Goal: Task Accomplishment & Management: Manage account settings

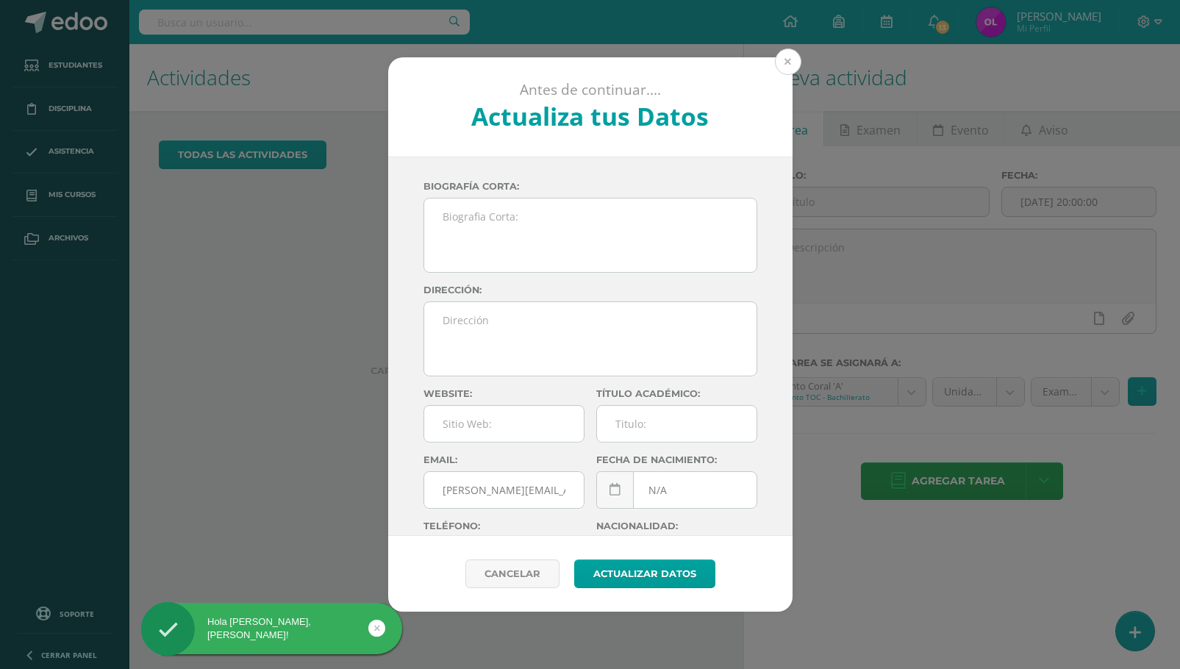
click at [786, 62] on button at bounding box center [788, 62] width 26 height 26
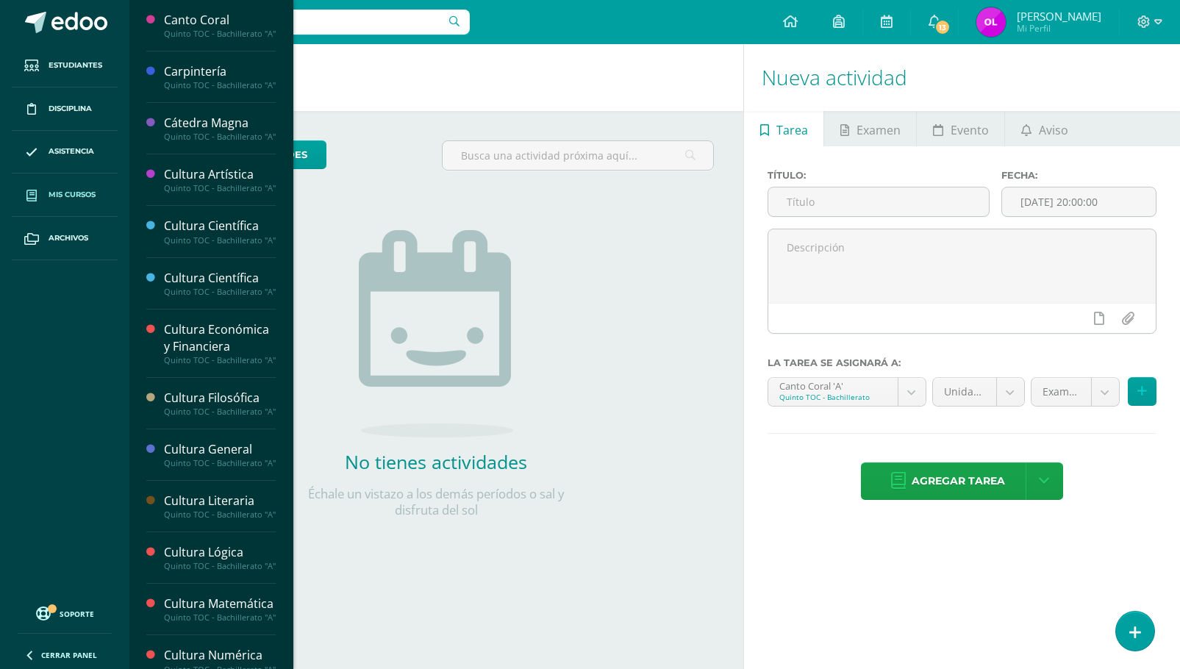
click at [65, 196] on span "Mis cursos" at bounding box center [72, 195] width 47 height 12
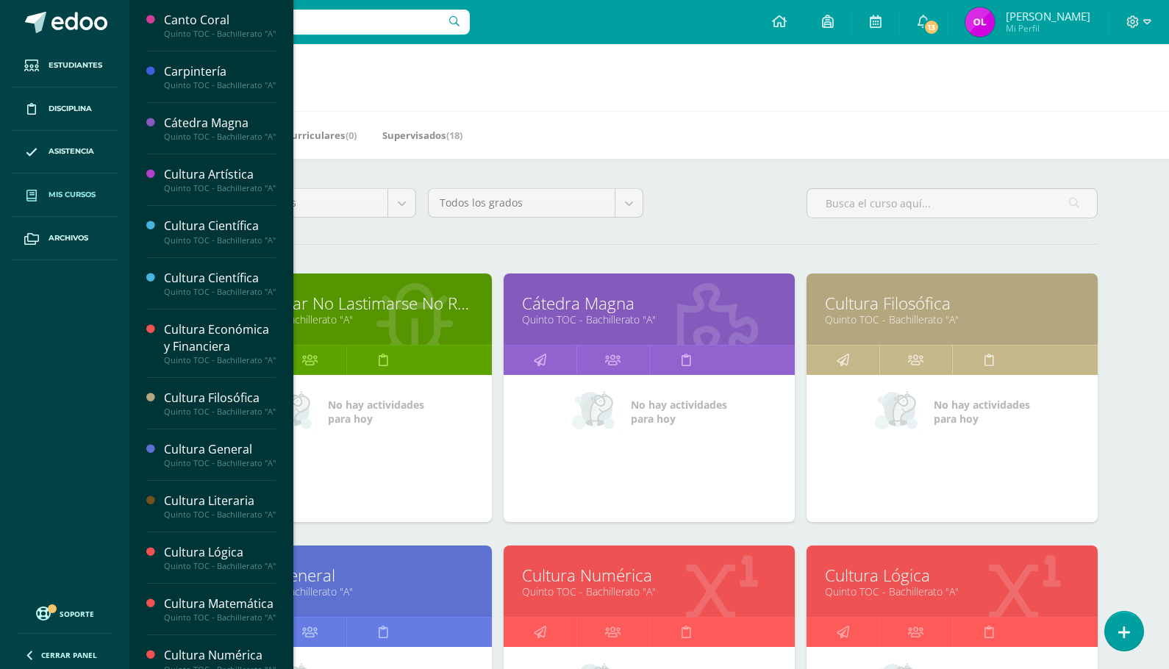
click at [373, 74] on h1 "Mis cursos" at bounding box center [649, 77] width 1004 height 67
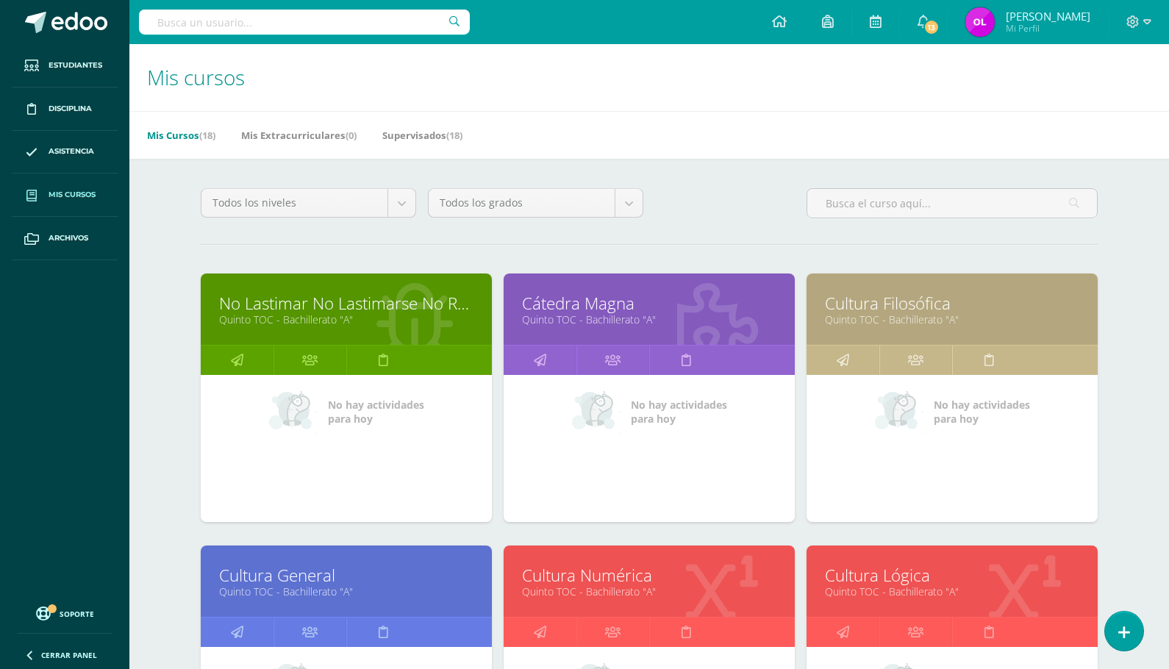
click at [82, 193] on span "Mis cursos" at bounding box center [72, 195] width 47 height 12
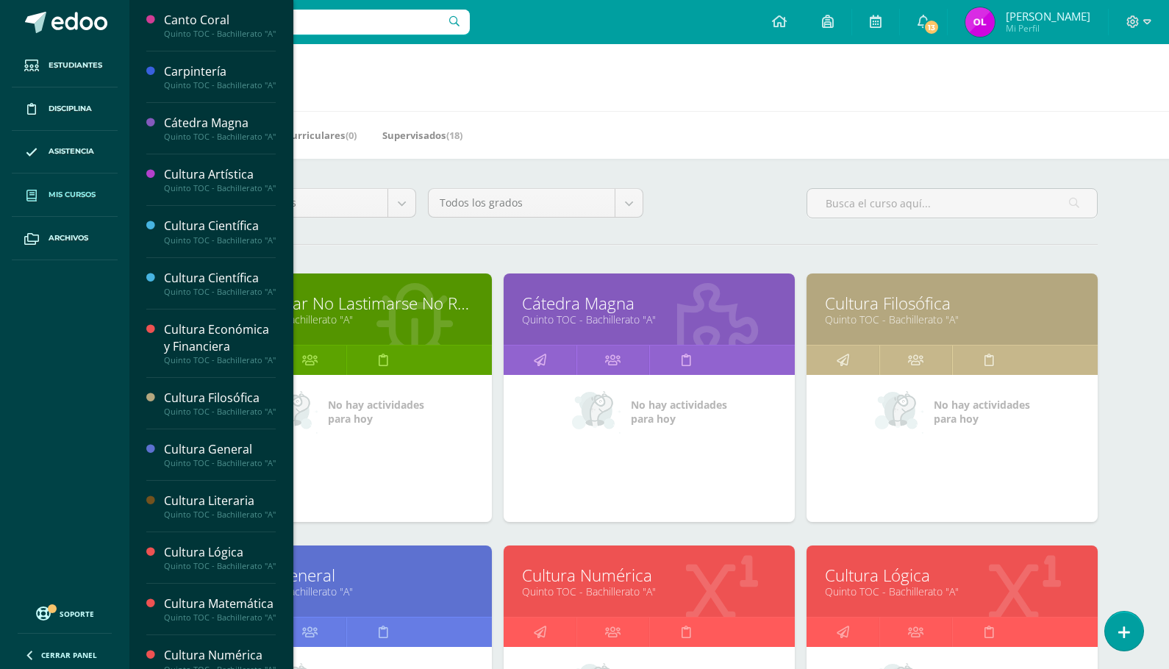
click at [392, 310] on link "No Lastimar No Lastimarse No Romper" at bounding box center [346, 303] width 254 height 23
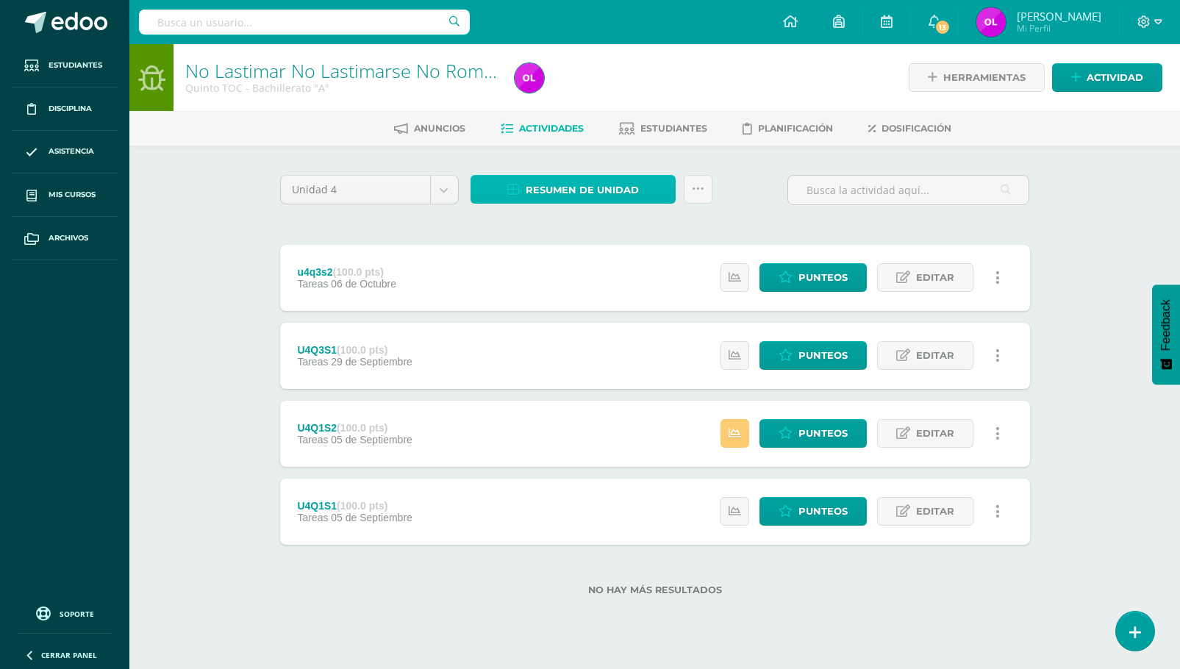
click at [646, 189] on link "Resumen de unidad" at bounding box center [572, 189] width 205 height 29
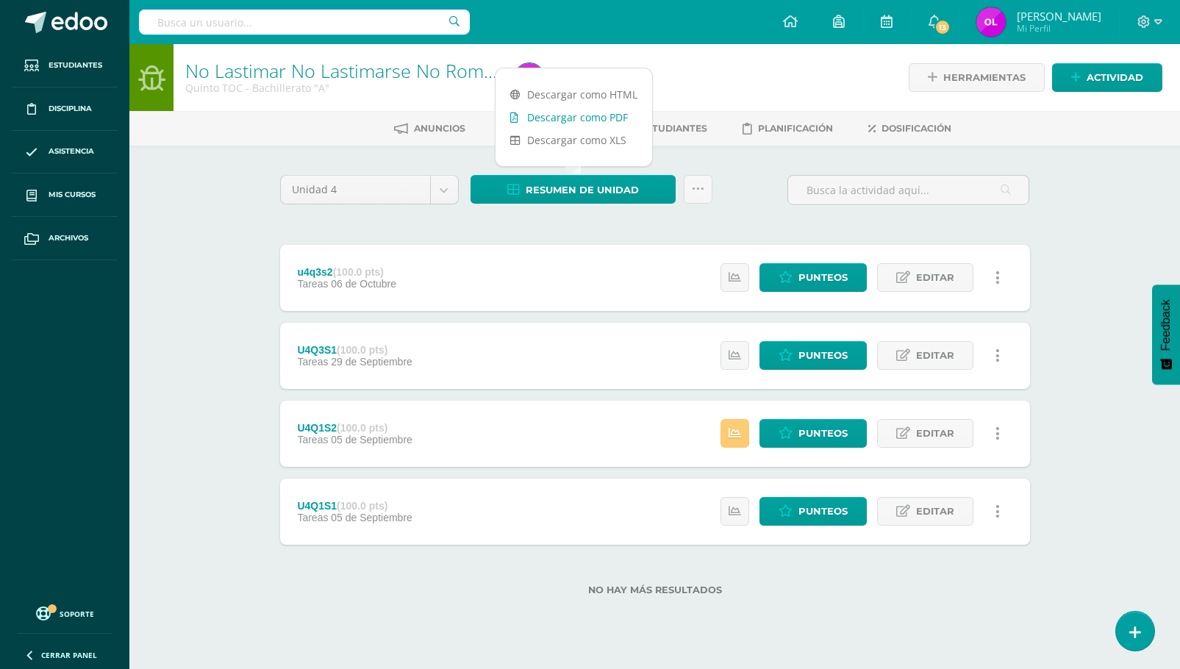
click at [620, 118] on link "Descargar como PDF" at bounding box center [573, 117] width 157 height 23
click at [711, 75] on div at bounding box center [676, 77] width 335 height 67
click at [815, 13] on link at bounding box center [790, 22] width 50 height 44
click at [798, 18] on icon at bounding box center [790, 21] width 15 height 13
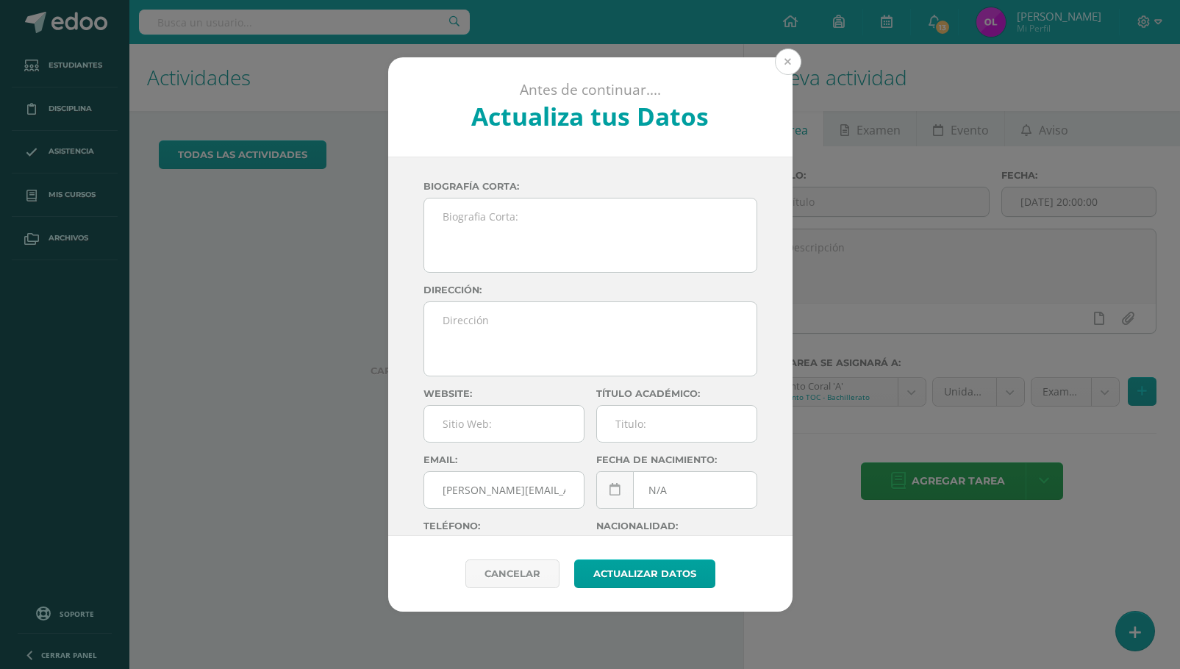
click at [787, 60] on button at bounding box center [788, 62] width 26 height 26
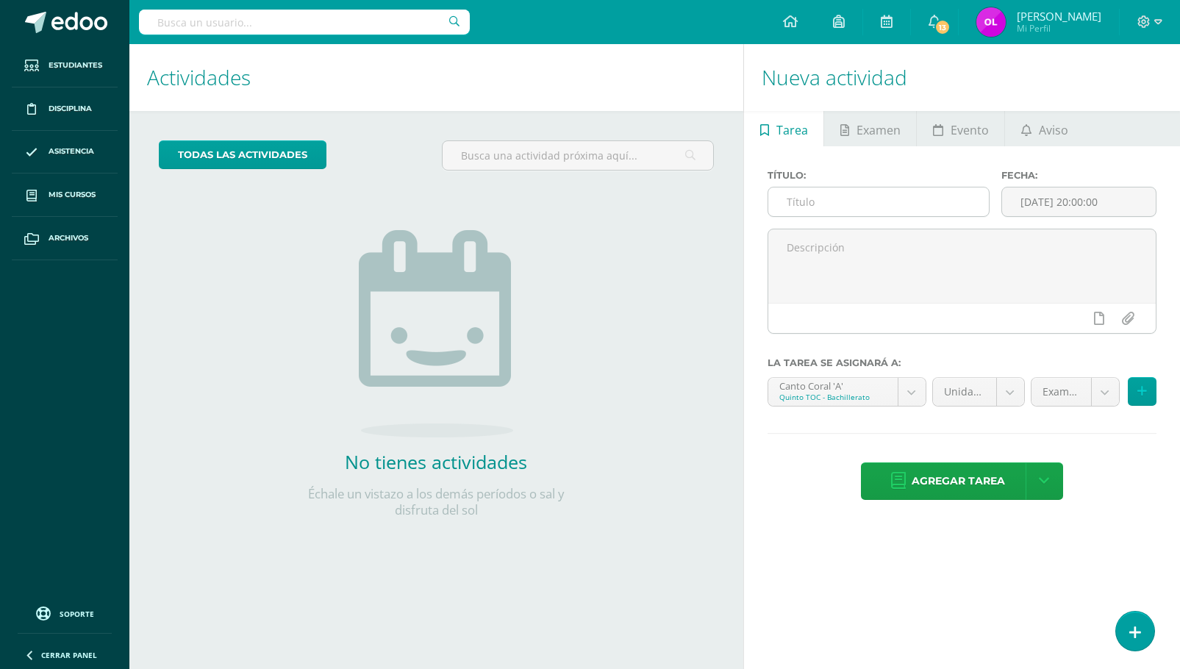
click at [815, 207] on input "text" at bounding box center [878, 201] width 221 height 29
type input "U4Q4S1"
click at [914, 390] on body "Estudiantes Disciplina Asistencia Mis cursos Archivos Soporte Ayuda Reportar un…" at bounding box center [590, 334] width 1180 height 669
click at [1110, 391] on body "Estudiantes Disciplina Asistencia Mis cursos Archivos Soporte Ayuda Reportar un…" at bounding box center [590, 334] width 1180 height 669
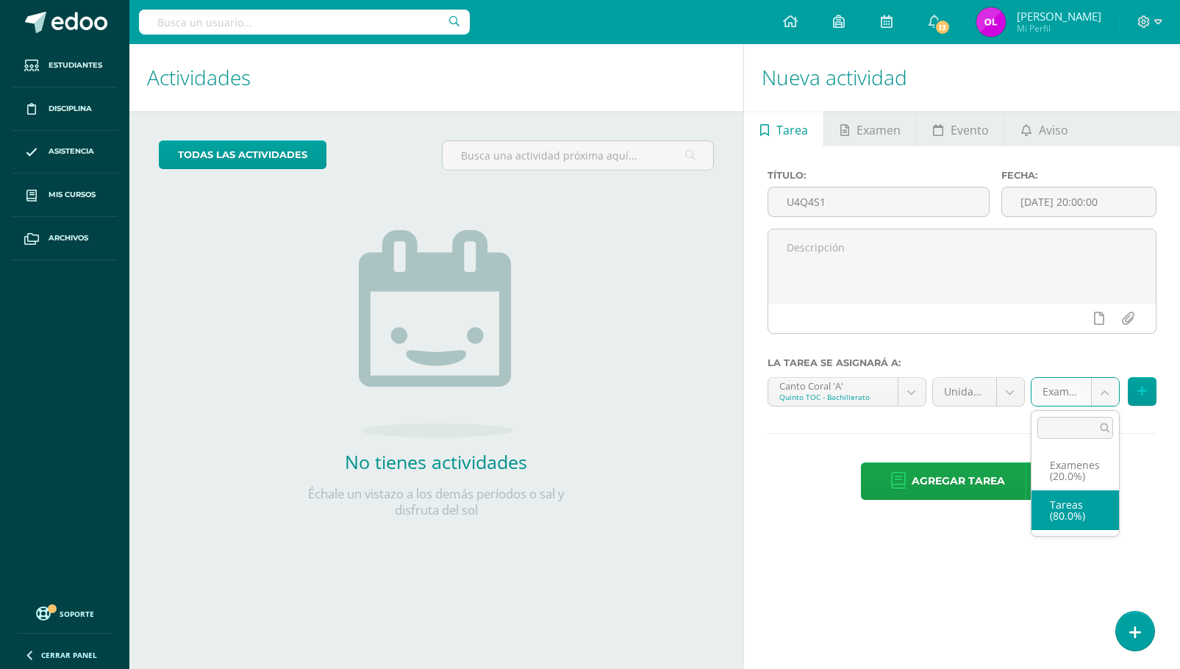
select select "148291"
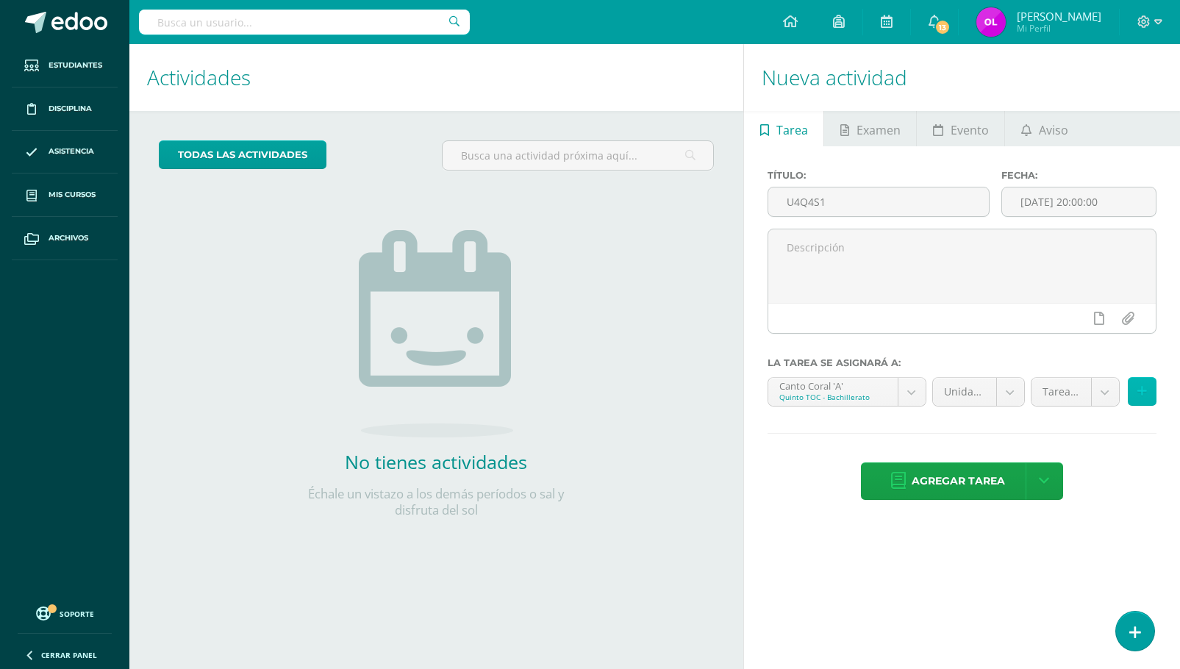
click at [1140, 385] on icon at bounding box center [1142, 391] width 10 height 12
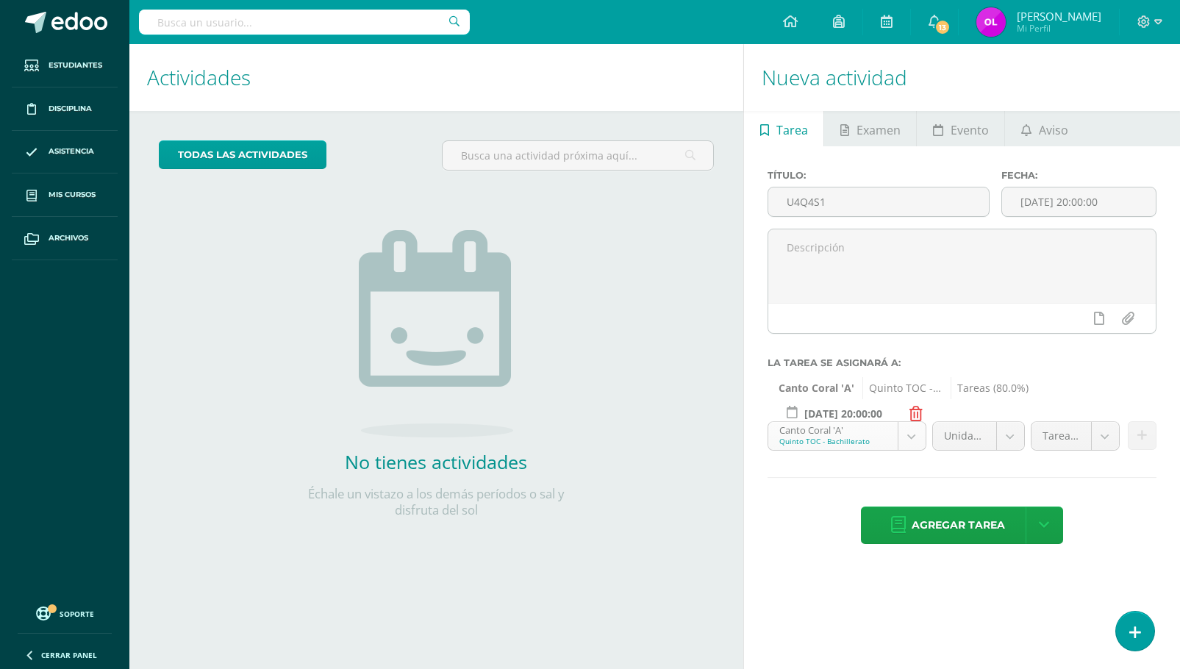
click at [912, 435] on body "Estudiantes Disciplina Asistencia Mis cursos Archivos Soporte Ayuda Reportar un…" at bounding box center [590, 334] width 1180 height 669
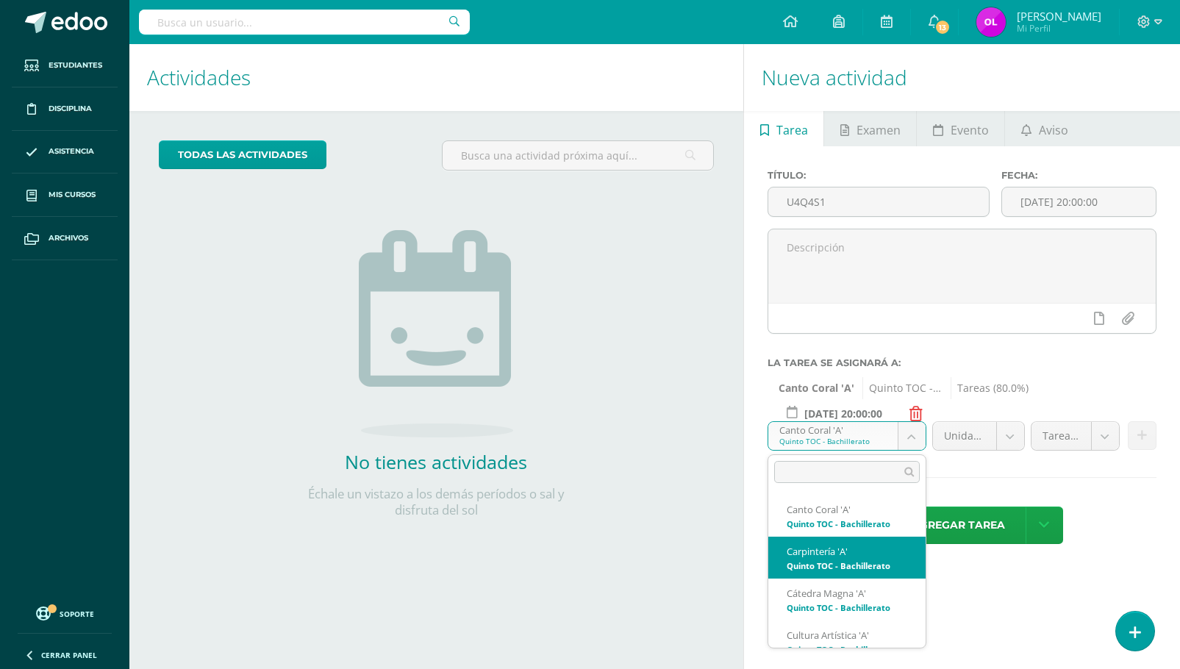
select select "147993"
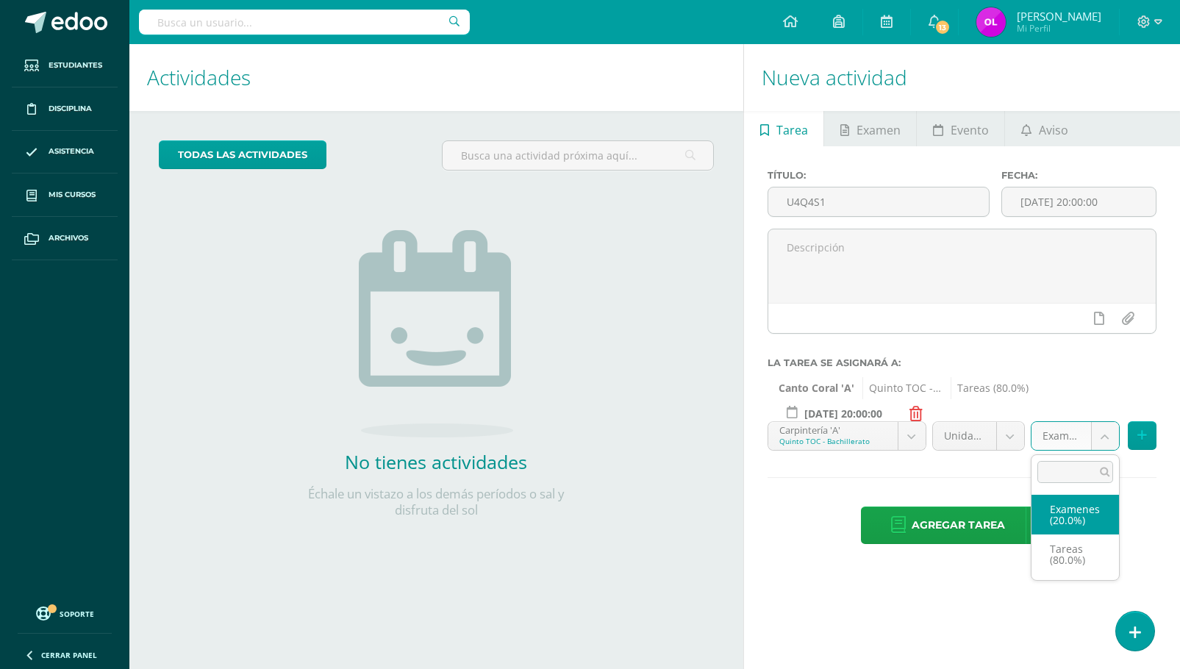
click at [1103, 430] on body "Estudiantes Disciplina Asistencia Mis cursos Archivos Soporte Ayuda Reportar un…" at bounding box center [590, 334] width 1180 height 669
click at [904, 434] on body "Estudiantes Disciplina Asistencia Mis cursos Archivos Soporte Ayuda Reportar un…" at bounding box center [590, 334] width 1180 height 669
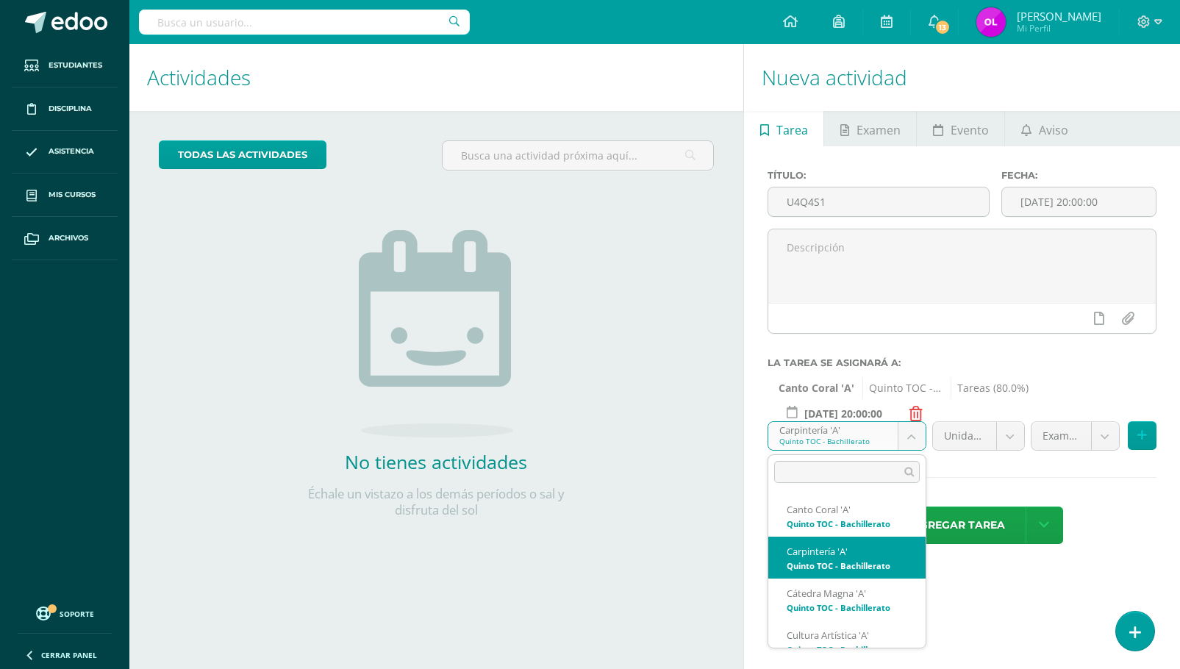
click at [850, 439] on body "Estudiantes Disciplina Asistencia Mis cursos Archivos Soporte Ayuda Reportar un…" at bounding box center [590, 334] width 1180 height 669
click at [1015, 437] on body "Estudiantes Disciplina Asistencia Mis cursos Archivos Soporte Ayuda Reportar un…" at bounding box center [590, 334] width 1180 height 669
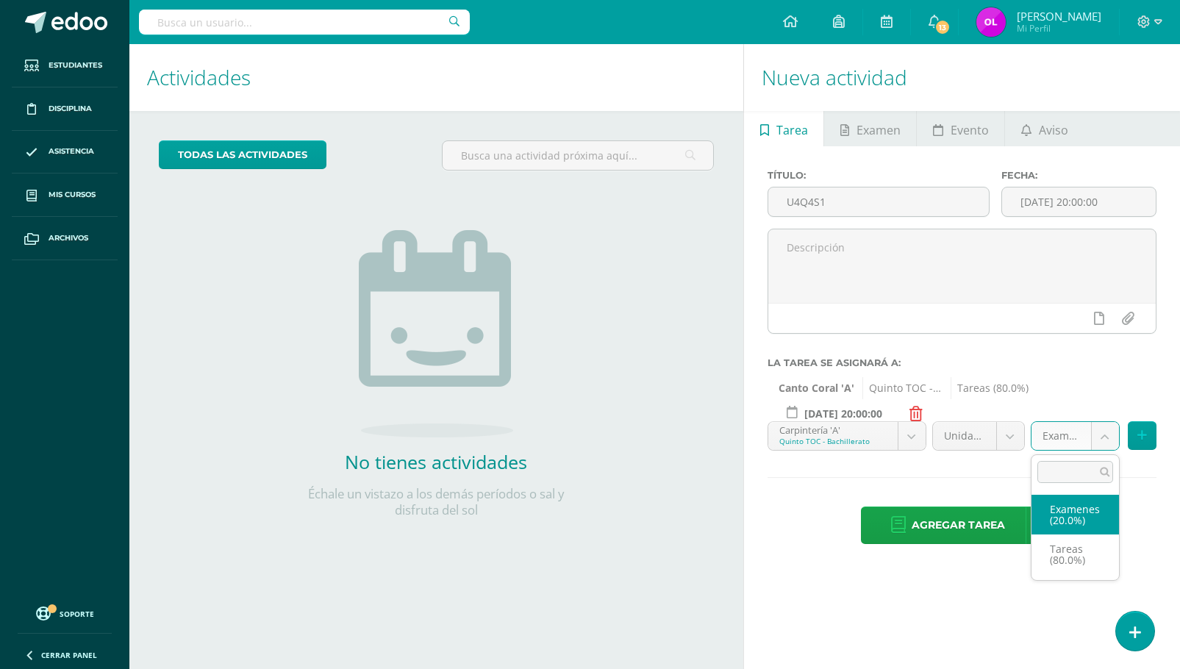
click at [1102, 437] on body "Estudiantes Disciplina Asistencia Mis cursos Archivos Soporte Ayuda Reportar un…" at bounding box center [590, 334] width 1180 height 669
select select "148004"
click at [1140, 434] on icon at bounding box center [1142, 435] width 10 height 12
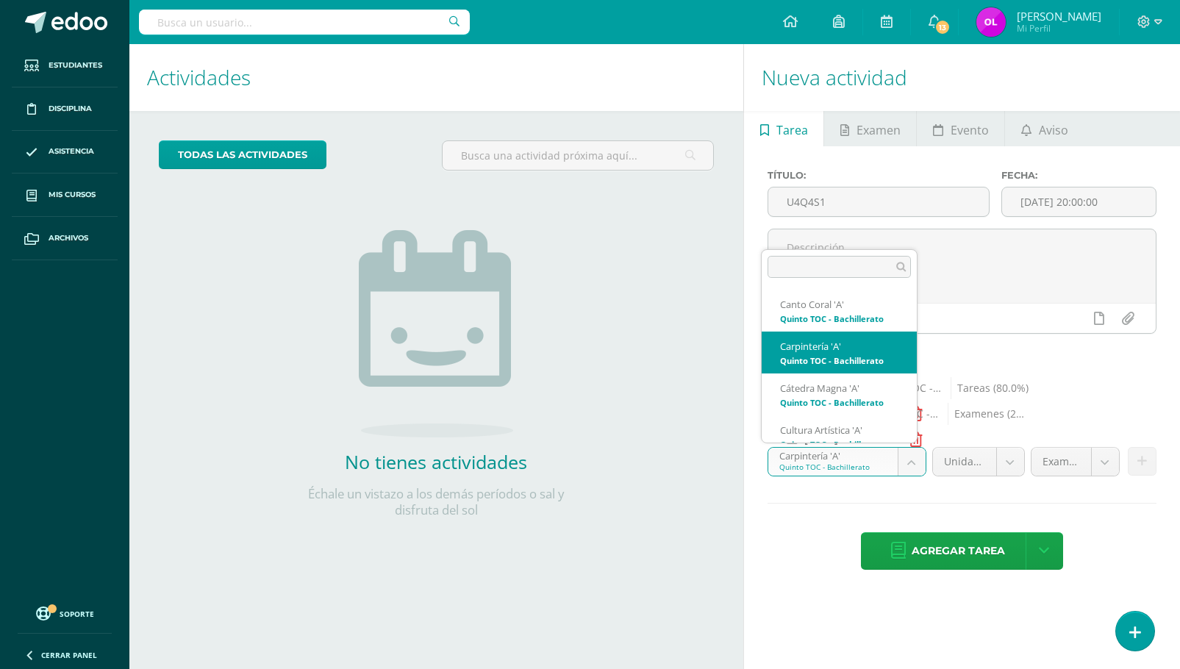
click at [913, 461] on body "Estudiantes Disciplina Asistencia Mis cursos Archivos Soporte Ayuda Reportar un…" at bounding box center [590, 334] width 1180 height 669
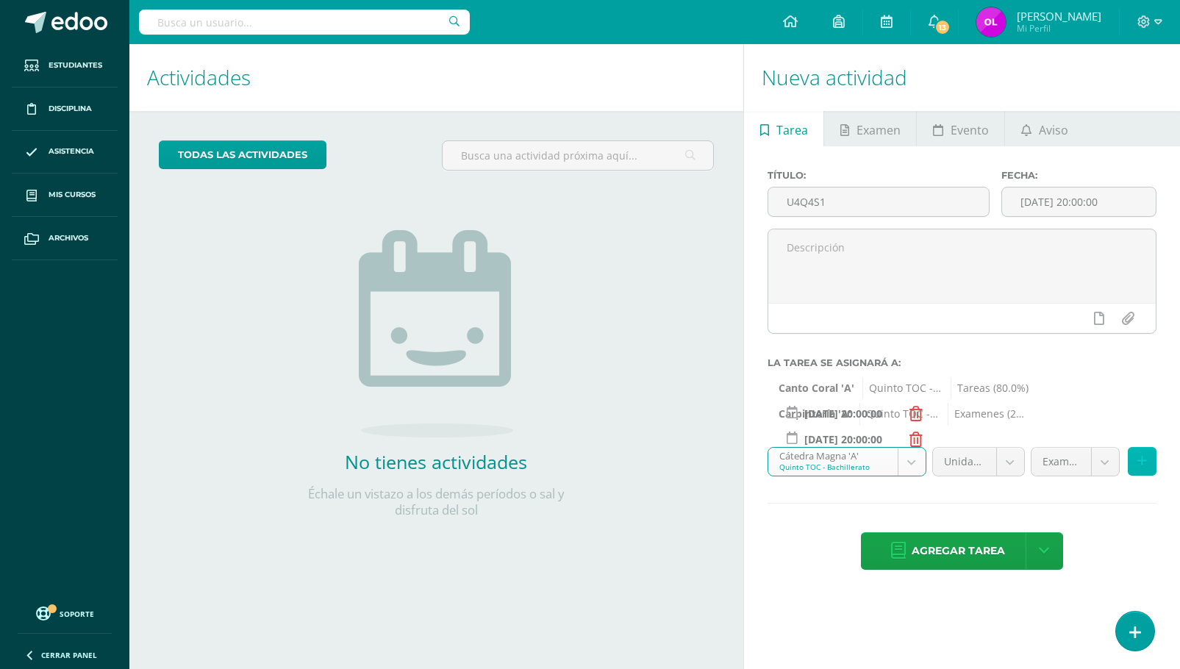
click at [1142, 462] on icon at bounding box center [1142, 461] width 10 height 12
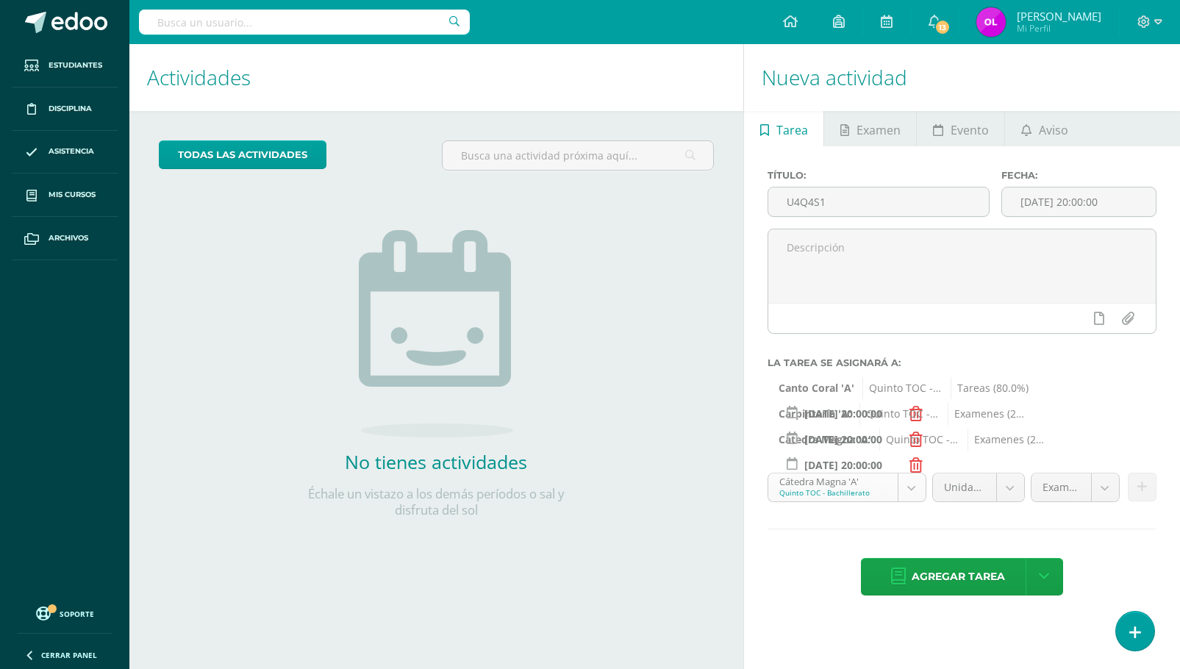
click at [909, 486] on body "Estudiantes Disciplina Asistencia Mis cursos Archivos Soporte Ayuda Reportar un…" at bounding box center [590, 334] width 1180 height 669
click at [1142, 487] on icon at bounding box center [1142, 487] width 10 height 12
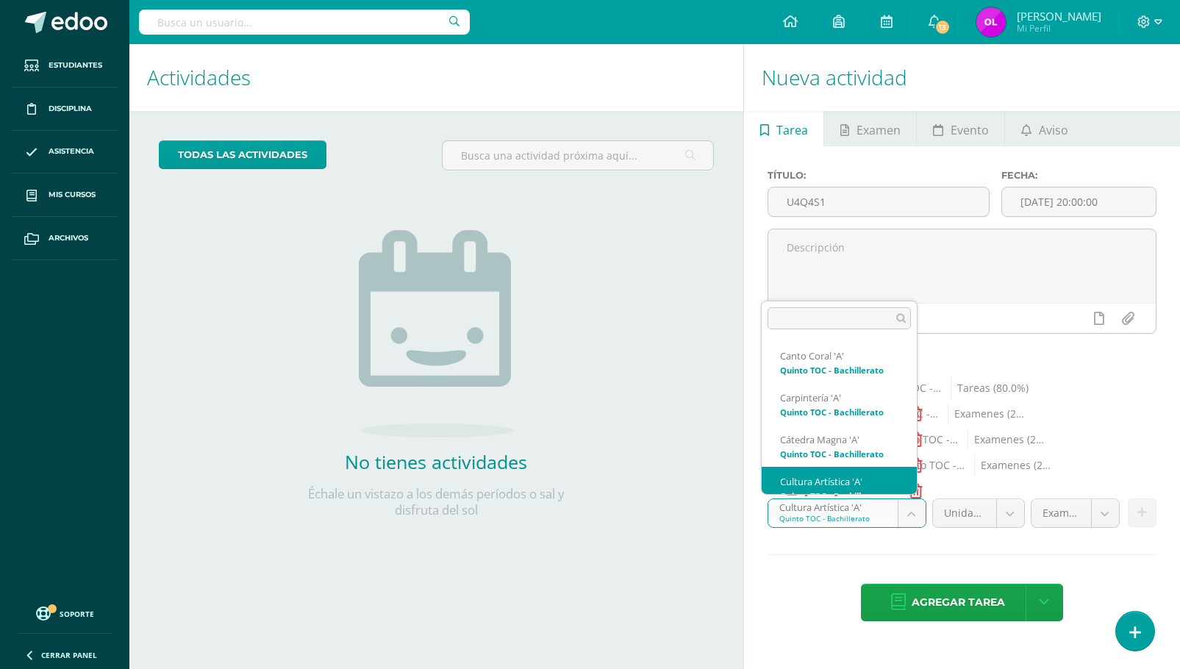
click at [907, 514] on body "Estudiantes Disciplina Asistencia Mis cursos Archivos Soporte Ayuda Reportar un…" at bounding box center [590, 334] width 1180 height 669
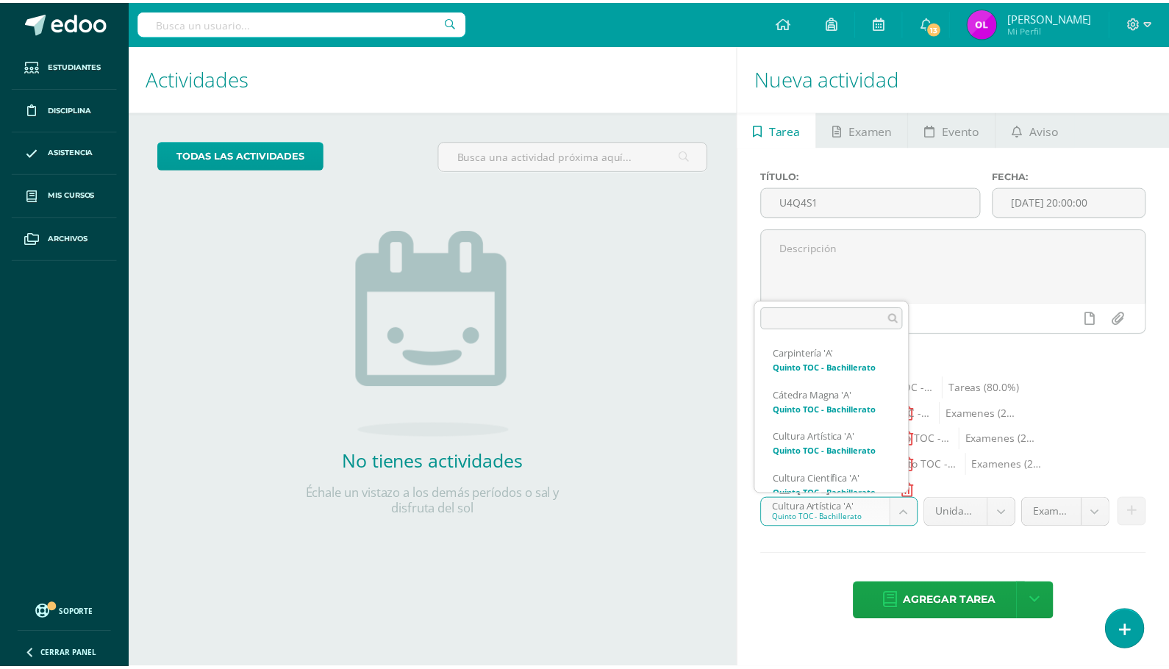
scroll to position [57, 0]
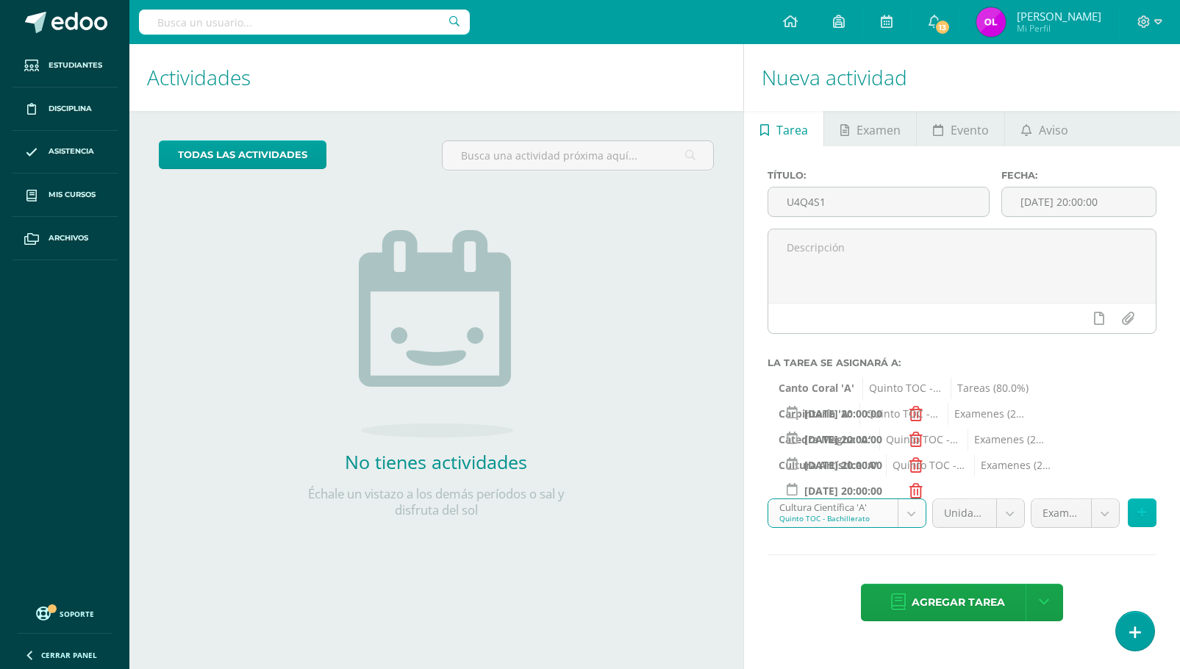
click at [1153, 509] on button at bounding box center [1142, 512] width 29 height 29
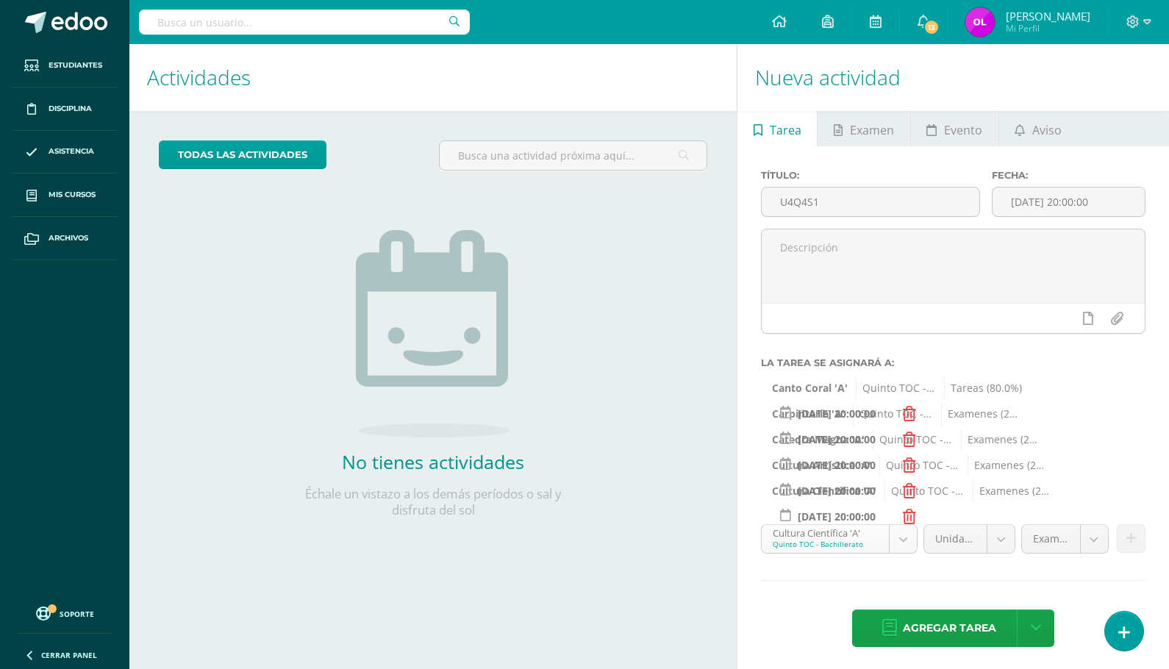
click at [901, 534] on body "Estudiantes Disciplina Asistencia Mis cursos Archivos Soporte Ayuda Reportar un…" at bounding box center [584, 334] width 1169 height 669
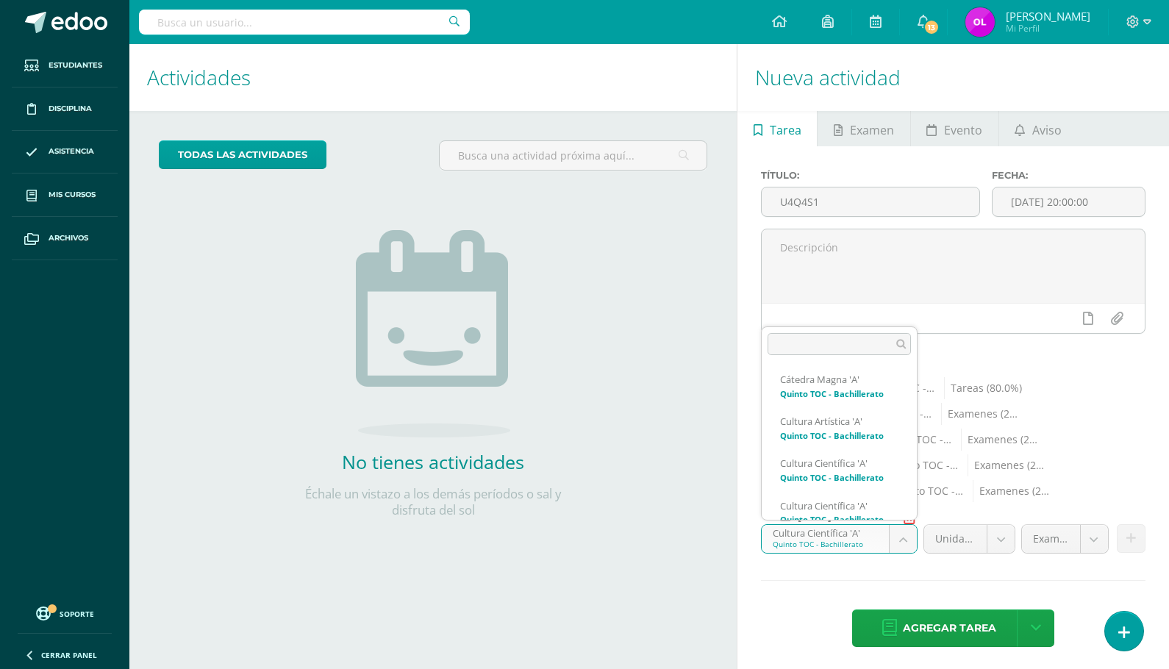
scroll to position [99, 0]
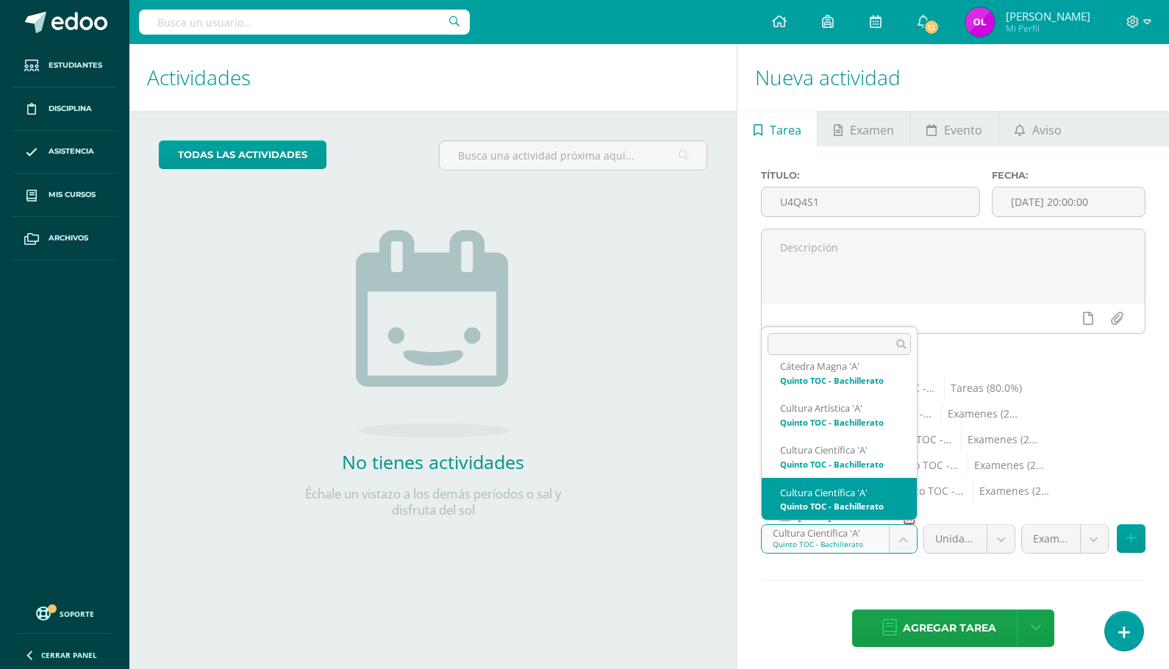
click at [903, 539] on body "Estudiantes Disciplina Asistencia Mis cursos Archivos Soporte Ayuda Reportar un…" at bounding box center [584, 334] width 1169 height 669
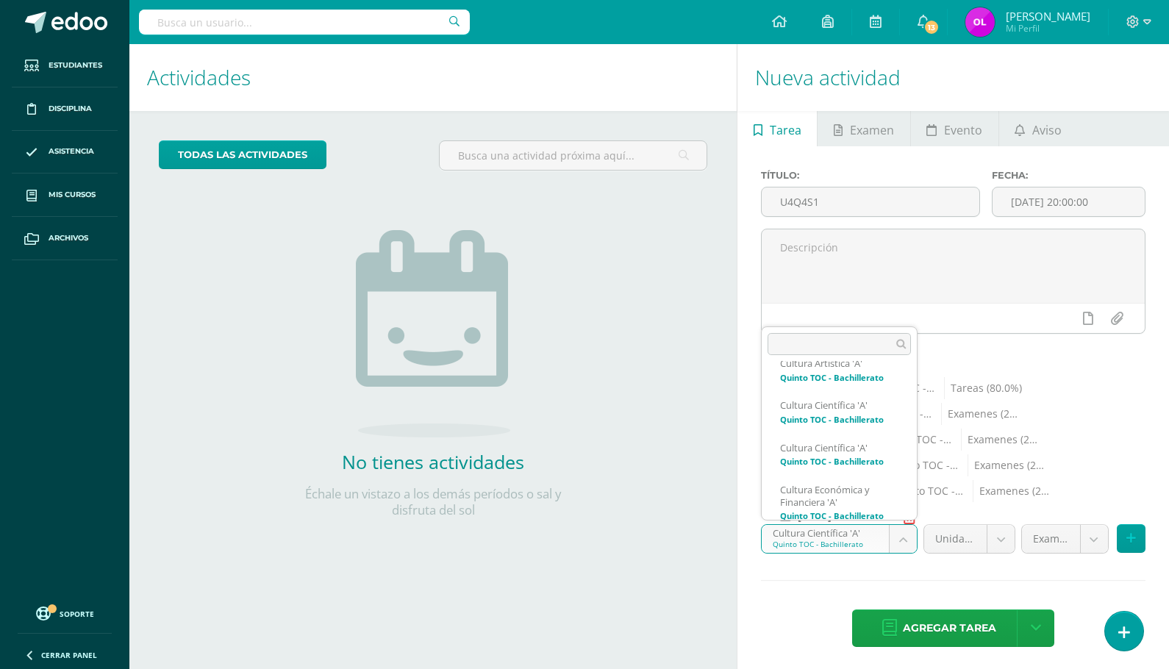
scroll to position [158, 0]
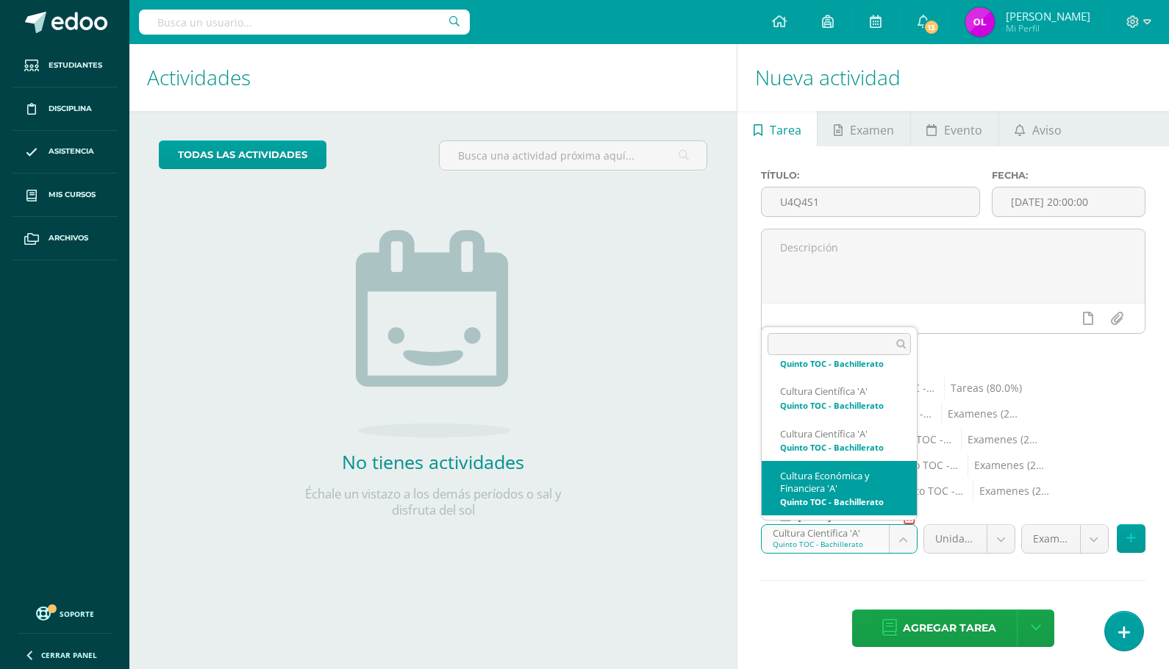
select select "148344"
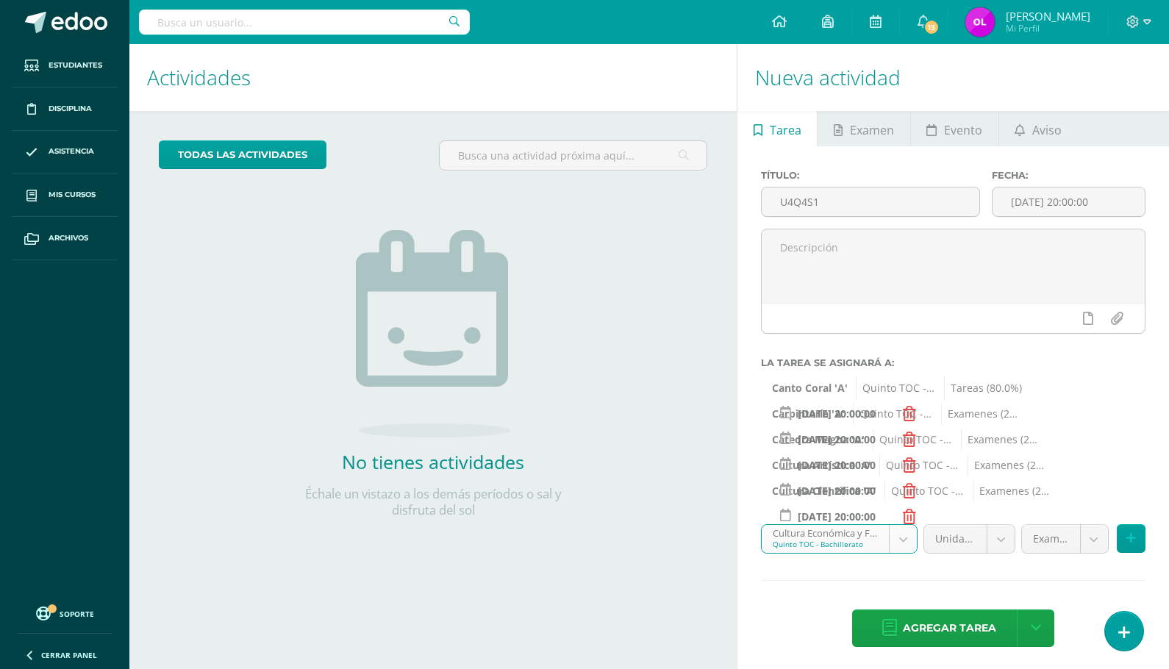
scroll to position [4, 0]
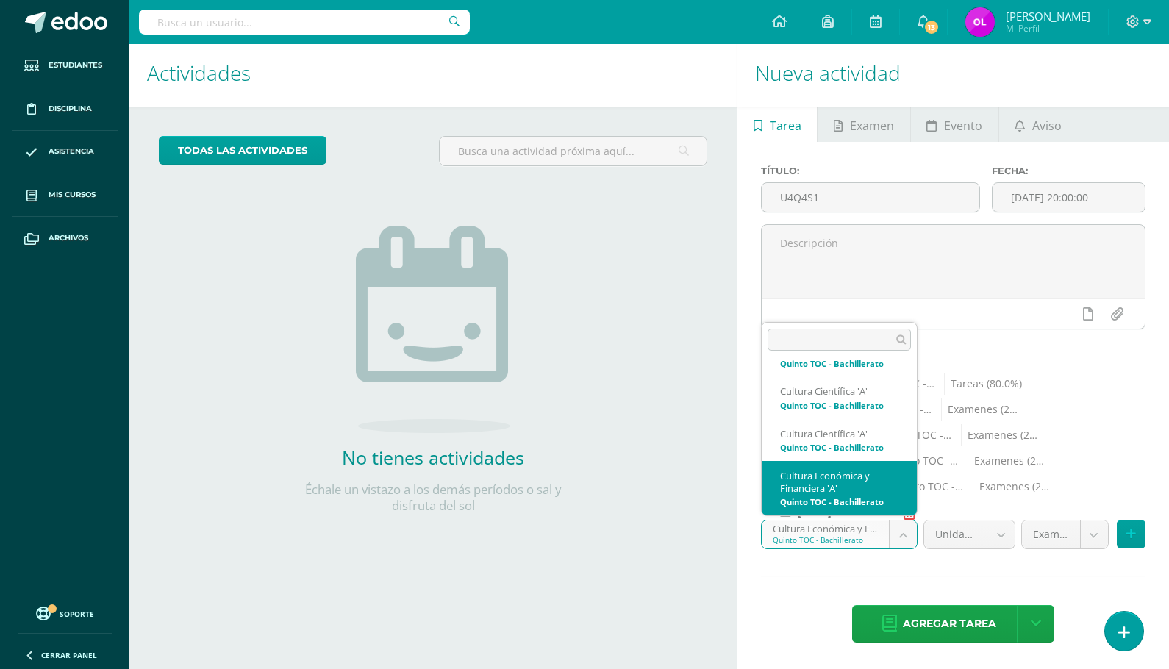
click at [902, 531] on body "Estudiantes Disciplina Asistencia Mis cursos Archivos Soporte Ayuda Reportar un…" at bounding box center [584, 330] width 1169 height 669
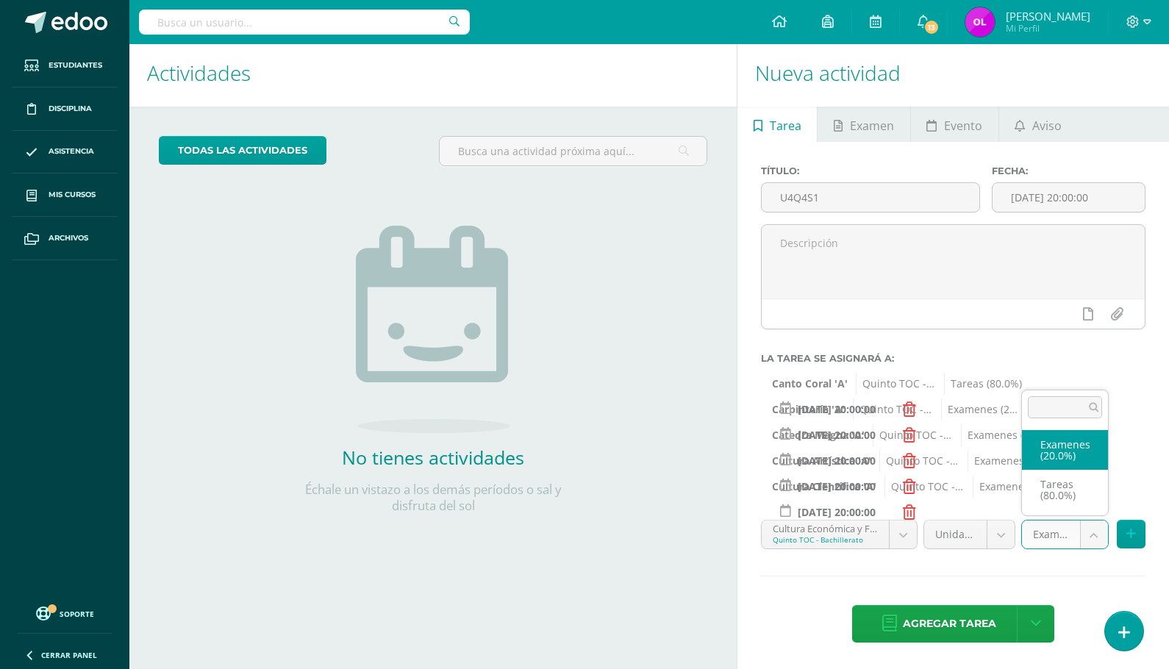
click at [1093, 534] on body "Estudiantes Disciplina Asistencia Mis cursos Archivos Soporte Ayuda Reportar un…" at bounding box center [584, 330] width 1169 height 669
select select "148355"
click at [1130, 531] on icon at bounding box center [1131, 534] width 10 height 12
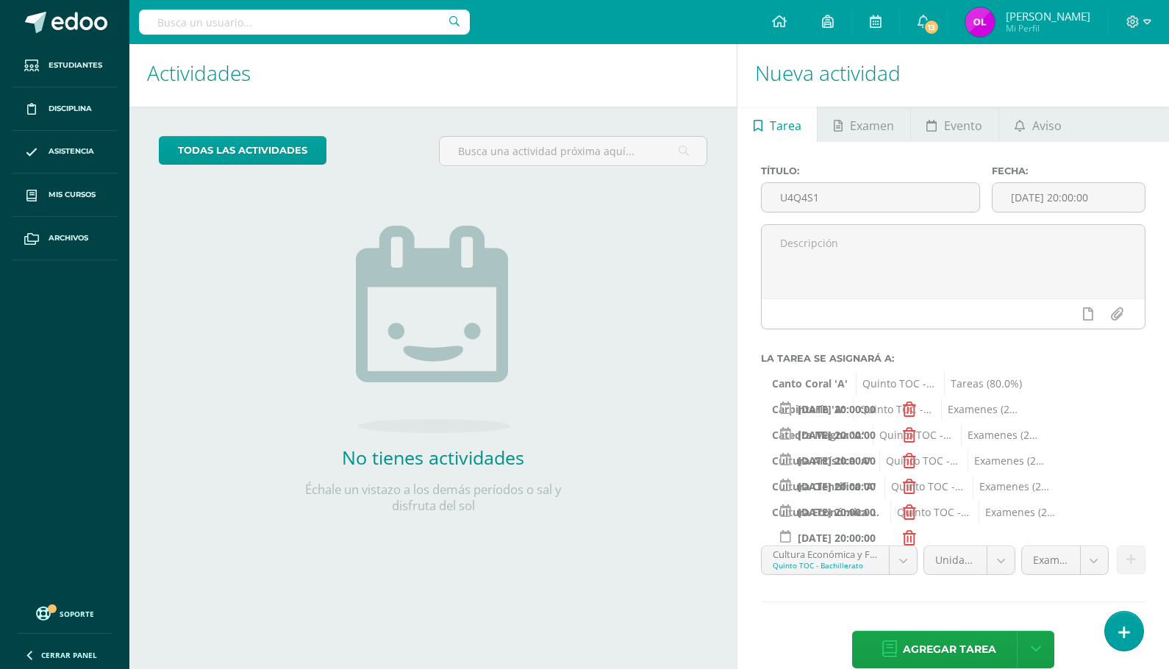
click at [905, 557] on body "Estudiantes Disciplina Asistencia Mis cursos Archivos Soporte Ayuda Reportar un…" at bounding box center [584, 330] width 1169 height 669
click at [1132, 559] on icon at bounding box center [1131, 560] width 10 height 12
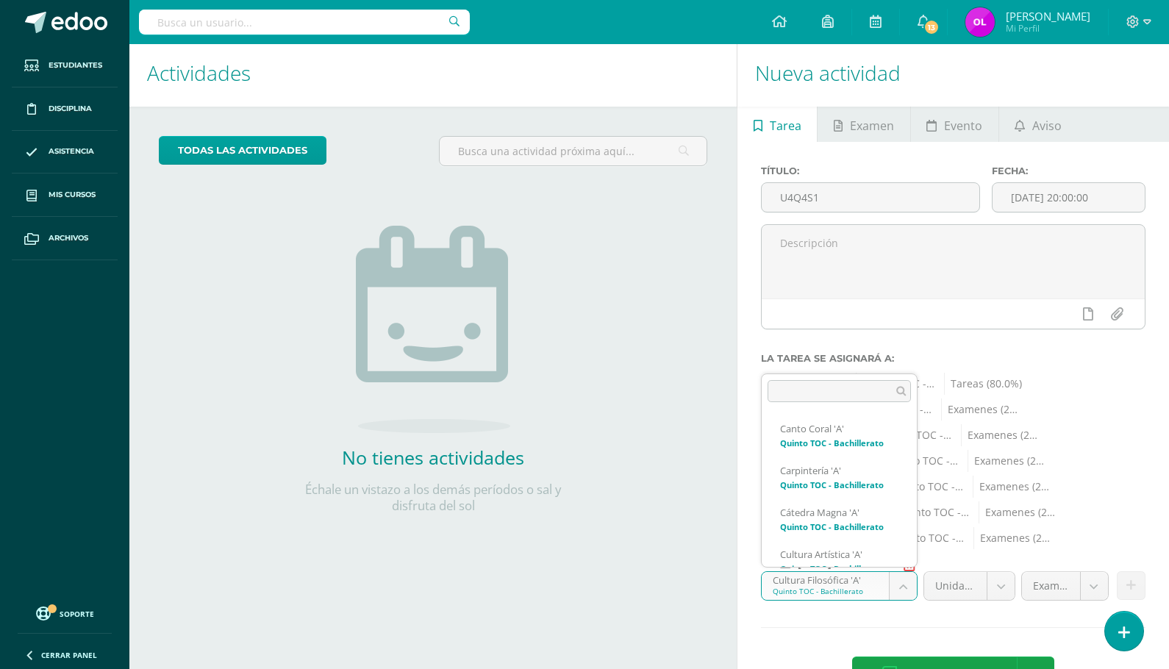
click at [900, 587] on body "Estudiantes Disciplina Asistencia Mis cursos Archivos Soporte Ayuda Reportar un…" at bounding box center [584, 330] width 1169 height 669
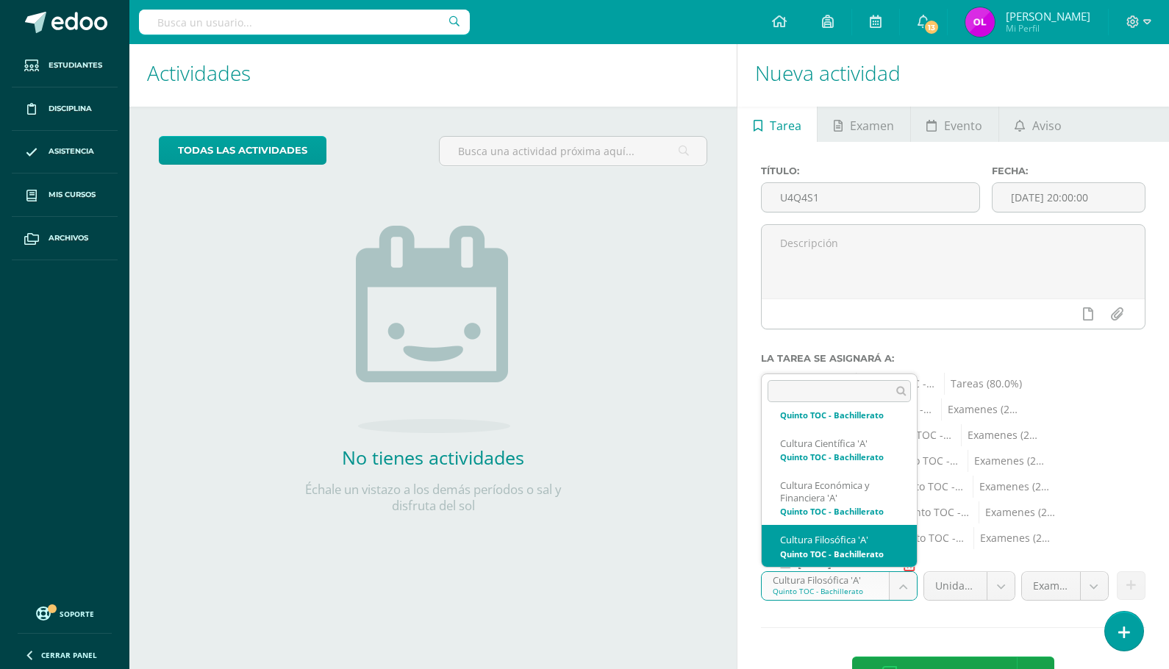
scroll to position [237, 0]
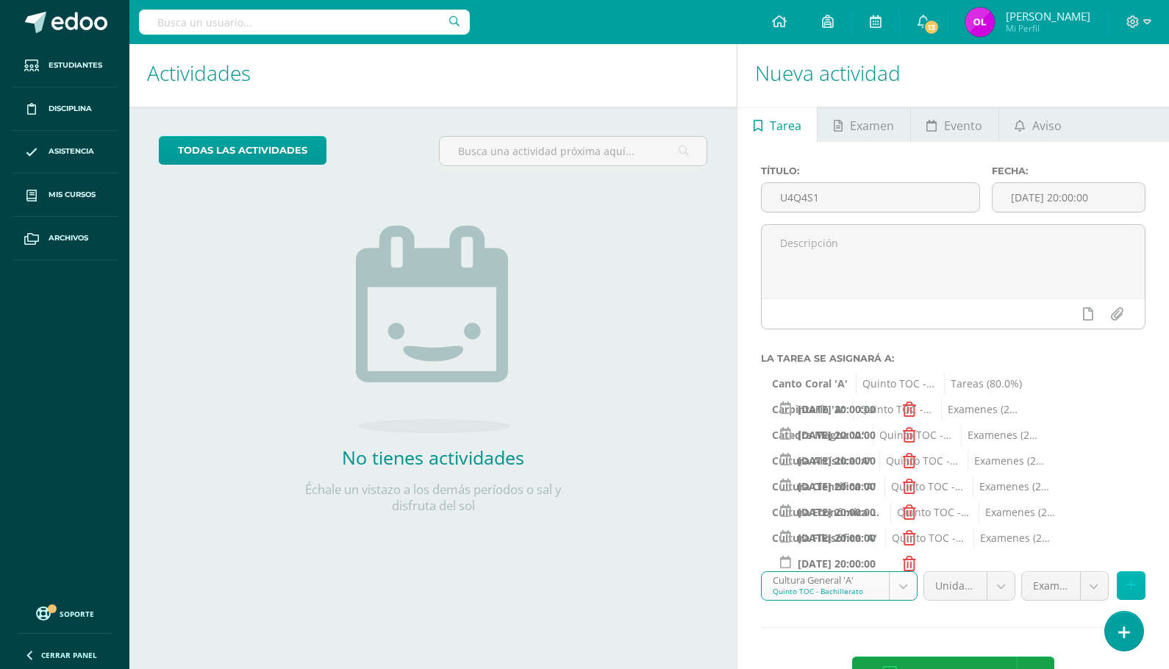
click at [1134, 582] on icon at bounding box center [1131, 585] width 10 height 12
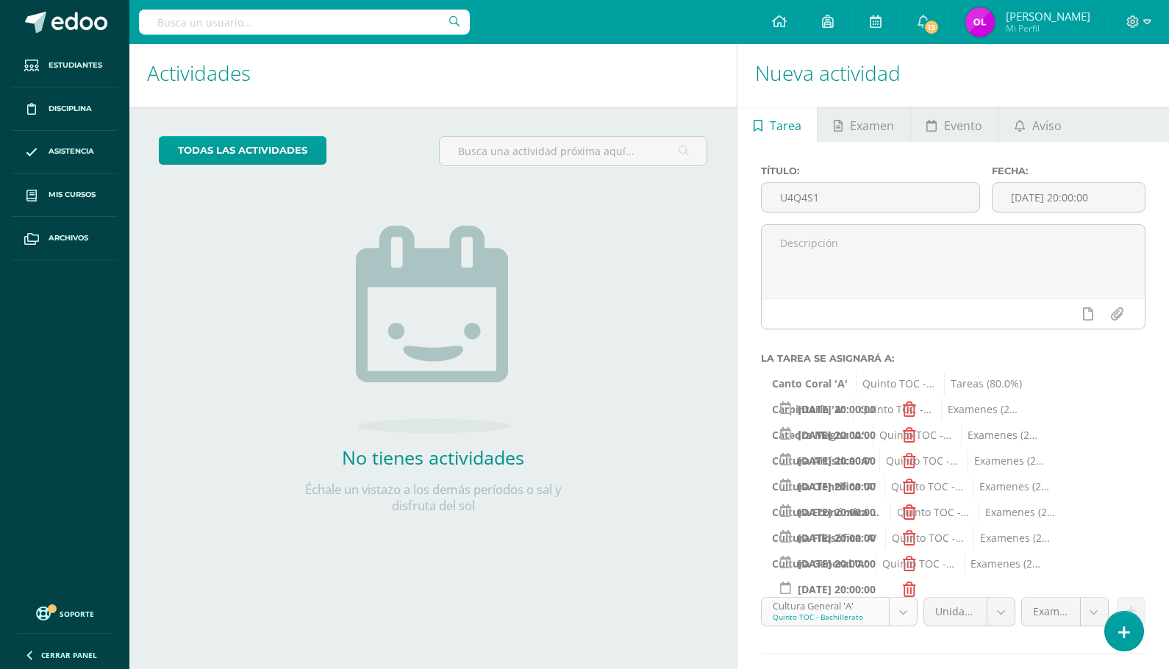
click at [901, 610] on body "Estudiantes Disciplina Asistencia Mis cursos Archivos Soporte Ayuda Reportar un…" at bounding box center [584, 330] width 1169 height 669
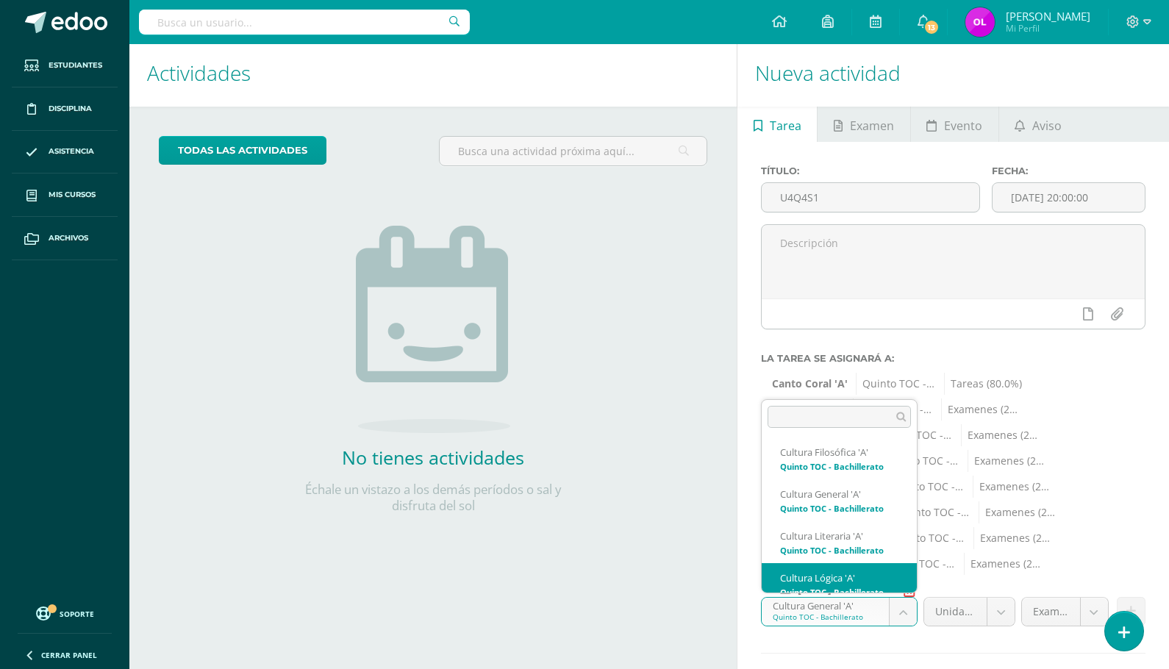
scroll to position [321, 0]
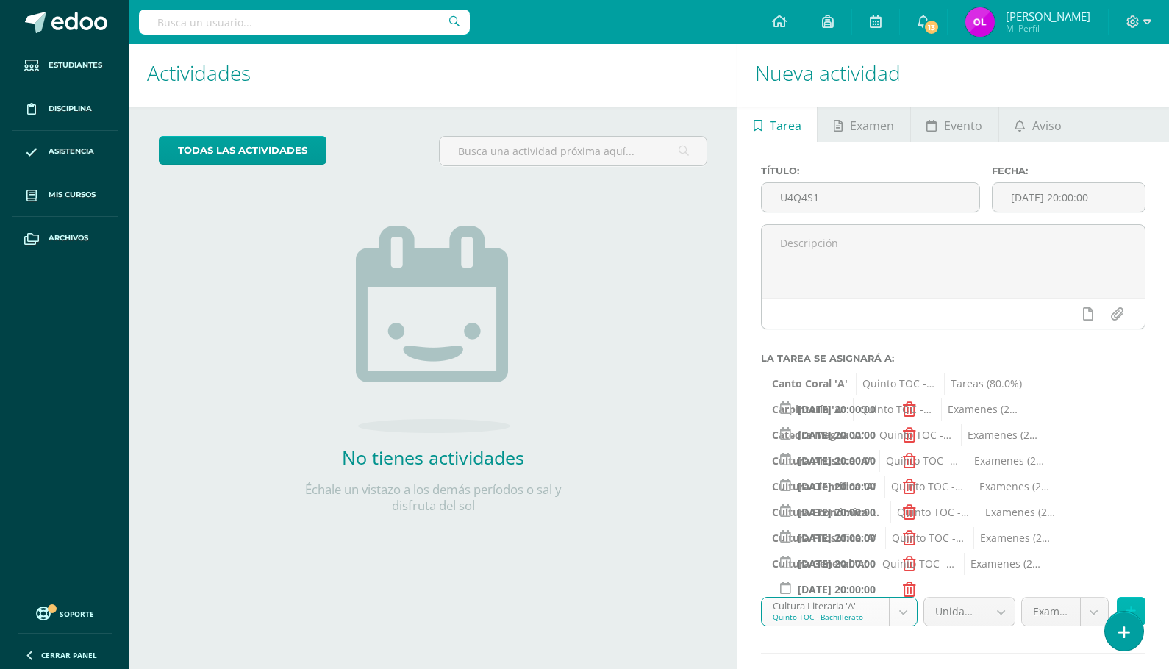
click at [1129, 605] on icon at bounding box center [1131, 611] width 10 height 12
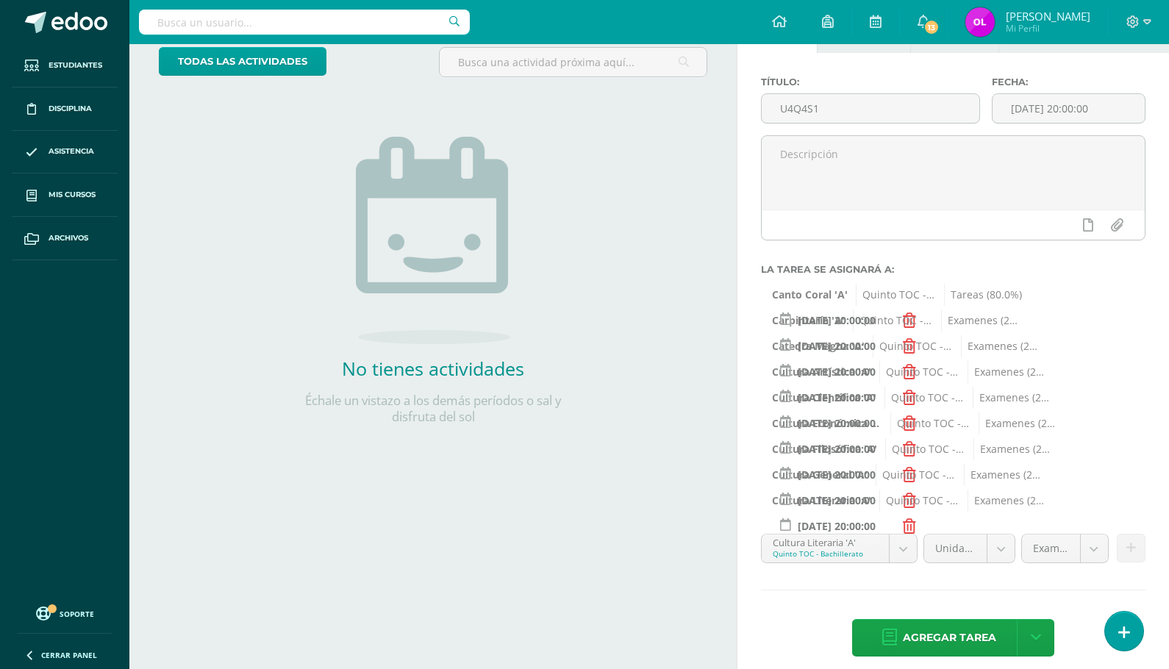
scroll to position [107, 0]
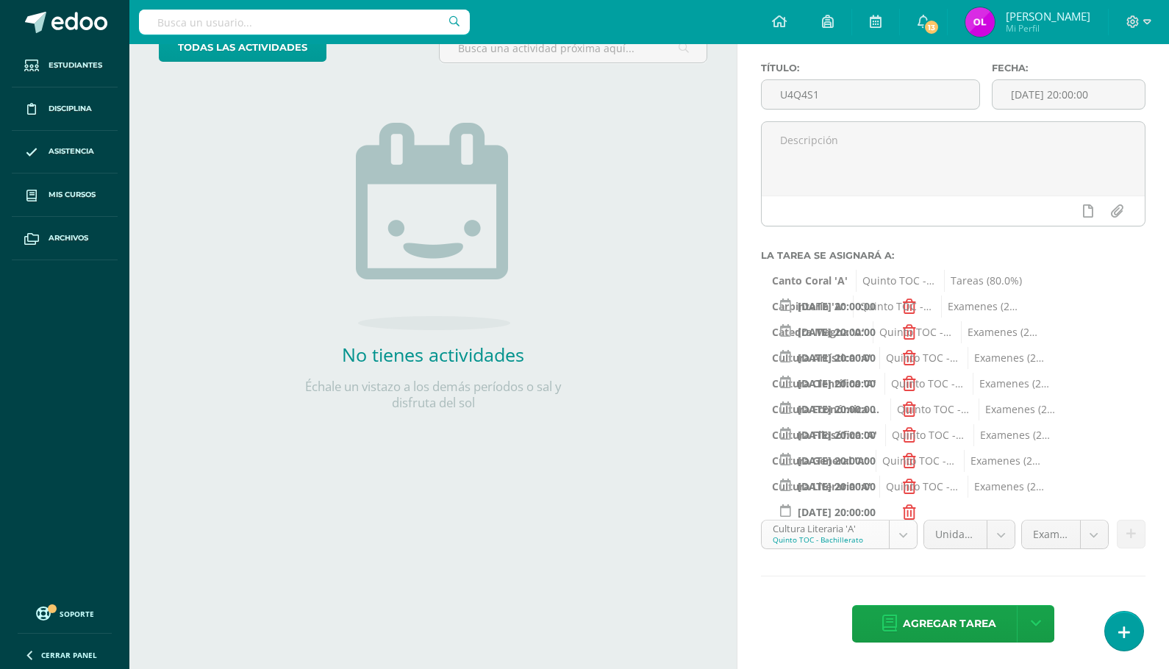
click at [907, 534] on body "Estudiantes Disciplina Asistencia Mis cursos Archivos Soporte Ayuda Reportar un…" at bounding box center [584, 227] width 1169 height 669
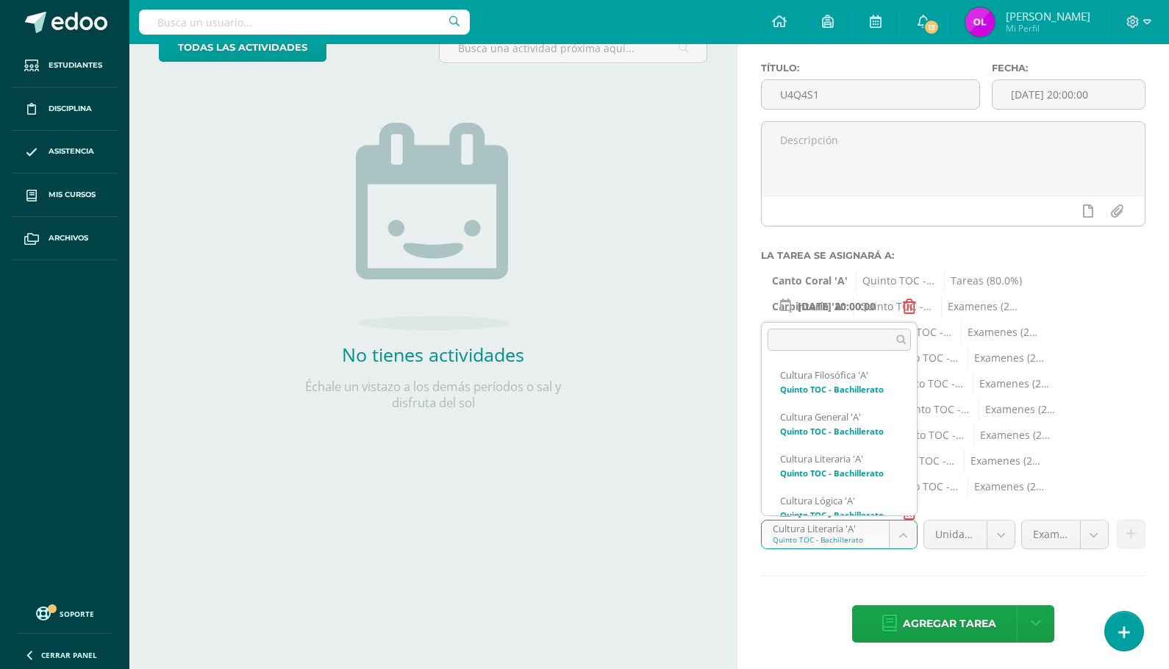
scroll to position [321, 0]
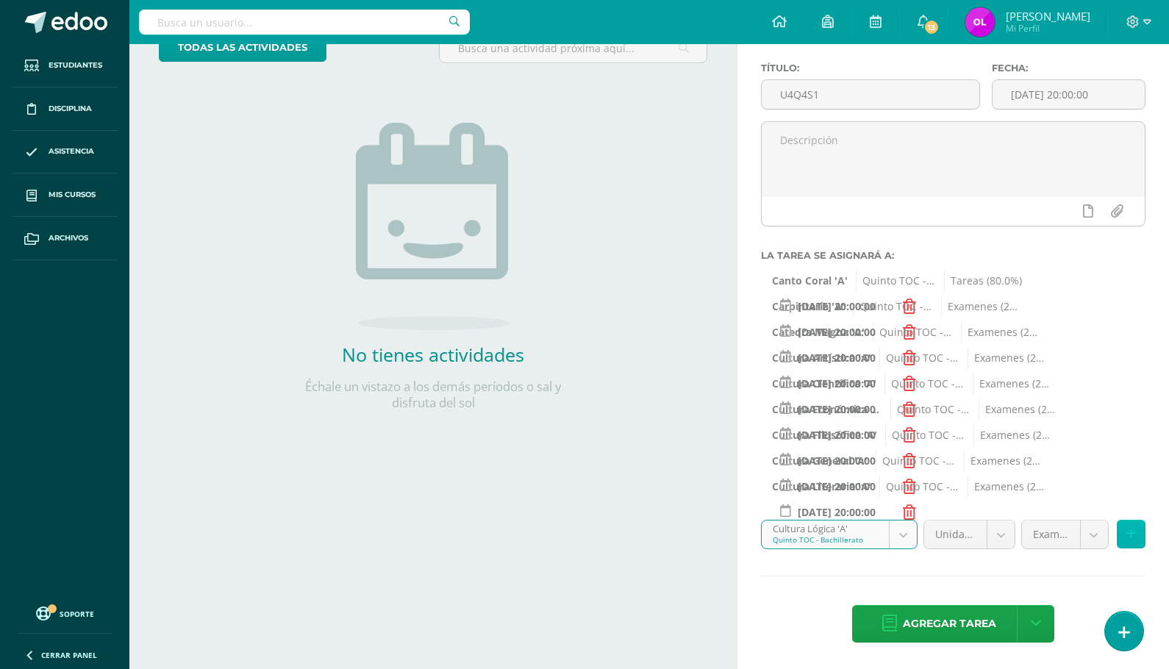
click at [1132, 534] on icon at bounding box center [1131, 534] width 10 height 12
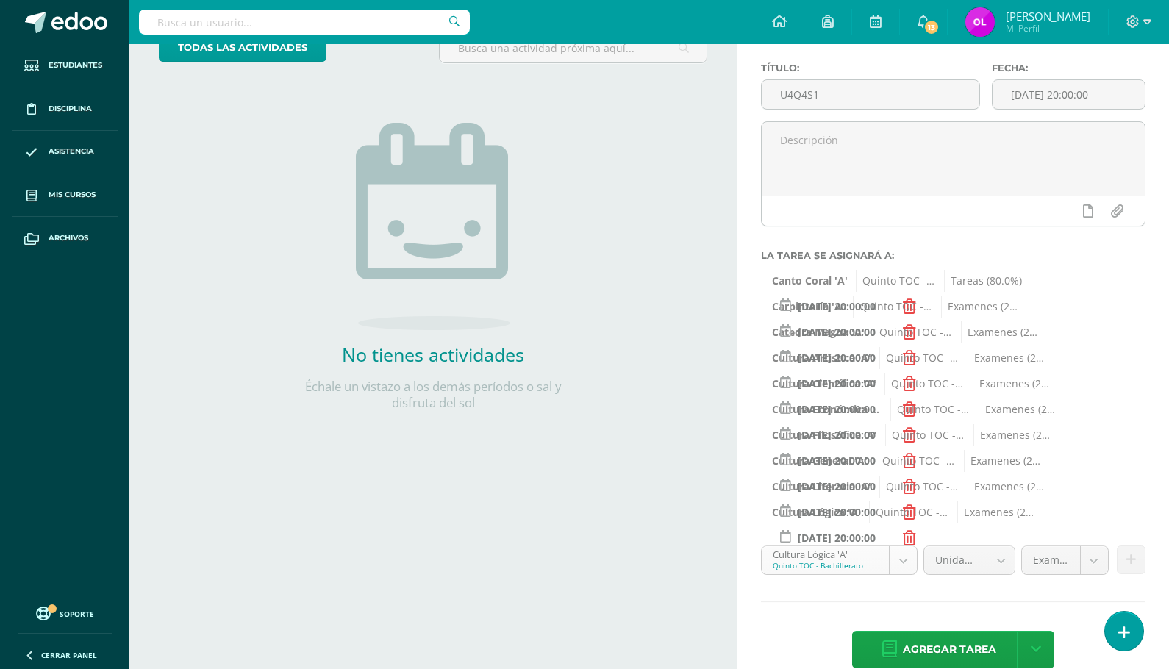
click at [898, 560] on body "Estudiantes Disciplina Asistencia Mis cursos Archivos Soporte Ayuda Reportar un…" at bounding box center [584, 227] width 1169 height 669
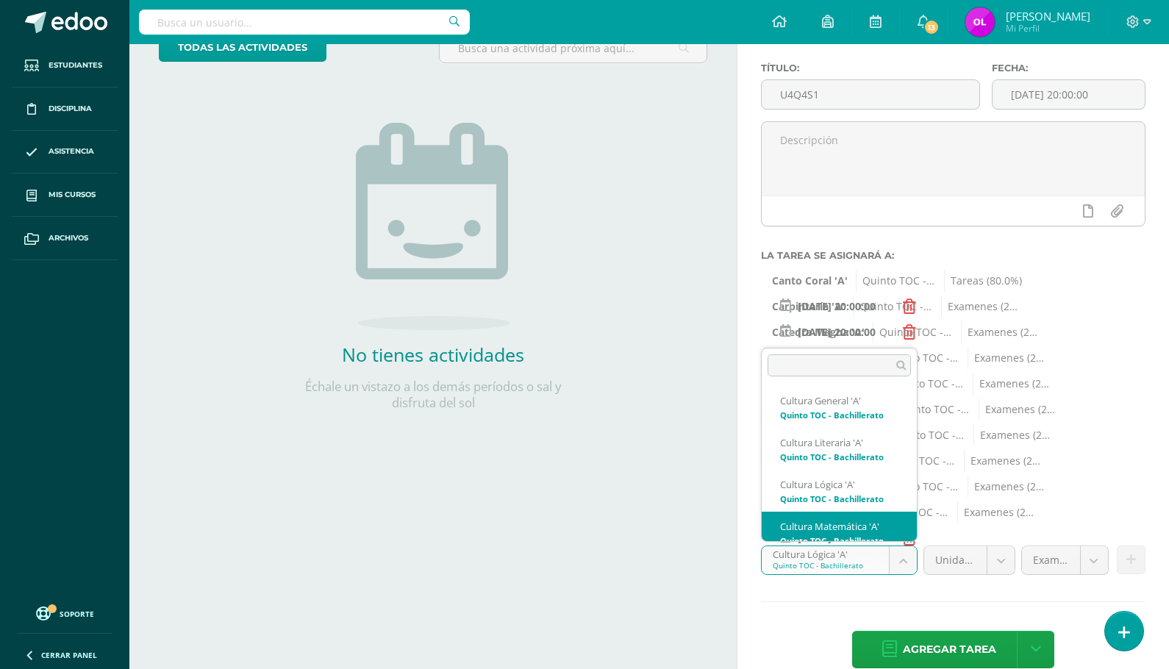
scroll to position [363, 0]
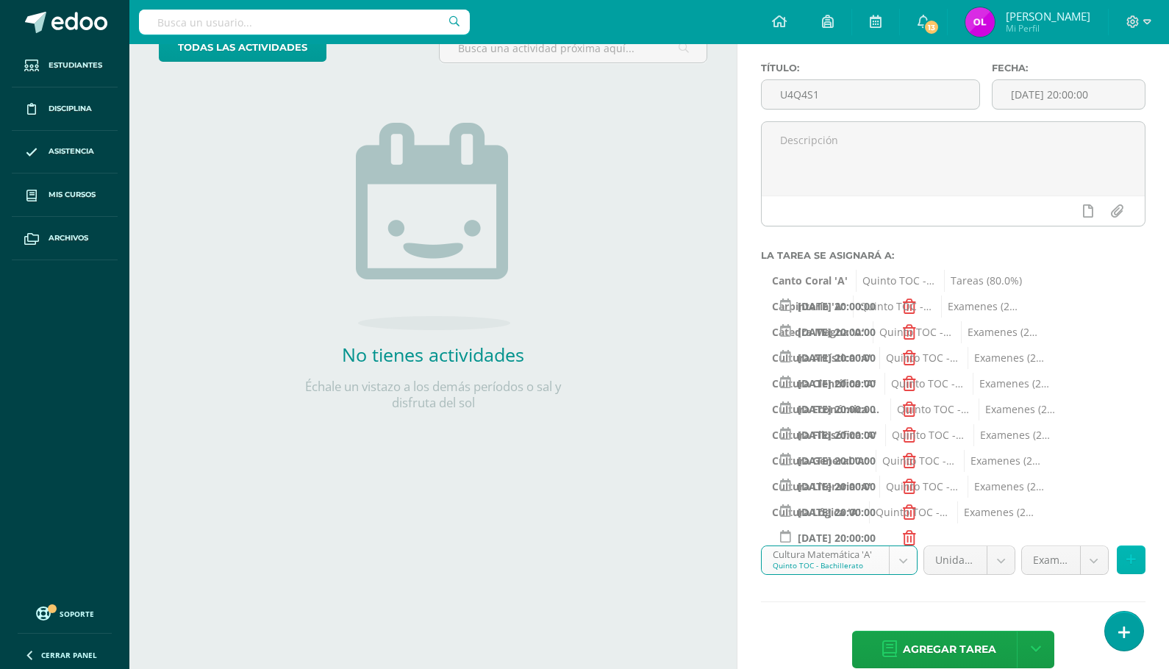
click at [1133, 558] on icon at bounding box center [1131, 560] width 10 height 12
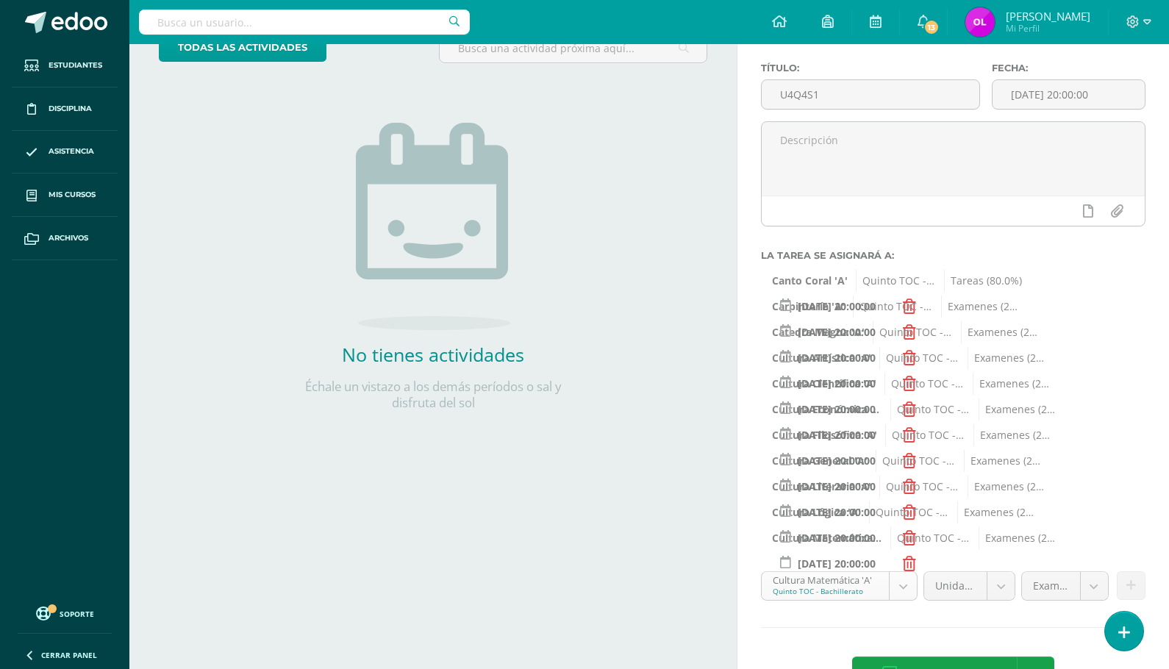
click at [903, 562] on body "Estudiantes Disciplina Asistencia Mis cursos Archivos Soporte Ayuda Reportar un…" at bounding box center [584, 227] width 1169 height 669
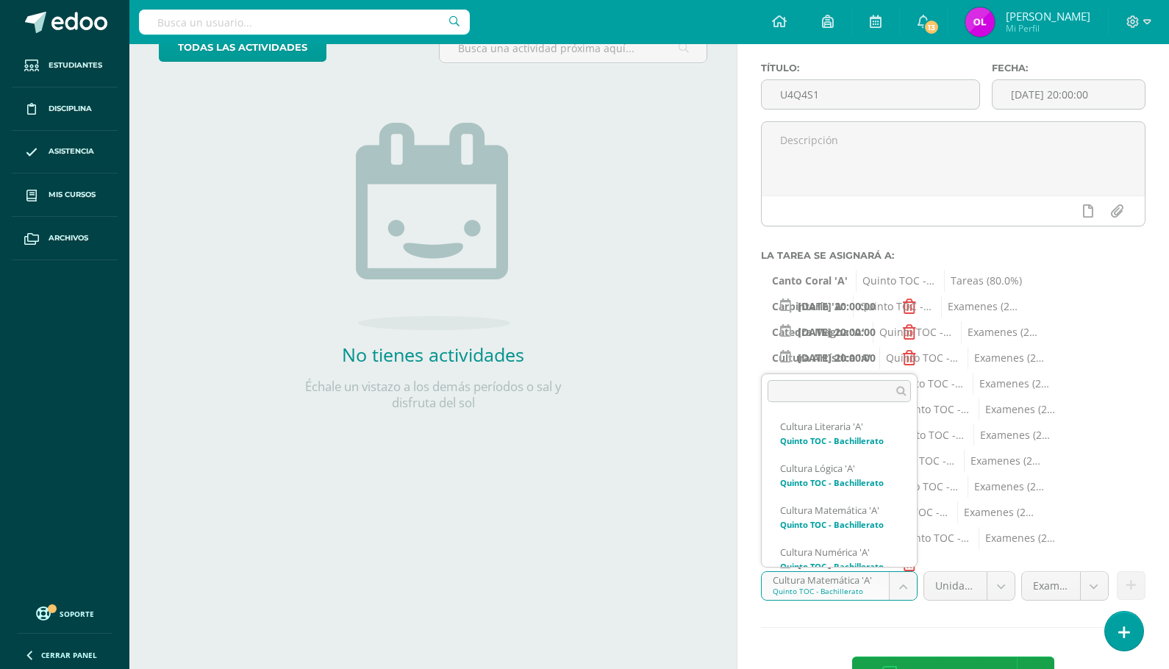
scroll to position [405, 0]
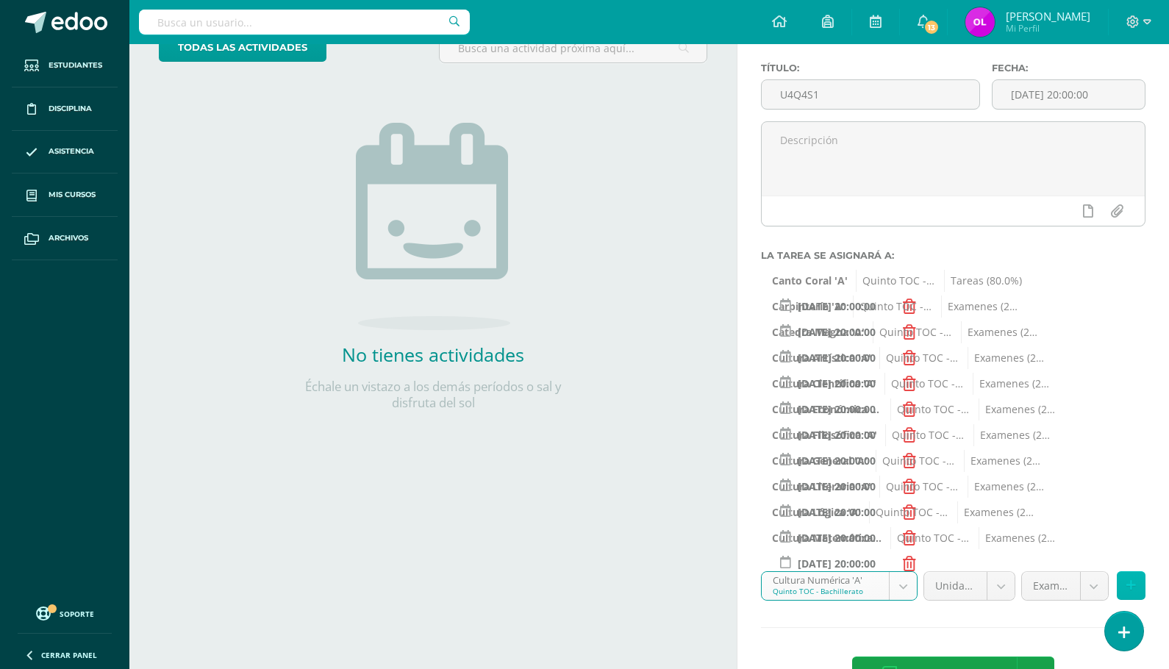
click at [1128, 582] on icon at bounding box center [1131, 585] width 10 height 12
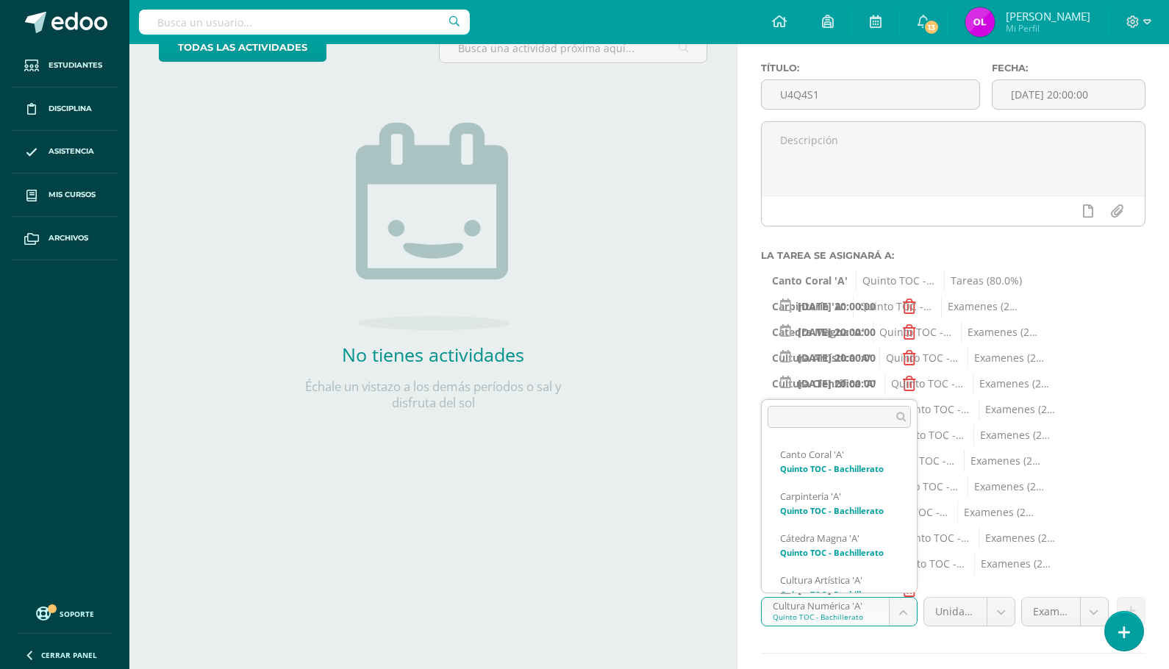
click at [902, 562] on body "Estudiantes Disciplina Asistencia Mis cursos Archivos Soporte Ayuda Reportar un…" at bounding box center [584, 227] width 1169 height 669
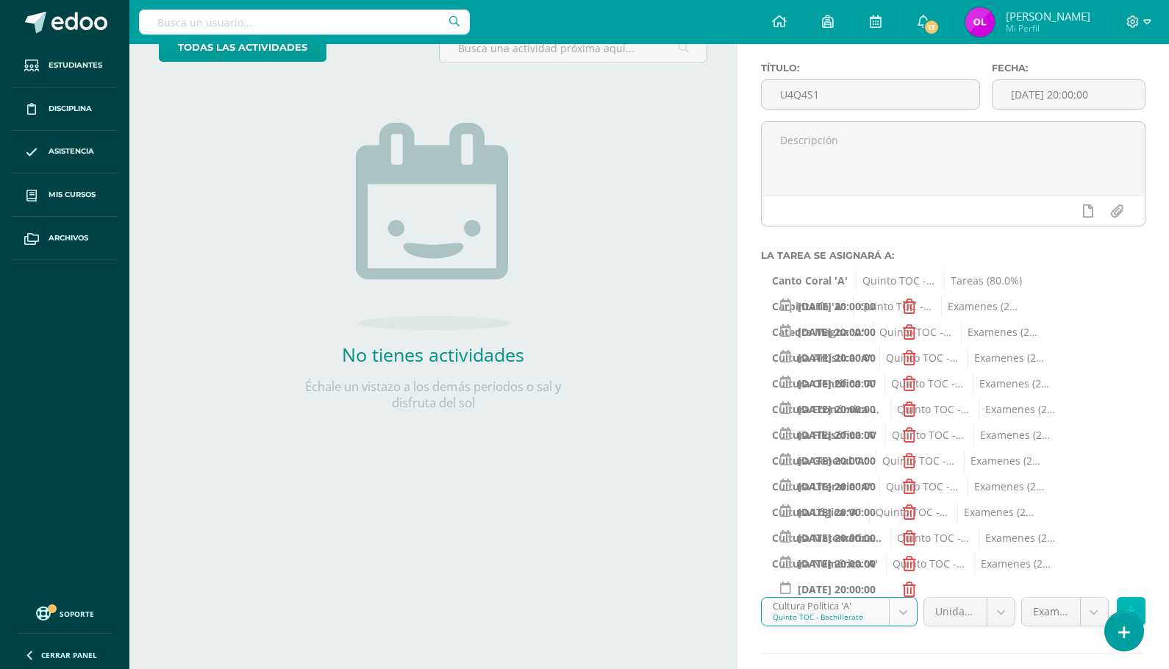
click at [1136, 604] on button at bounding box center [1131, 611] width 29 height 29
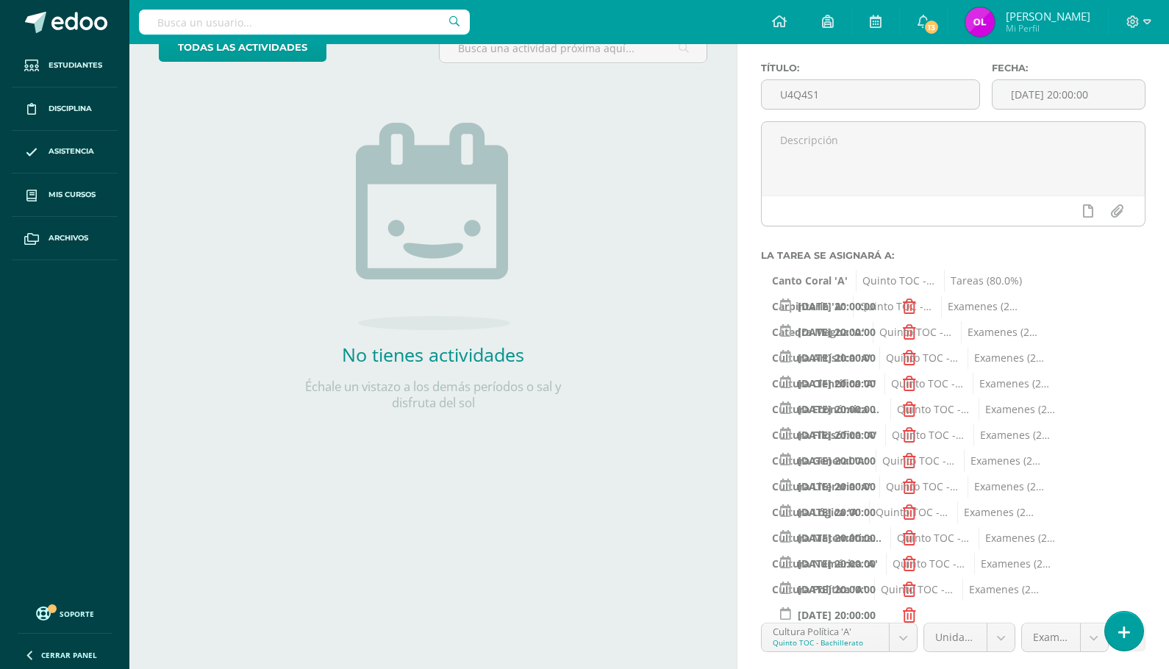
click at [900, 562] on body "Estudiantes Disciplina Asistencia Mis cursos Archivos Soporte Ayuda Reportar un…" at bounding box center [584, 227] width 1169 height 669
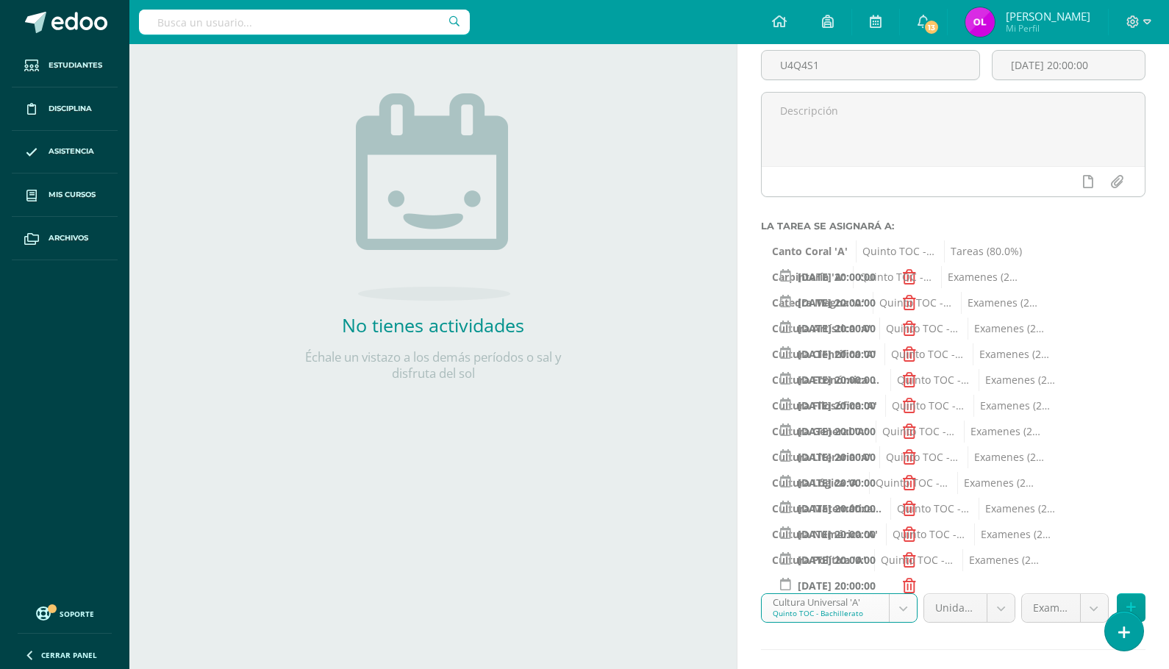
scroll to position [210, 0]
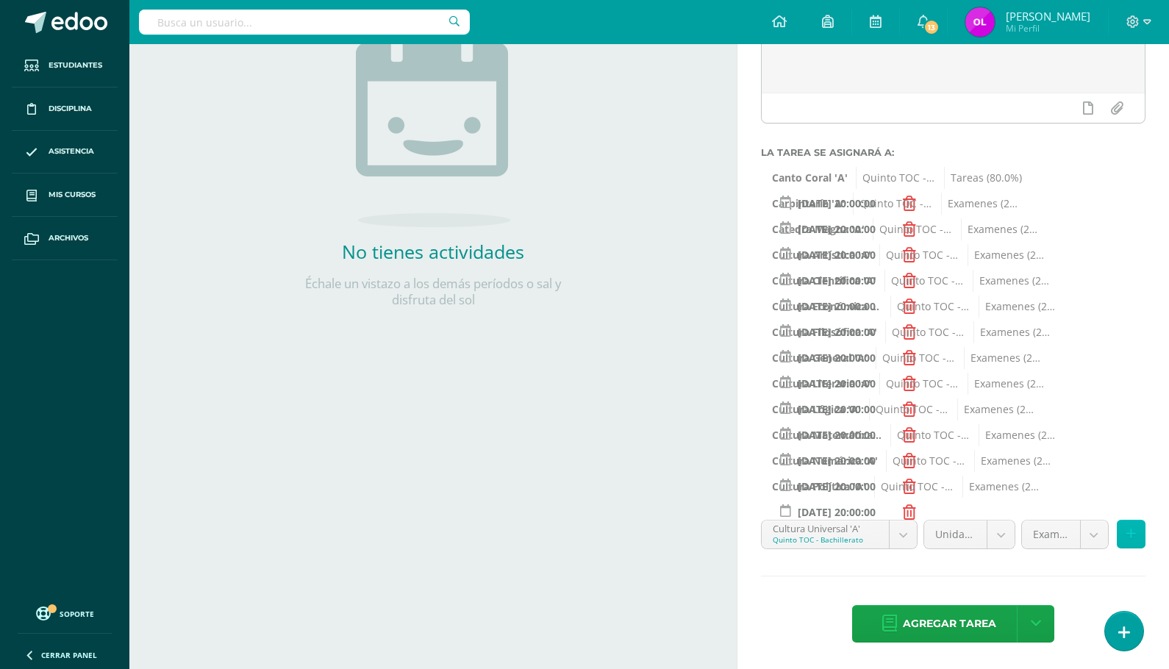
click at [1129, 537] on icon at bounding box center [1131, 534] width 10 height 12
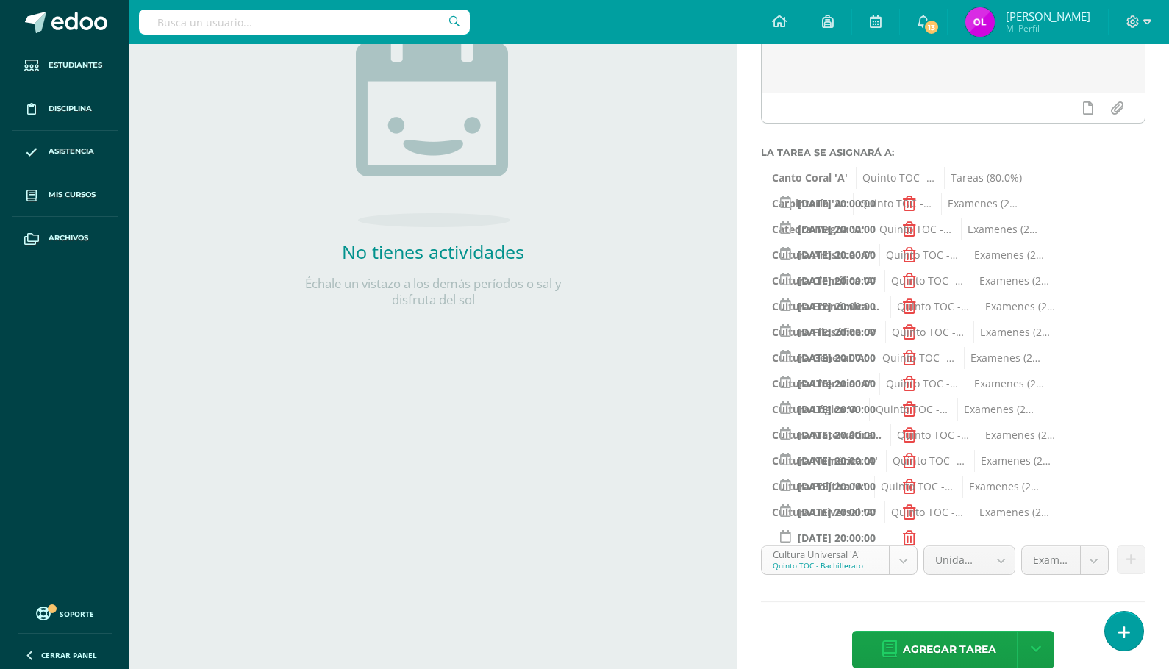
click at [902, 459] on body "Estudiantes Disciplina Asistencia Mis cursos Archivos Soporte Ayuda Reportar un…" at bounding box center [584, 124] width 1169 height 669
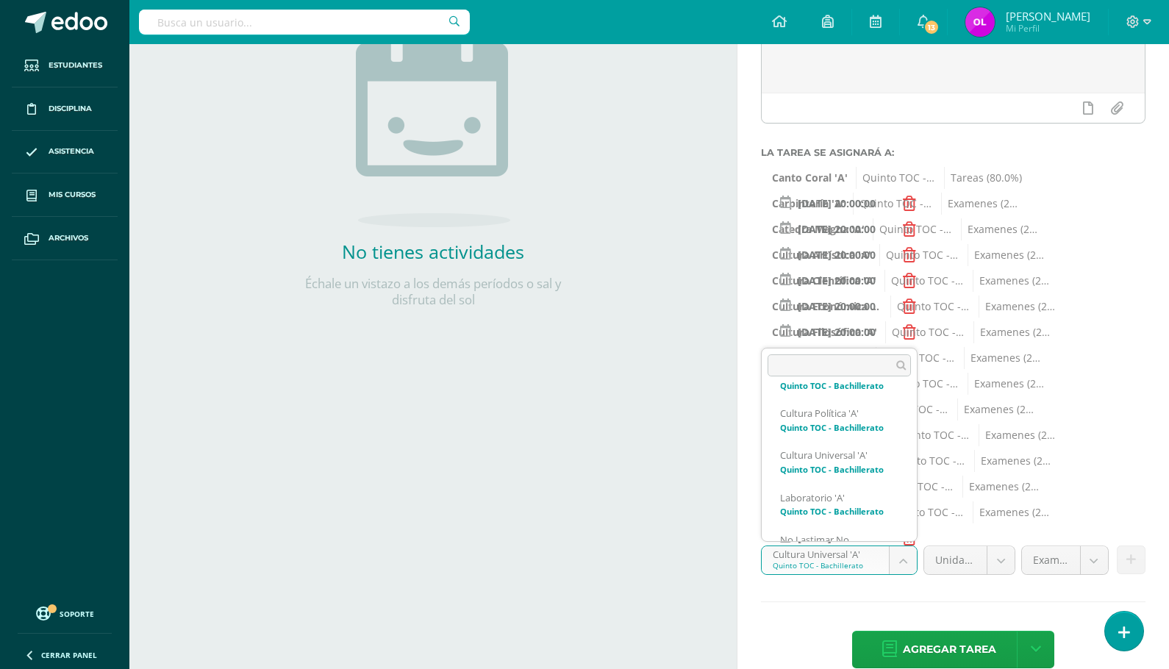
scroll to position [598, 0]
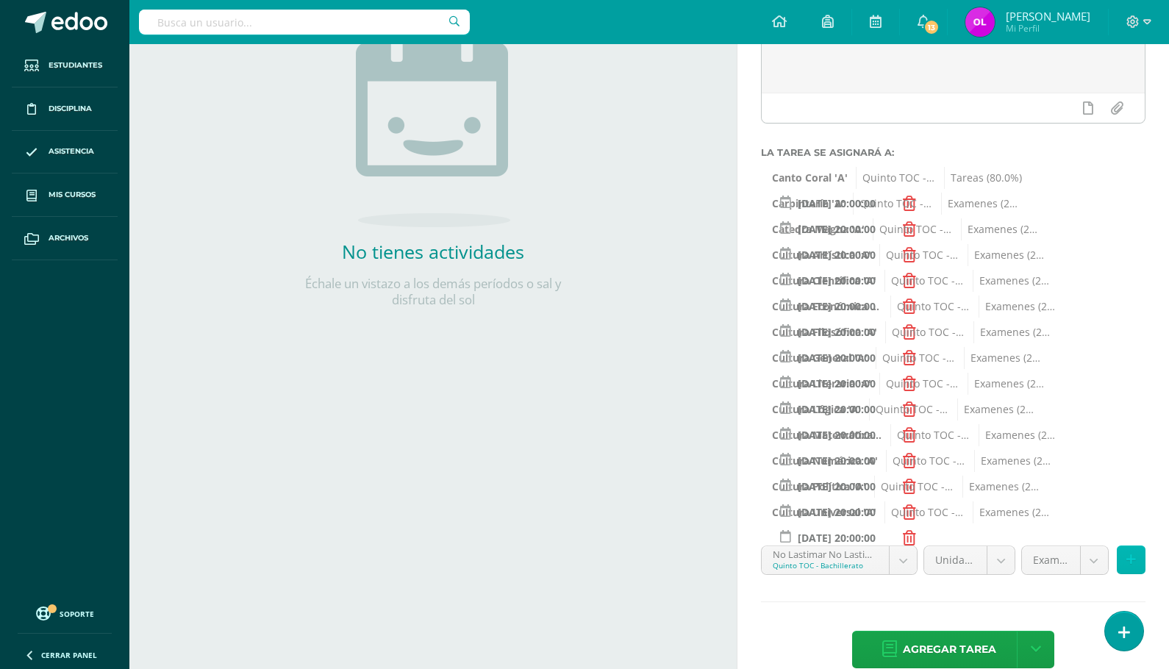
click at [1130, 562] on icon at bounding box center [1131, 560] width 10 height 12
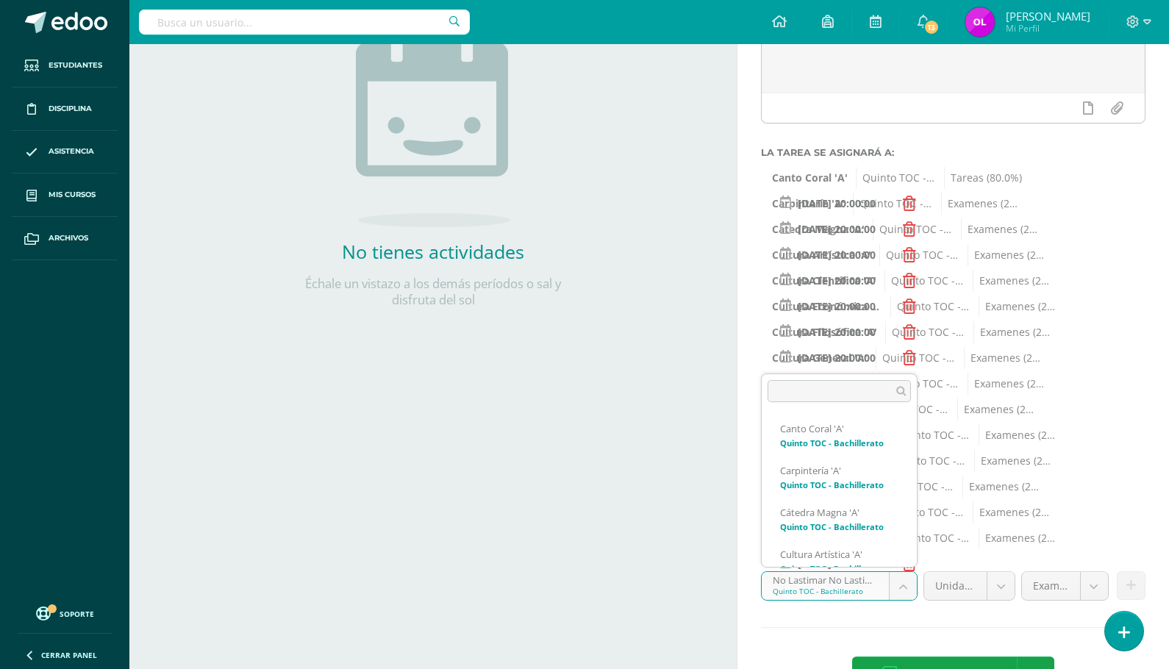
click at [903, 459] on body "Estudiantes Disciplina Asistencia Mis cursos Archivos Soporte Ayuda Reportar un…" at bounding box center [584, 124] width 1169 height 669
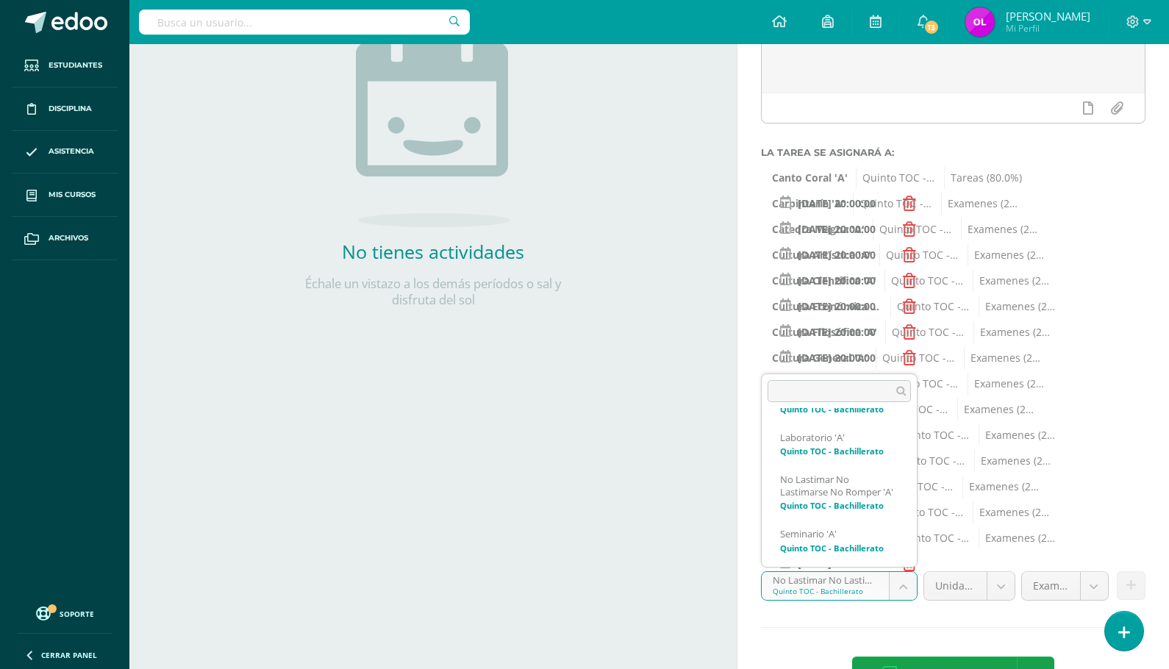
scroll to position [646, 0]
select select "155350"
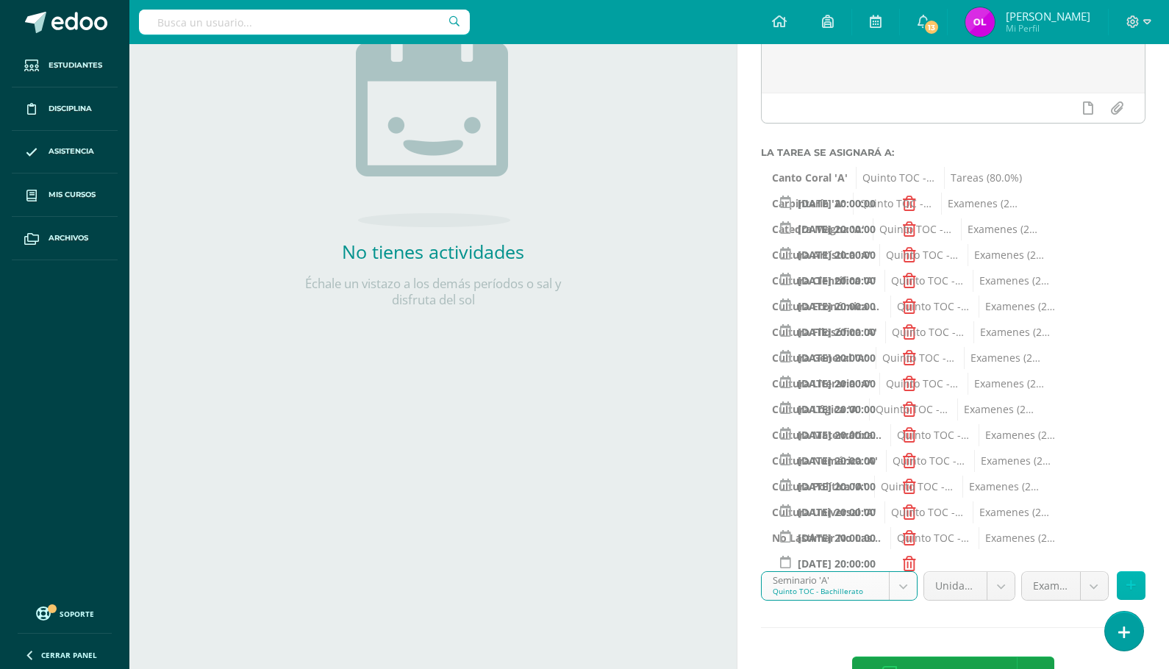
click at [1128, 584] on icon at bounding box center [1131, 585] width 10 height 12
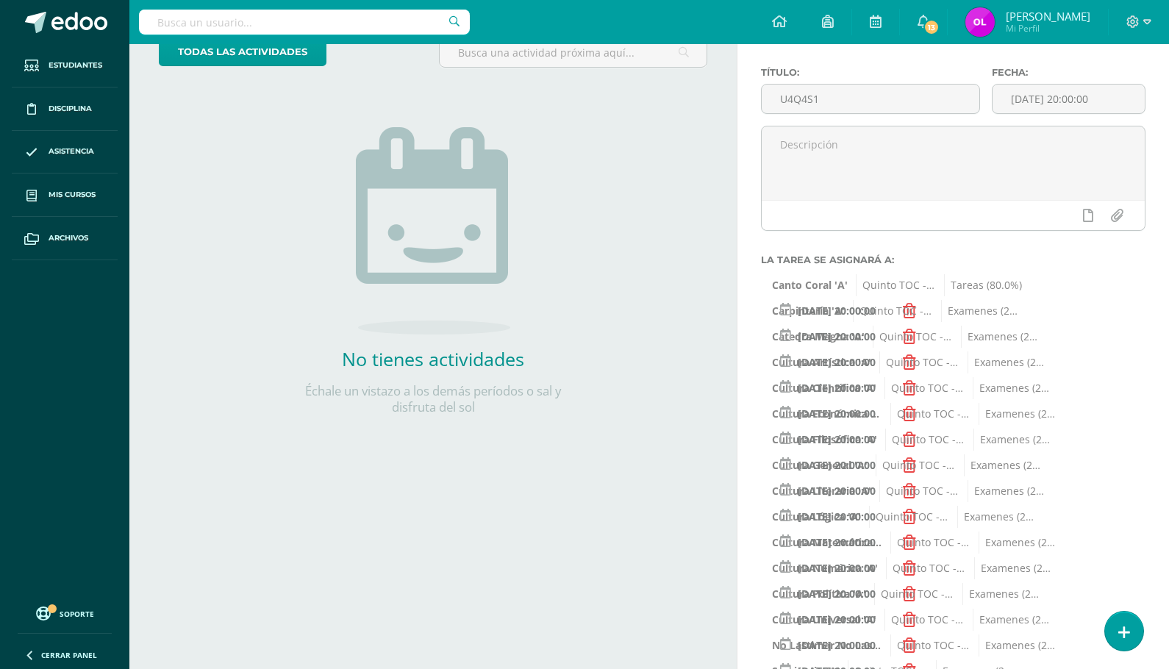
scroll to position [81, 0]
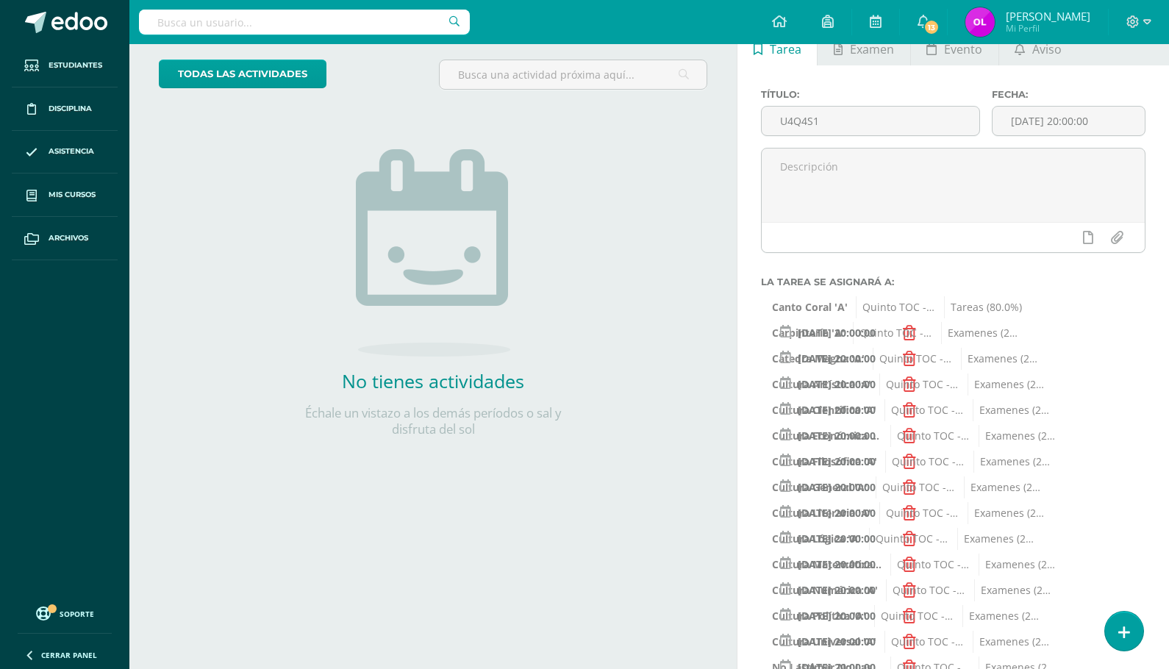
click at [820, 308] on span "Canto Coral 'A'" at bounding box center [810, 307] width 76 height 22
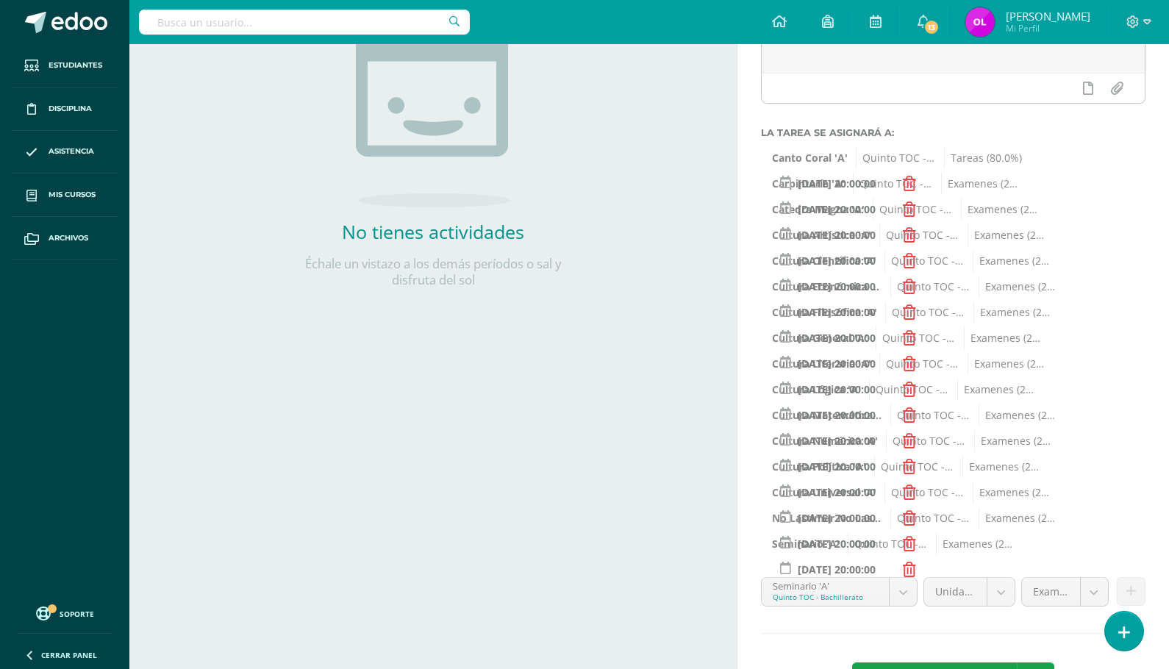
scroll to position [287, 0]
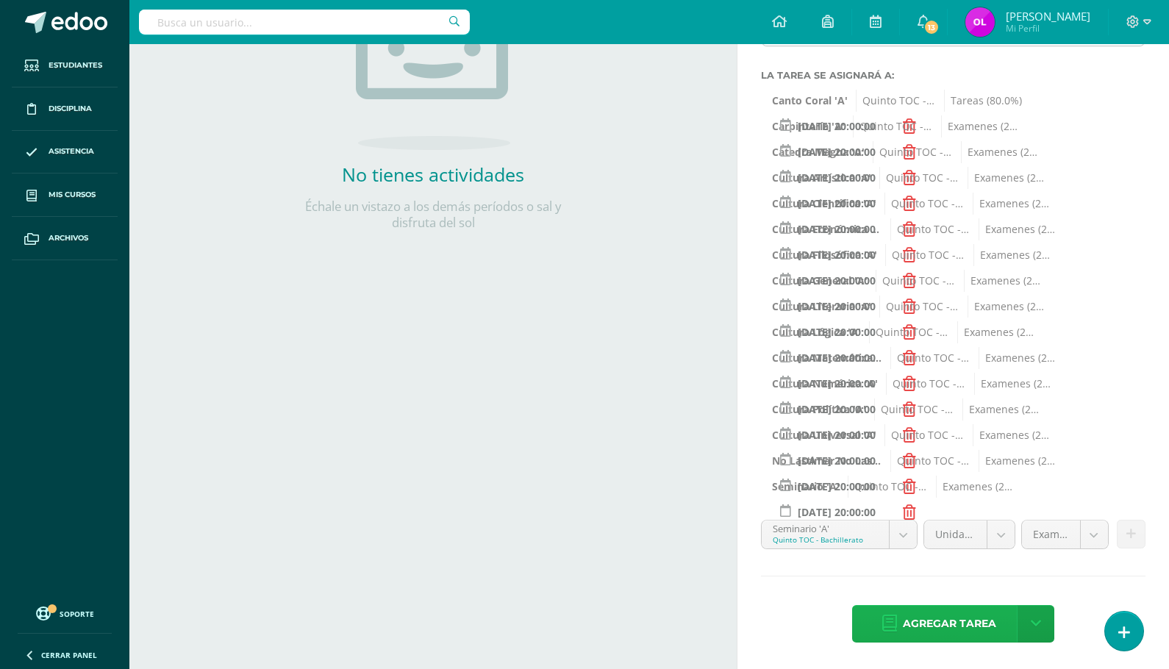
click at [966, 624] on span "Agregar tarea" at bounding box center [949, 624] width 93 height 36
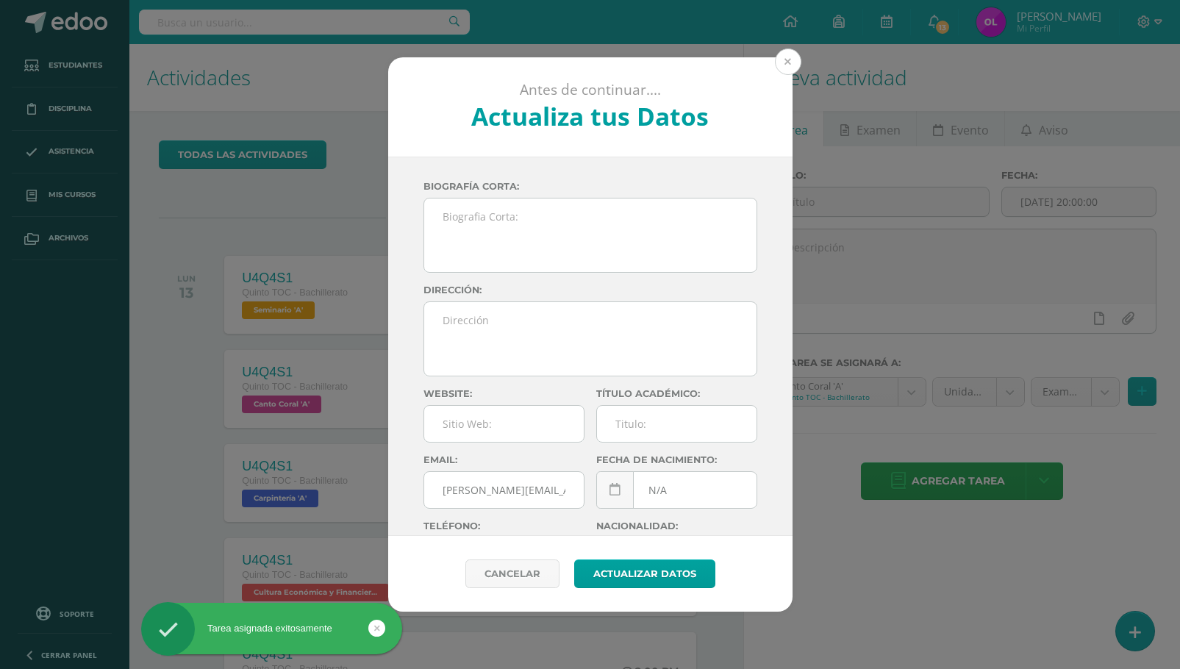
click at [787, 60] on button at bounding box center [788, 62] width 26 height 26
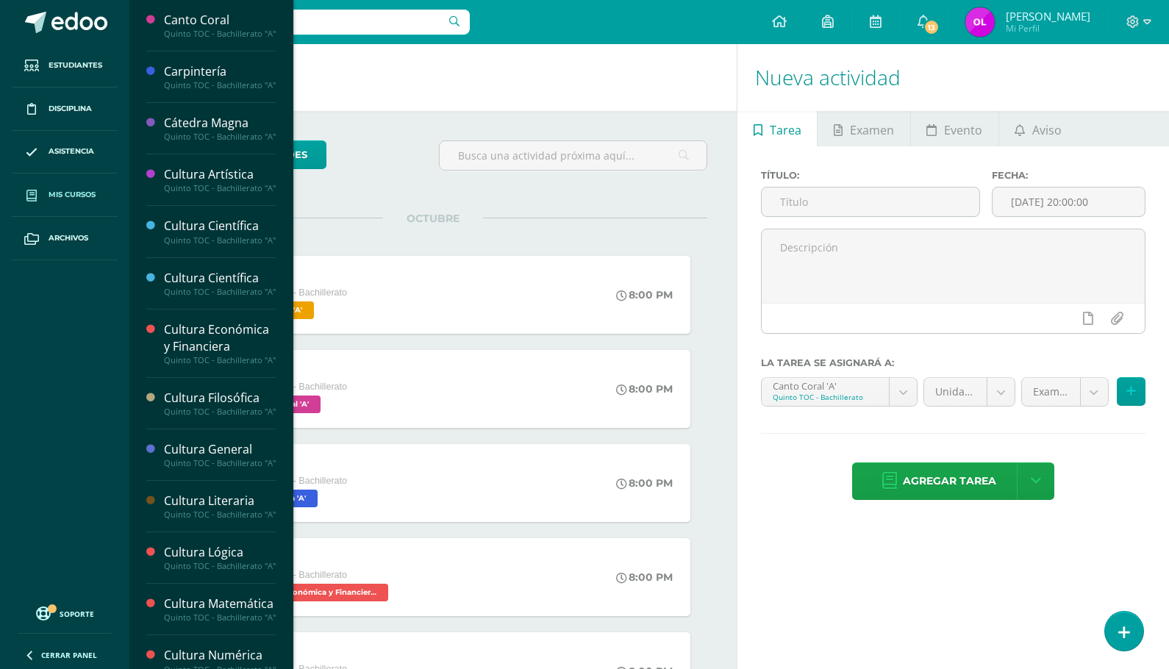
click at [77, 197] on span "Mis cursos" at bounding box center [72, 195] width 47 height 12
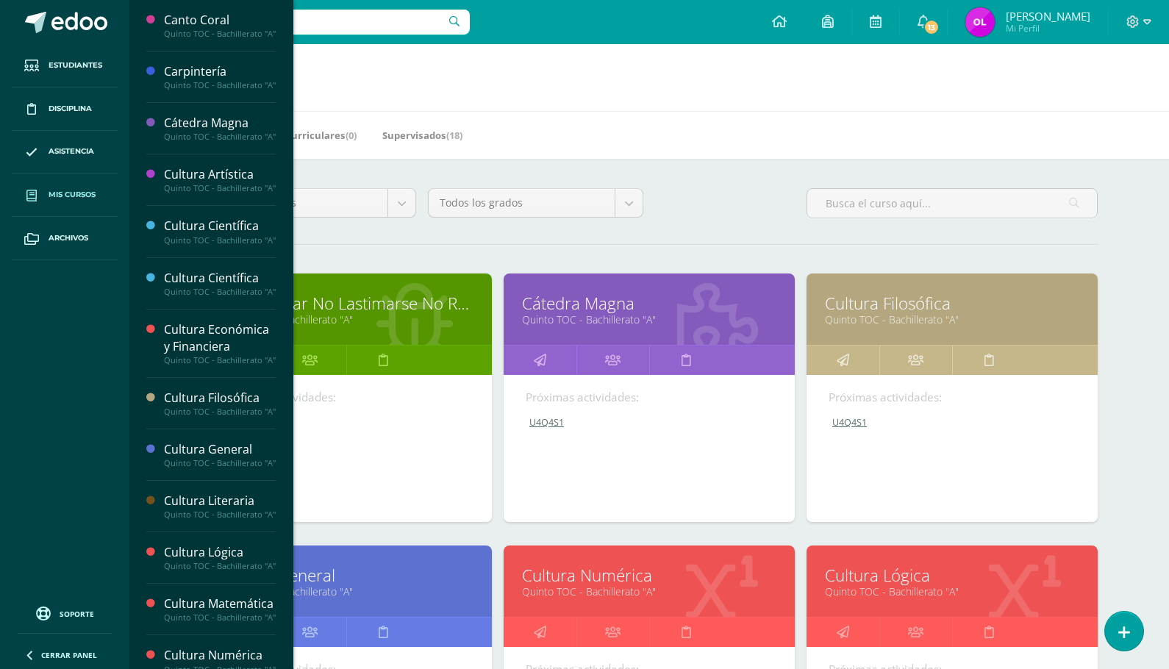
click at [315, 313] on link "Quinto TOC - Bachillerato "A"" at bounding box center [346, 319] width 254 height 14
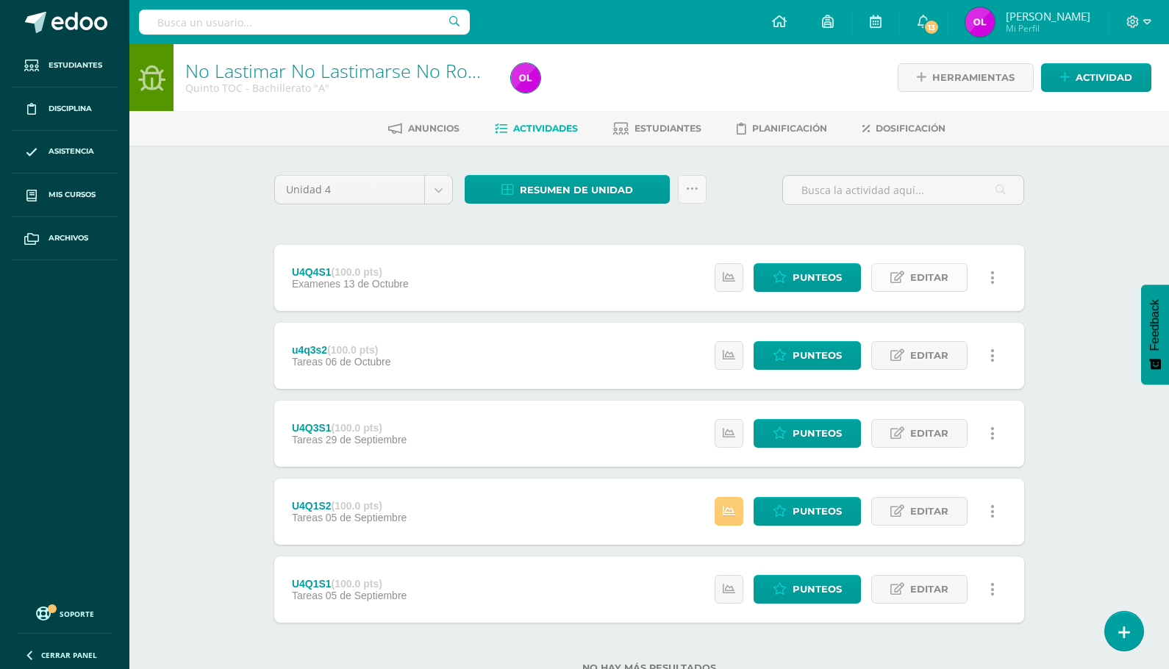
click at [909, 276] on link "Editar" at bounding box center [919, 277] width 96 height 29
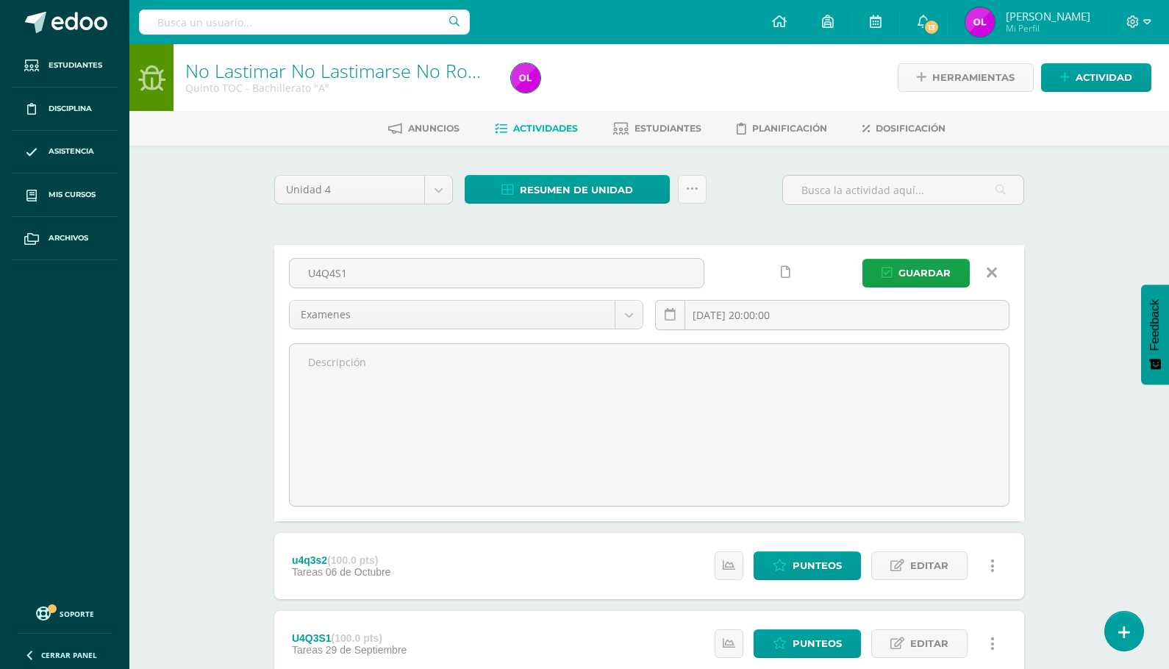
drag, startPoint x: 357, startPoint y: 272, endPoint x: 283, endPoint y: 272, distance: 74.2
click at [283, 272] on div "U4Q4S1" at bounding box center [496, 279] width 427 height 42
type input "u"
type input "U4SE"
click at [941, 273] on span "Guardar" at bounding box center [924, 272] width 52 height 27
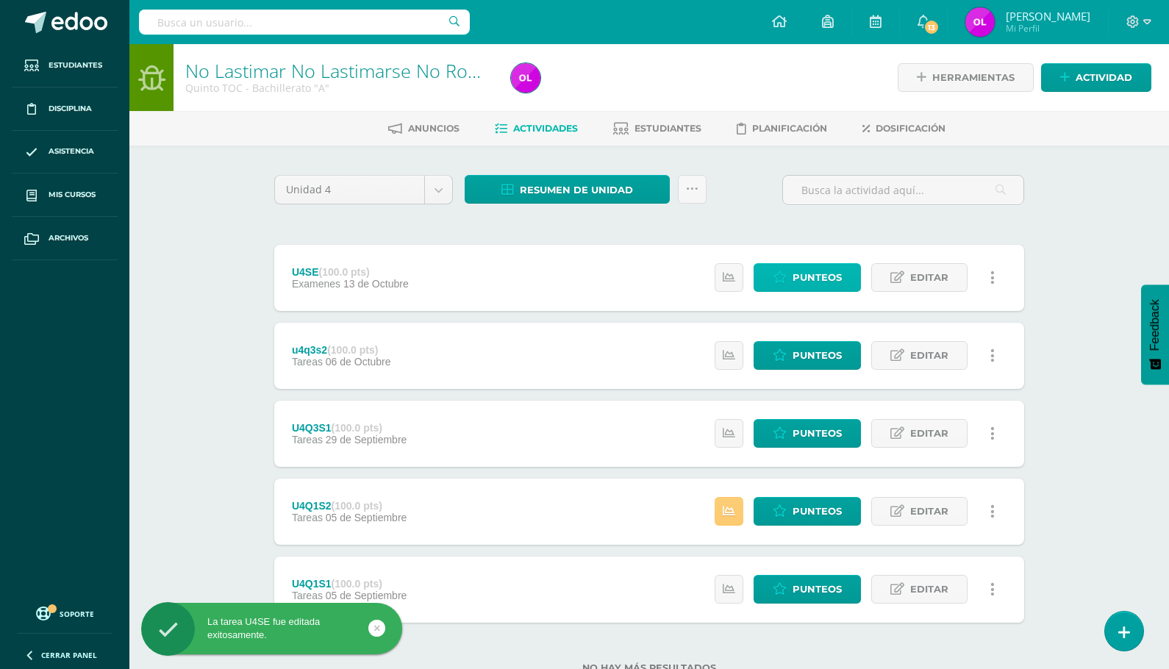
click at [826, 281] on span "Punteos" at bounding box center [816, 277] width 49 height 27
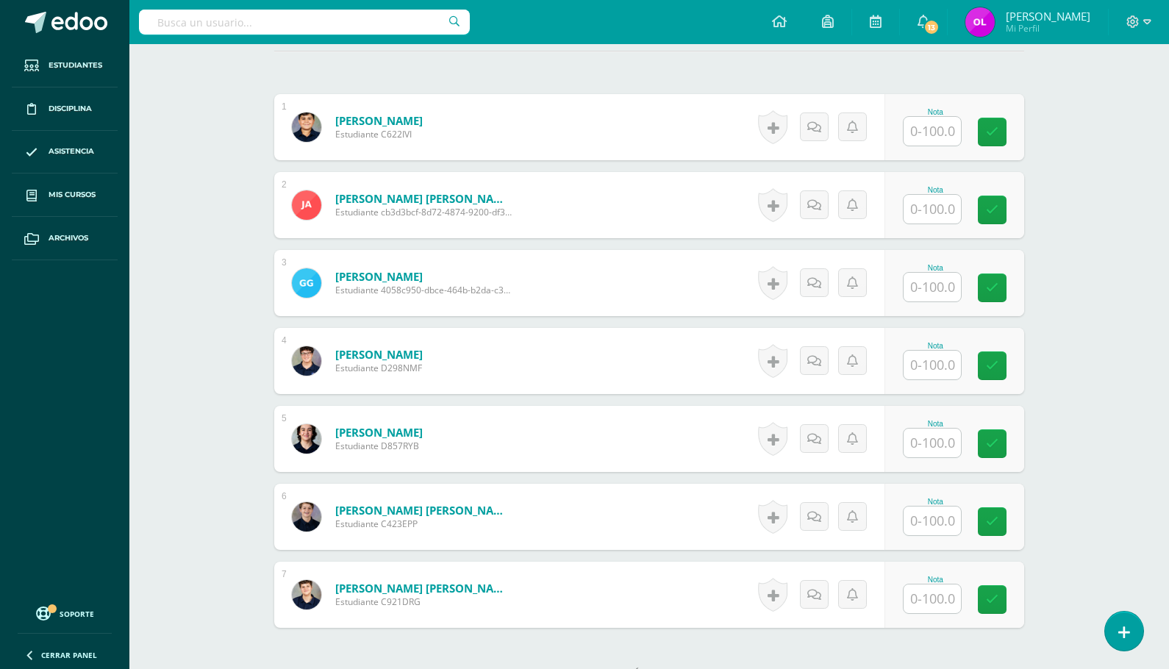
scroll to position [418, 0]
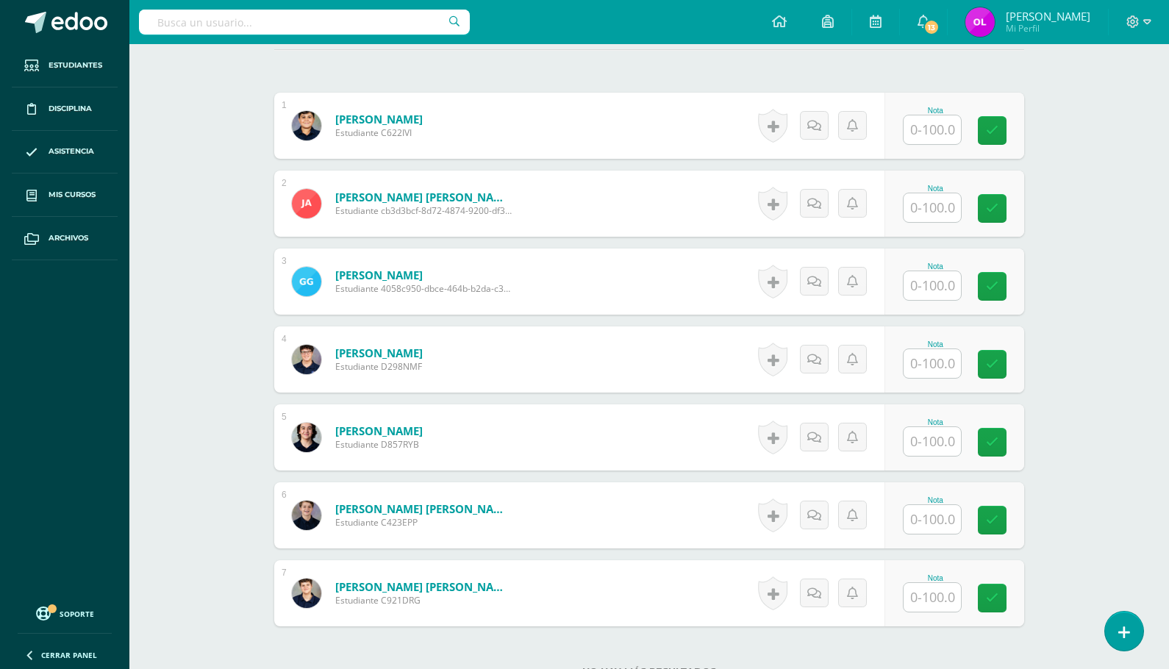
click at [923, 133] on input "text" at bounding box center [931, 129] width 57 height 29
type input "75"
type input "7"
type input "80"
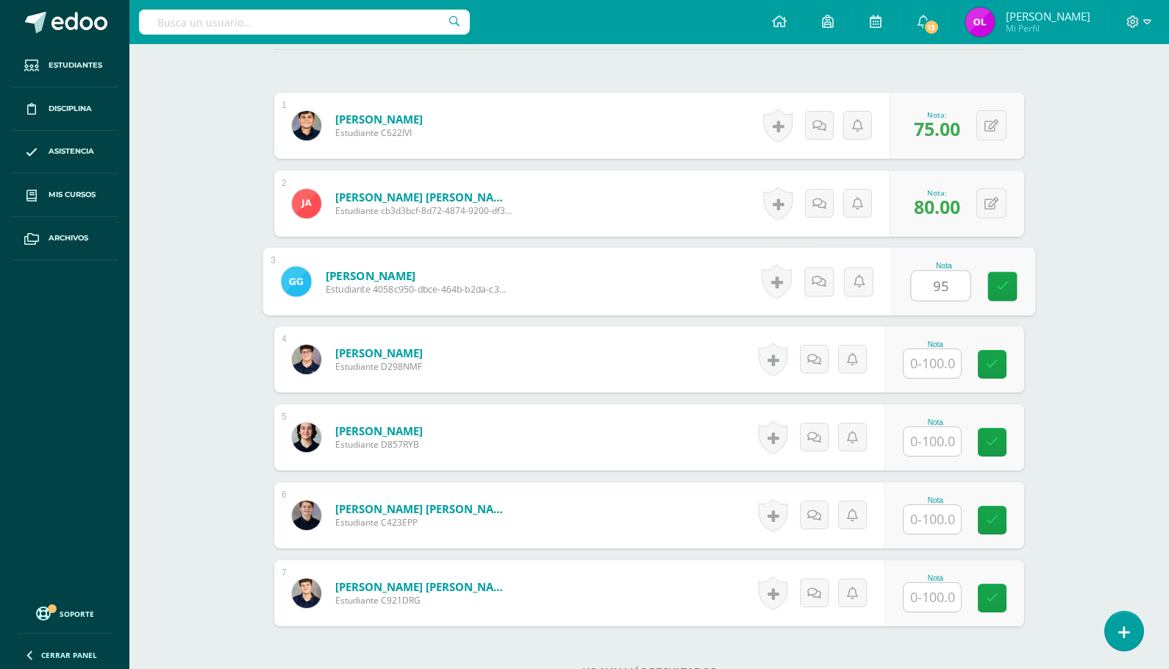
type input "95"
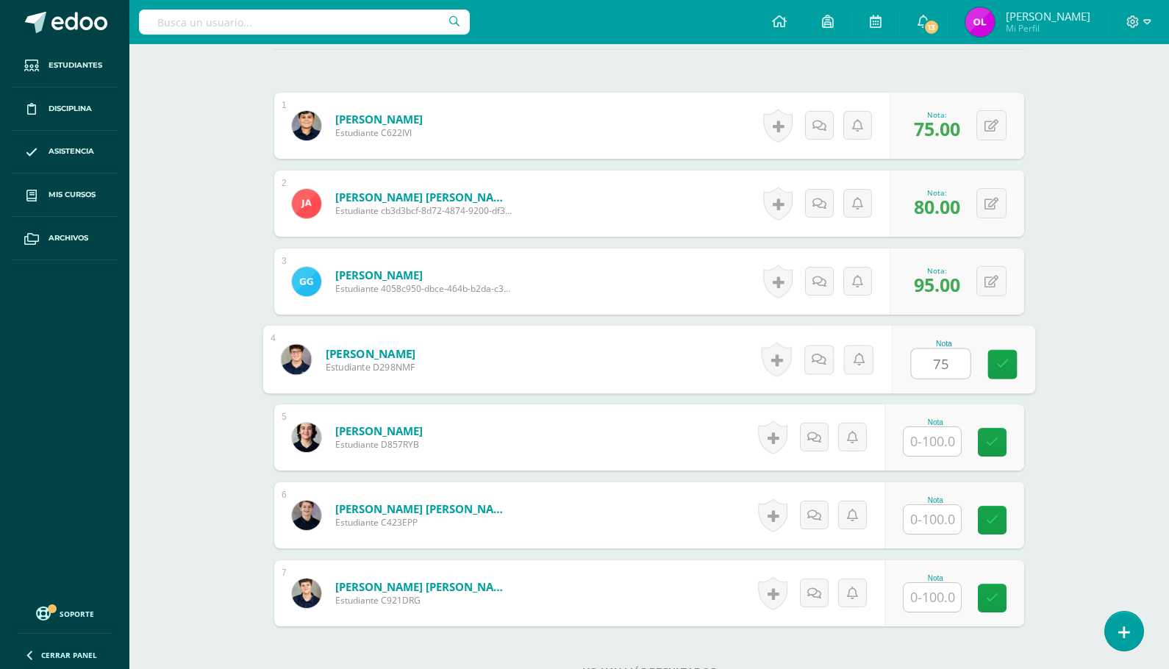
type input "75"
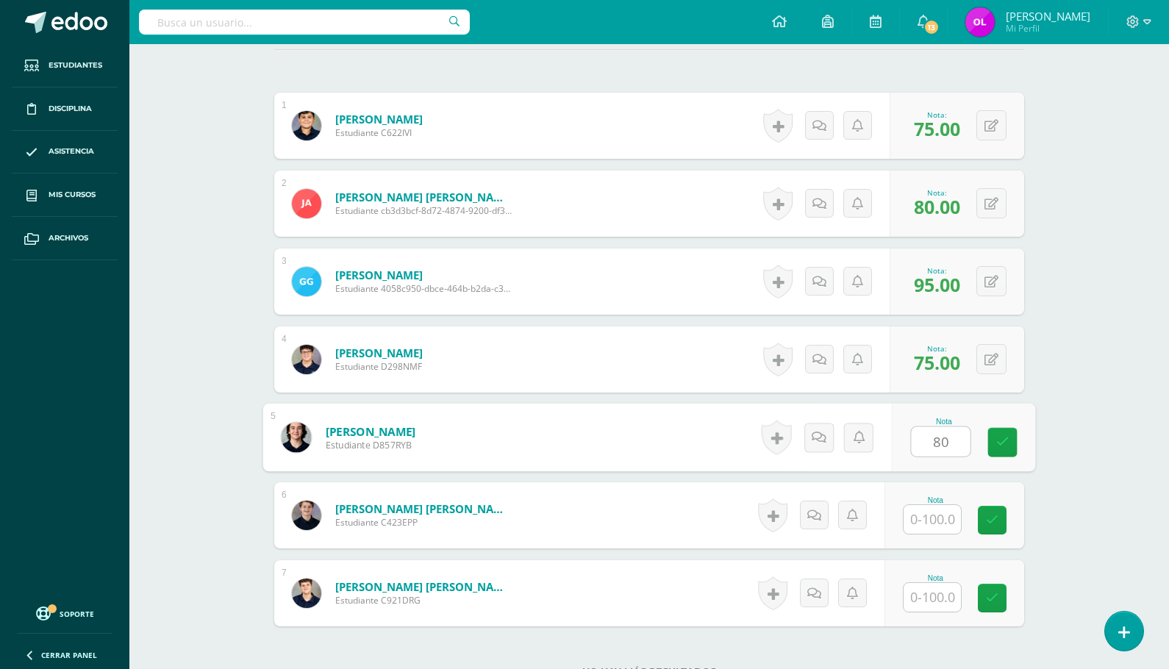
type input "80"
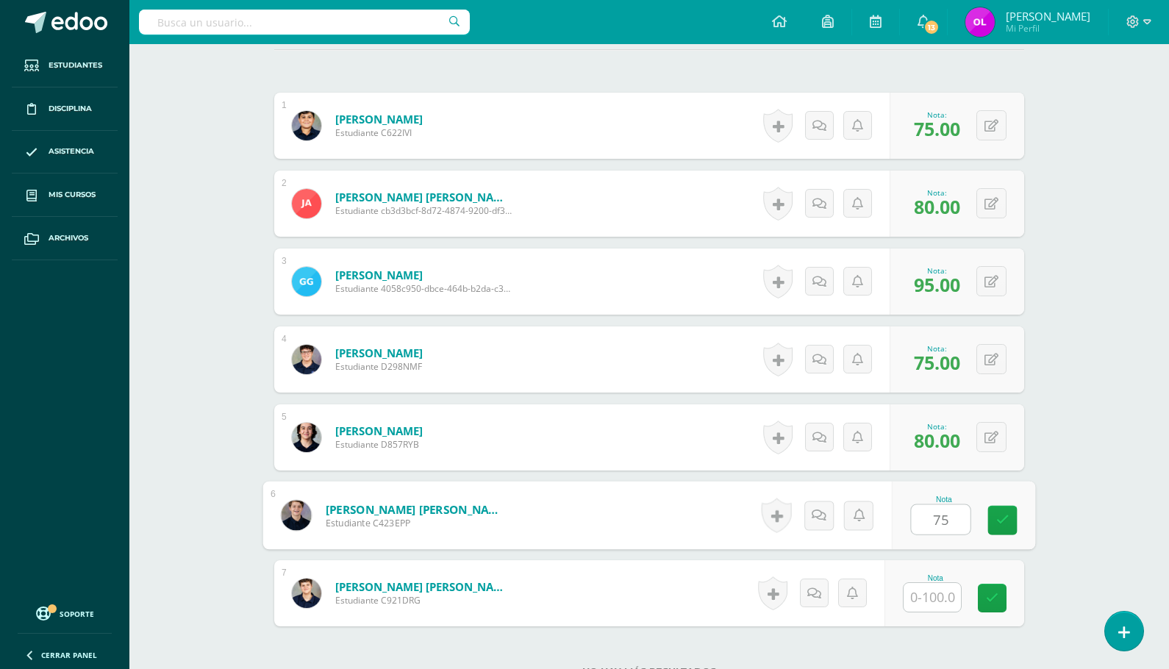
type input "75"
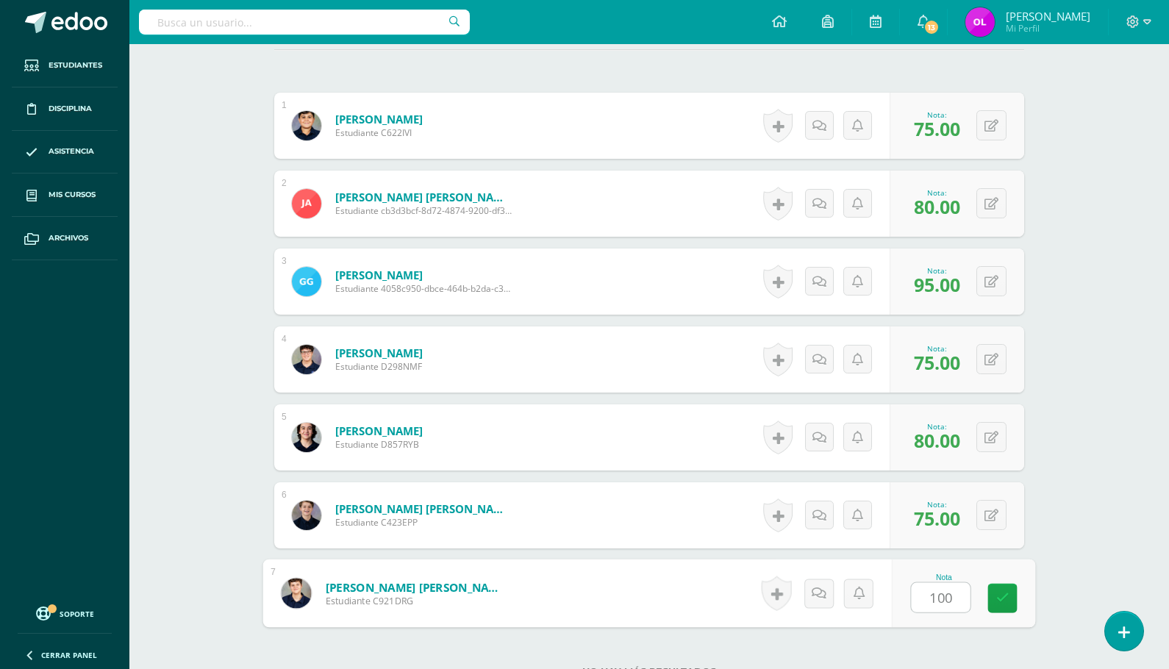
type input "100"
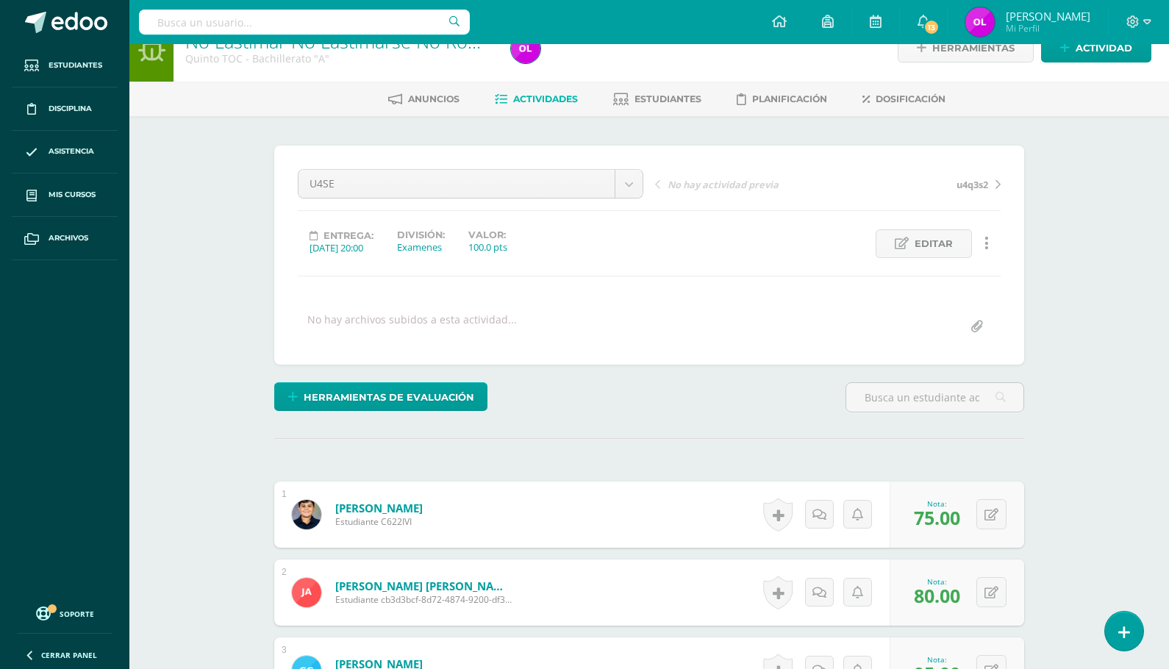
scroll to position [0, 0]
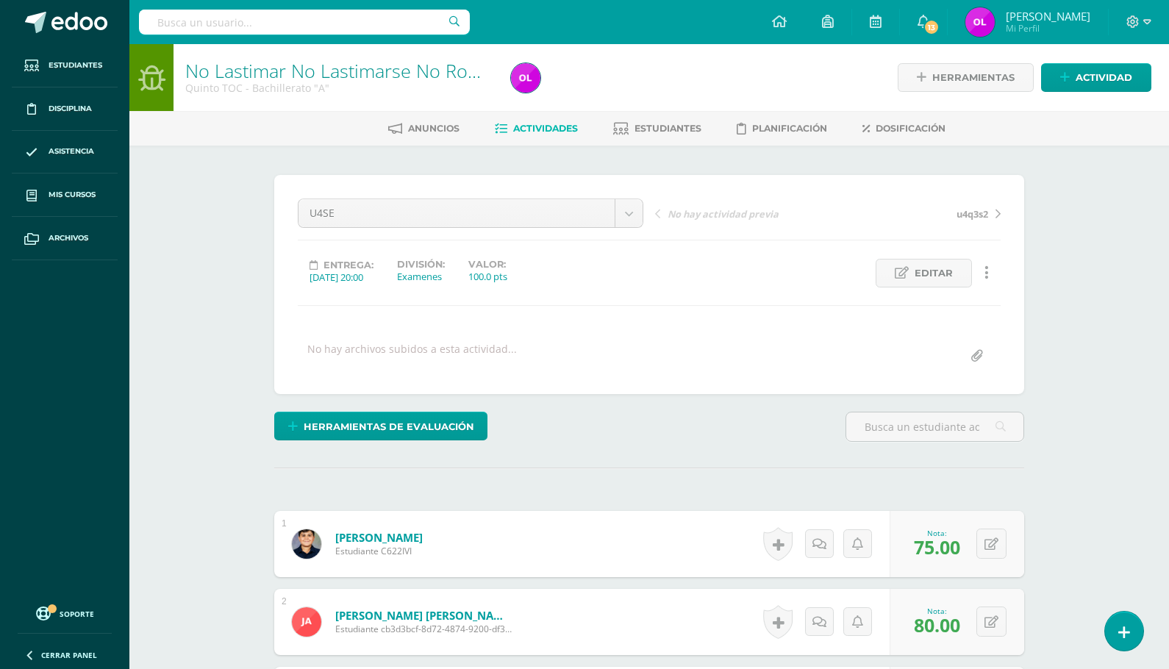
click at [516, 126] on span "Actividades" at bounding box center [545, 128] width 65 height 11
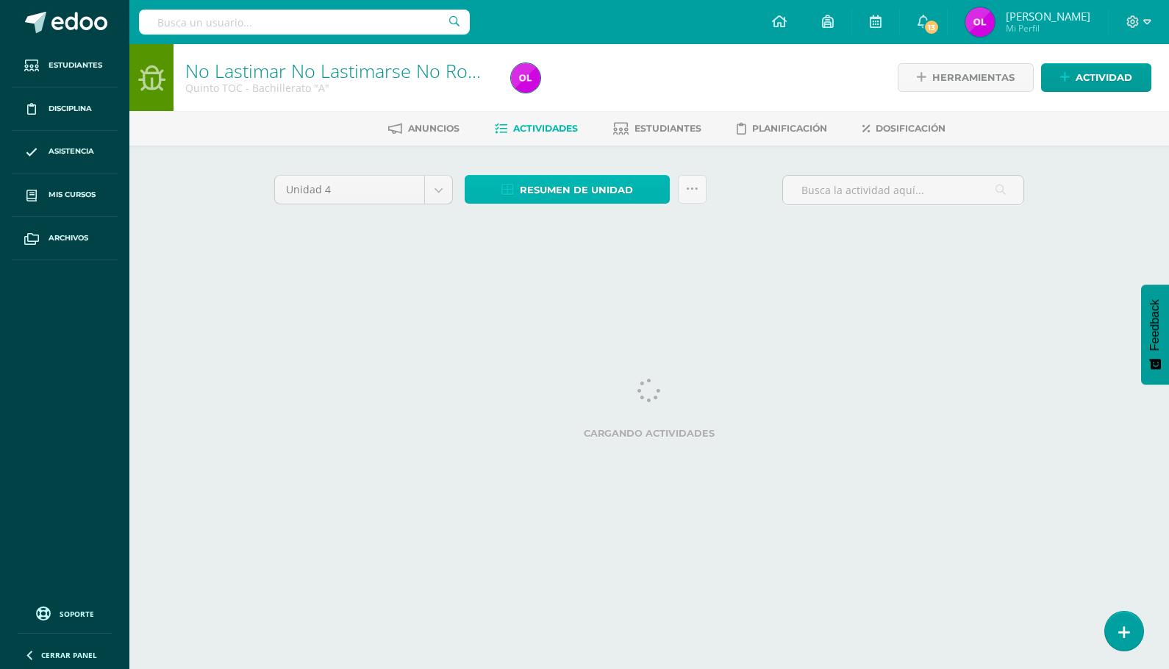
click at [579, 192] on span "Resumen de unidad" at bounding box center [576, 189] width 113 height 27
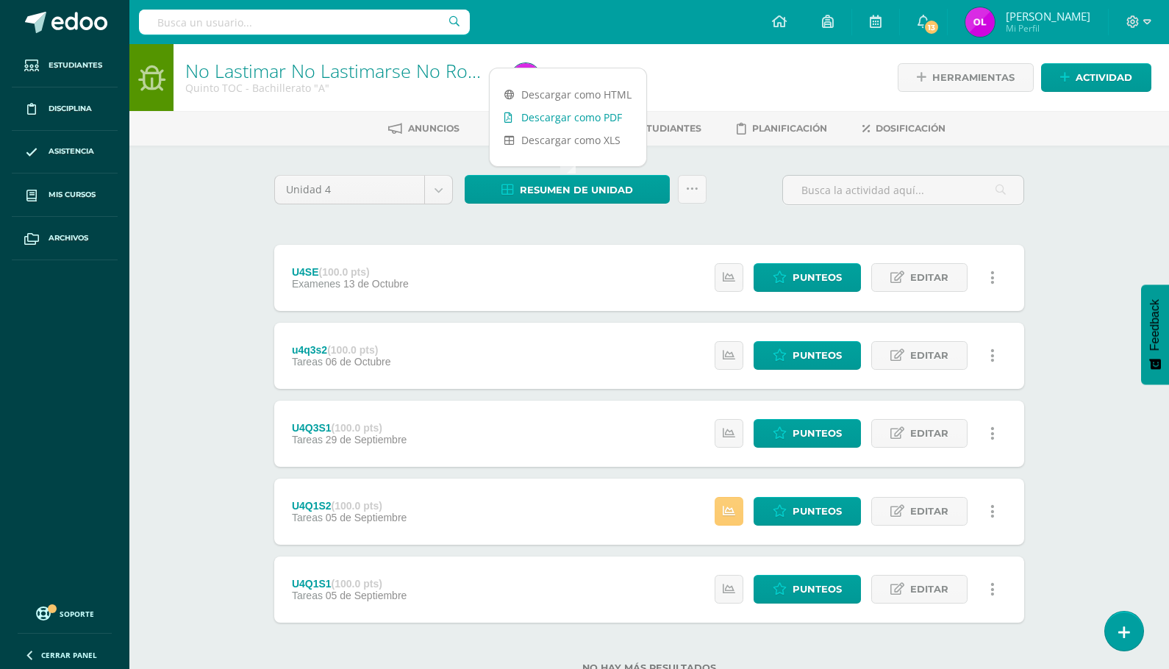
click at [602, 118] on link "Descargar como PDF" at bounding box center [568, 117] width 157 height 23
click at [690, 75] on div at bounding box center [671, 77] width 332 height 67
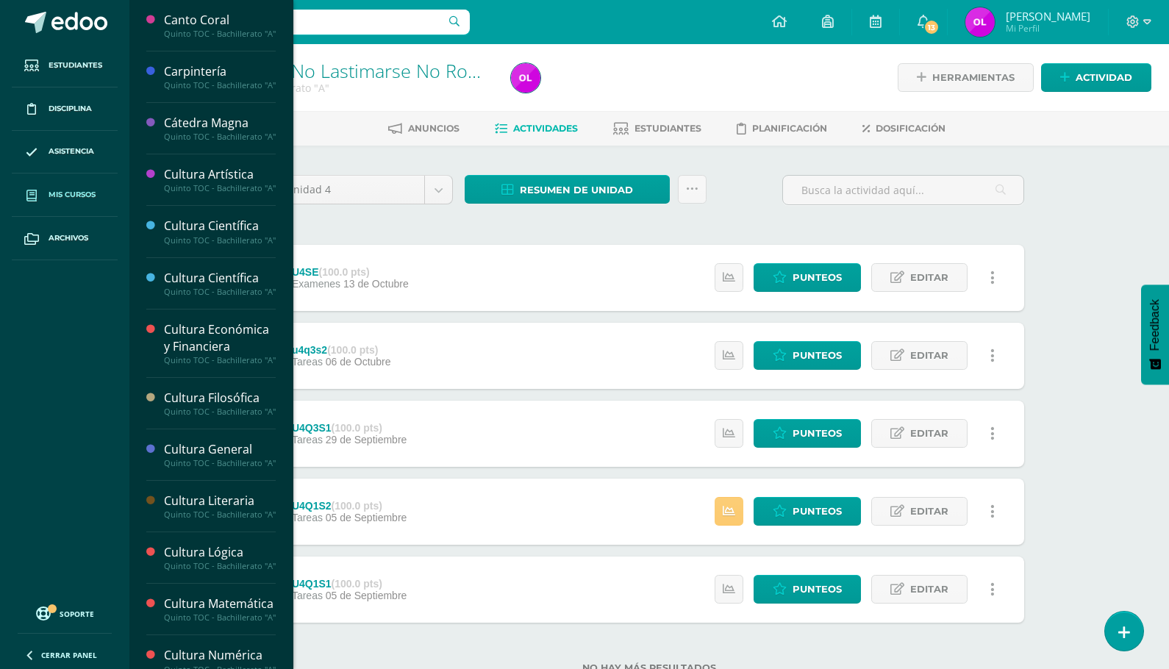
click at [71, 193] on span "Mis cursos" at bounding box center [72, 195] width 47 height 12
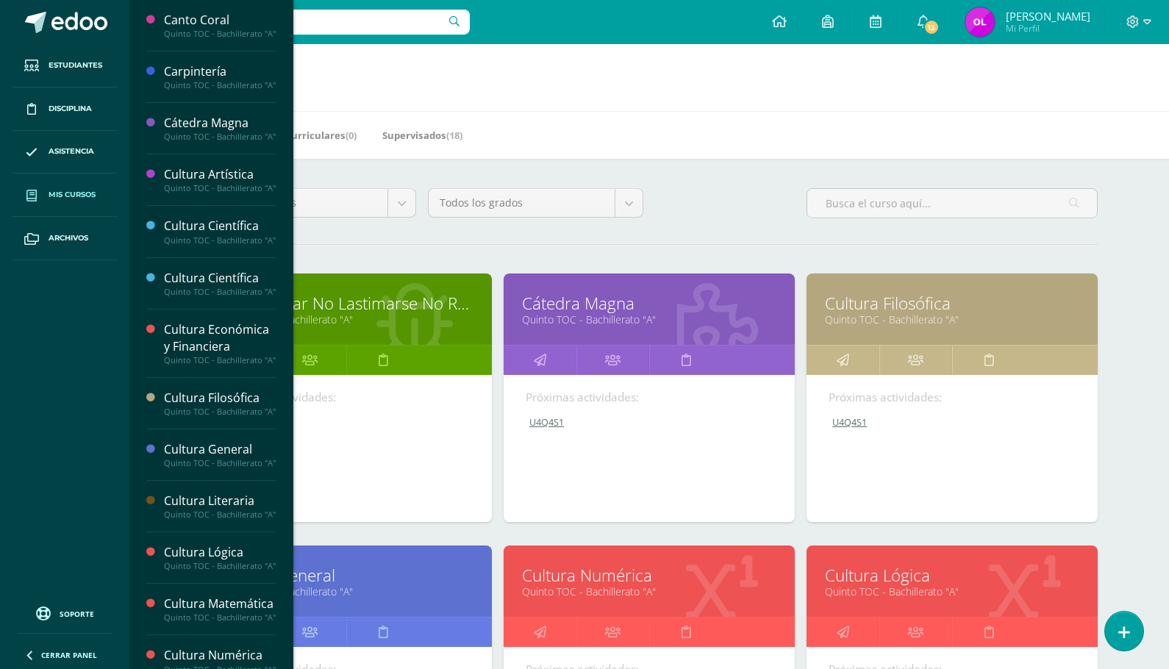
click at [610, 309] on link "Cátedra Magna" at bounding box center [649, 303] width 254 height 23
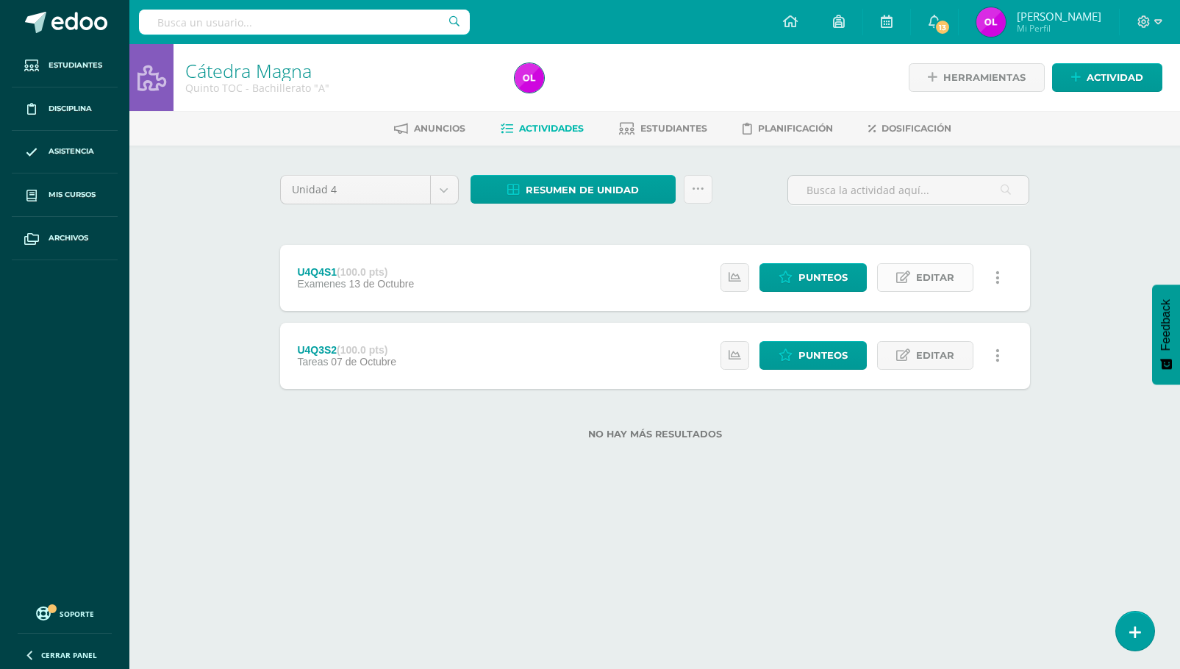
click at [937, 279] on span "Editar" at bounding box center [935, 277] width 38 height 27
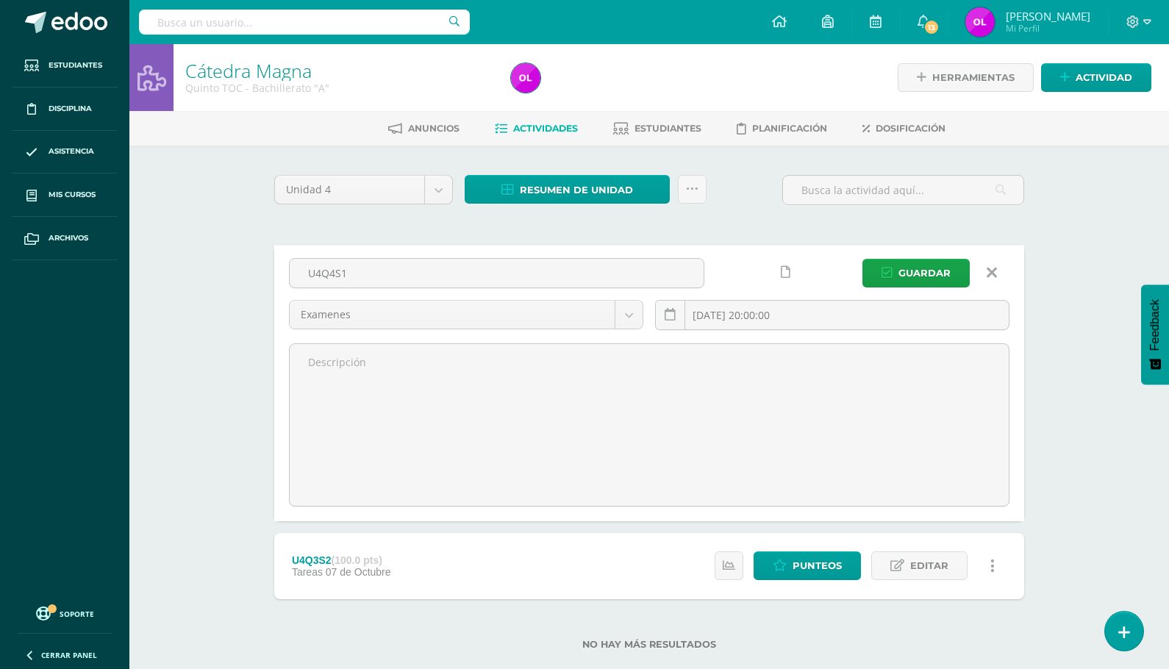
drag, startPoint x: 358, startPoint y: 275, endPoint x: 270, endPoint y: 266, distance: 88.7
click at [270, 266] on div "Unidad 4 Unidad 1 Unidad 2 Unidad 3 Unidad 4 Resumen de unidad Descargar como H…" at bounding box center [649, 421] width 762 height 493
type input "U4SE"
click at [901, 275] on span "Guardar" at bounding box center [924, 272] width 52 height 27
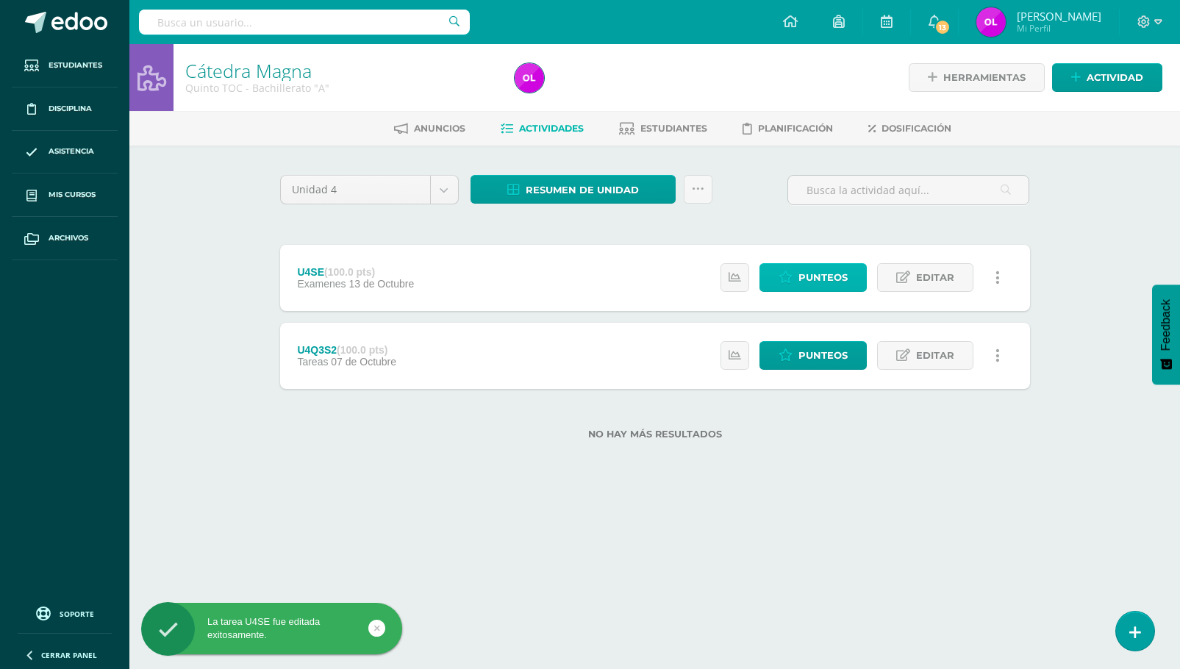
click at [822, 278] on span "Punteos" at bounding box center [822, 277] width 49 height 27
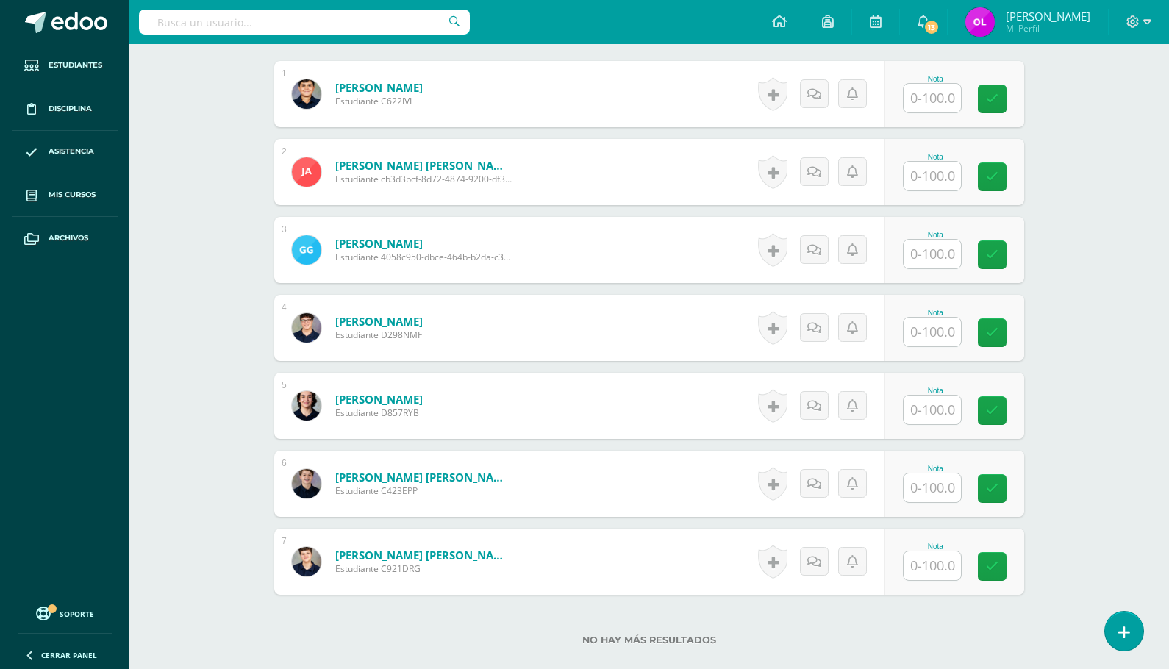
scroll to position [416, 0]
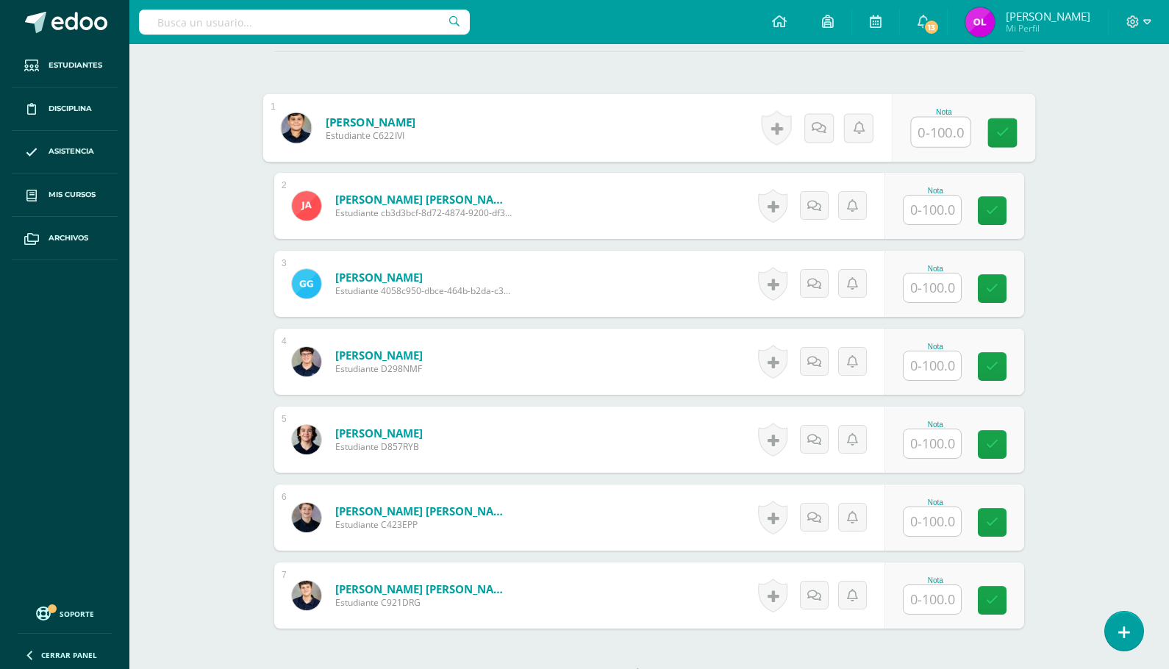
click at [928, 132] on input "text" at bounding box center [941, 132] width 59 height 29
type input "85"
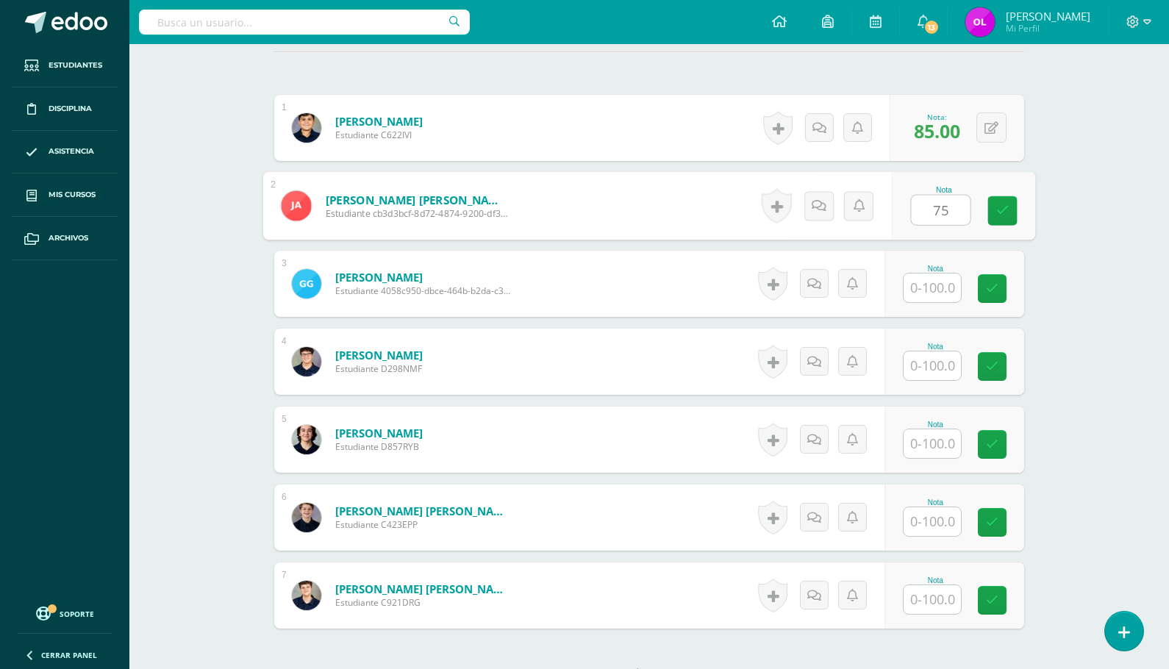
type input "75"
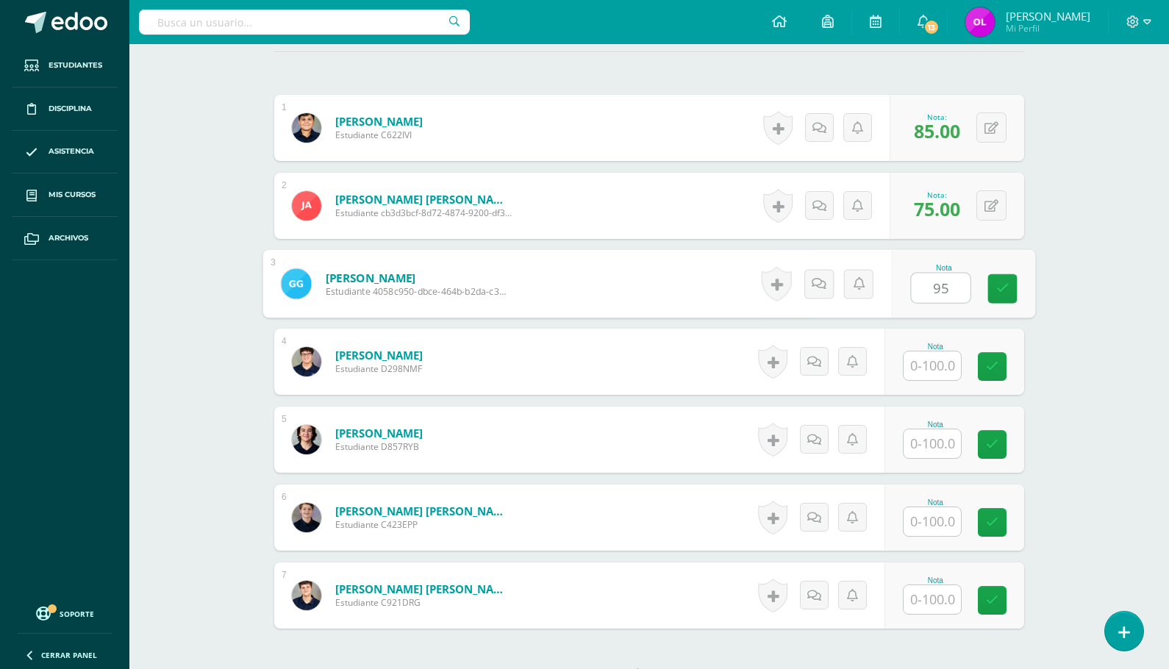
type input "95"
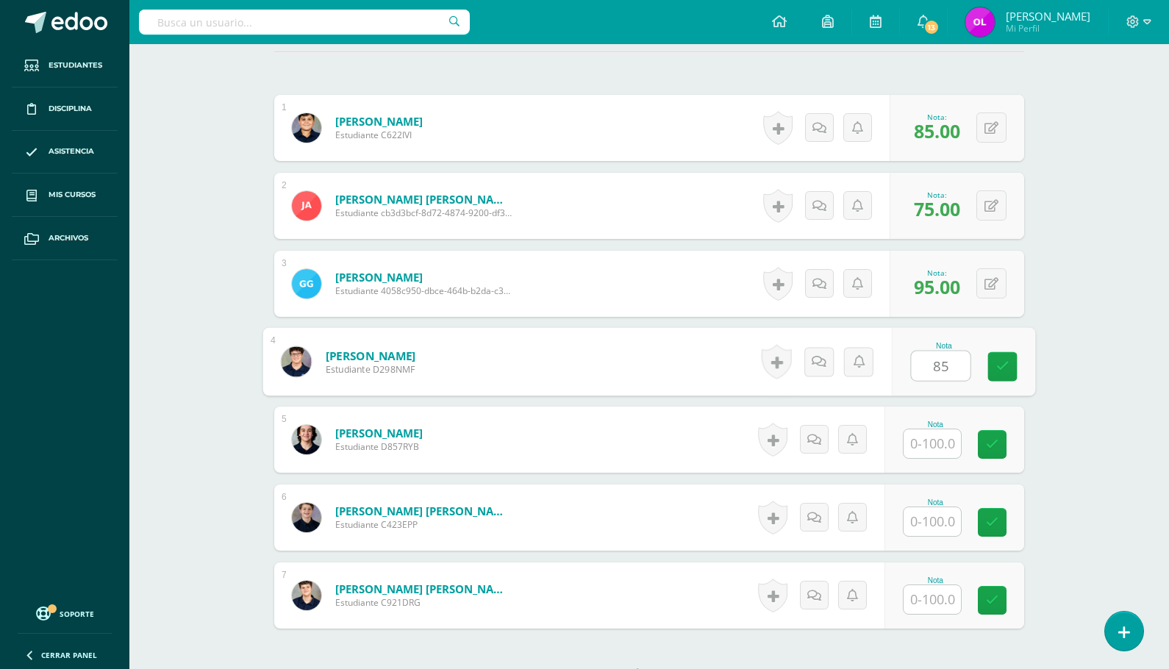
type input "85"
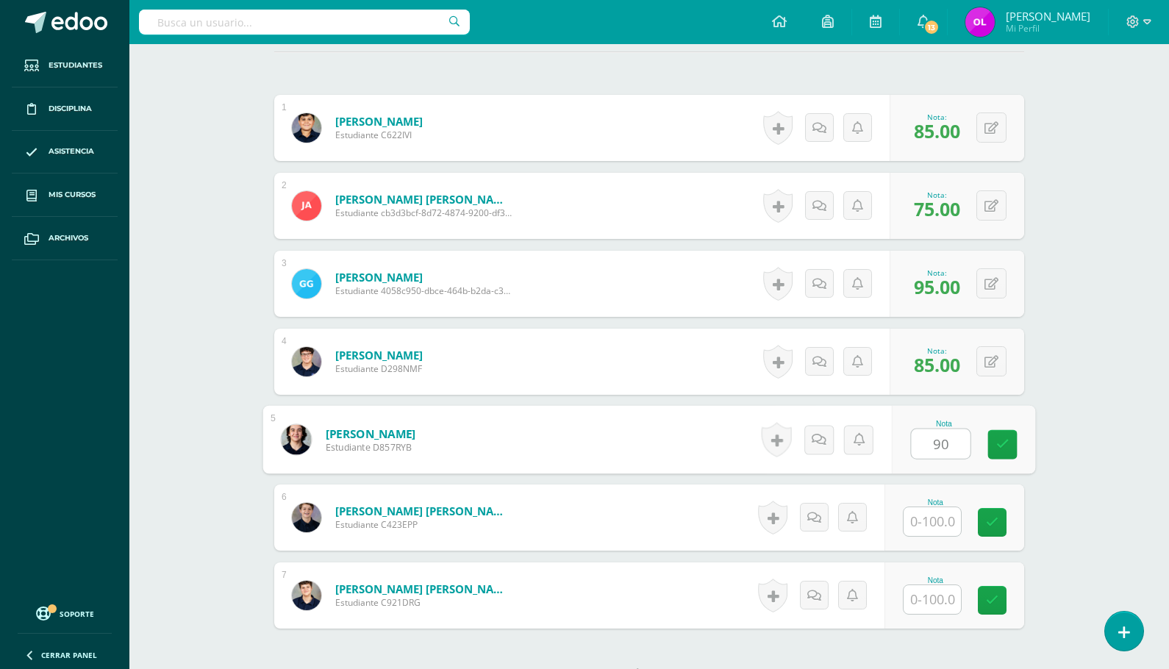
type input "90"
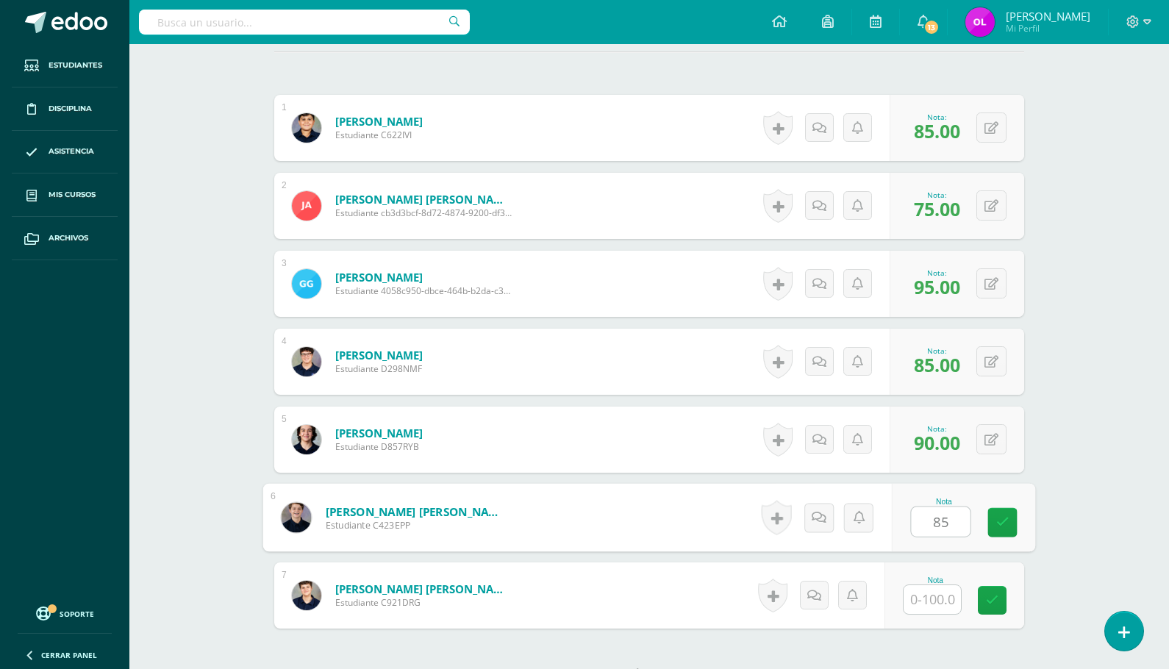
type input "85"
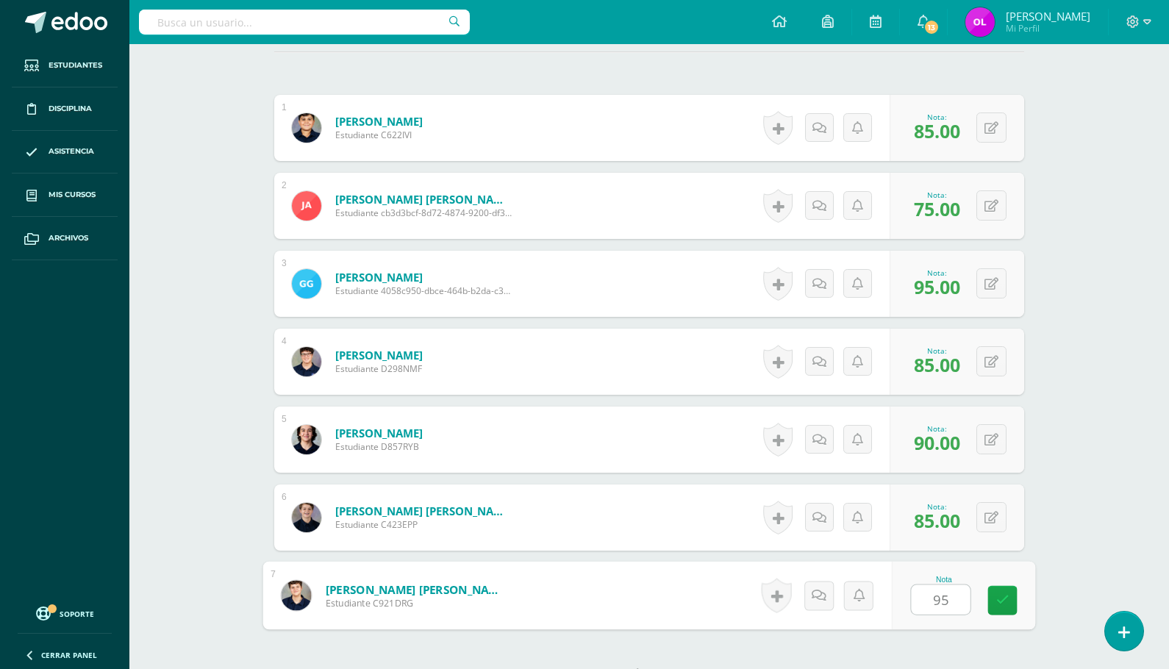
type input "95"
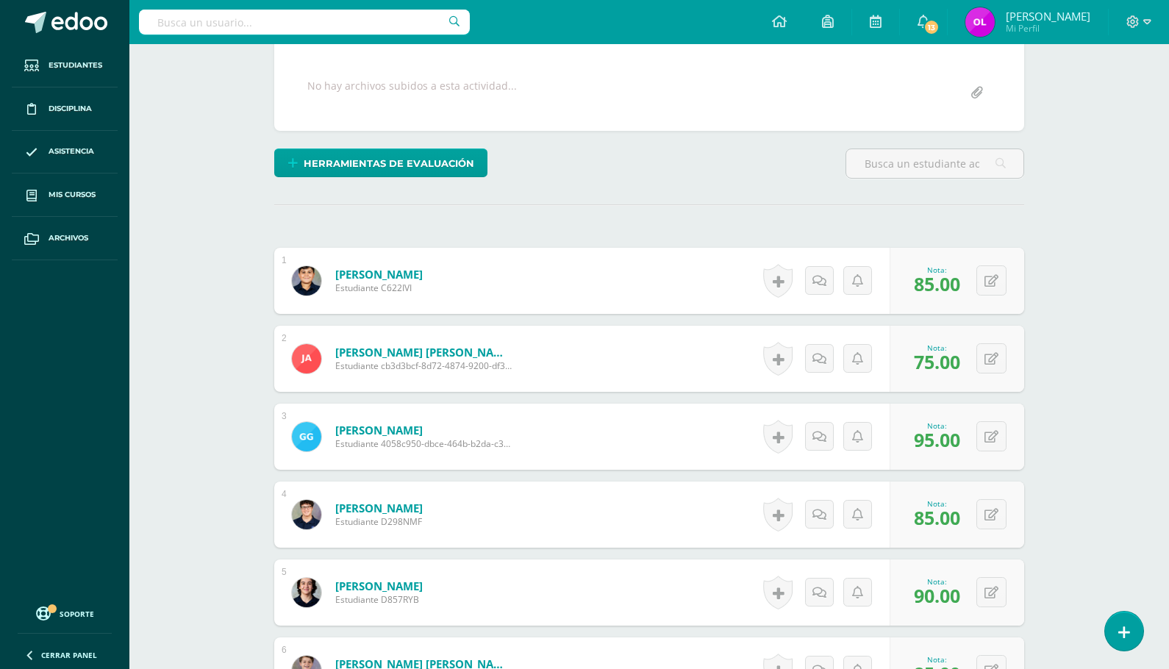
scroll to position [0, 0]
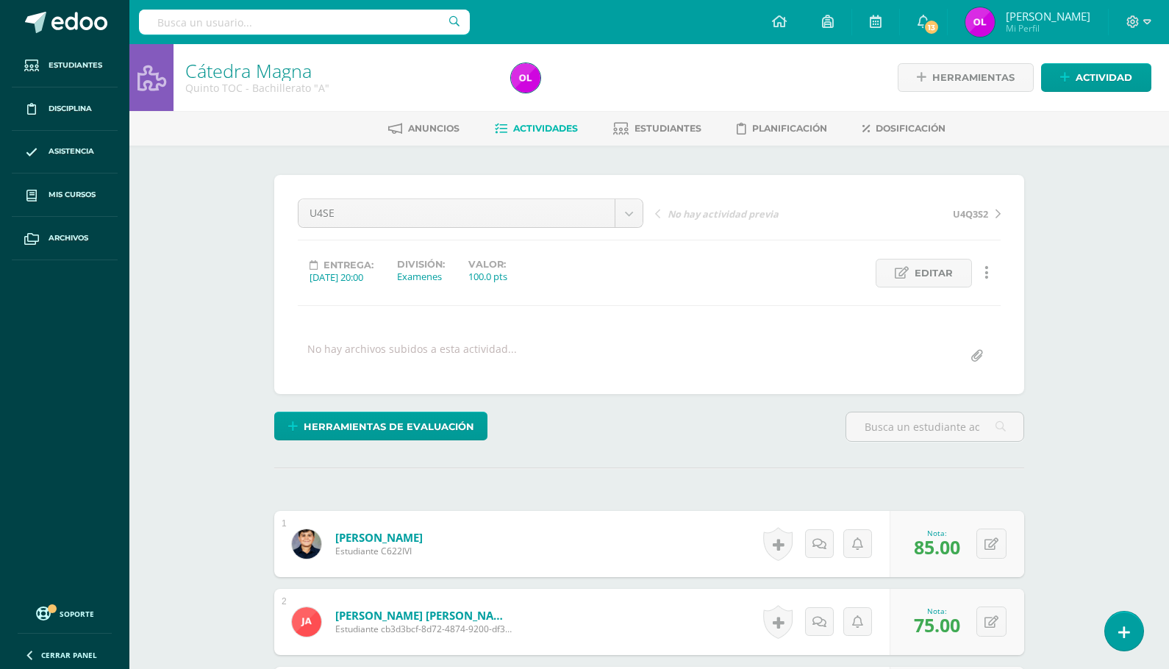
click at [526, 134] on link "Actividades" at bounding box center [536, 129] width 83 height 24
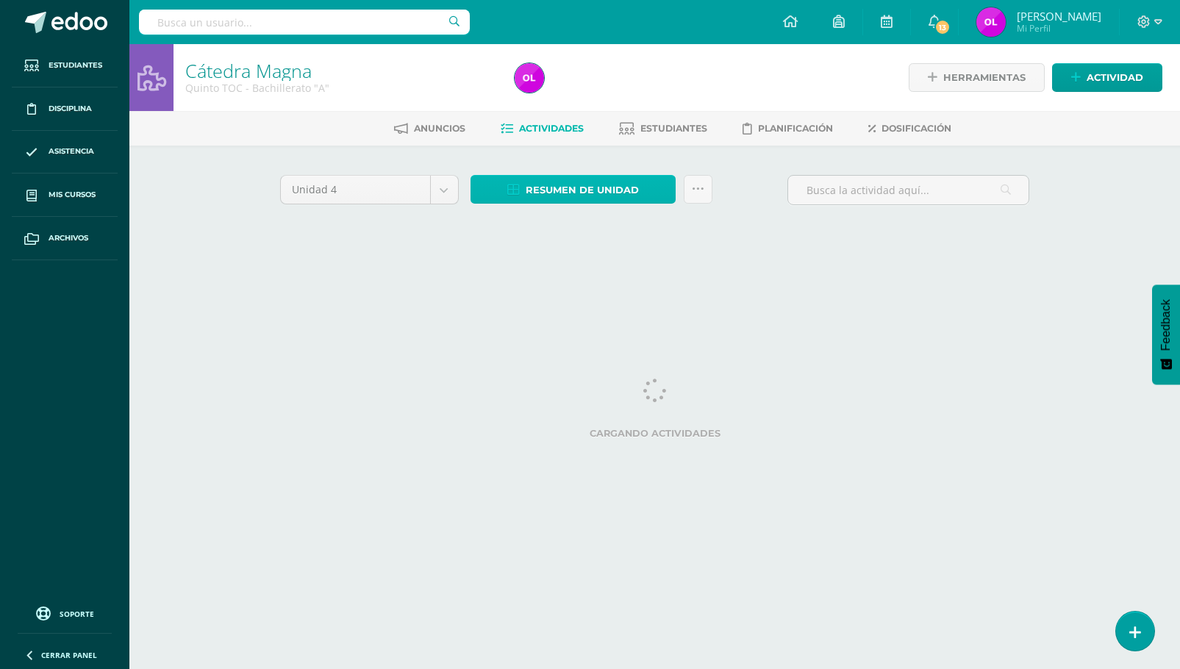
click at [550, 185] on span "Resumen de unidad" at bounding box center [582, 189] width 113 height 27
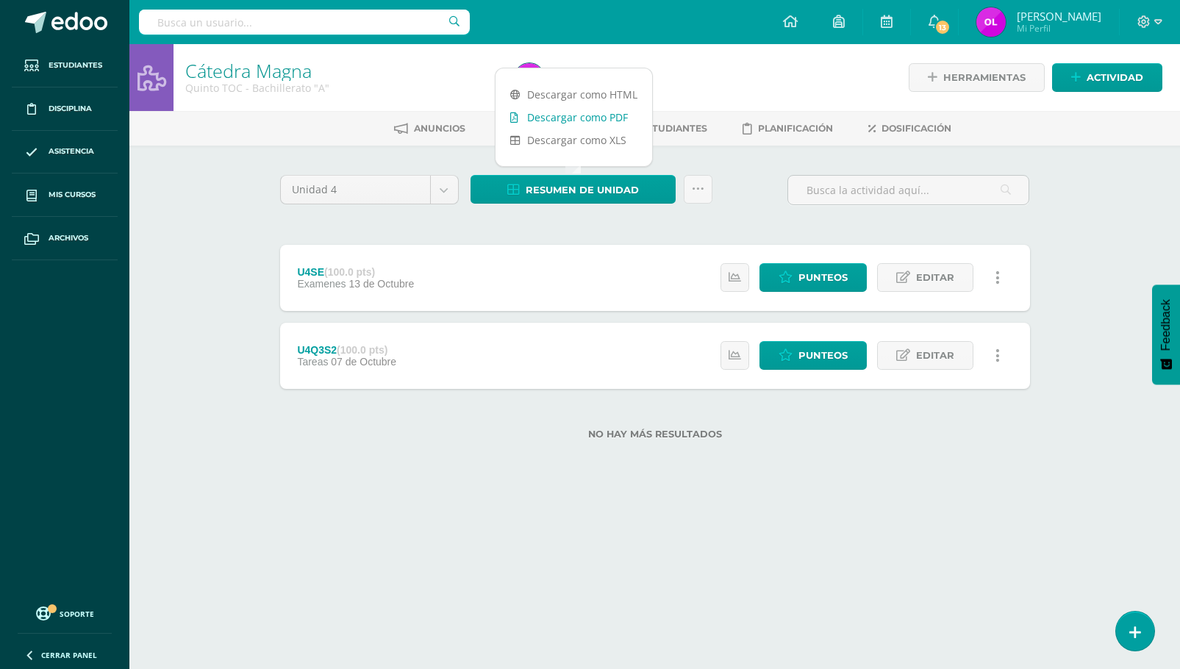
click at [570, 115] on link "Descargar como PDF" at bounding box center [573, 117] width 157 height 23
click at [807, 355] on span "Punteos" at bounding box center [822, 355] width 49 height 27
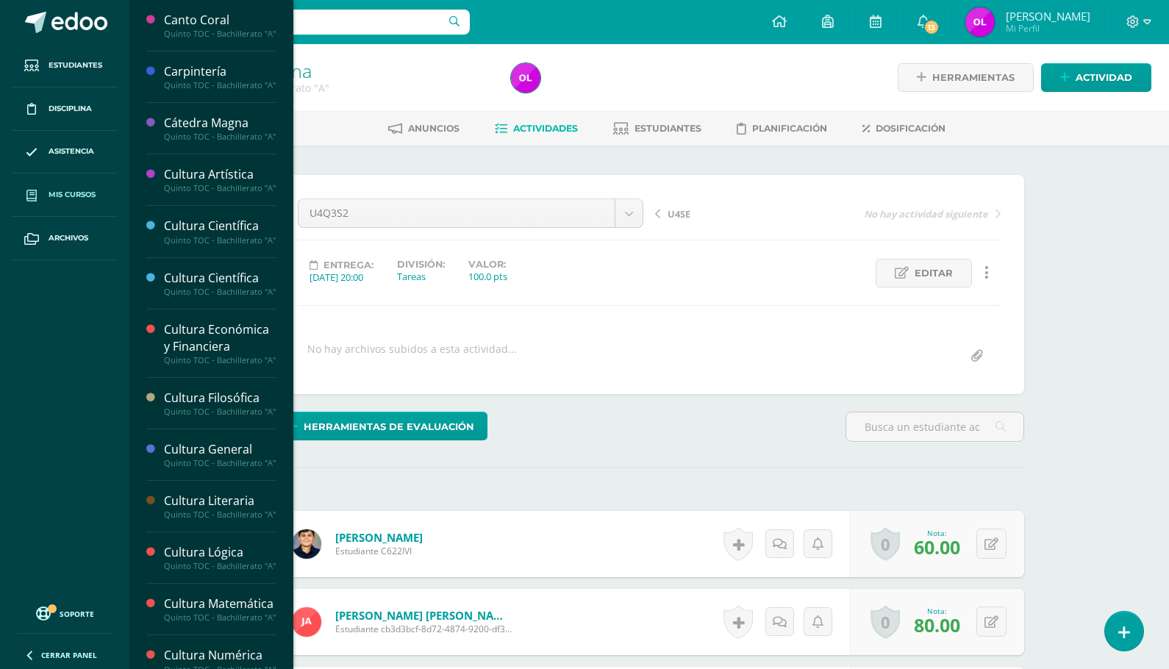
click at [43, 197] on span at bounding box center [31, 195] width 26 height 26
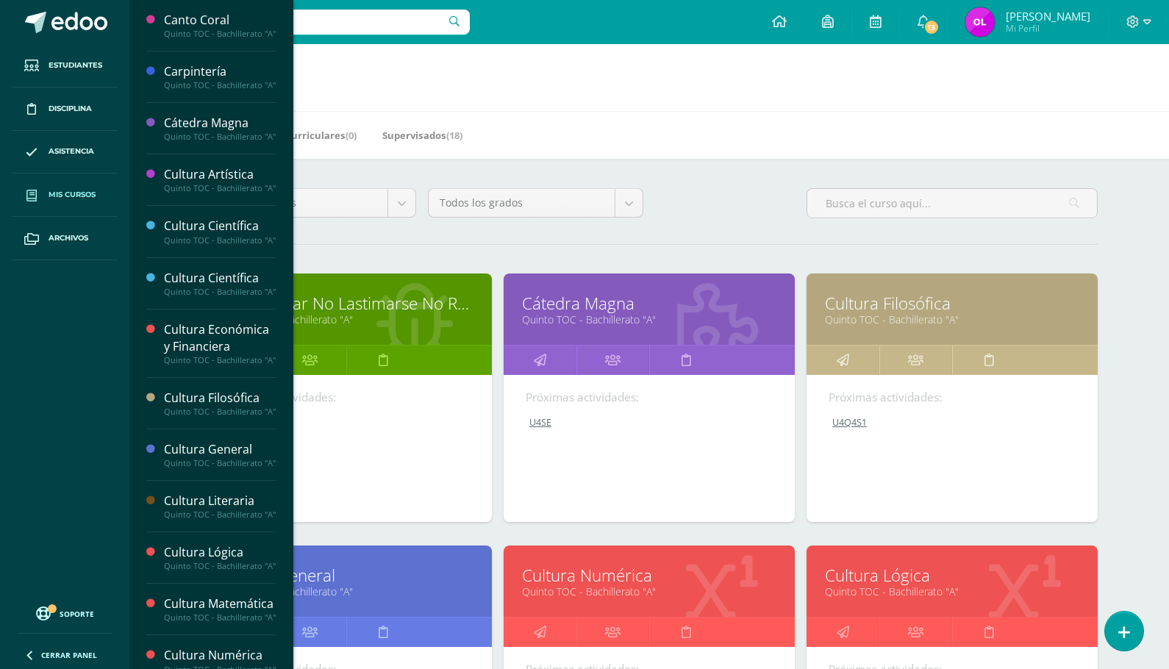
click at [868, 301] on link "Cultura Filosófica" at bounding box center [952, 303] width 254 height 23
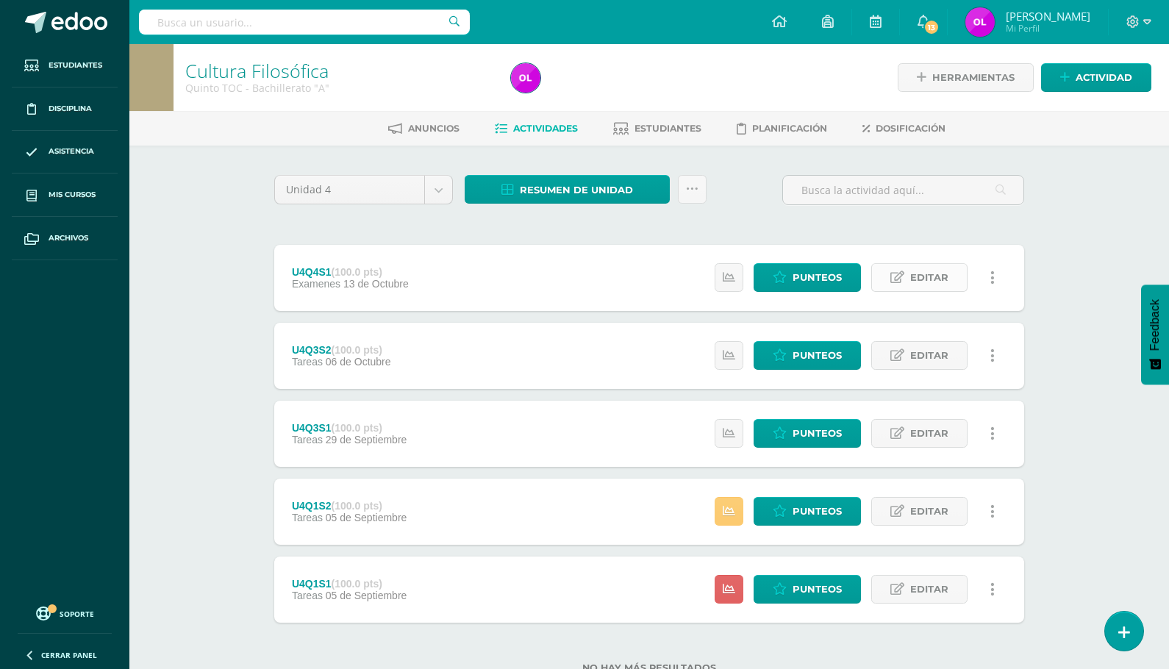
click at [915, 279] on span "Editar" at bounding box center [929, 277] width 38 height 27
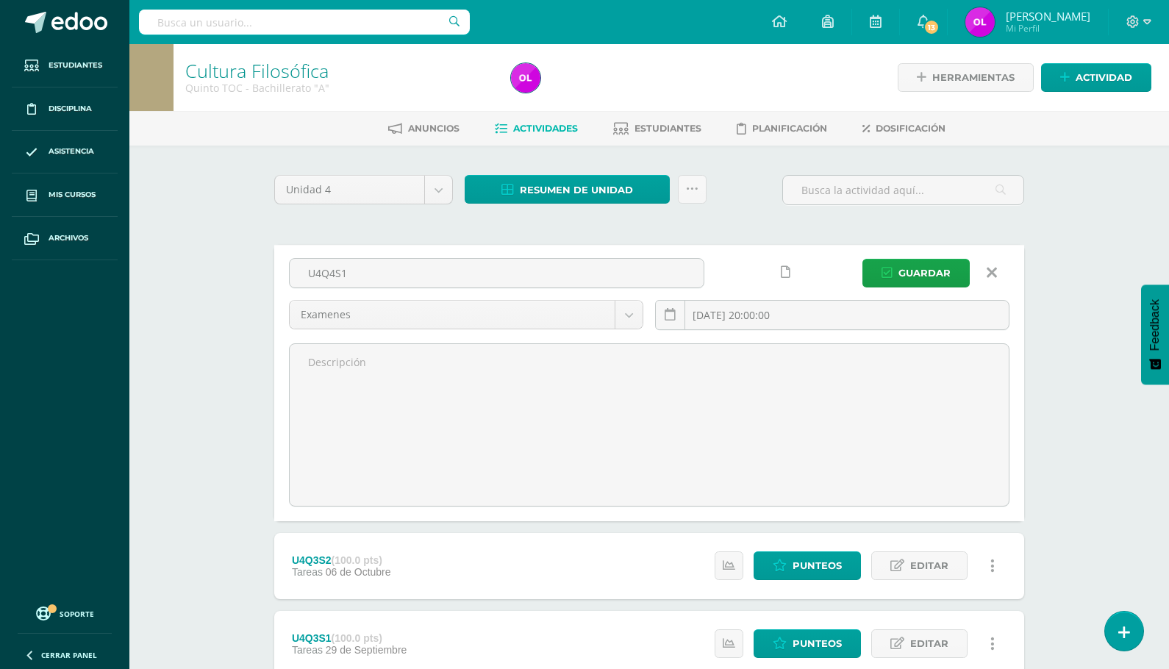
drag, startPoint x: 368, startPoint y: 273, endPoint x: 281, endPoint y: 265, distance: 87.9
click at [284, 265] on div "U4Q4S1" at bounding box center [496, 279] width 427 height 42
drag, startPoint x: 348, startPoint y: 277, endPoint x: 284, endPoint y: 268, distance: 63.8
click at [284, 268] on div "u4se" at bounding box center [496, 279] width 427 height 42
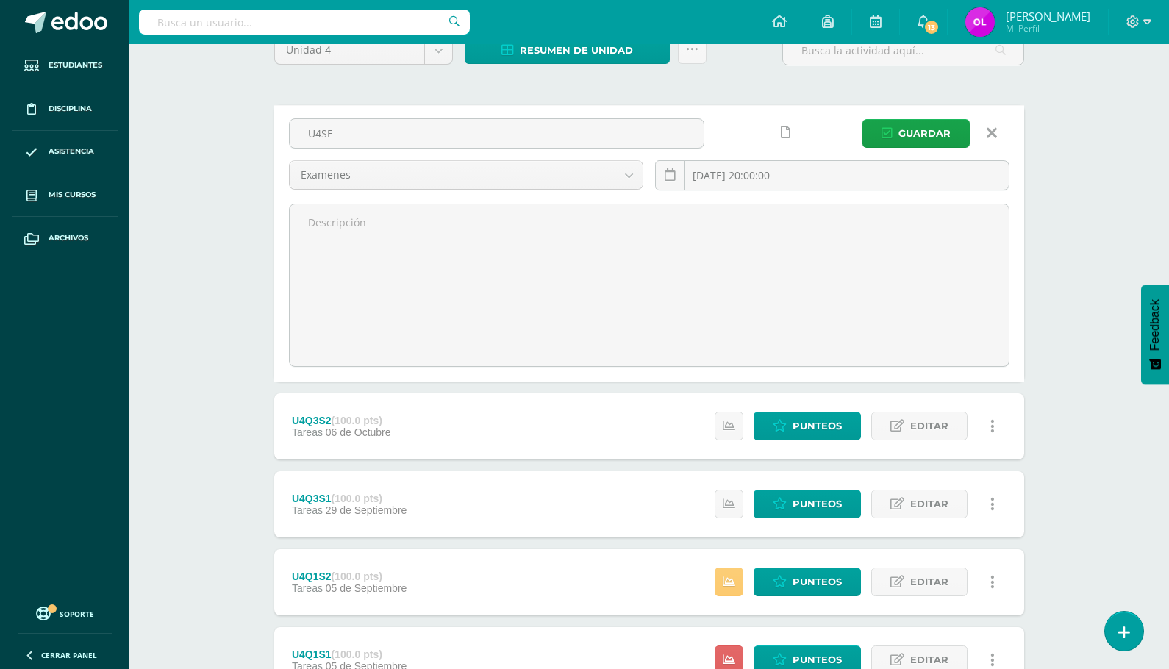
scroll to position [141, 0]
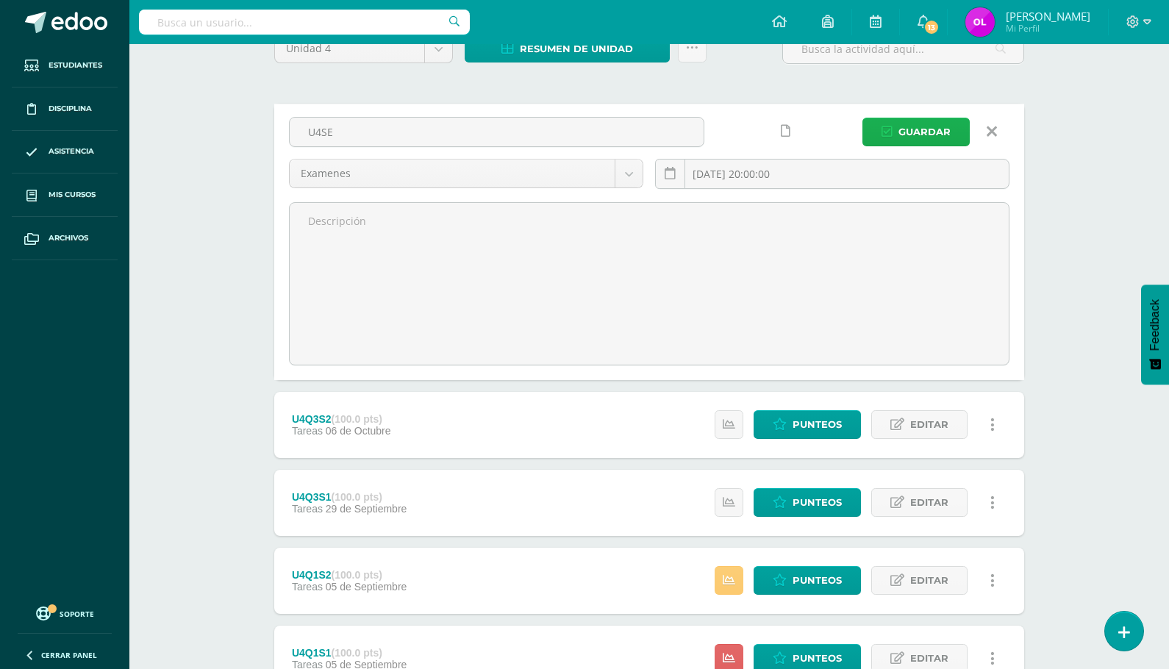
type input "U4SE"
click at [905, 129] on span "Guardar" at bounding box center [924, 131] width 52 height 27
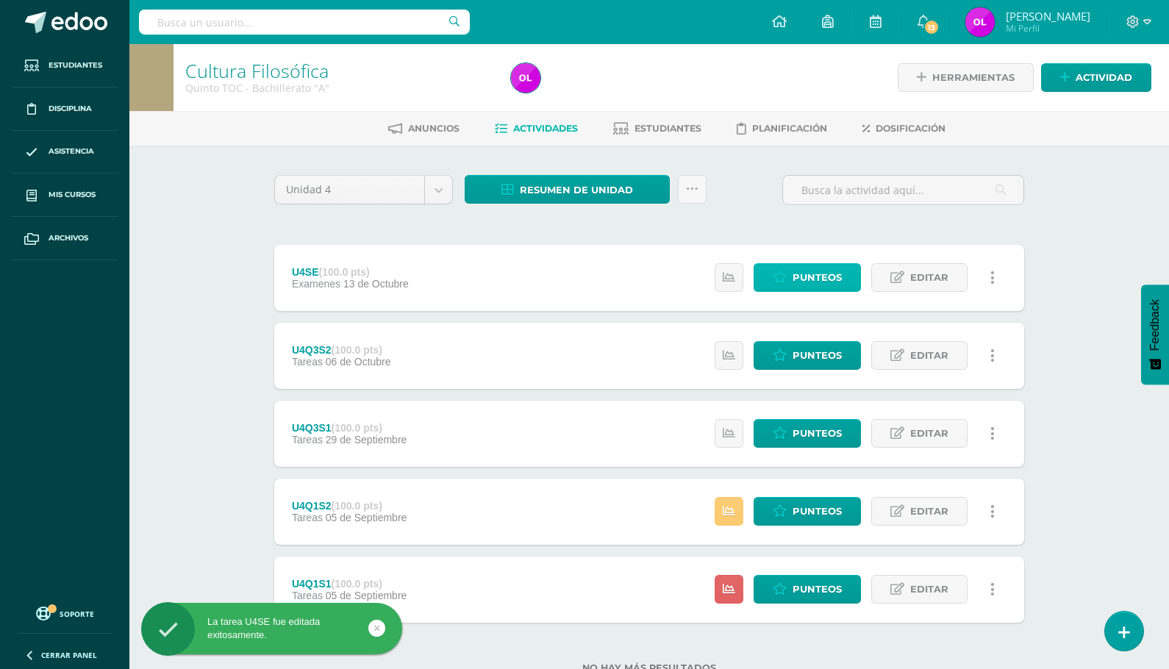
click at [806, 275] on span "Punteos" at bounding box center [816, 277] width 49 height 27
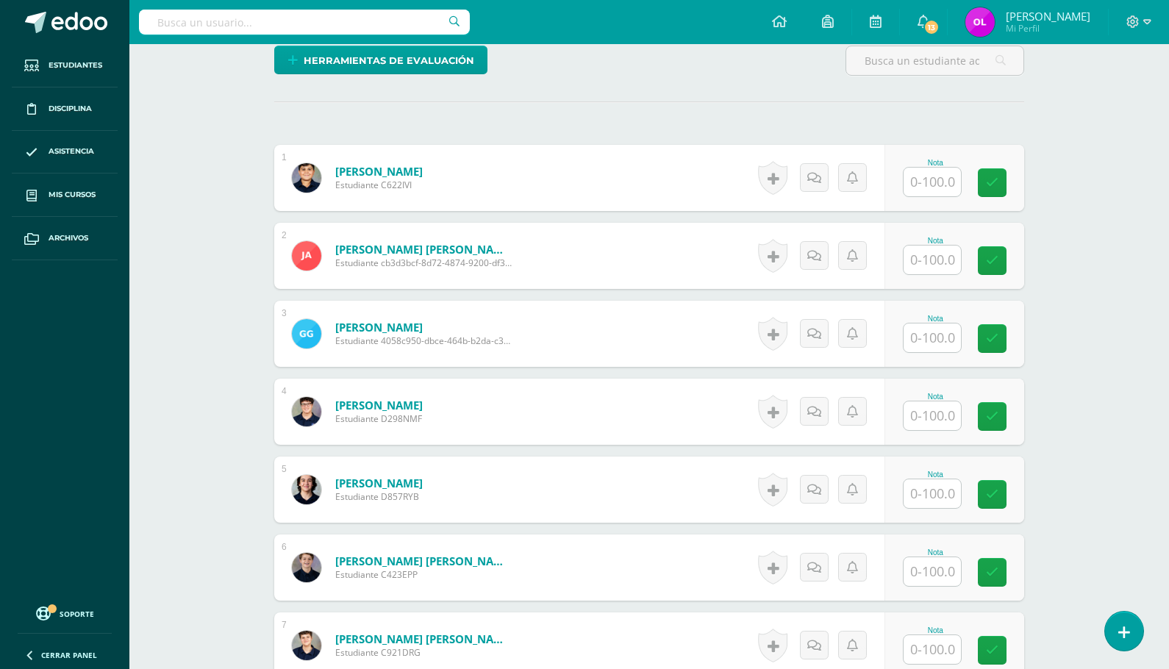
scroll to position [383, 0]
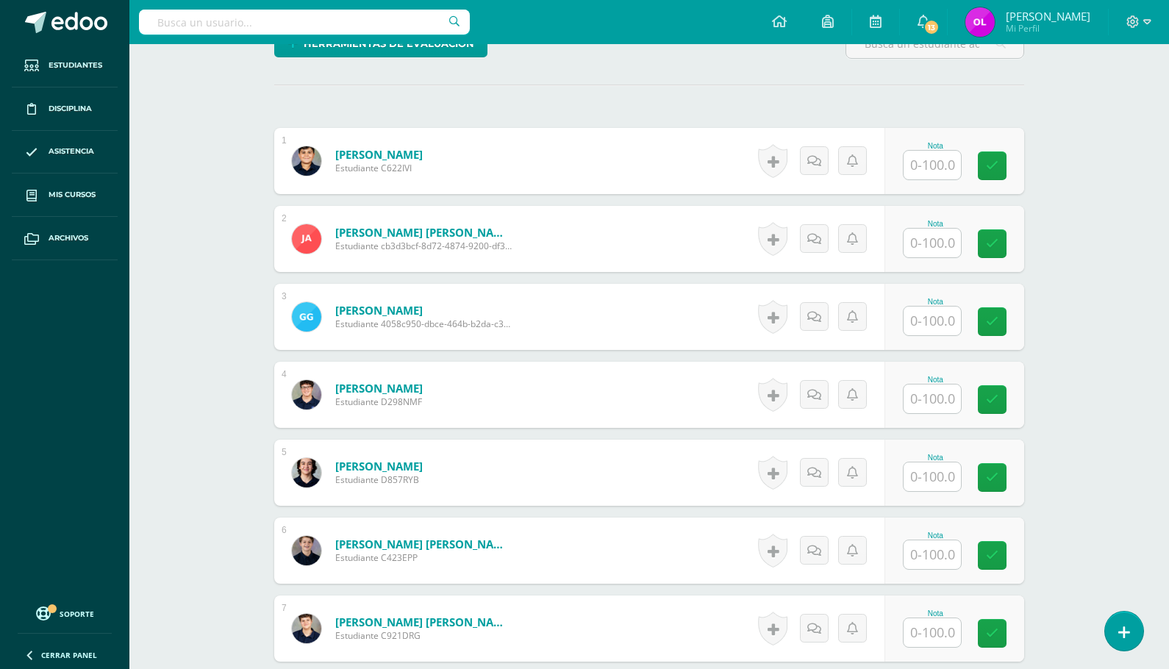
click at [928, 162] on input "text" at bounding box center [931, 165] width 57 height 29
type input "95"
type input "75"
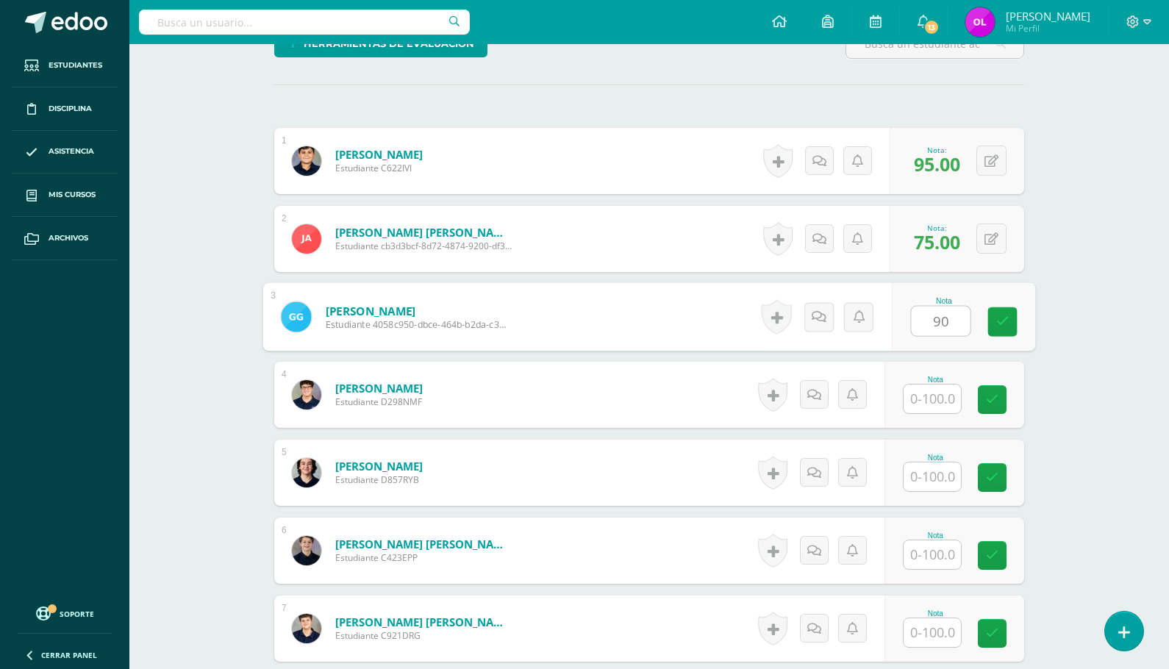
type input "90"
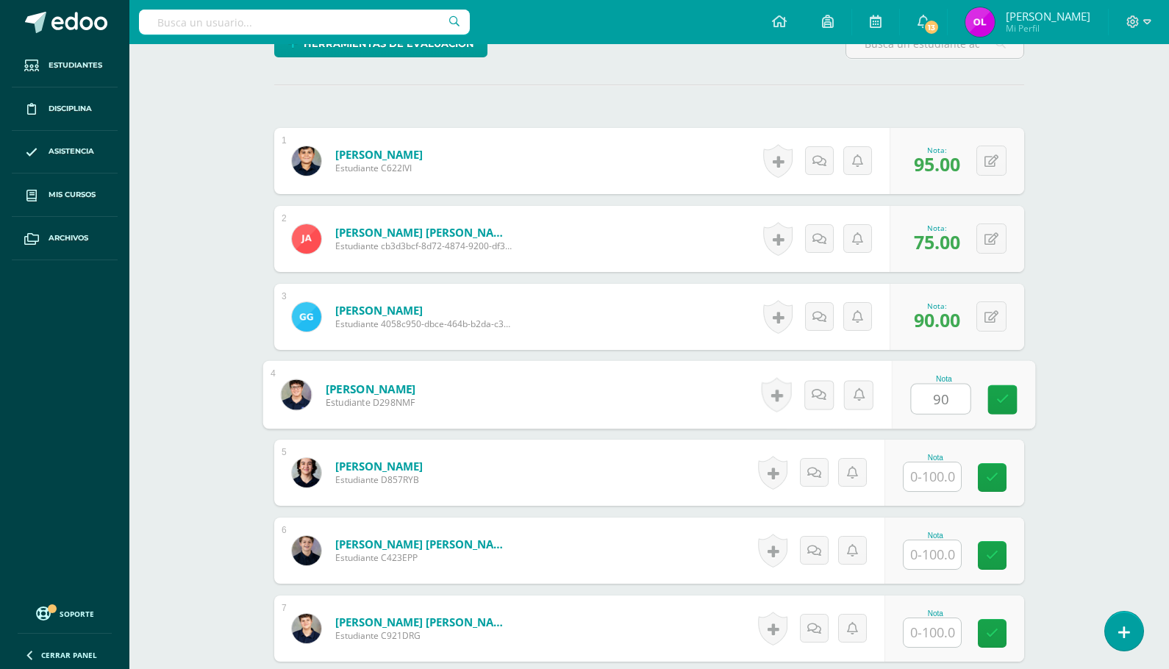
type input "90"
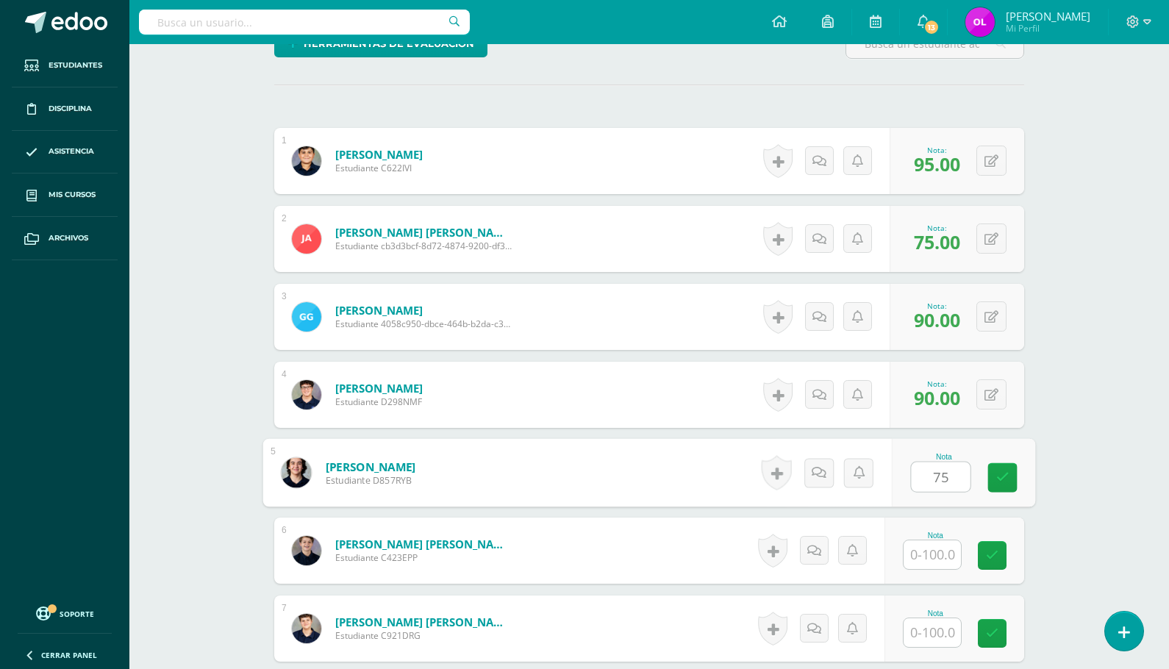
type input "75"
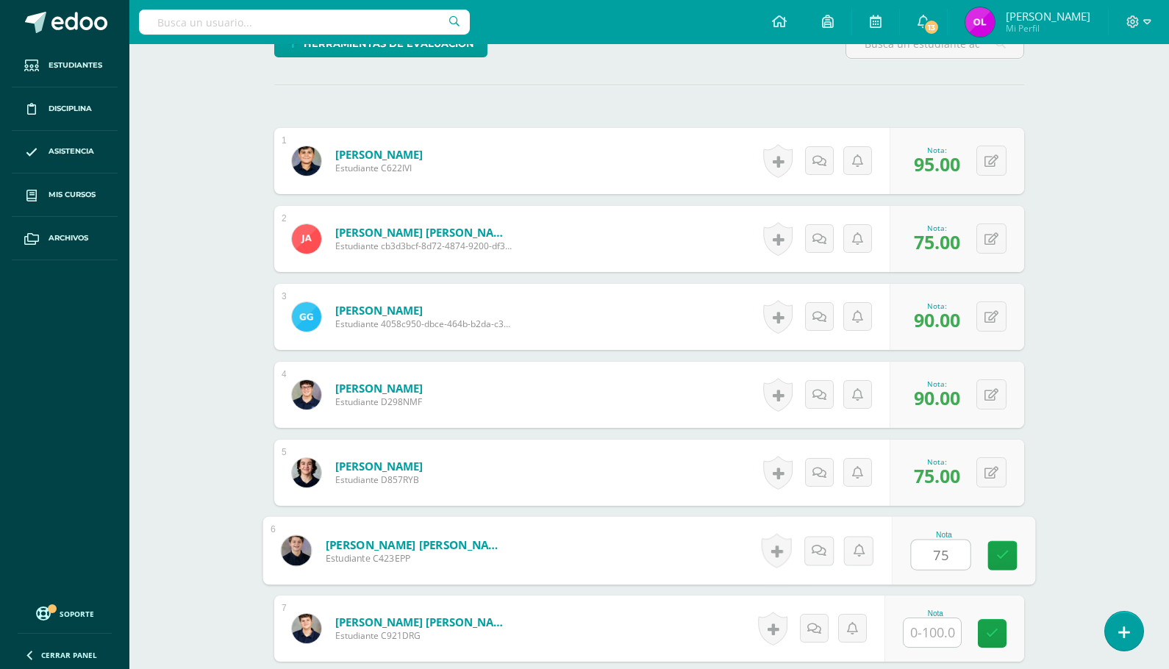
type input "75"
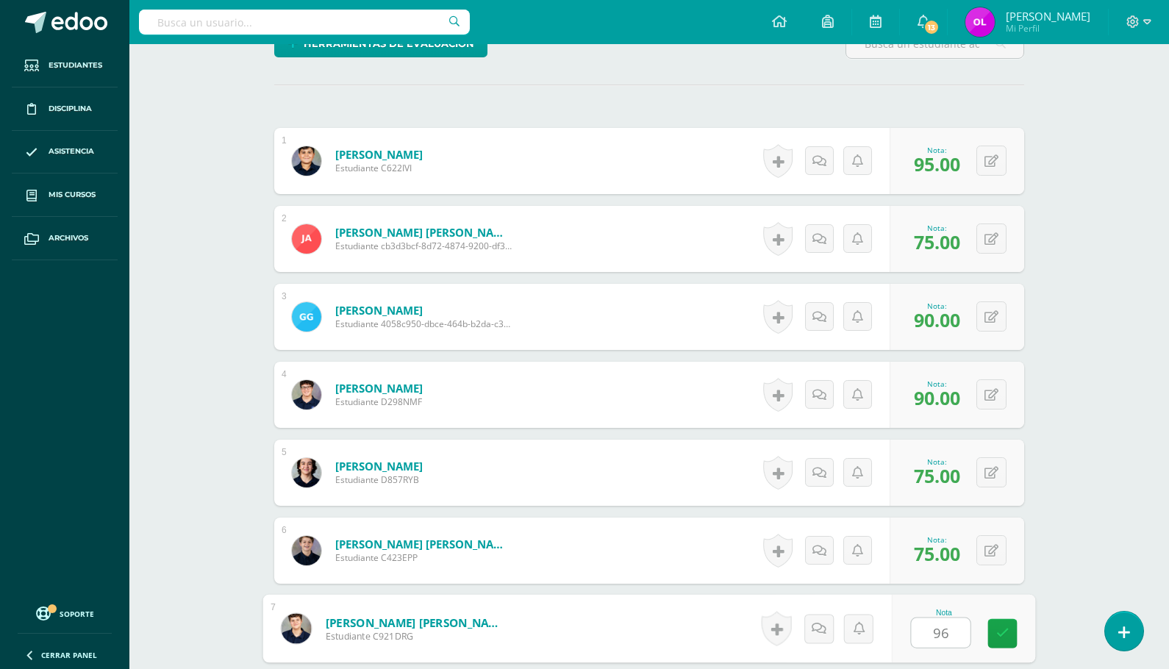
type input "96"
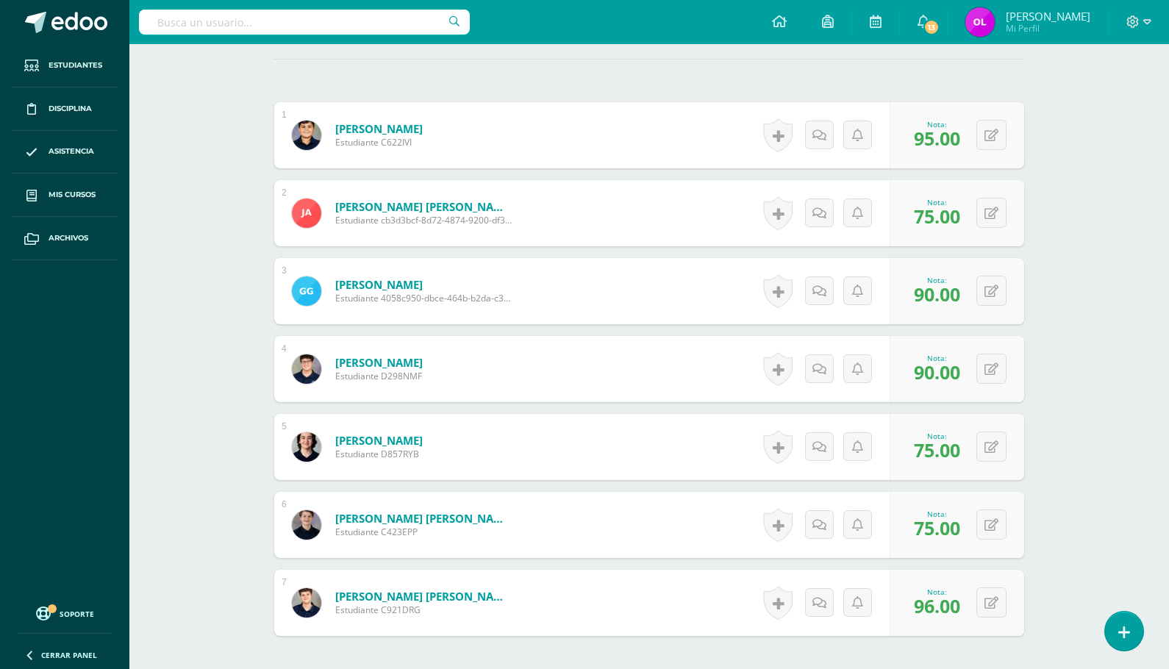
scroll to position [410, 0]
click at [987, 209] on button at bounding box center [991, 211] width 30 height 30
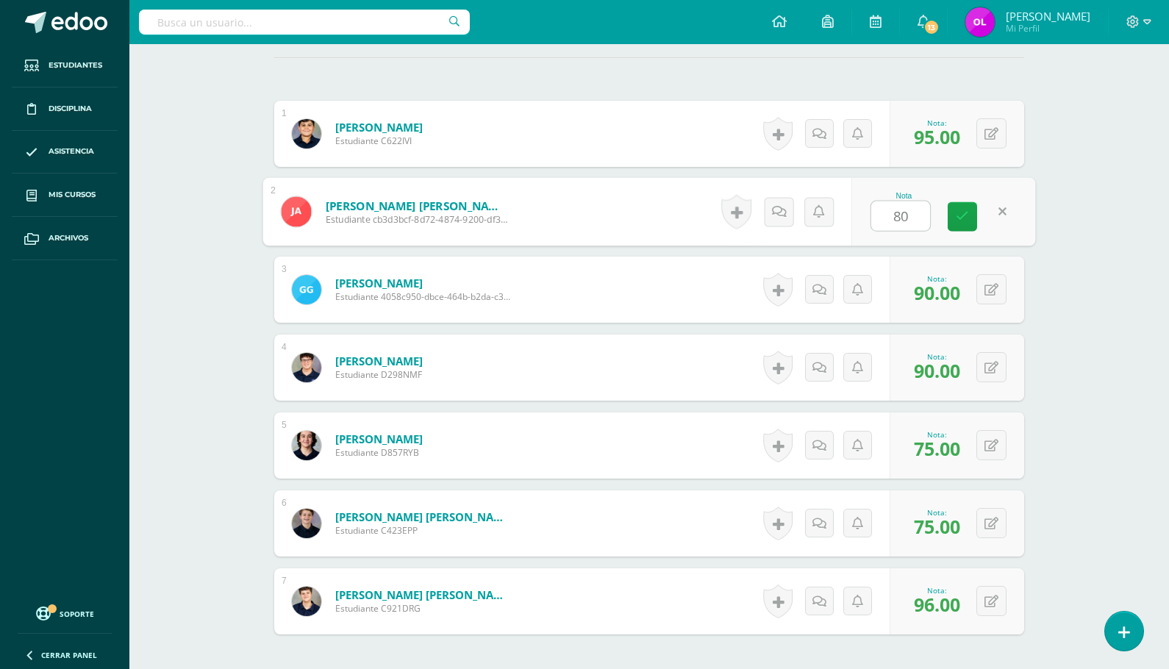
type input "80"
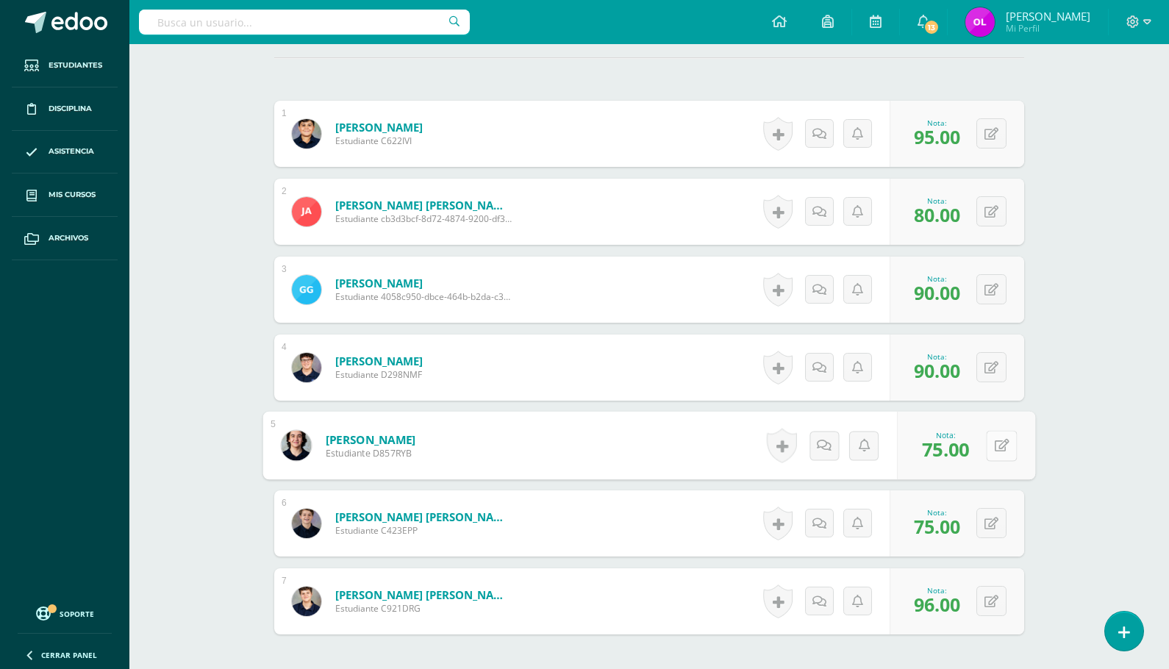
click at [989, 448] on button at bounding box center [1001, 445] width 31 height 31
type input "80"
click at [1001, 526] on icon at bounding box center [1002, 523] width 15 height 12
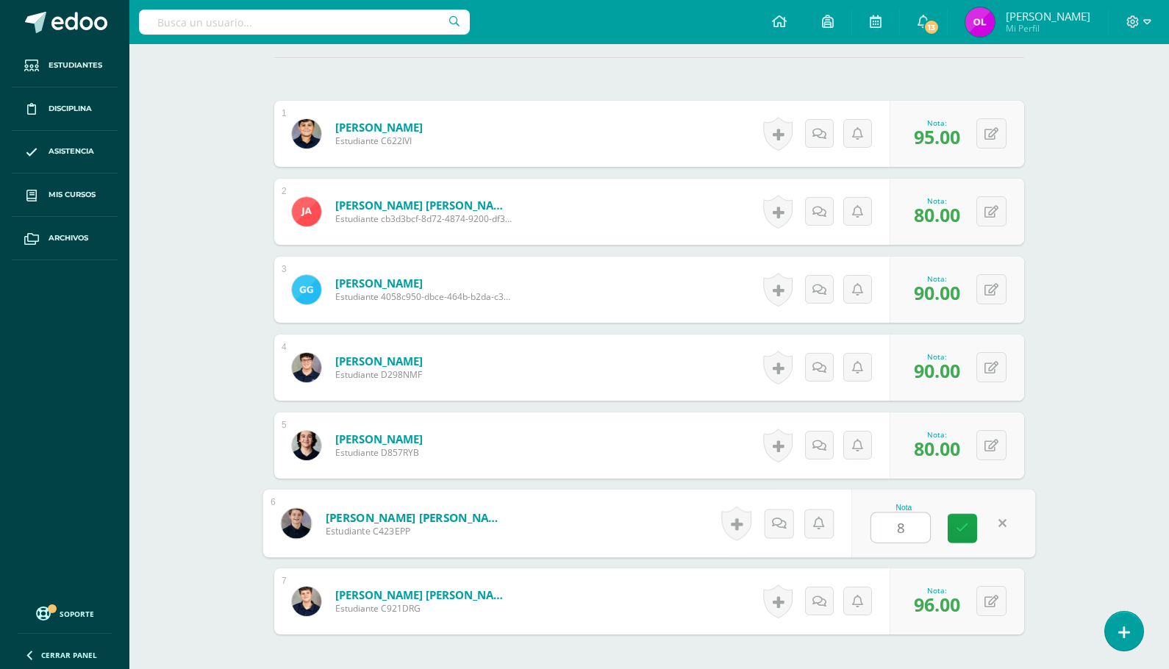
type input "80"
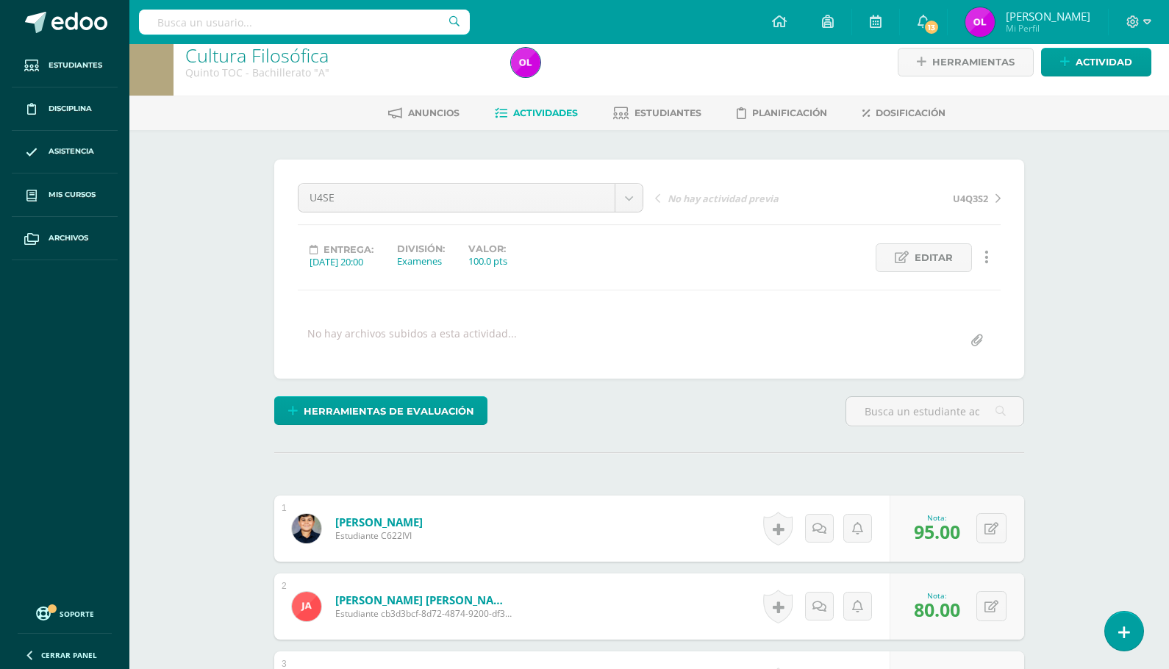
scroll to position [0, 0]
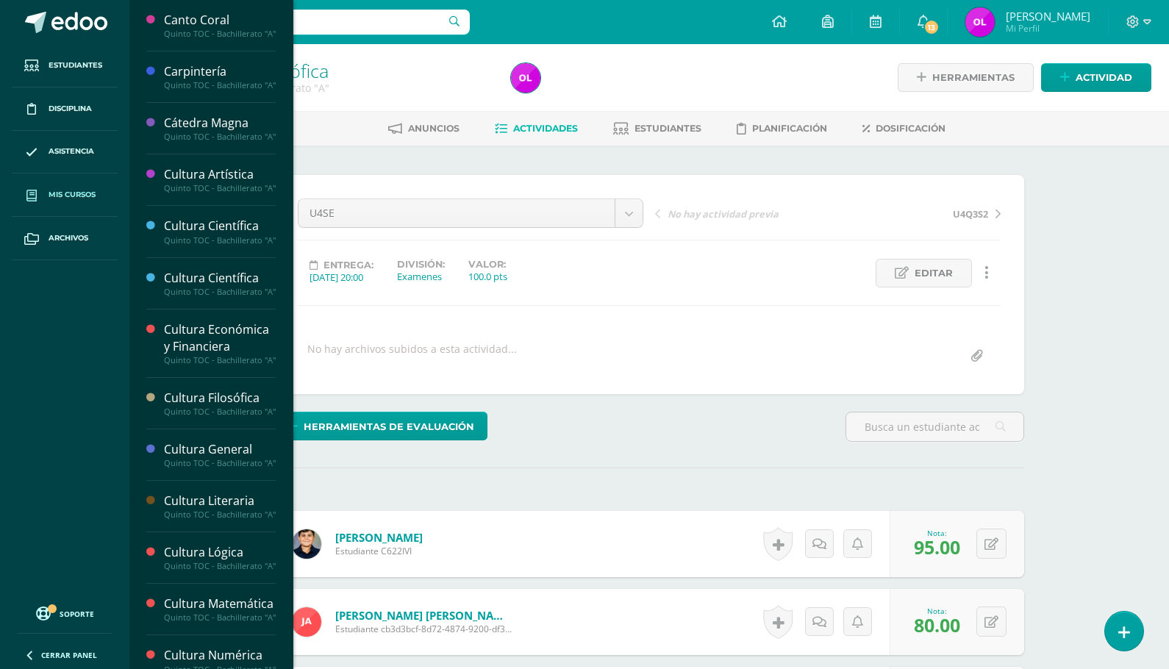
click at [76, 194] on span "Mis cursos" at bounding box center [72, 195] width 47 height 12
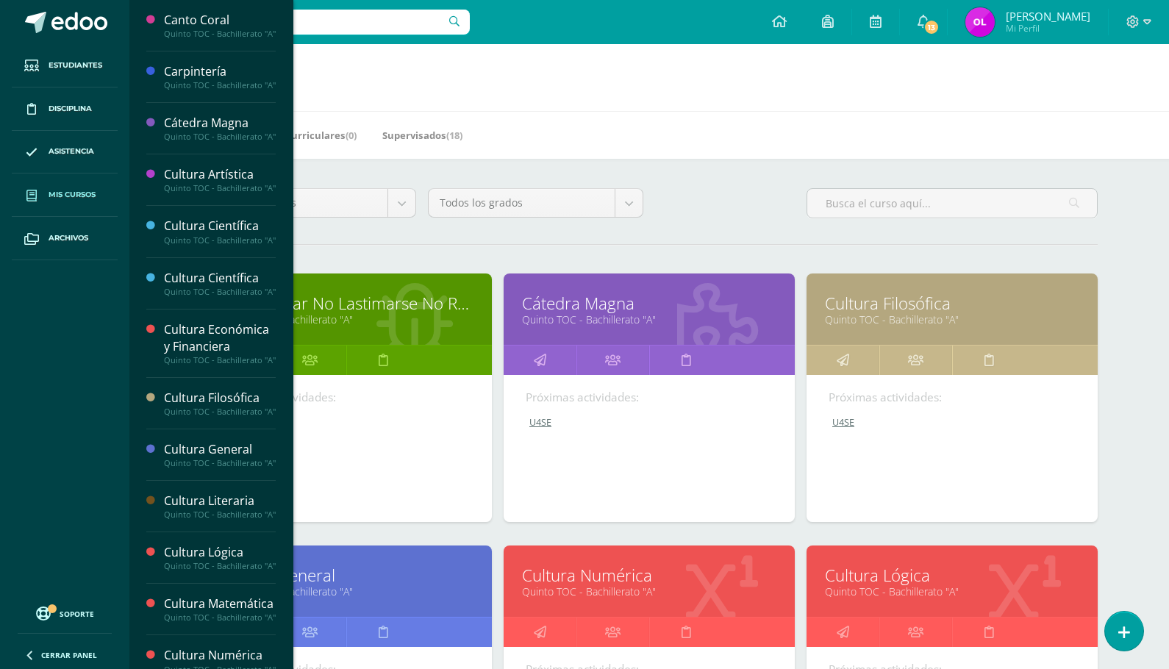
click at [876, 299] on link "Cultura Filosófica" at bounding box center [952, 303] width 254 height 23
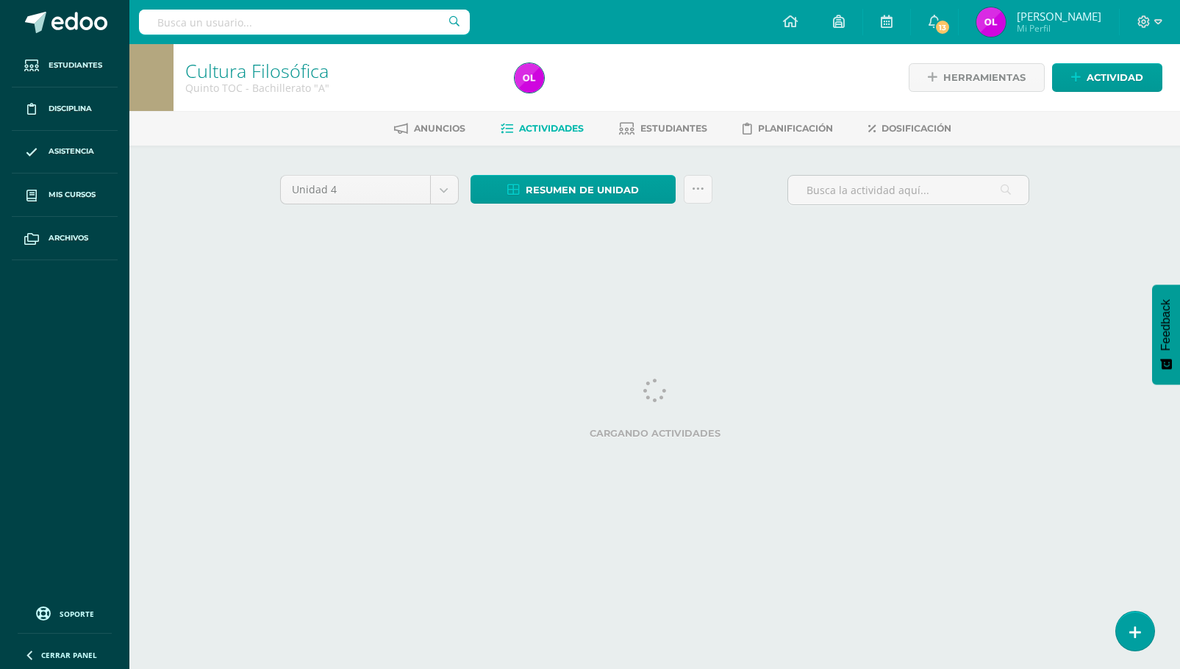
click at [543, 126] on span "Actividades" at bounding box center [551, 128] width 65 height 11
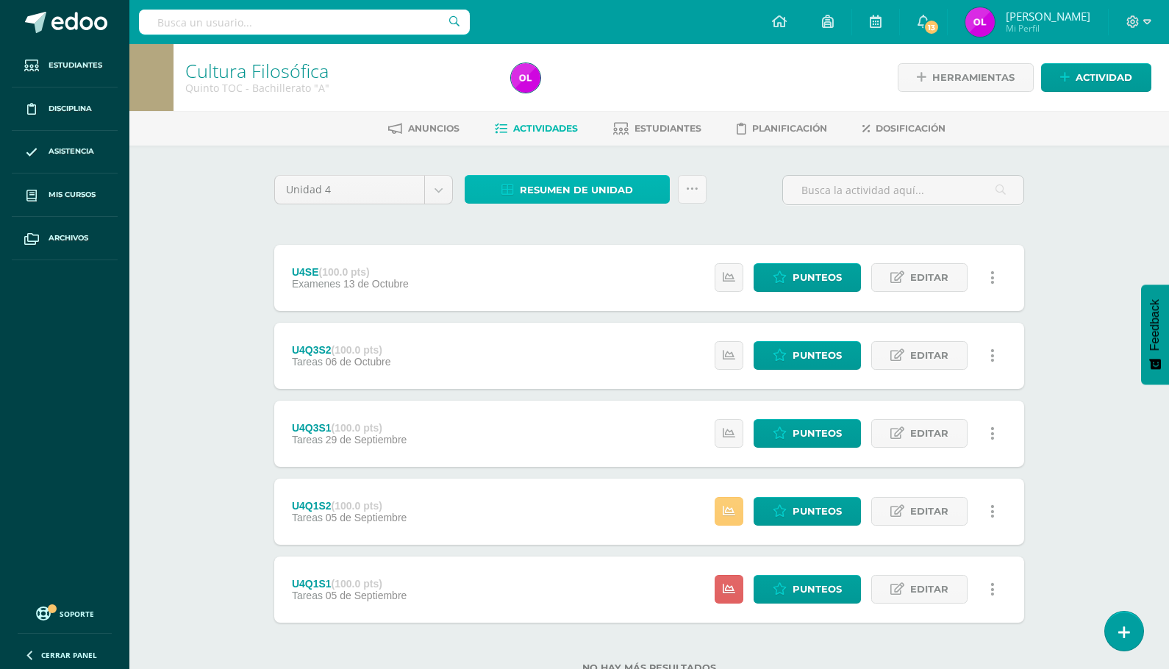
click at [554, 195] on span "Resumen de unidad" at bounding box center [576, 189] width 113 height 27
click at [559, 193] on span "Resumen de unidad" at bounding box center [576, 189] width 113 height 27
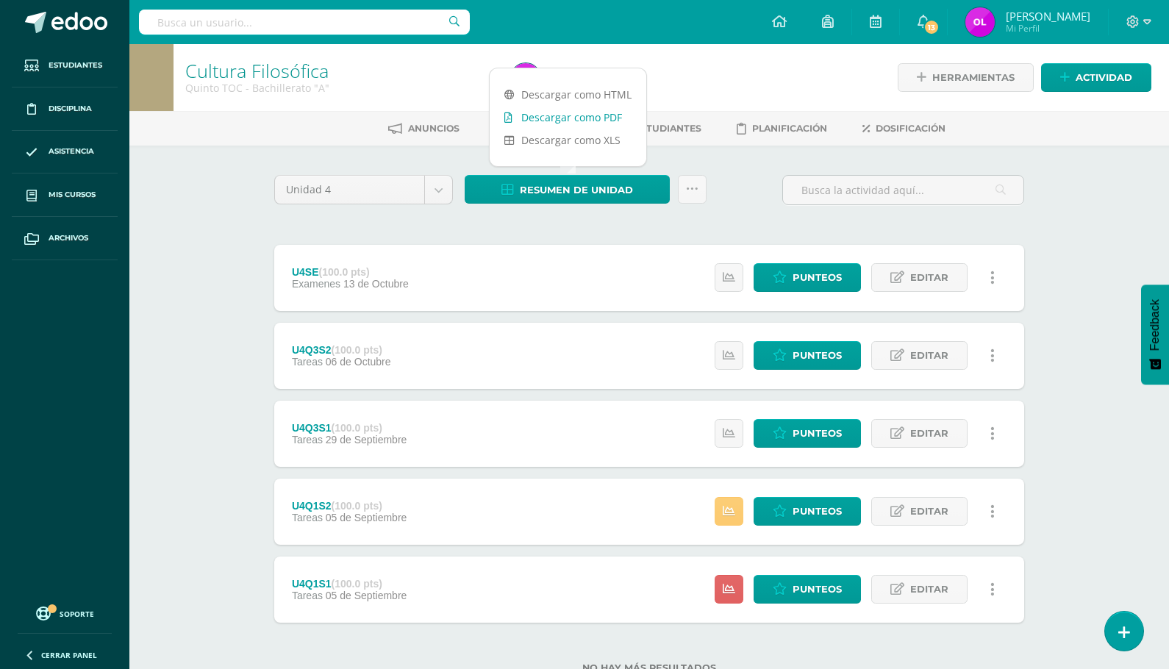
click at [588, 115] on link "Descargar como PDF" at bounding box center [568, 117] width 157 height 23
click at [795, 590] on span "Punteos" at bounding box center [816, 589] width 49 height 27
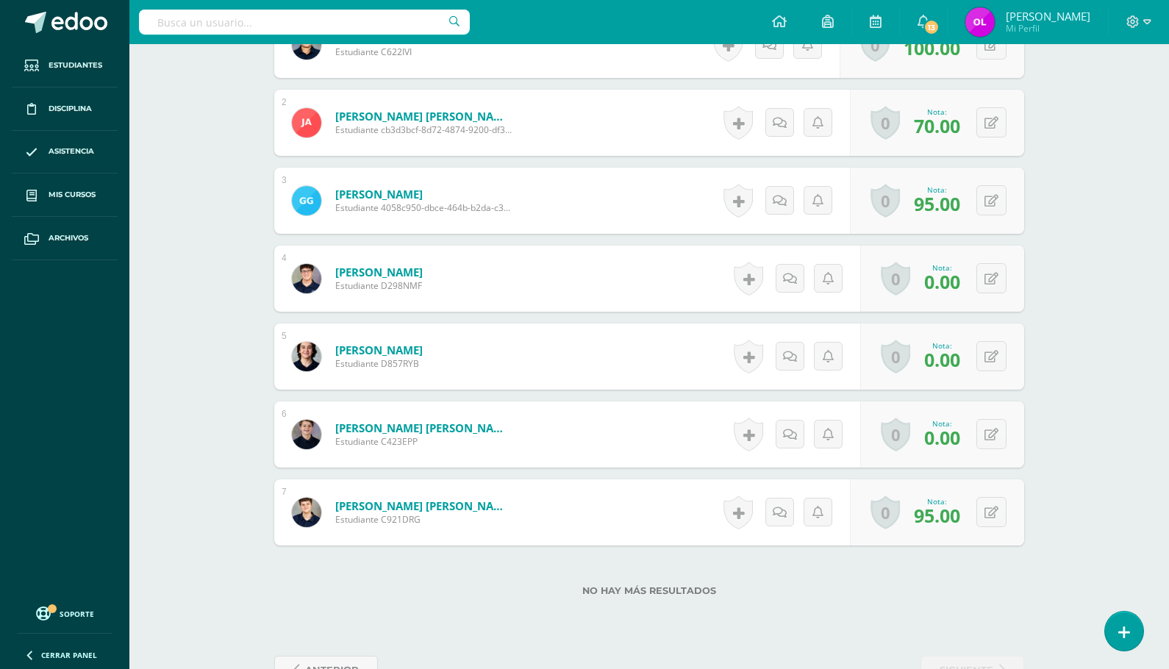
scroll to position [501, 0]
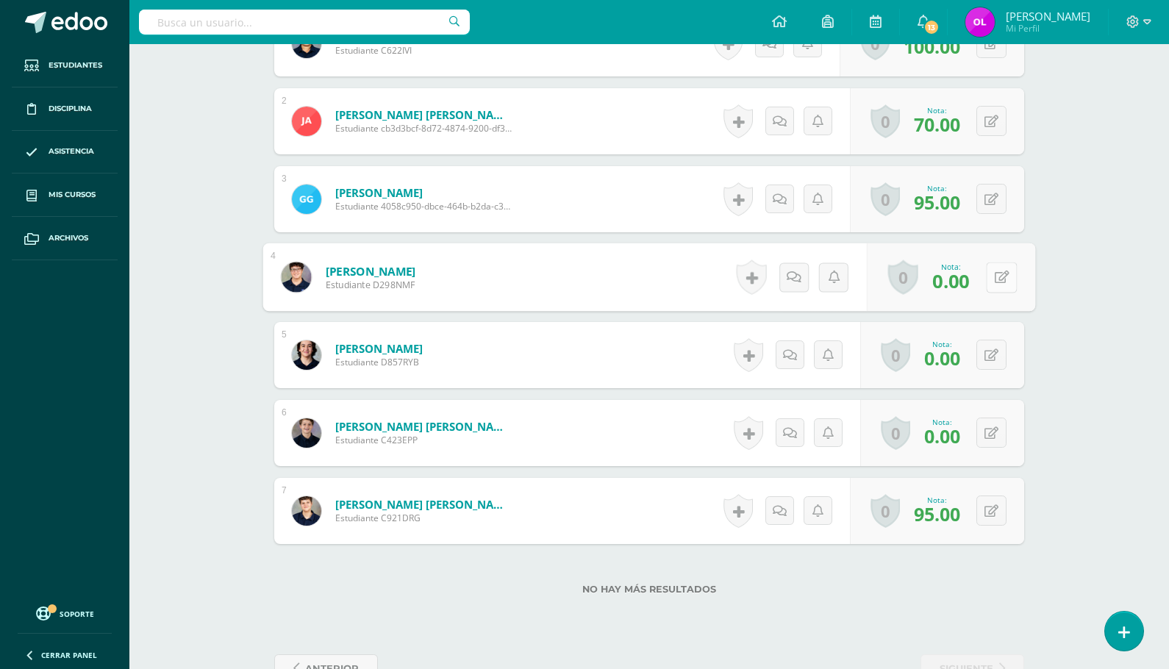
click at [988, 277] on button at bounding box center [1001, 277] width 31 height 31
type input "60"
click at [956, 281] on icon at bounding box center [962, 282] width 13 height 12
click at [989, 351] on button at bounding box center [991, 355] width 30 height 30
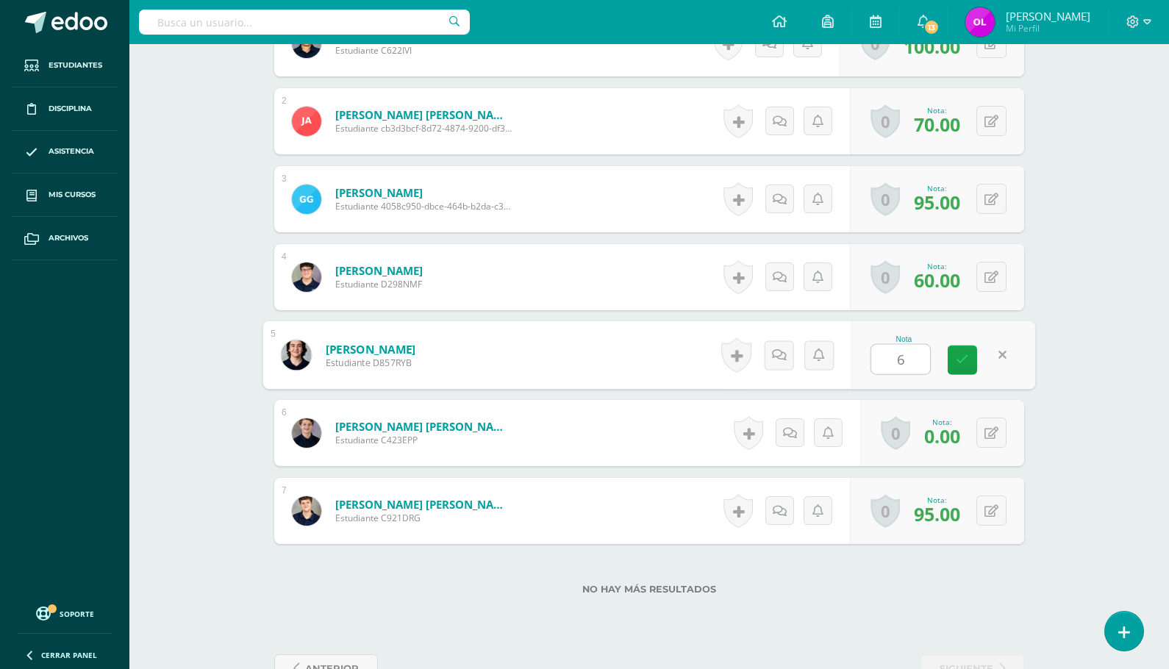
type input "60"
click at [962, 364] on icon at bounding box center [962, 360] width 13 height 12
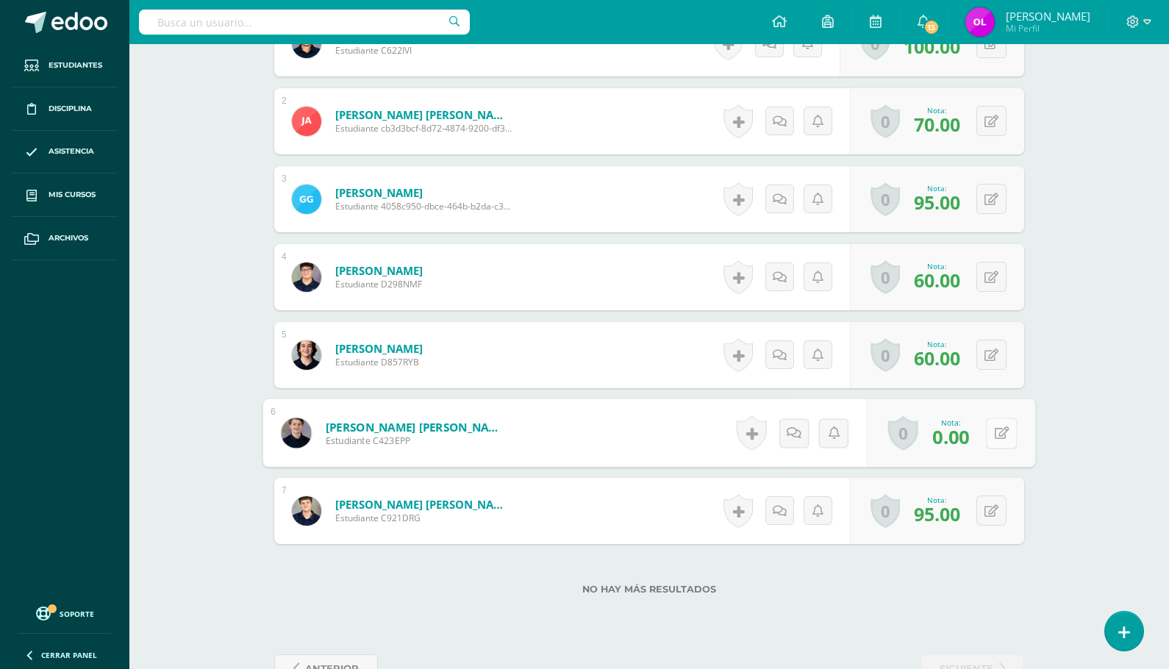
click at [989, 431] on button at bounding box center [1001, 433] width 31 height 31
type input "60"
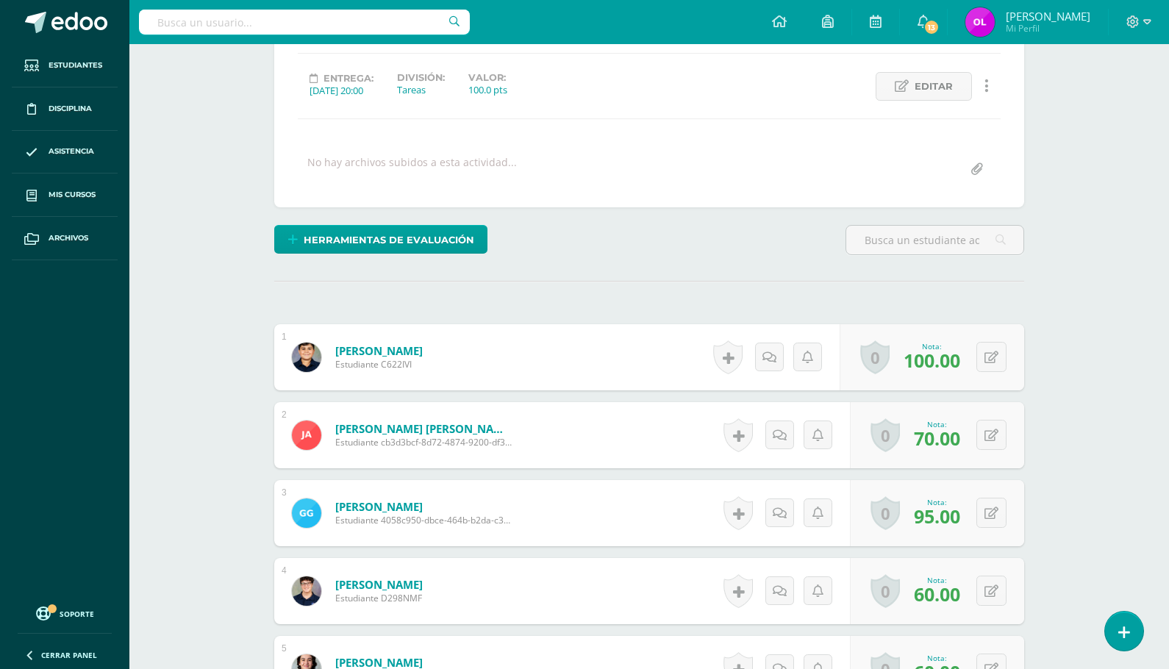
scroll to position [184, 0]
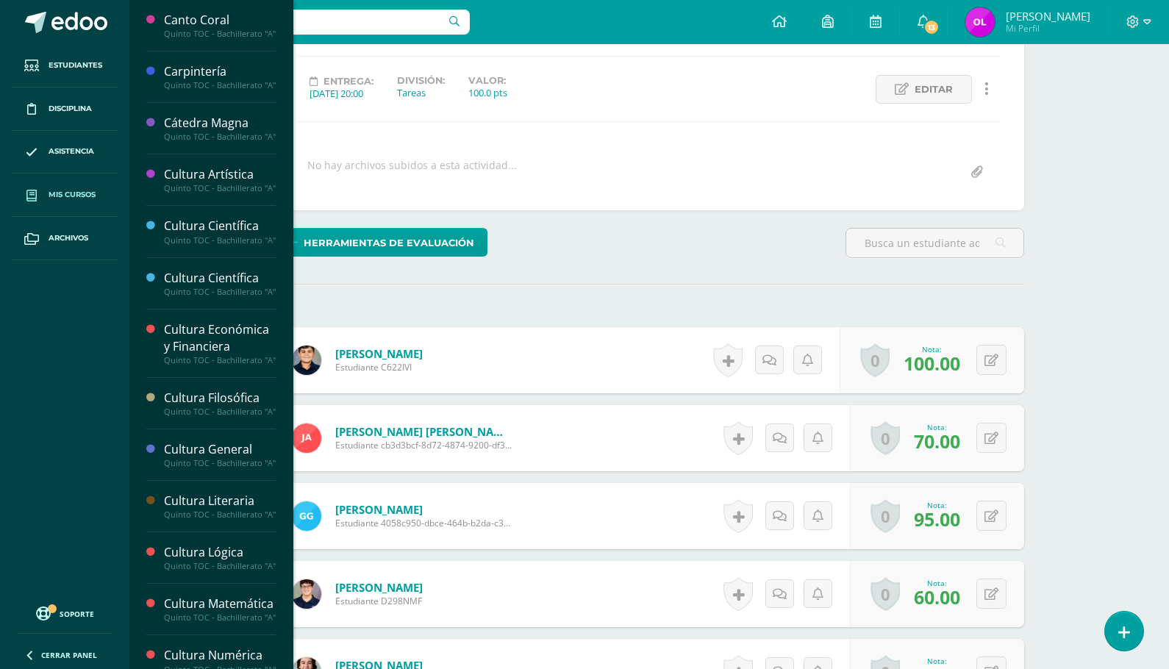
click at [80, 196] on span "Mis cursos" at bounding box center [72, 195] width 47 height 12
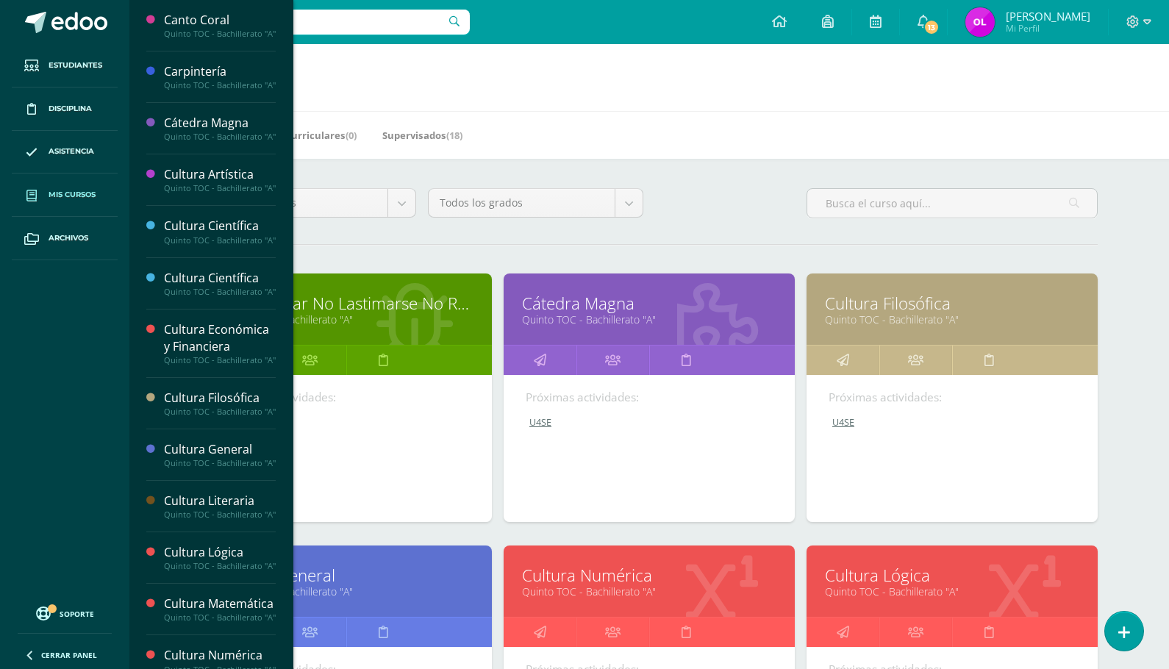
click at [912, 304] on link "Cultura Filosófica" at bounding box center [952, 303] width 254 height 23
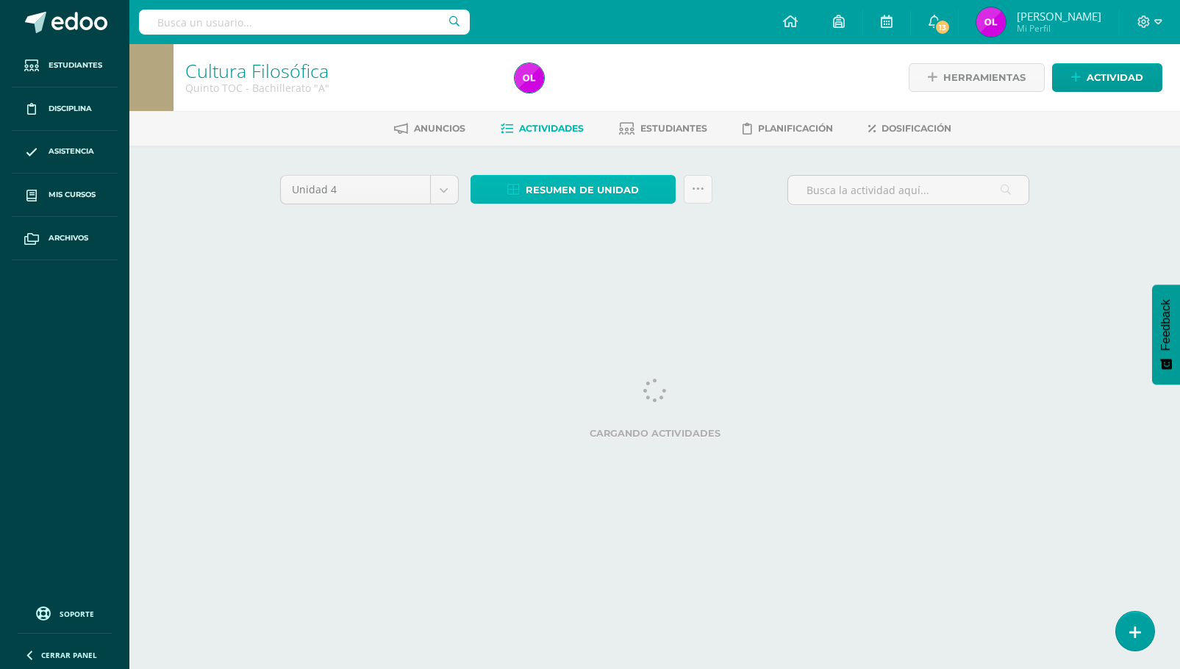
click at [588, 188] on span "Resumen de unidad" at bounding box center [582, 189] width 113 height 27
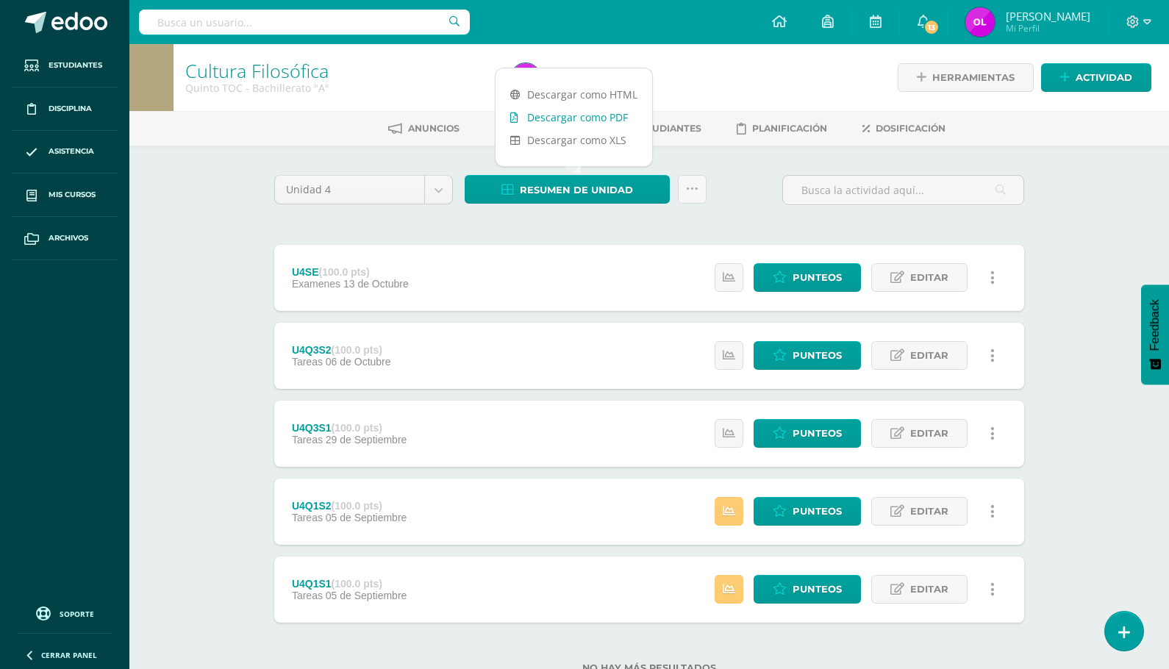
click at [596, 114] on link "Descargar como PDF" at bounding box center [573, 117] width 157 height 23
click at [815, 511] on span "Punteos" at bounding box center [816, 511] width 49 height 27
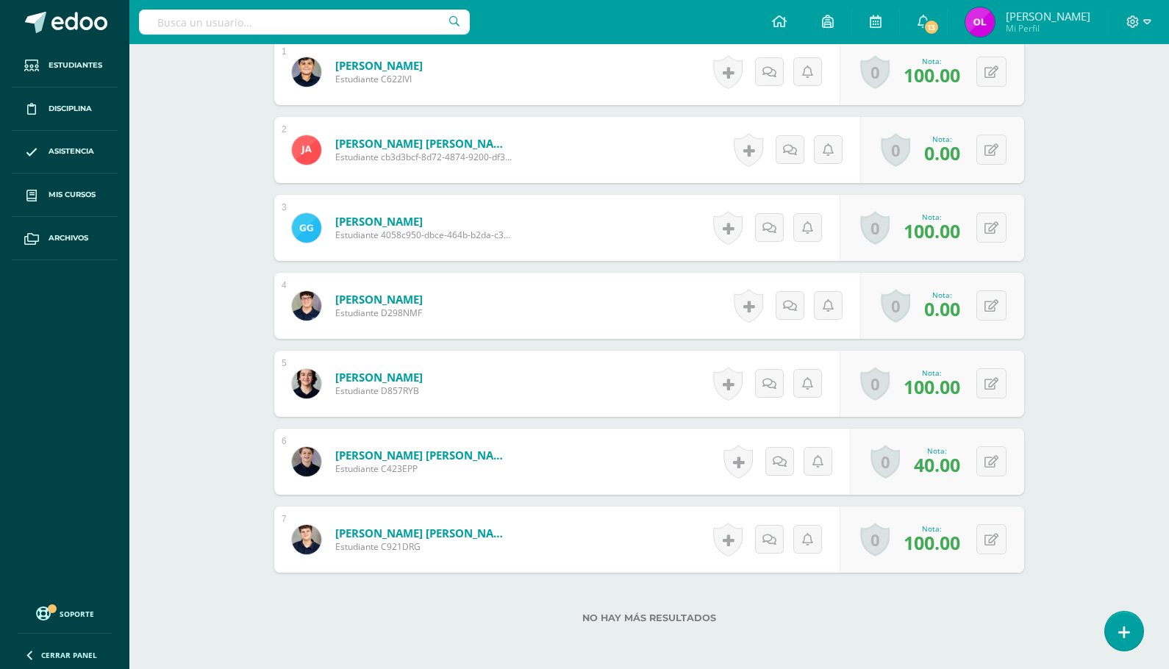
scroll to position [479, 0]
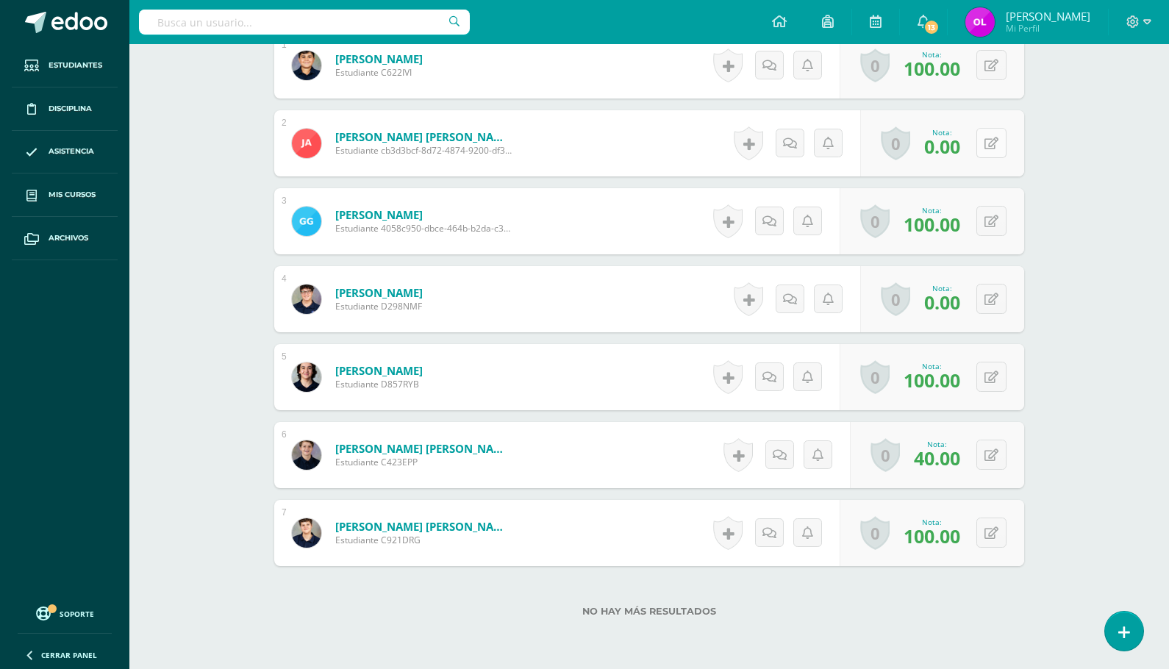
click at [994, 141] on icon at bounding box center [991, 143] width 14 height 12
type input "60"
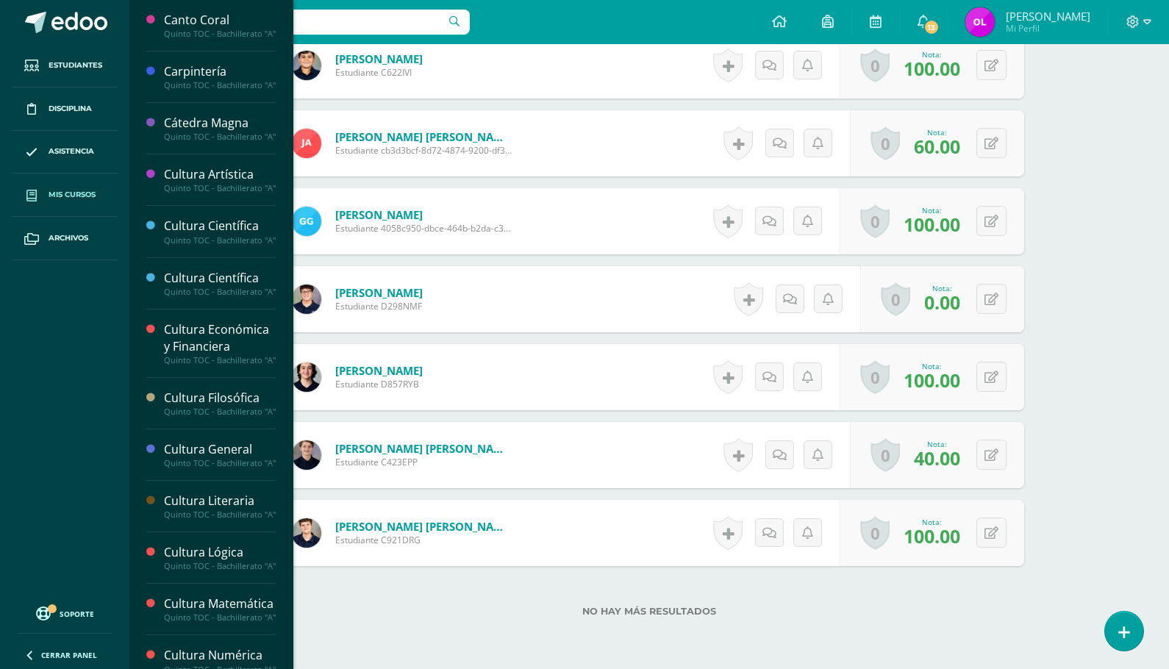
click at [68, 194] on span "Mis cursos" at bounding box center [72, 195] width 47 height 12
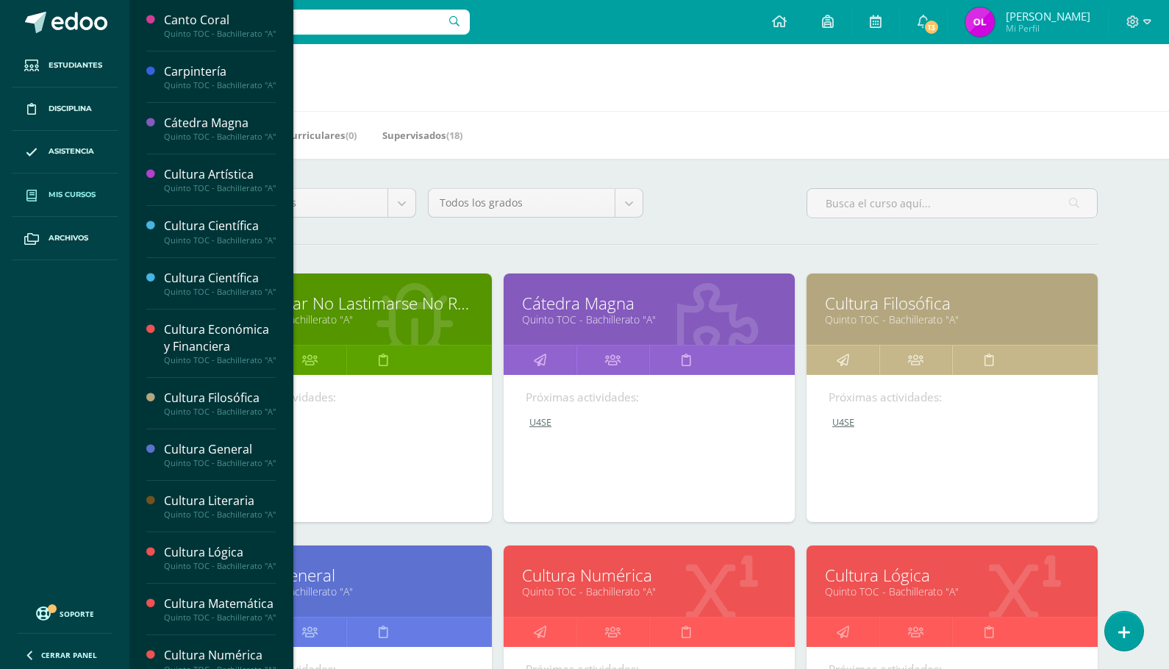
click at [850, 307] on link "Cultura Filosófica" at bounding box center [952, 303] width 254 height 23
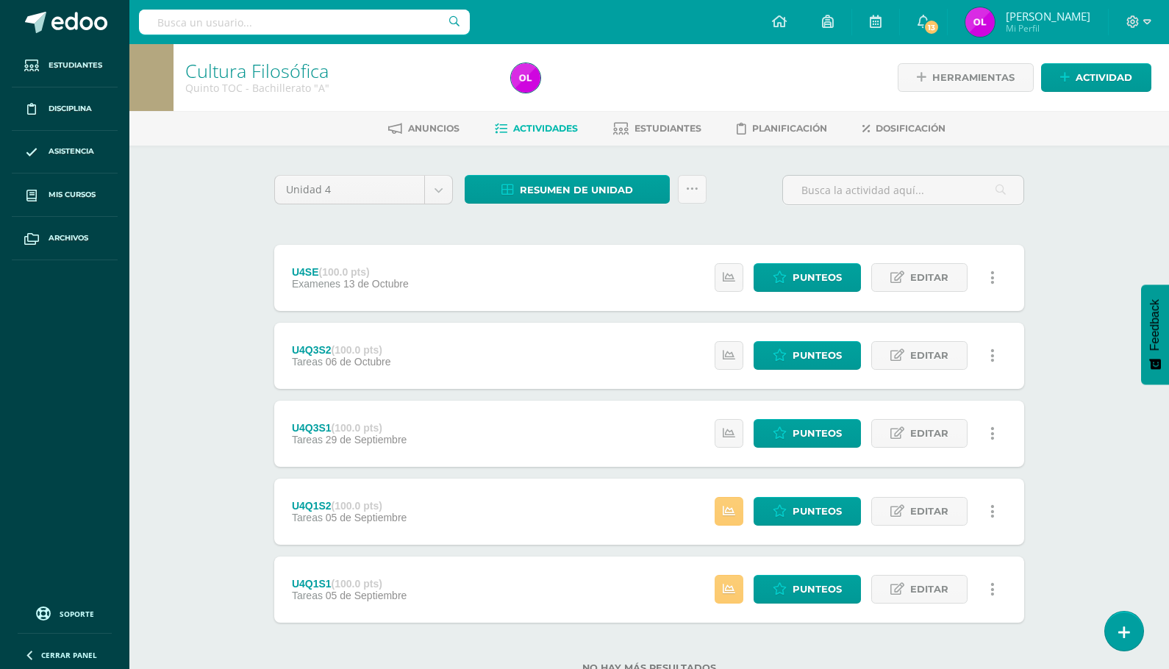
click at [537, 119] on link "Actividades" at bounding box center [536, 129] width 83 height 24
click at [536, 129] on span "Actividades" at bounding box center [545, 128] width 65 height 11
click at [553, 191] on span "Resumen de unidad" at bounding box center [576, 189] width 113 height 27
click at [569, 133] on span "Actividades" at bounding box center [545, 128] width 65 height 11
click at [561, 196] on span "Resumen de unidad" at bounding box center [576, 189] width 113 height 27
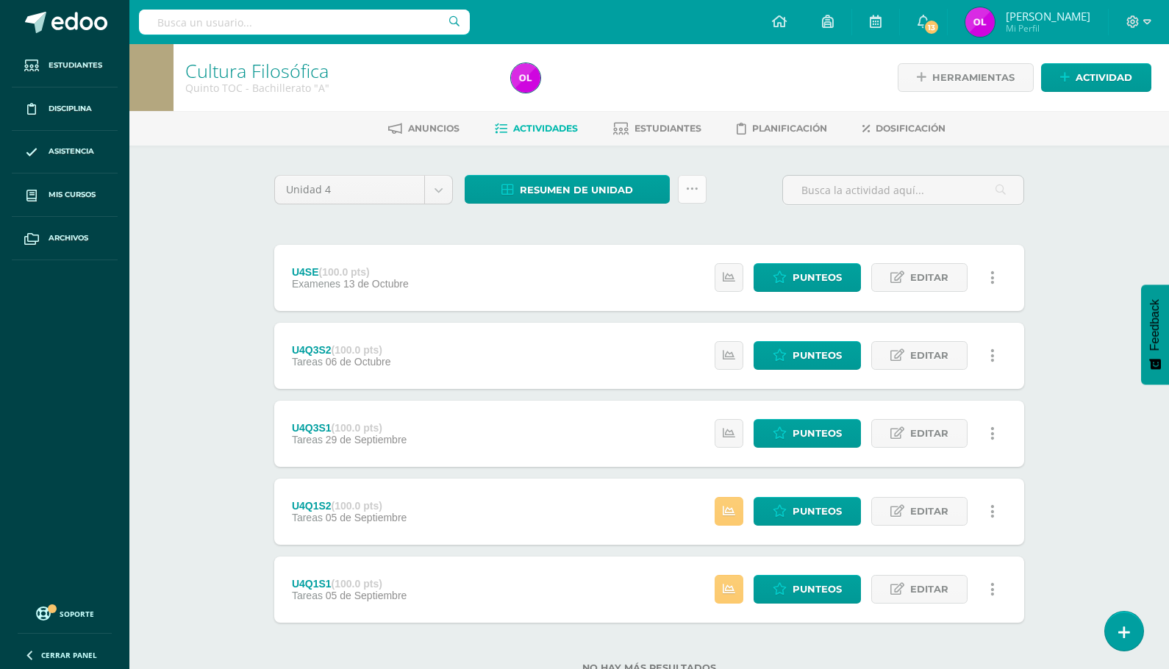
click at [694, 190] on icon at bounding box center [692, 189] width 12 height 12
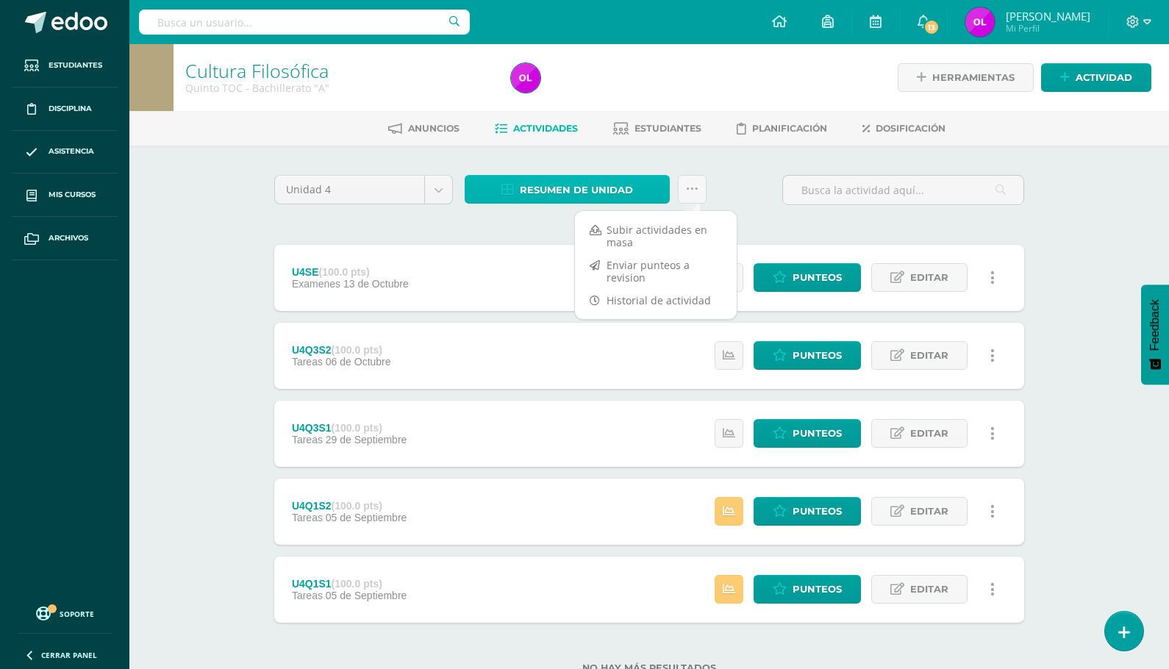
click at [593, 189] on span "Resumen de unidad" at bounding box center [576, 189] width 113 height 27
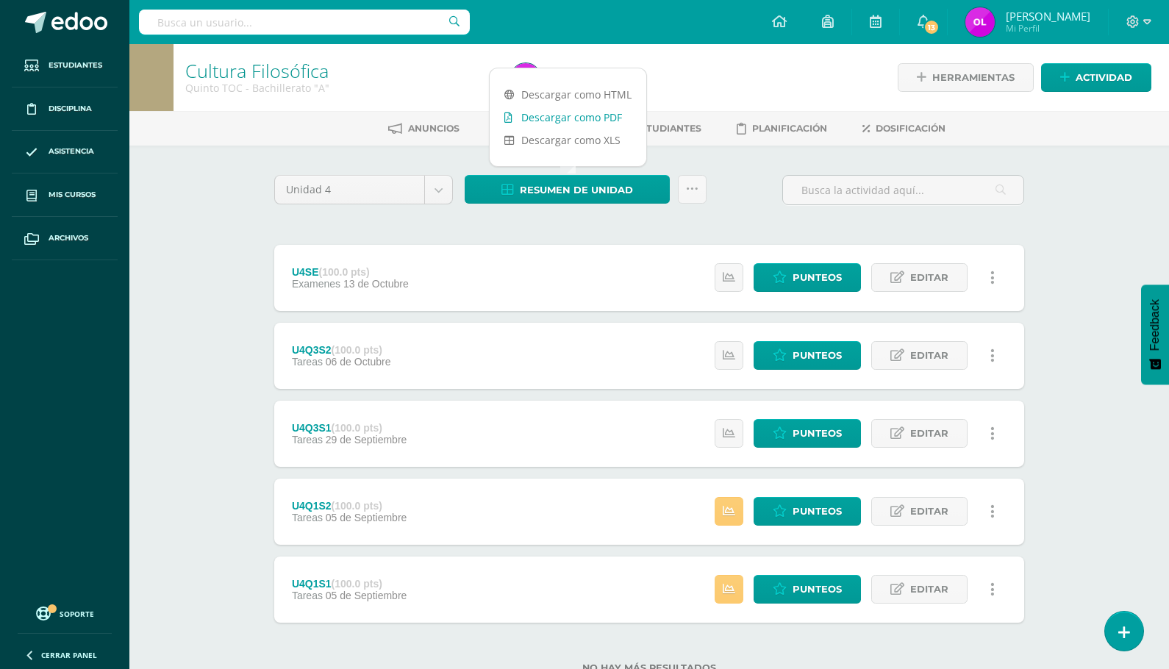
click at [597, 116] on link "Descargar como PDF" at bounding box center [568, 117] width 157 height 23
click at [808, 590] on span "Punteos" at bounding box center [816, 589] width 49 height 27
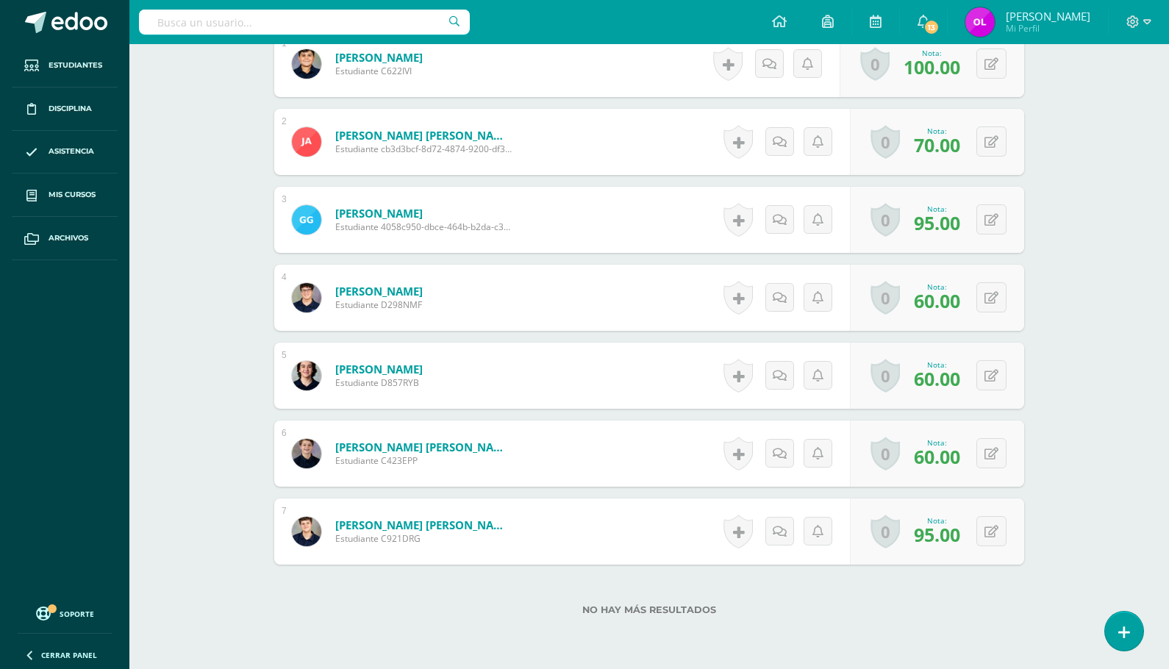
scroll to position [482, 0]
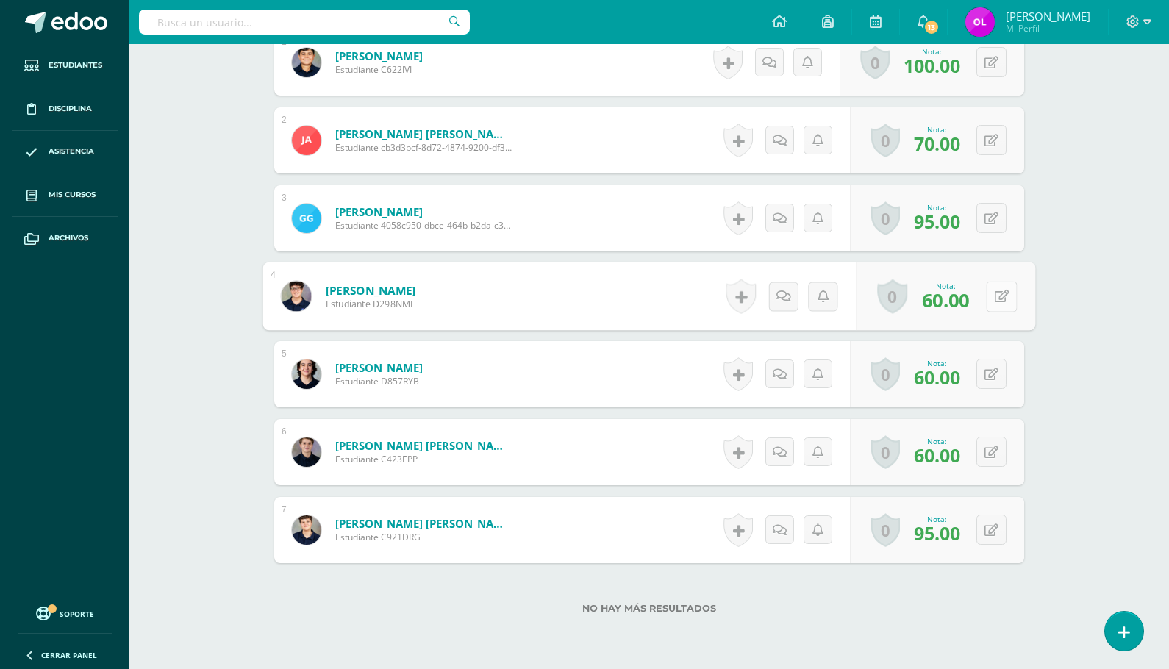
click at [992, 290] on button at bounding box center [1001, 296] width 31 height 31
type input "70"
click at [992, 452] on button at bounding box center [991, 452] width 30 height 30
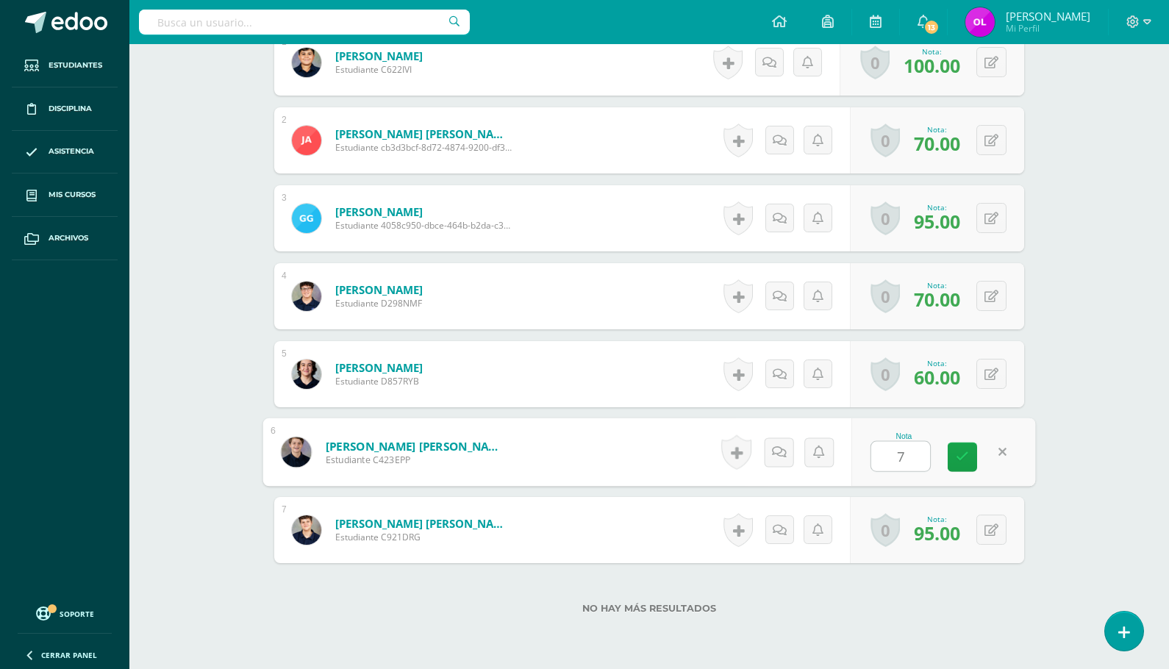
type input "70"
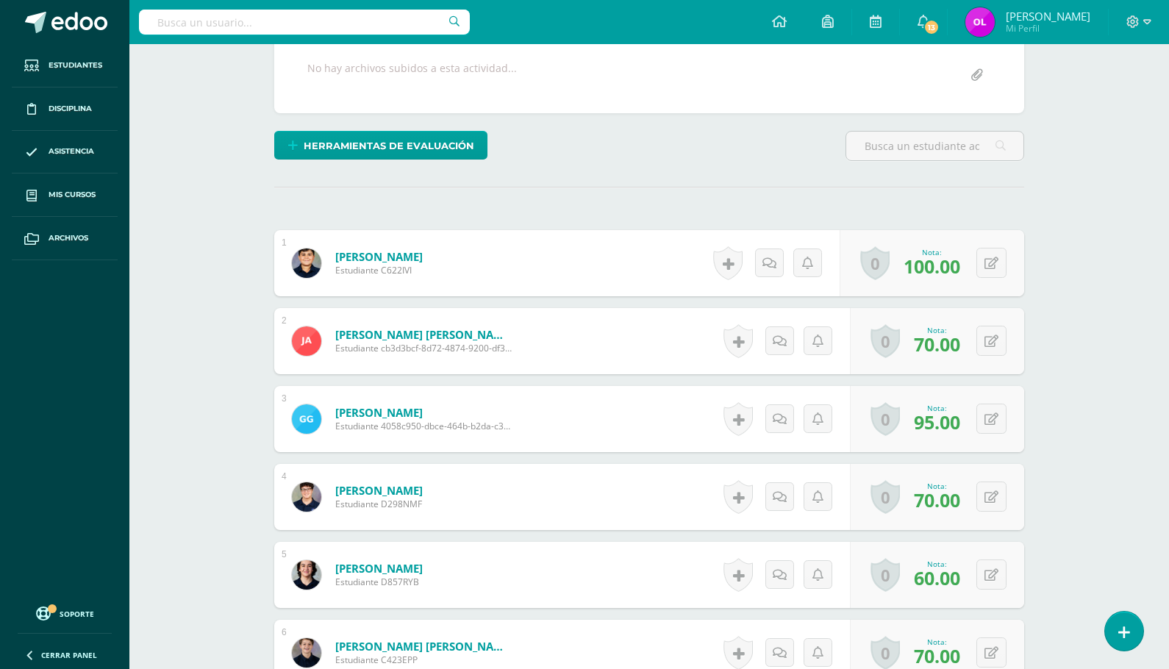
scroll to position [273, 0]
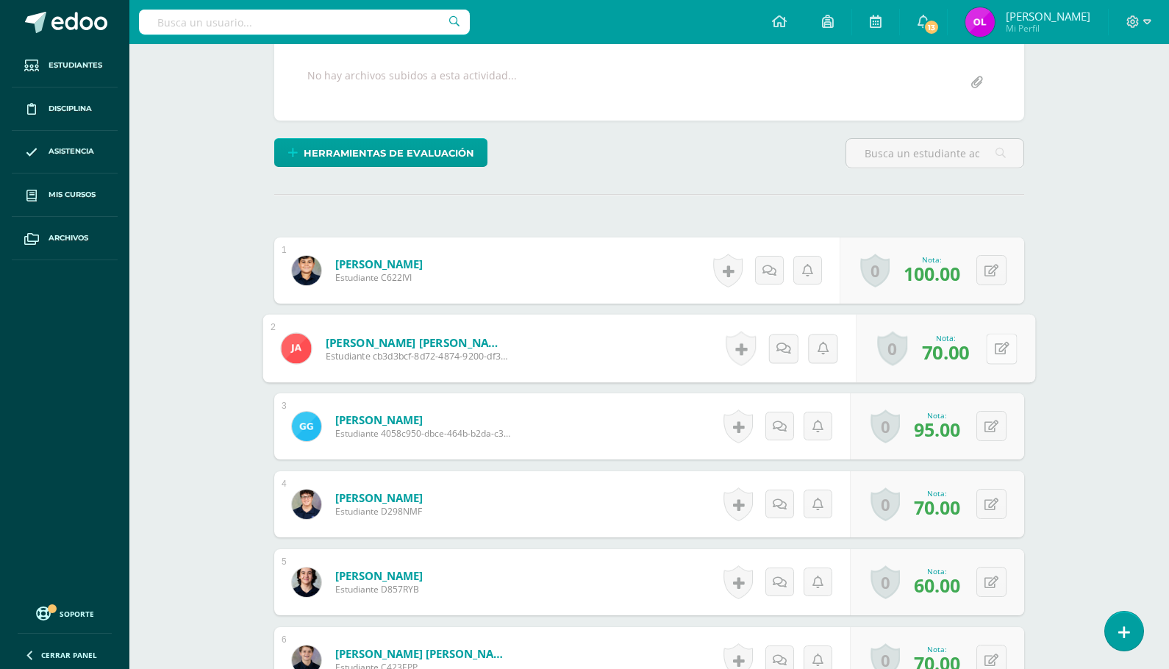
click at [992, 347] on button at bounding box center [1001, 348] width 31 height 31
type input "75"
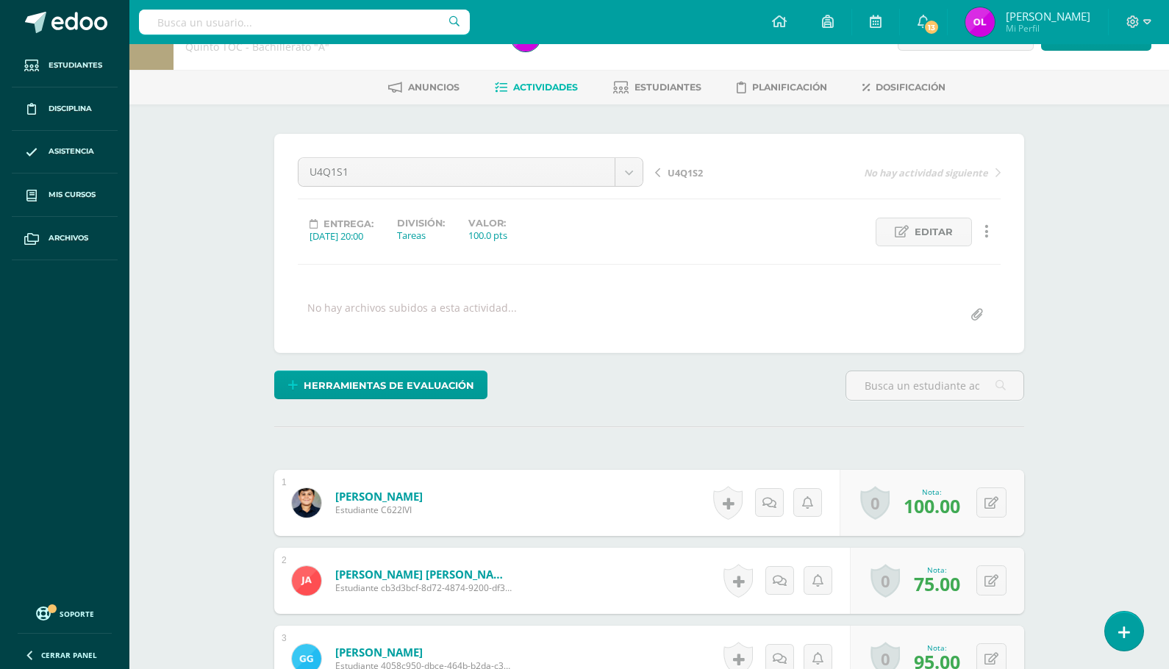
scroll to position [0, 0]
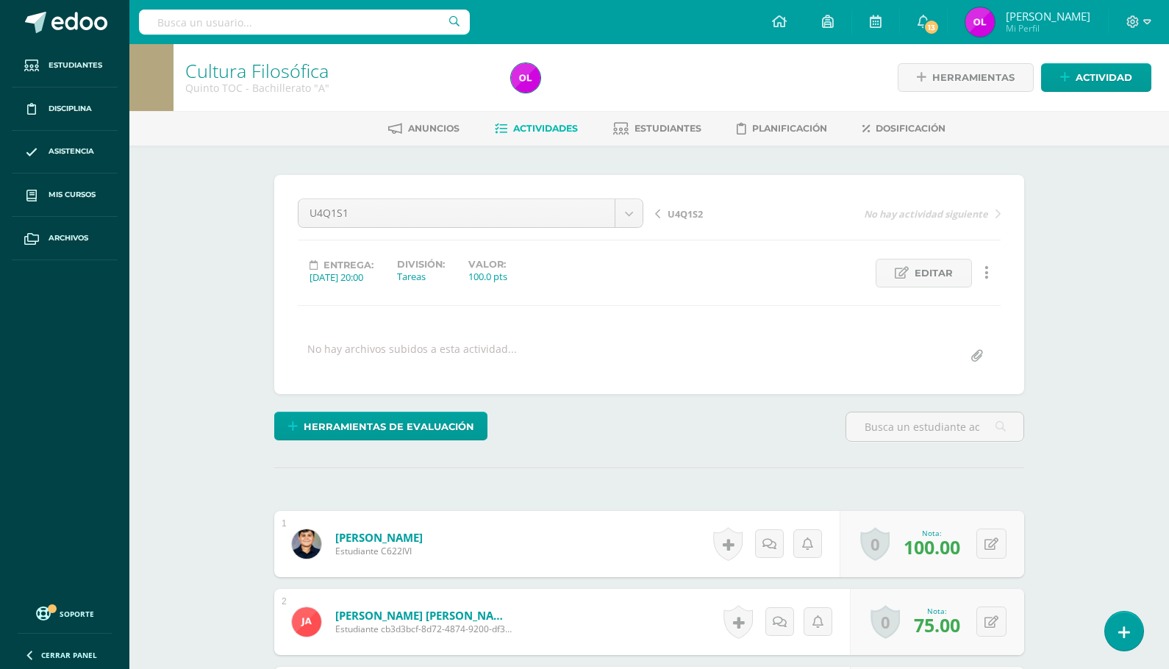
click at [545, 130] on span "Actividades" at bounding box center [545, 128] width 65 height 11
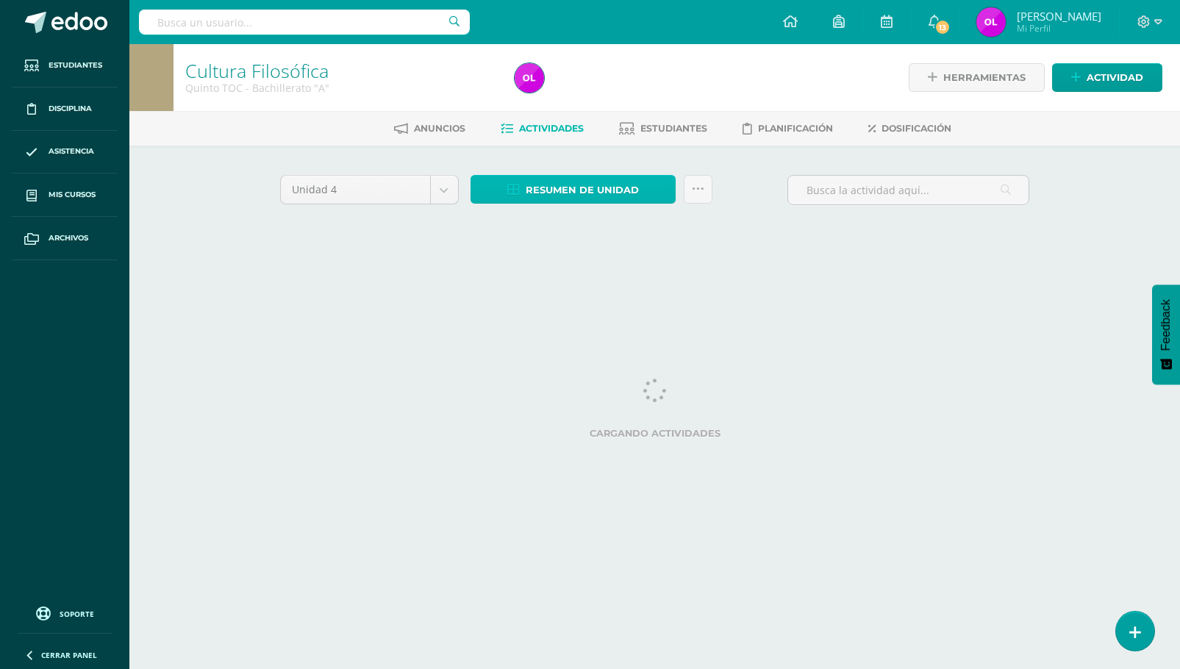
click at [556, 193] on span "Resumen de unidad" at bounding box center [582, 189] width 113 height 27
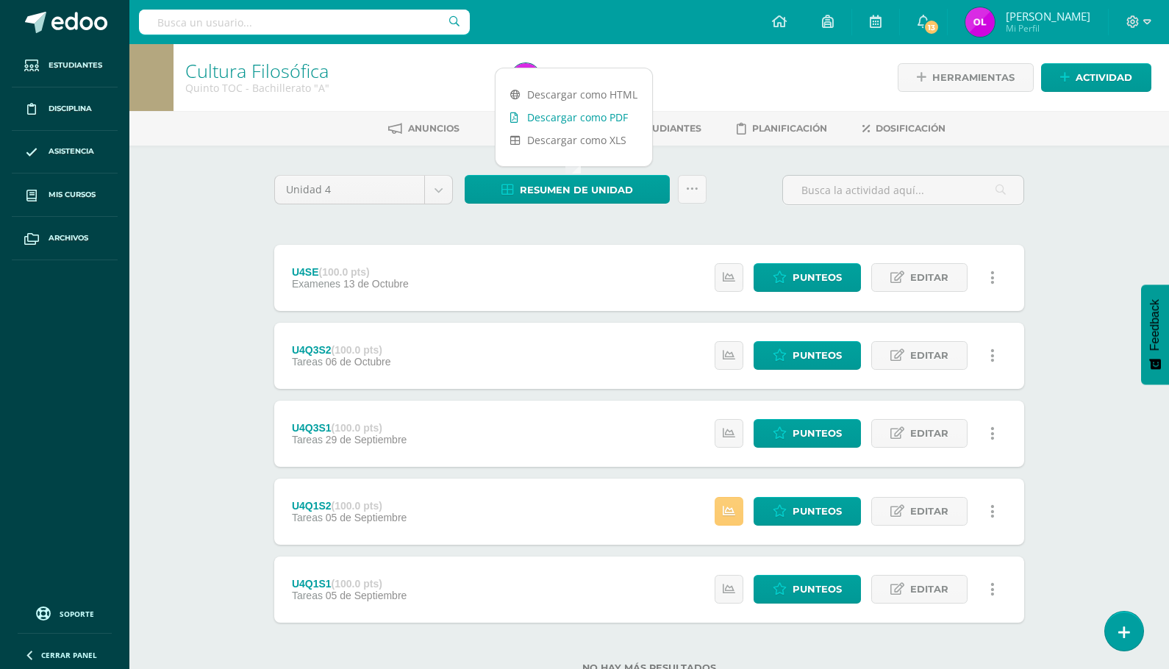
click at [598, 117] on link "Descargar como PDF" at bounding box center [573, 117] width 157 height 23
click at [806, 514] on span "Punteos" at bounding box center [816, 511] width 49 height 27
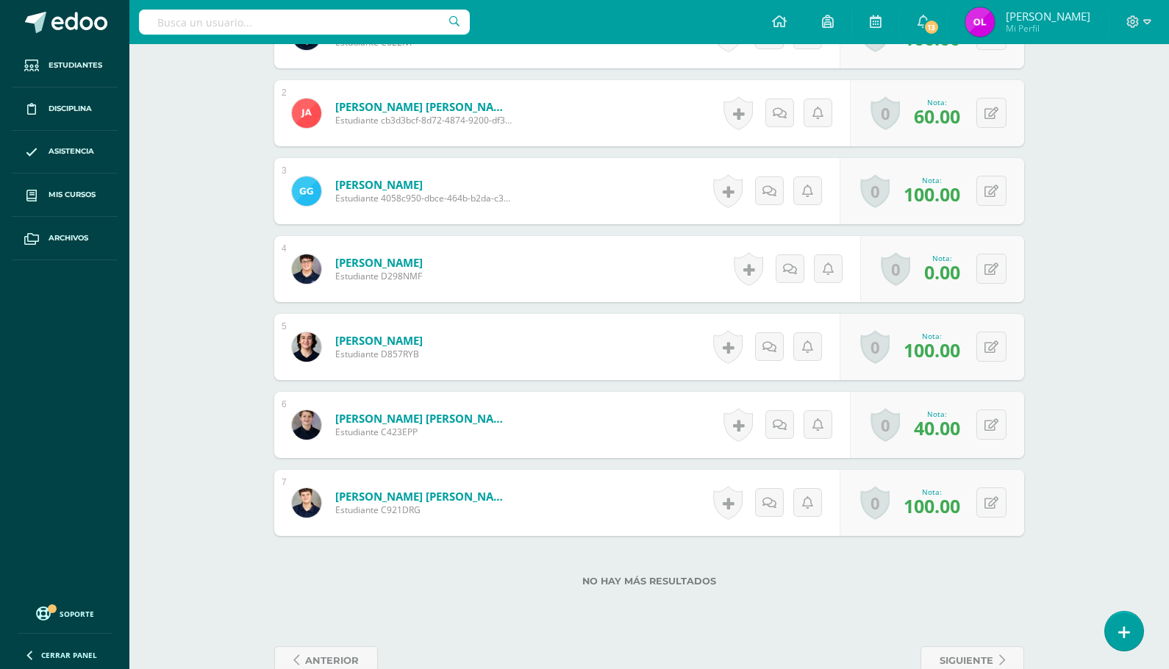
scroll to position [510, 0]
click at [989, 423] on button at bounding box center [991, 423] width 30 height 30
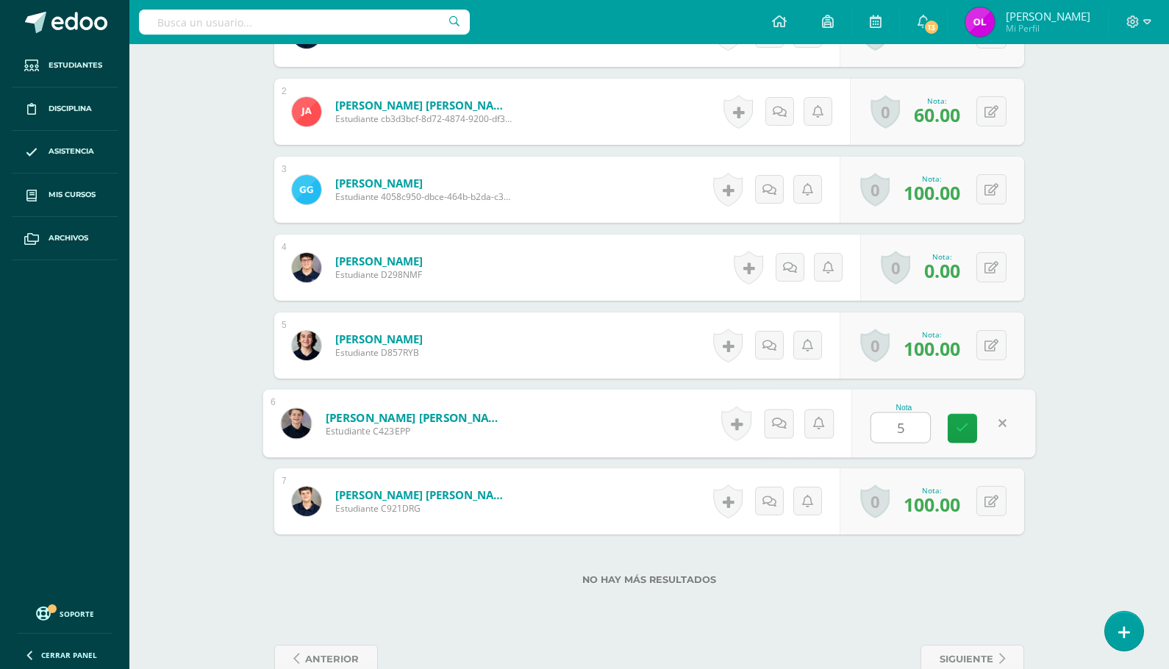
type input "50"
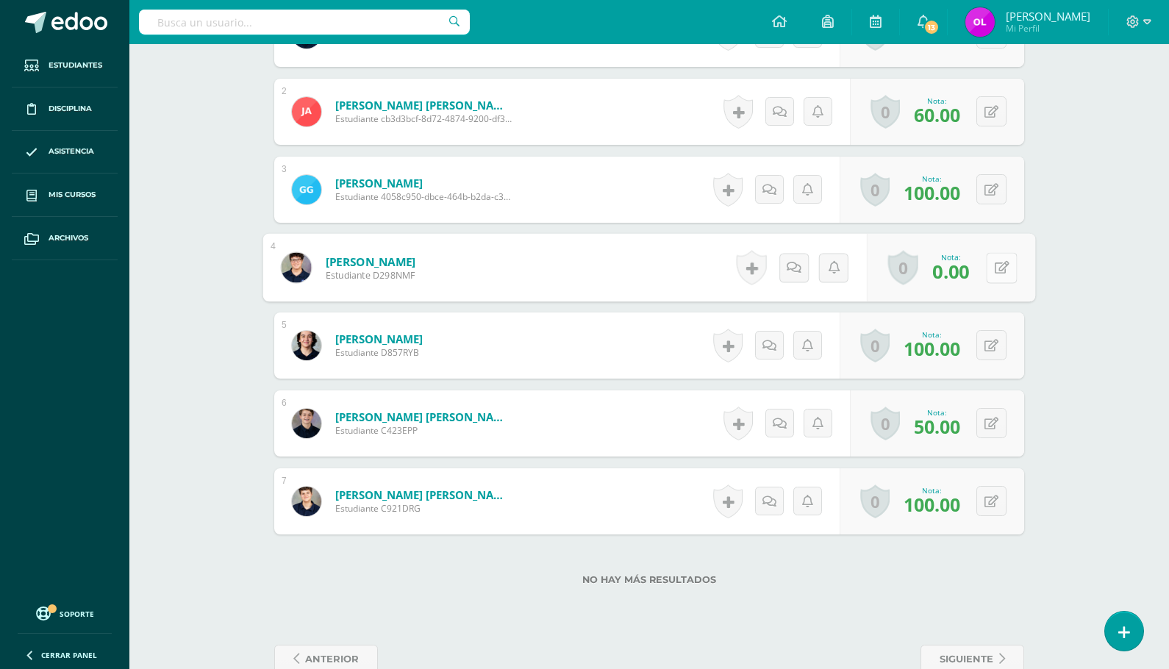
click at [988, 265] on button at bounding box center [1001, 267] width 31 height 31
type input "60"
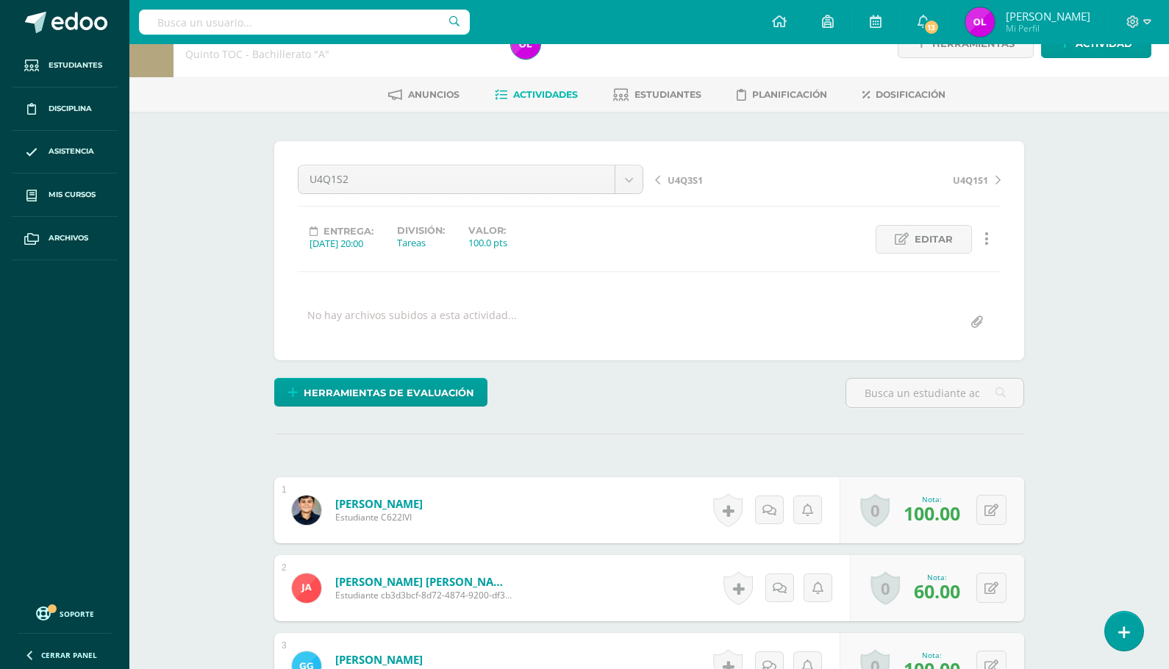
scroll to position [0, 0]
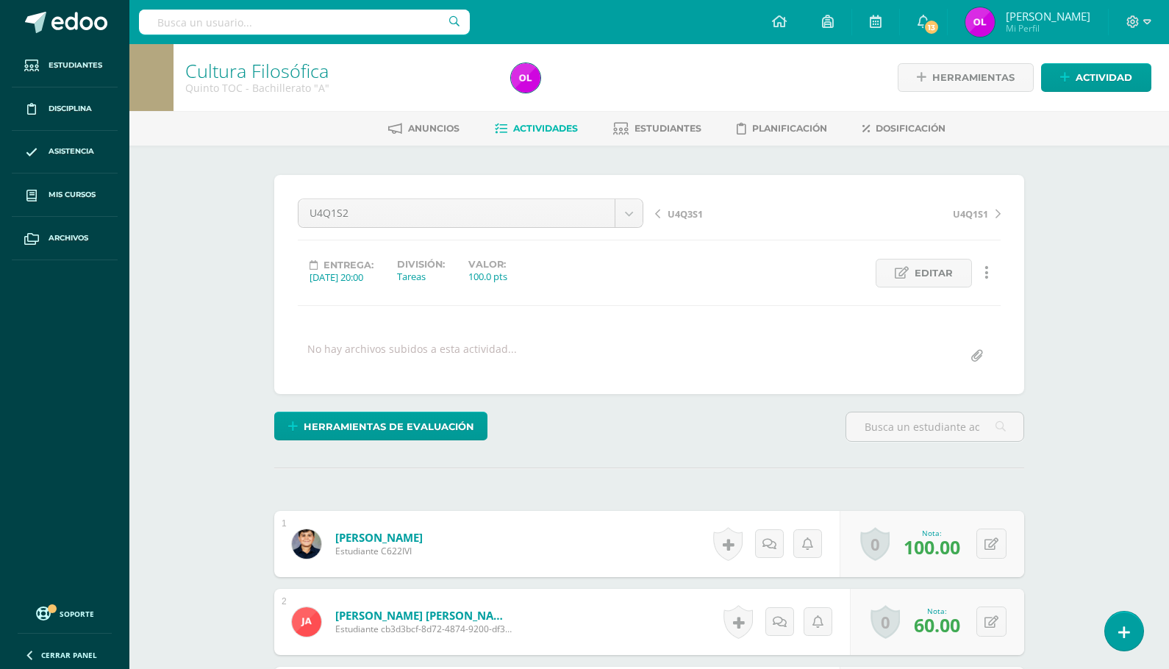
click at [527, 132] on span "Actividades" at bounding box center [545, 128] width 65 height 11
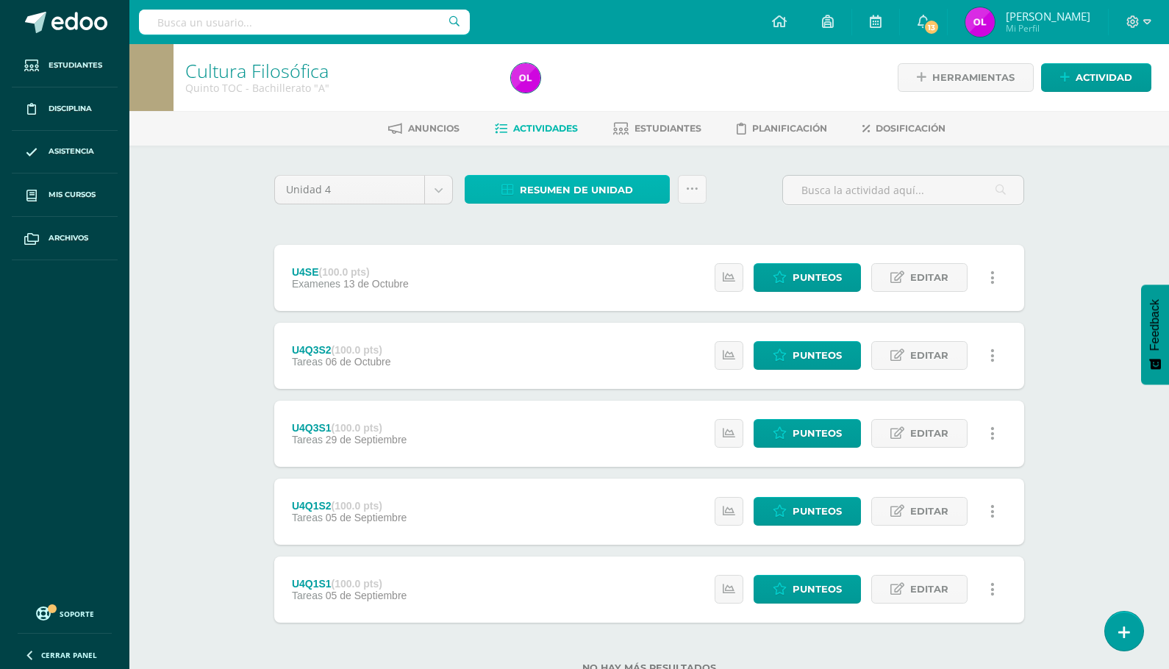
click at [545, 194] on span "Resumen de unidad" at bounding box center [576, 189] width 113 height 27
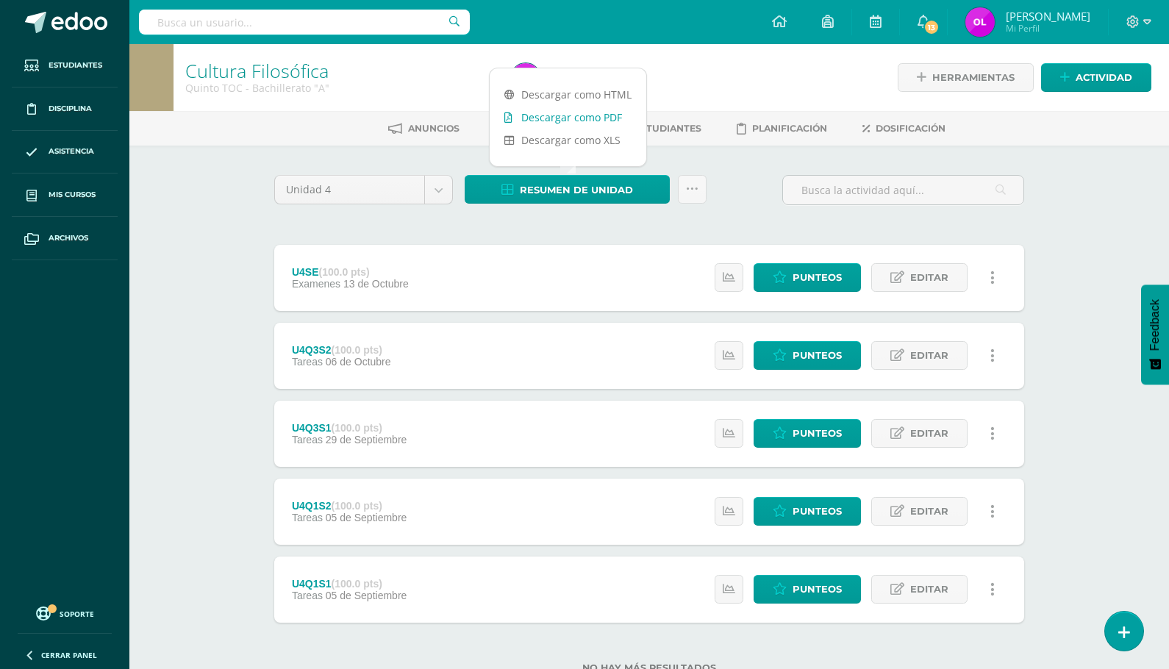
click at [562, 121] on link "Descargar como PDF" at bounding box center [568, 117] width 157 height 23
click at [817, 497] on link "Punteos" at bounding box center [807, 511] width 107 height 29
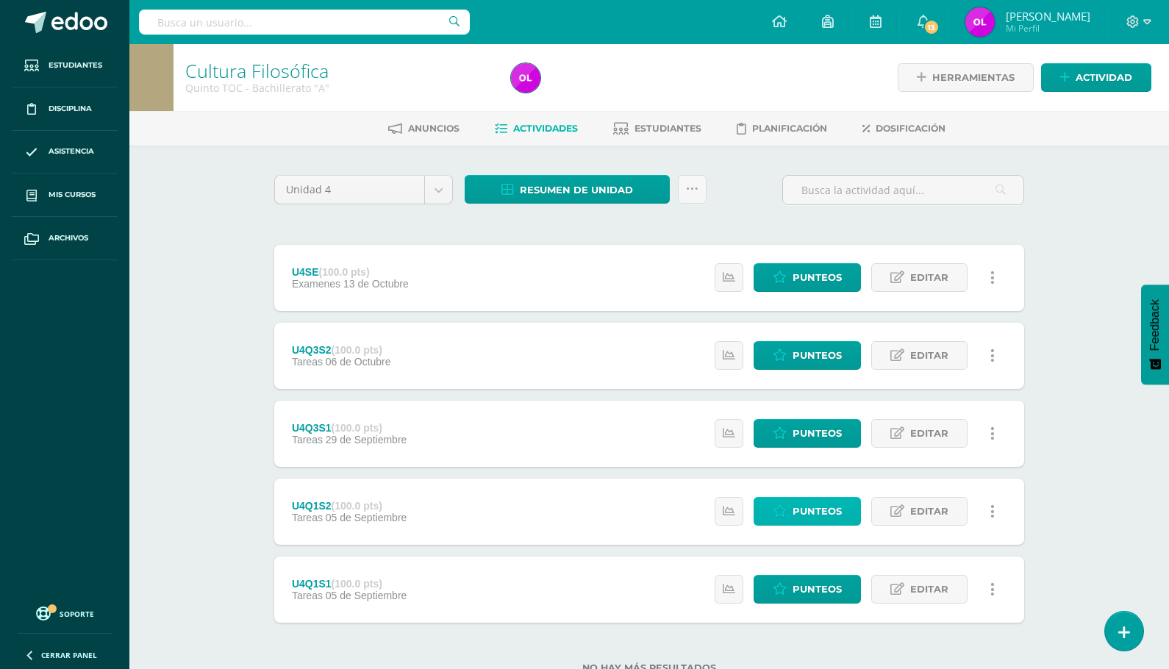
click at [817, 507] on span "Punteos" at bounding box center [816, 511] width 49 height 27
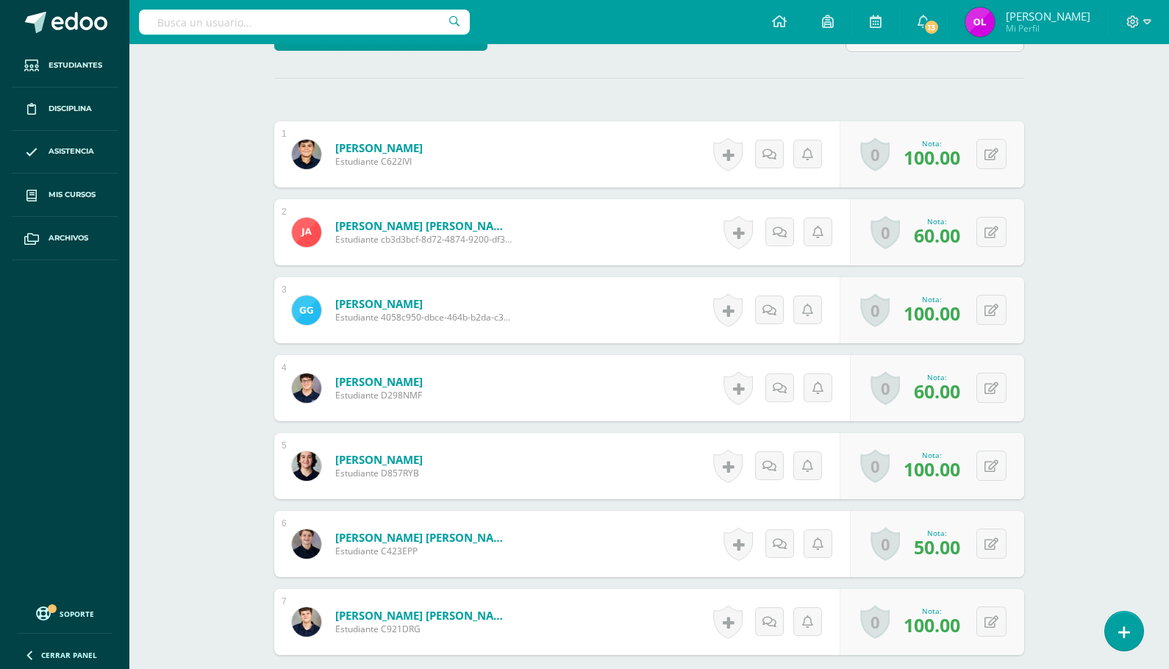
scroll to position [391, 0]
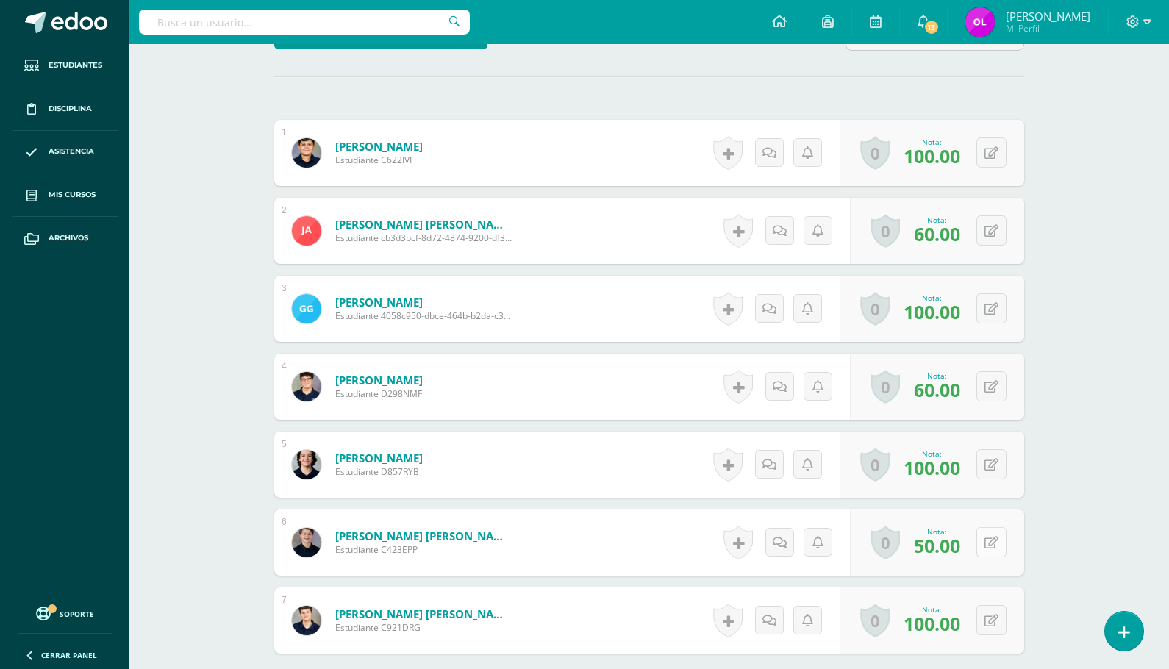
click at [991, 543] on button at bounding box center [991, 542] width 30 height 30
type input "70"
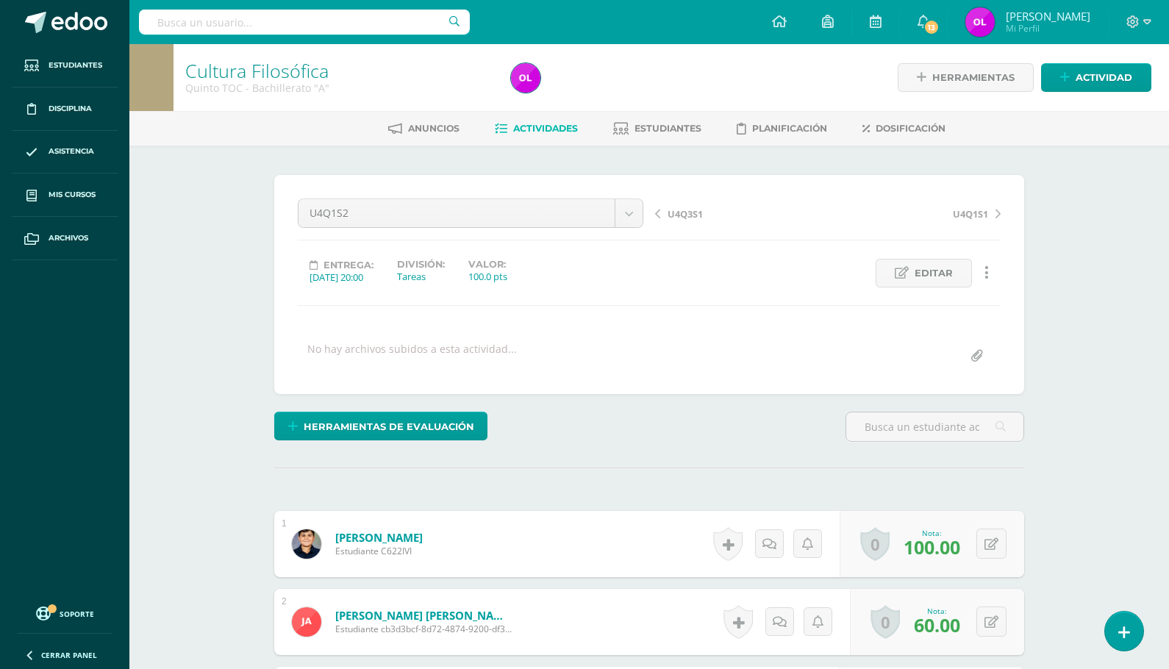
click at [556, 126] on span "Actividades" at bounding box center [545, 128] width 65 height 11
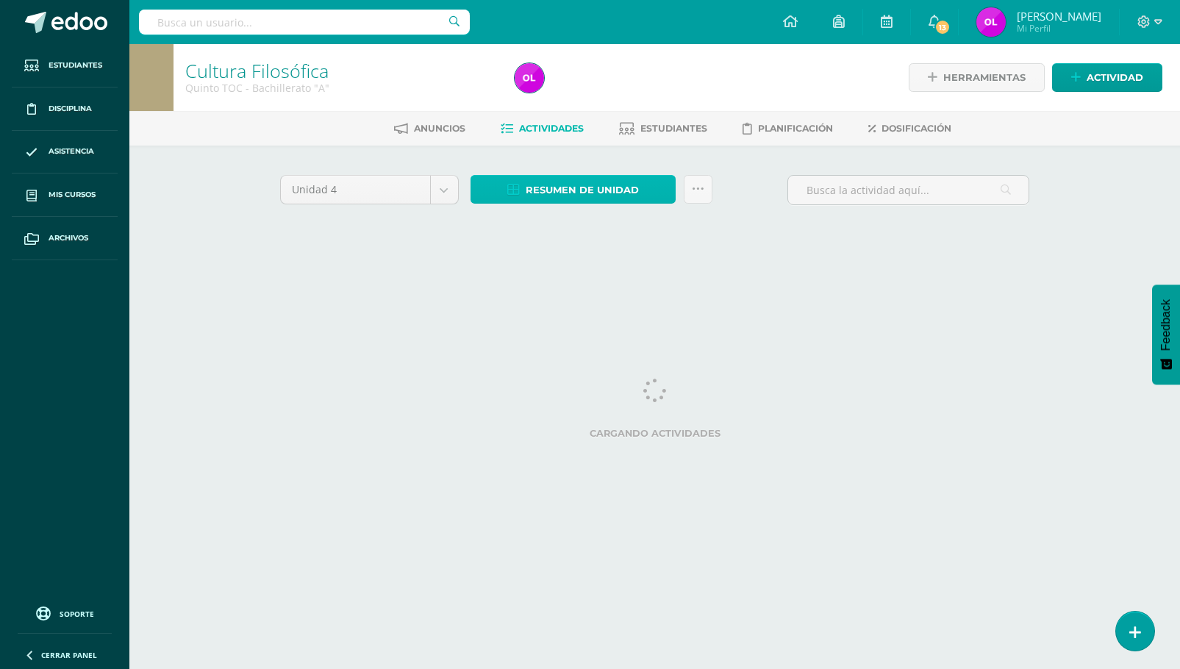
click at [598, 193] on span "Resumen de unidad" at bounding box center [582, 189] width 113 height 27
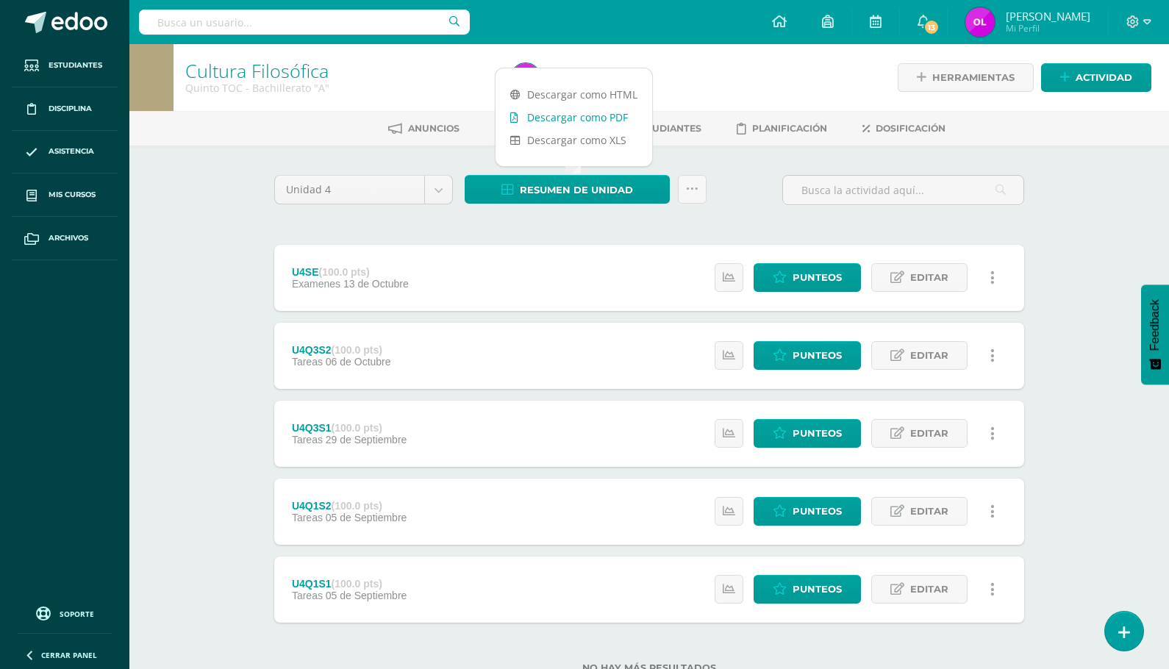
click at [603, 118] on link "Descargar como PDF" at bounding box center [573, 117] width 157 height 23
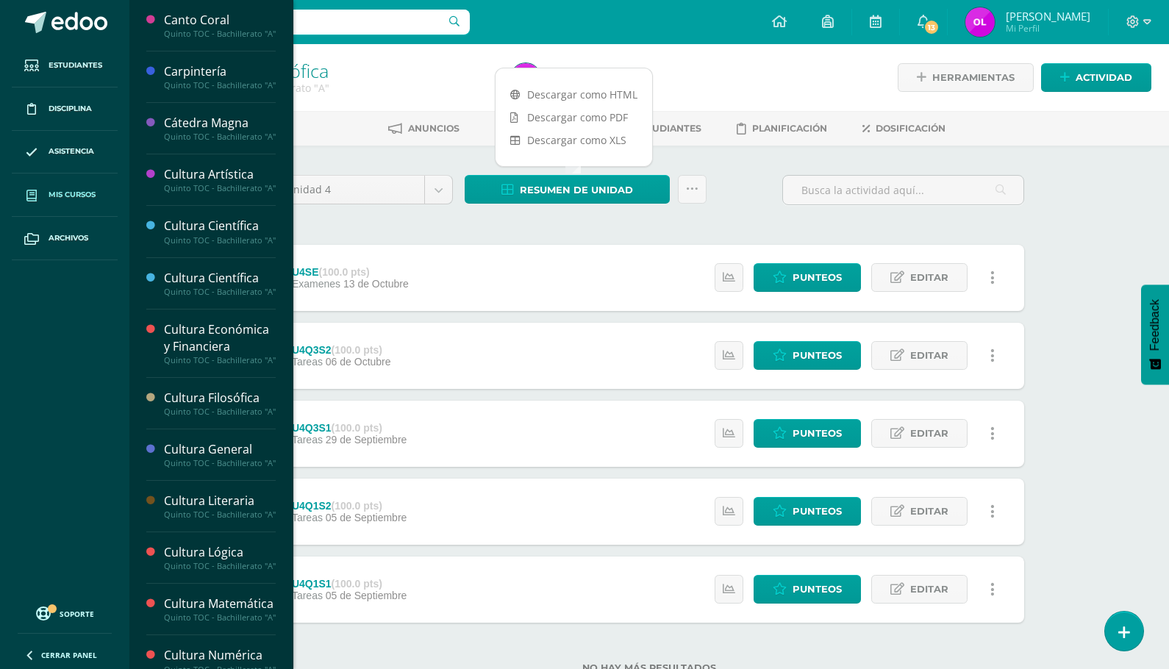
click at [76, 193] on span "Mis cursos" at bounding box center [72, 195] width 47 height 12
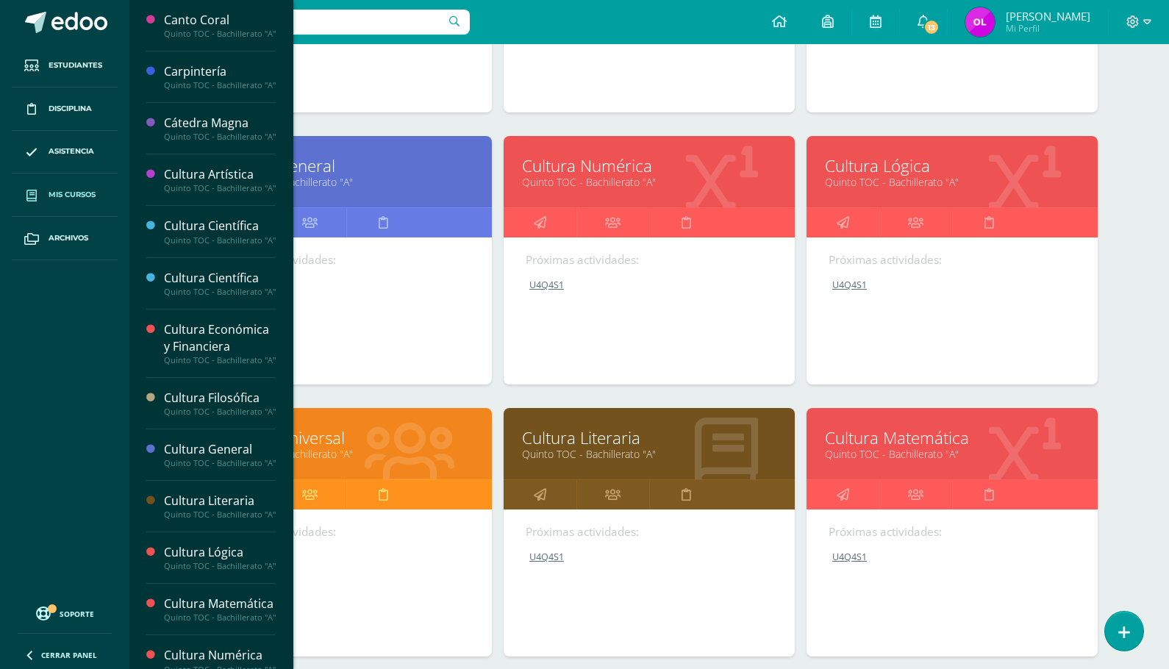
scroll to position [415, 0]
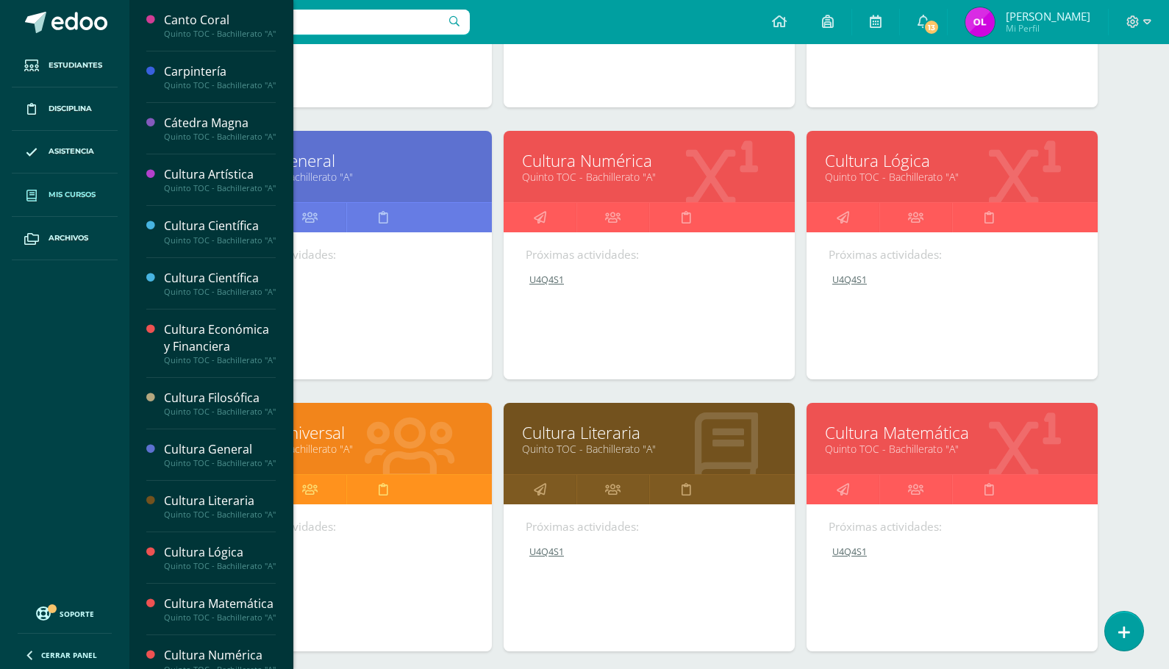
click at [385, 171] on link "Quinto TOC - Bachillerato "A"" at bounding box center [346, 177] width 254 height 14
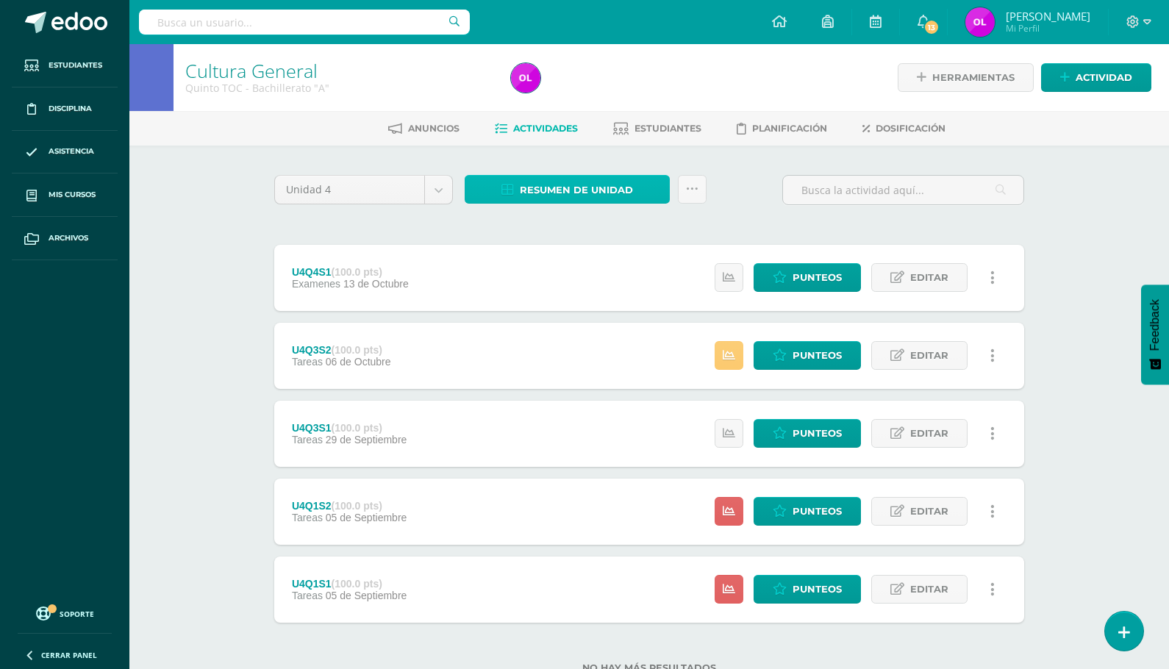
click at [579, 192] on span "Resumen de unidad" at bounding box center [576, 189] width 113 height 27
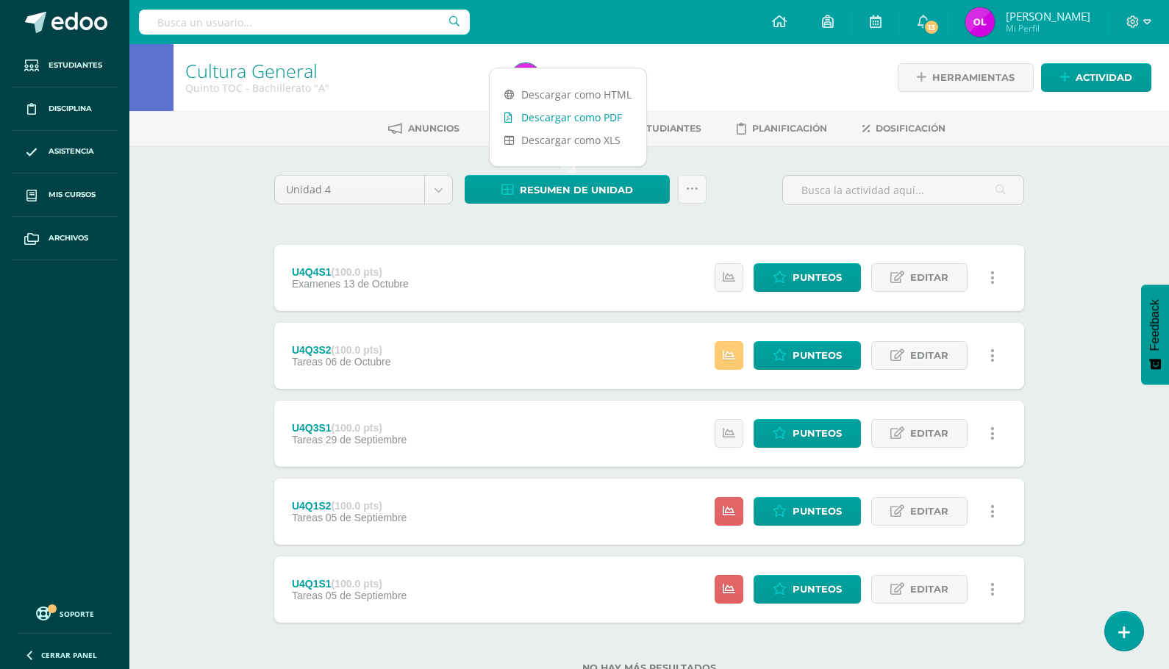
click at [577, 118] on link "Descargar como PDF" at bounding box center [568, 117] width 157 height 23
click at [806, 270] on span "Punteos" at bounding box center [816, 277] width 49 height 27
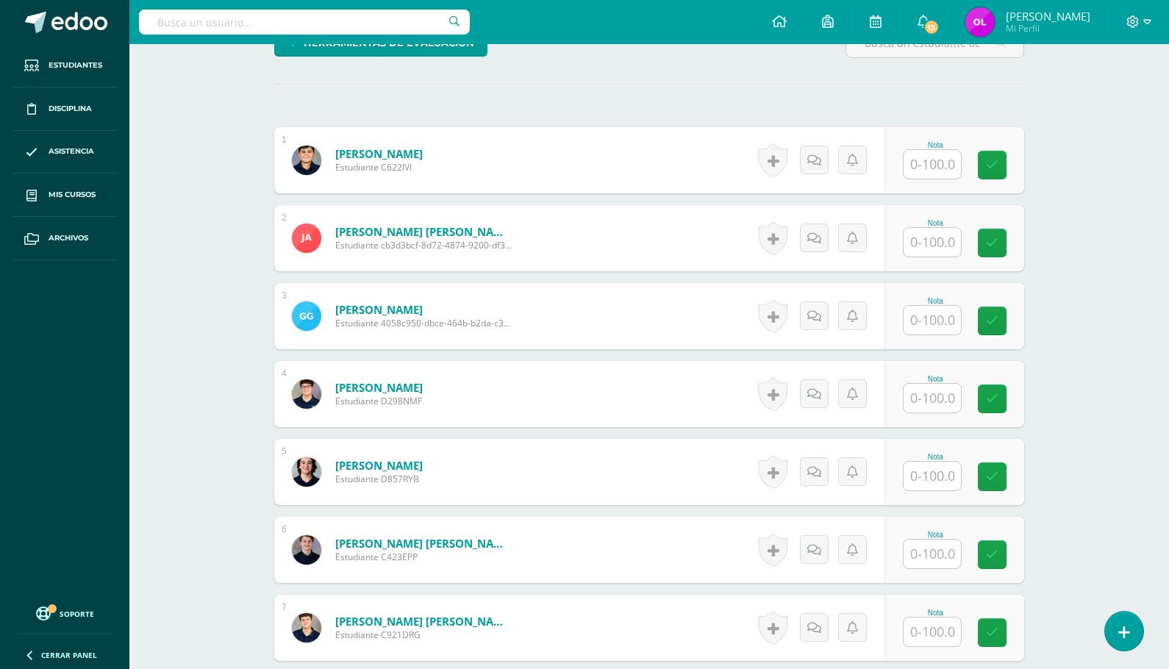
scroll to position [387, 0]
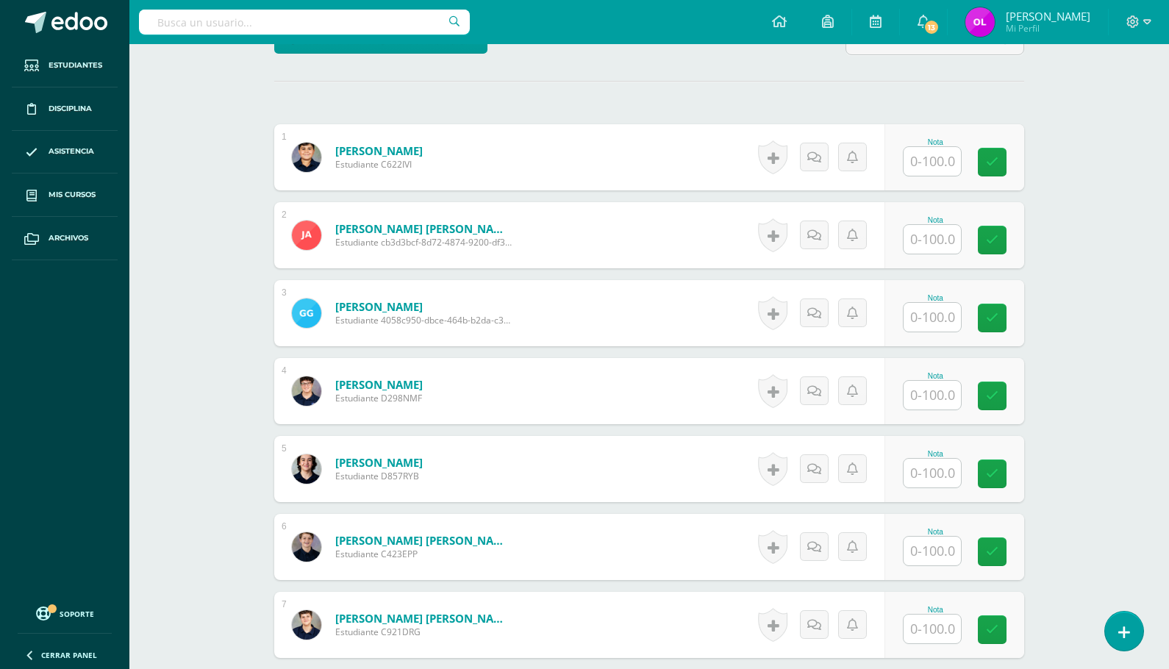
click at [923, 162] on input "text" at bounding box center [931, 161] width 57 height 29
type input "100"
type input "80"
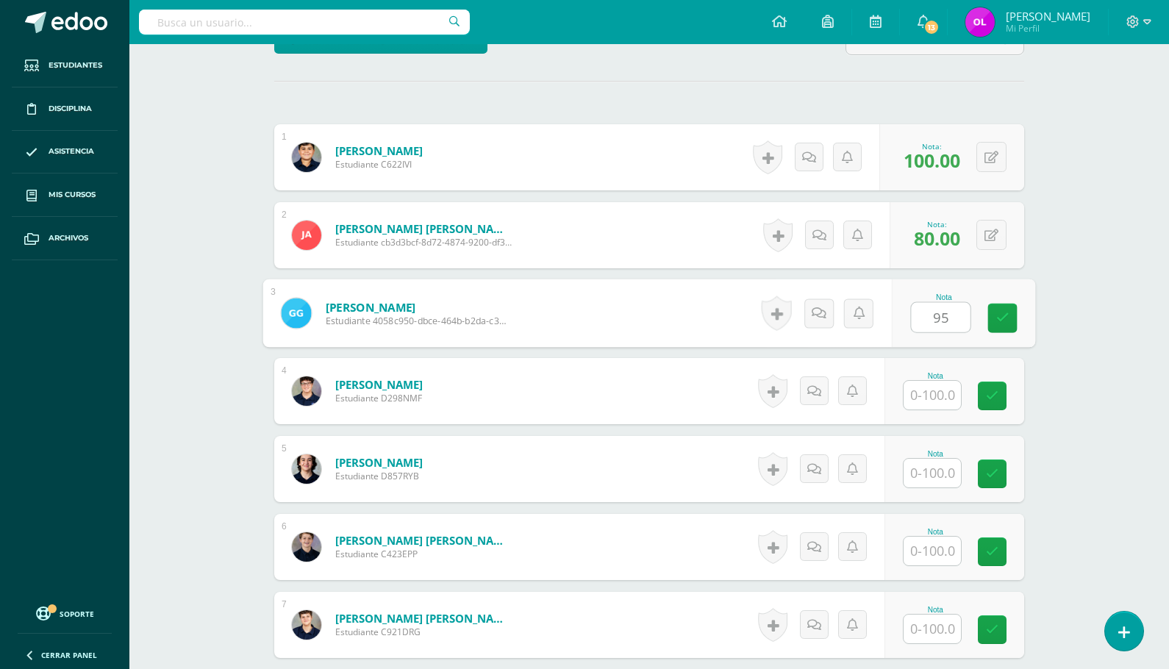
type input "95"
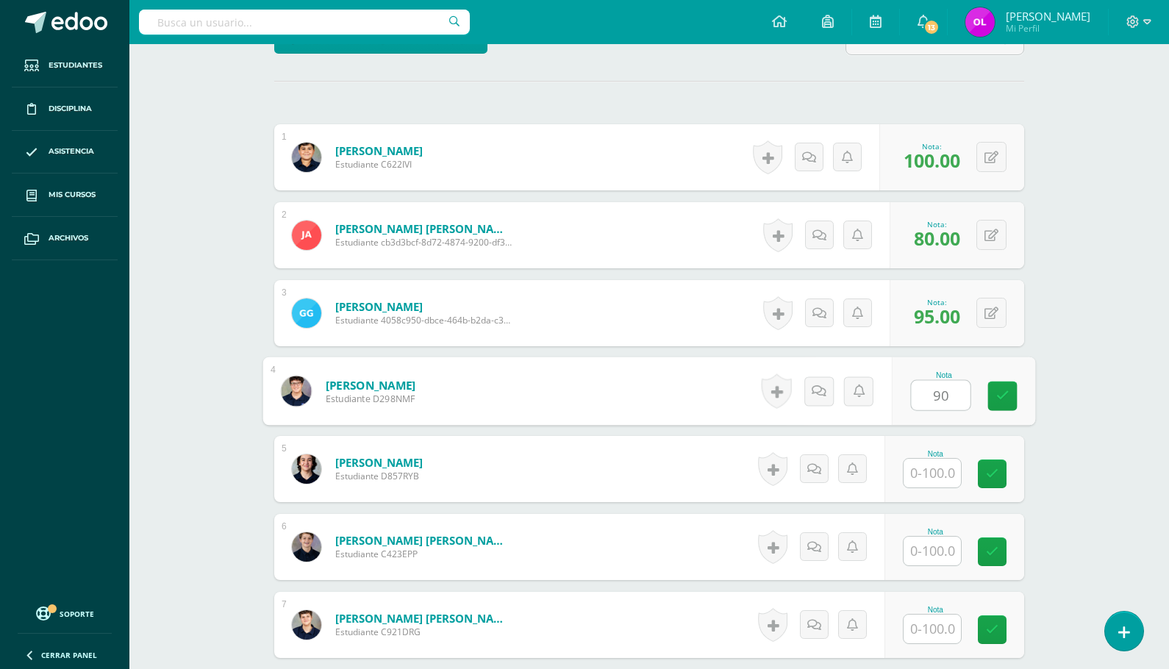
type input "90"
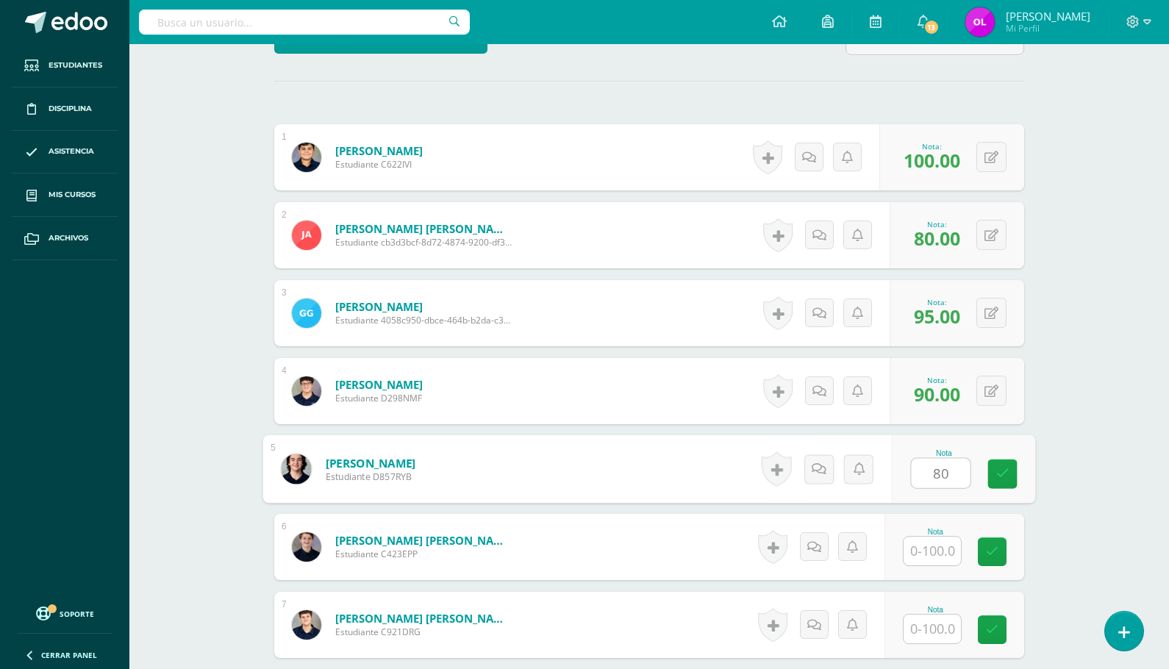
type input "80"
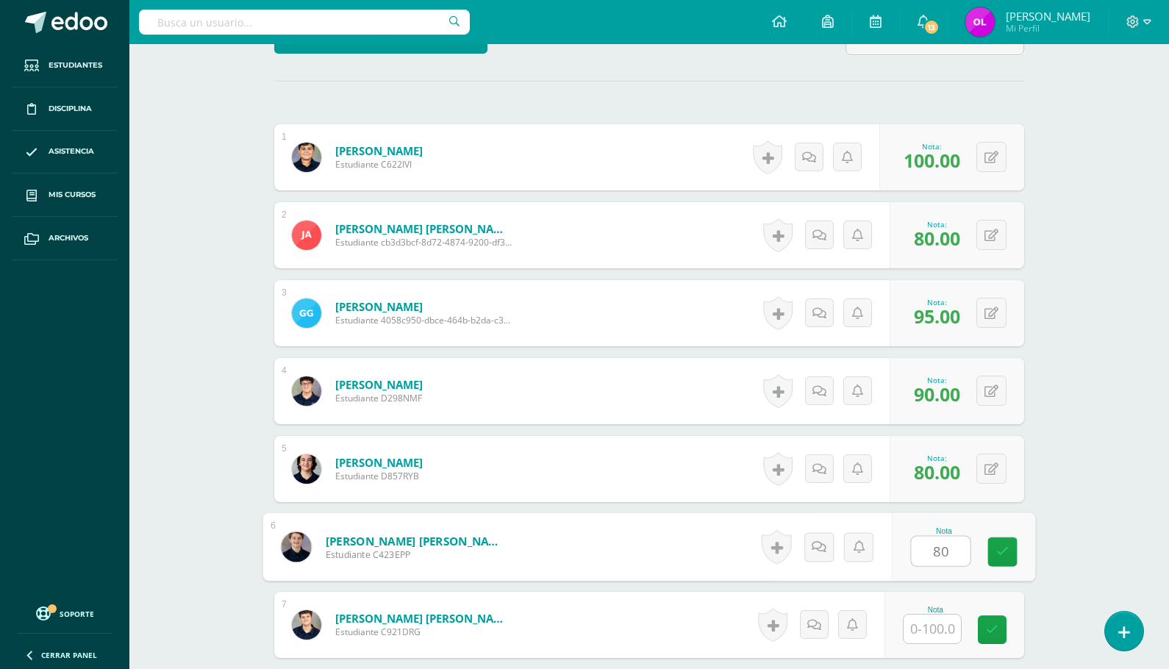
type input "8"
type input "90"
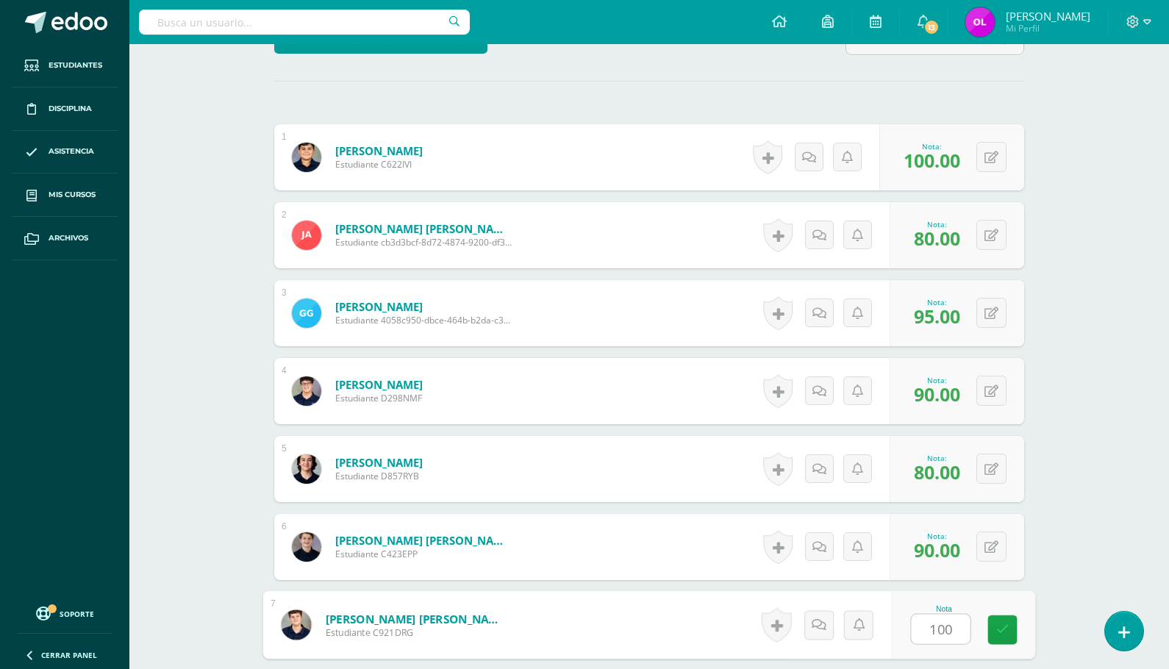
type input "100"
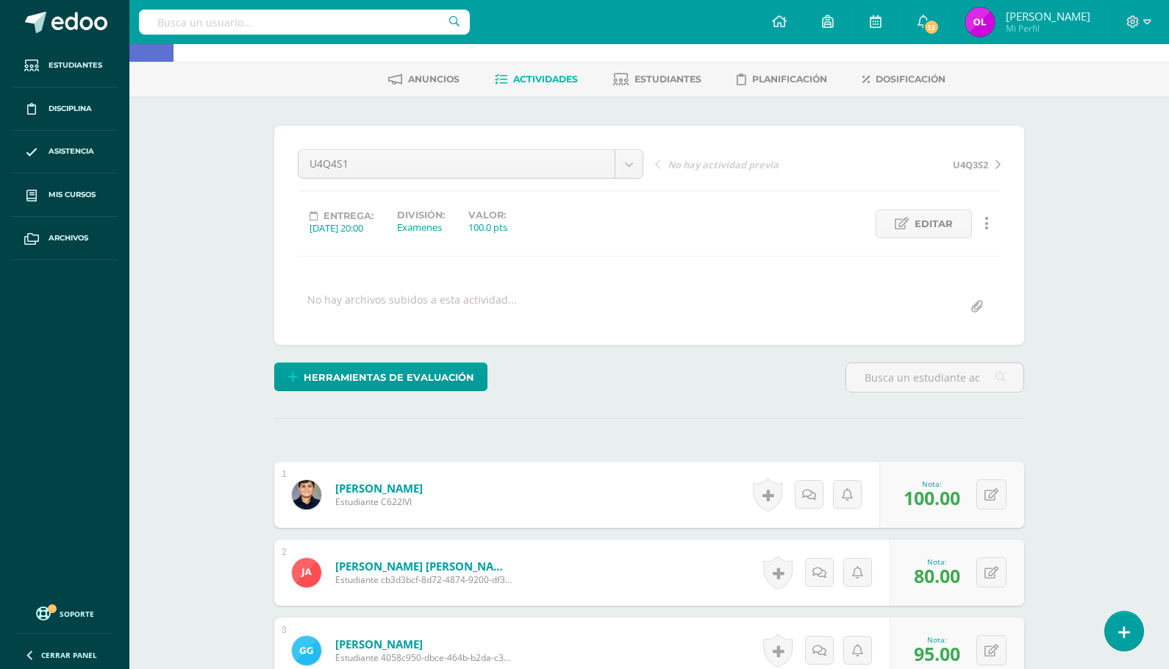
scroll to position [45, 0]
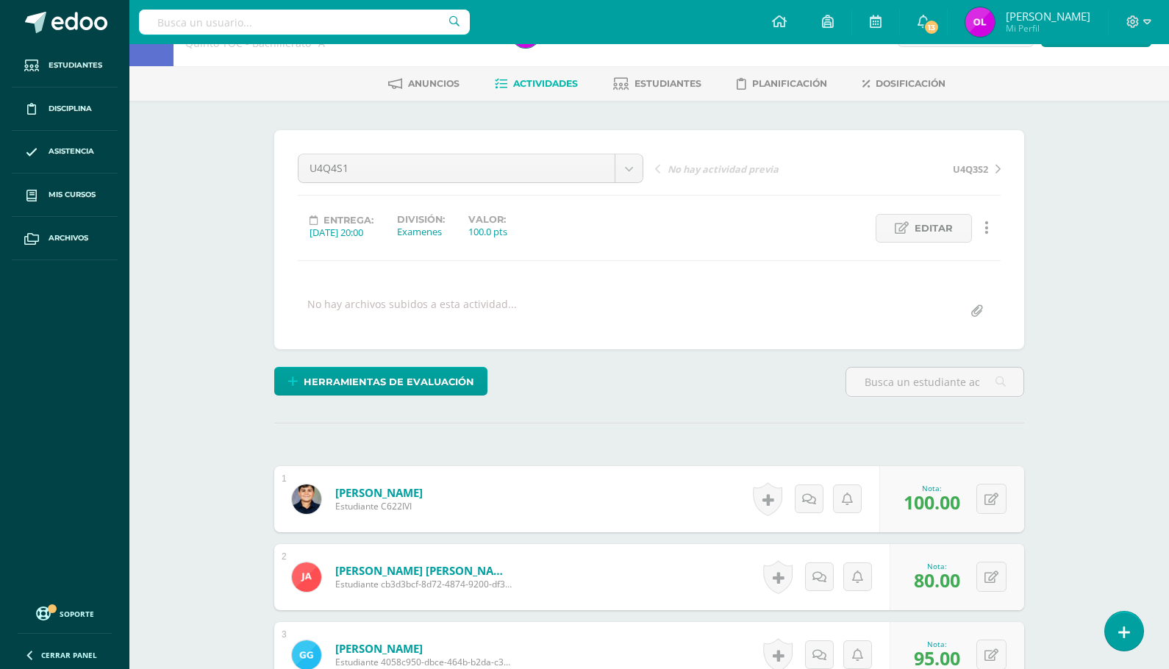
click at [529, 79] on span "Actividades" at bounding box center [545, 83] width 65 height 11
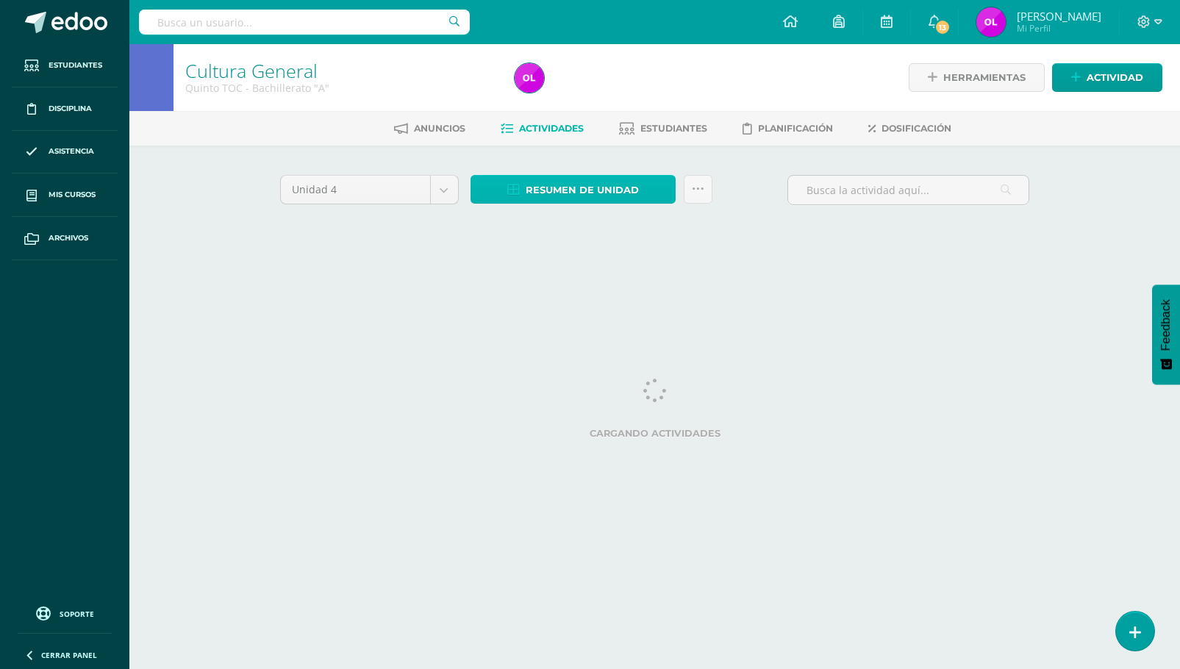
click at [540, 198] on span "Resumen de unidad" at bounding box center [582, 189] width 113 height 27
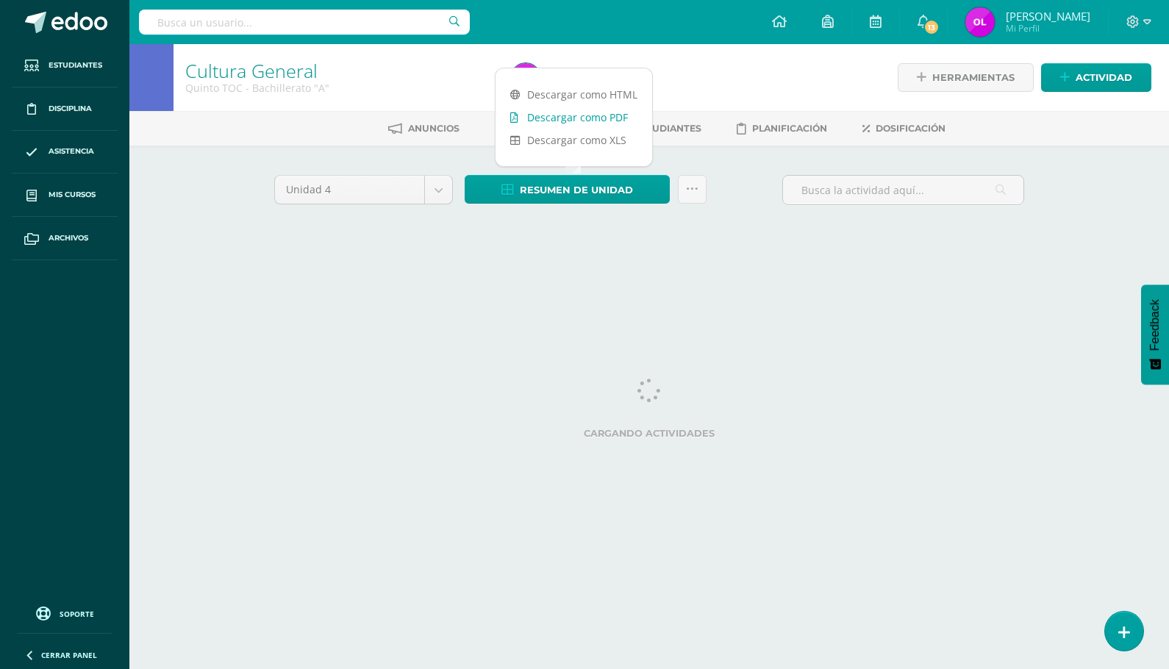
click at [559, 121] on link "Descargar como PDF" at bounding box center [573, 117] width 157 height 23
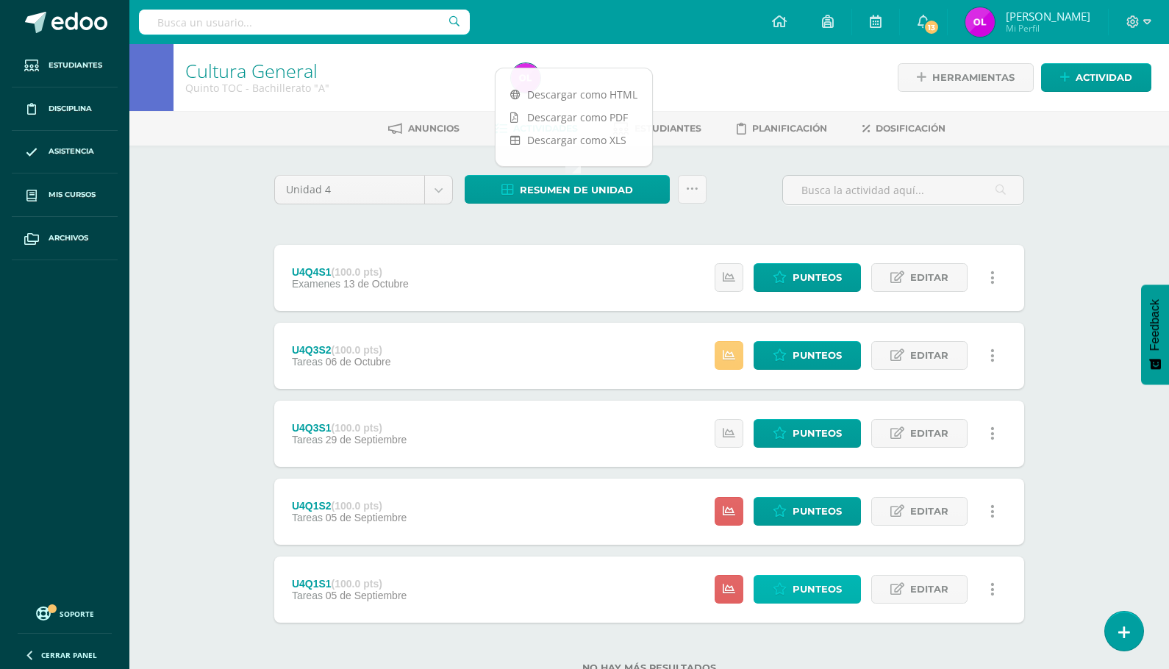
click at [815, 595] on span "Punteos" at bounding box center [816, 589] width 49 height 27
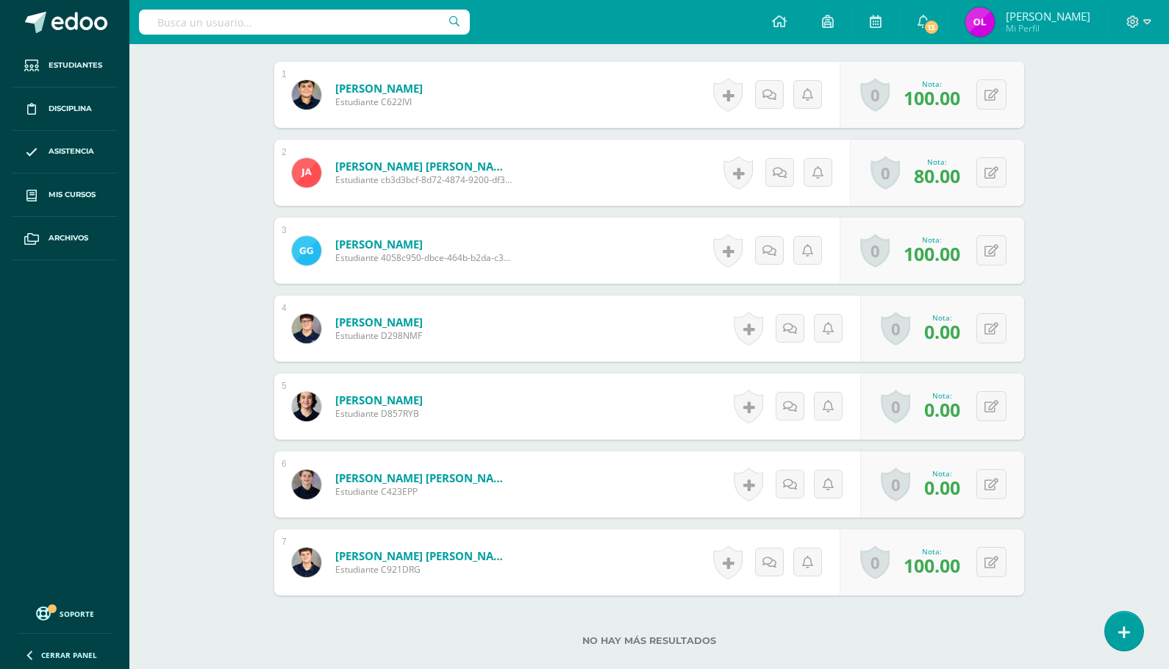
scroll to position [462, 0]
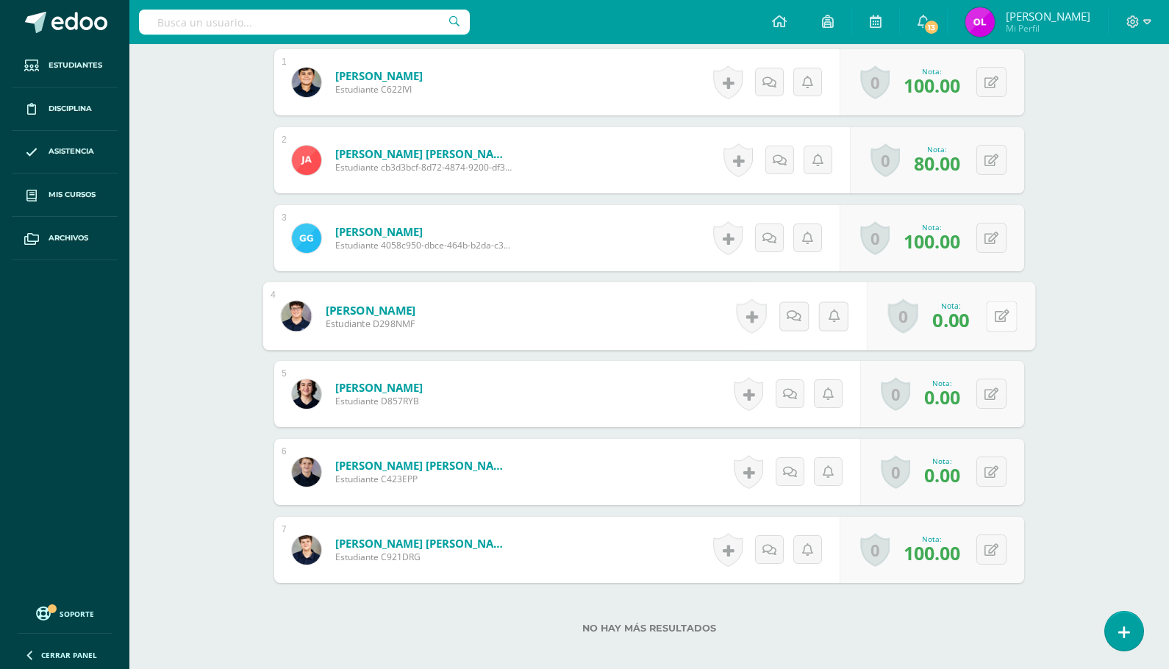
click at [996, 313] on icon at bounding box center [1002, 315] width 15 height 12
type input "40"
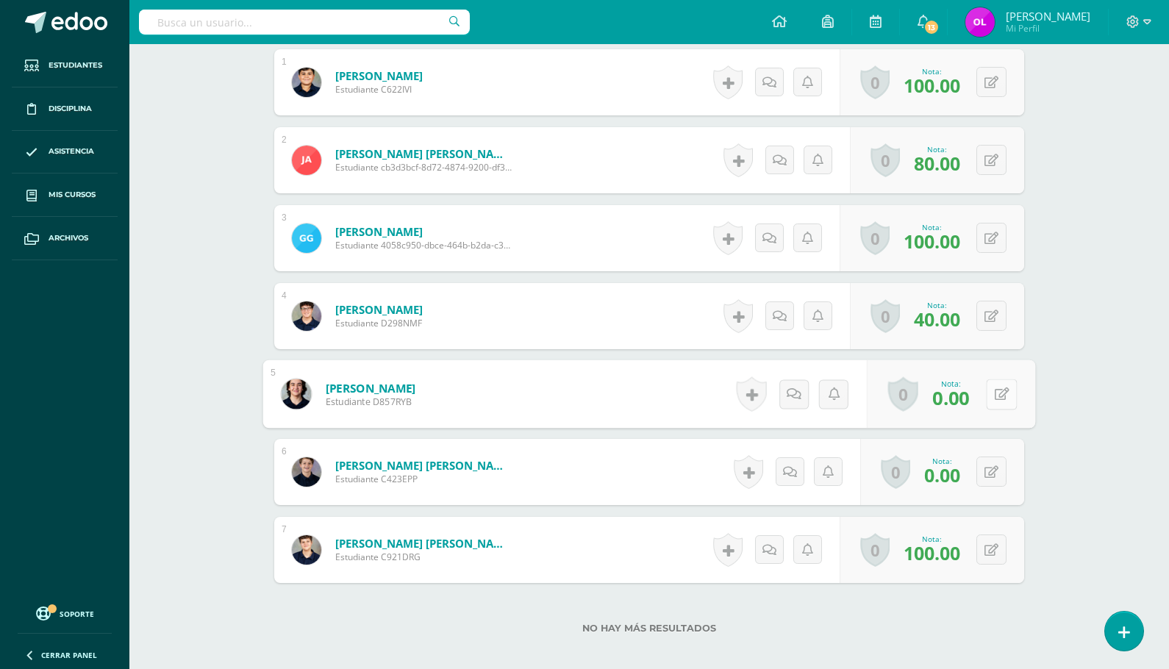
click at [984, 393] on div "0 Logros Logros obtenidos Aún no hay logros agregados Nota: 0.00" at bounding box center [951, 394] width 168 height 68
click at [998, 393] on icon at bounding box center [1002, 393] width 15 height 12
type input "40"
click at [990, 468] on button at bounding box center [991, 472] width 30 height 30
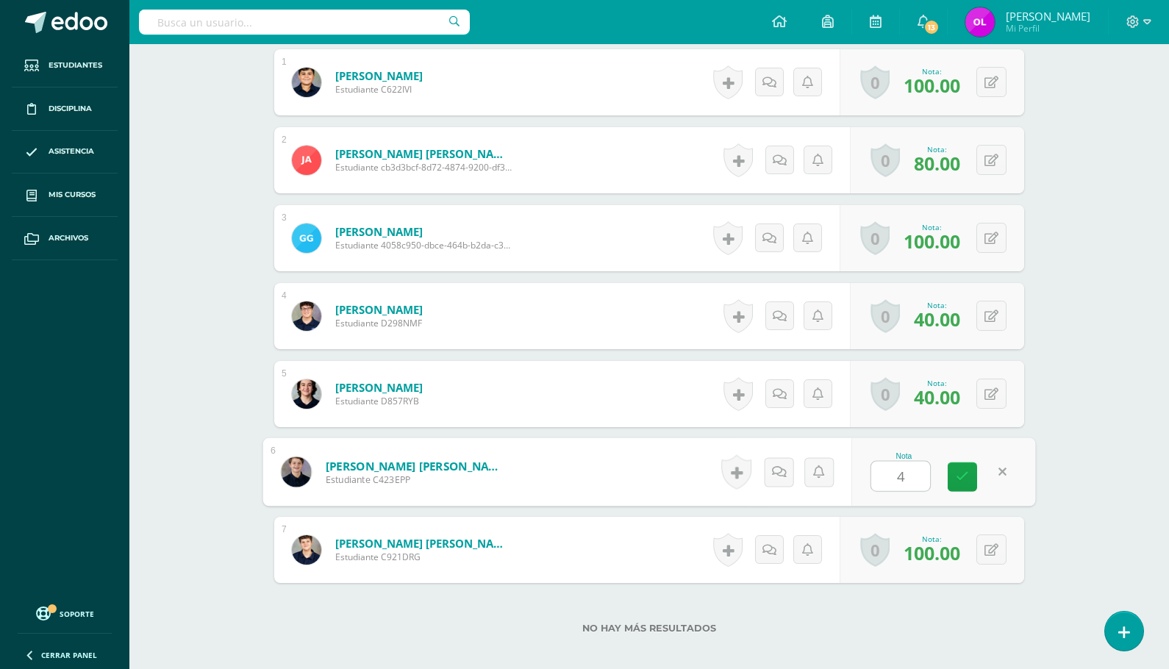
type input "40"
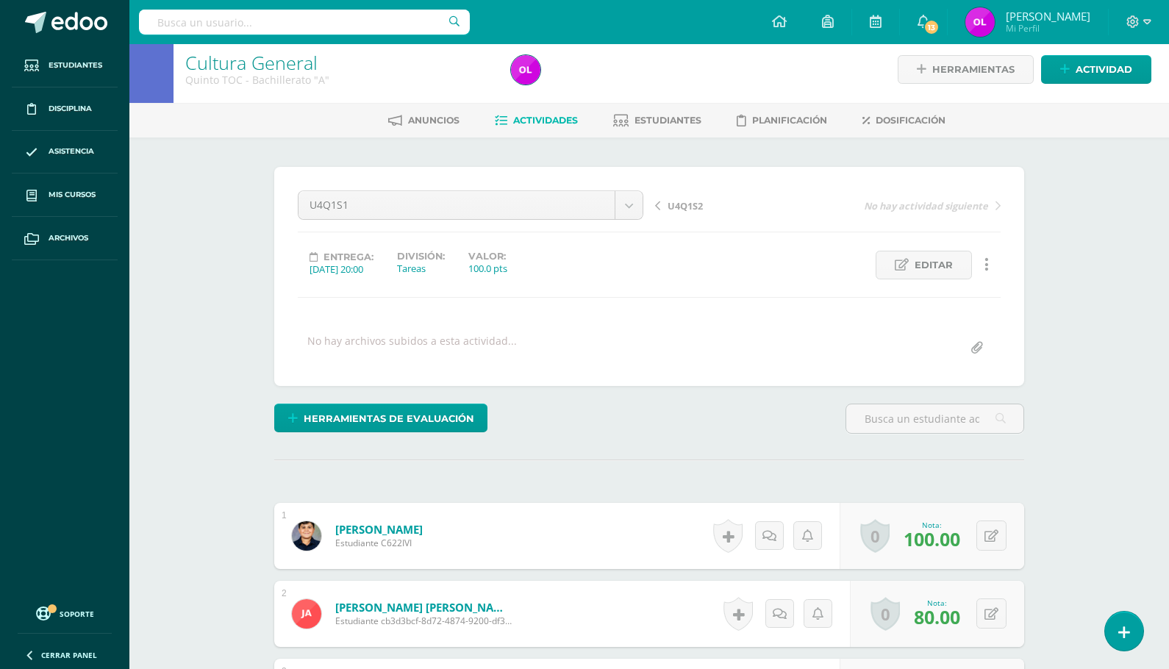
scroll to position [0, 0]
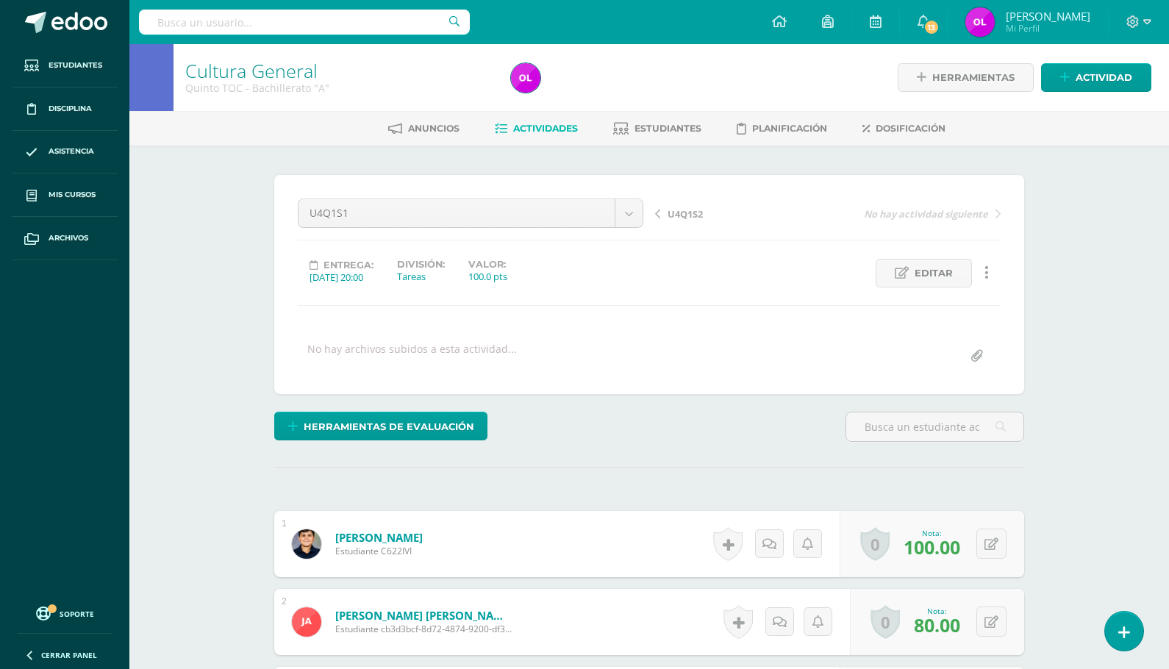
click at [506, 132] on link "Actividades" at bounding box center [536, 129] width 83 height 24
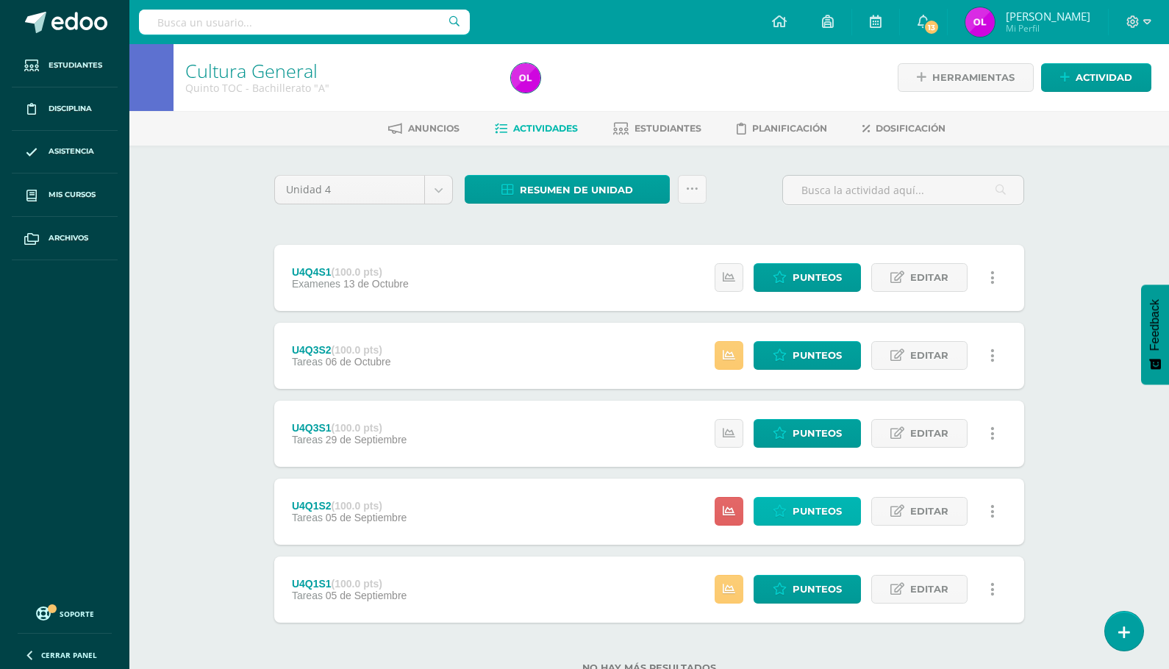
click at [823, 509] on span "Punteos" at bounding box center [816, 511] width 49 height 27
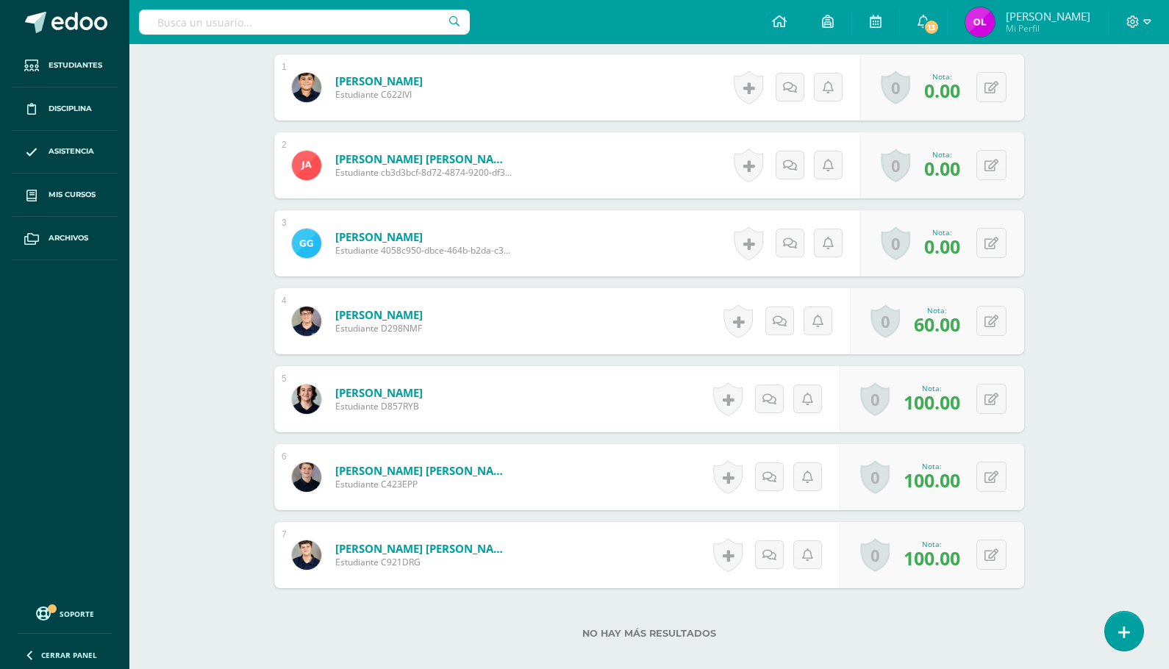
scroll to position [458, 0]
click at [988, 89] on button at bounding box center [991, 86] width 30 height 30
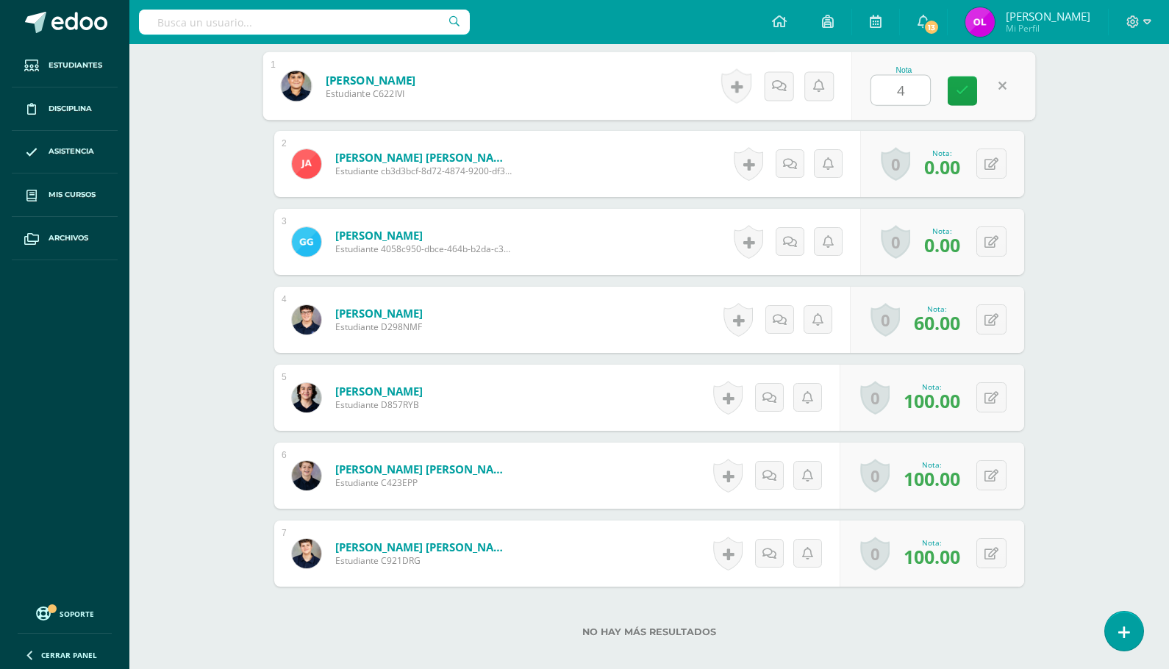
type input "40"
click at [987, 161] on button at bounding box center [991, 163] width 30 height 30
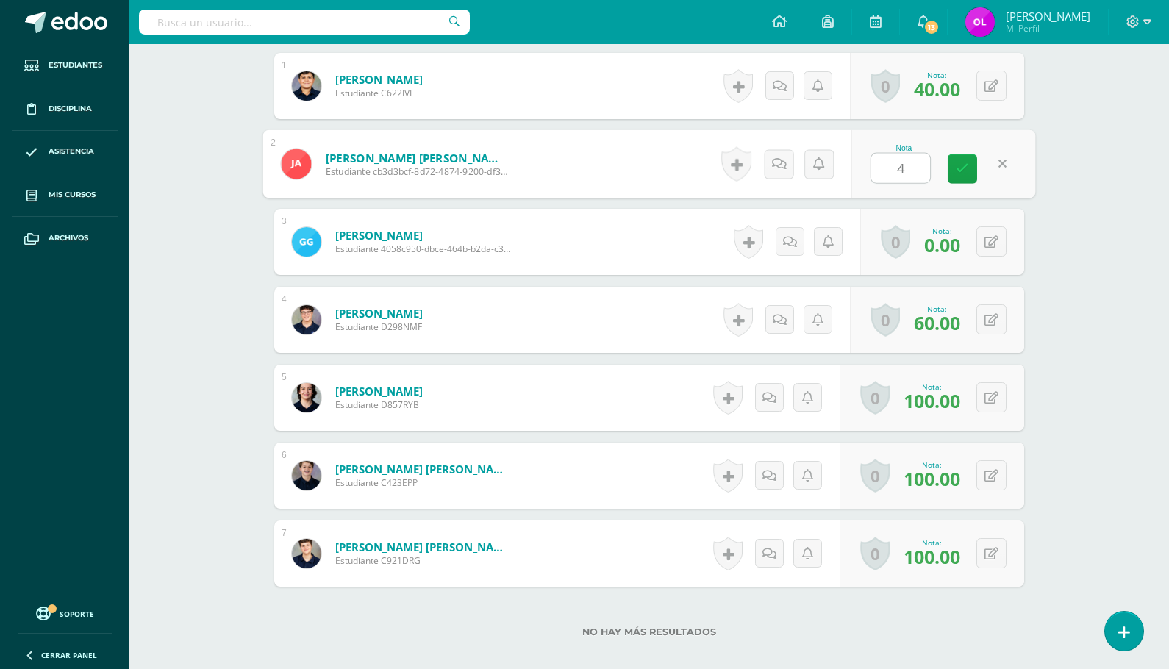
type input "40"
click at [979, 247] on div "0 Logros Logros obtenidos Aún no hay logros agregados Nota: 0.00" at bounding box center [942, 242] width 164 height 66
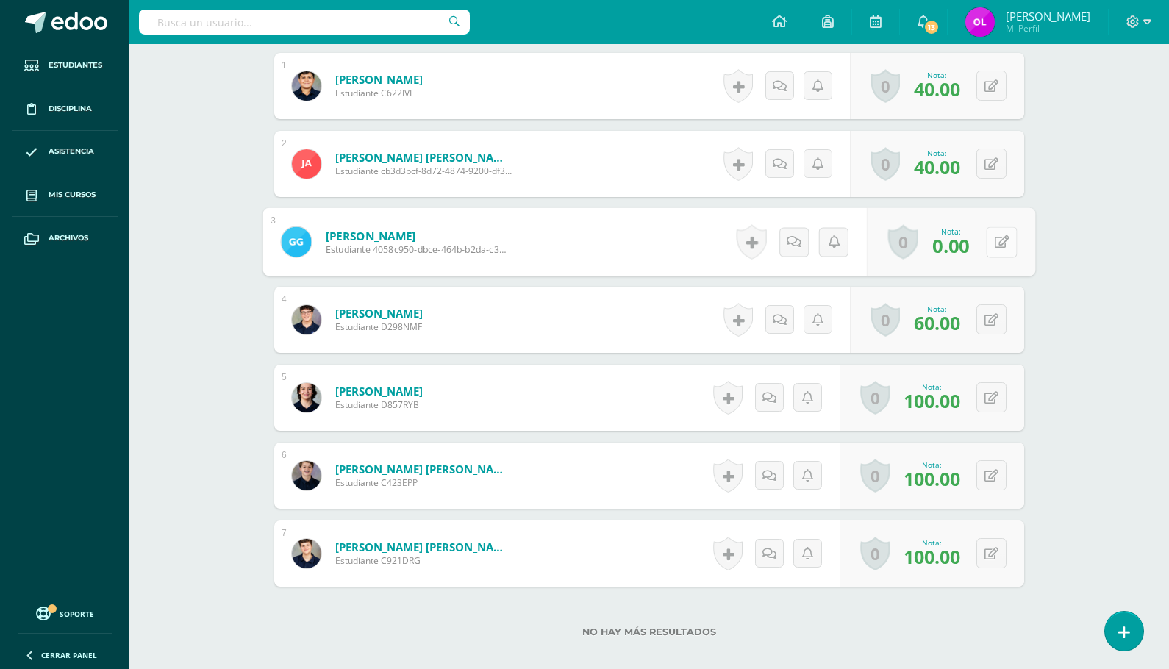
click at [986, 226] on button at bounding box center [1001, 241] width 31 height 31
click at [964, 246] on icon at bounding box center [962, 246] width 13 height 12
drag, startPoint x: 1004, startPoint y: 236, endPoint x: 989, endPoint y: 242, distance: 16.5
click at [999, 239] on button at bounding box center [1001, 241] width 31 height 31
type input "40"
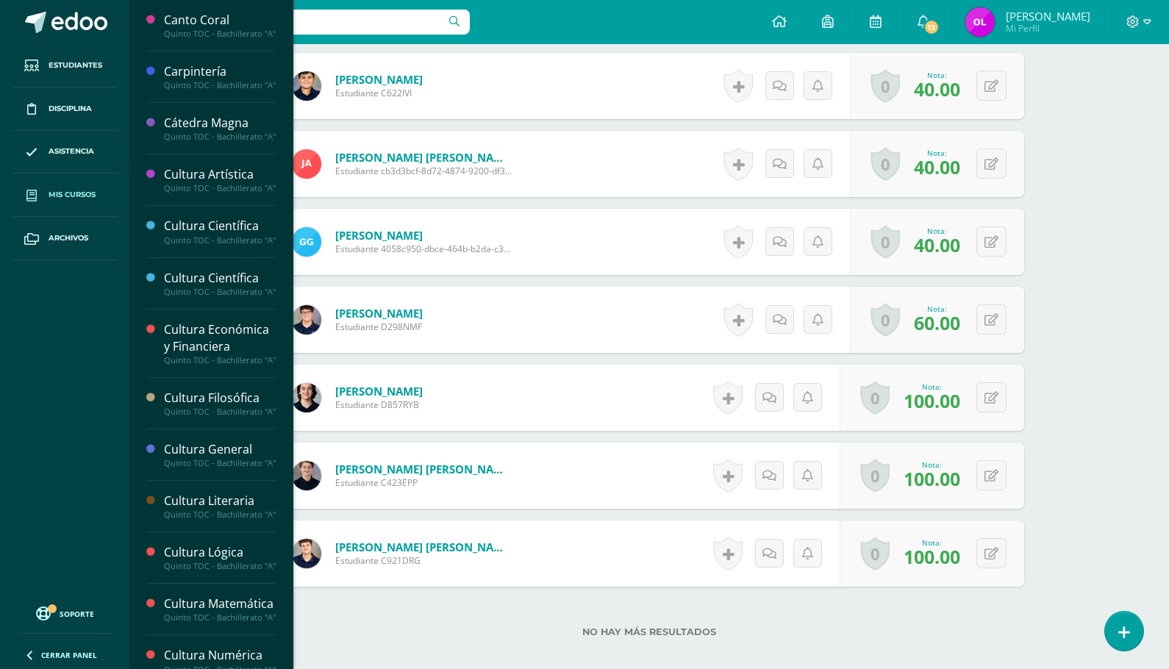
click at [69, 191] on span "Mis cursos" at bounding box center [72, 195] width 47 height 12
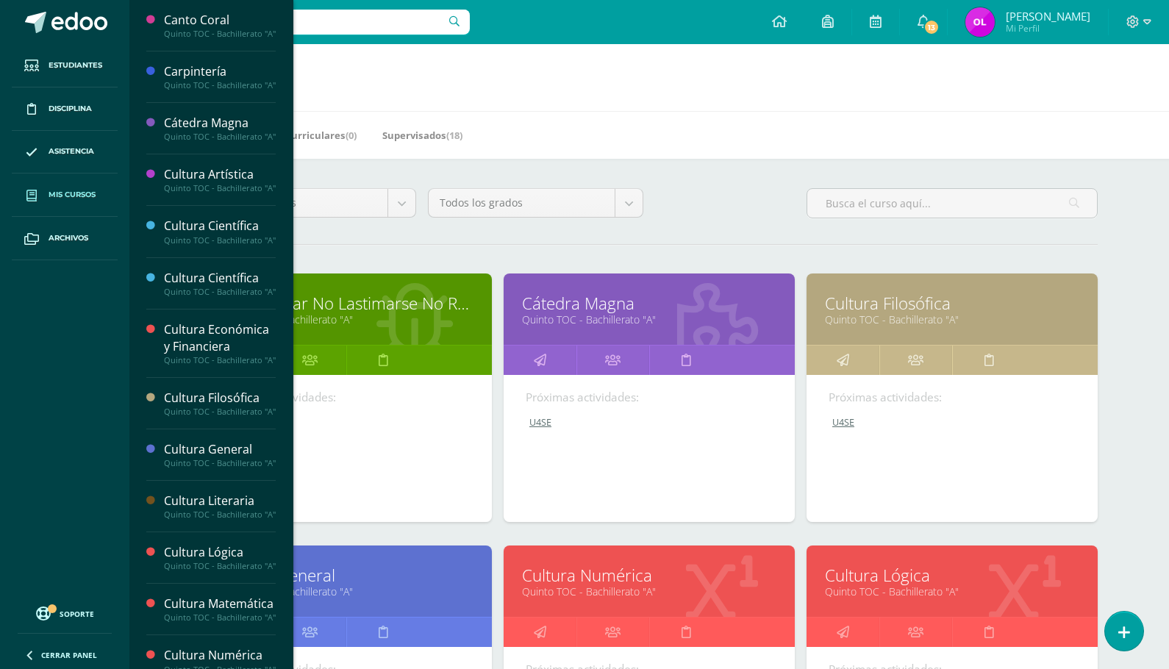
click at [393, 575] on link "Cultura General" at bounding box center [346, 575] width 254 height 23
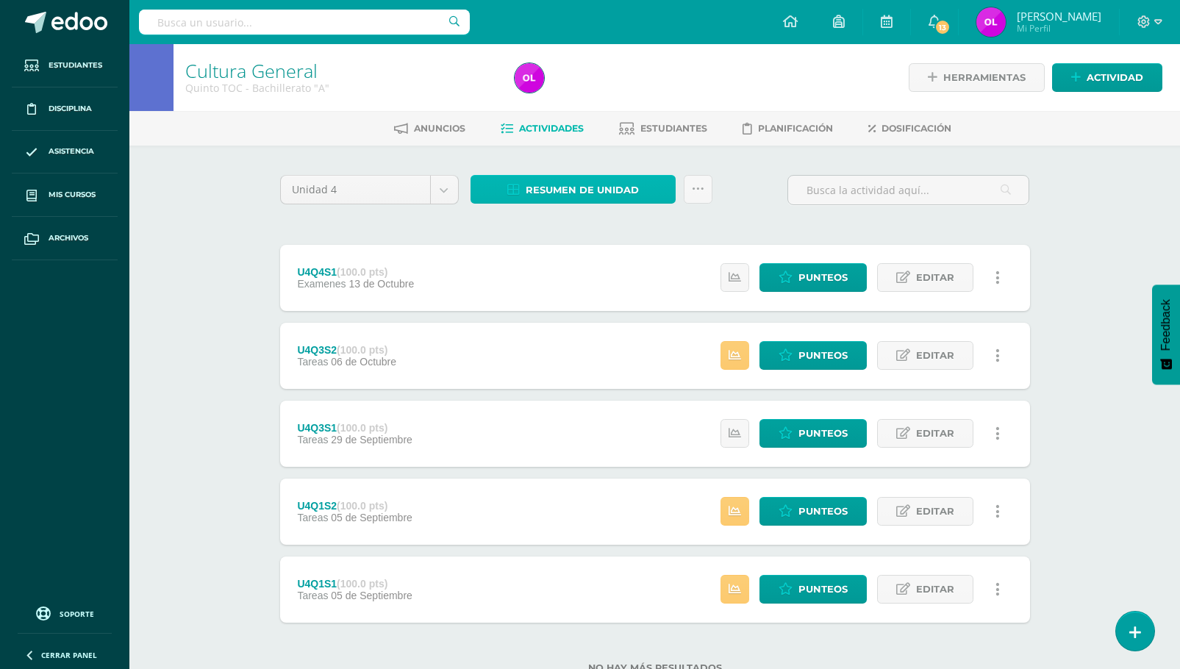
click at [587, 189] on span "Resumen de unidad" at bounding box center [582, 189] width 113 height 27
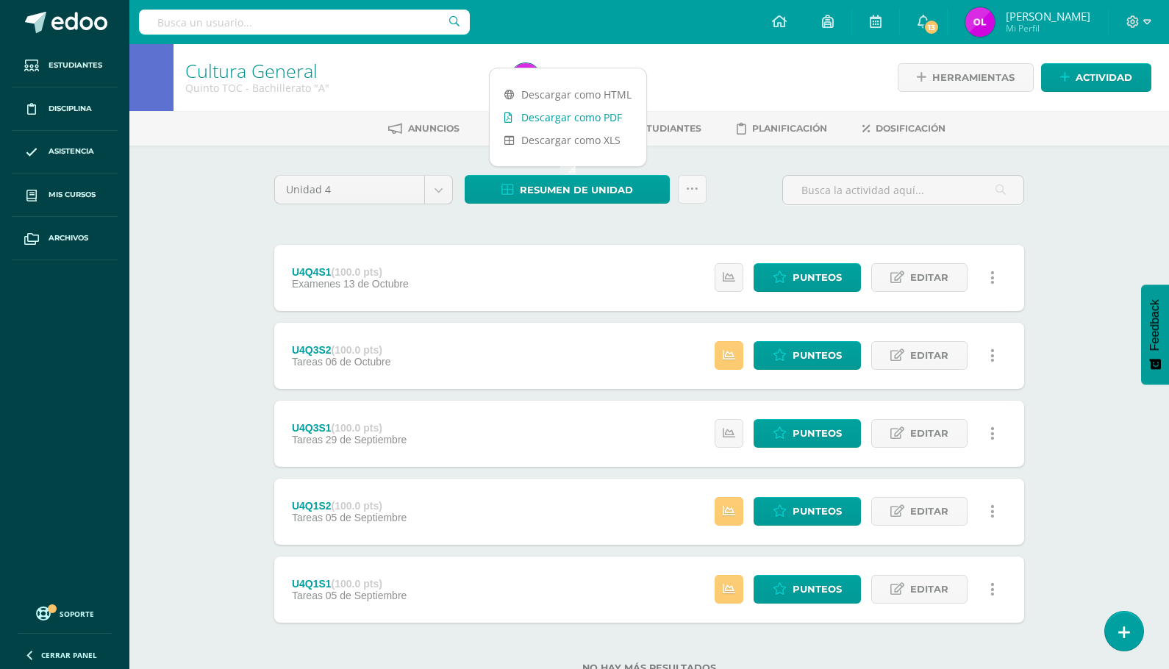
click at [600, 119] on link "Descargar como PDF" at bounding box center [568, 117] width 157 height 23
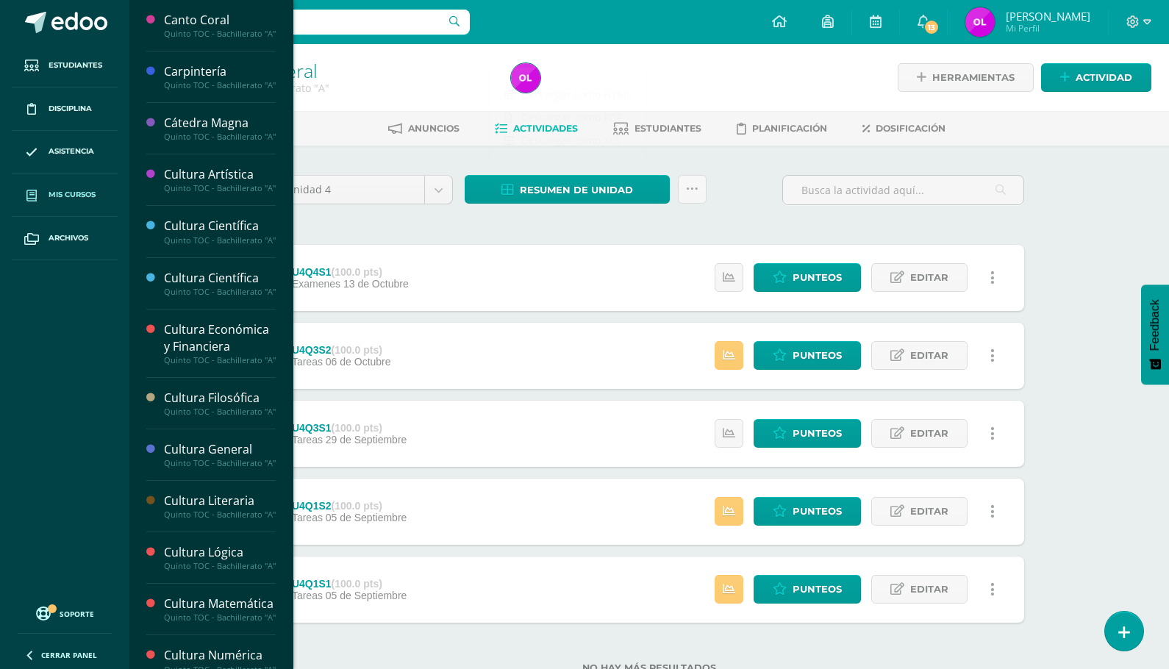
click at [84, 199] on span "Mis cursos" at bounding box center [72, 195] width 47 height 12
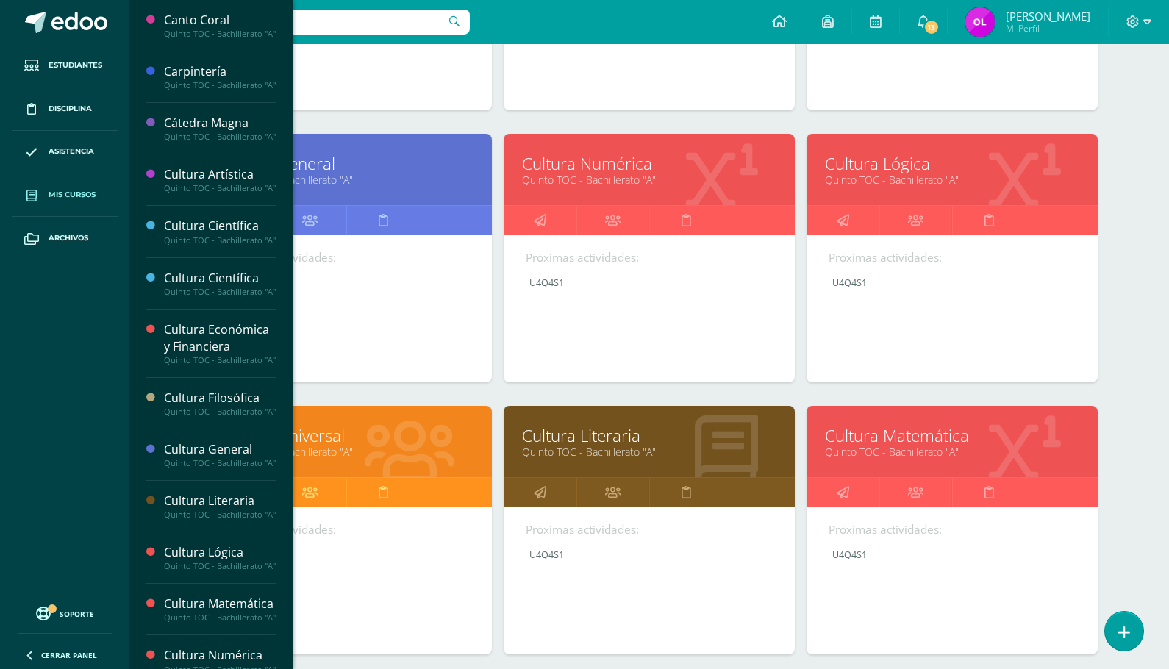
scroll to position [426, 0]
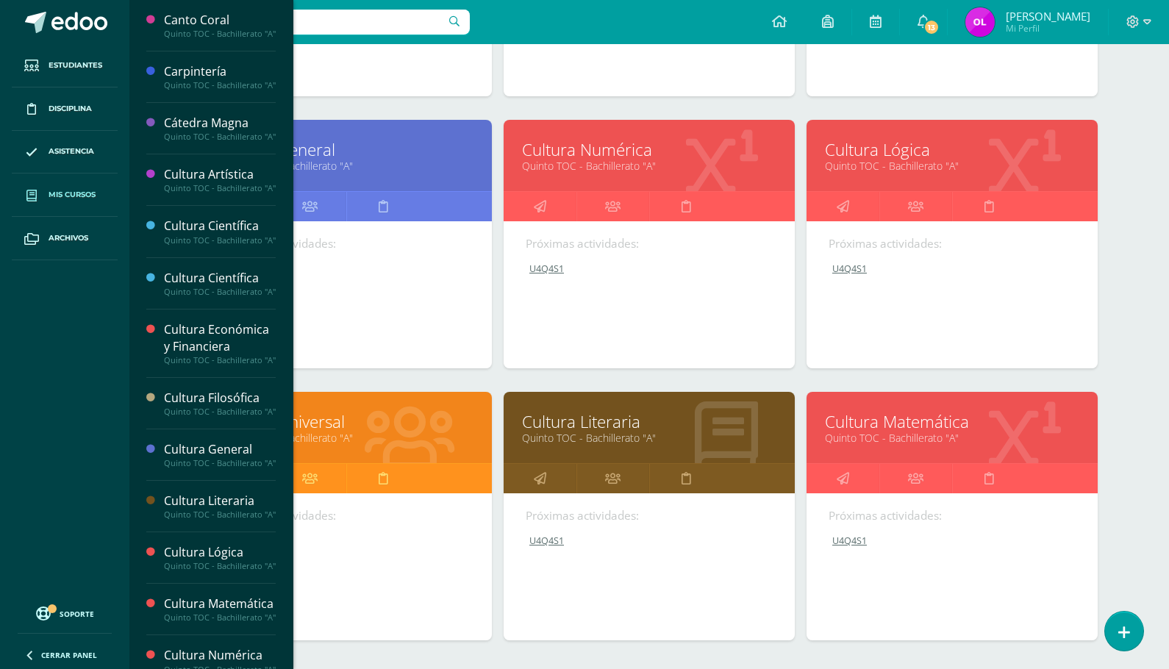
click at [642, 155] on link "Cultura Numérica" at bounding box center [649, 149] width 254 height 23
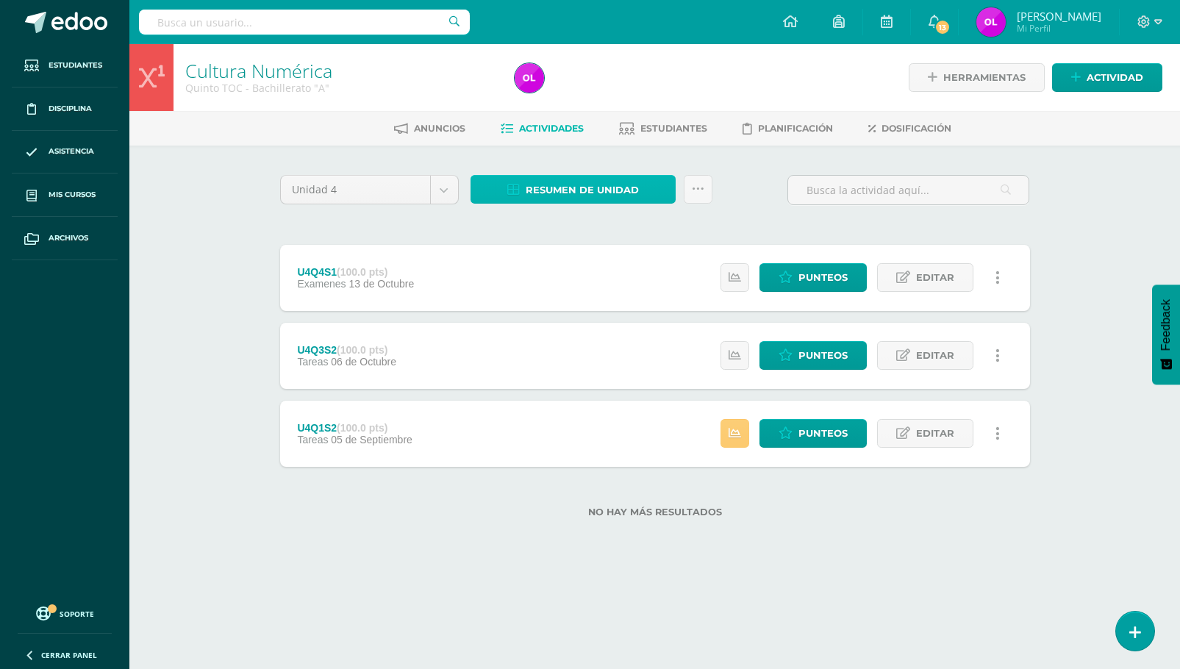
click at [616, 190] on span "Resumen de unidad" at bounding box center [582, 189] width 113 height 27
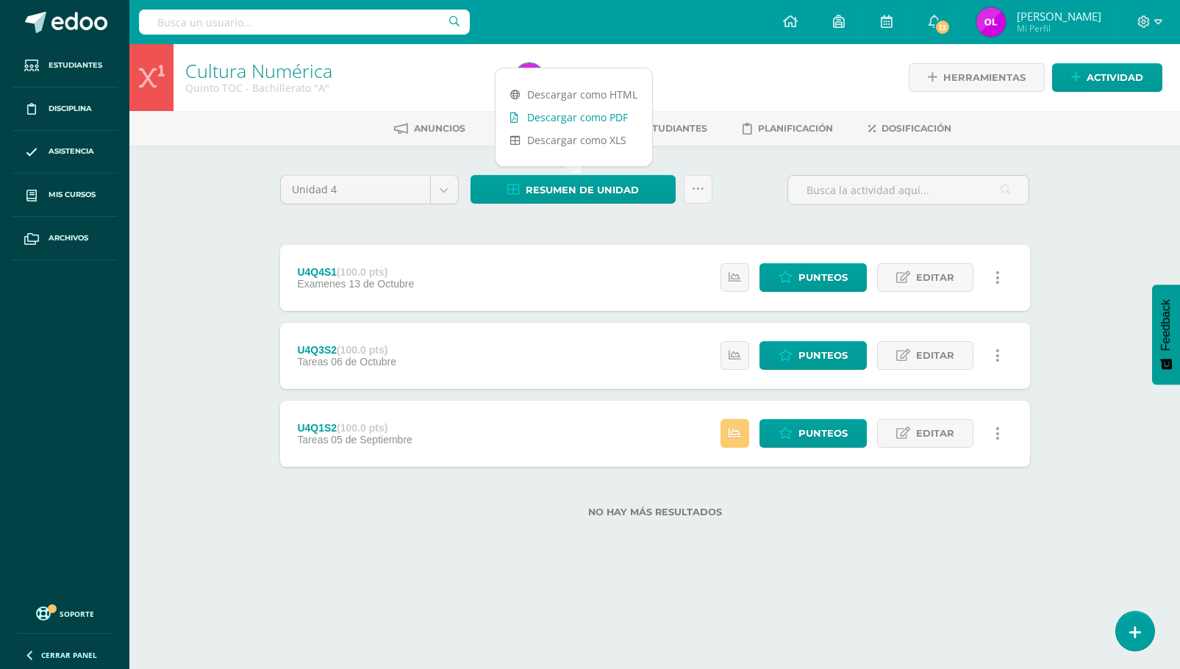
click at [604, 120] on link "Descargar como PDF" at bounding box center [573, 117] width 157 height 23
click at [910, 273] on icon at bounding box center [903, 277] width 14 height 12
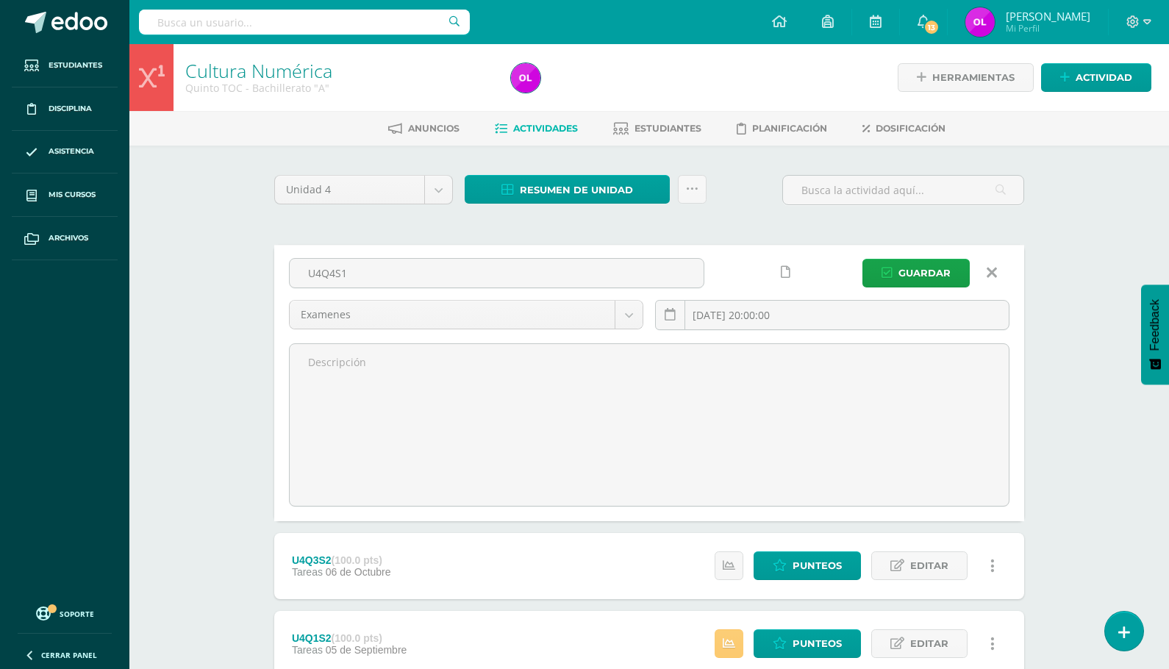
drag, startPoint x: 357, startPoint y: 275, endPoint x: 265, endPoint y: 275, distance: 91.9
click at [265, 275] on div "Unidad 4 Unidad 1 Unidad 2 Unidad 3 Unidad 4 Resumen de unidad Subir actividade…" at bounding box center [649, 460] width 809 height 629
type input "U4SE"
click at [902, 271] on span "Guardar" at bounding box center [924, 272] width 52 height 27
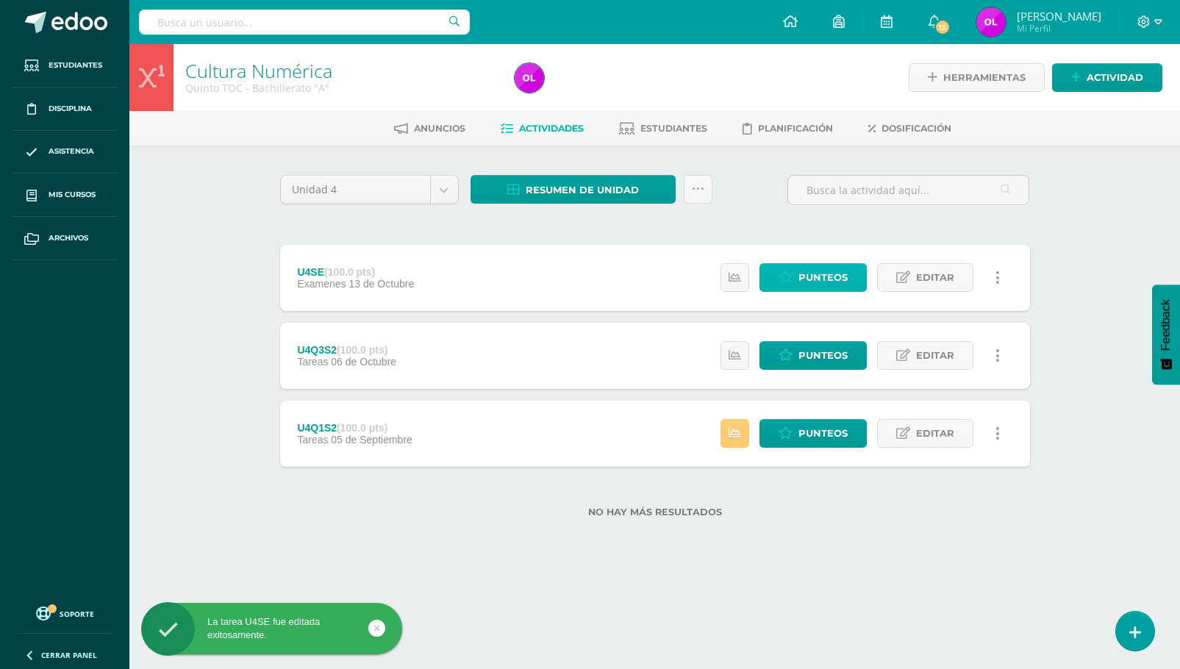
click at [835, 277] on span "Punteos" at bounding box center [822, 277] width 49 height 27
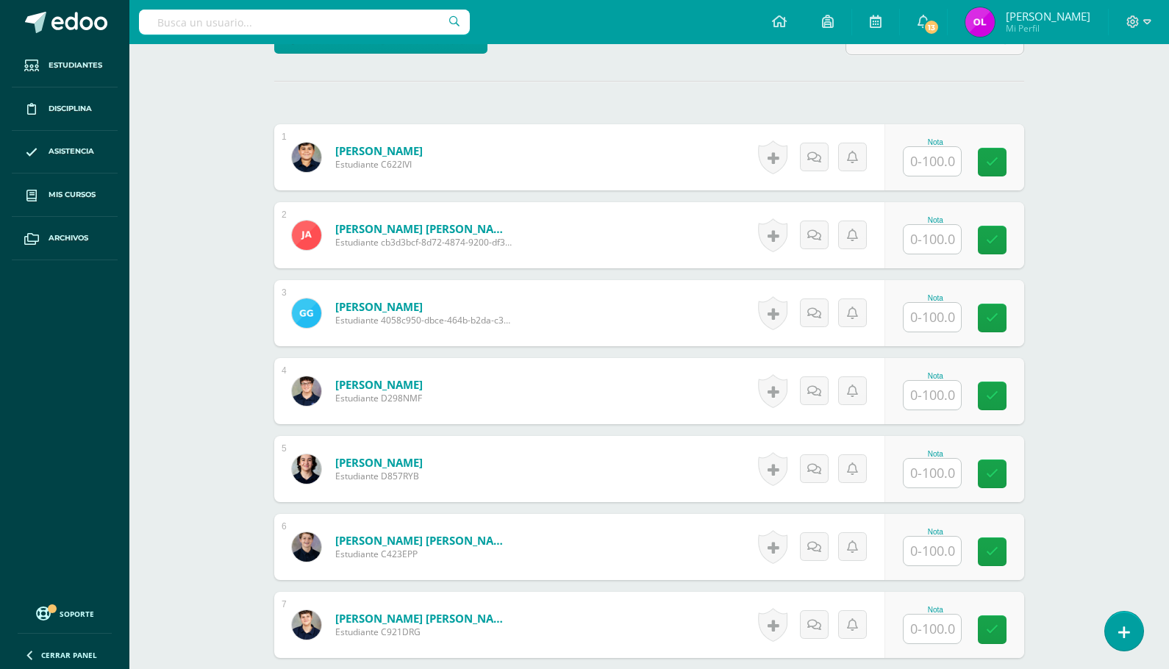
scroll to position [396, 0]
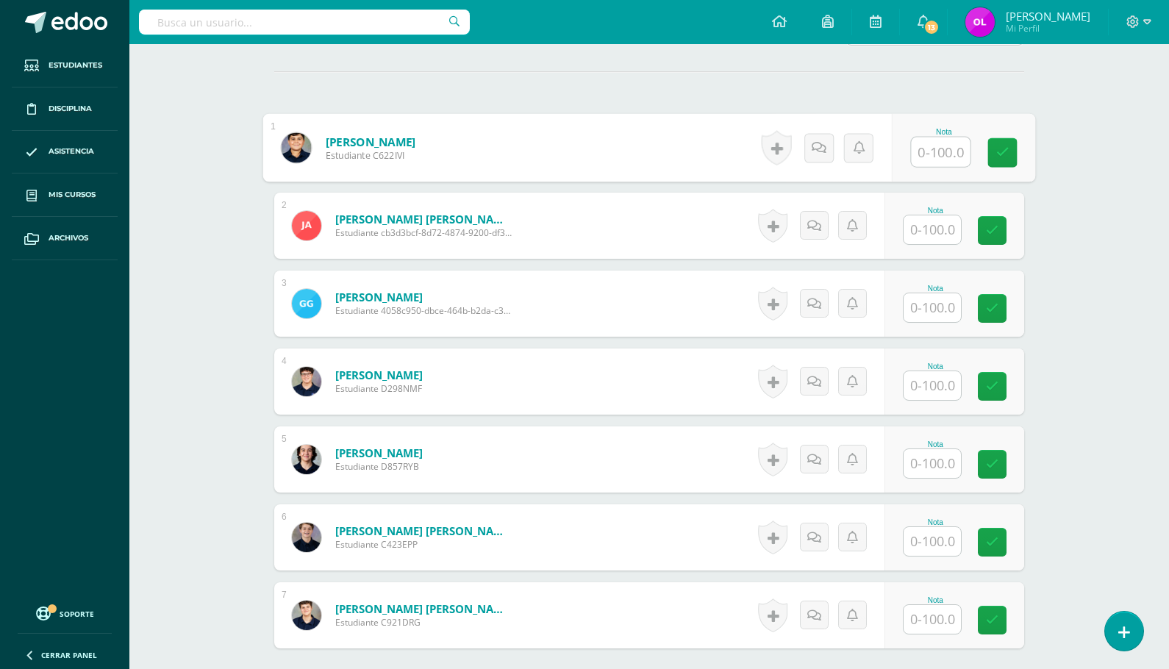
click at [929, 152] on input "text" at bounding box center [941, 151] width 59 height 29
type input "100"
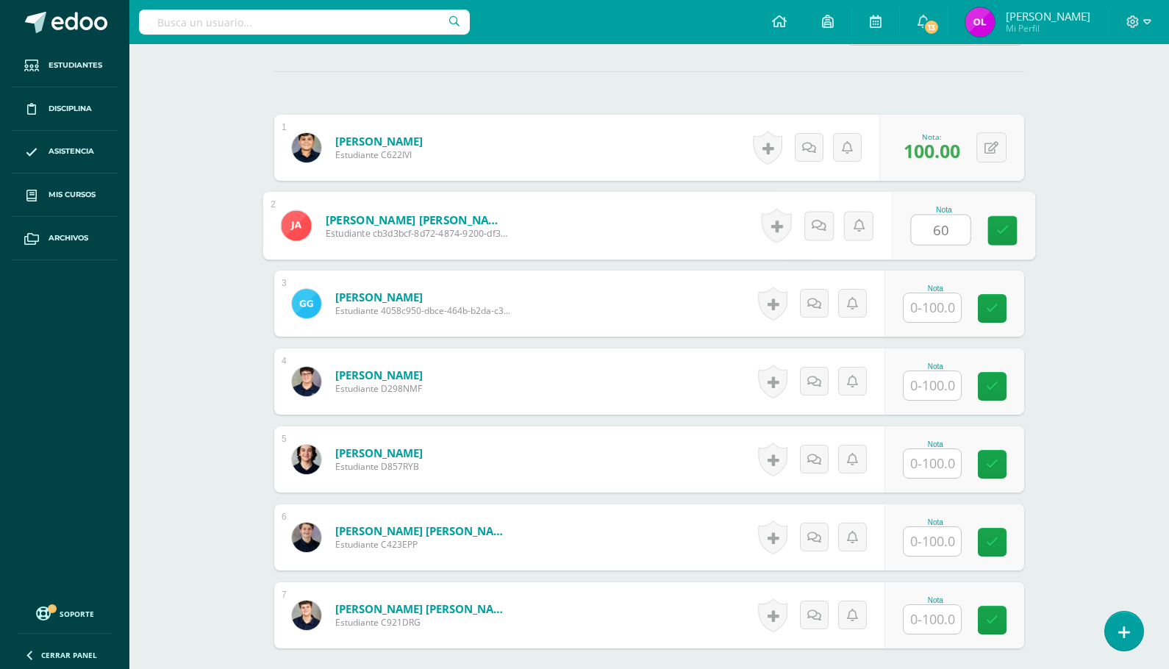
type input "60"
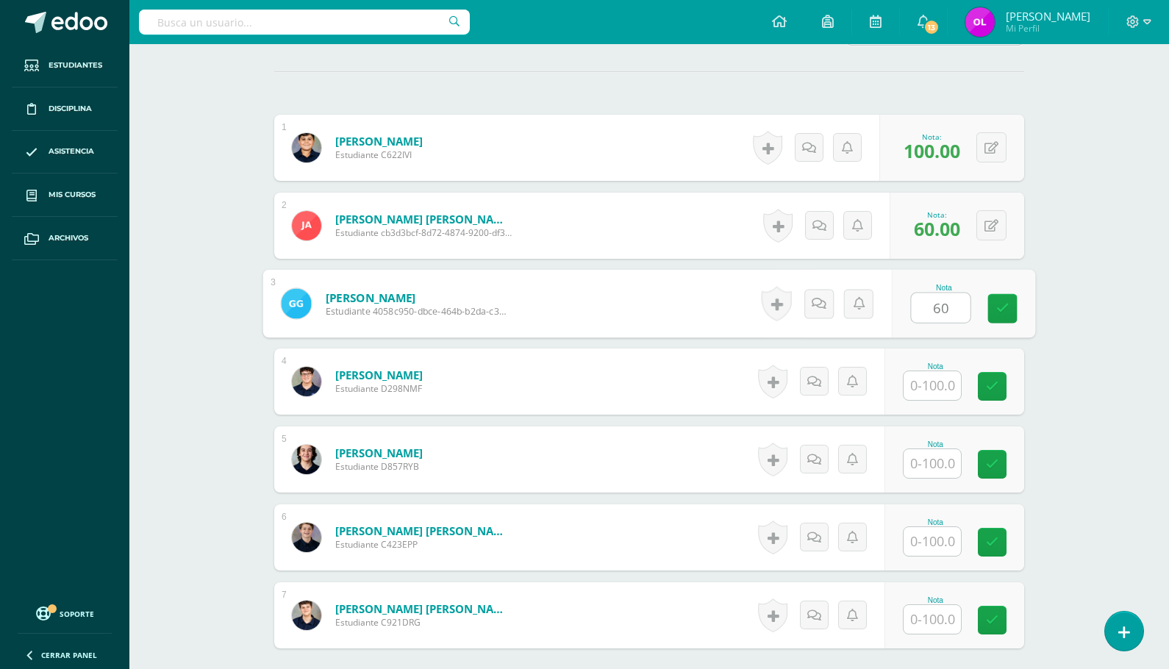
type input "60"
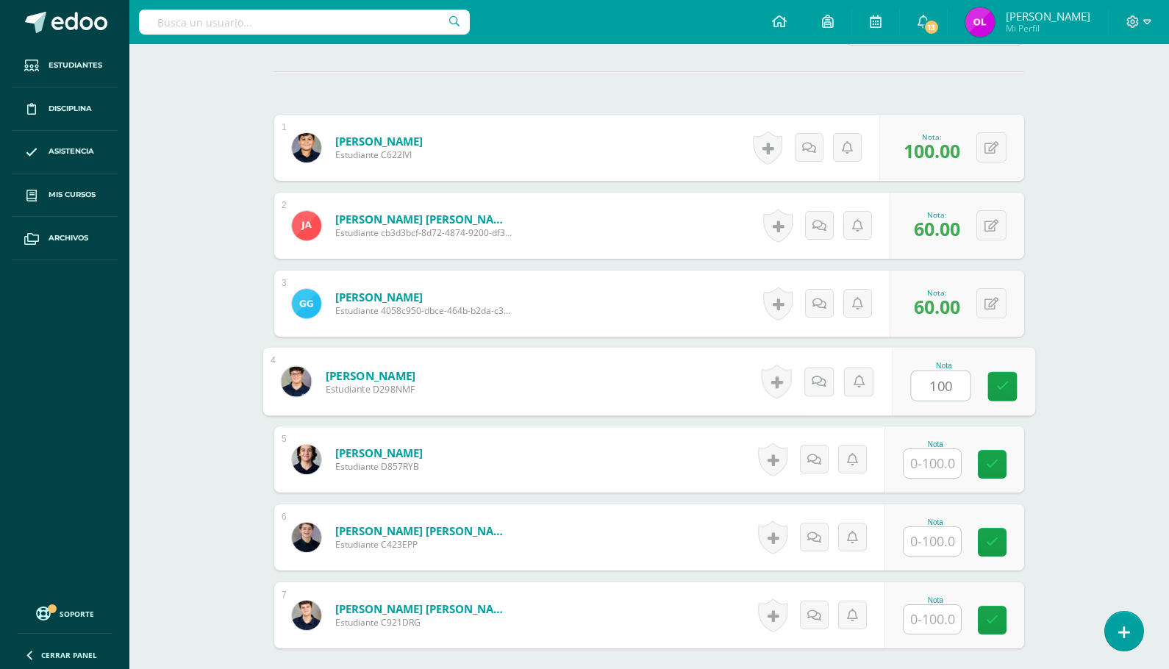
type input "100"
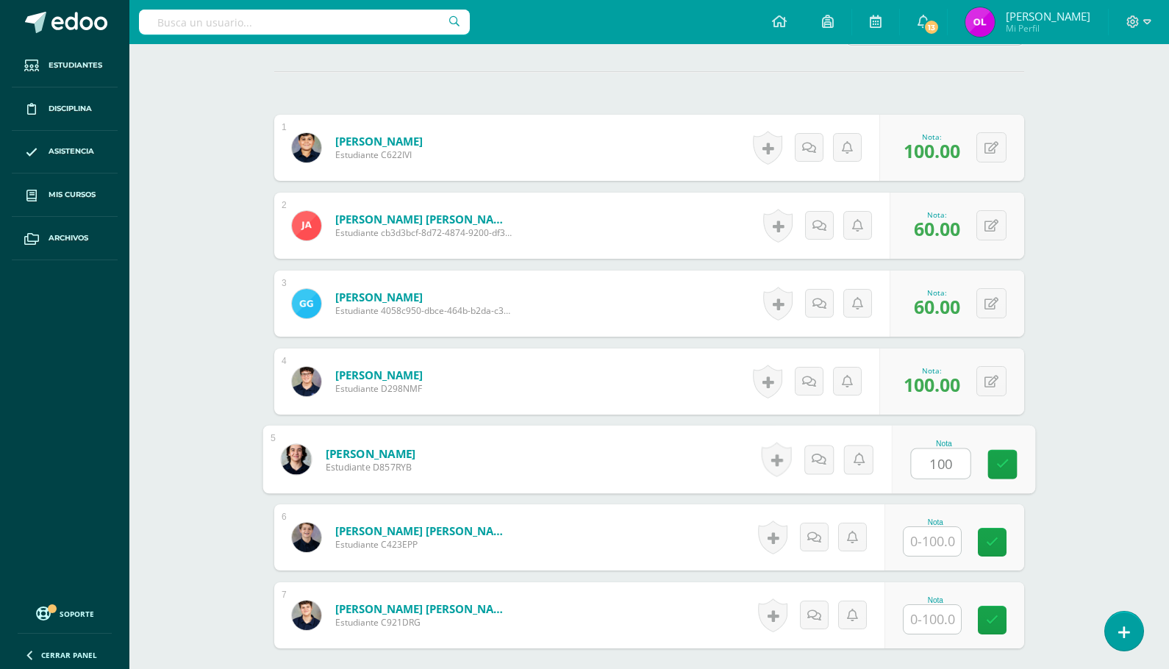
type input "100"
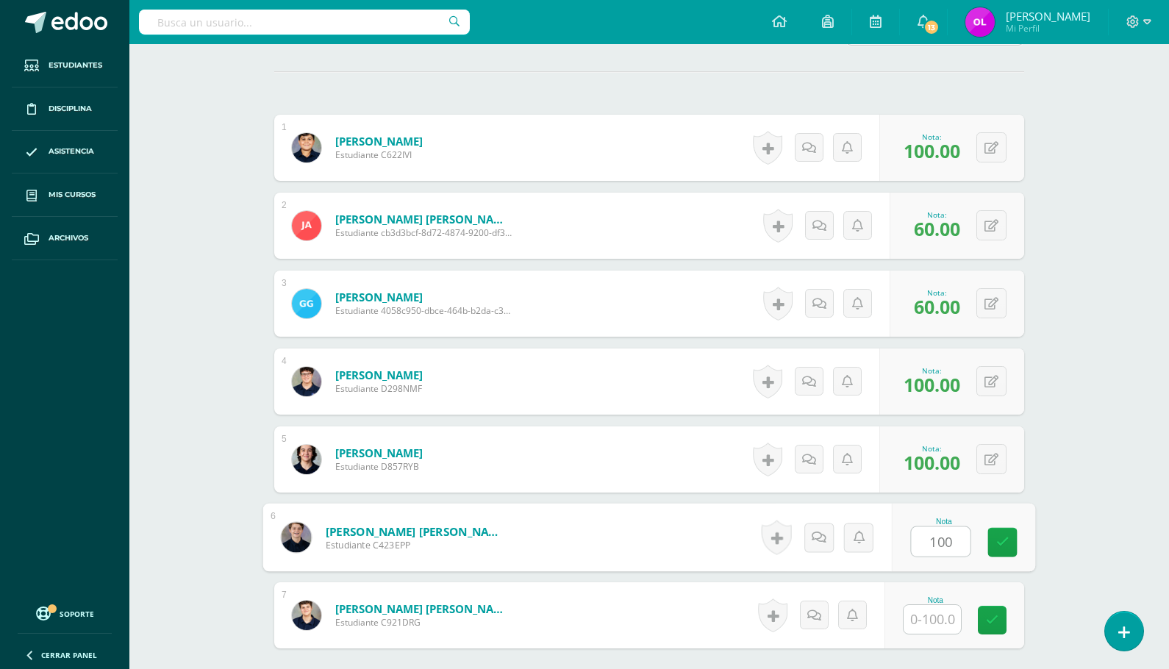
type input "100"
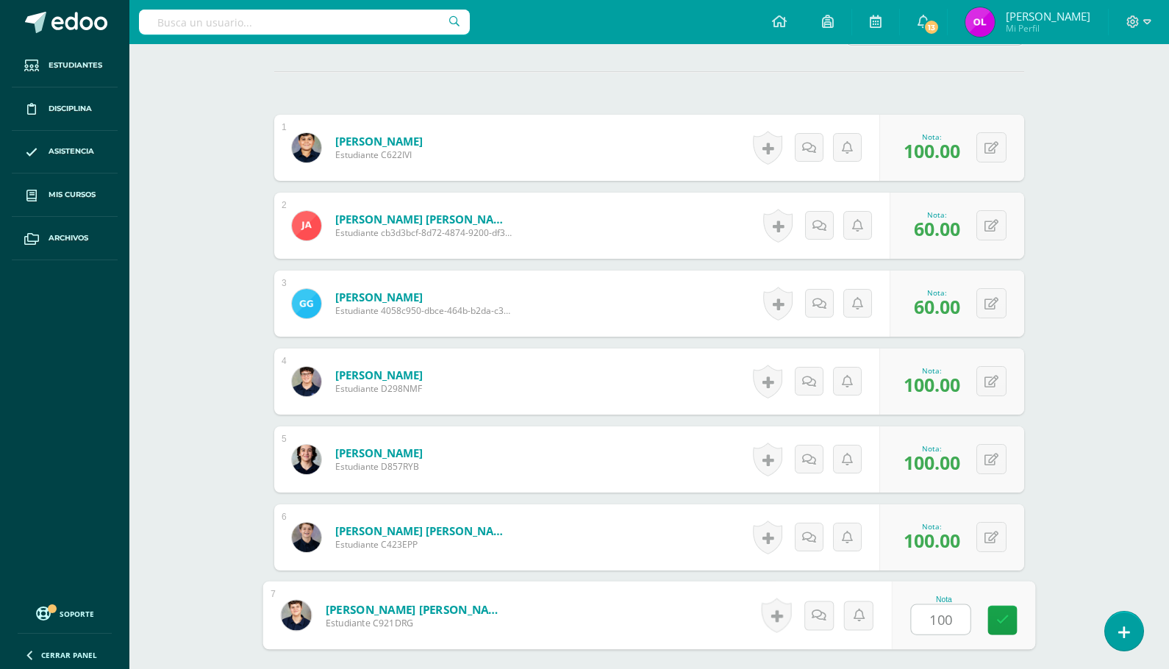
type input "100"
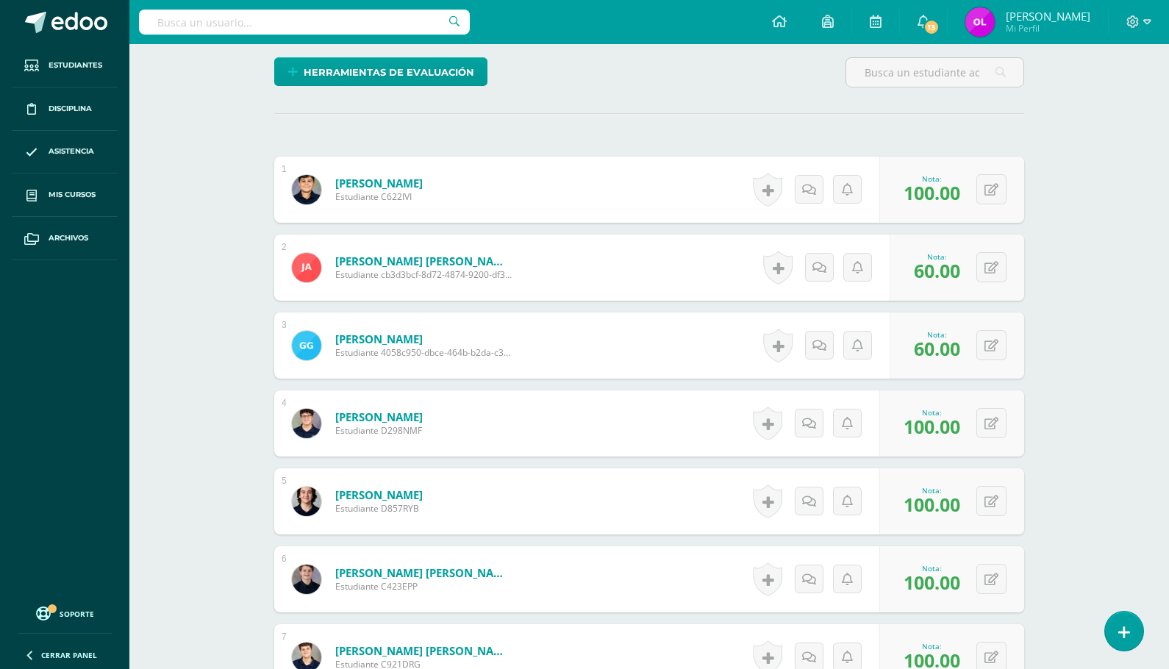
scroll to position [0, 0]
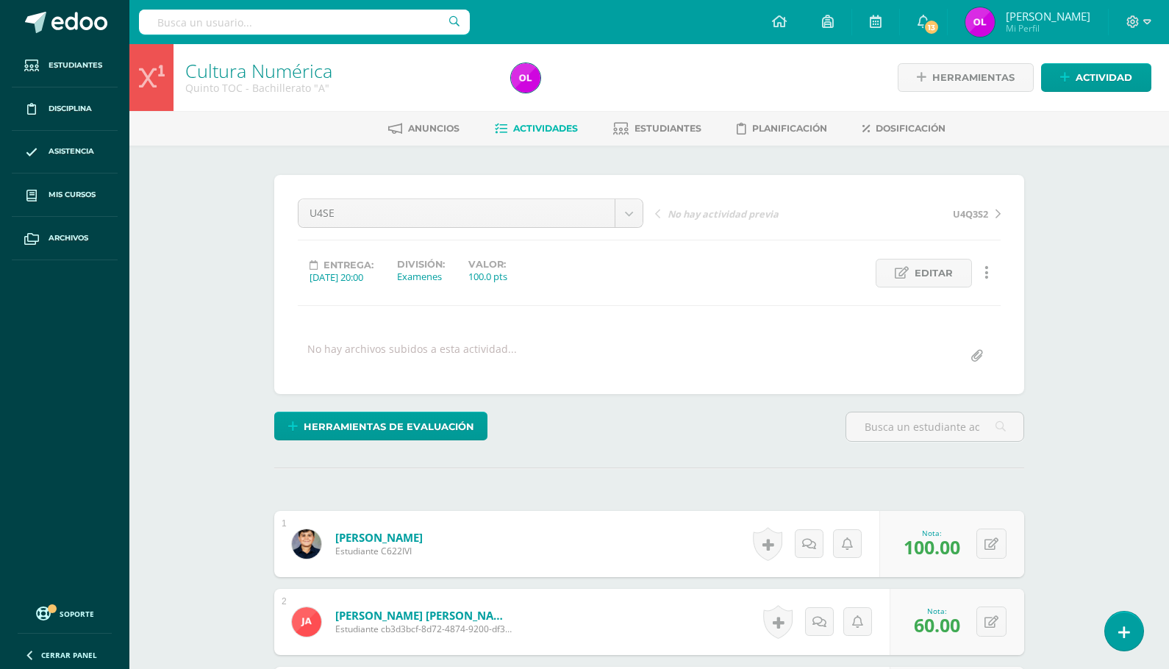
click at [546, 134] on span "Actividades" at bounding box center [545, 128] width 65 height 11
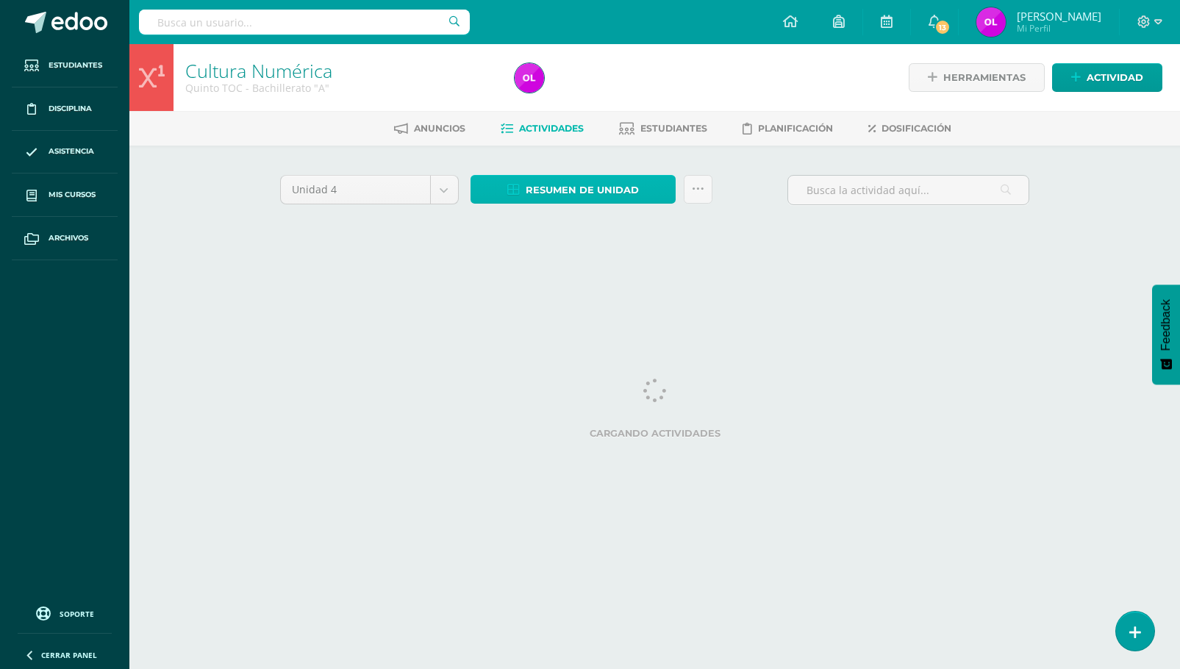
click at [584, 186] on span "Resumen de unidad" at bounding box center [582, 189] width 113 height 27
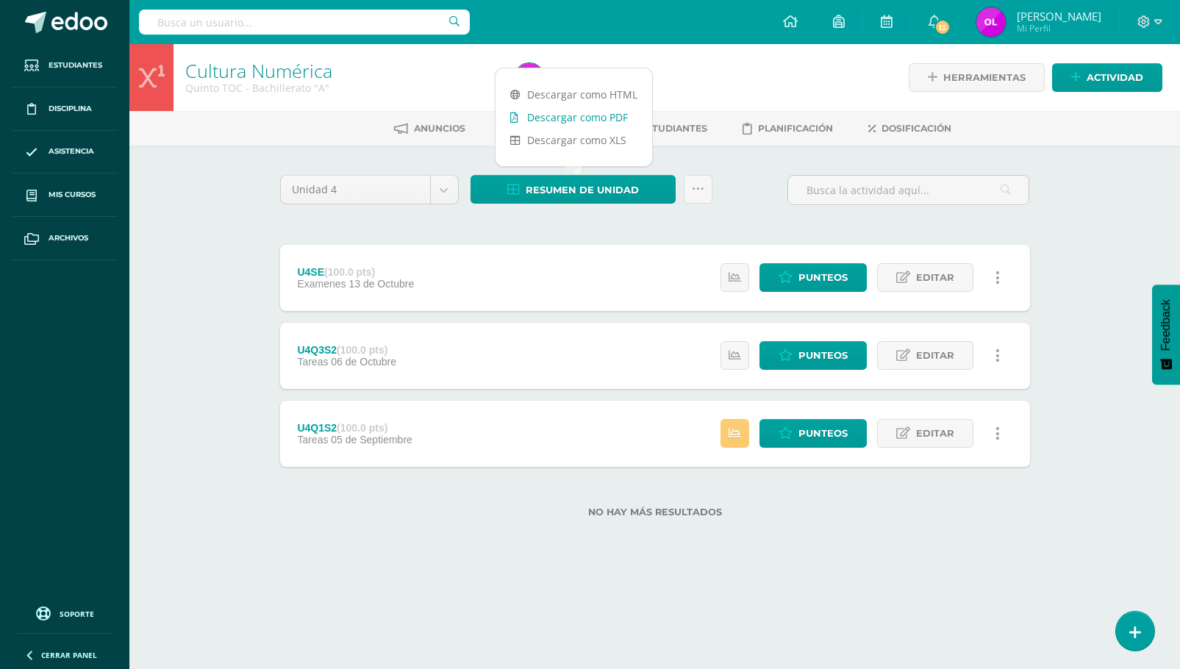
click at [590, 124] on link "Descargar como PDF" at bounding box center [573, 117] width 157 height 23
click at [449, 71] on h1 "Cultura Numérica" at bounding box center [341, 70] width 312 height 21
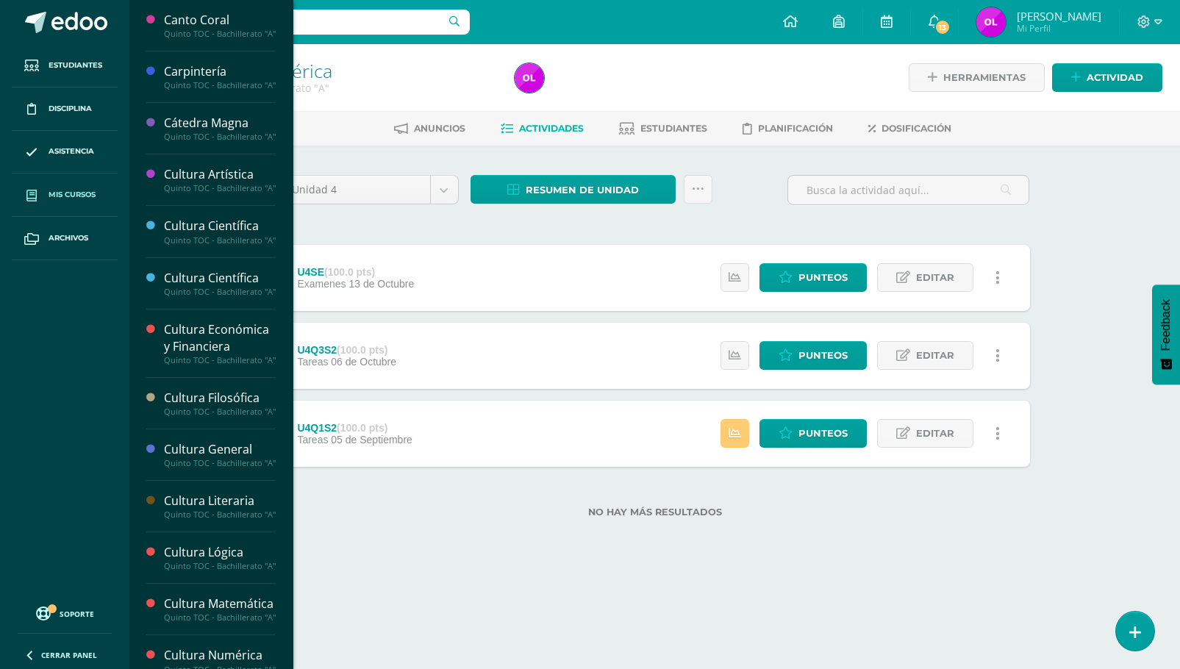
click at [60, 193] on span "Mis cursos" at bounding box center [72, 195] width 47 height 12
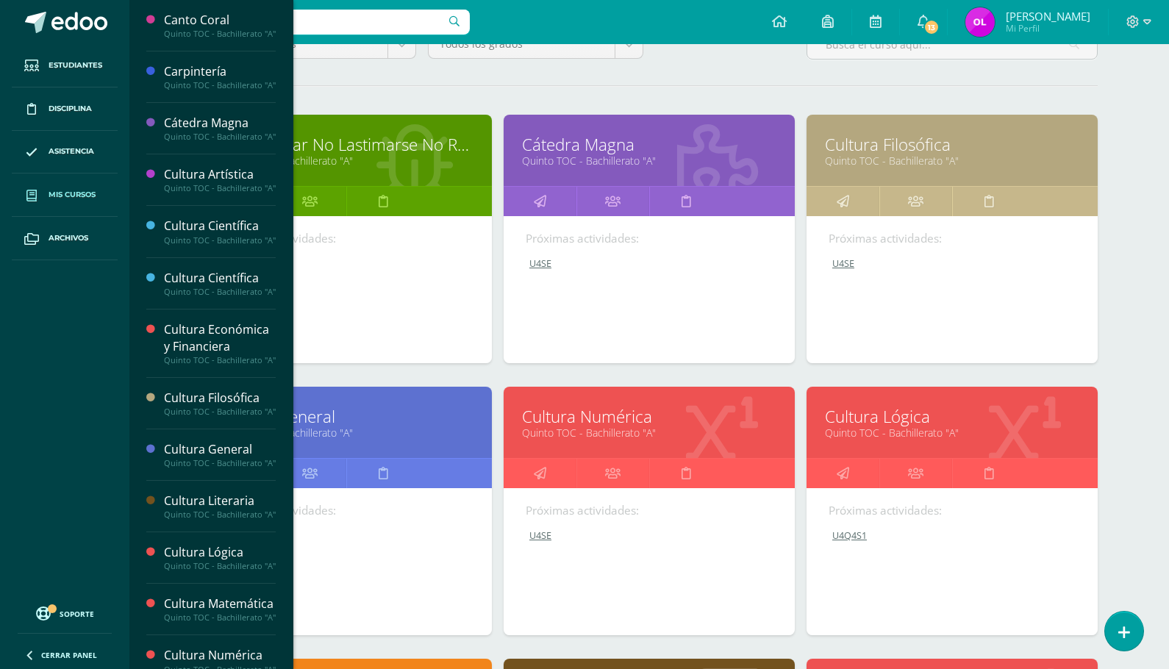
scroll to position [160, 0]
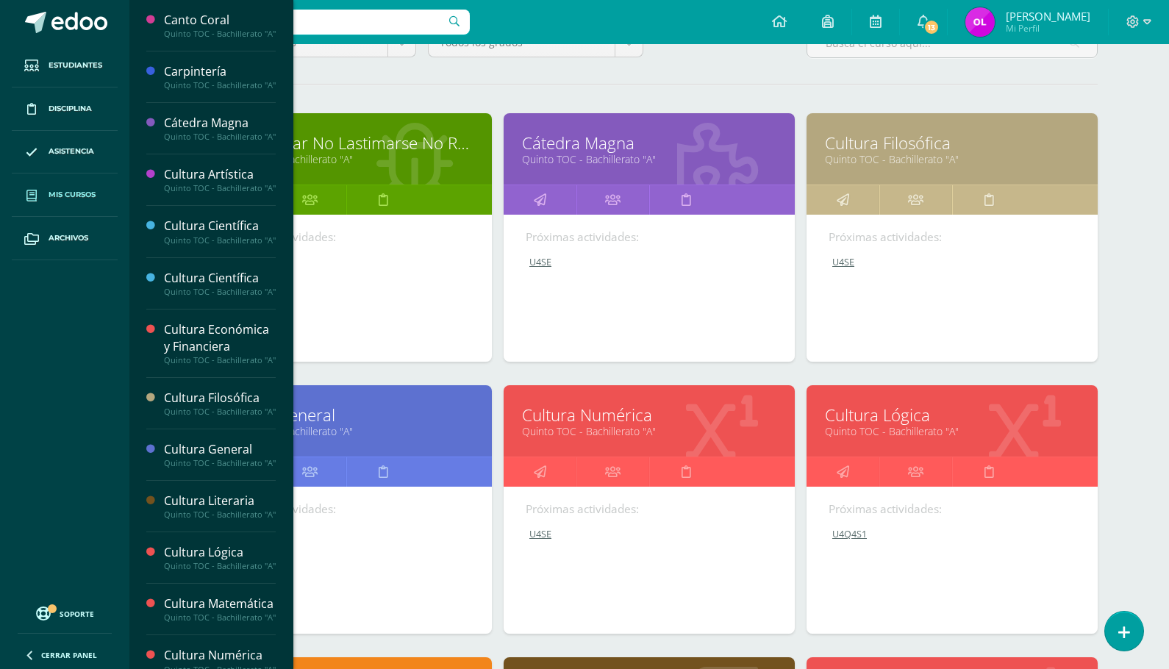
click at [347, 312] on div "Próximas actividades: U4SE U4SE No Lastimar No Lastimarse No Romper Cargando co…" at bounding box center [346, 288] width 291 height 147
click at [395, 404] on link "Cultura General" at bounding box center [346, 415] width 254 height 23
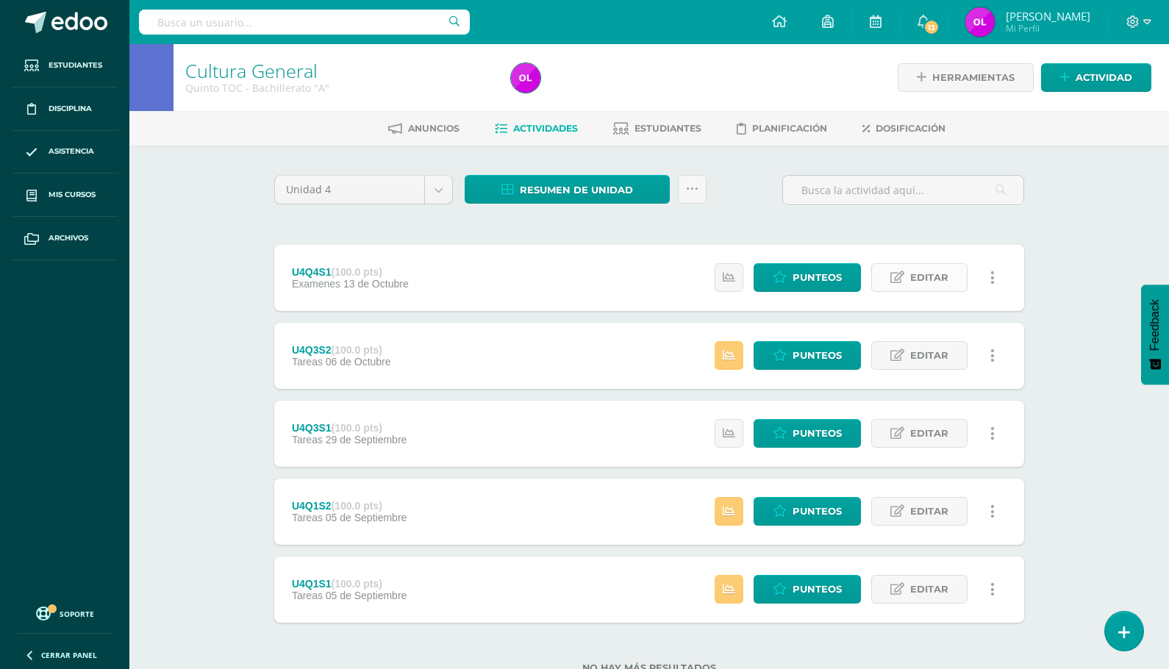
click at [923, 277] on span "Editar" at bounding box center [929, 277] width 38 height 27
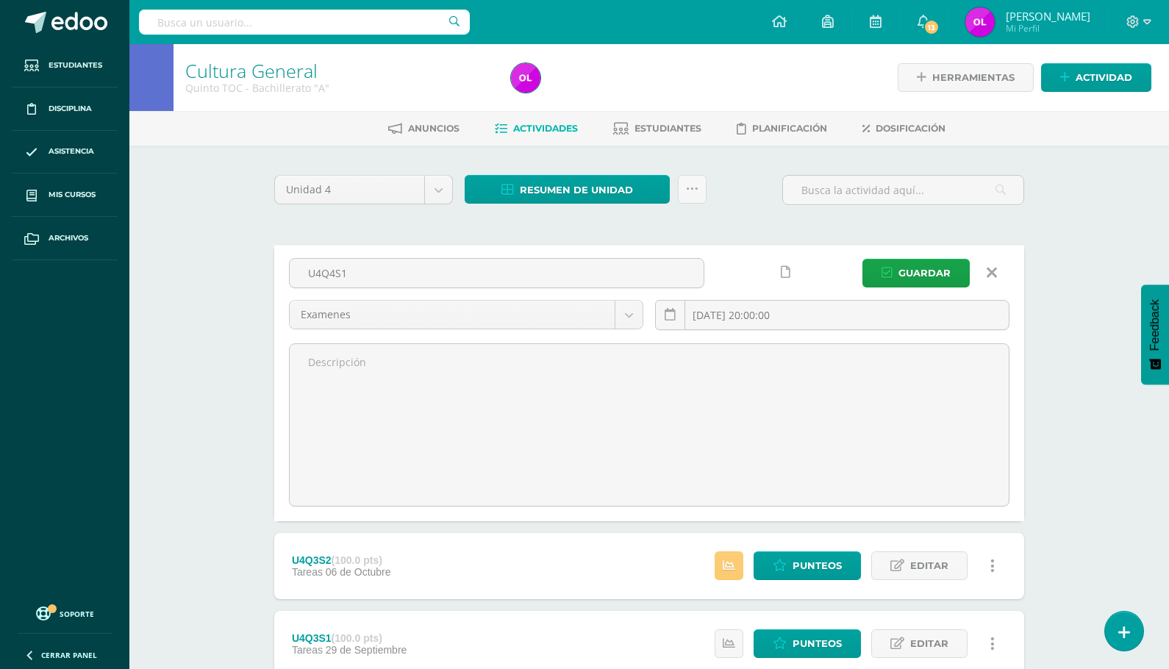
drag, startPoint x: 373, startPoint y: 276, endPoint x: 262, endPoint y: 274, distance: 110.3
click at [270, 274] on div "Unidad 4 Unidad 1 Unidad 2 Unidad 3 Unidad 4 Resumen de unidad Descargar como H…" at bounding box center [649, 538] width 762 height 726
type input "U4SE"
click at [931, 273] on span "Guardar" at bounding box center [924, 272] width 52 height 27
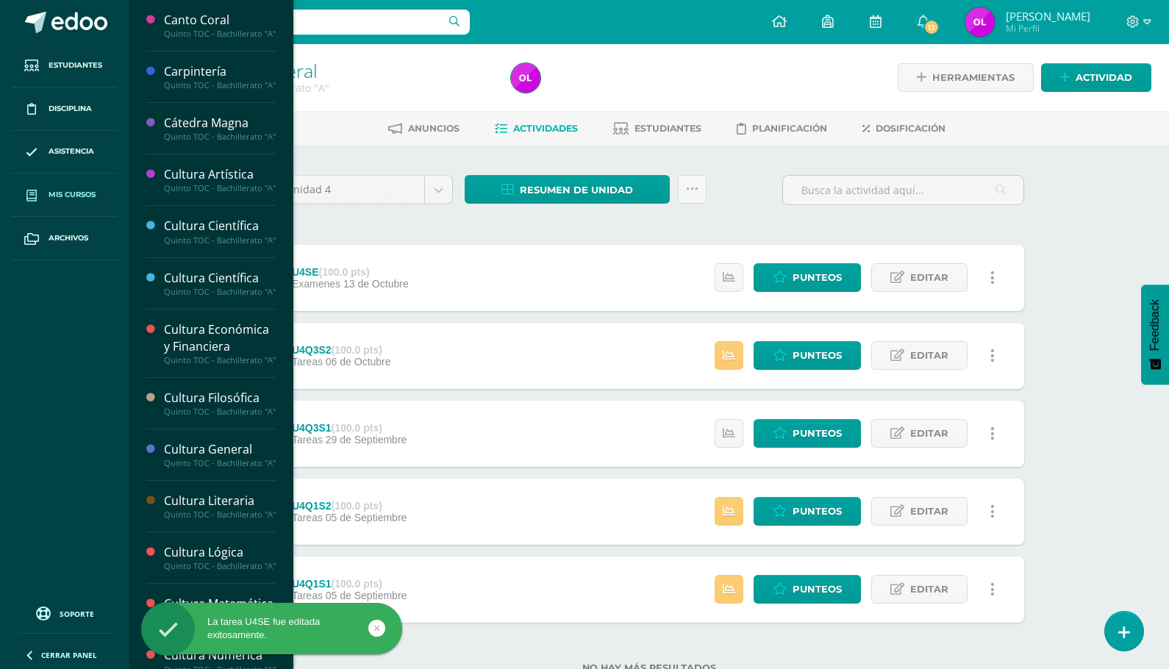
click at [71, 196] on span "Mis cursos" at bounding box center [72, 195] width 47 height 12
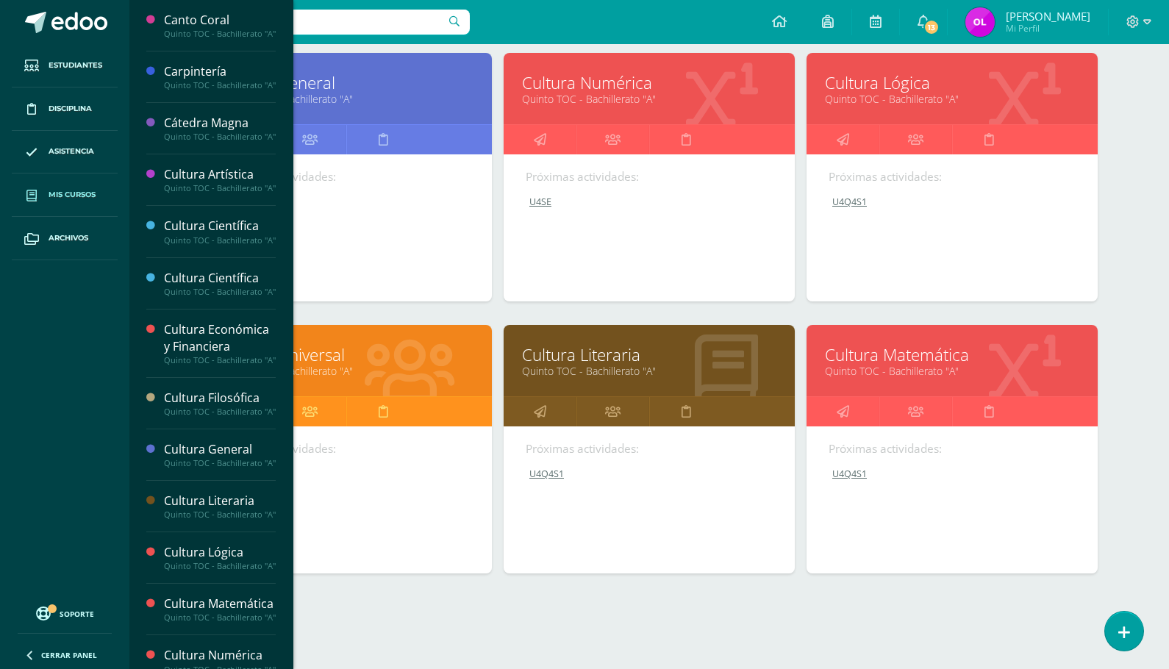
scroll to position [513, 0]
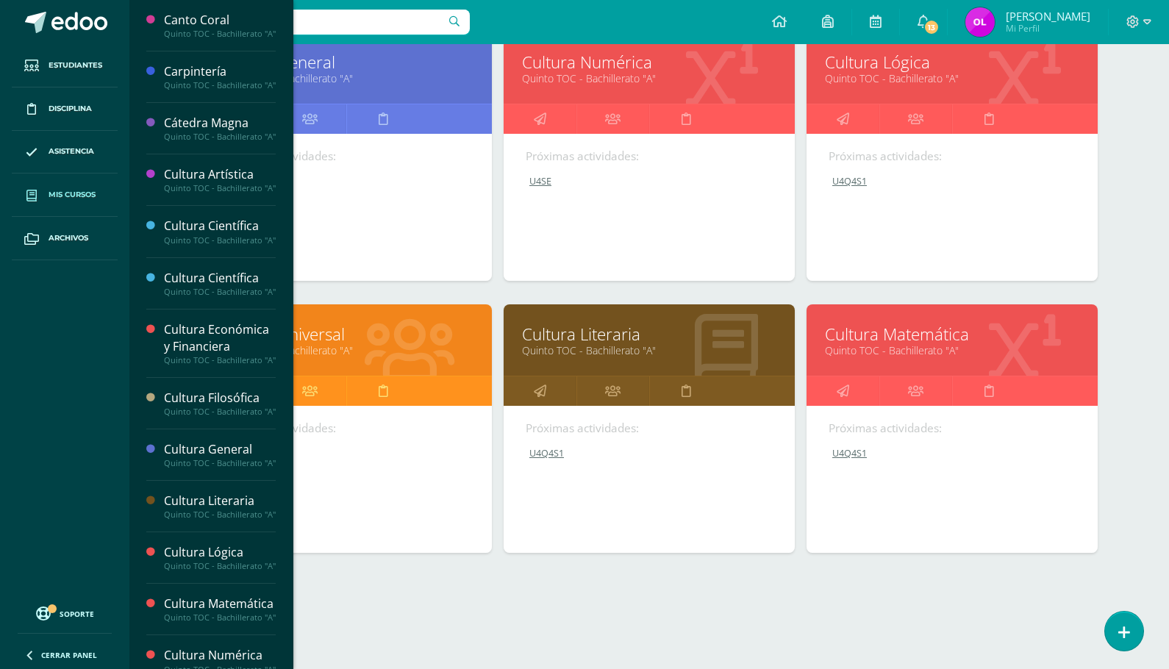
click at [899, 63] on link "Cultura Lógica" at bounding box center [952, 62] width 254 height 23
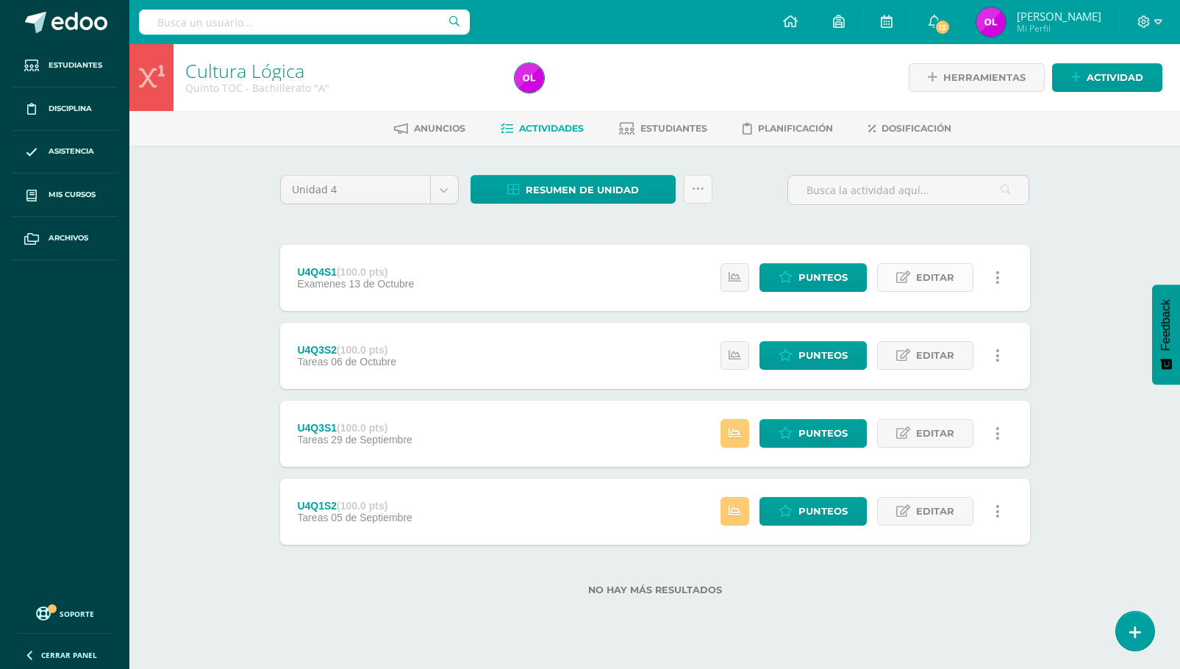
click at [915, 276] on link "Editar" at bounding box center [925, 277] width 96 height 29
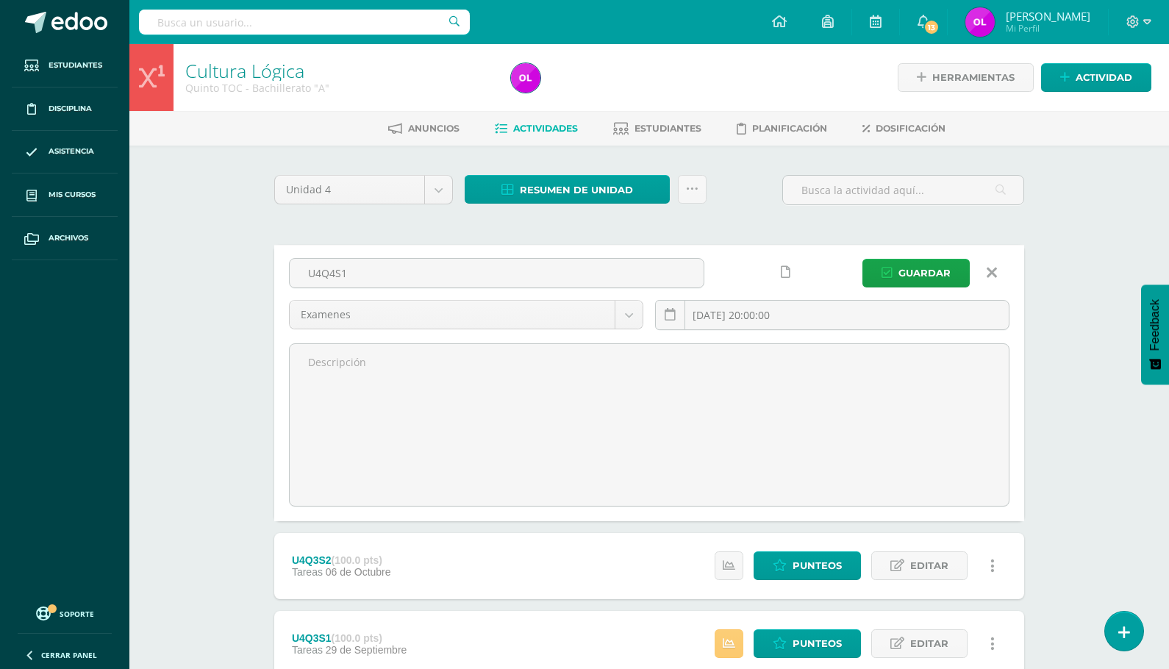
drag, startPoint x: 387, startPoint y: 276, endPoint x: 237, endPoint y: 278, distance: 150.7
click at [237, 278] on div "Cultura Lógica Quinto TOC - Bachillerato "A" Herramientas Detalle de asistencia…" at bounding box center [648, 448] width 1039 height 809
type input "U4SE"
click at [928, 276] on span "Guardar" at bounding box center [924, 272] width 52 height 27
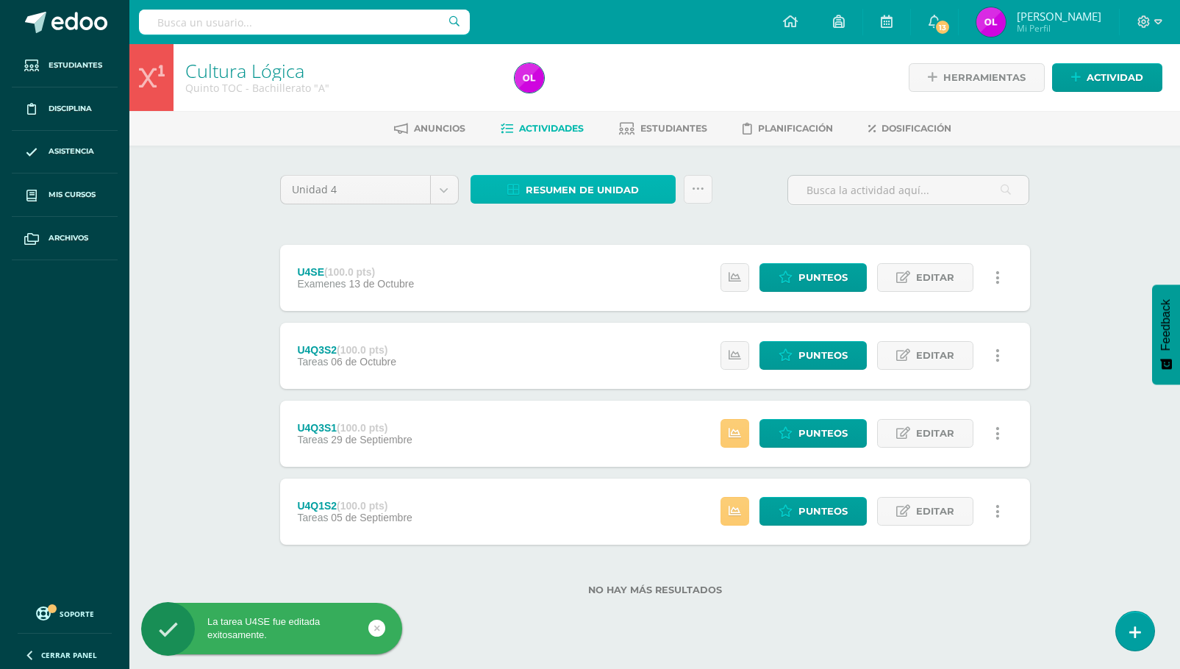
click at [634, 189] on span "Resumen de unidad" at bounding box center [582, 189] width 113 height 27
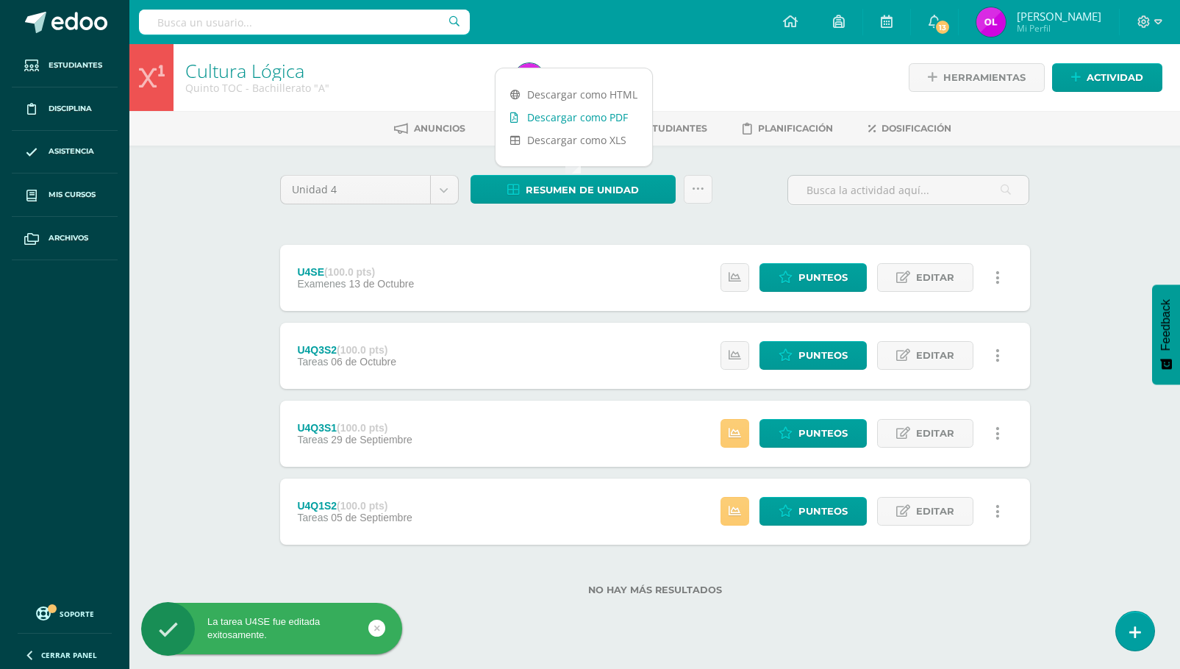
click at [619, 124] on link "Descargar como PDF" at bounding box center [573, 117] width 157 height 23
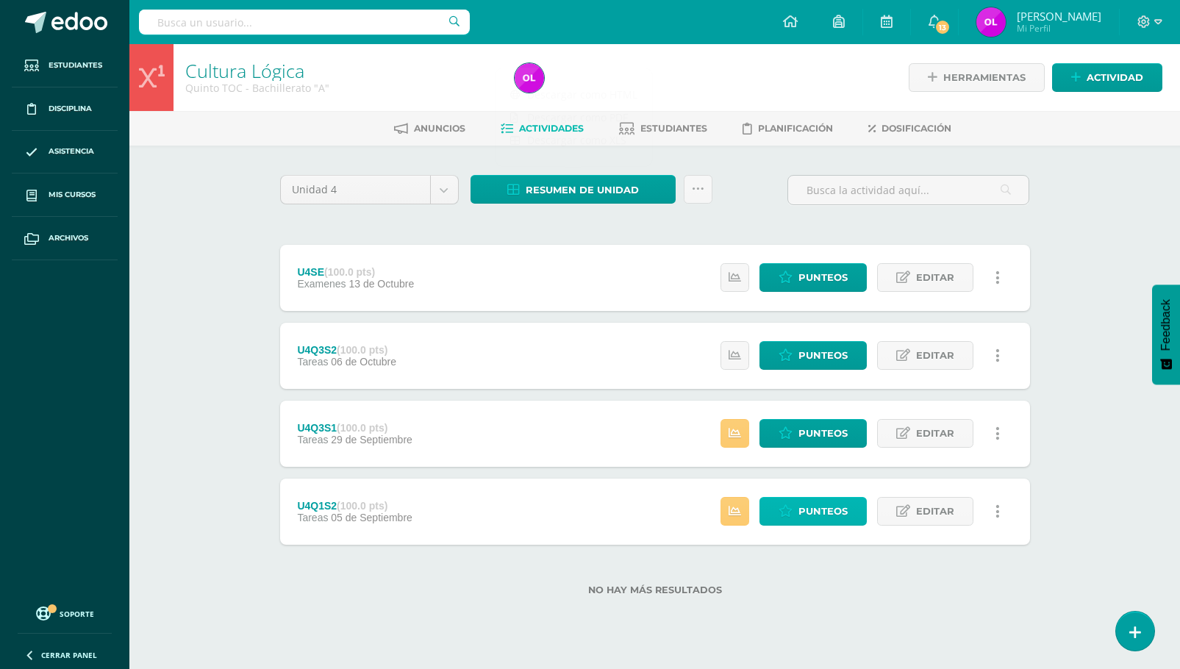
click at [796, 515] on link "Punteos" at bounding box center [812, 511] width 107 height 29
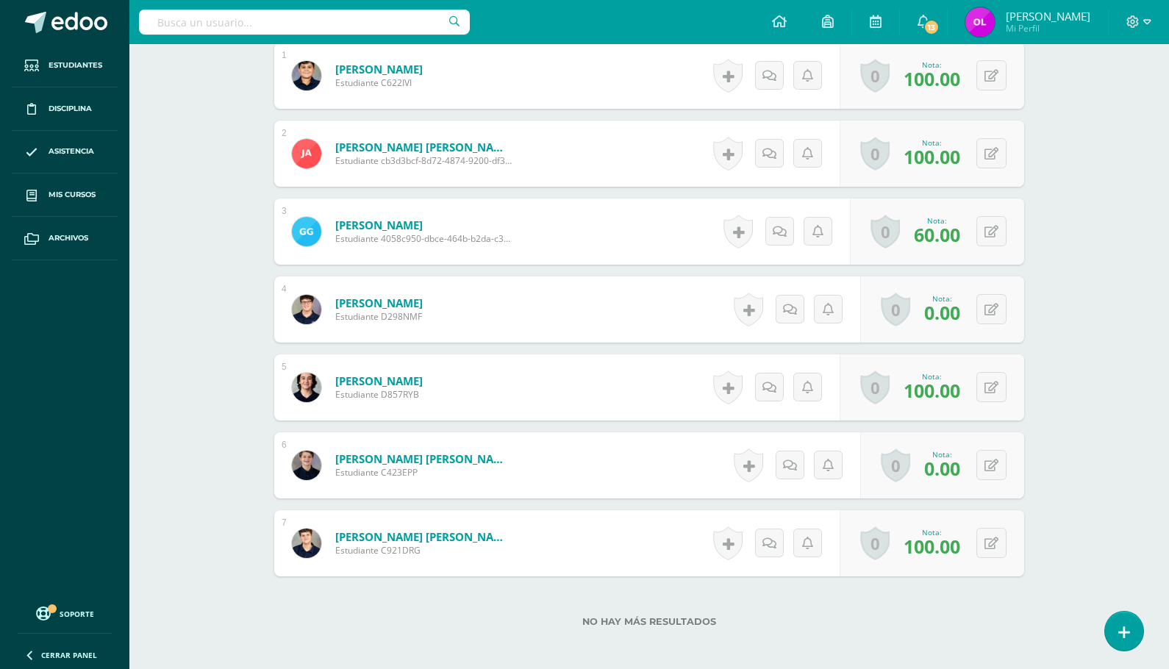
scroll to position [472, 0]
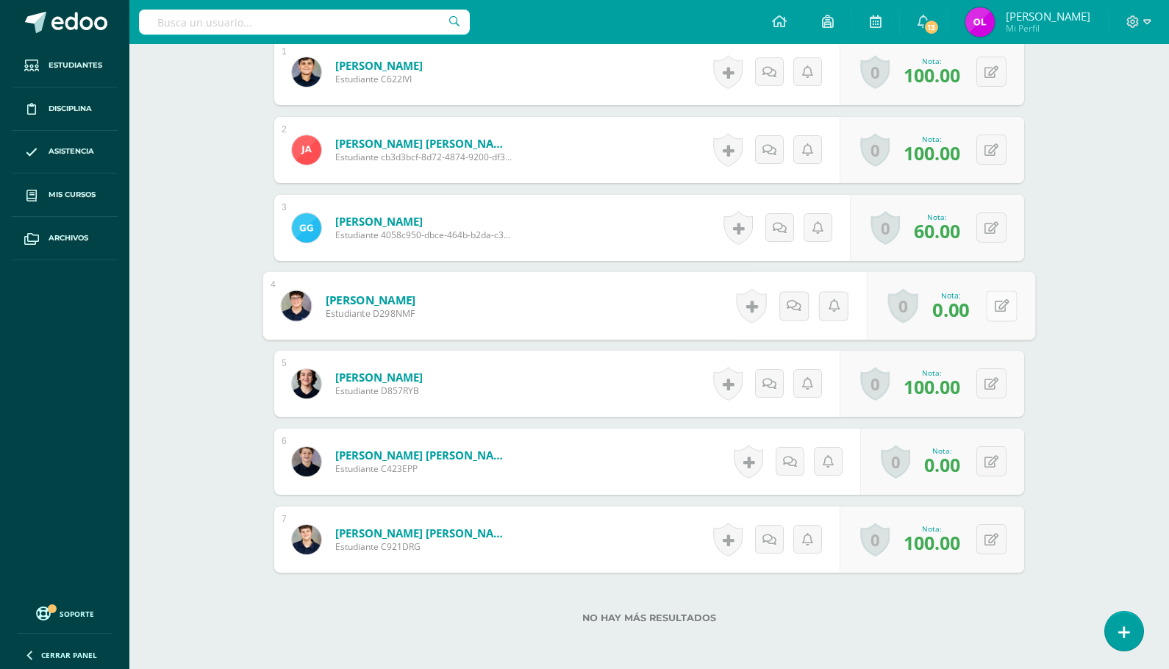
click at [984, 306] on div "0 Logros Logros obtenidos Aún no hay logros agregados Nota: 0.00" at bounding box center [951, 306] width 168 height 68
click at [1003, 305] on icon at bounding box center [1002, 305] width 15 height 12
type input "40"
click at [989, 457] on button at bounding box center [991, 461] width 30 height 30
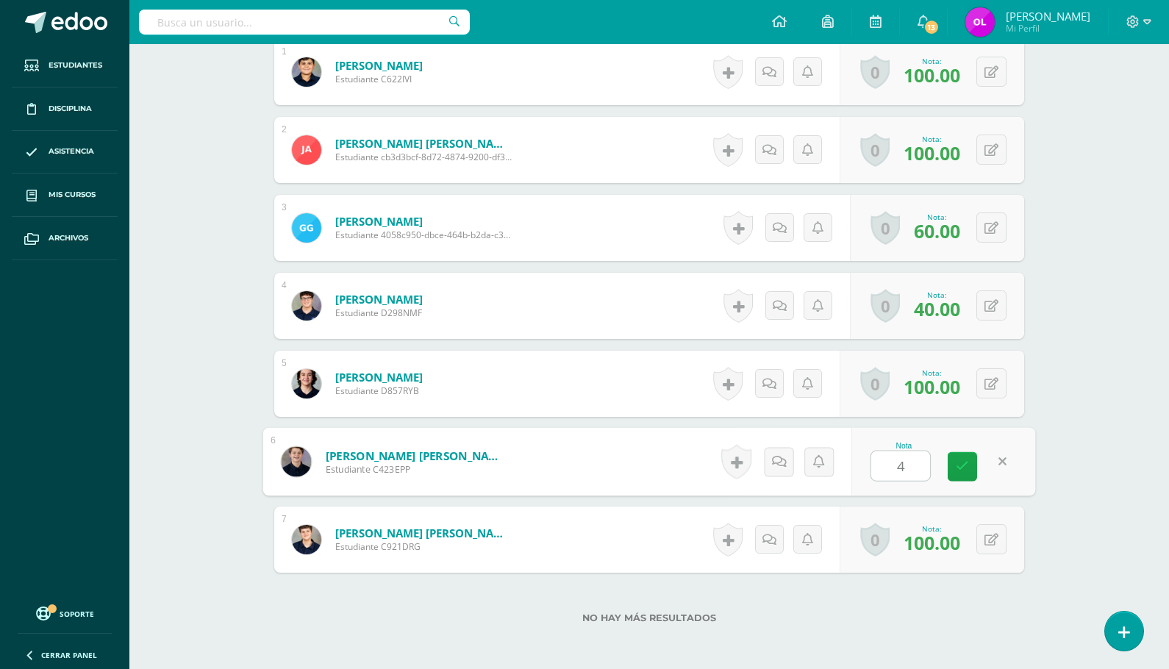
type input "40"
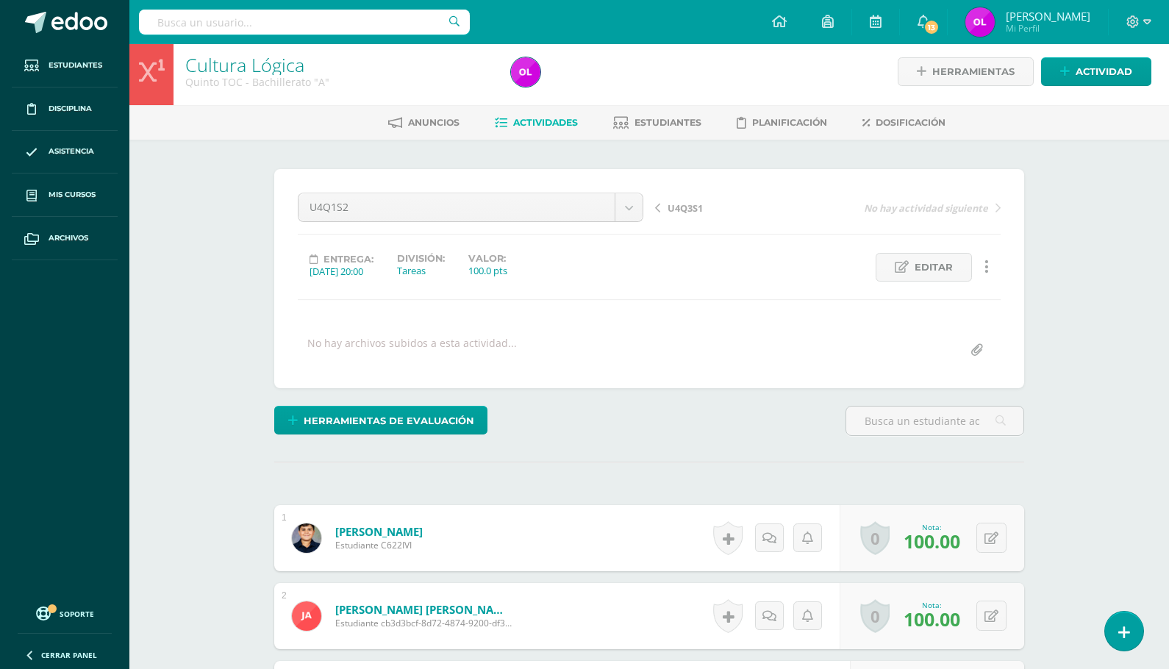
scroll to position [0, 0]
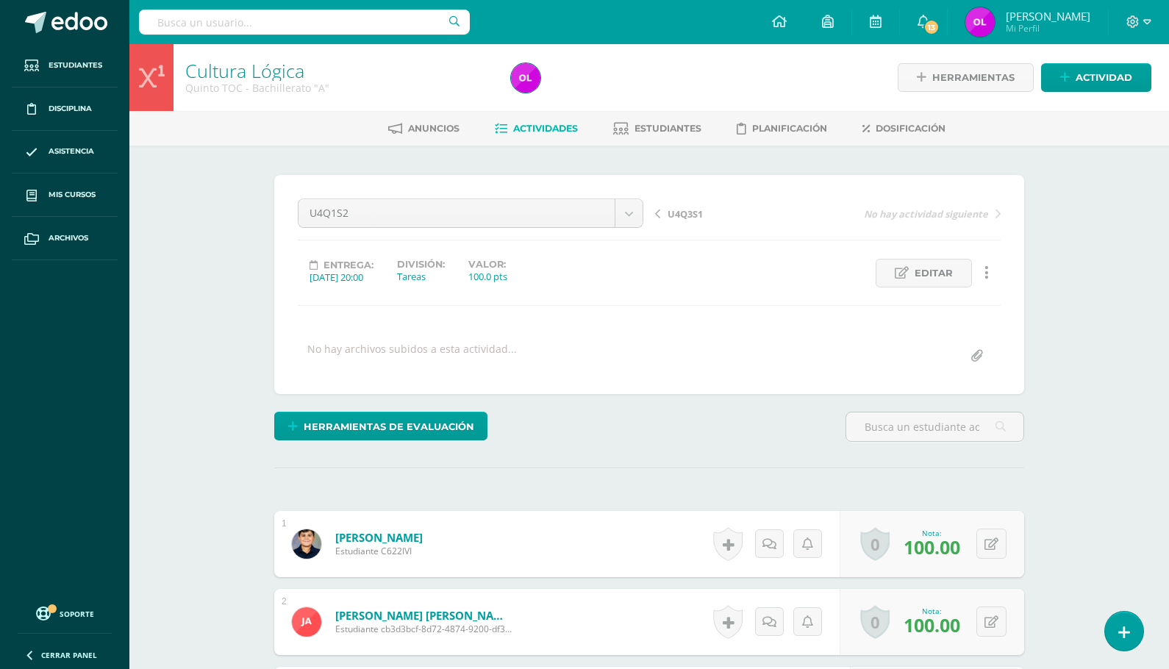
click at [517, 129] on span "Actividades" at bounding box center [545, 128] width 65 height 11
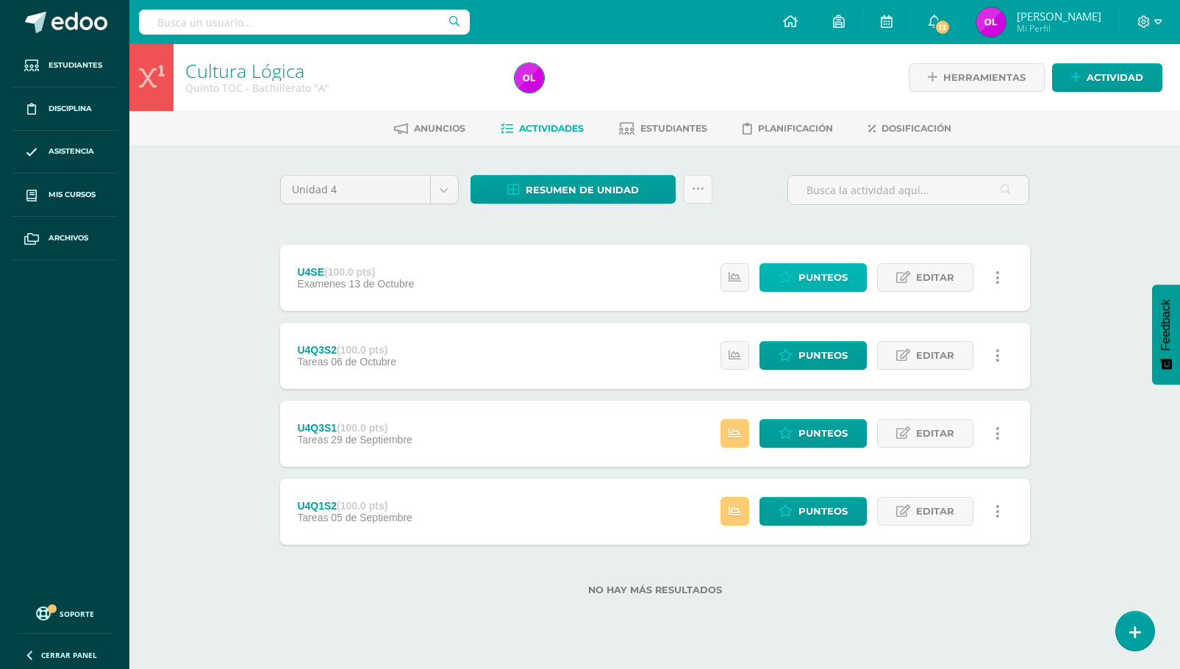
click at [847, 275] on span "Punteos" at bounding box center [822, 277] width 49 height 27
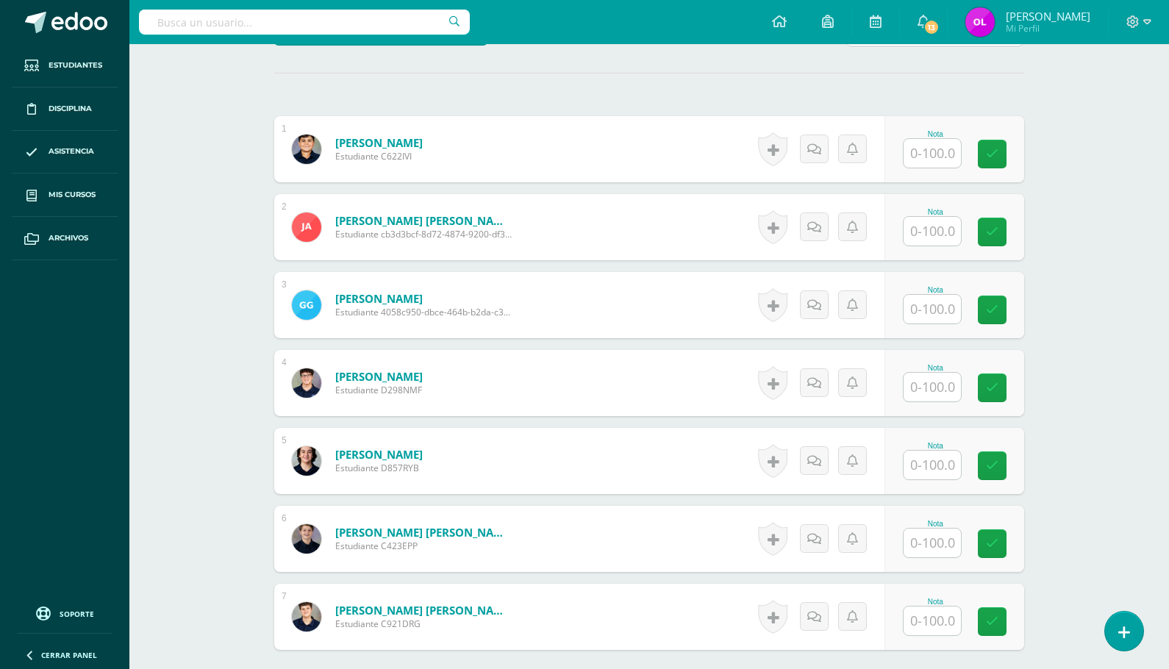
scroll to position [395, 0]
click at [923, 151] on input "text" at bounding box center [931, 152] width 57 height 29
type input "100"
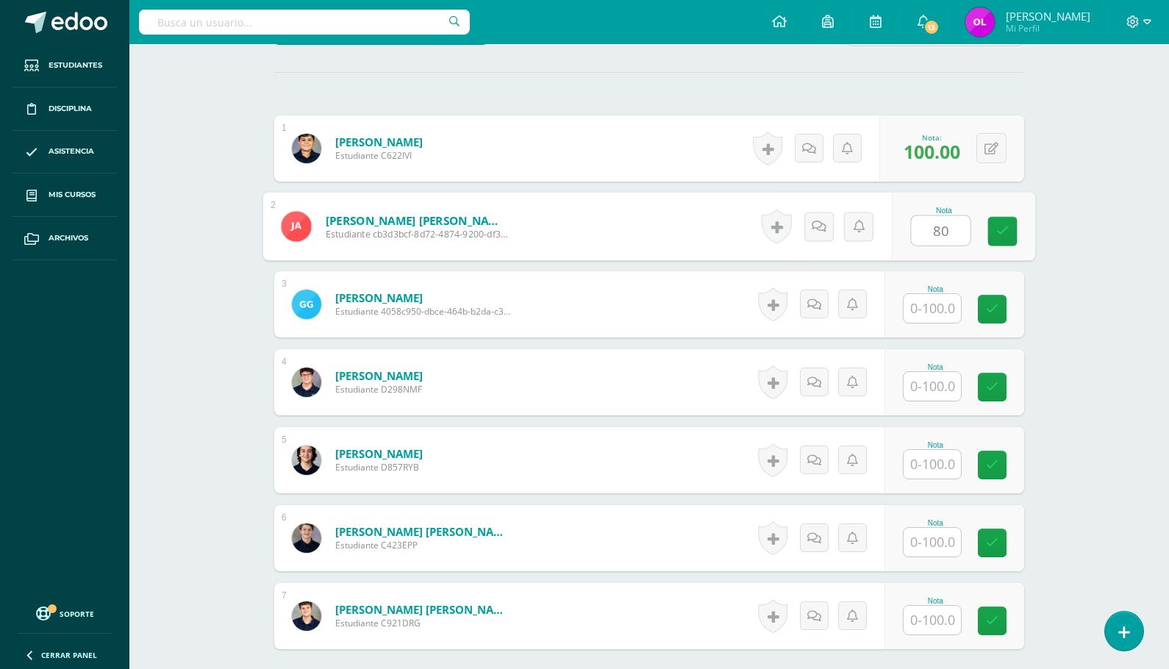
type input "80"
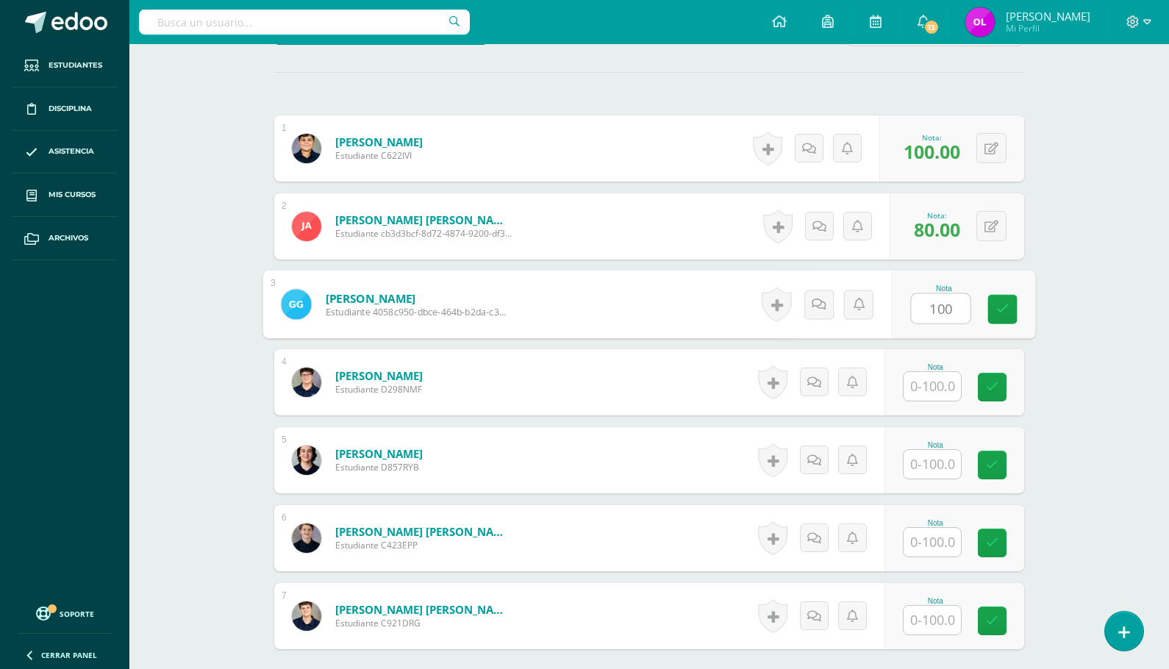
type input "100"
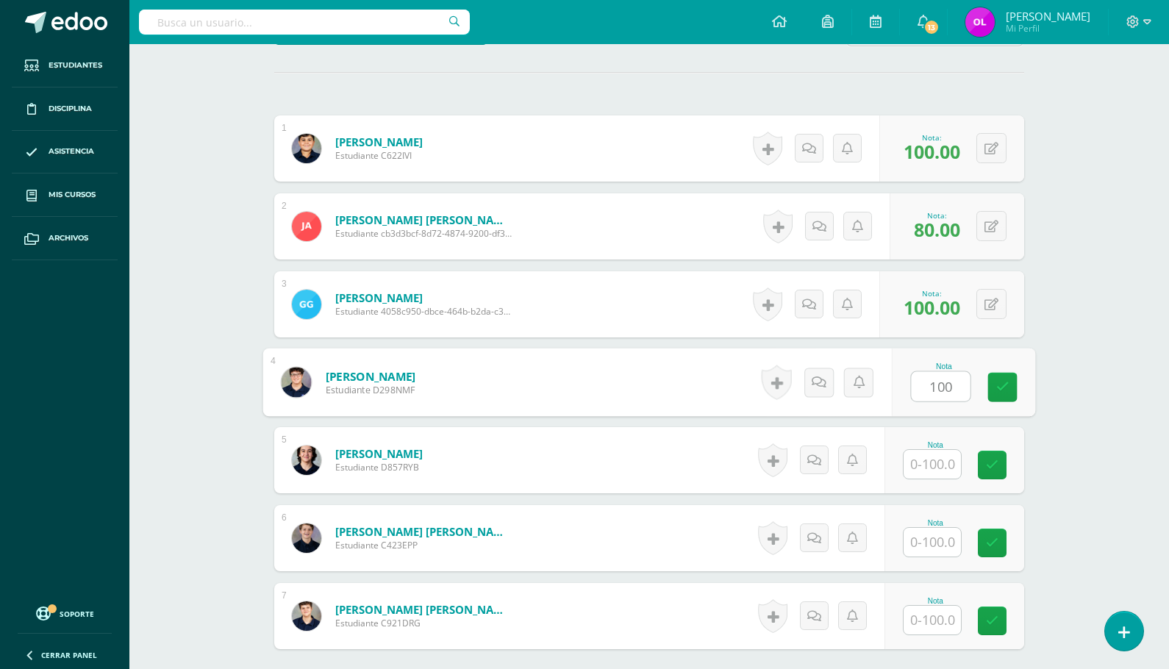
type input "100"
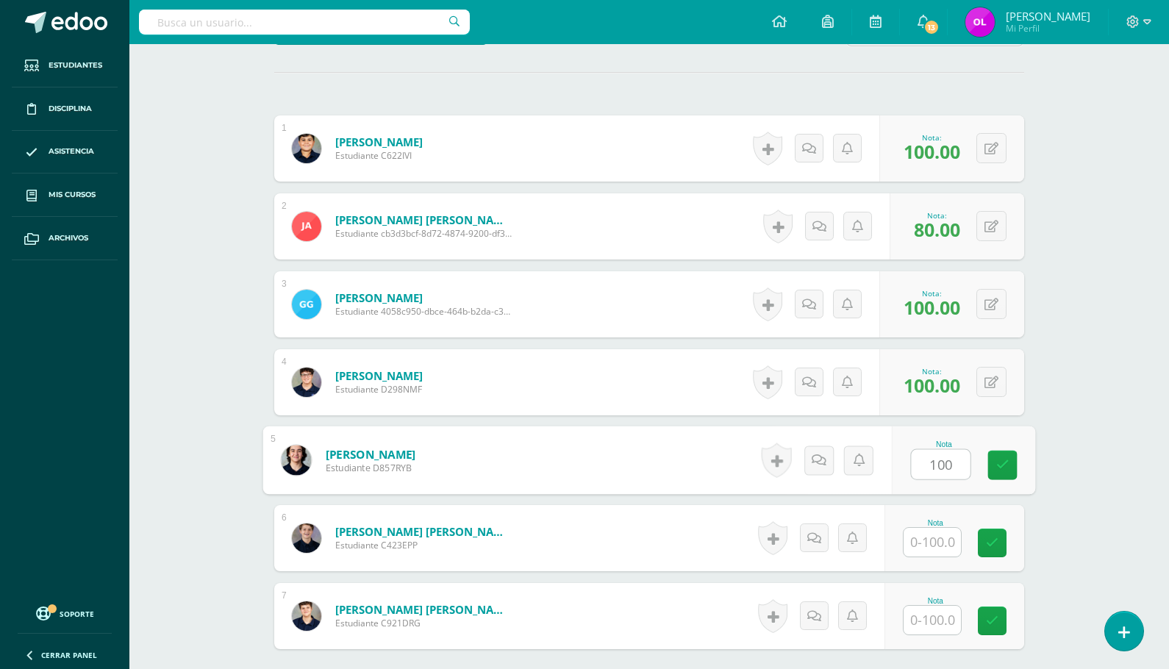
type input "100"
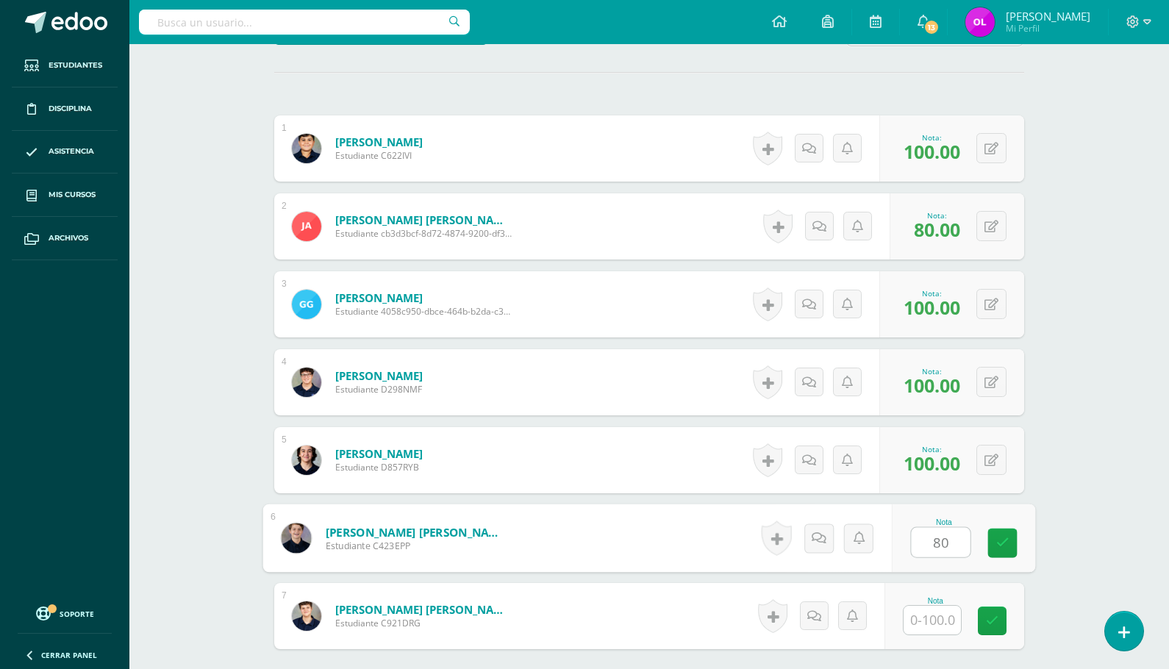
type input "80"
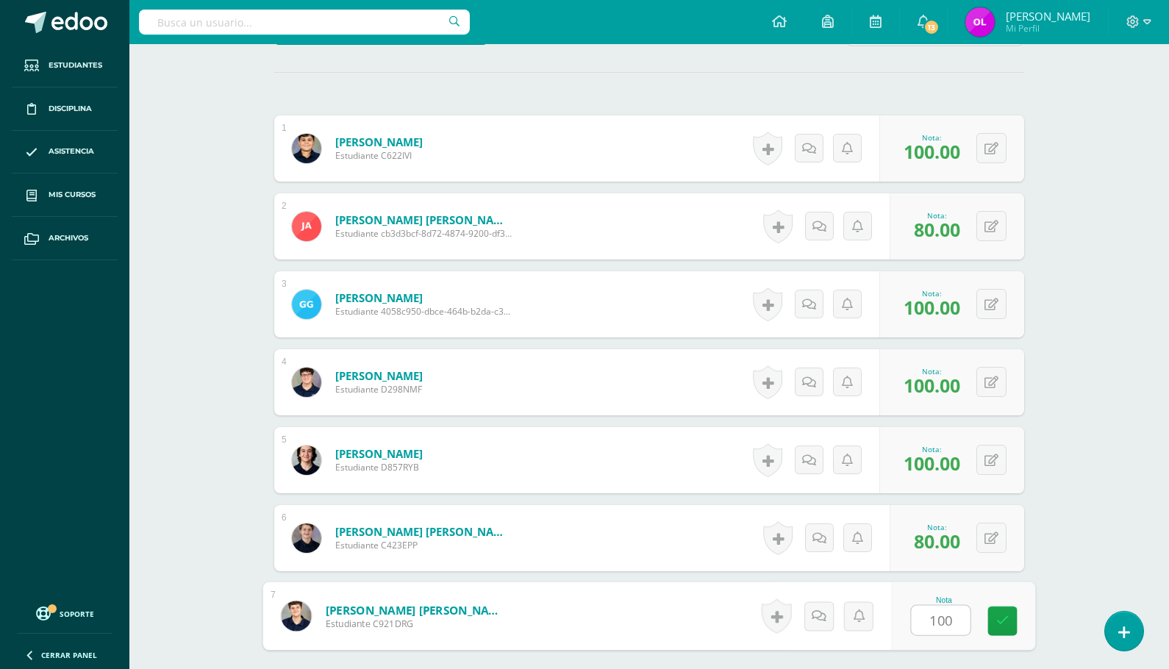
type input "100"
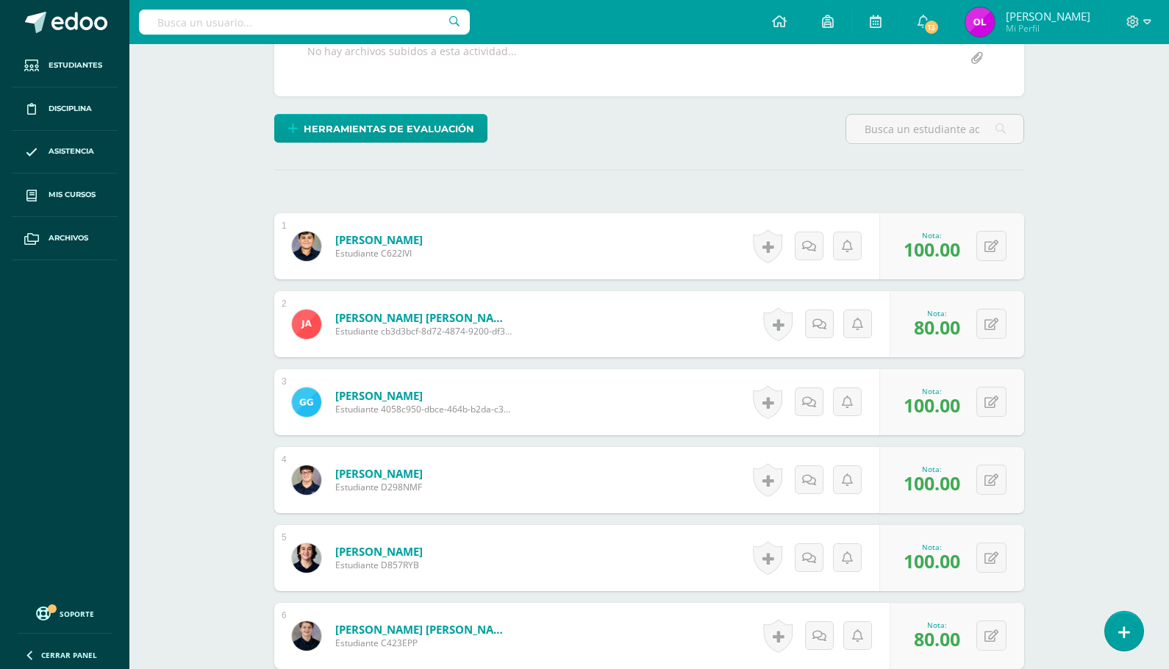
scroll to position [0, 0]
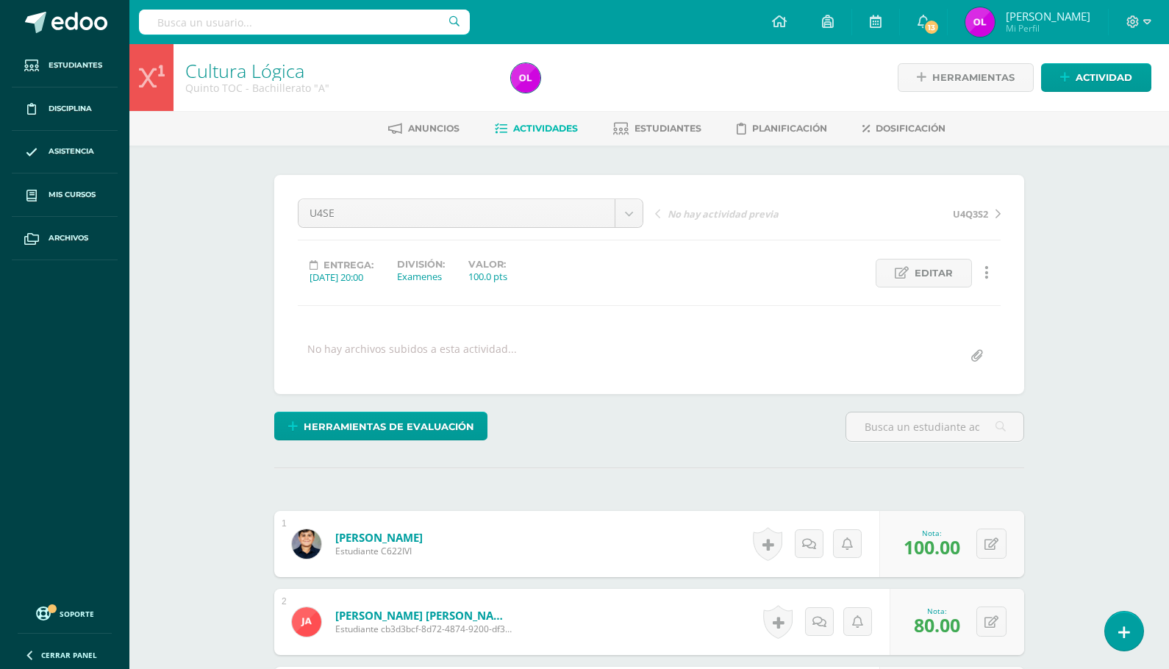
click at [526, 127] on span "Actividades" at bounding box center [545, 128] width 65 height 11
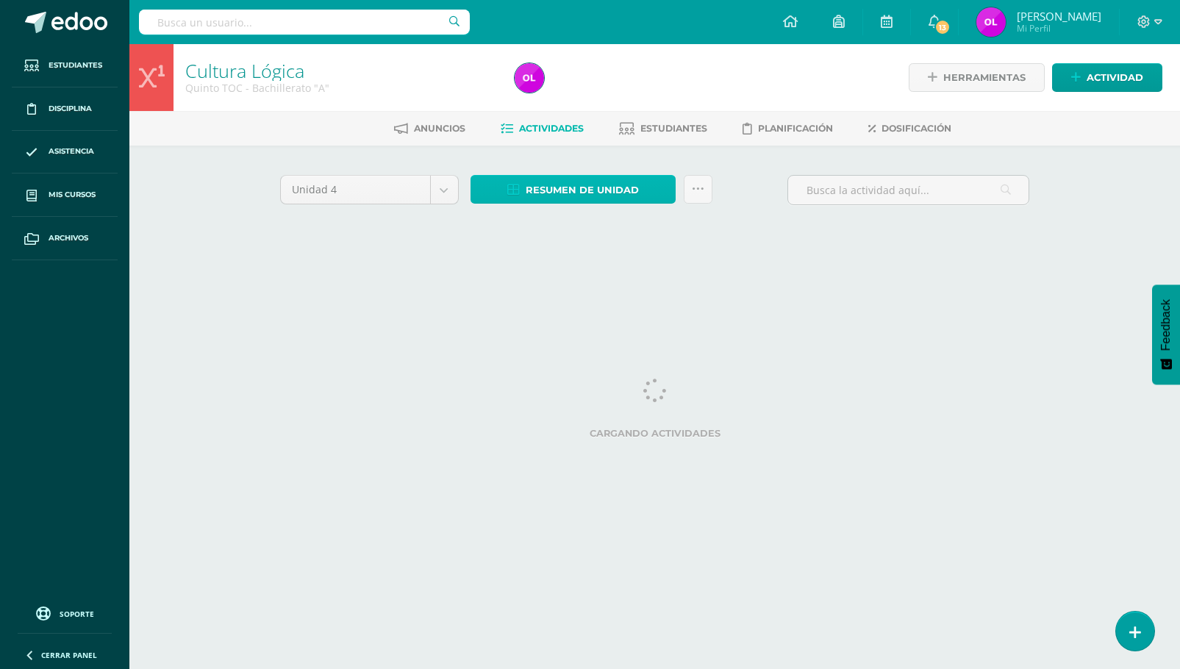
click at [559, 196] on span "Resumen de unidad" at bounding box center [582, 189] width 113 height 27
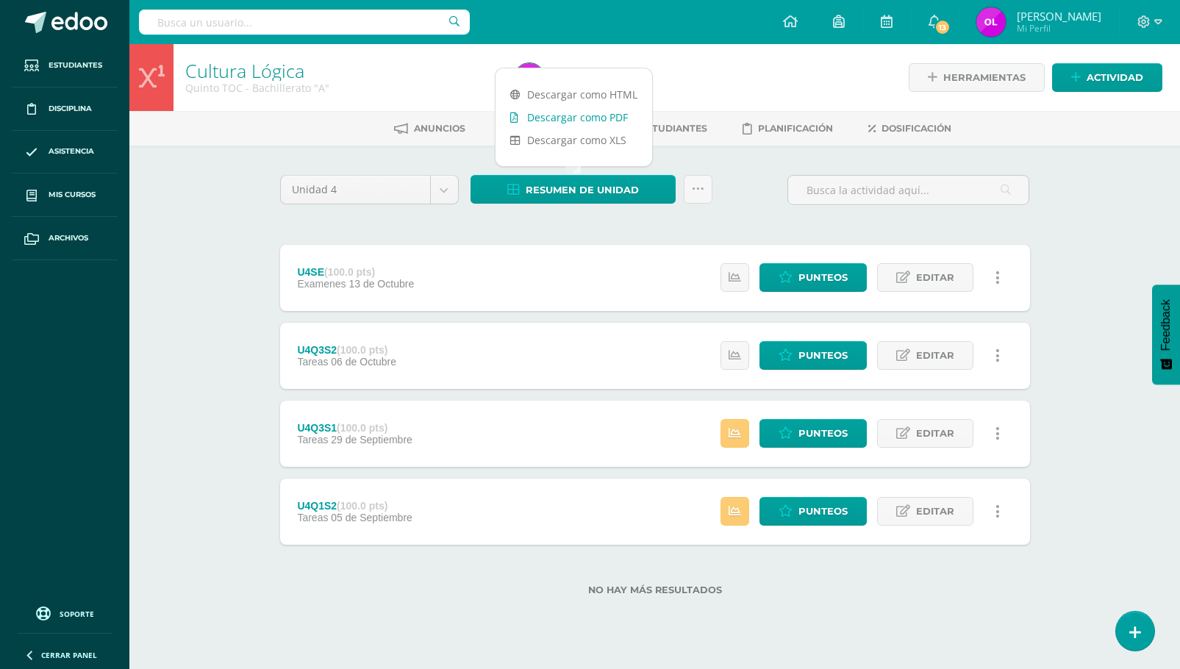
click at [583, 117] on link "Descargar como PDF" at bounding box center [573, 117] width 157 height 23
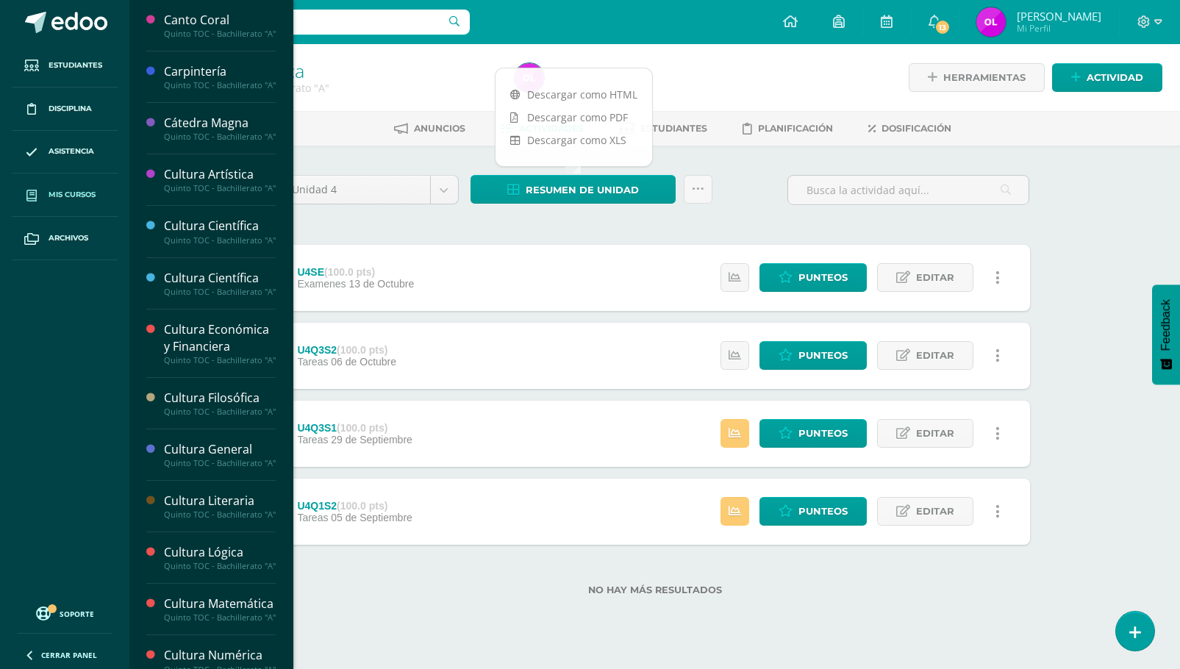
click at [63, 196] on span "Mis cursos" at bounding box center [72, 195] width 47 height 12
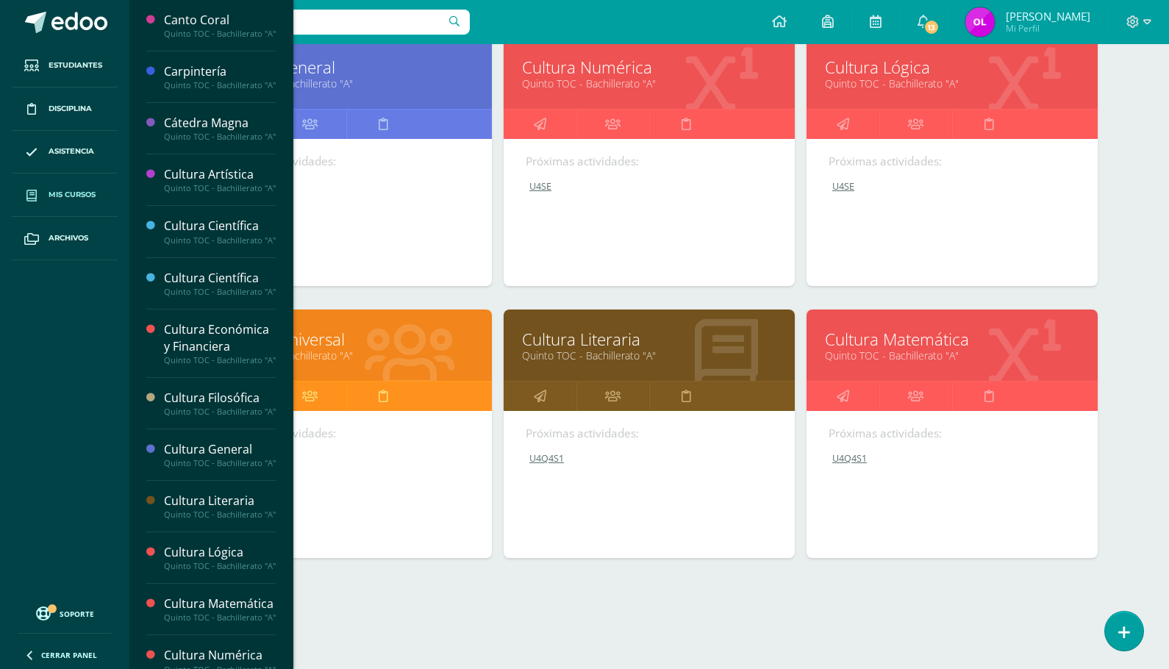
scroll to position [513, 0]
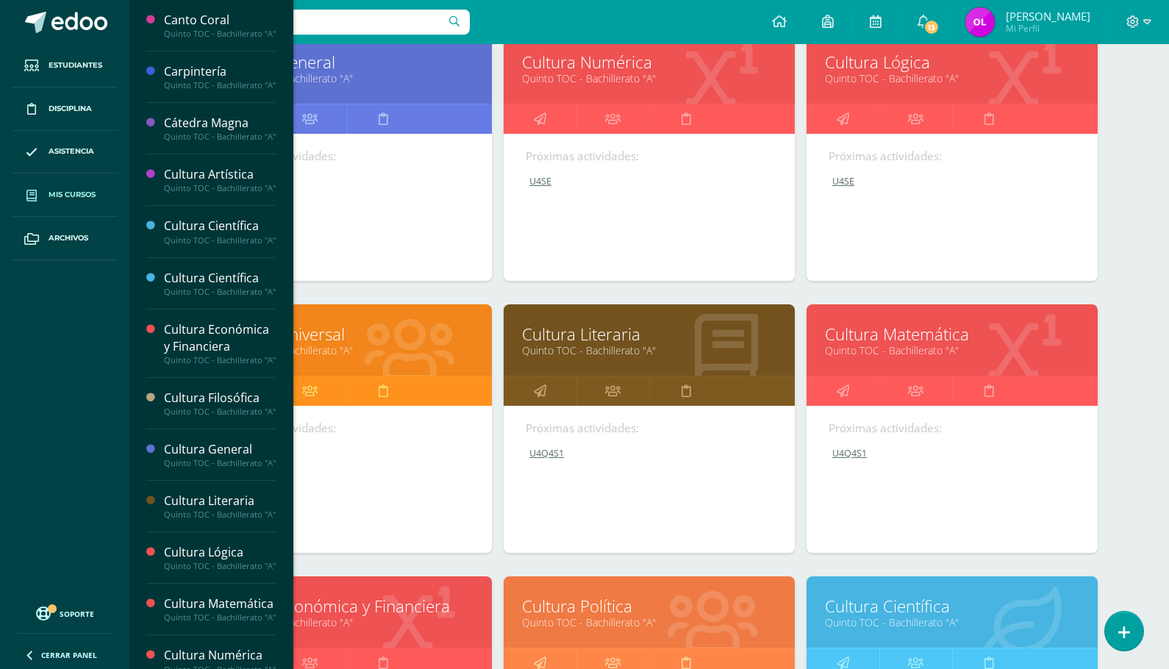
click at [365, 326] on link "Cultura Universal" at bounding box center [346, 334] width 254 height 23
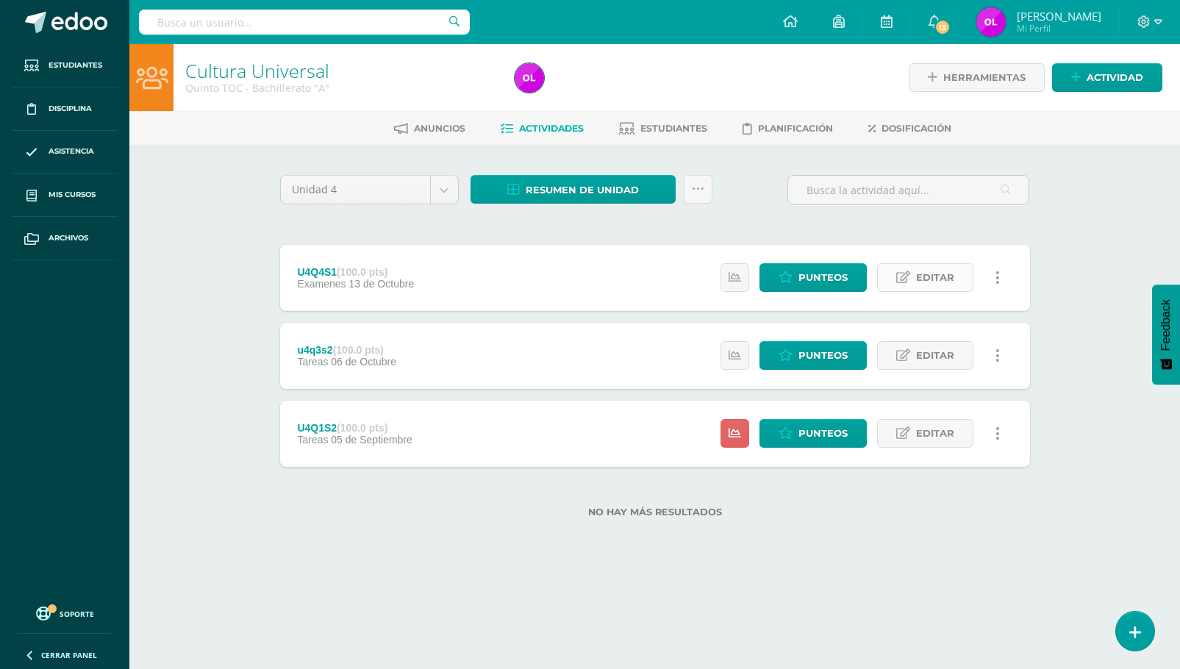
click at [926, 276] on span "Editar" at bounding box center [935, 277] width 38 height 27
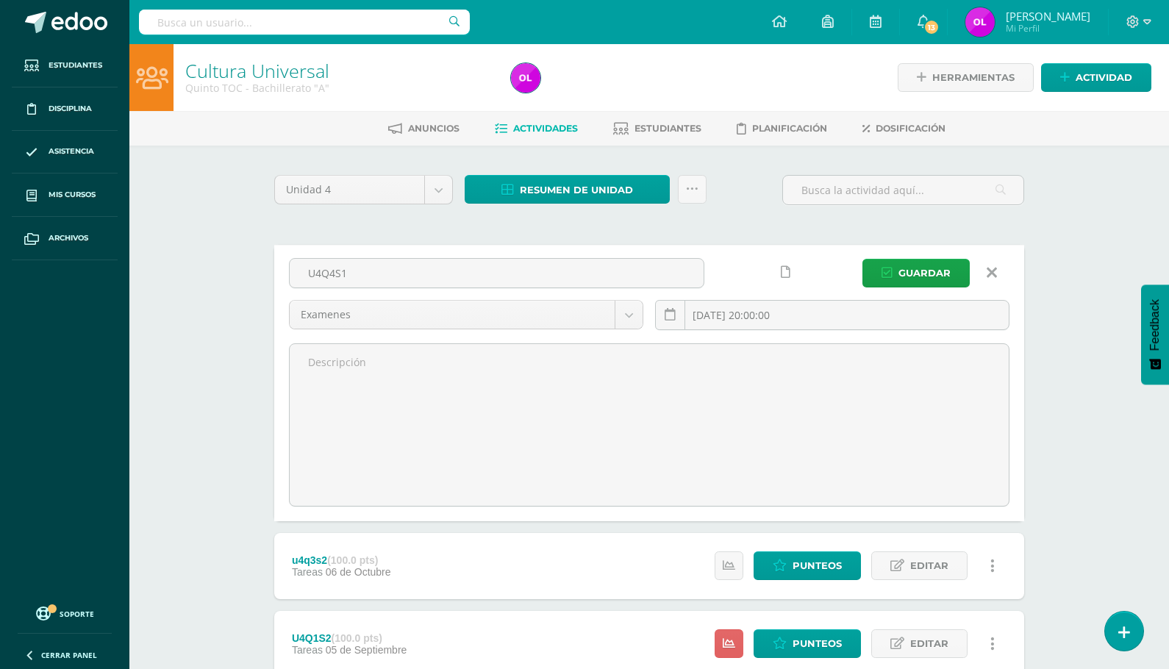
drag, startPoint x: 365, startPoint y: 272, endPoint x: 278, endPoint y: 269, distance: 87.5
click at [281, 269] on div "U4Q4S1 Examenes Tareas Examenes 2025-10-13 20:00:00 Guardar" at bounding box center [649, 383] width 750 height 276
type input "U4SE"
click at [935, 265] on span "Guardar" at bounding box center [924, 272] width 52 height 27
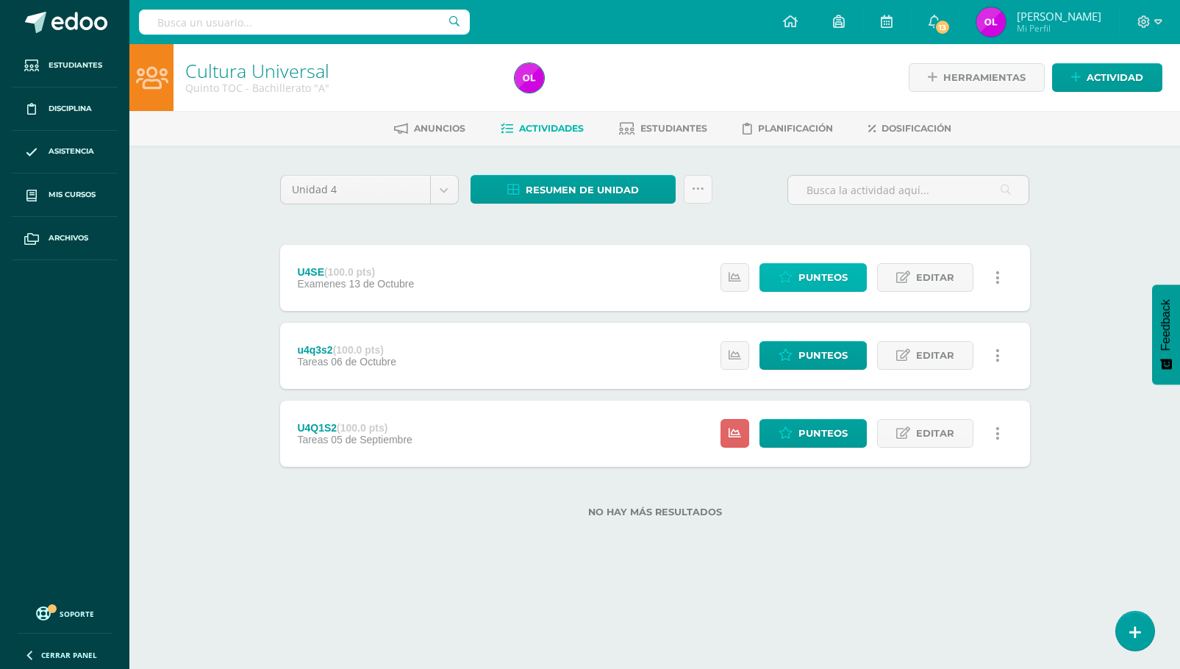
click at [830, 276] on span "Punteos" at bounding box center [822, 277] width 49 height 27
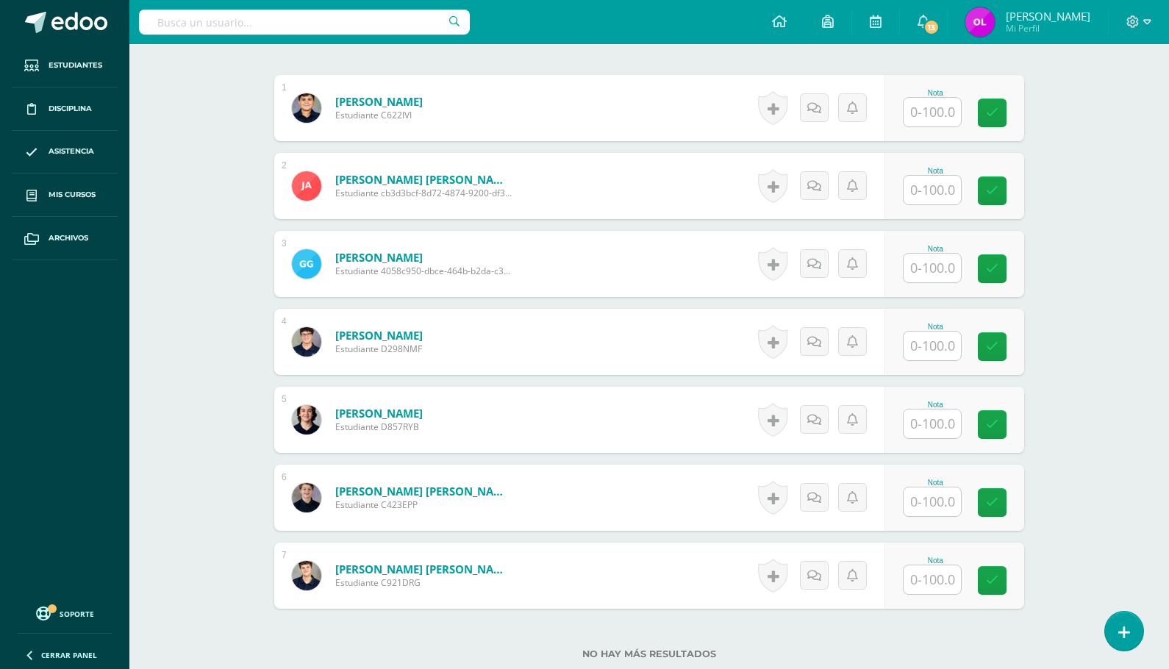
scroll to position [439, 0]
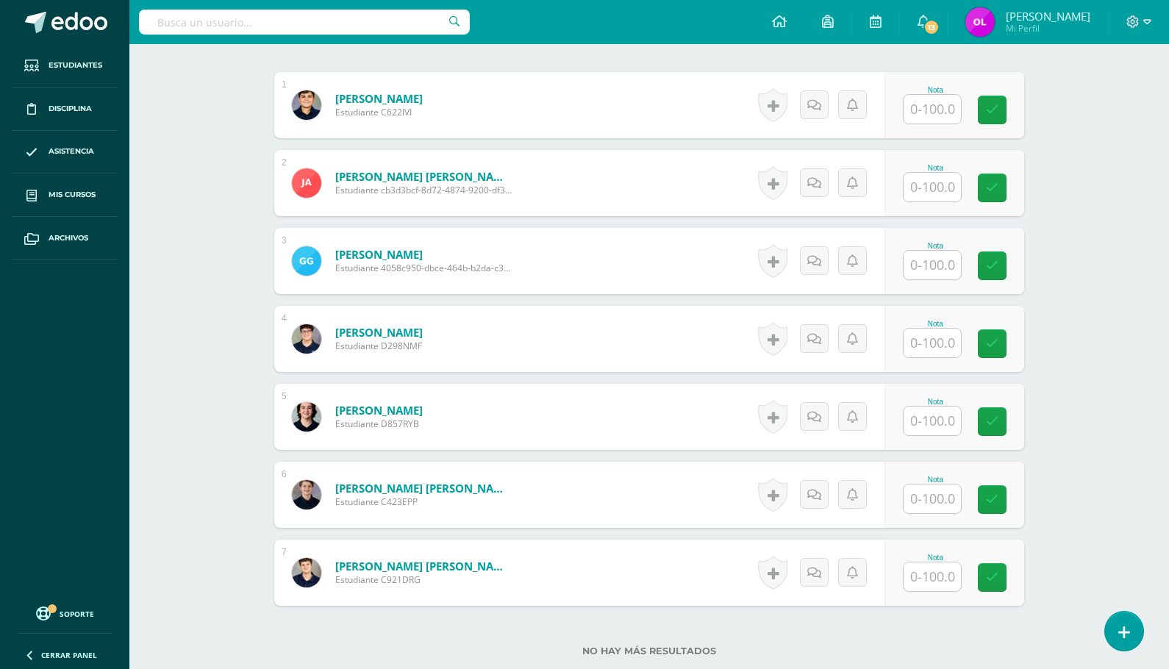
click at [923, 110] on input "text" at bounding box center [931, 109] width 57 height 29
type input "95"
type input "80"
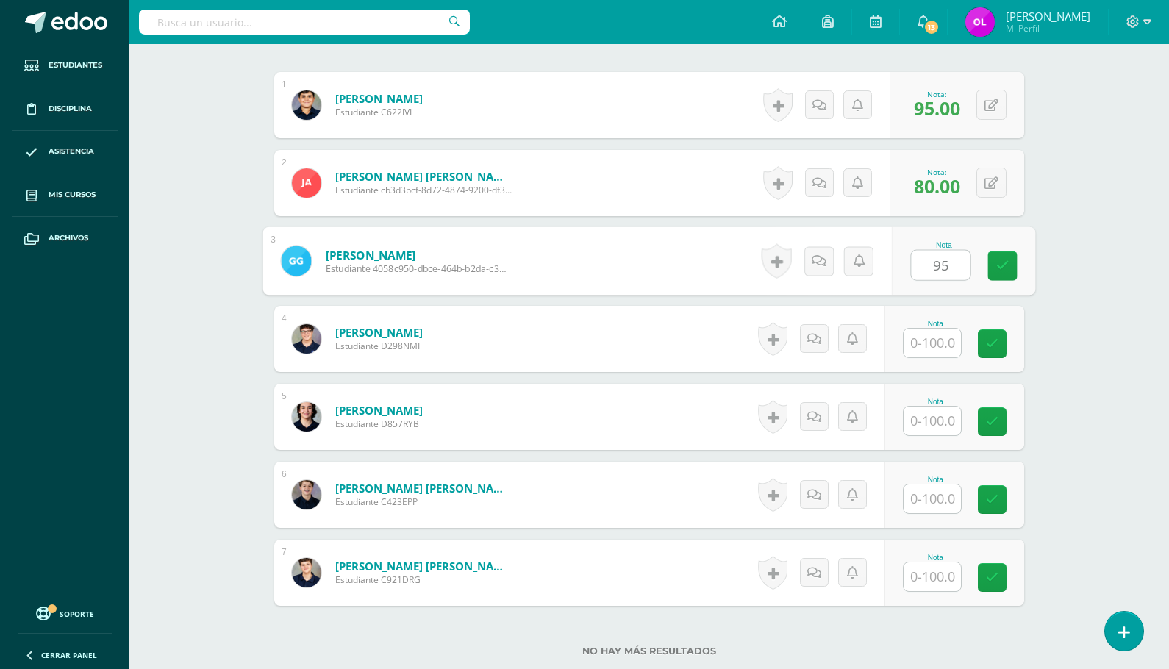
type input "95"
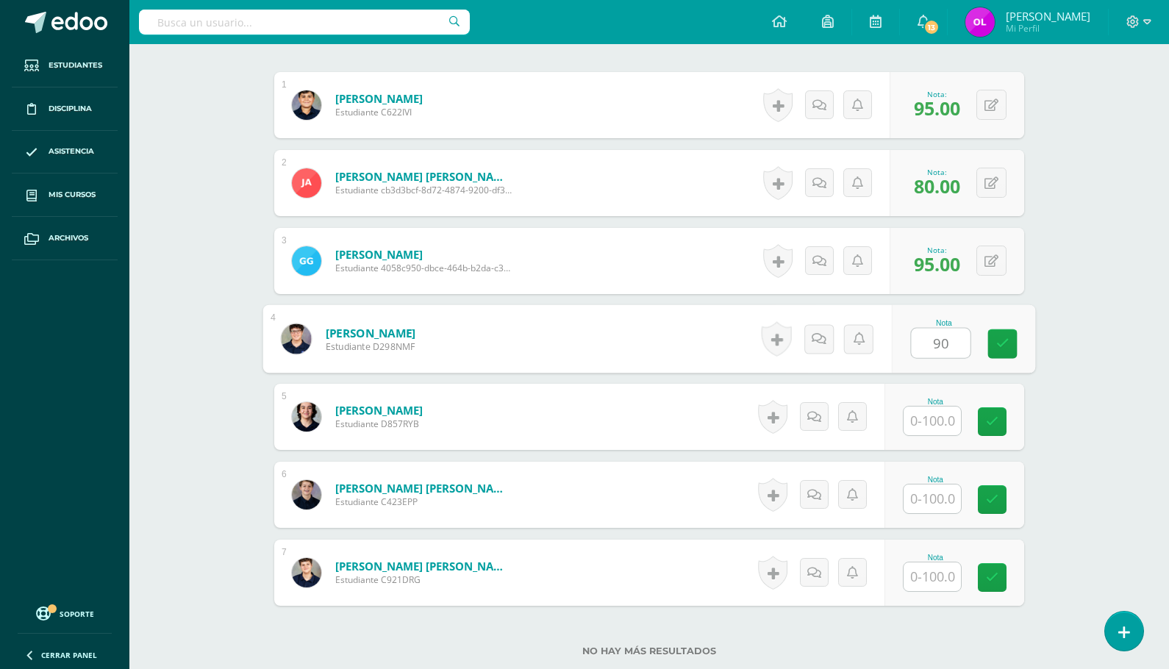
type input "90"
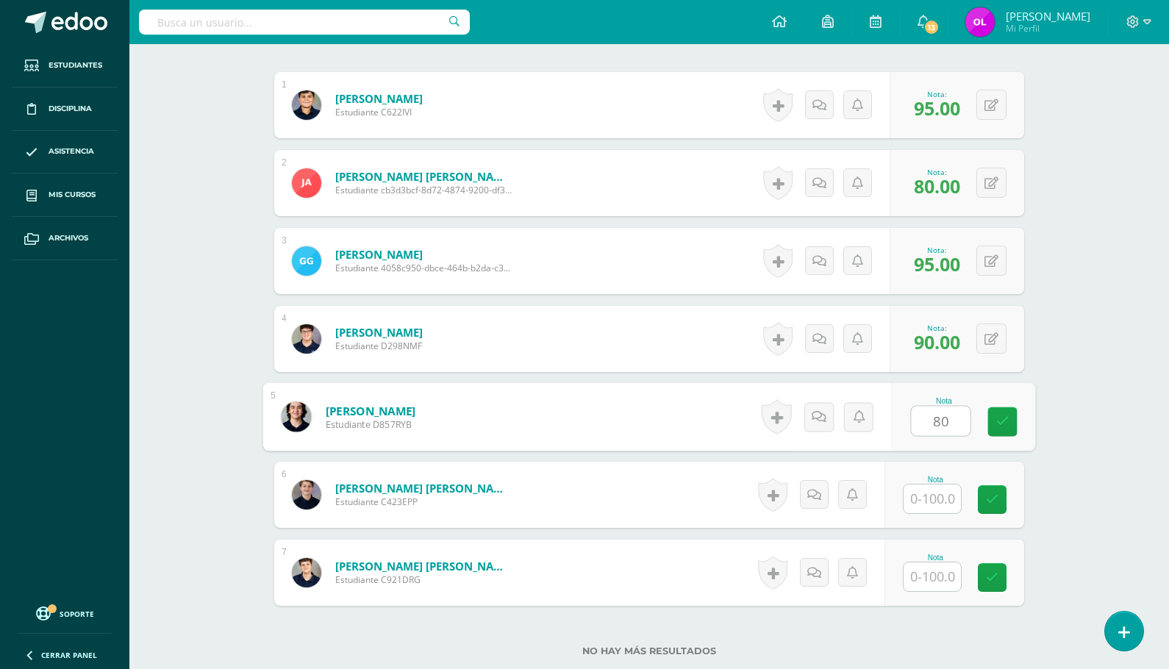
type input "80"
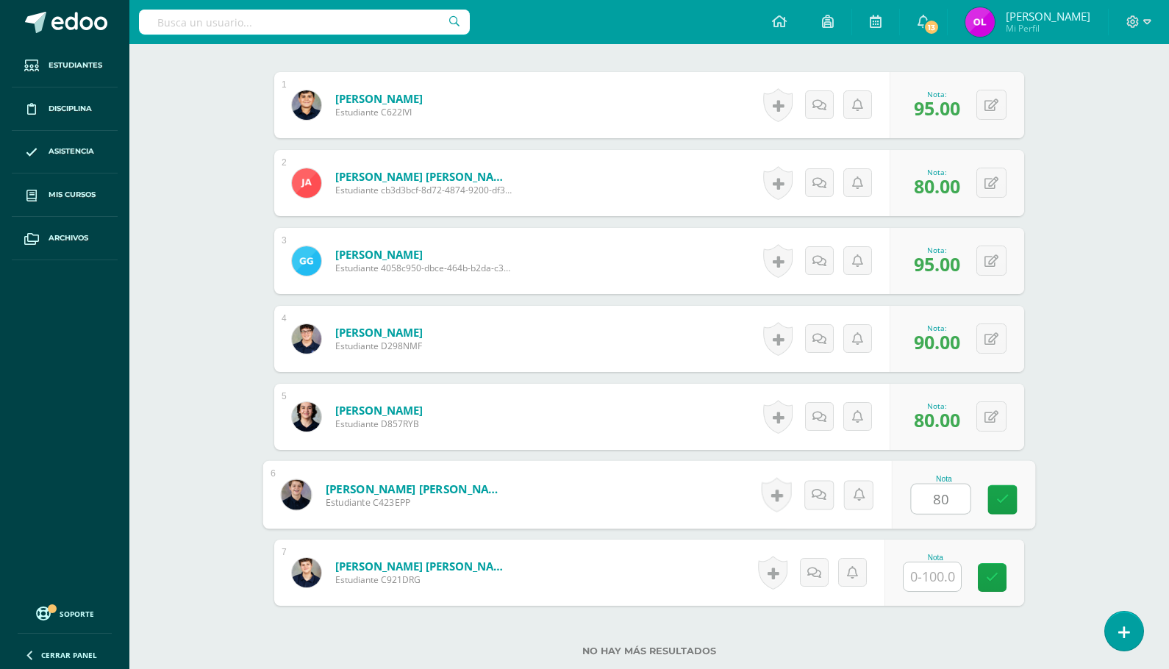
type input "80"
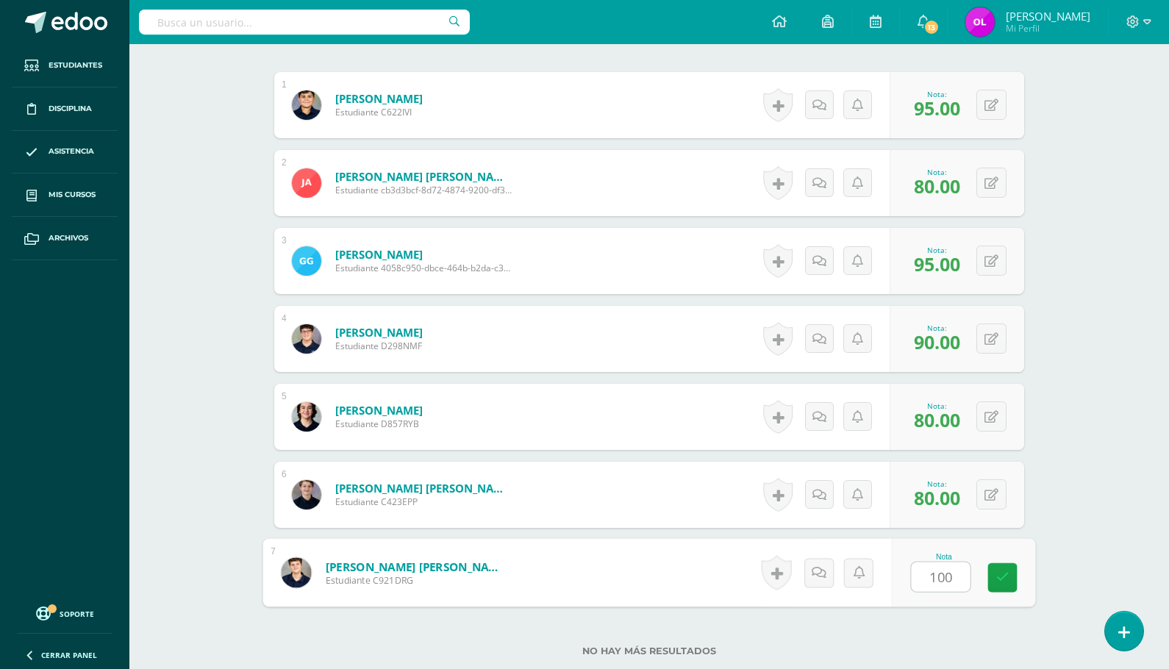
type input "100"
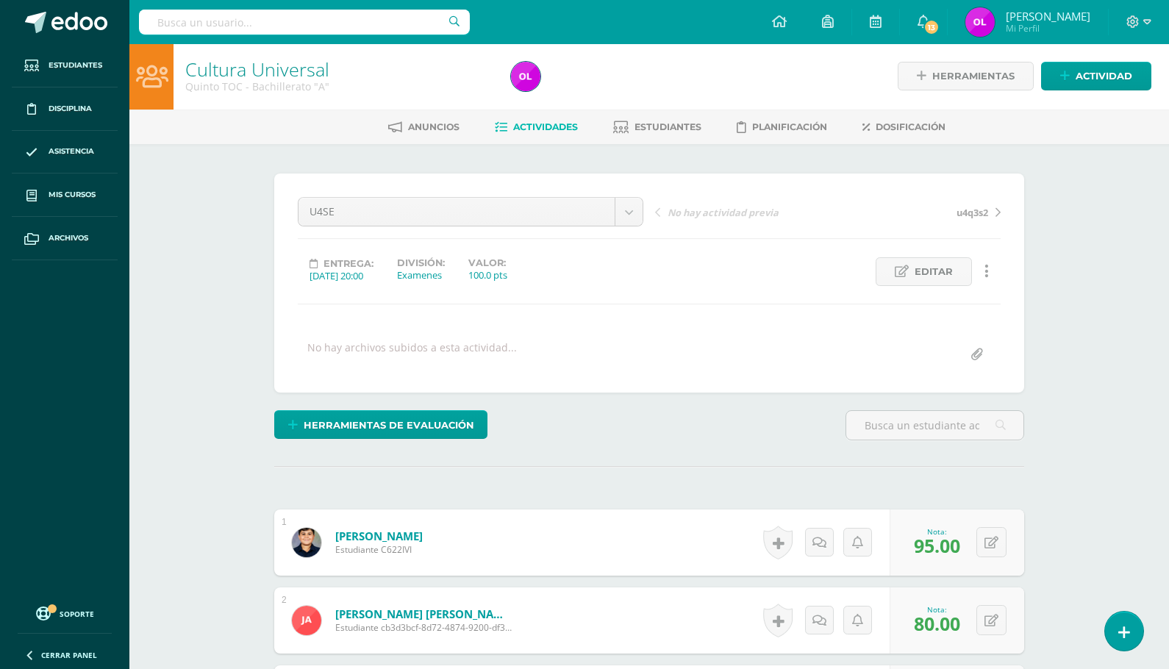
scroll to position [0, 0]
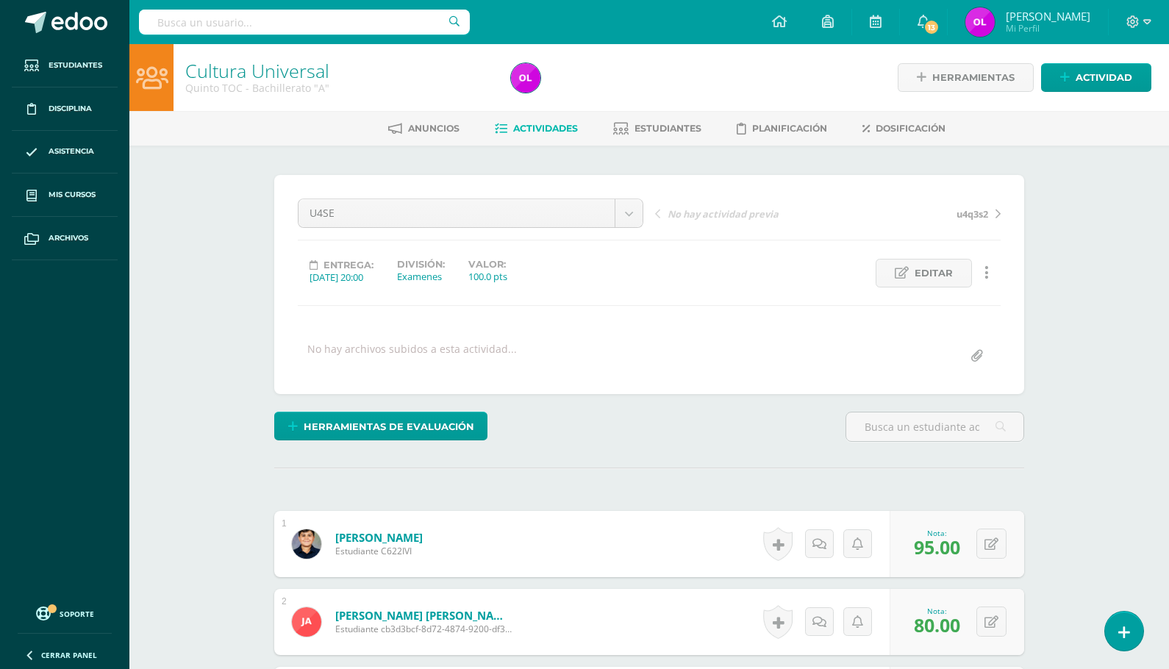
click at [534, 127] on span "Actividades" at bounding box center [545, 128] width 65 height 11
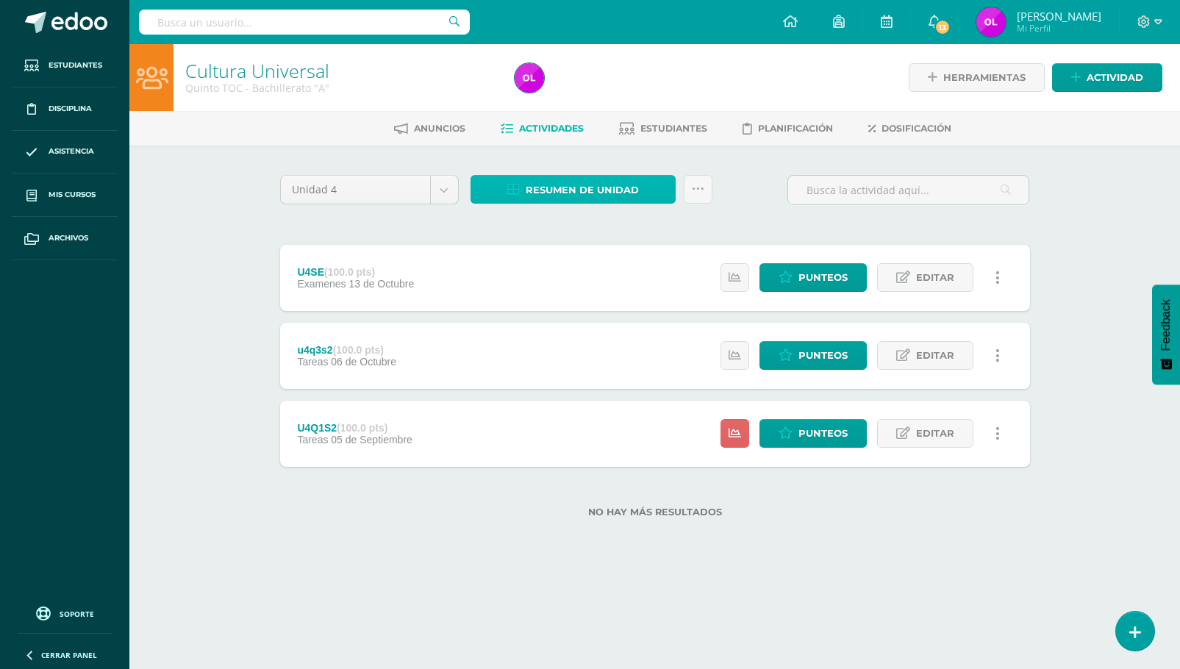
click at [576, 191] on span "Resumen de unidad" at bounding box center [582, 189] width 113 height 27
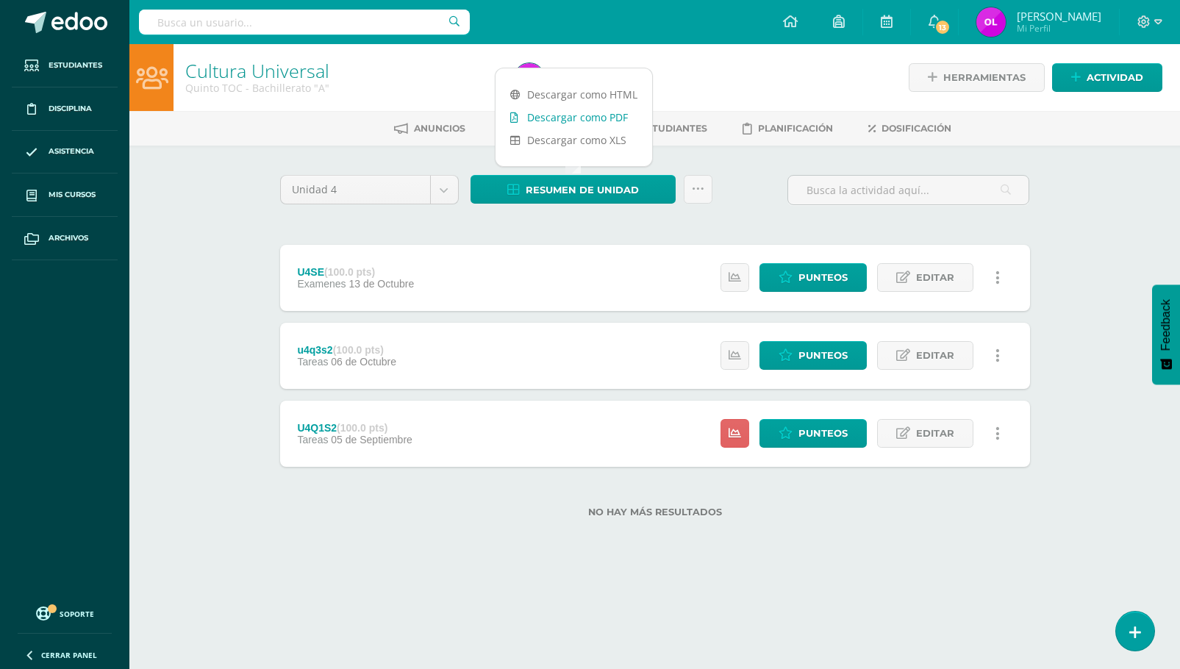
click at [593, 121] on link "Descargar como PDF" at bounding box center [573, 117] width 157 height 23
click at [812, 431] on span "Punteos" at bounding box center [822, 433] width 49 height 27
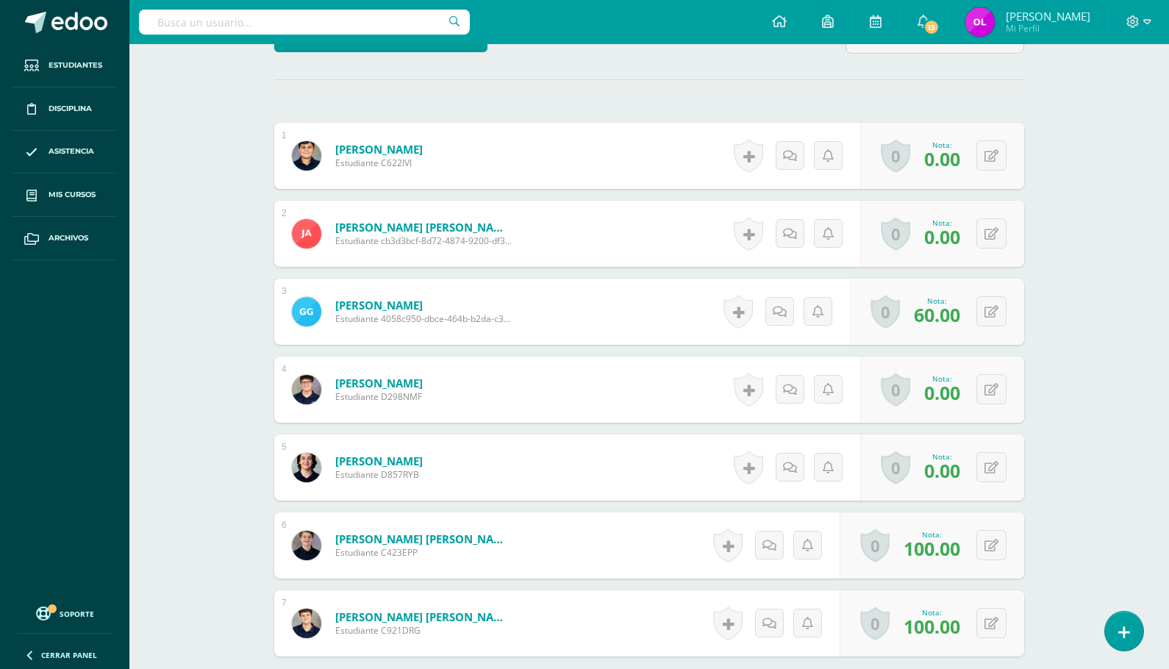
scroll to position [368, 0]
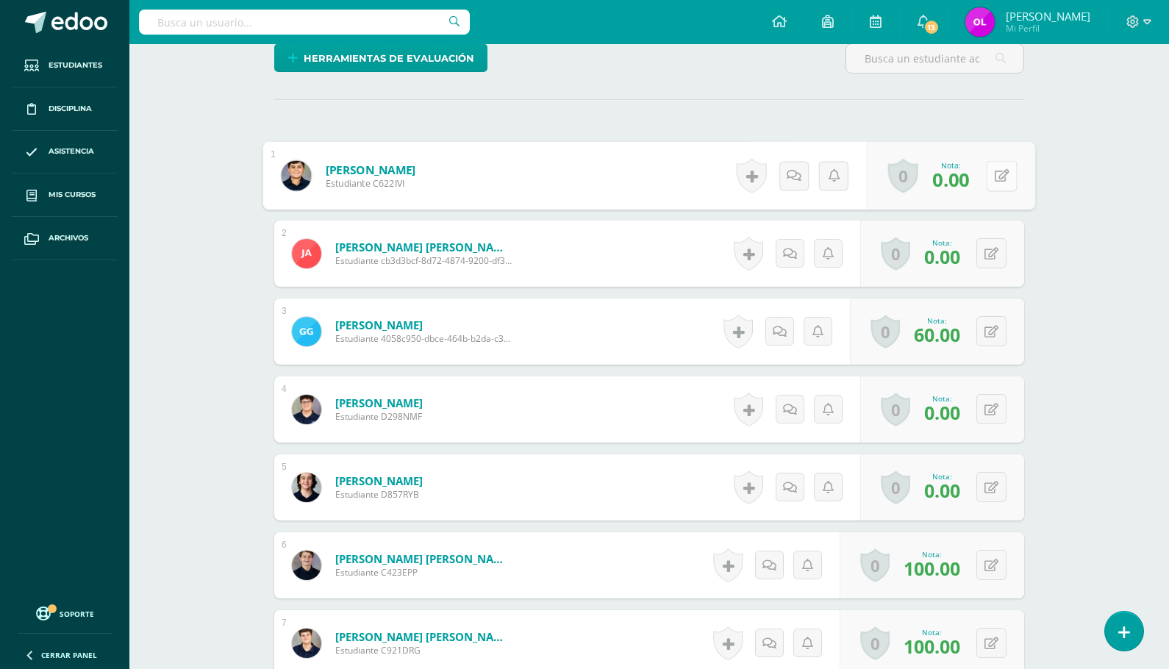
click at [989, 174] on button at bounding box center [1001, 175] width 31 height 31
type input "40"
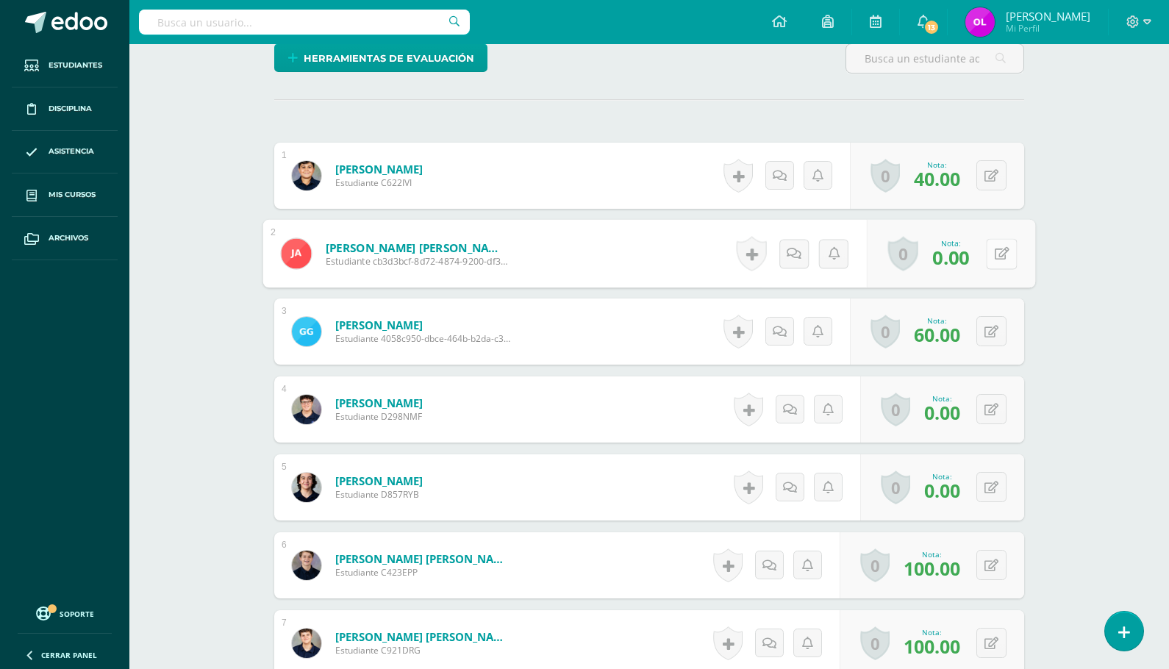
click at [997, 260] on button at bounding box center [1001, 253] width 31 height 31
type input "40"
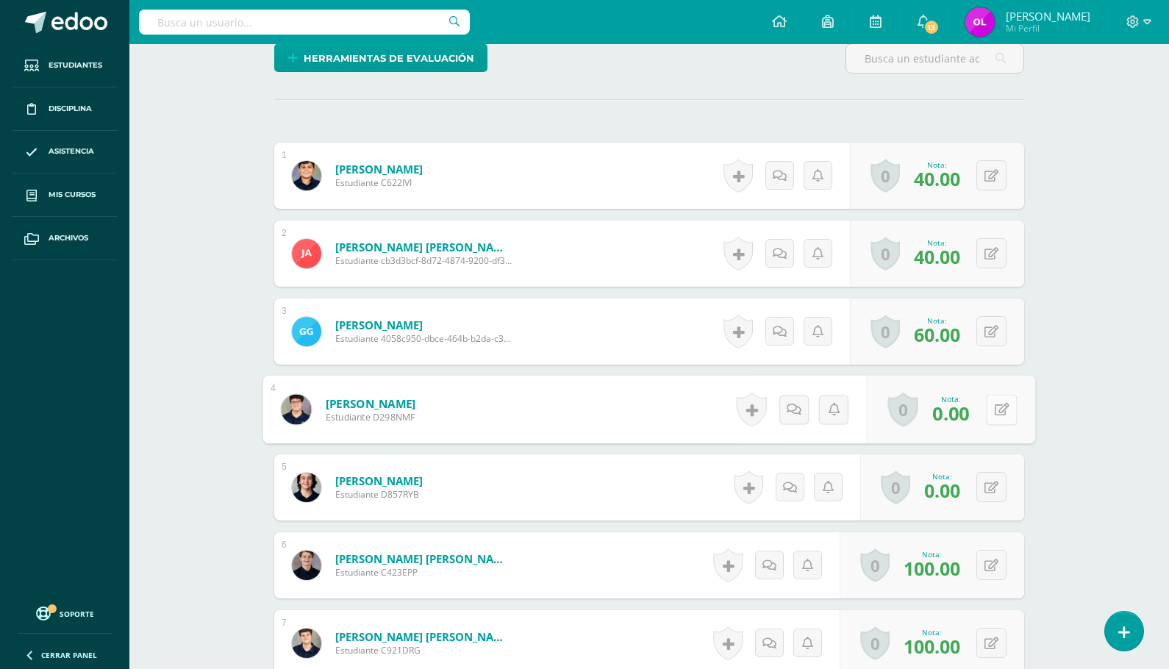
click at [995, 409] on icon at bounding box center [1002, 409] width 15 height 12
type input "40"
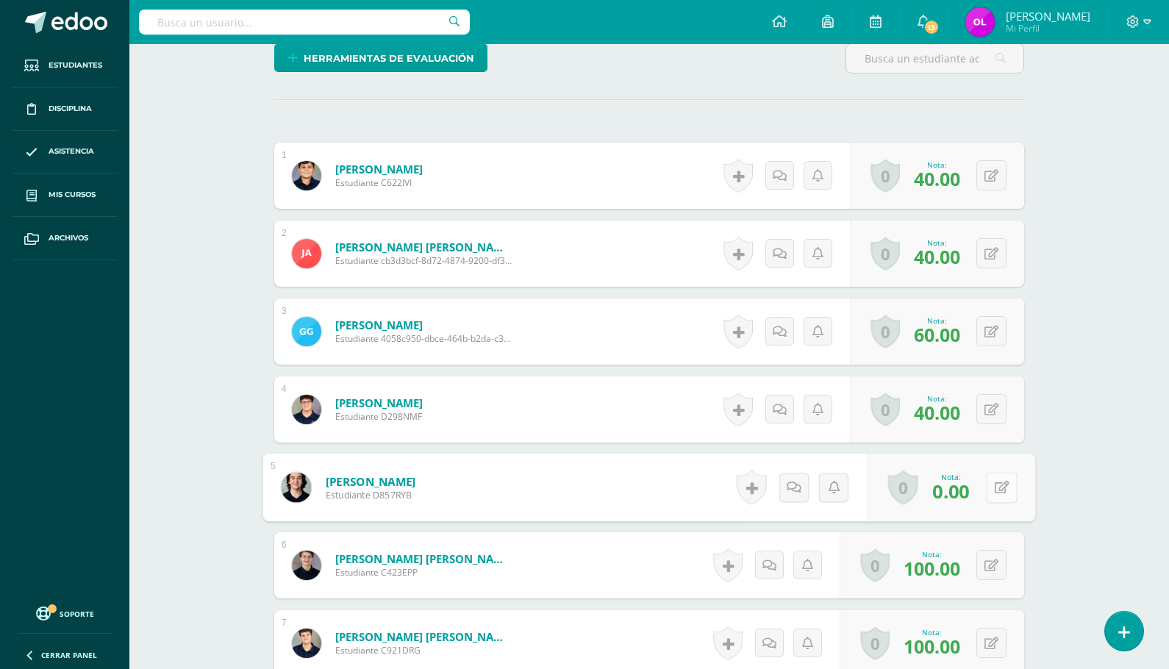
click at [999, 490] on icon at bounding box center [1002, 487] width 15 height 12
type input "40"
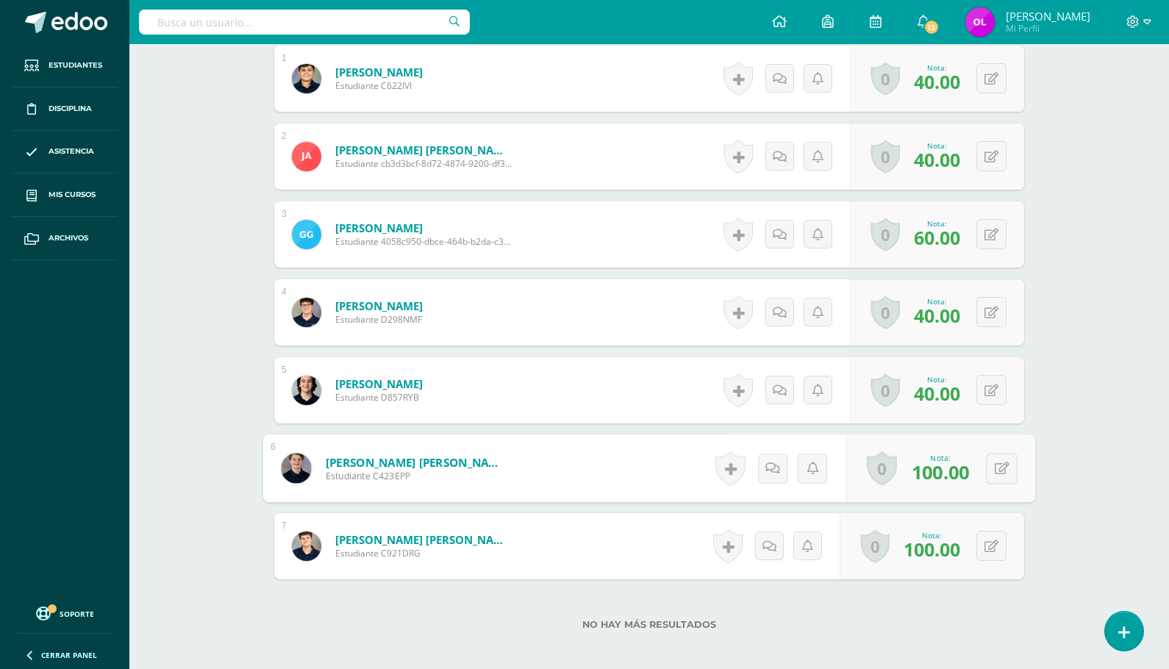
scroll to position [0, 0]
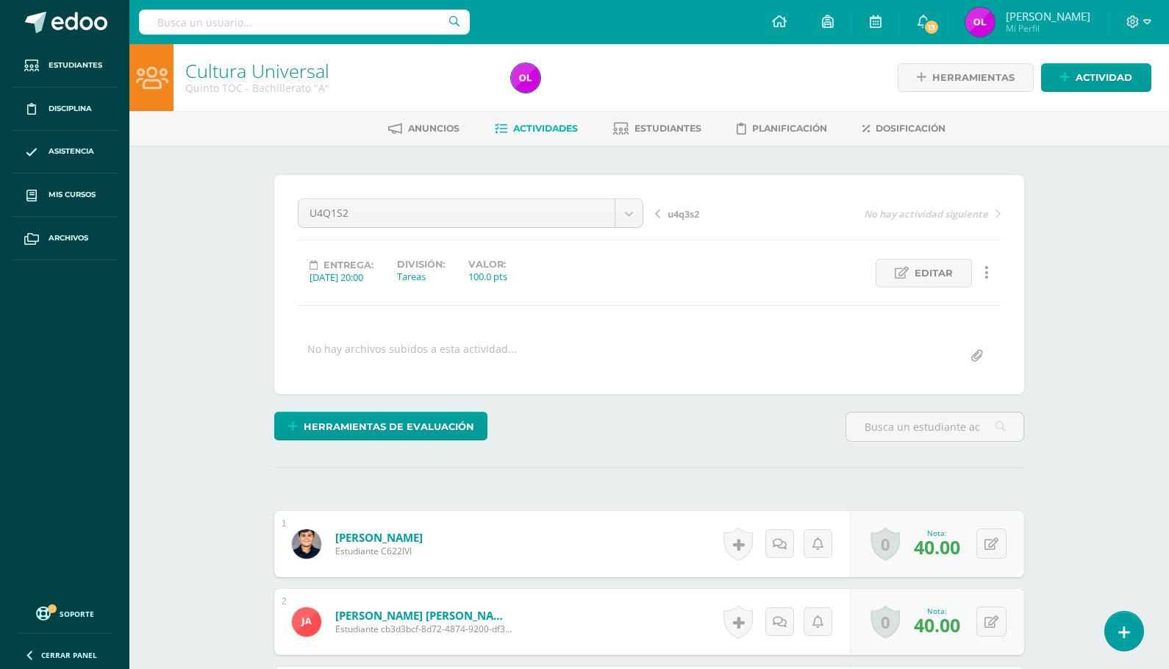
click at [525, 130] on span "Actividades" at bounding box center [545, 128] width 65 height 11
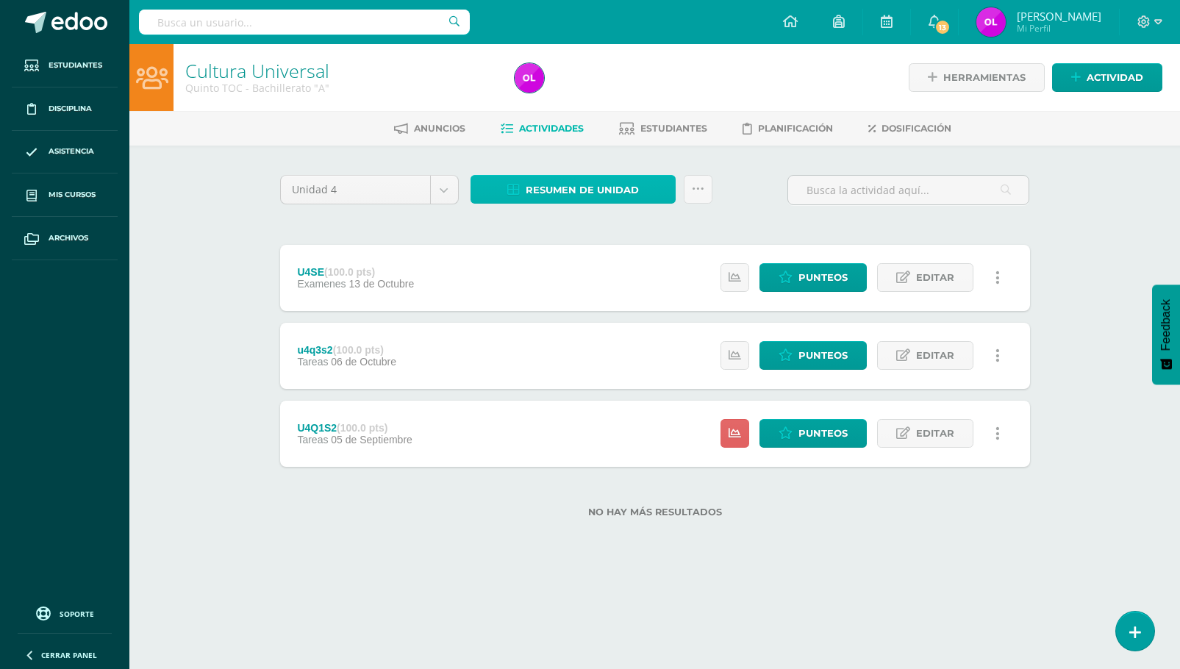
click at [570, 192] on span "Resumen de unidad" at bounding box center [582, 189] width 113 height 27
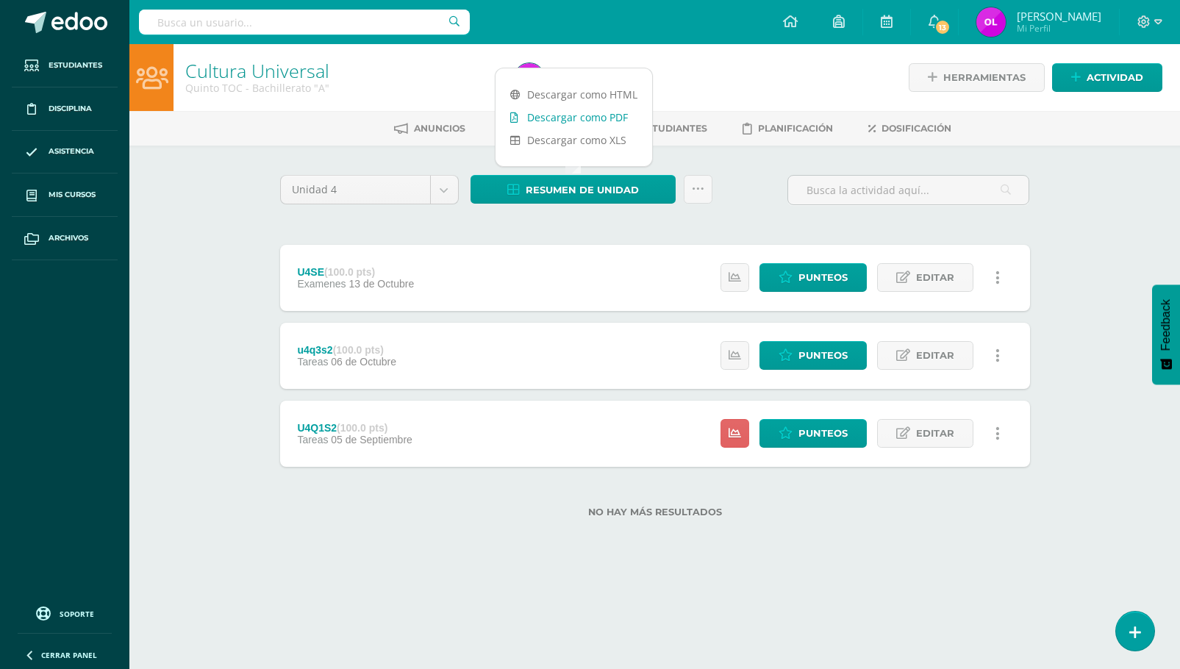
click at [606, 121] on link "Descargar como PDF" at bounding box center [573, 117] width 157 height 23
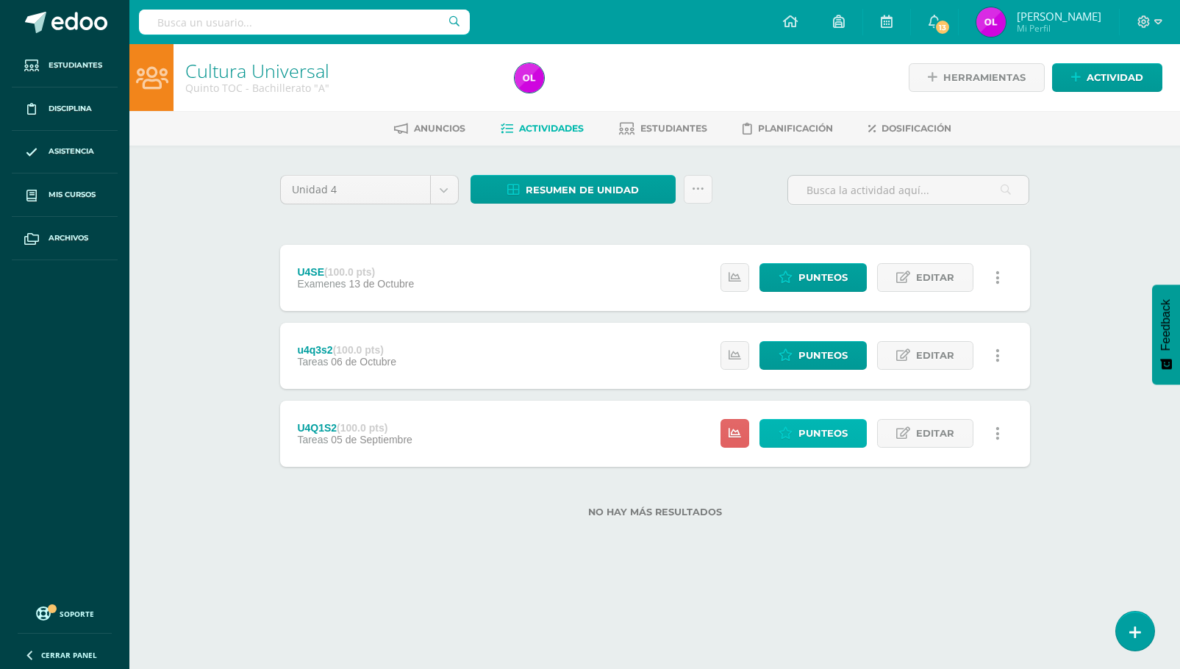
click at [800, 437] on span "Punteos" at bounding box center [822, 433] width 49 height 27
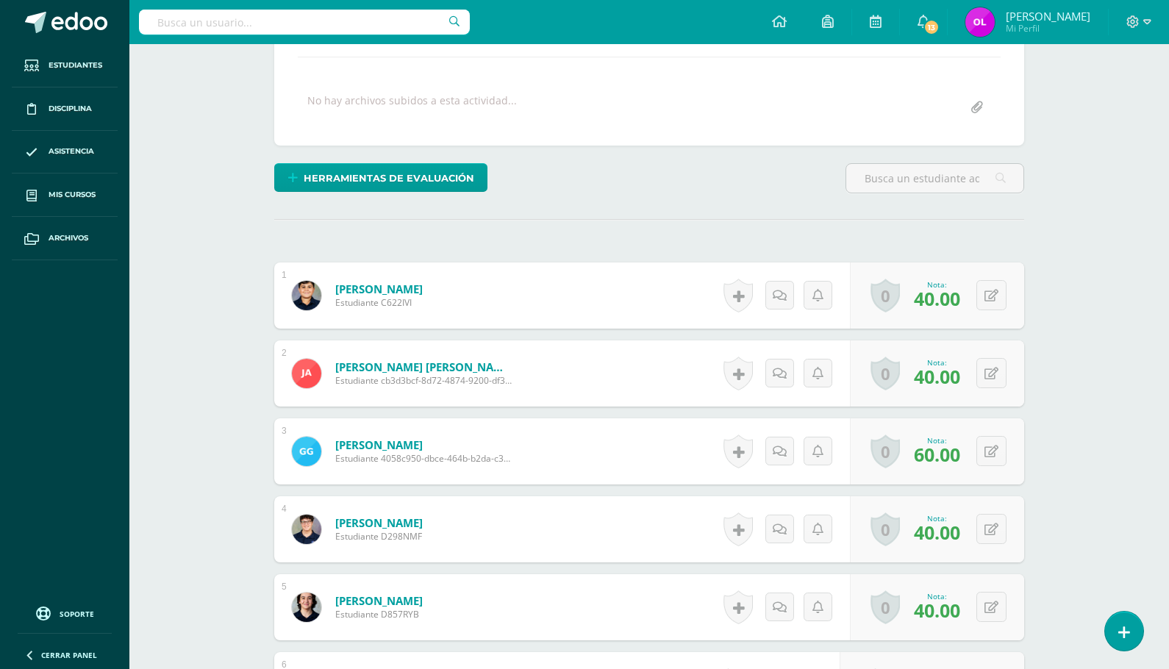
scroll to position [256, 0]
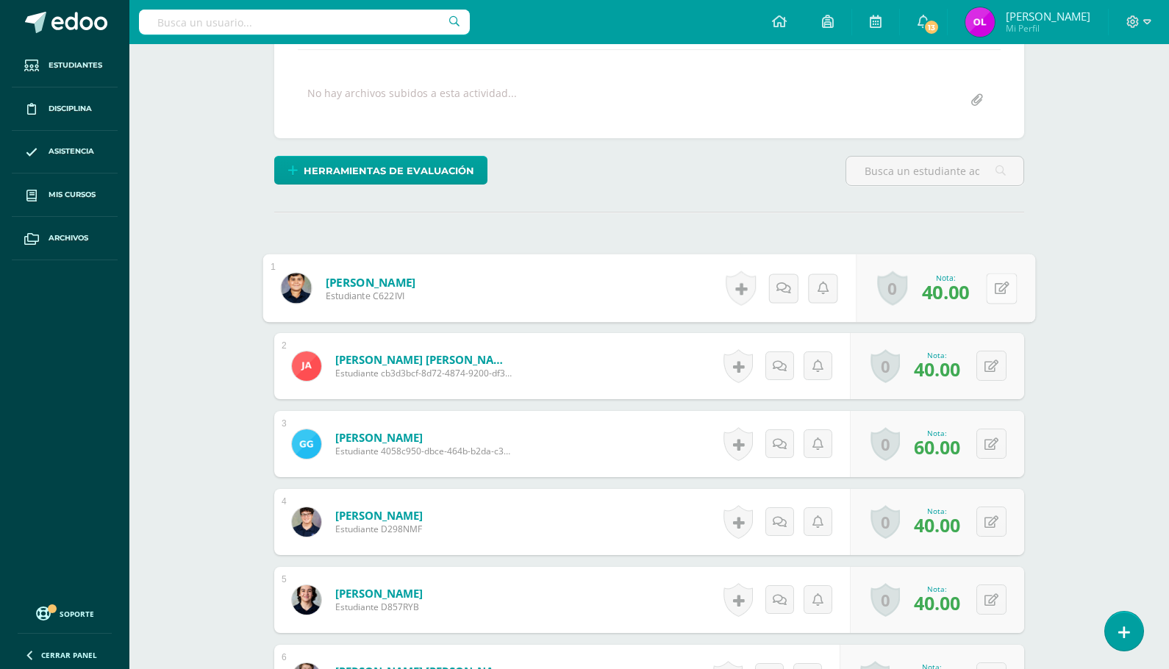
click at [992, 284] on button at bounding box center [1001, 288] width 31 height 31
type input "60"
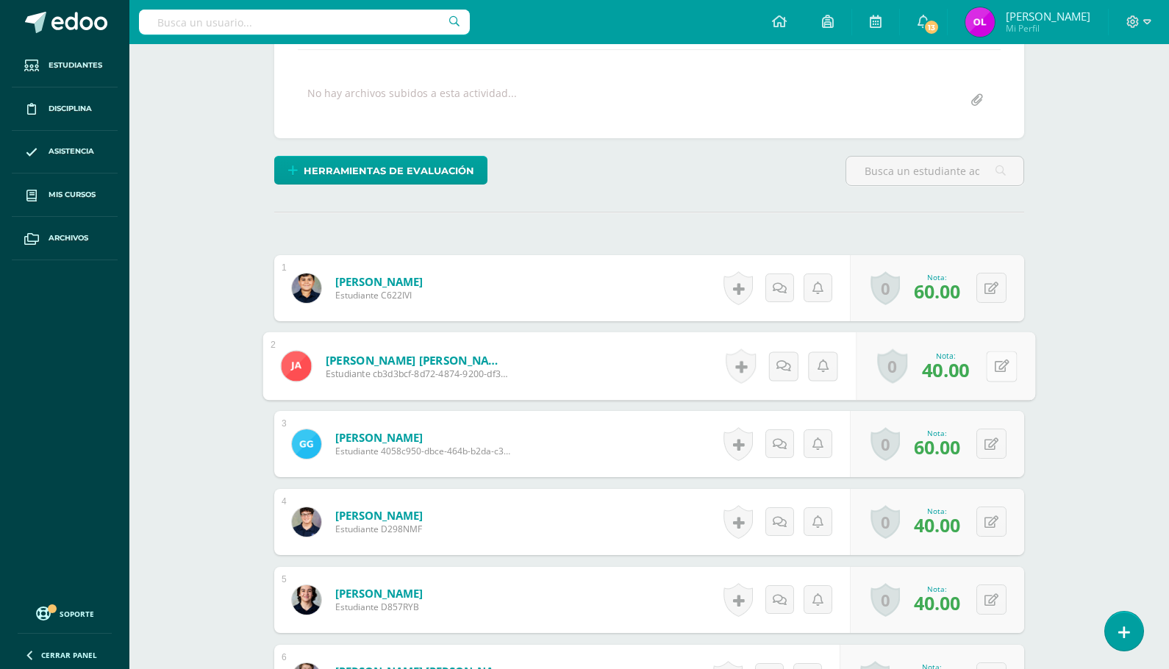
click at [1003, 366] on icon at bounding box center [1002, 365] width 15 height 12
type input "60"
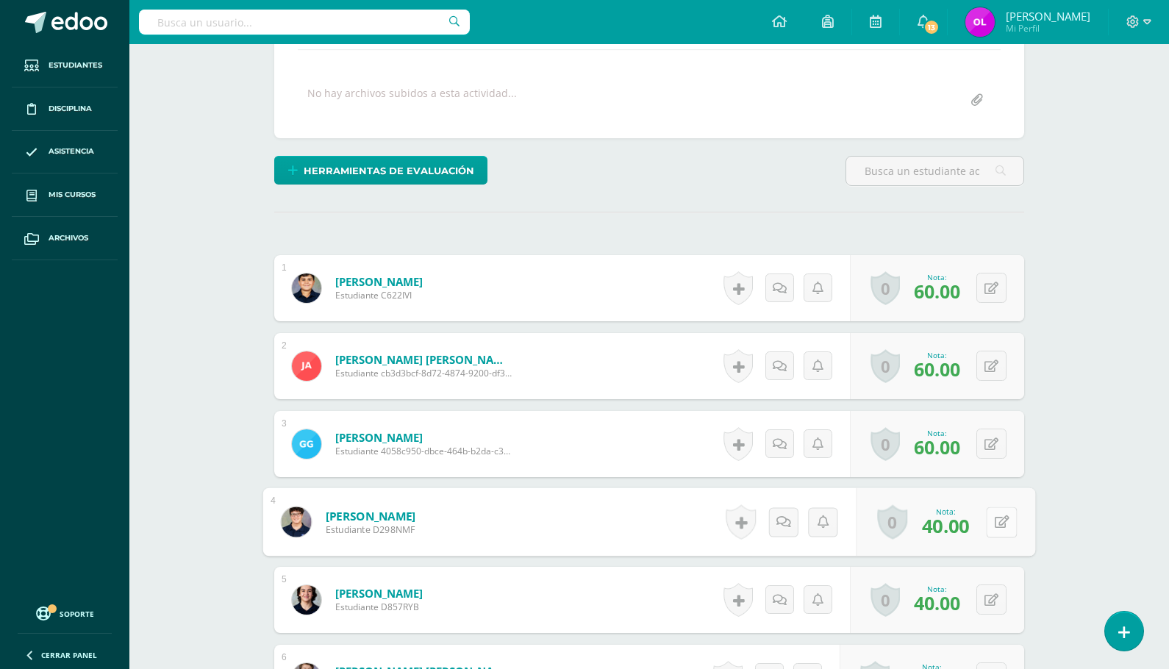
click at [987, 525] on button at bounding box center [1001, 521] width 31 height 31
click at [987, 445] on button at bounding box center [991, 444] width 30 height 30
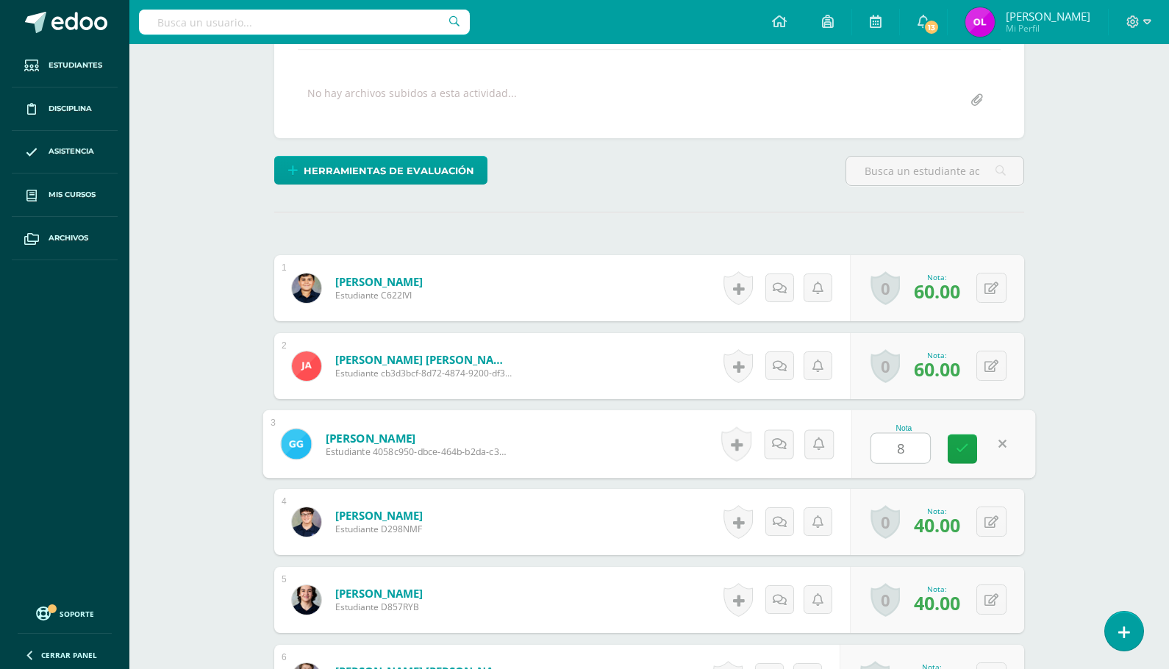
type input "80"
click at [984, 523] on div "0 Logros Logros obtenidos Aún no hay logros agregados Nota: 40.00" at bounding box center [937, 522] width 174 height 66
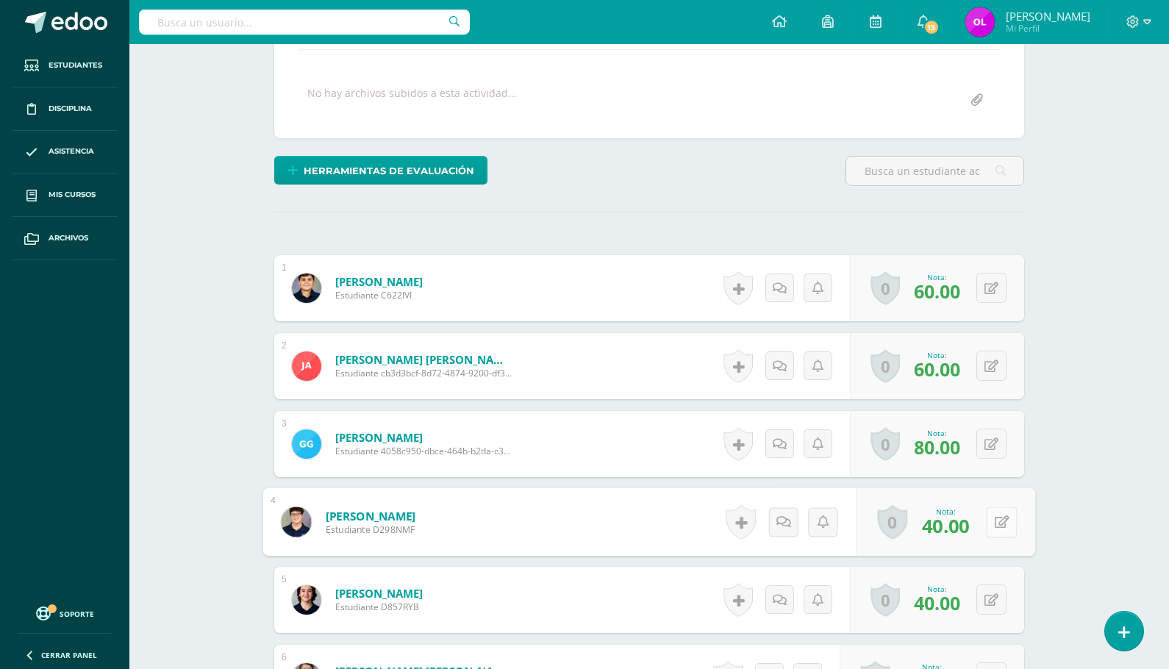
click at [1003, 523] on icon at bounding box center [1002, 521] width 15 height 12
type input "60"
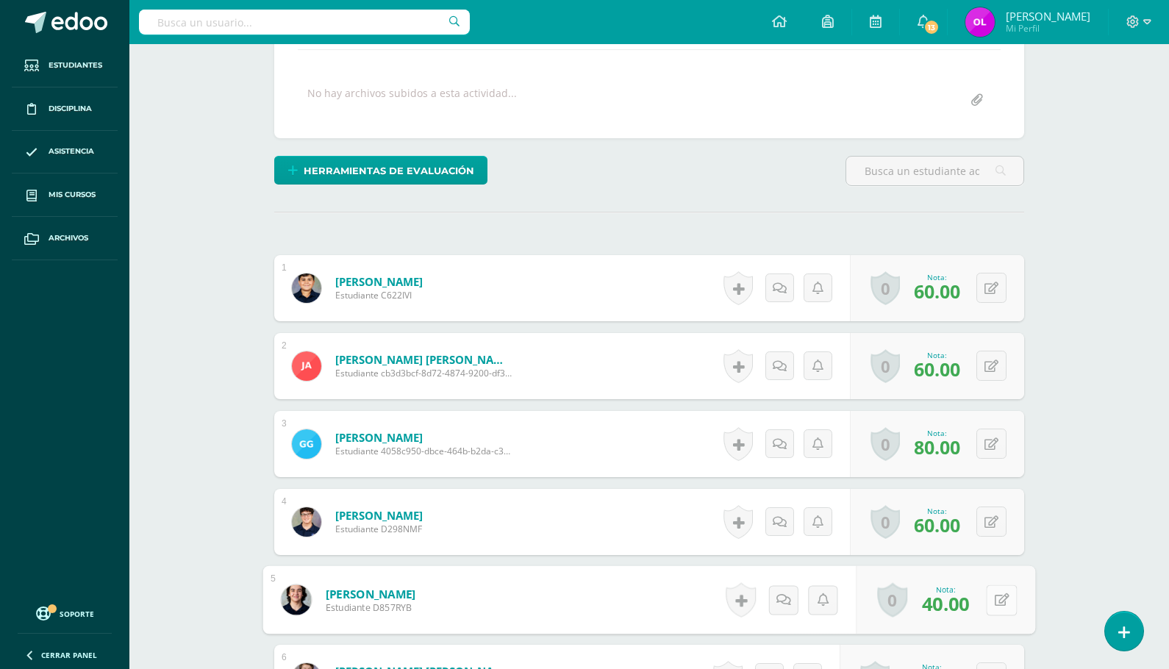
click at [992, 593] on button at bounding box center [1001, 599] width 31 height 31
type input "60"
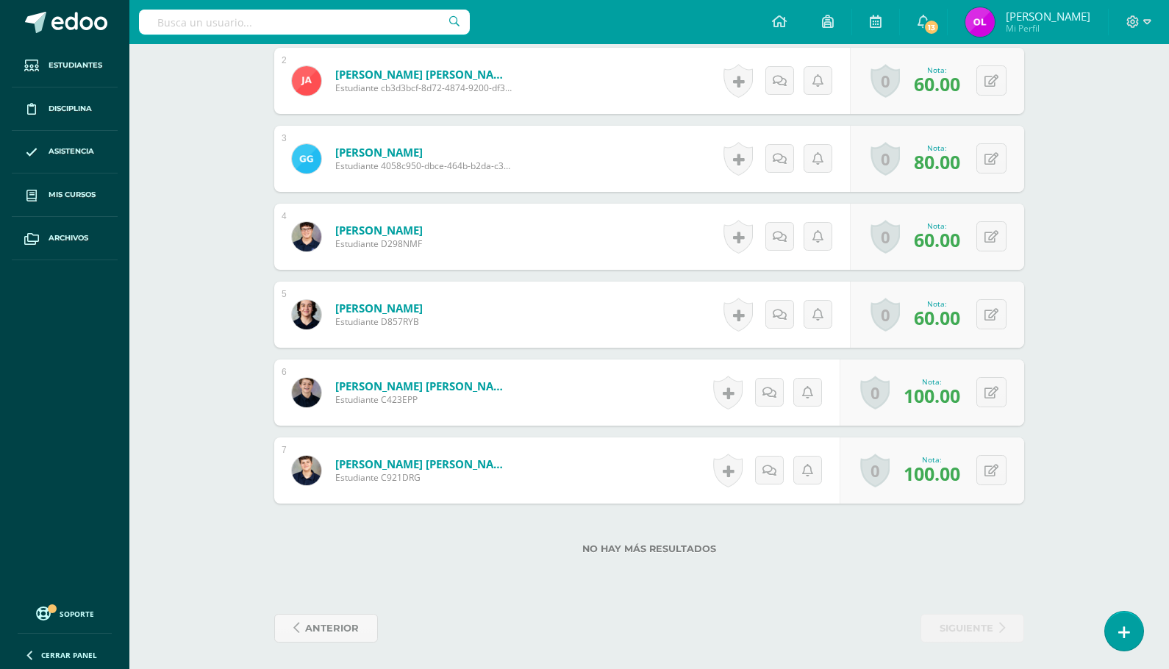
scroll to position [544, 0]
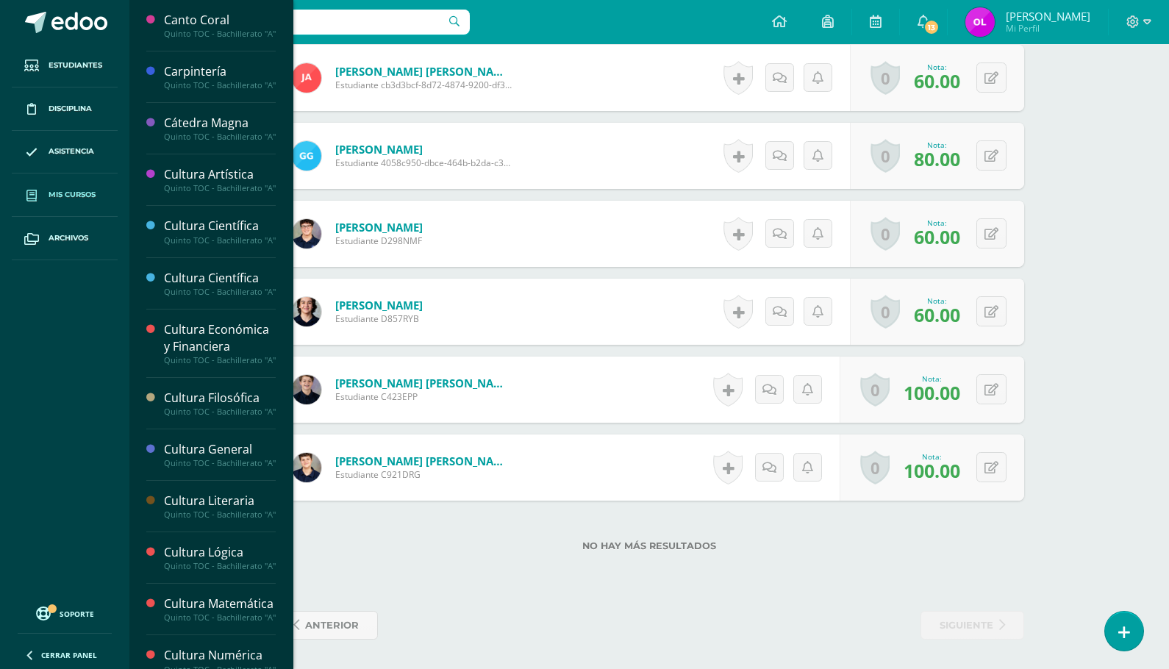
click at [87, 188] on link "Mis cursos" at bounding box center [65, 194] width 106 height 43
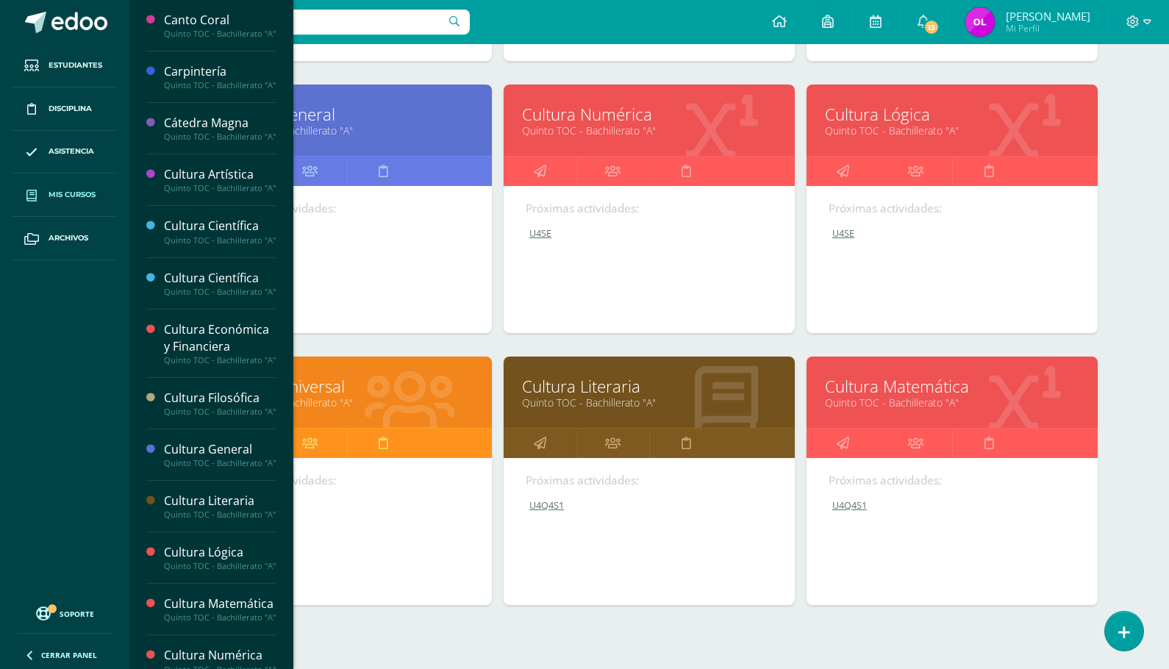
scroll to position [465, 0]
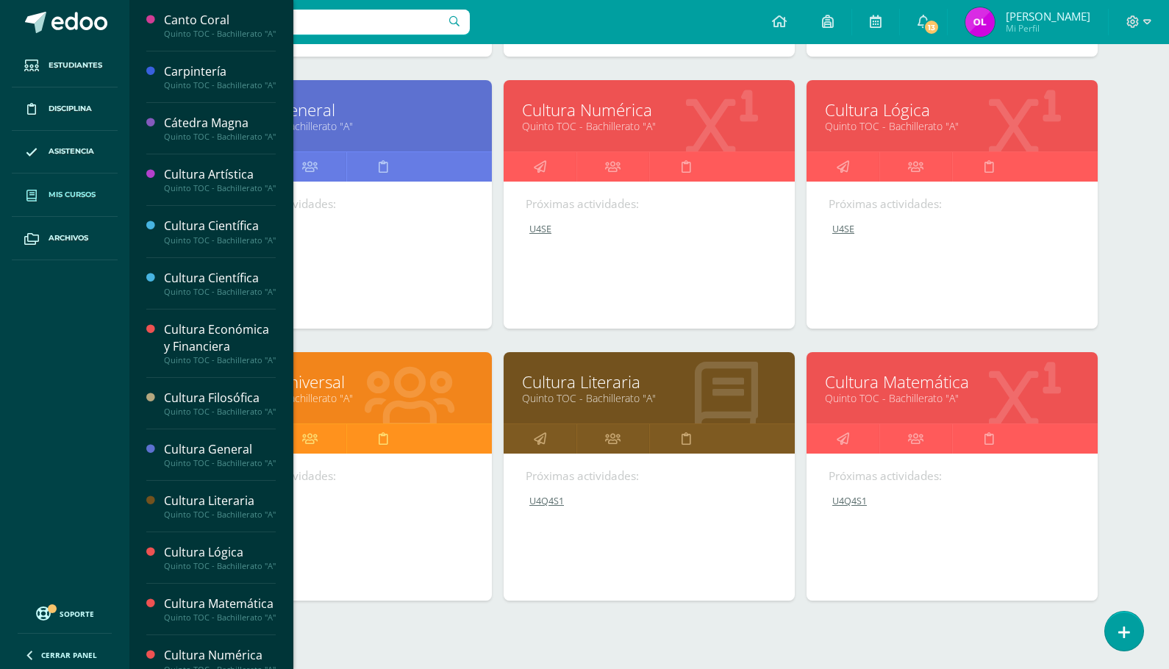
click at [365, 382] on link "Cultura Universal" at bounding box center [346, 382] width 254 height 23
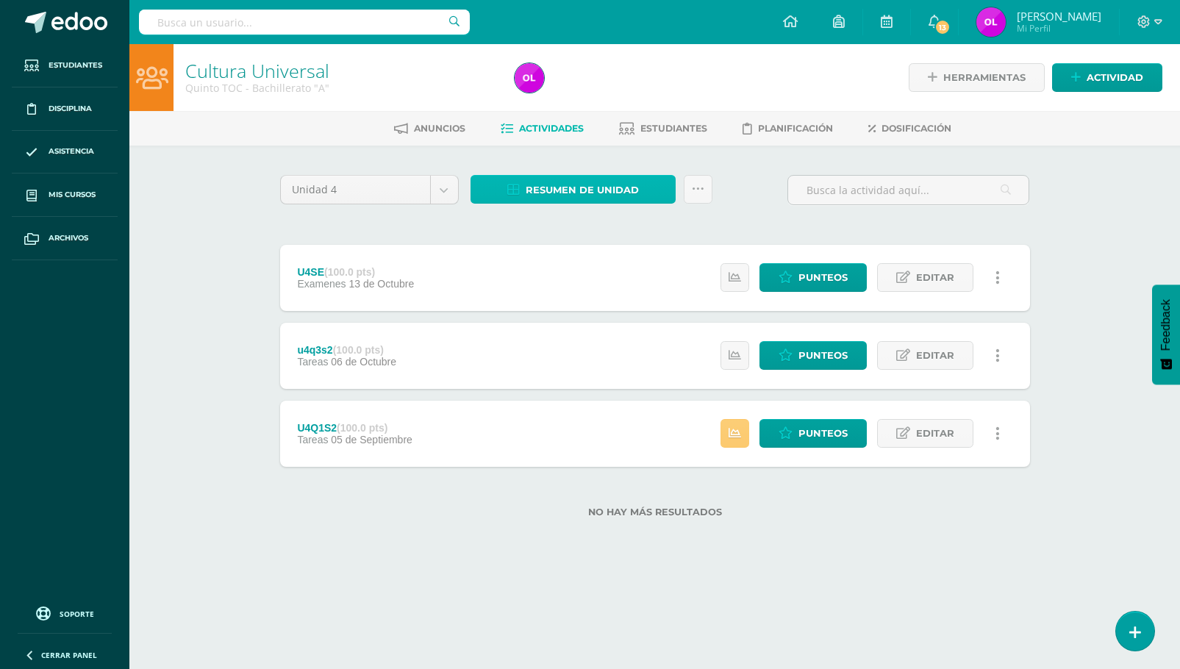
click at [590, 193] on span "Resumen de unidad" at bounding box center [582, 189] width 113 height 27
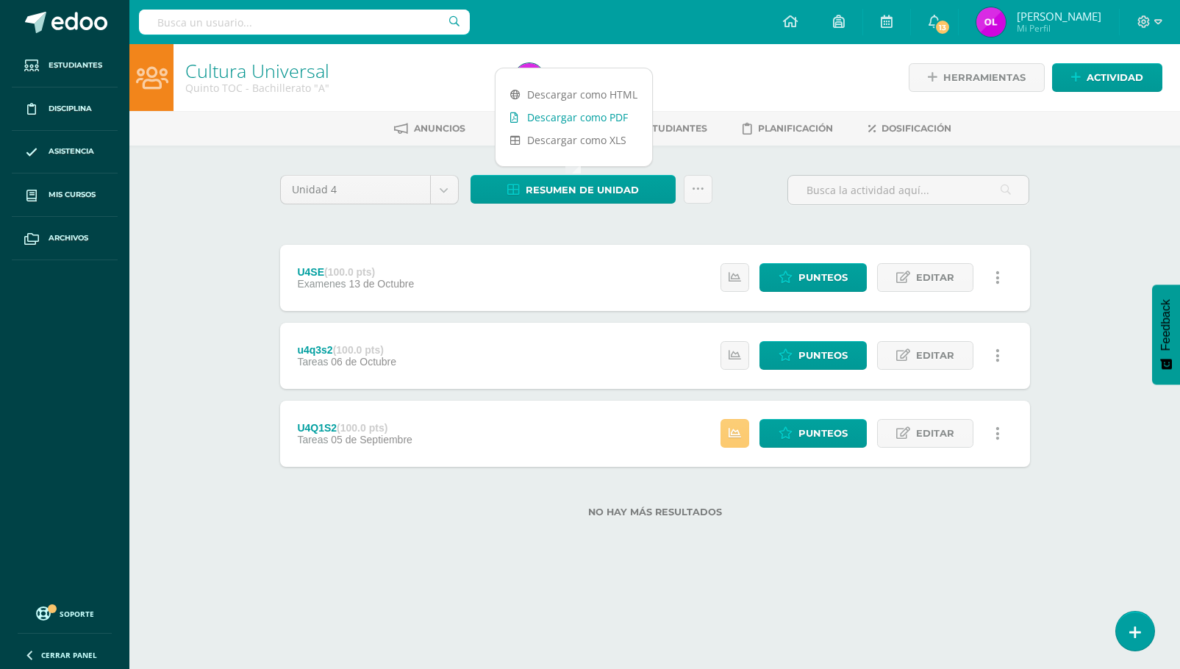
click at [609, 116] on link "Descargar como PDF" at bounding box center [573, 117] width 157 height 23
click at [792, 429] on icon at bounding box center [785, 433] width 14 height 12
click at [820, 432] on span "Punteos" at bounding box center [822, 433] width 49 height 27
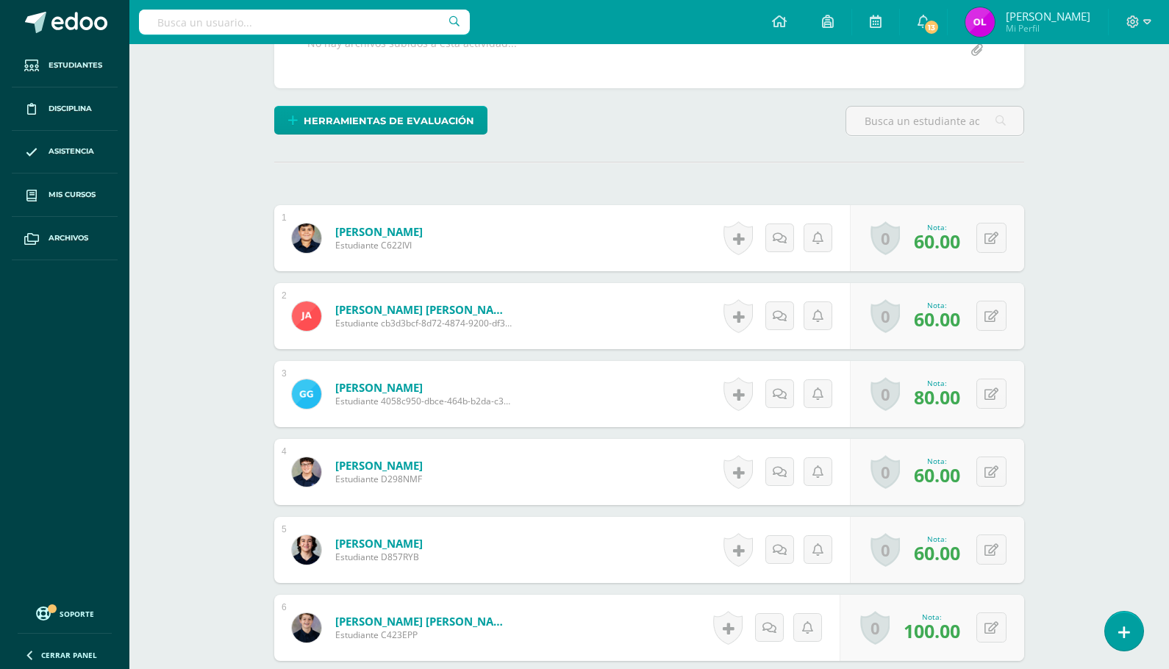
scroll to position [327, 0]
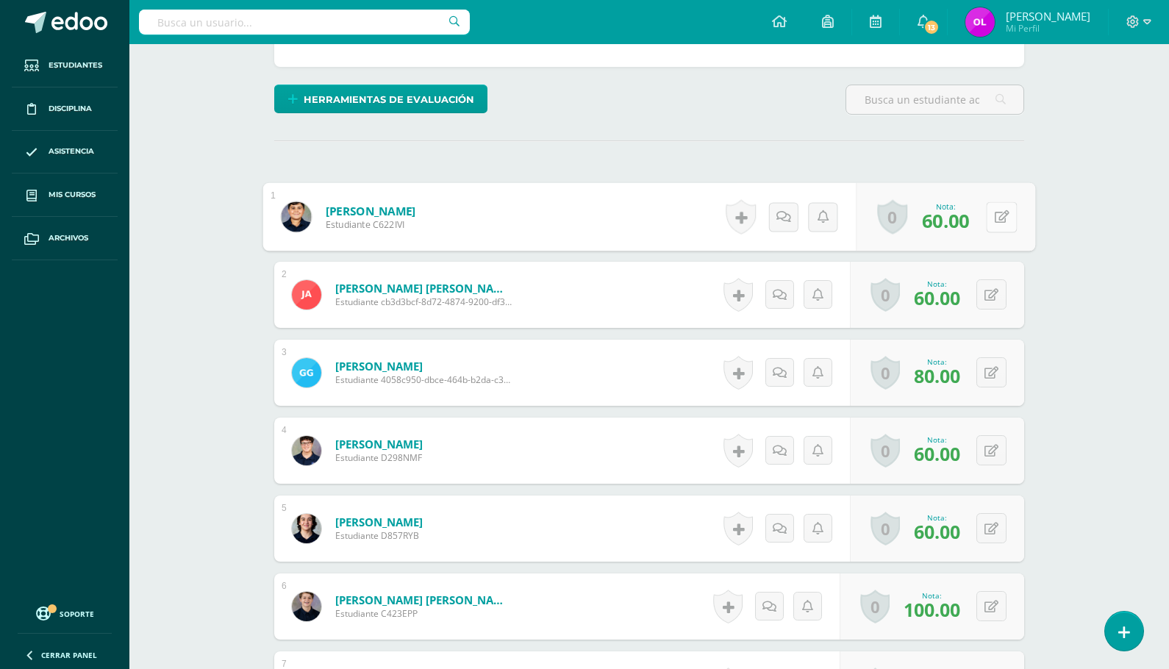
click at [988, 215] on button at bounding box center [1001, 216] width 31 height 31
type input "70"
click at [985, 293] on button at bounding box center [991, 294] width 30 height 30
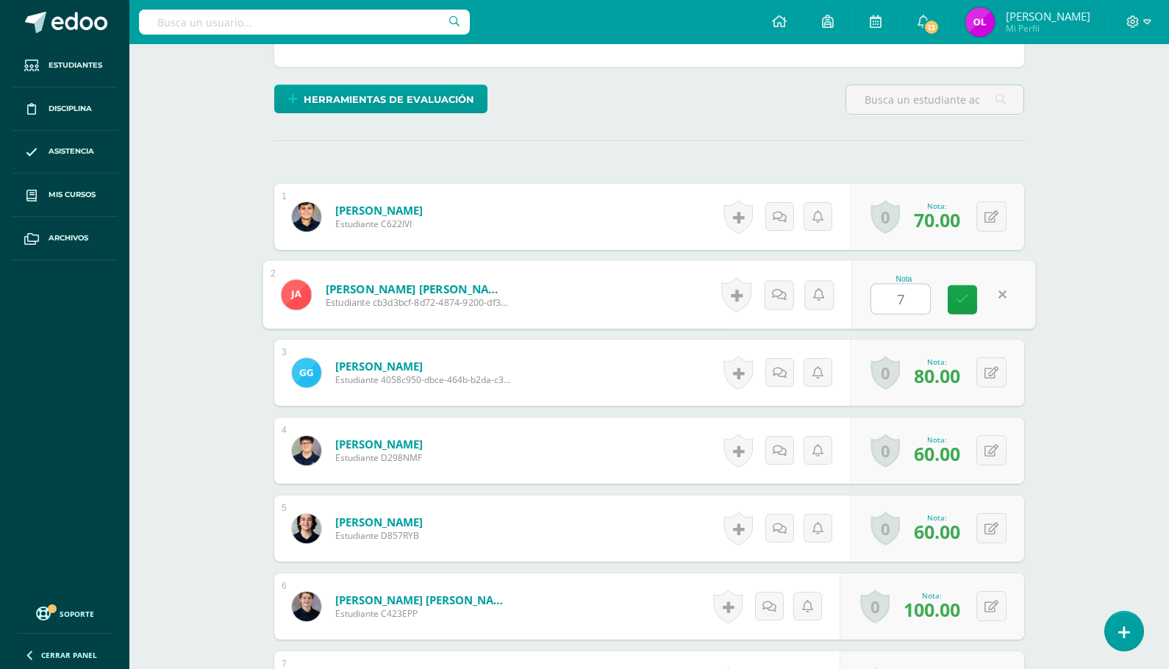
type input "70"
click at [993, 376] on button at bounding box center [991, 372] width 30 height 30
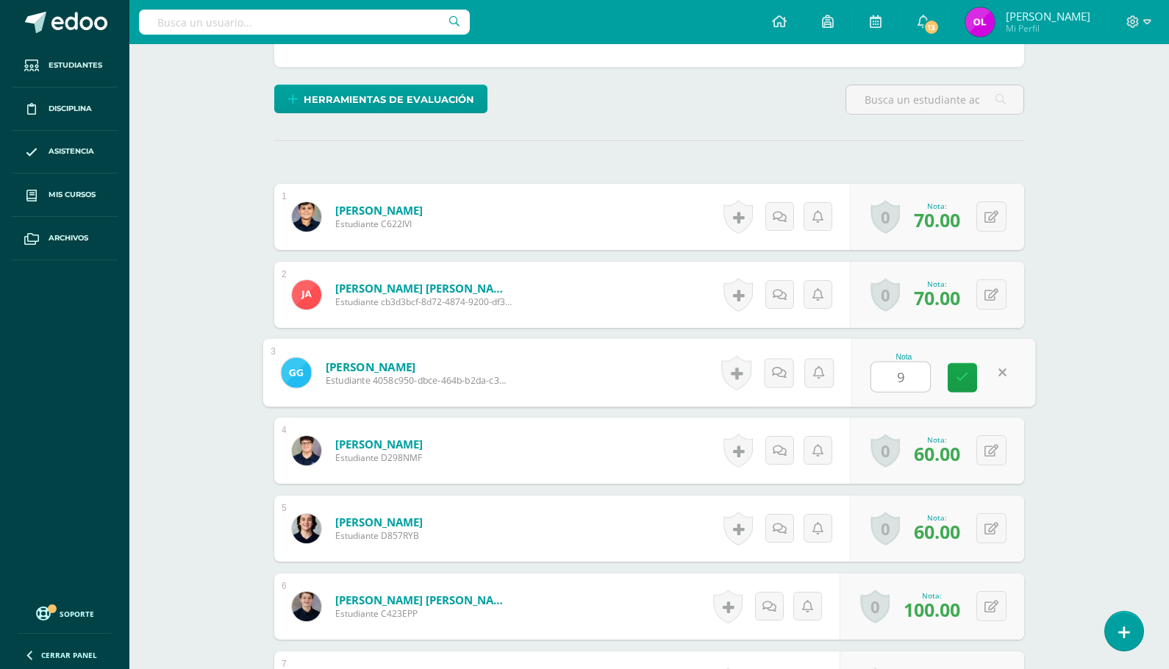
type input "90"
click at [993, 449] on button at bounding box center [991, 450] width 30 height 30
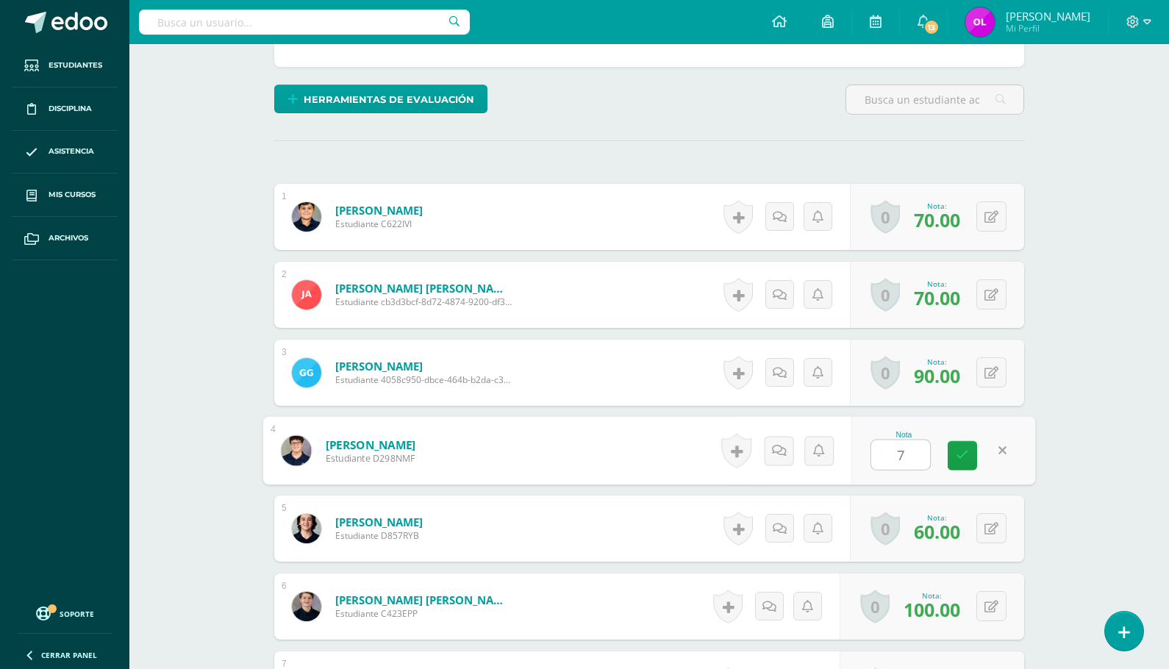
type input "70"
click at [993, 522] on button at bounding box center [991, 528] width 30 height 30
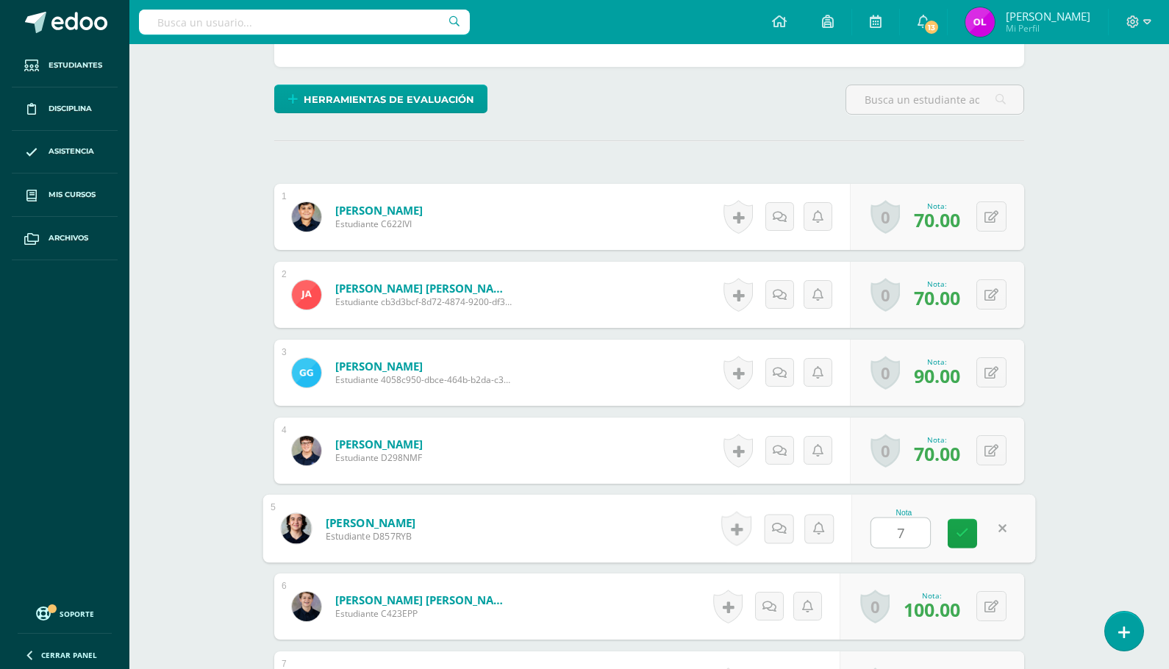
type input "70"
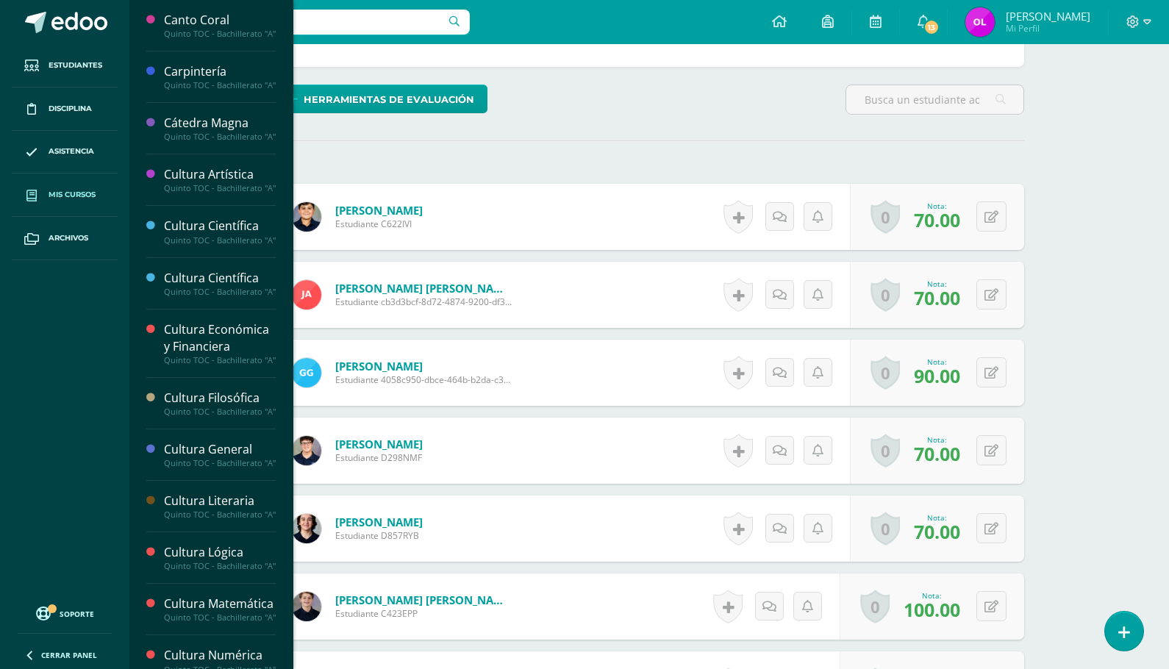
click at [66, 194] on span "Mis cursos" at bounding box center [72, 195] width 47 height 12
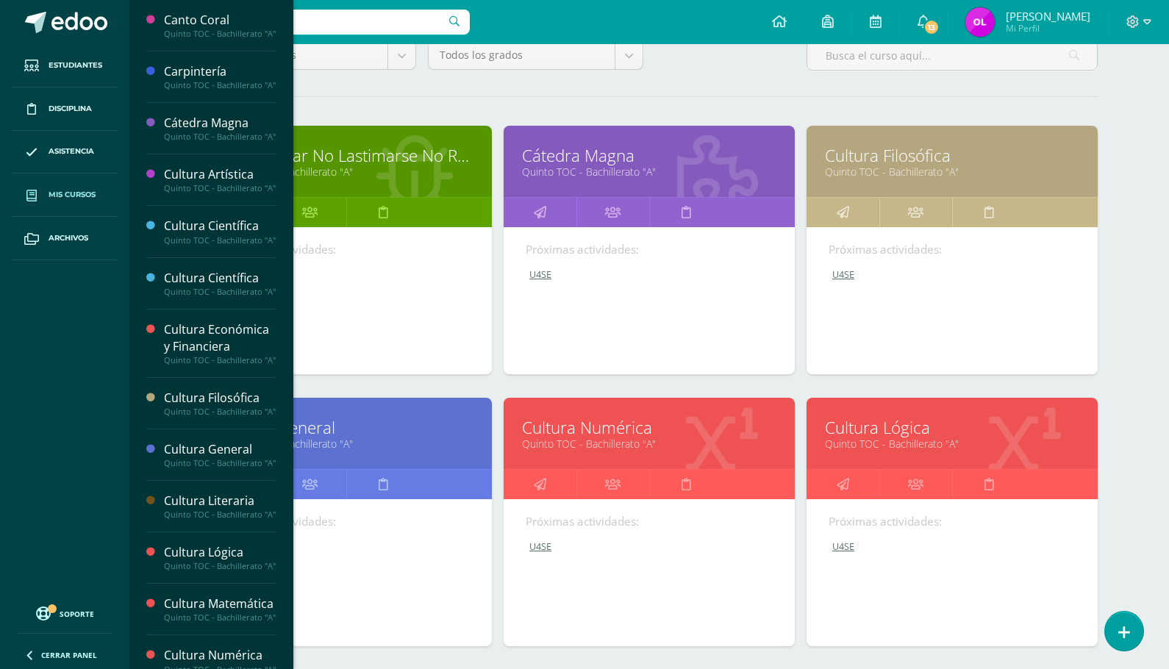
scroll to position [262, 0]
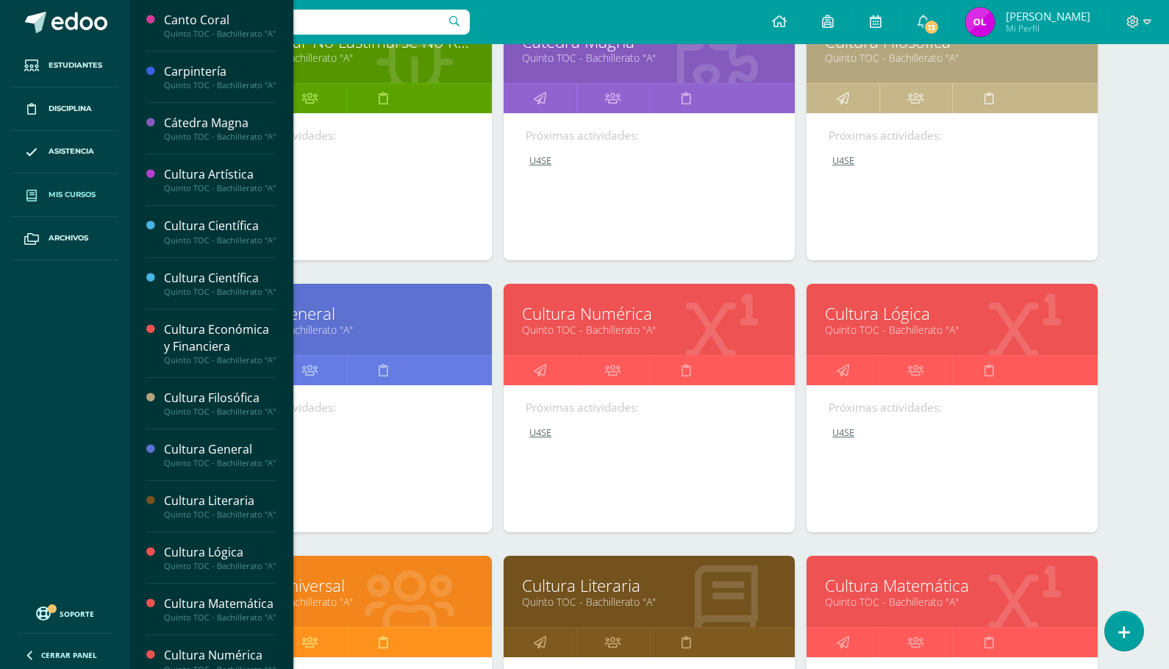
click at [377, 592] on link "Cultura Universal" at bounding box center [346, 585] width 254 height 23
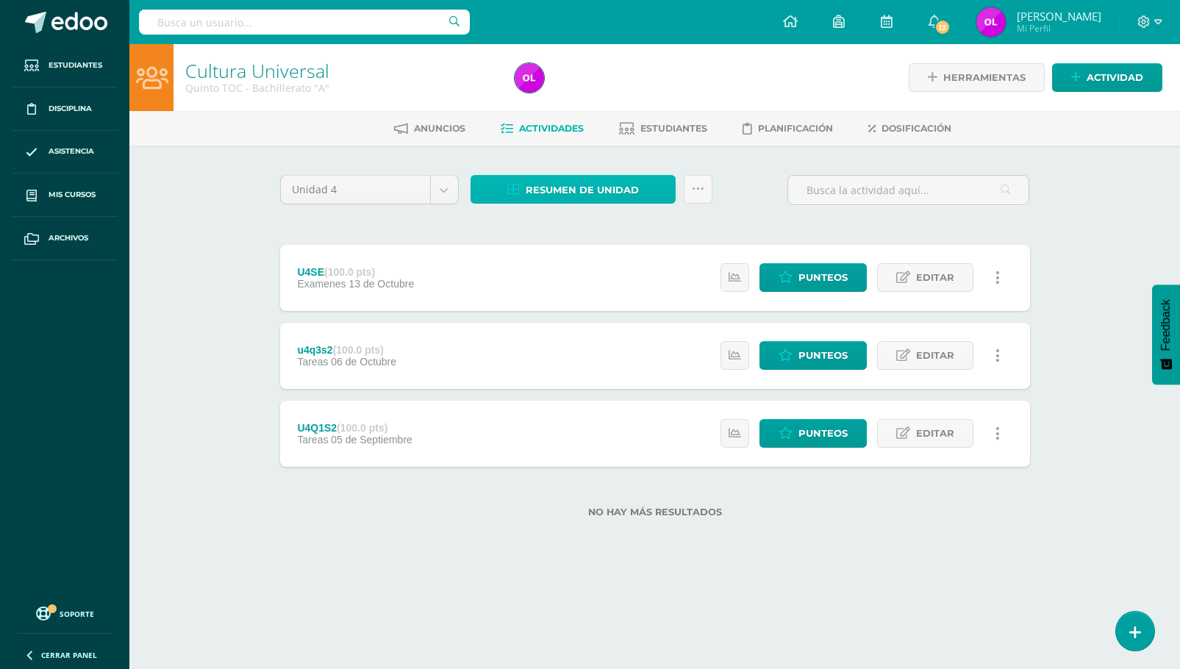
click at [512, 190] on icon at bounding box center [513, 190] width 12 height 12
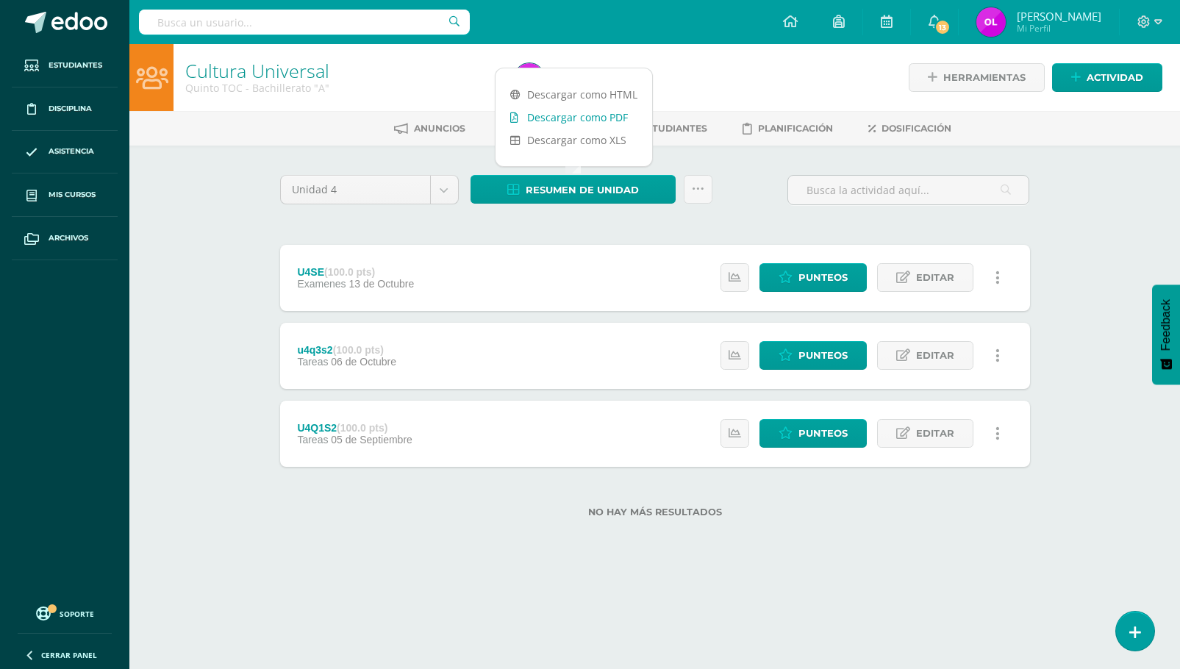
click at [560, 114] on link "Descargar como PDF" at bounding box center [573, 117] width 157 height 23
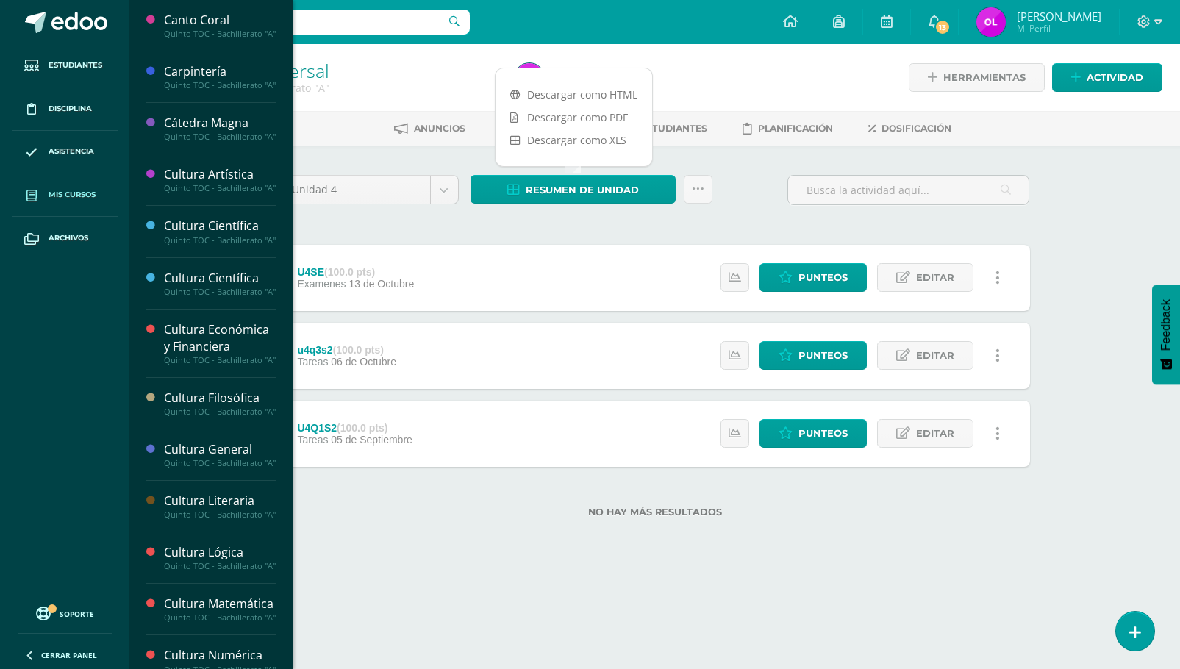
click at [71, 194] on span "Mis cursos" at bounding box center [72, 195] width 47 height 12
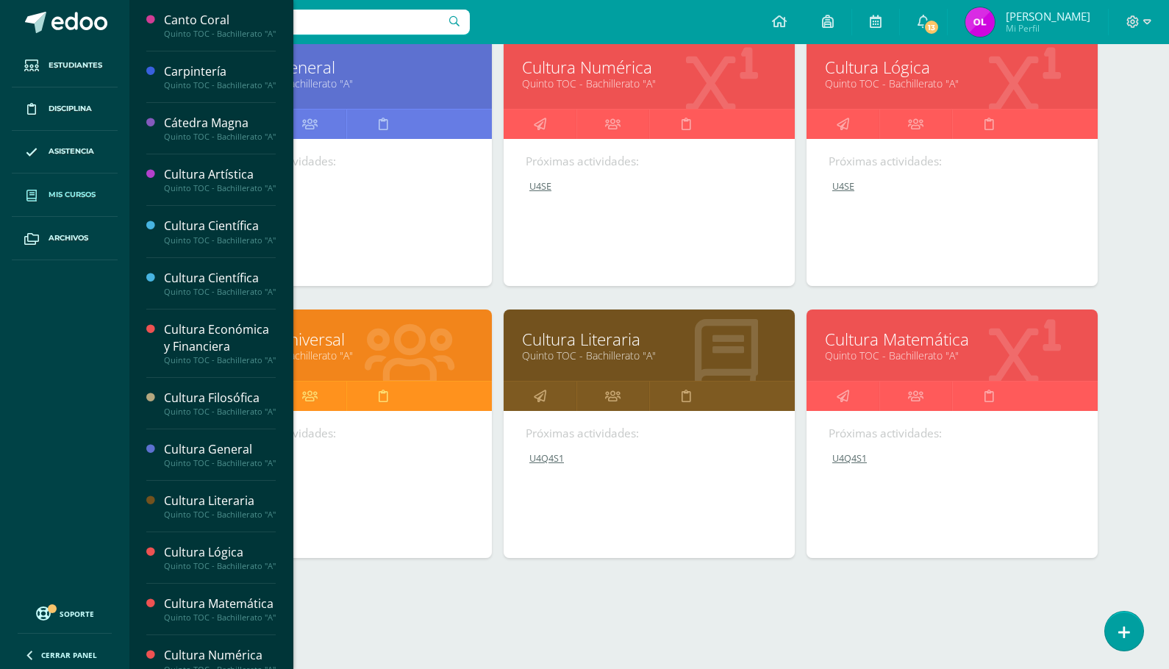
scroll to position [513, 0]
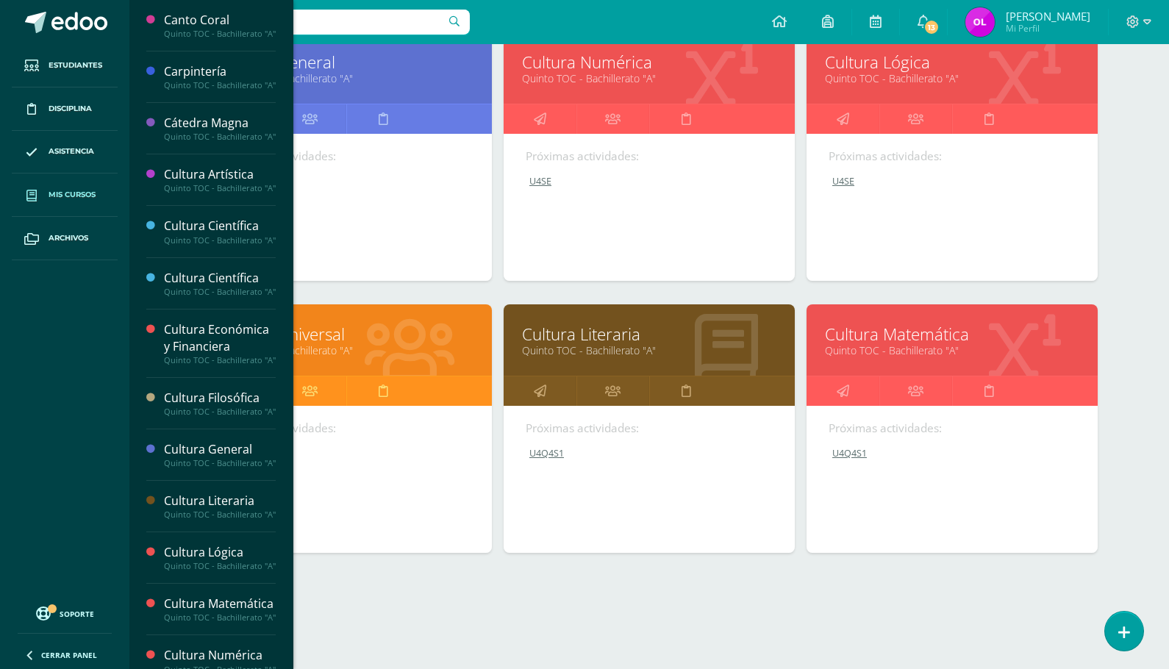
click at [603, 329] on link "Cultura Literaria" at bounding box center [649, 334] width 254 height 23
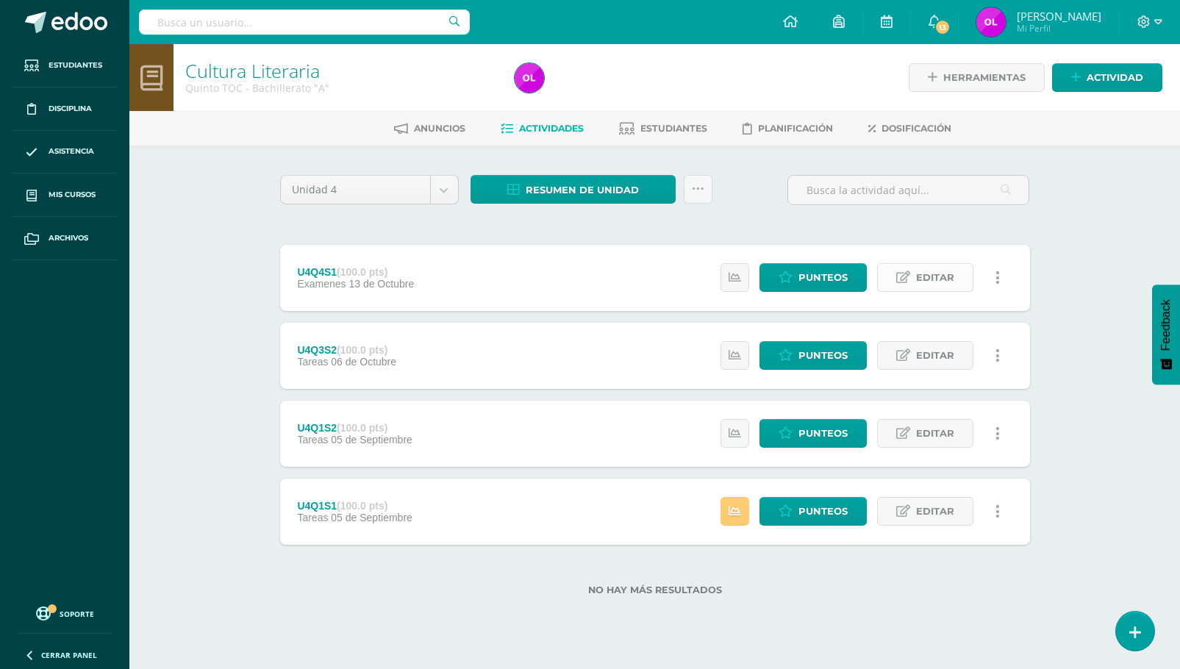
click at [924, 276] on span "Editar" at bounding box center [935, 277] width 38 height 27
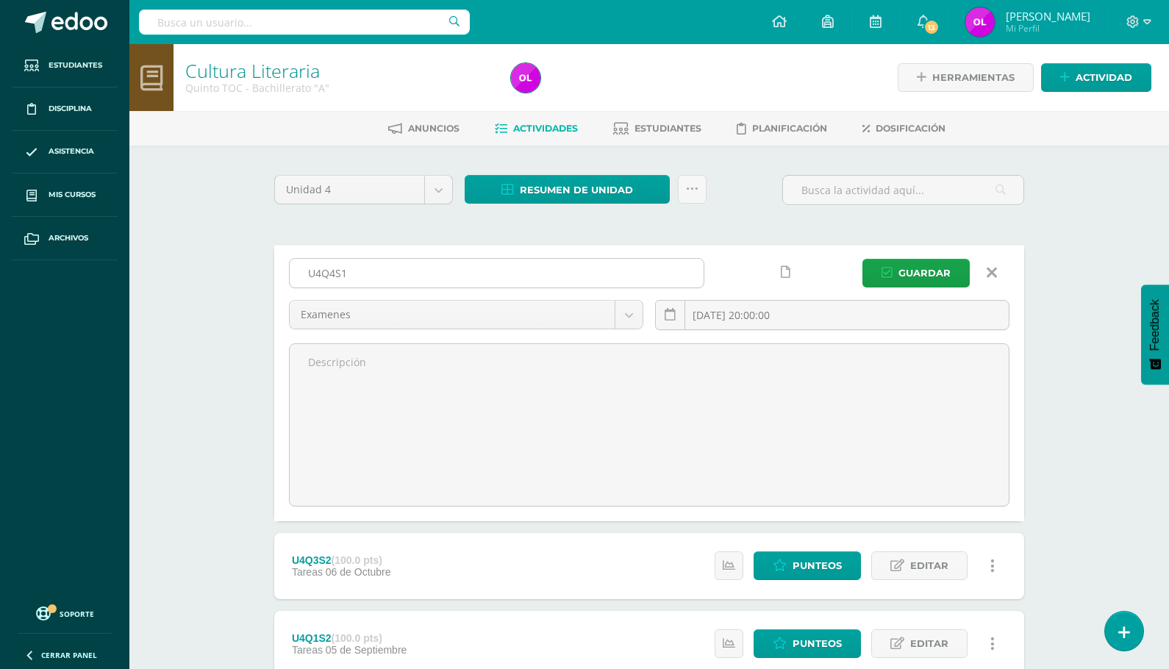
drag, startPoint x: 369, startPoint y: 279, endPoint x: 296, endPoint y: 276, distance: 72.8
click at [296, 276] on input "U4Q4S1" at bounding box center [497, 273] width 414 height 29
type input "U4SE"
click at [907, 269] on span "Guardar" at bounding box center [924, 272] width 52 height 27
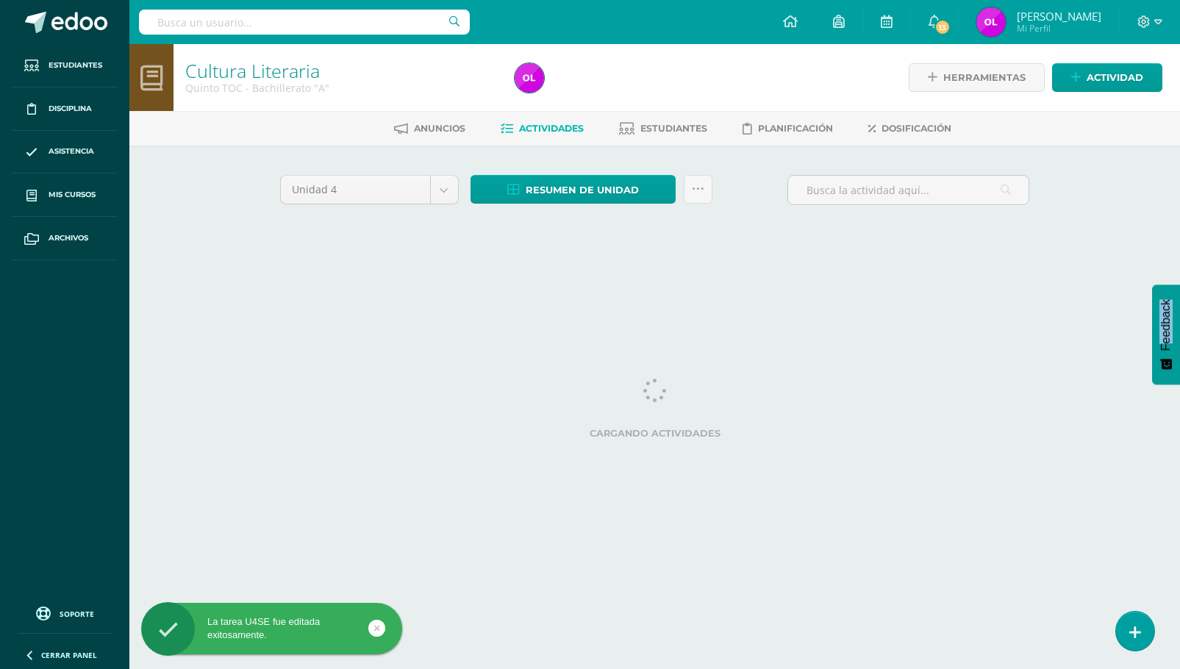
click at [1171, 274] on html "La tarea U4SE fue editada exitosamente. Estudiantes Disciplina Asistencia Mis c…" at bounding box center [590, 137] width 1180 height 274
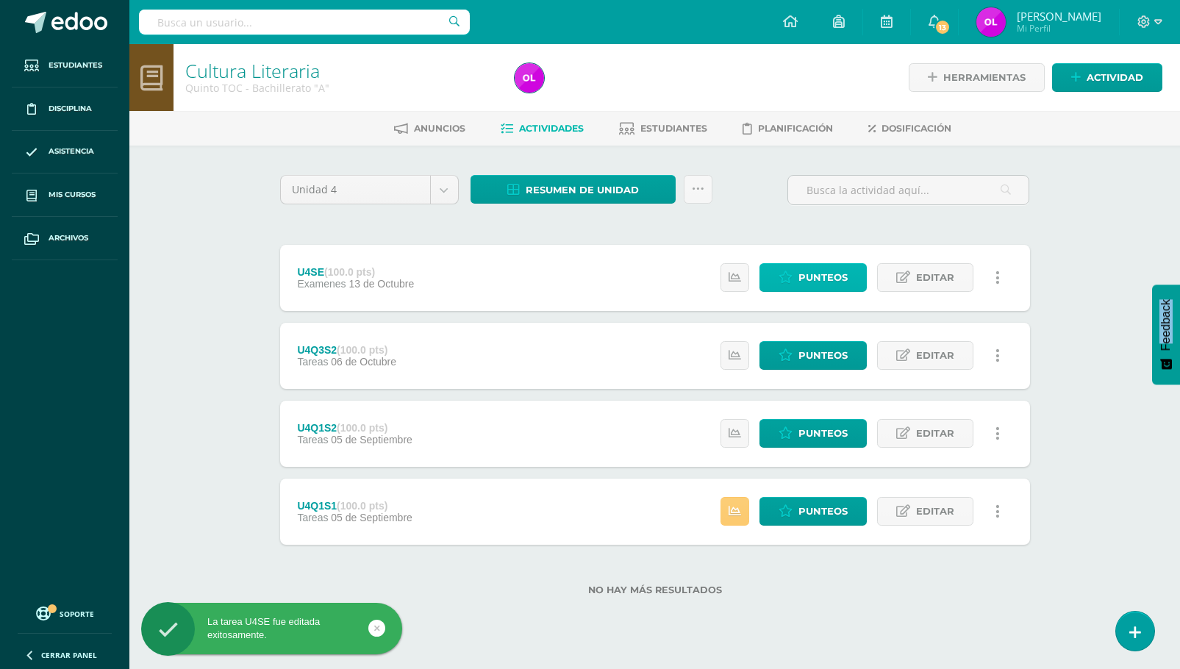
click at [819, 279] on span "Punteos" at bounding box center [822, 277] width 49 height 27
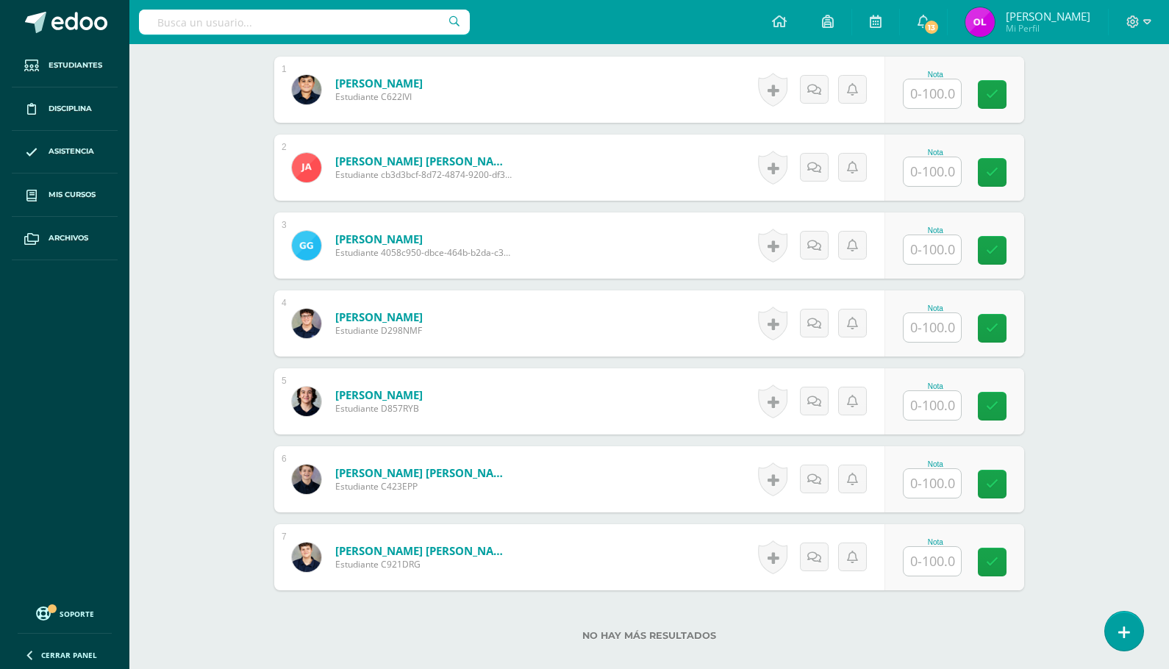
scroll to position [457, 0]
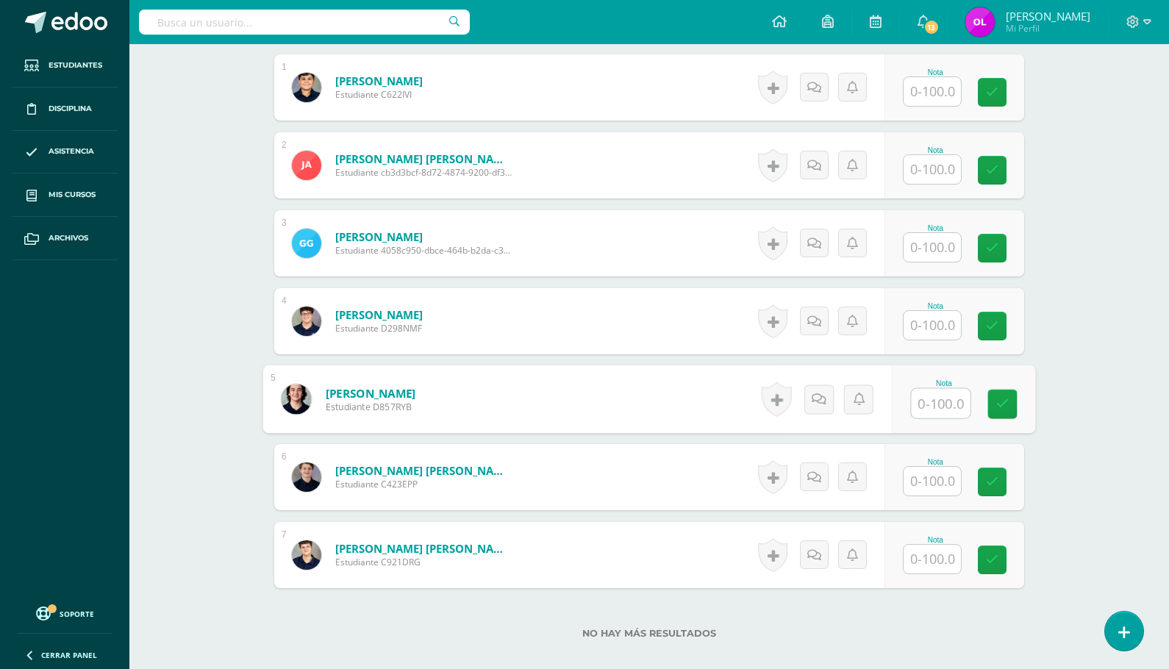
click at [924, 401] on input "text" at bounding box center [941, 403] width 59 height 29
type input "85"
click at [942, 555] on input "text" at bounding box center [931, 559] width 57 height 29
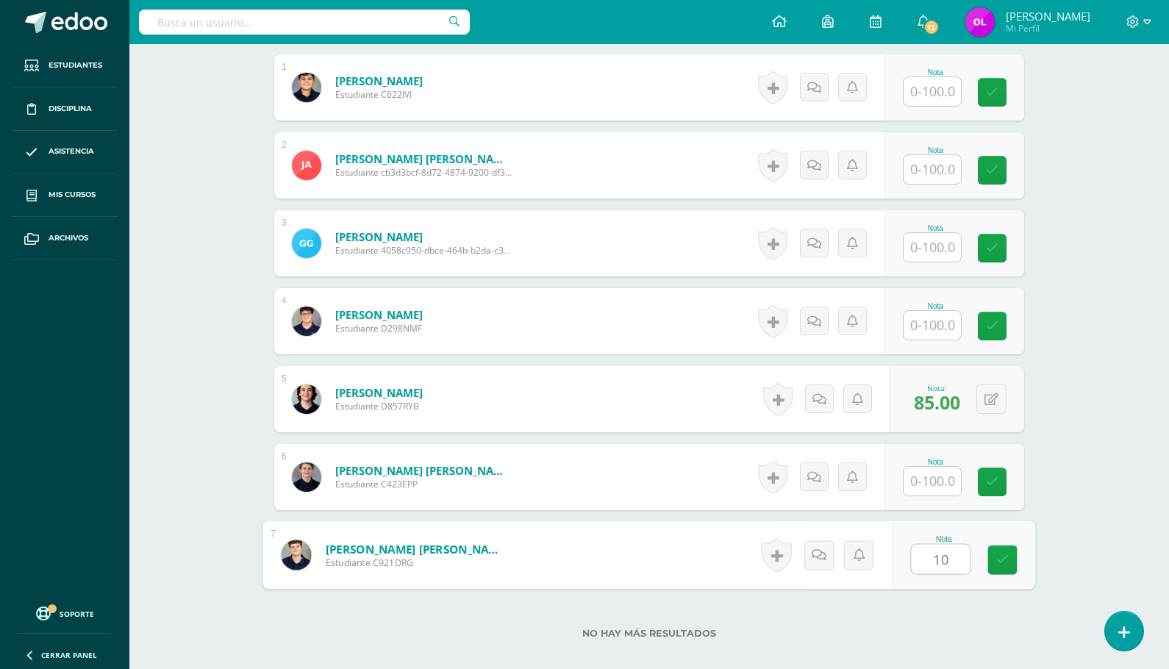
type input "100"
click at [938, 252] on input "text" at bounding box center [931, 247] width 57 height 29
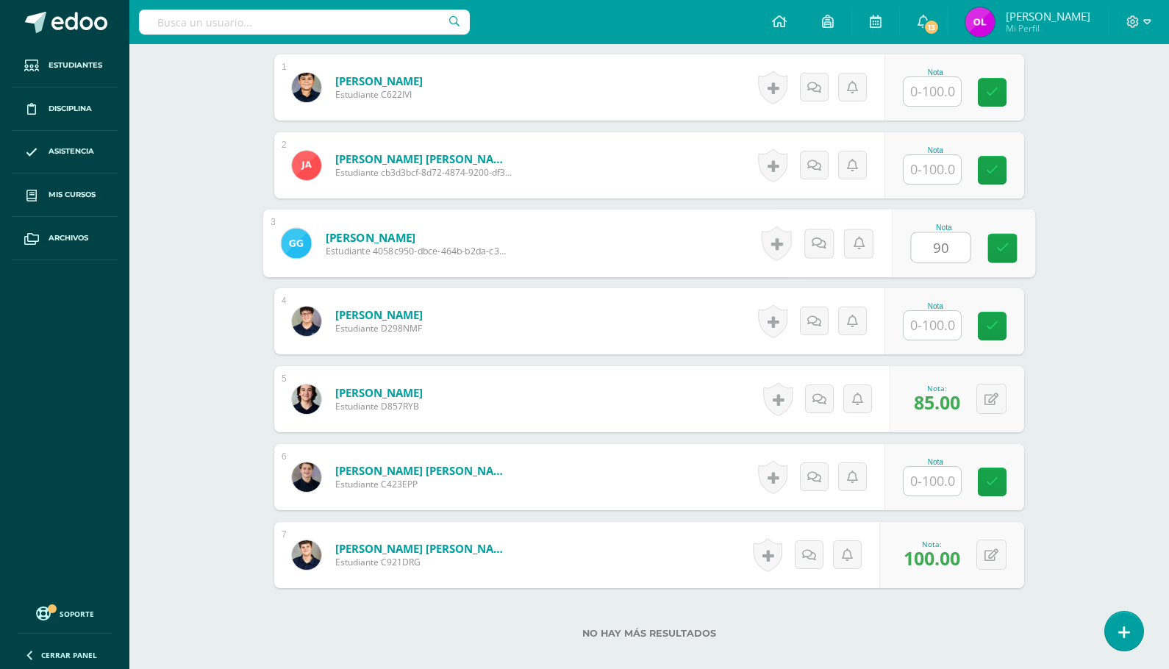
type input "90"
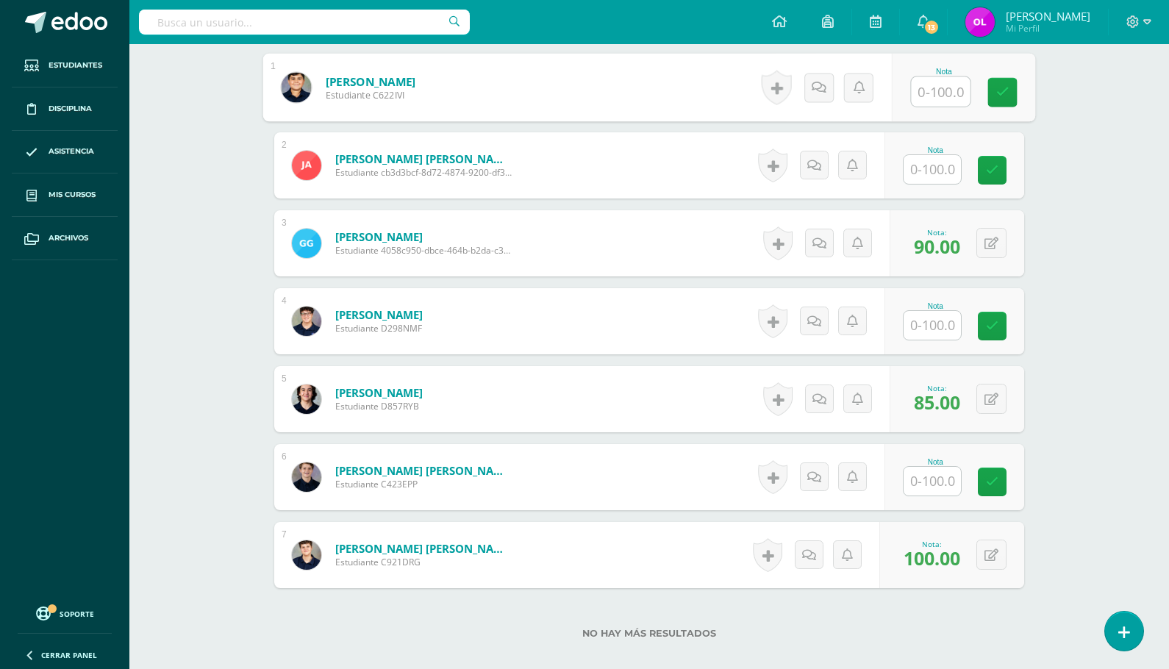
click at [926, 93] on input "text" at bounding box center [941, 91] width 59 height 29
type input "90"
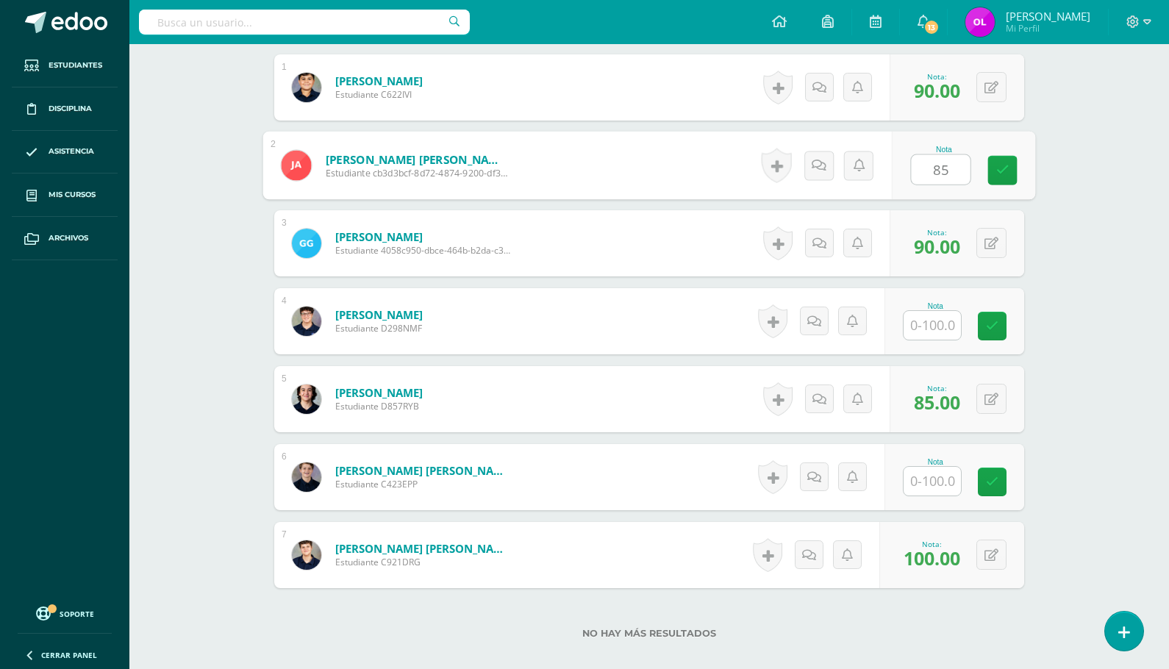
type input "85"
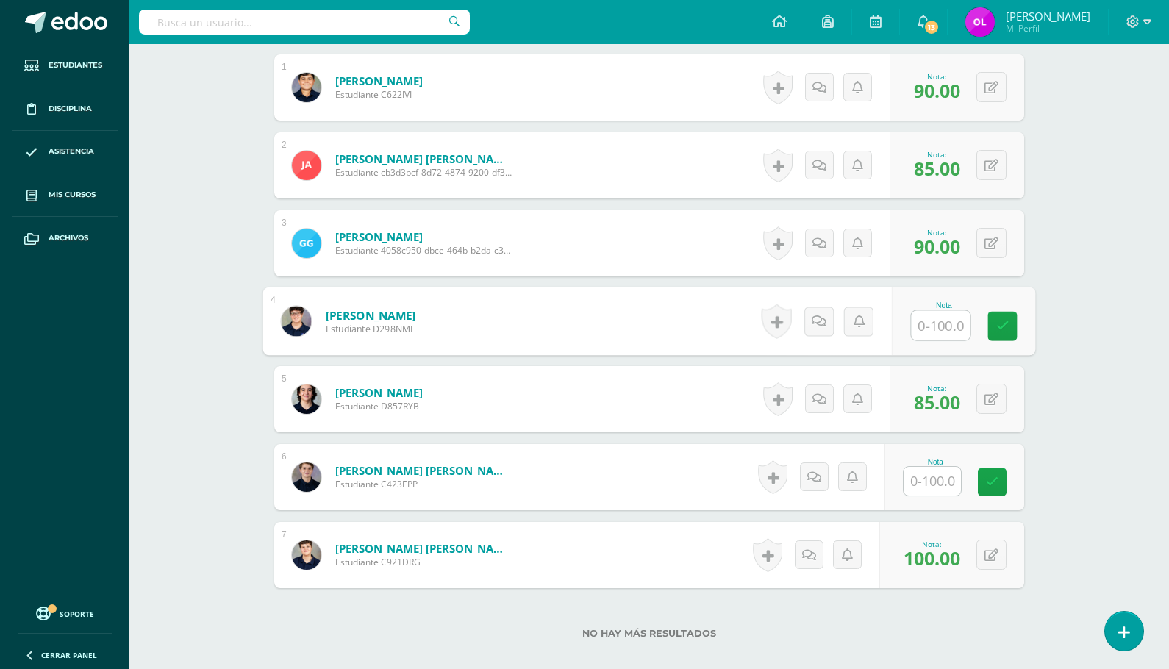
click at [945, 323] on input "text" at bounding box center [941, 325] width 59 height 29
type input "85"
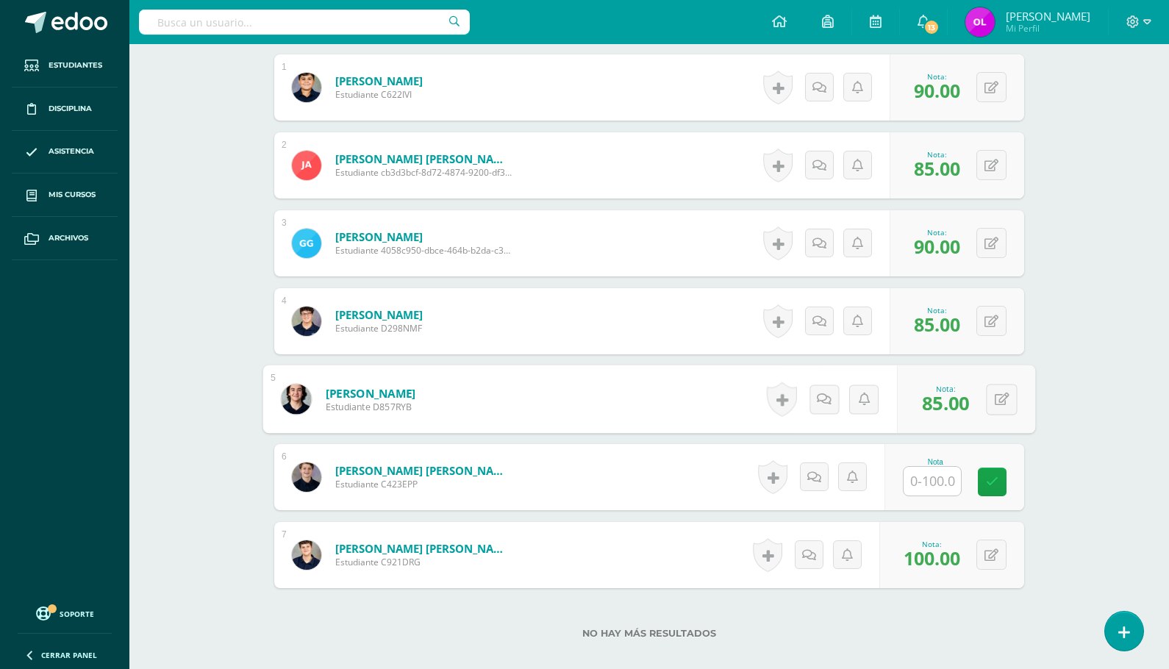
click at [932, 480] on input "text" at bounding box center [931, 481] width 57 height 29
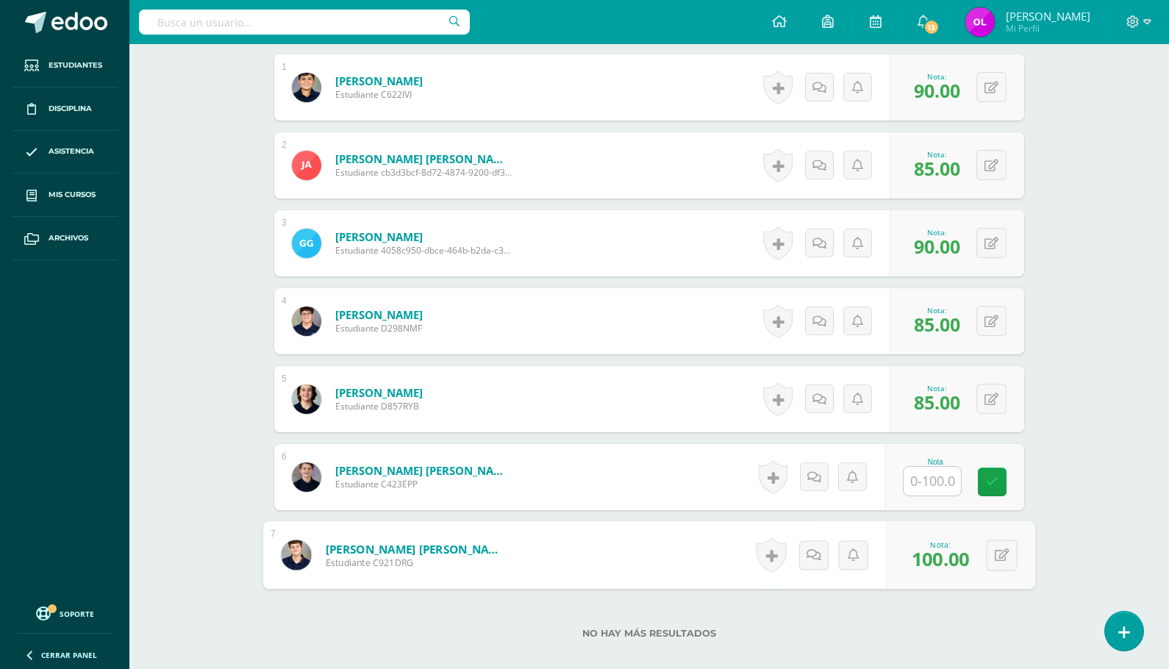
click at [932, 480] on input "text" at bounding box center [931, 481] width 57 height 29
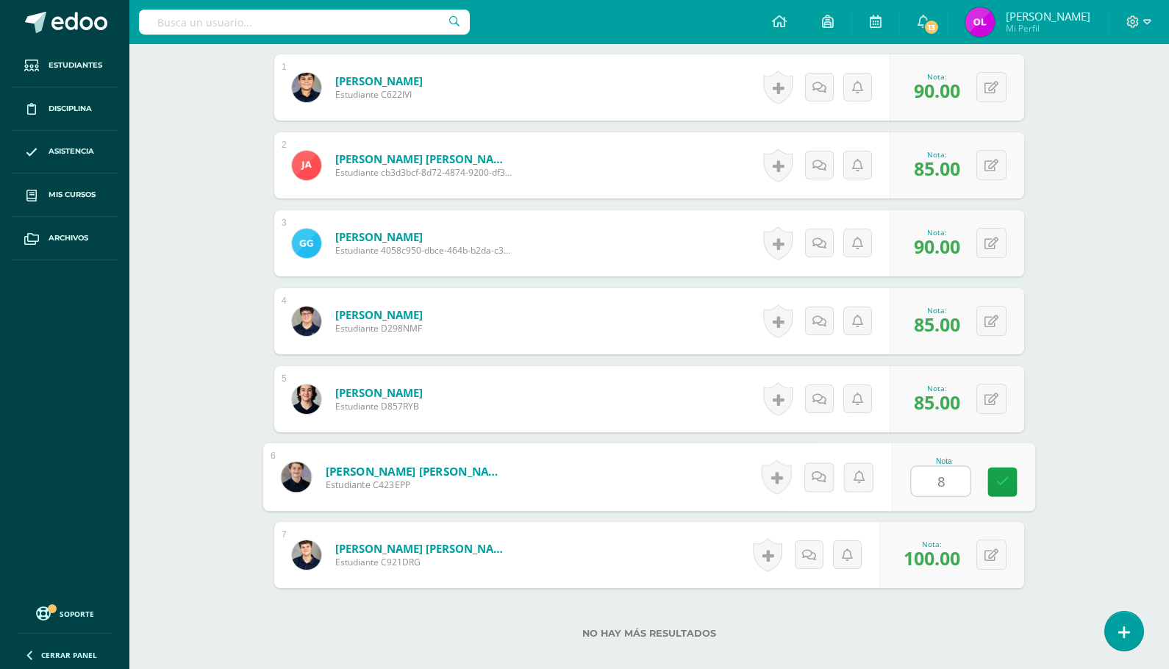
type input "85"
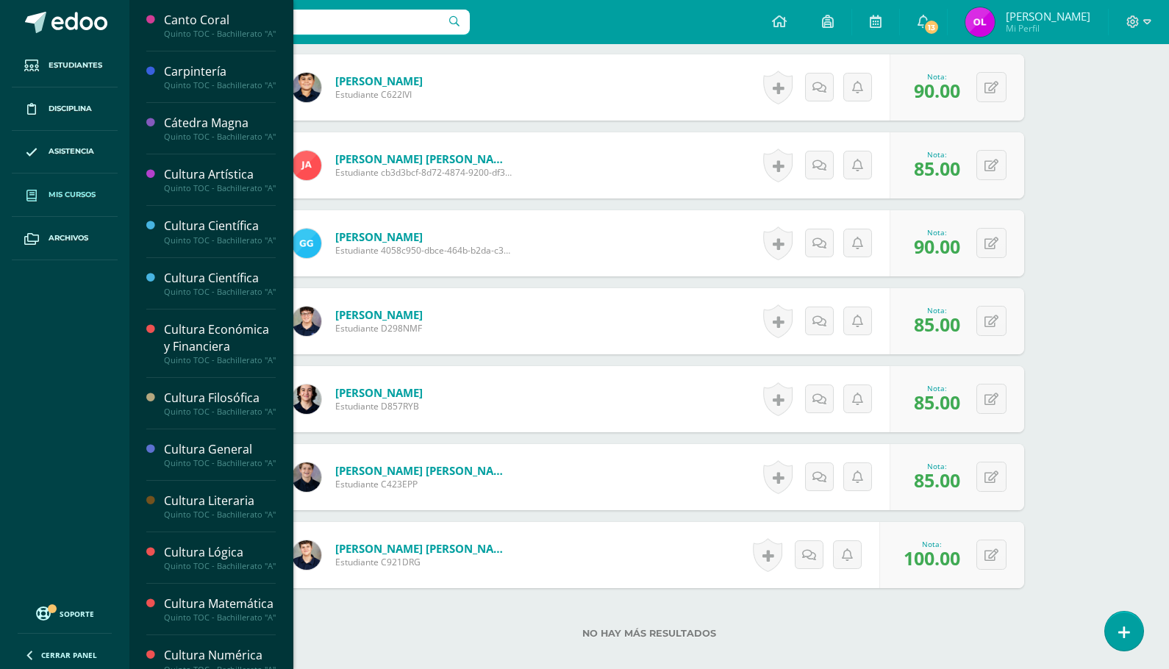
click at [85, 193] on span "Mis cursos" at bounding box center [72, 195] width 47 height 12
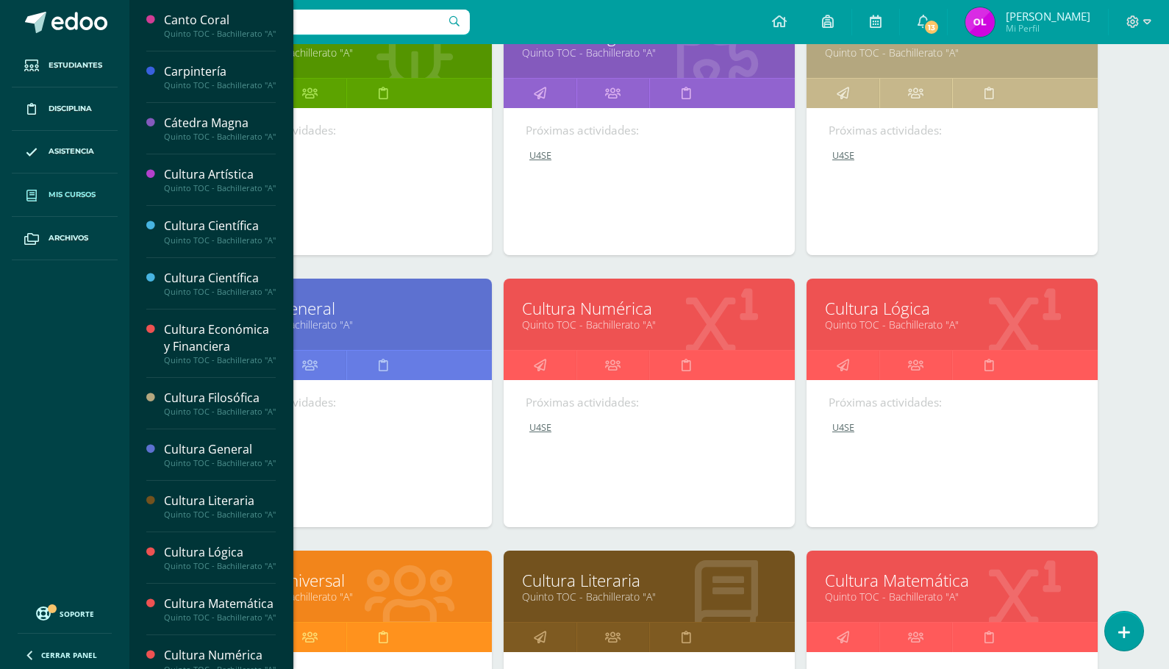
scroll to position [513, 0]
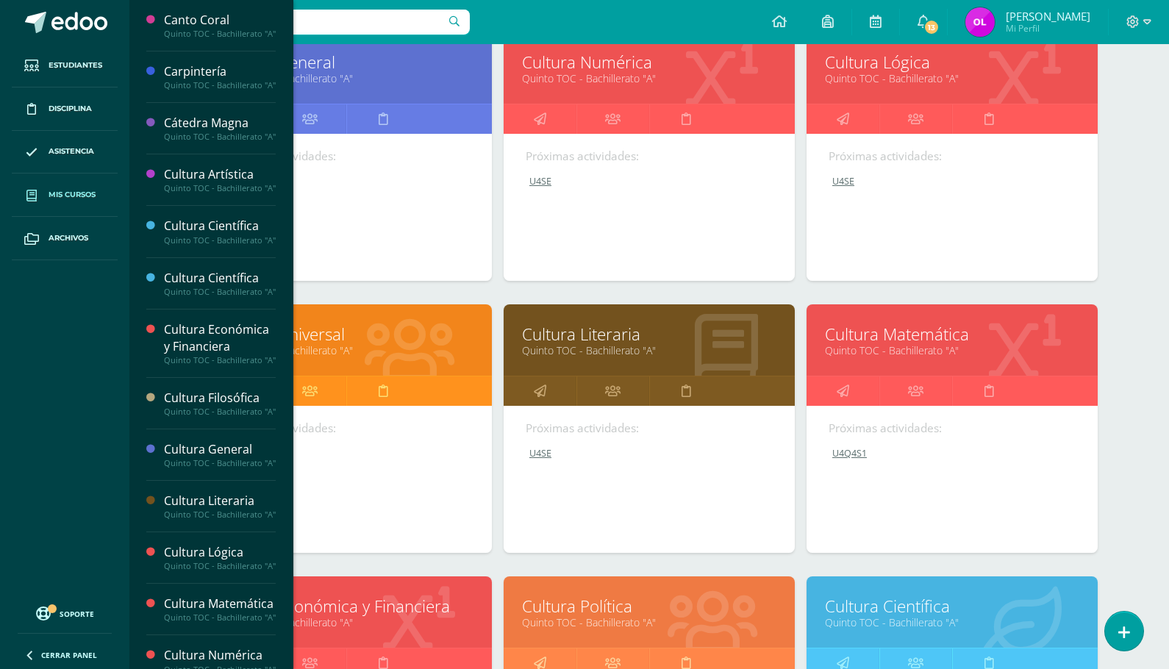
click at [593, 338] on link "Cultura Literaria" at bounding box center [649, 334] width 254 height 23
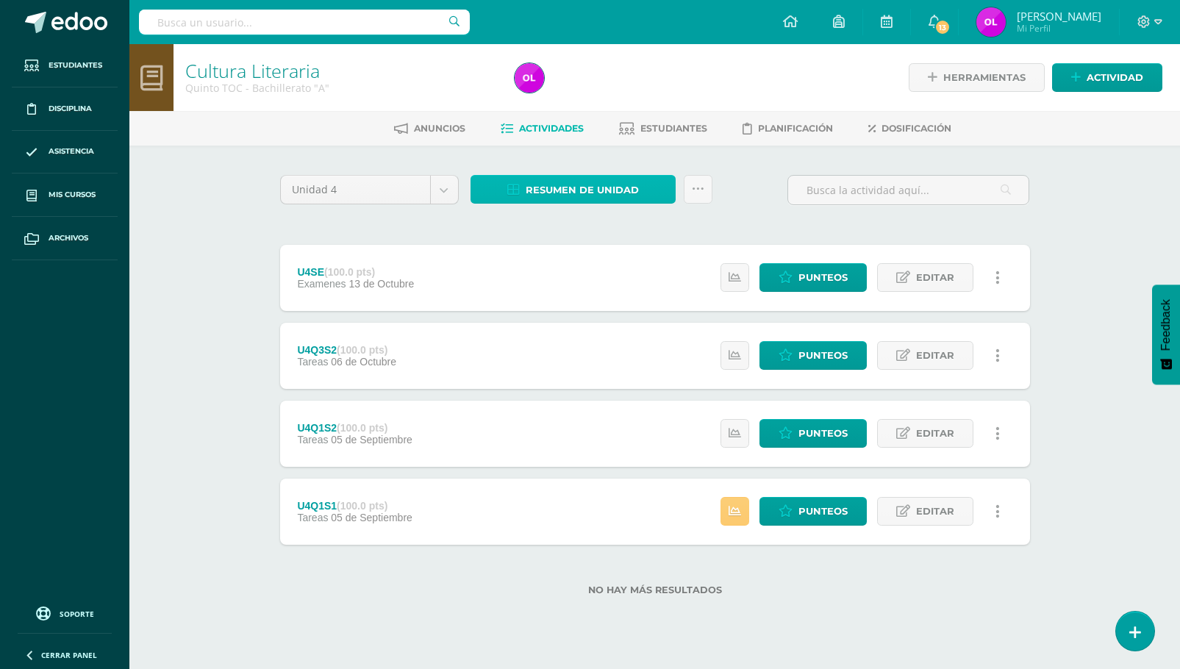
click at [618, 190] on span "Resumen de unidad" at bounding box center [582, 189] width 113 height 27
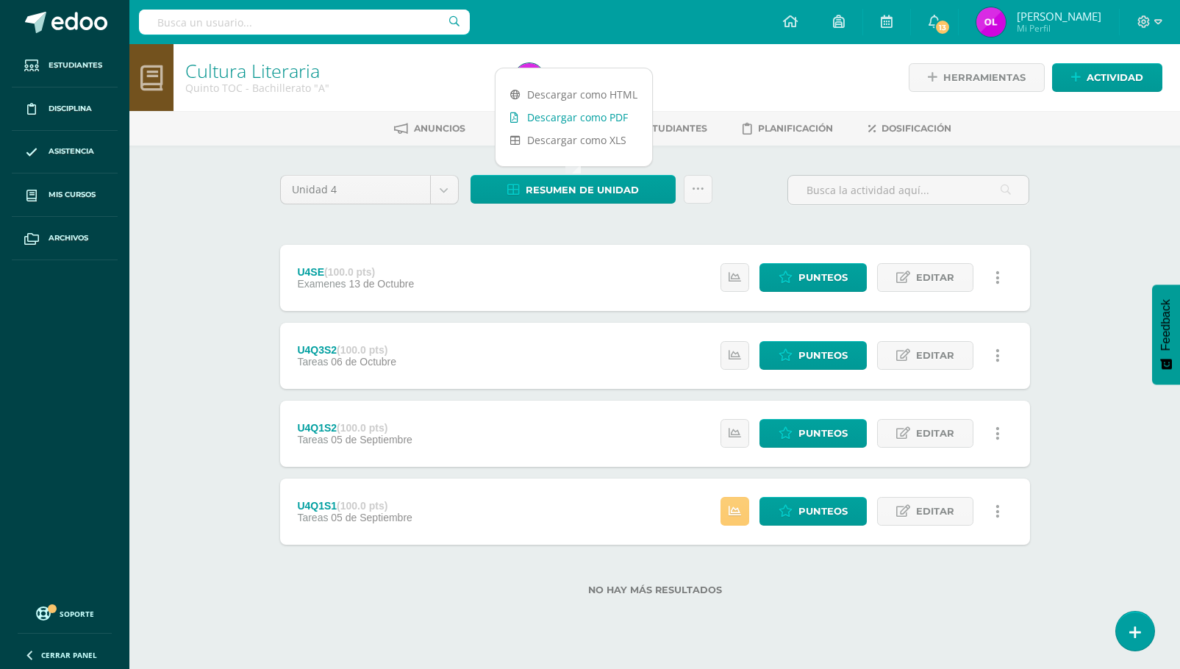
click at [572, 123] on link "Descargar como PDF" at bounding box center [573, 117] width 157 height 23
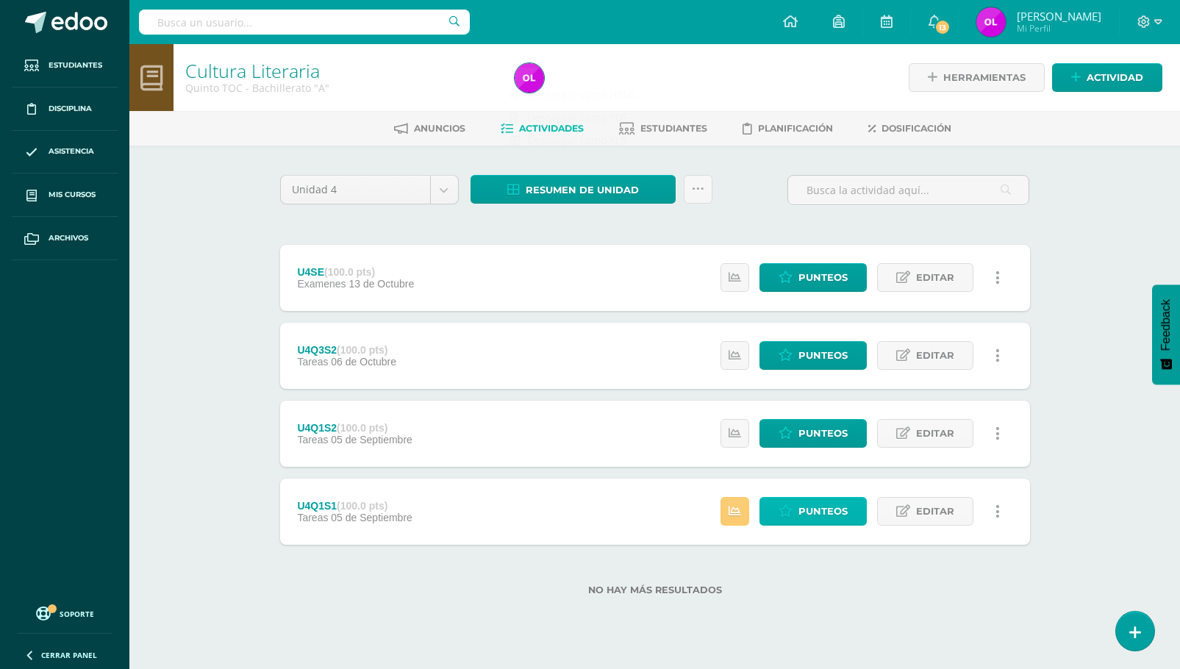
click at [815, 515] on span "Punteos" at bounding box center [822, 511] width 49 height 27
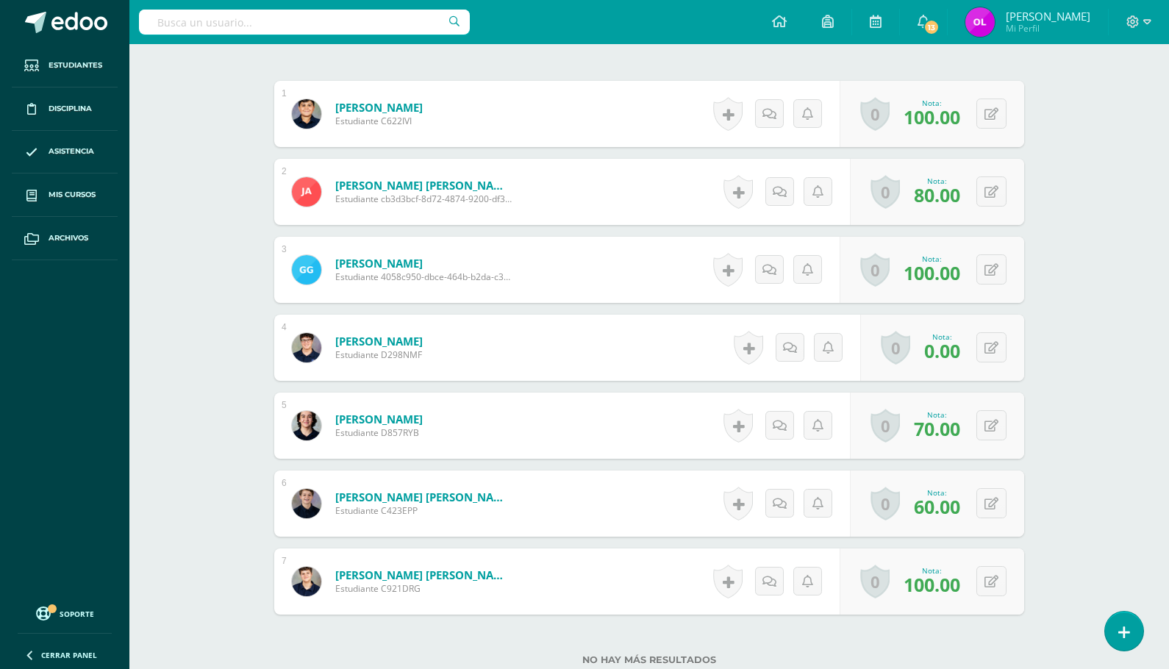
scroll to position [434, 0]
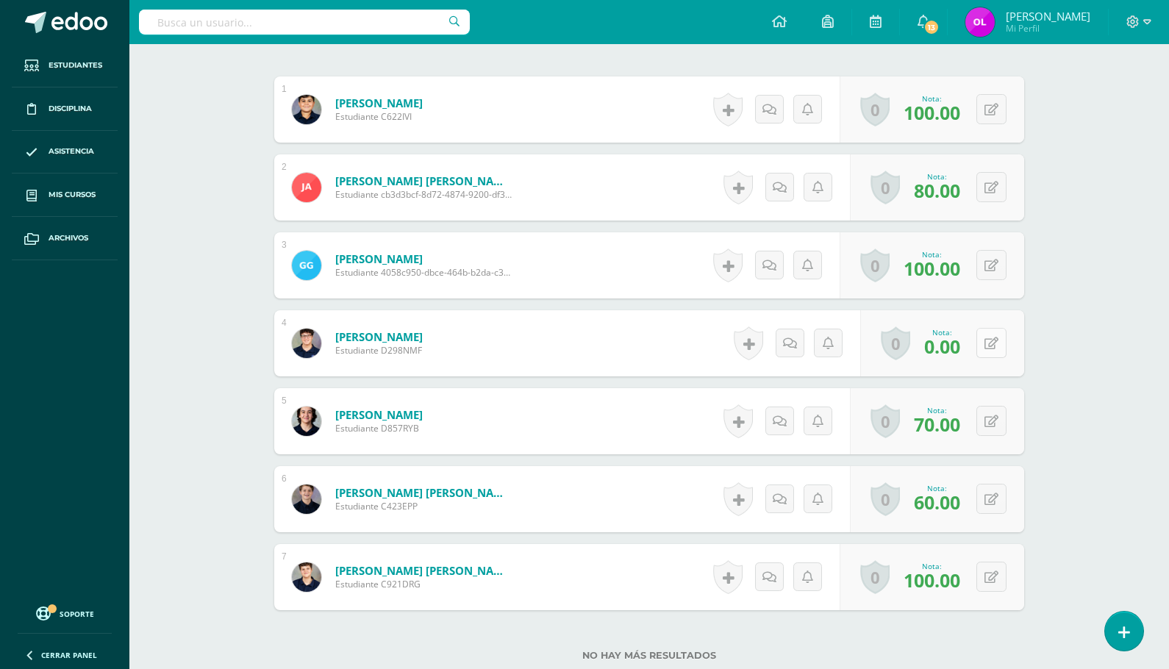
click at [992, 340] on button at bounding box center [991, 343] width 30 height 30
type input "60"
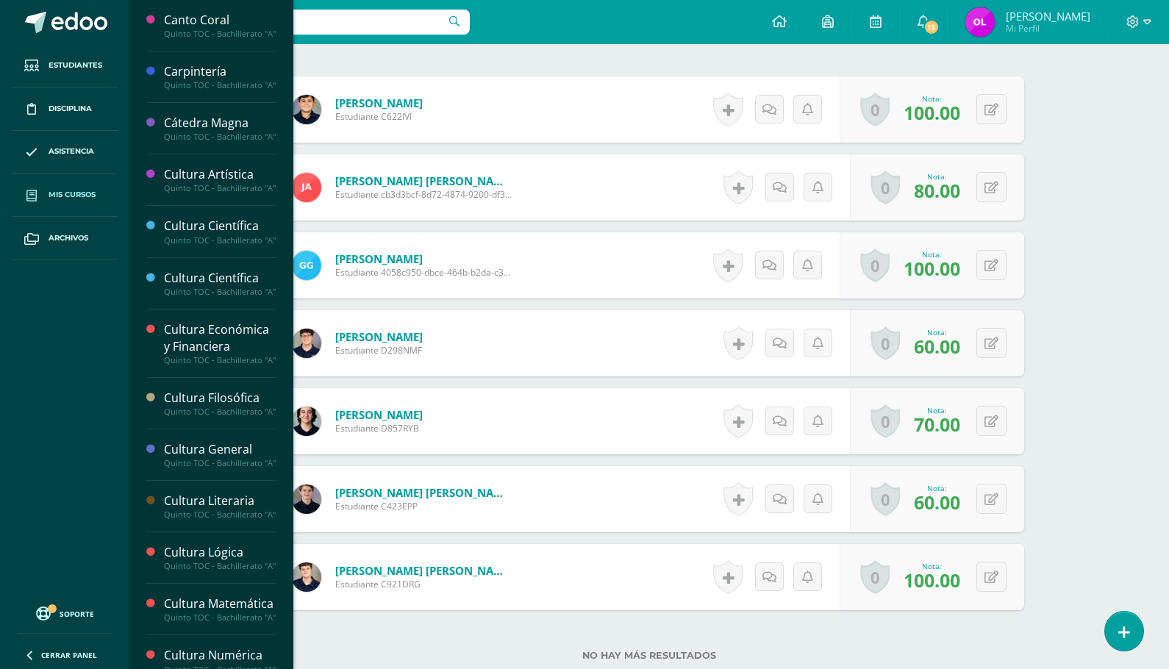
click at [68, 197] on span "Mis cursos" at bounding box center [72, 195] width 47 height 12
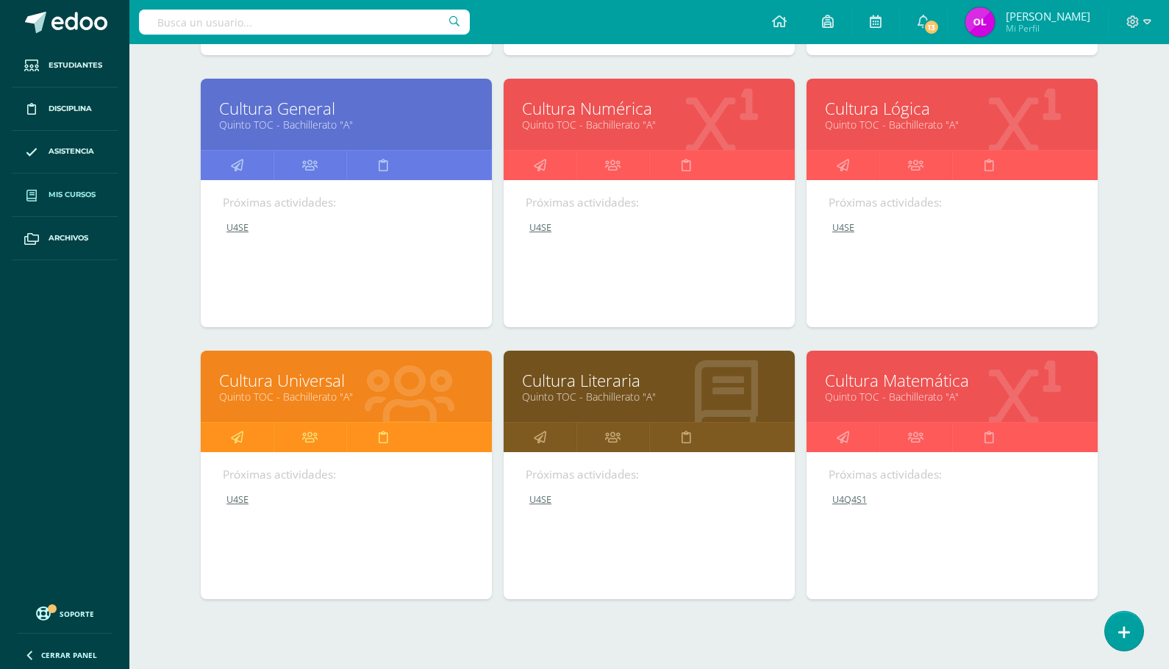
scroll to position [468, 0]
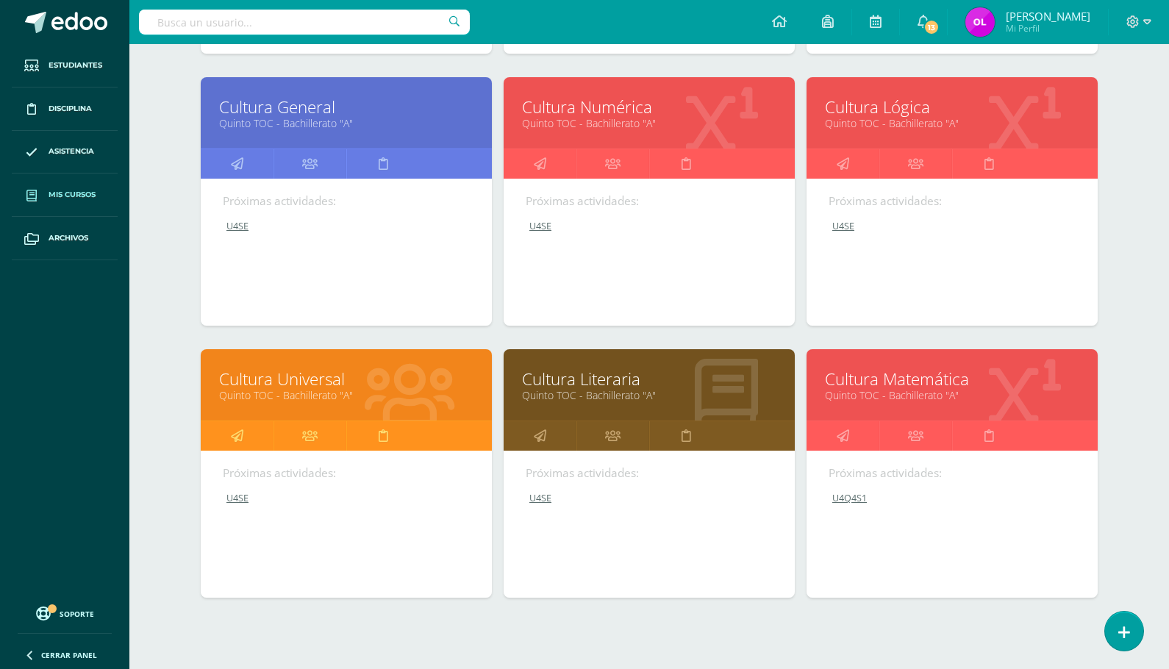
click at [578, 380] on link "Cultura Literaria" at bounding box center [649, 379] width 254 height 23
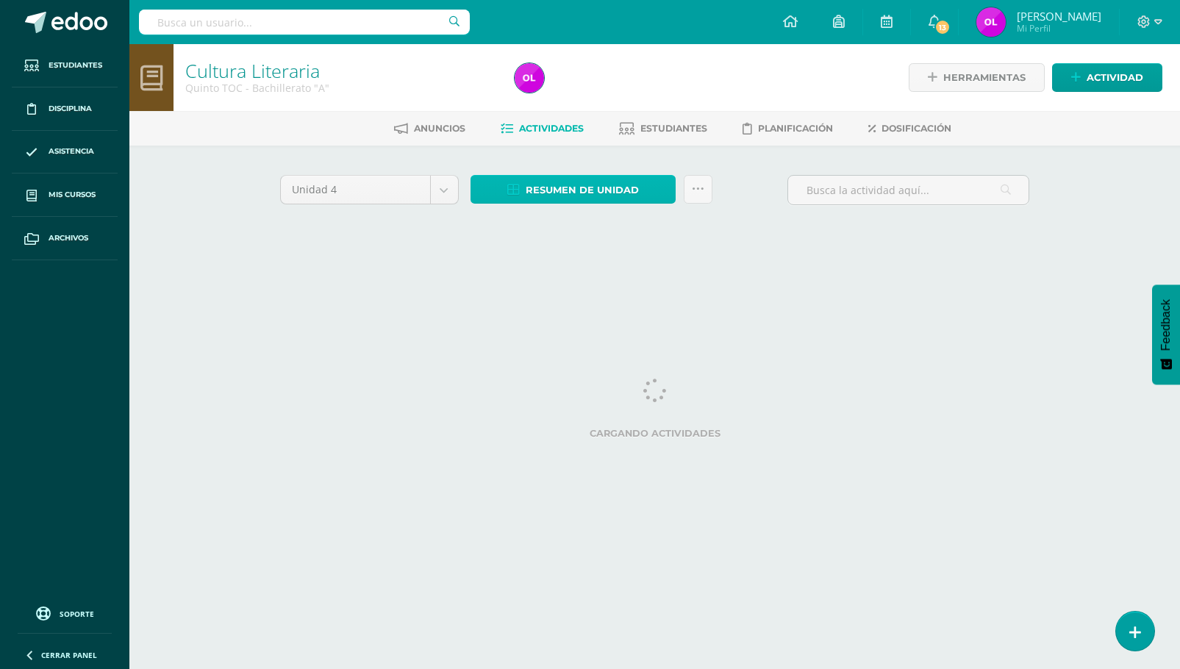
click at [579, 193] on span "Resumen de unidad" at bounding box center [582, 189] width 113 height 27
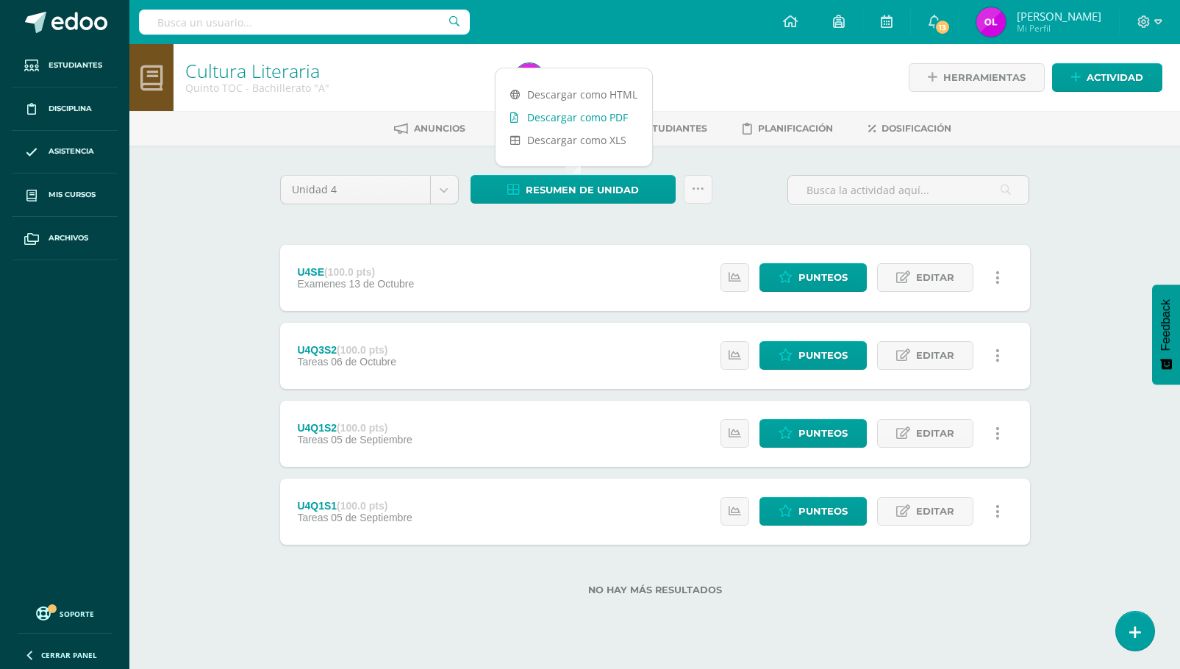
click at [587, 121] on link "Descargar como PDF" at bounding box center [573, 117] width 157 height 23
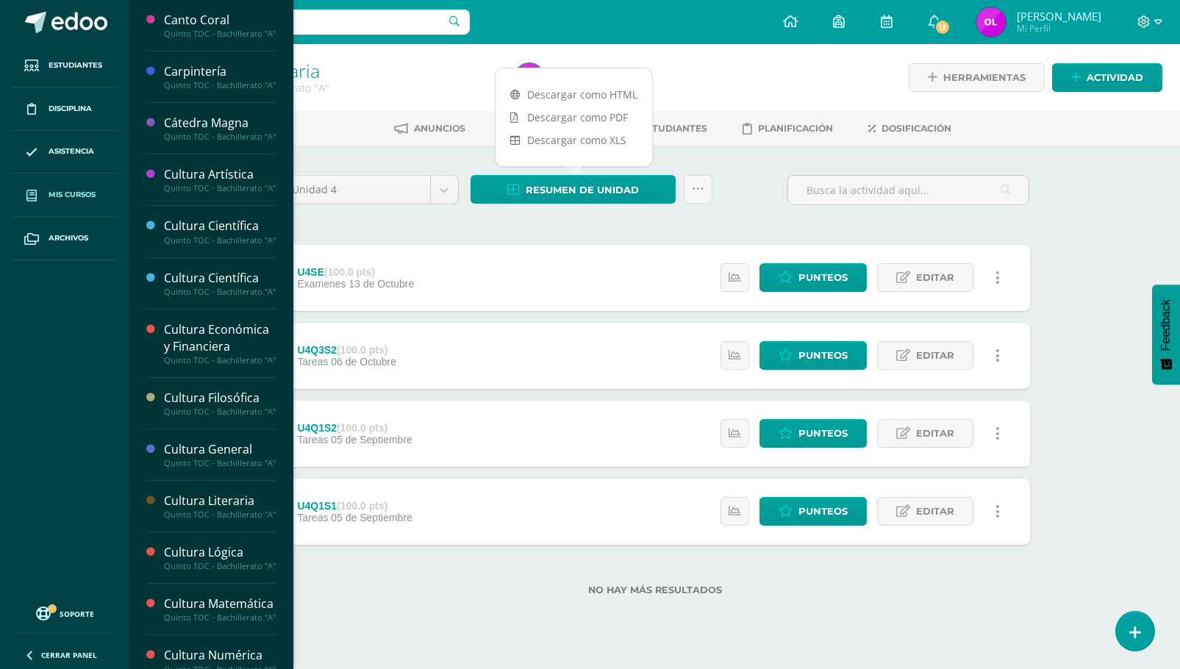
click at [55, 192] on span "Mis cursos" at bounding box center [72, 195] width 47 height 12
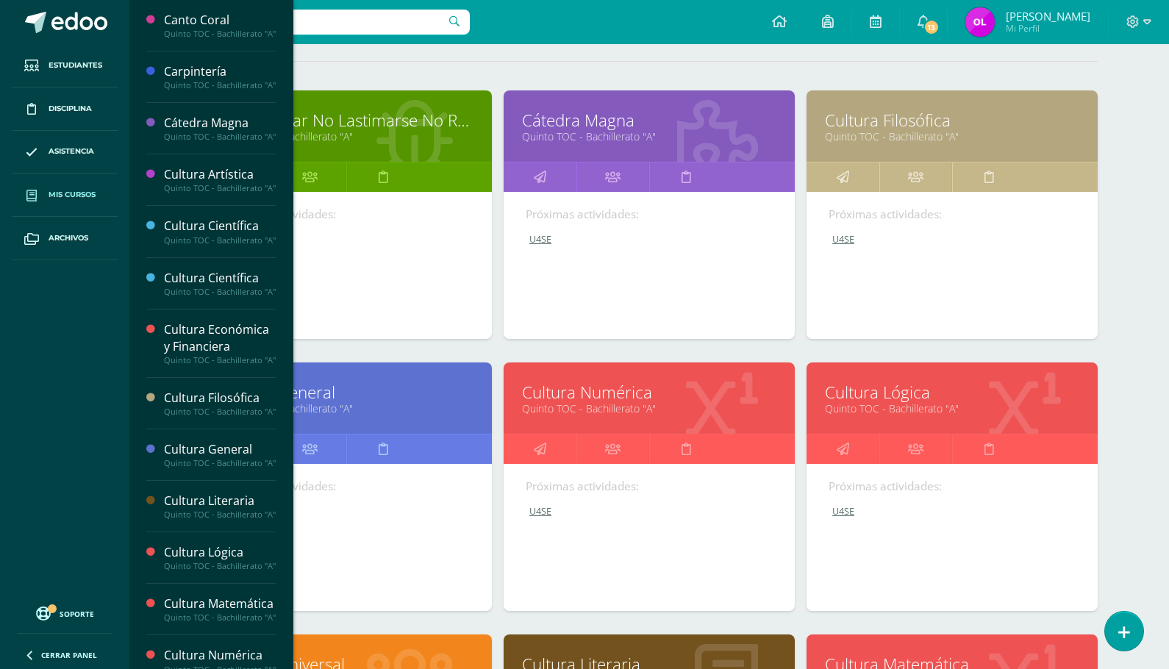
scroll to position [513, 0]
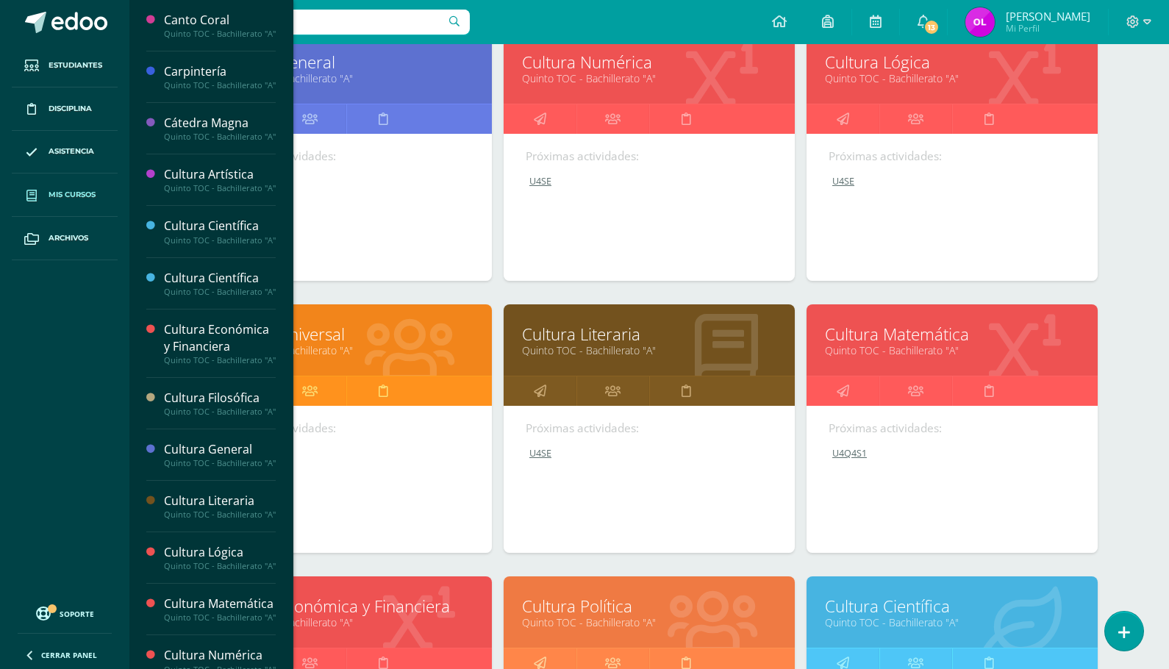
click at [924, 334] on link "Cultura Matemática" at bounding box center [952, 334] width 254 height 23
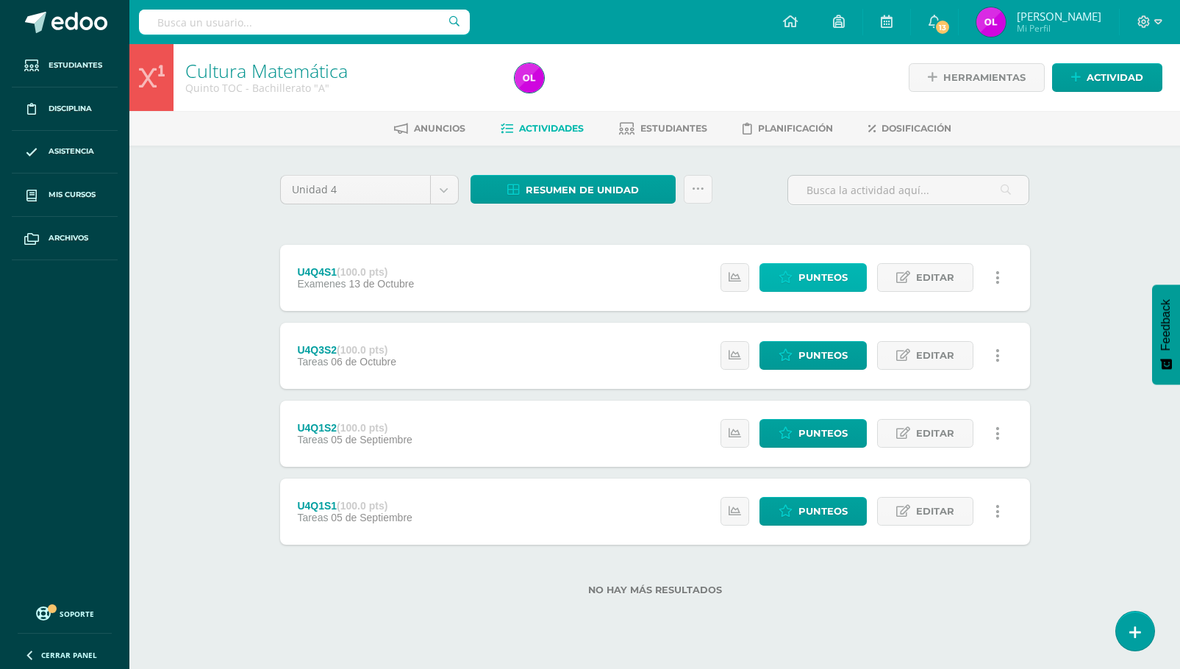
click at [840, 273] on span "Punteos" at bounding box center [822, 277] width 49 height 27
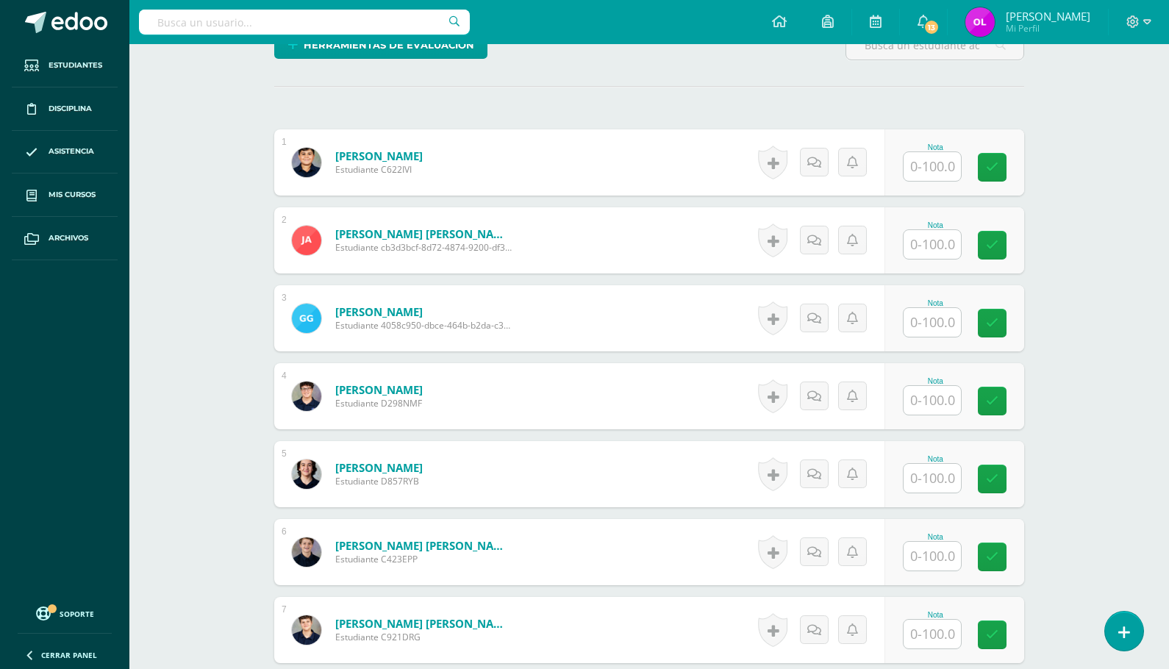
scroll to position [401, 0]
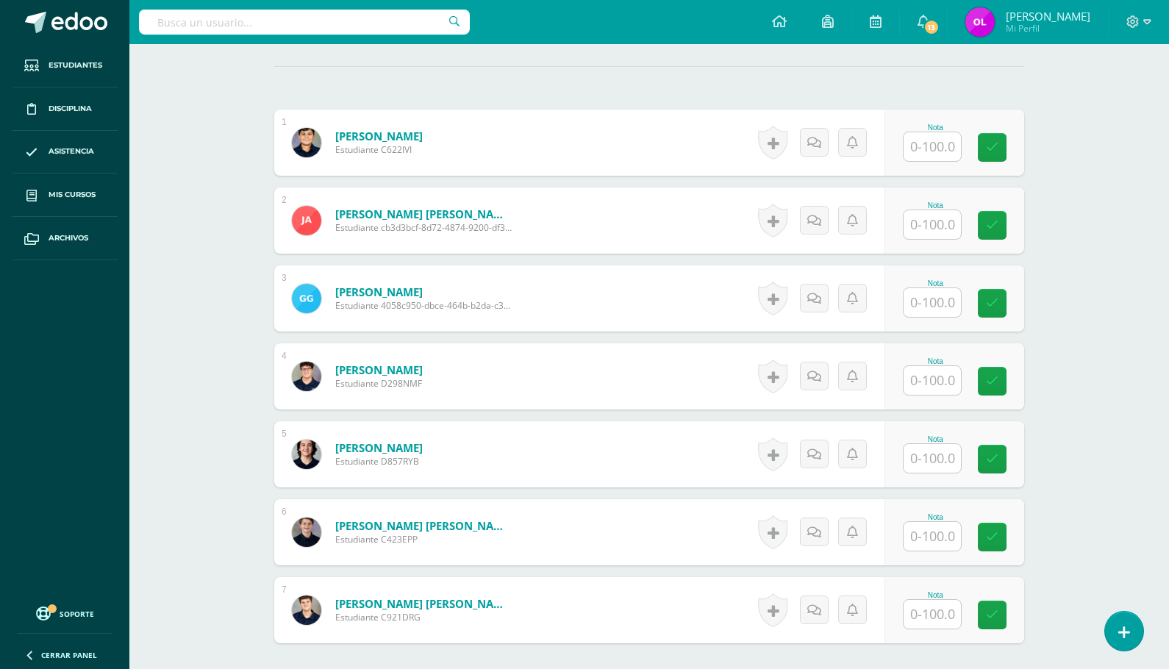
click at [940, 151] on input "text" at bounding box center [931, 146] width 57 height 29
type input "80"
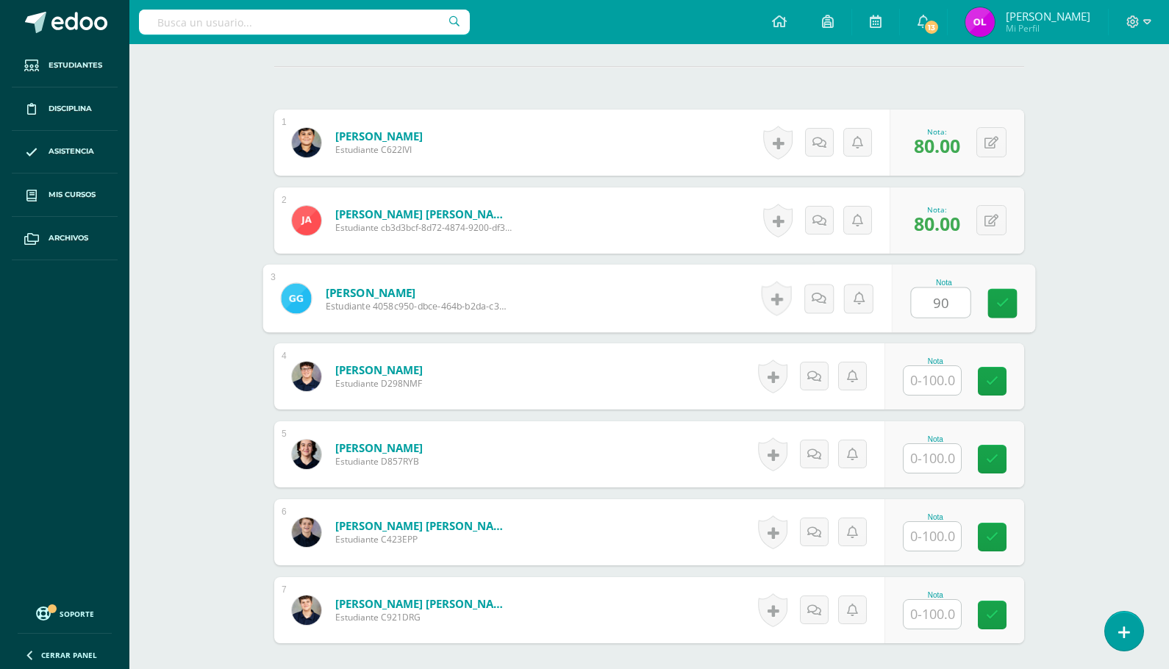
type input "90"
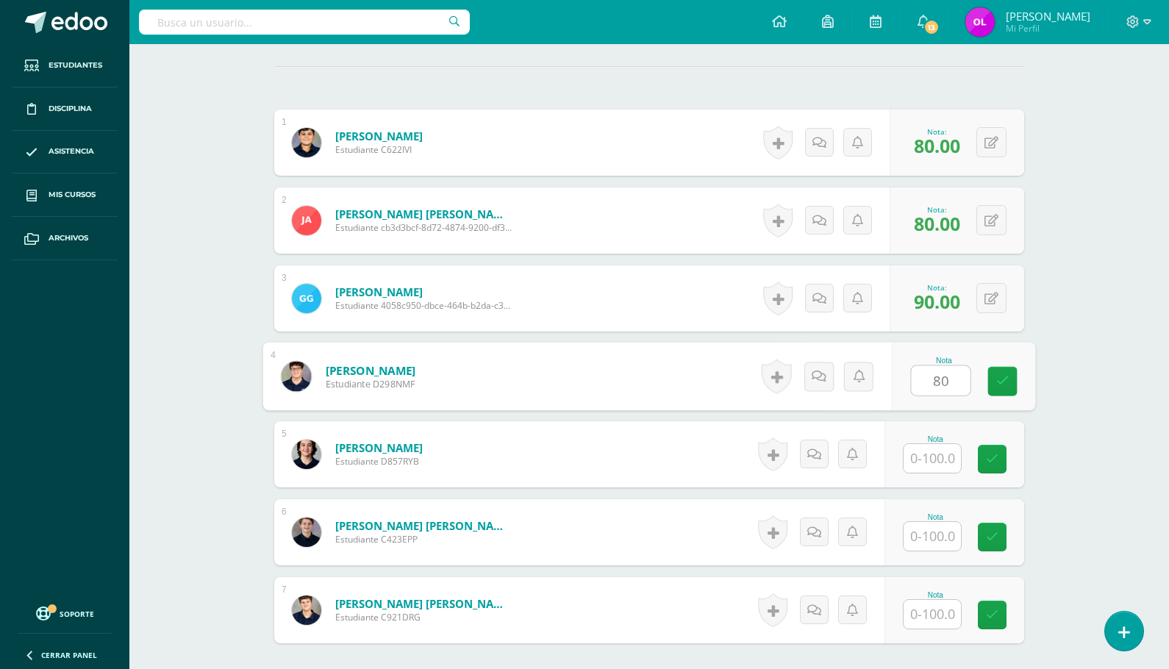
type input "80"
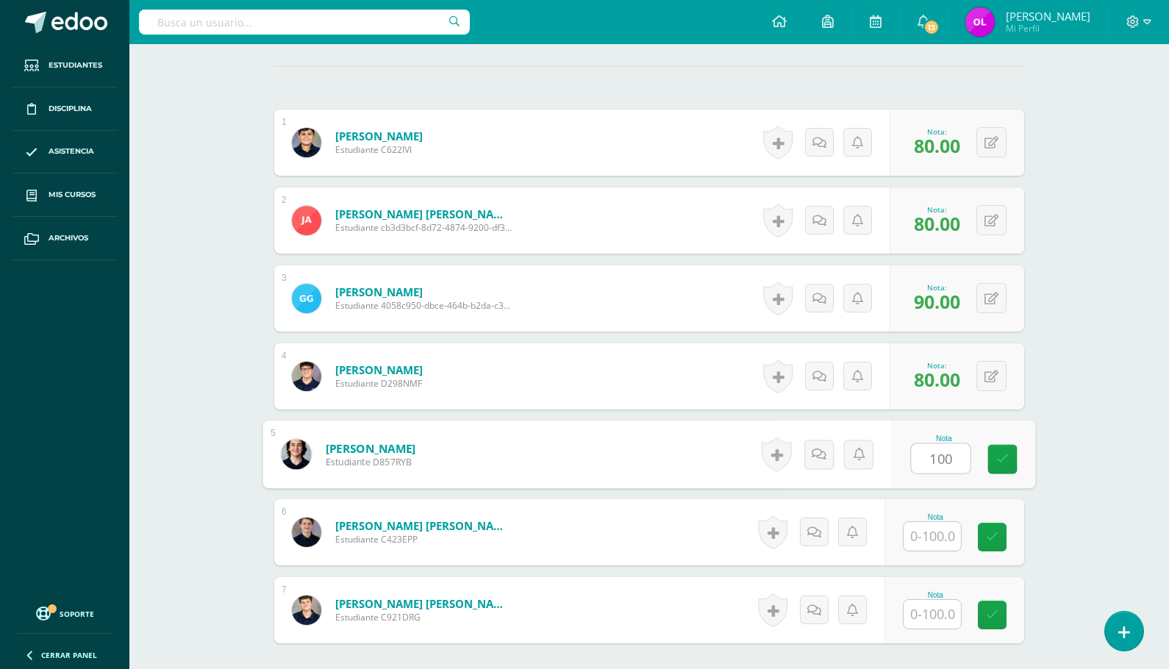
type input "100"
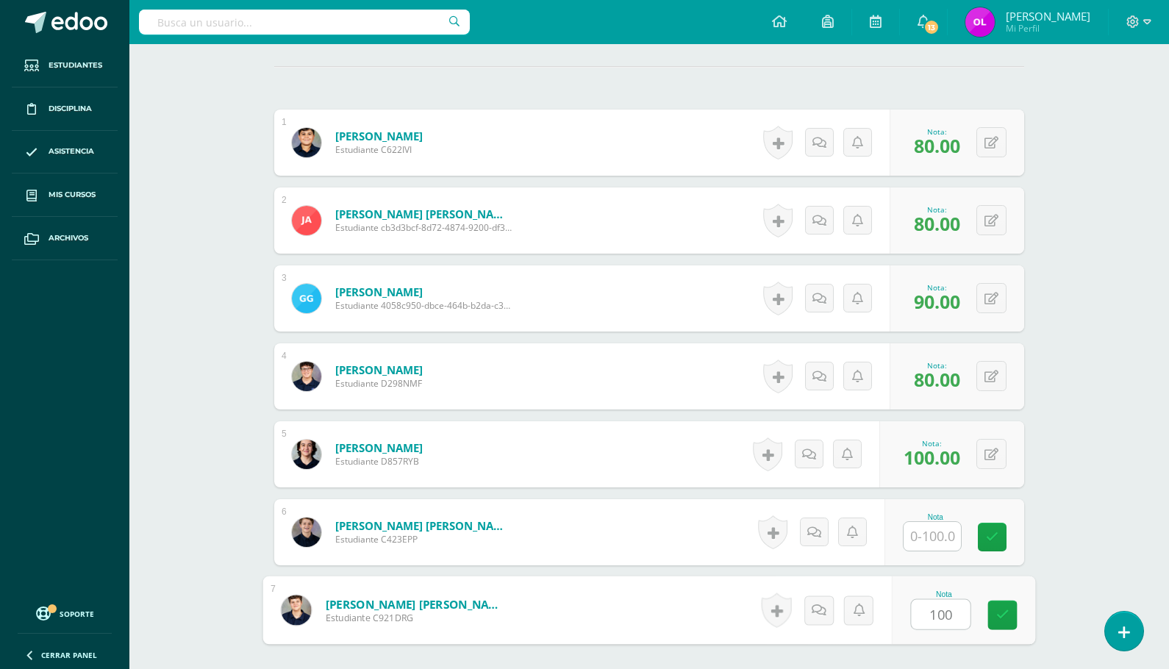
type input "100"
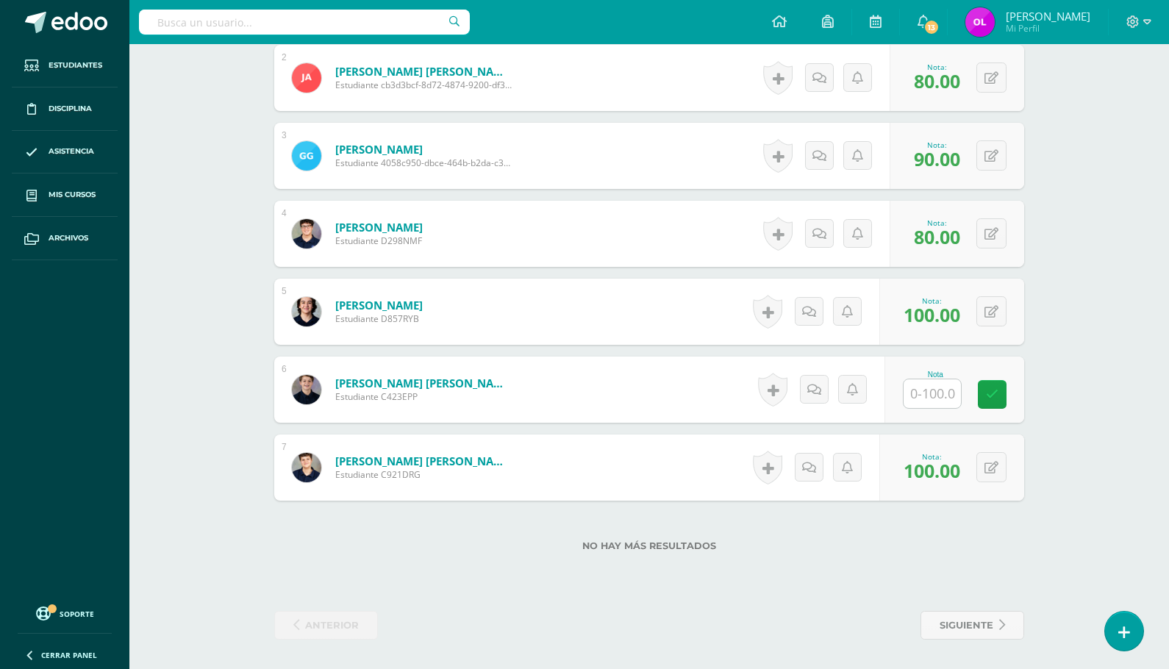
click at [926, 388] on input "text" at bounding box center [931, 393] width 57 height 29
type input "80"
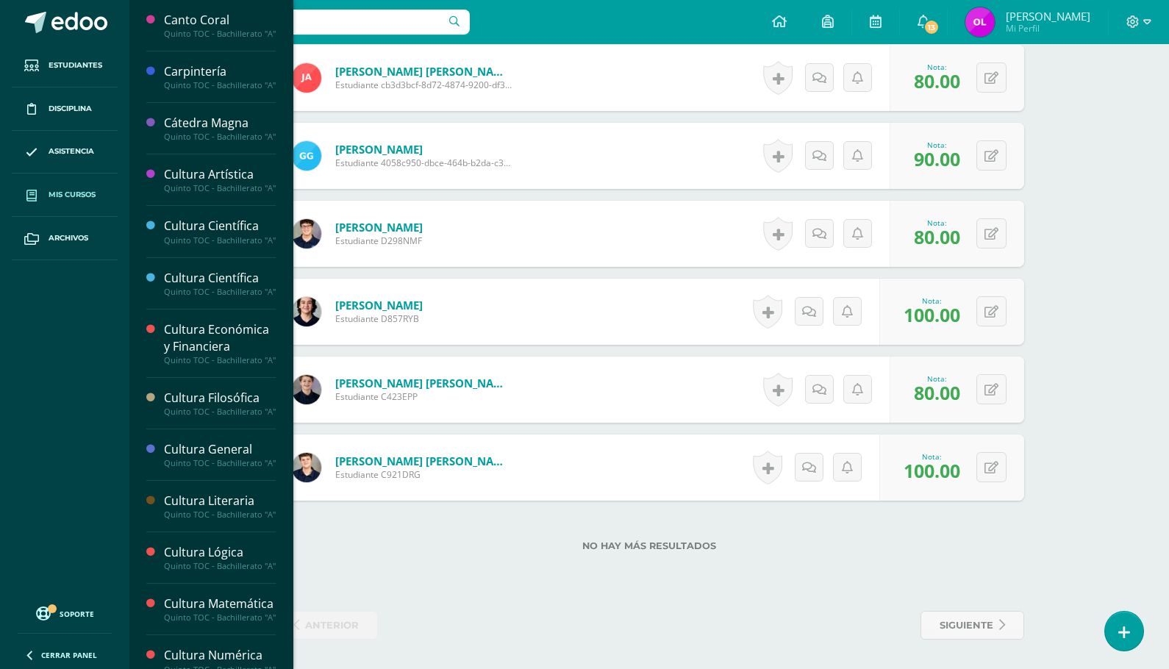
click at [49, 195] on span "Mis cursos" at bounding box center [72, 195] width 47 height 12
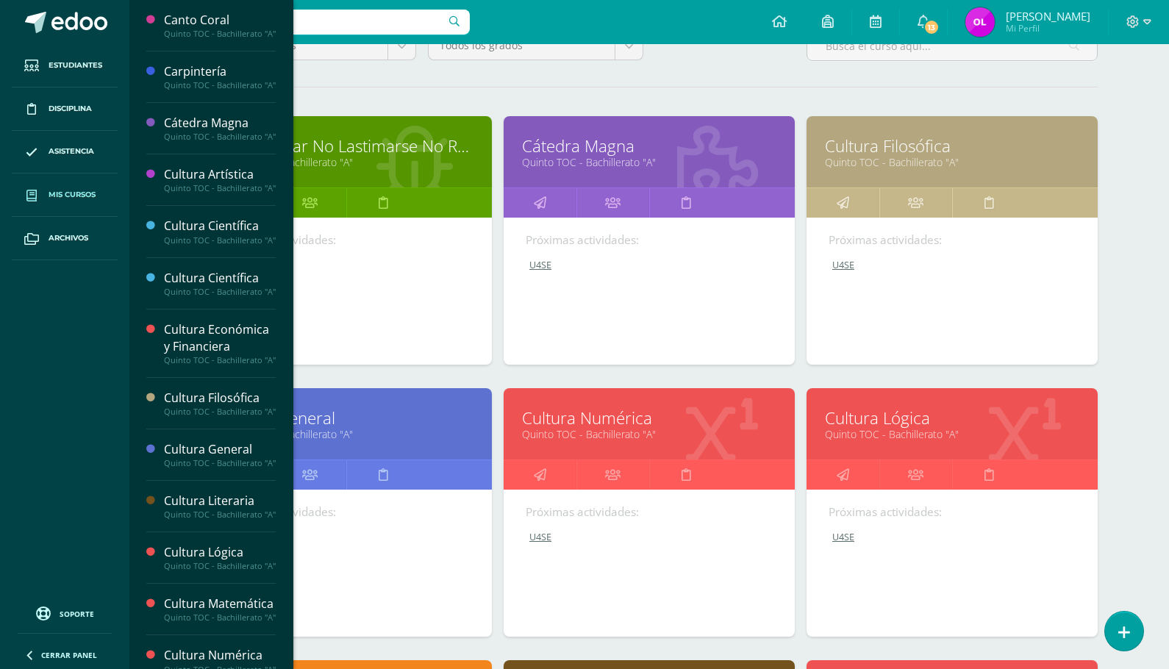
scroll to position [513, 0]
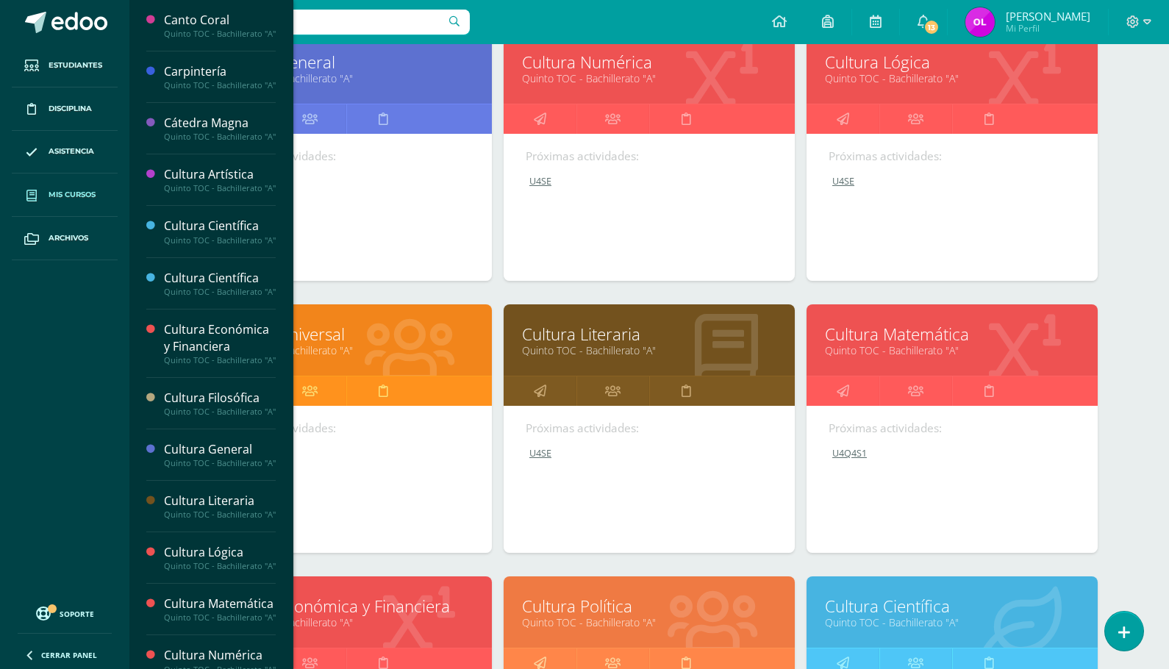
click at [961, 332] on link "Cultura Matemática" at bounding box center [952, 334] width 254 height 23
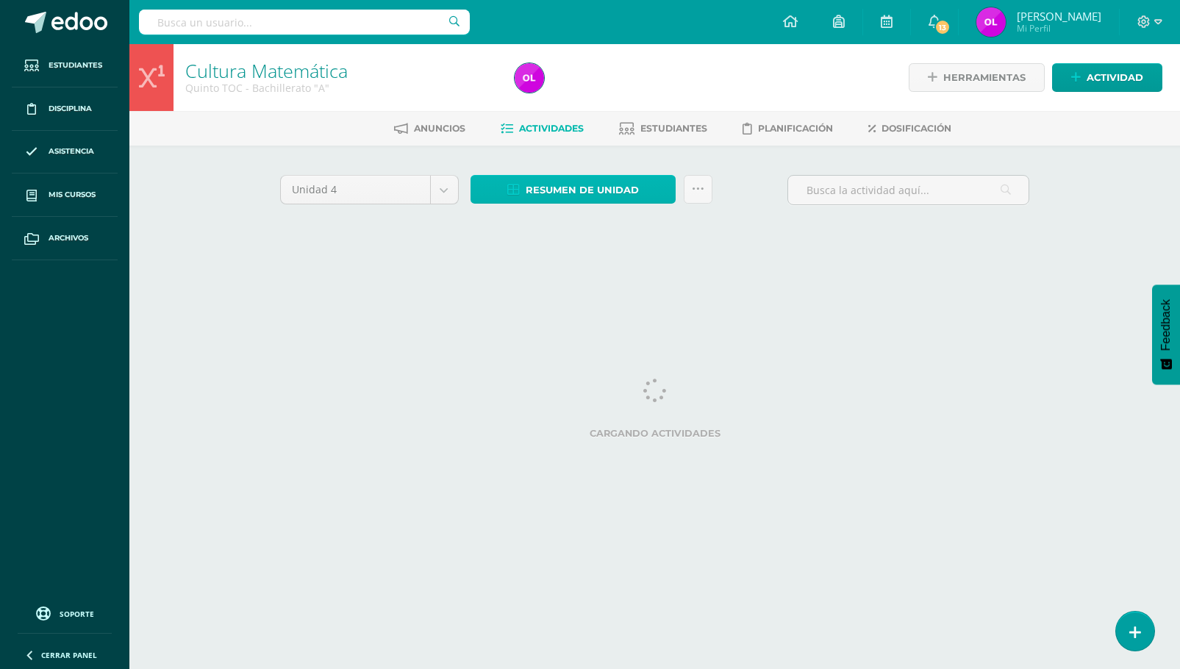
click at [584, 189] on span "Resumen de unidad" at bounding box center [582, 189] width 113 height 27
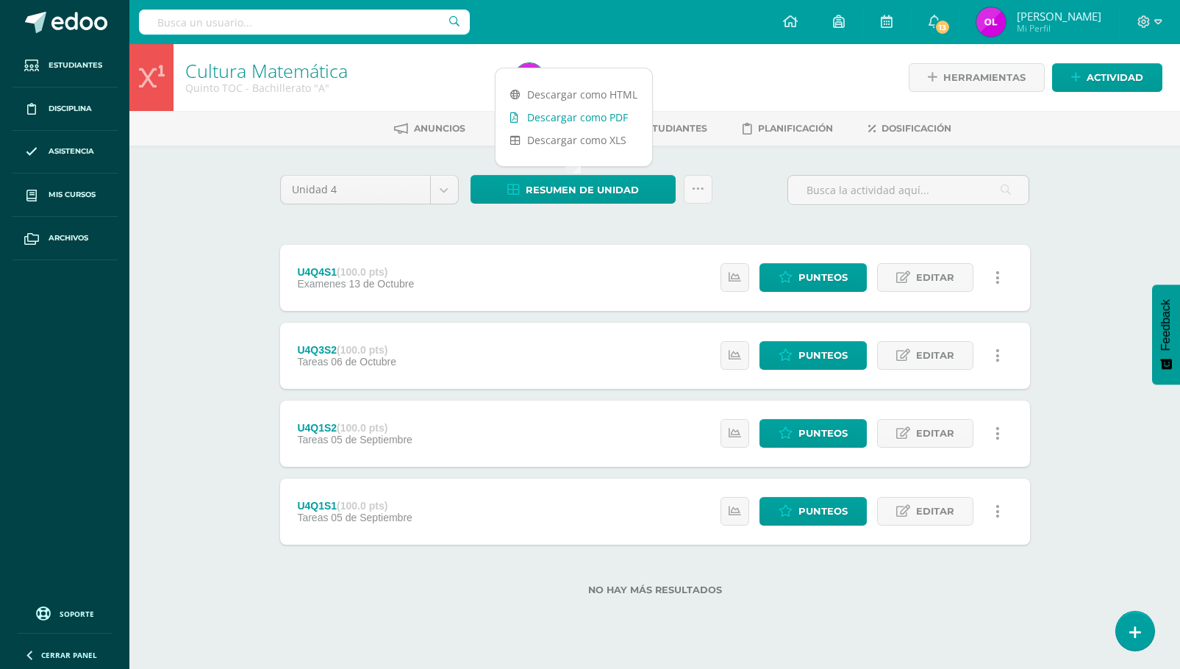
click at [591, 122] on link "Descargar como PDF" at bounding box center [573, 117] width 157 height 23
click at [638, 232] on div "Unidad 4 Unidad 1 Unidad 2 Unidad 3 Unidad 4 Resumen de unidad Subir actividade…" at bounding box center [655, 394] width 762 height 438
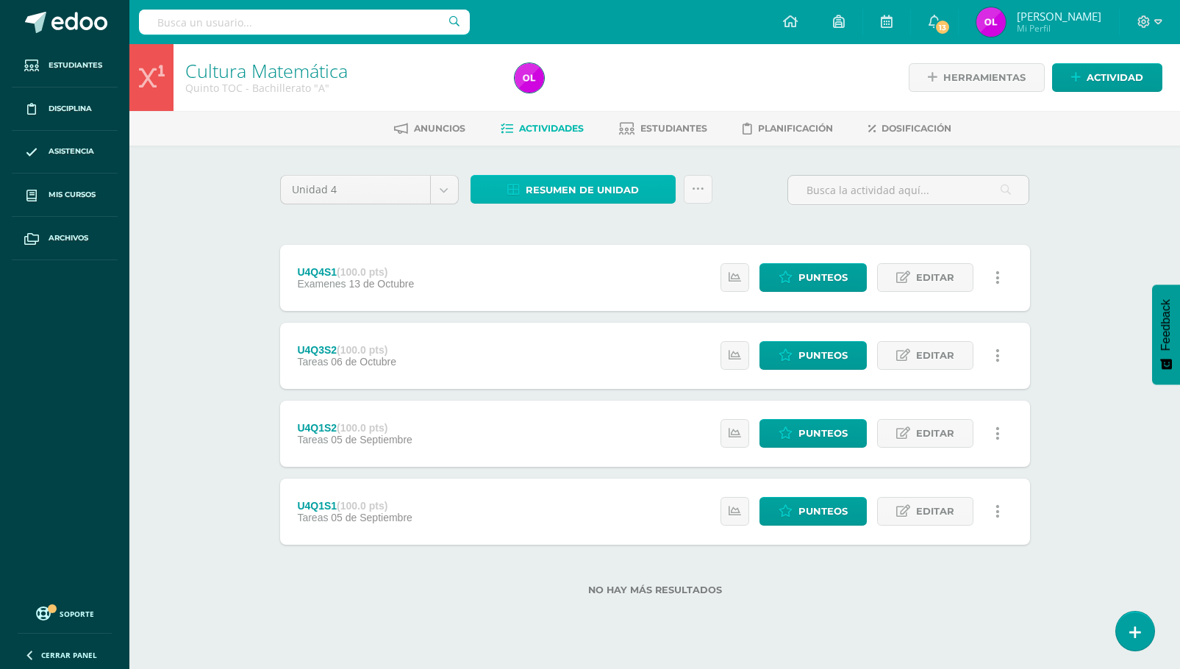
click at [632, 195] on span "Resumen de unidad" at bounding box center [582, 189] width 113 height 27
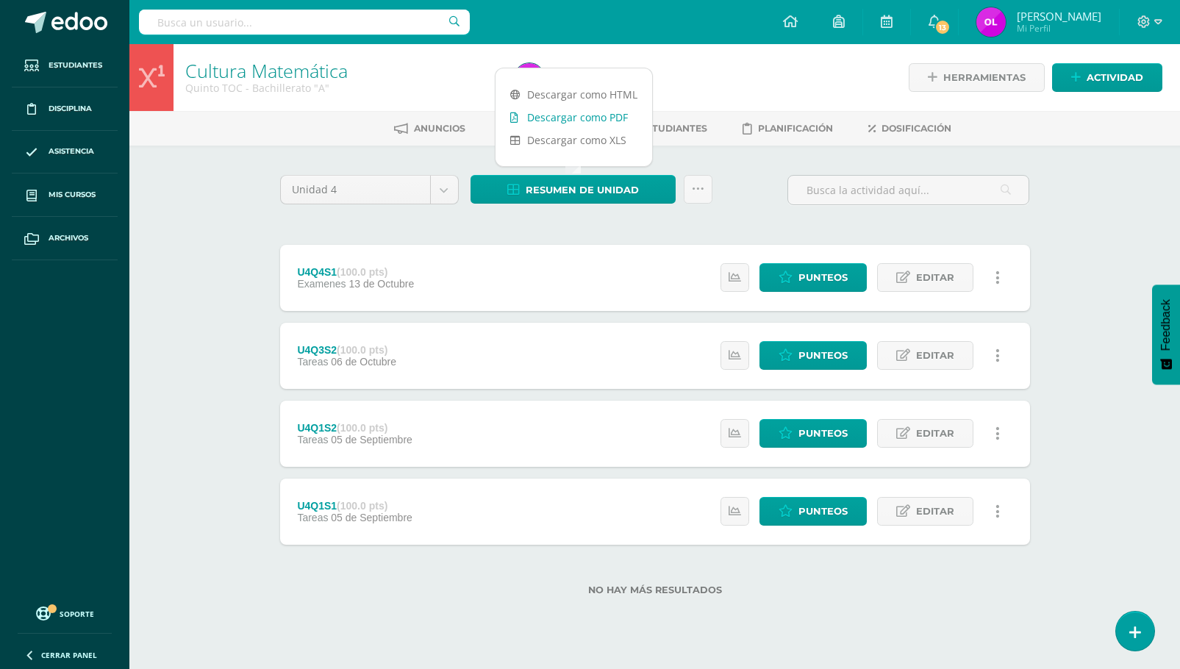
click at [607, 115] on link "Descargar como PDF" at bounding box center [573, 117] width 157 height 23
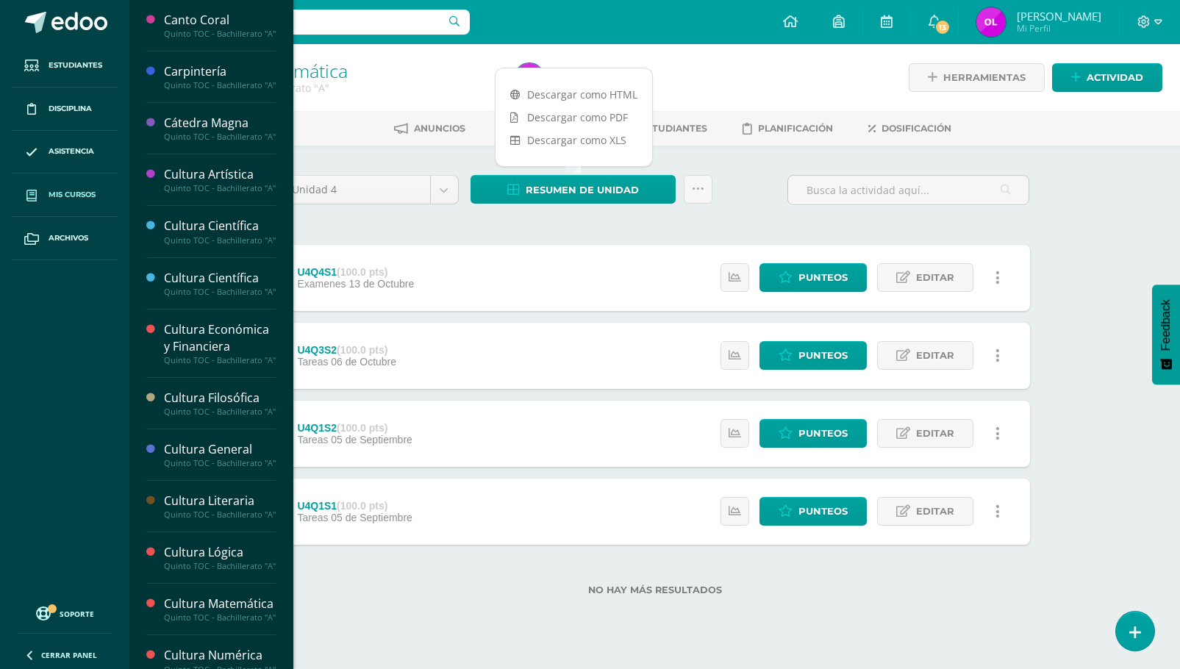
click at [50, 200] on span "Mis cursos" at bounding box center [72, 195] width 47 height 12
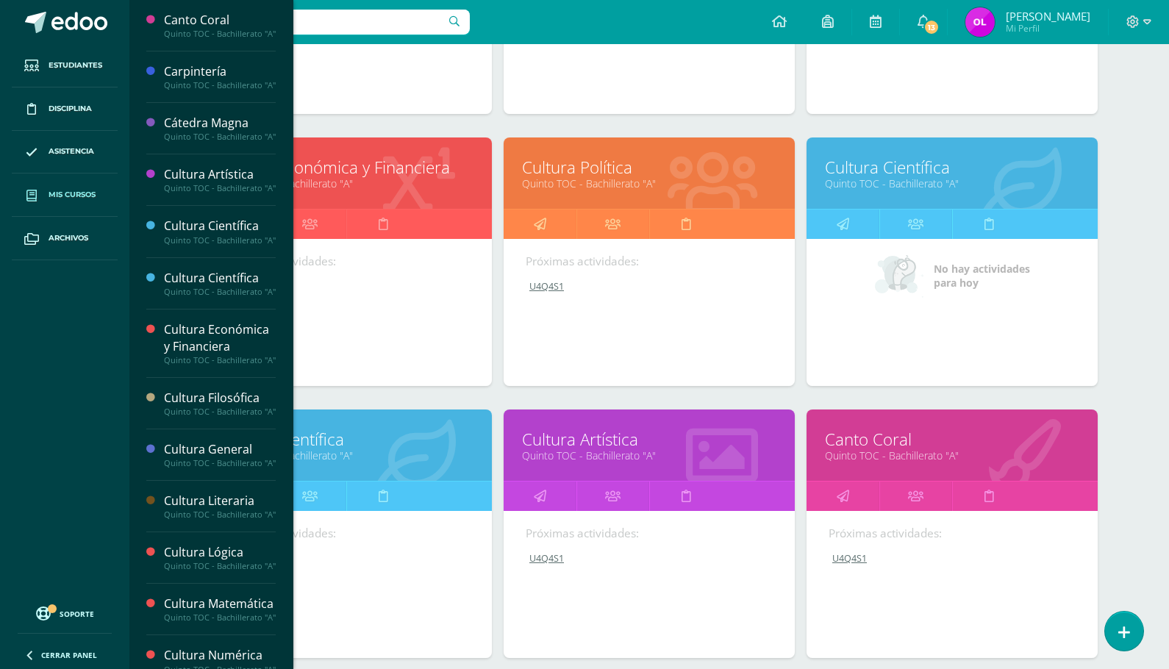
scroll to position [962, 0]
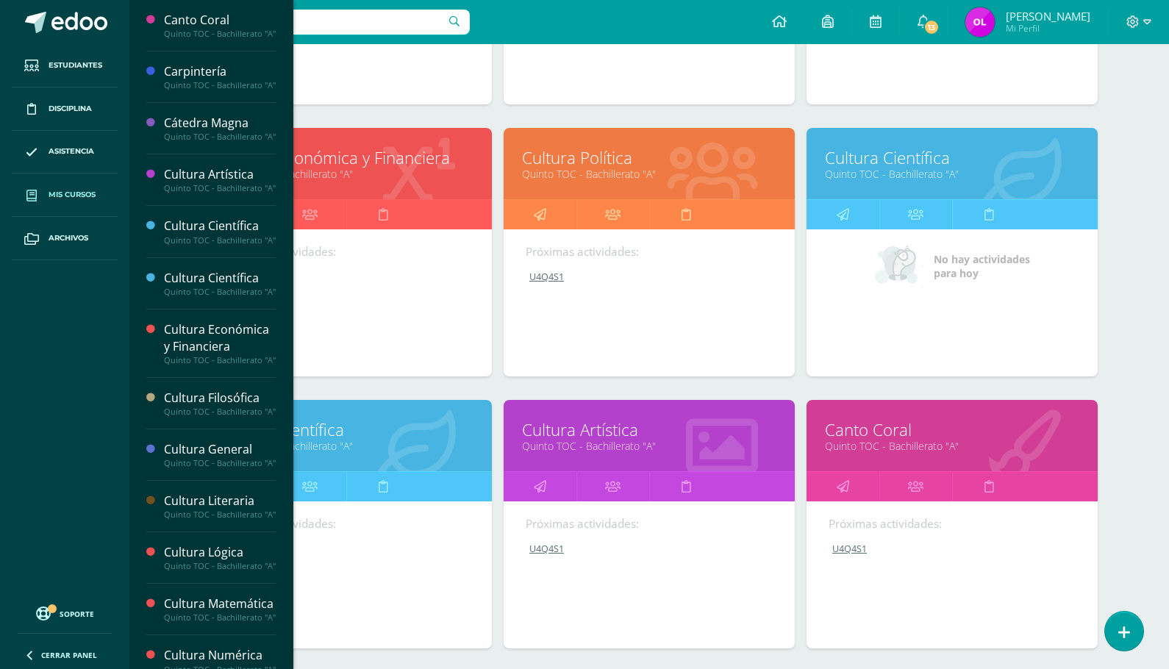
click at [360, 168] on link "Cultura Económica y Financiera" at bounding box center [346, 157] width 254 height 23
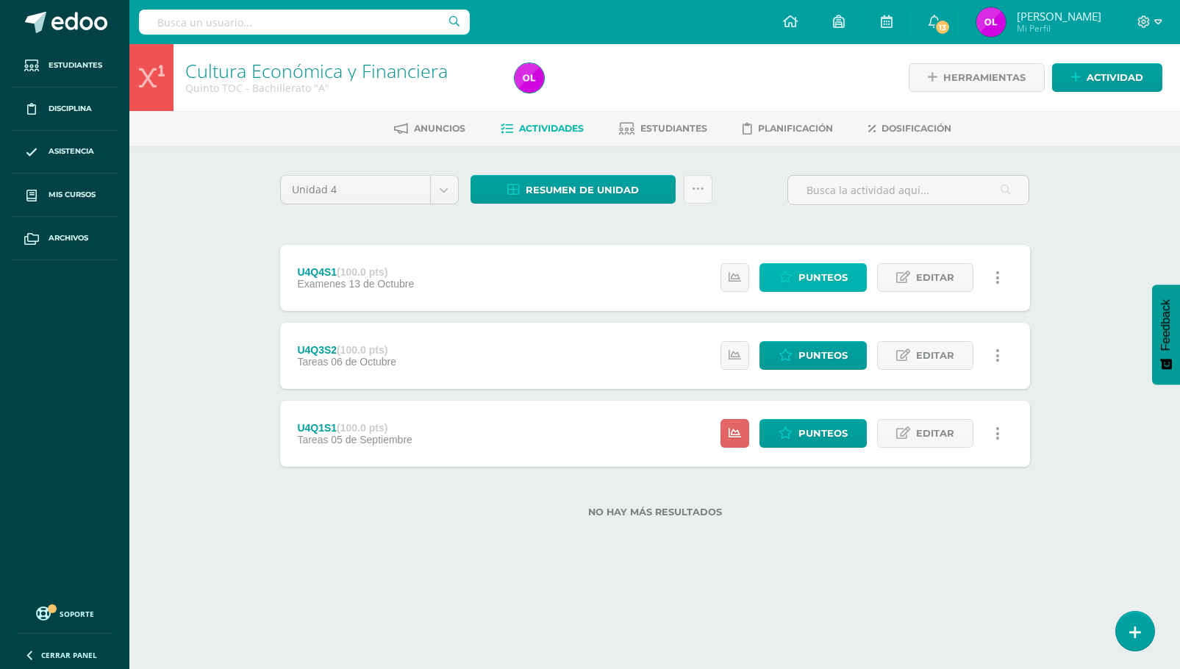
click at [845, 276] on span "Punteos" at bounding box center [822, 277] width 49 height 27
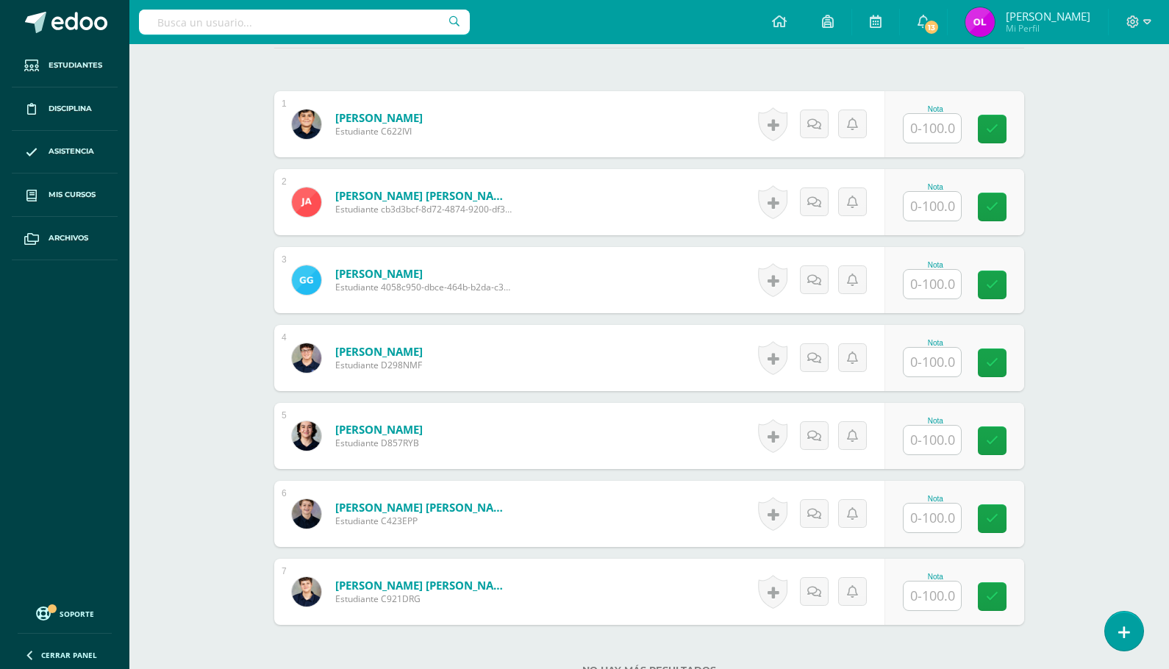
scroll to position [437, 0]
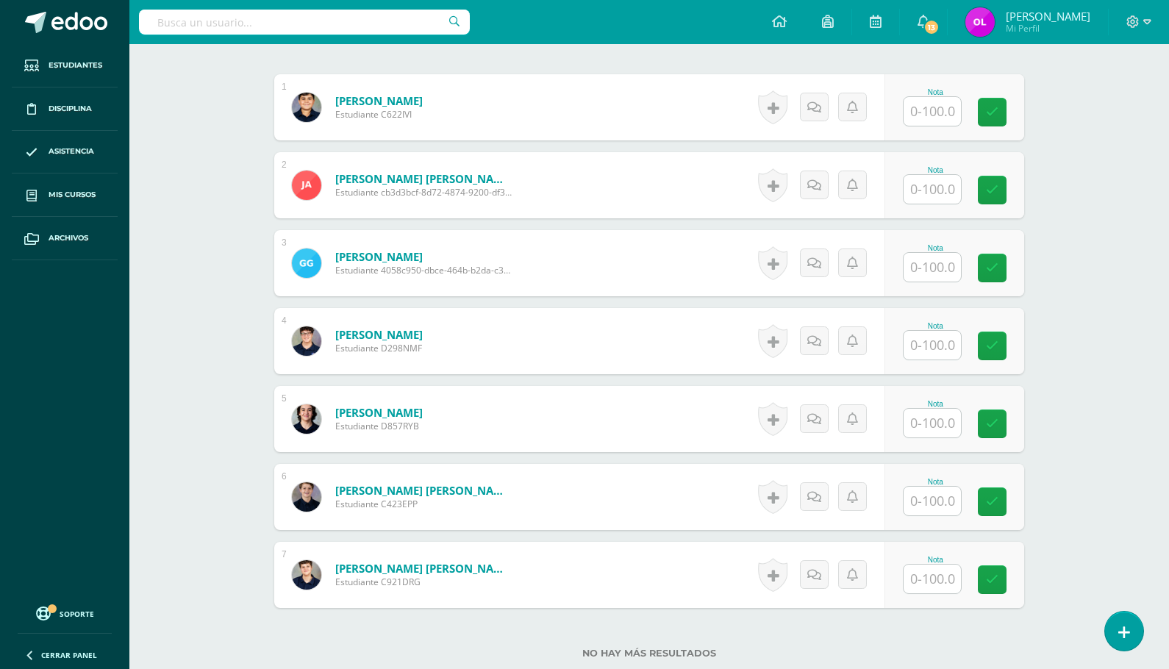
click at [927, 111] on input "text" at bounding box center [931, 111] width 57 height 29
type input "9"
type input "85"
type input "80"
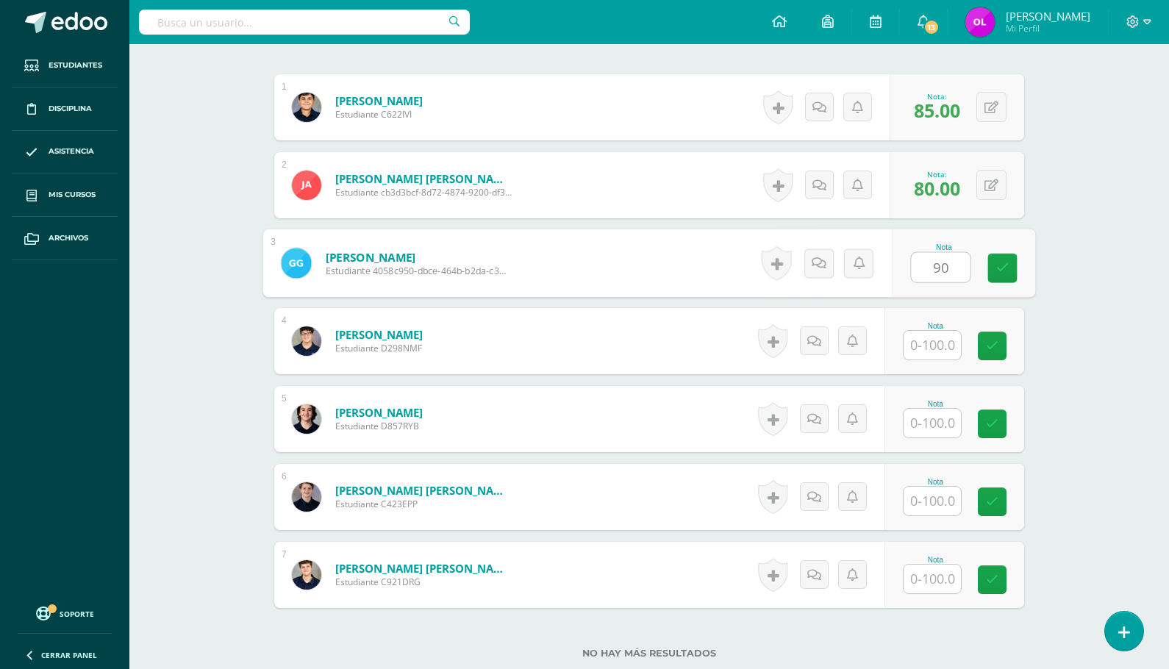
type input "90"
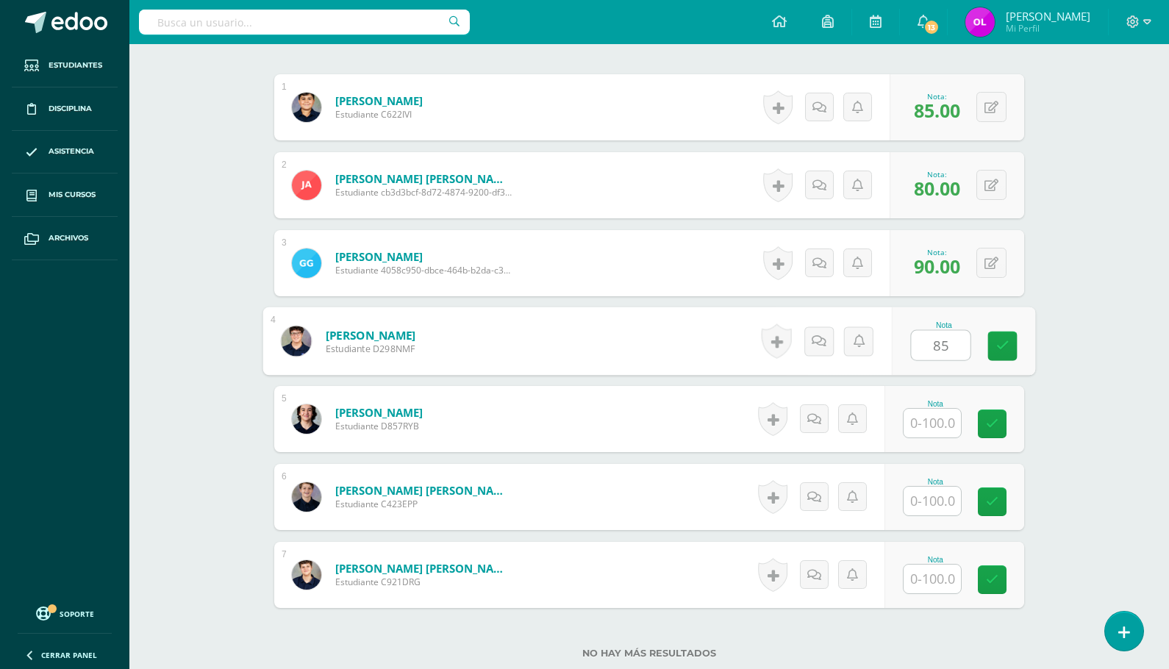
type input "85"
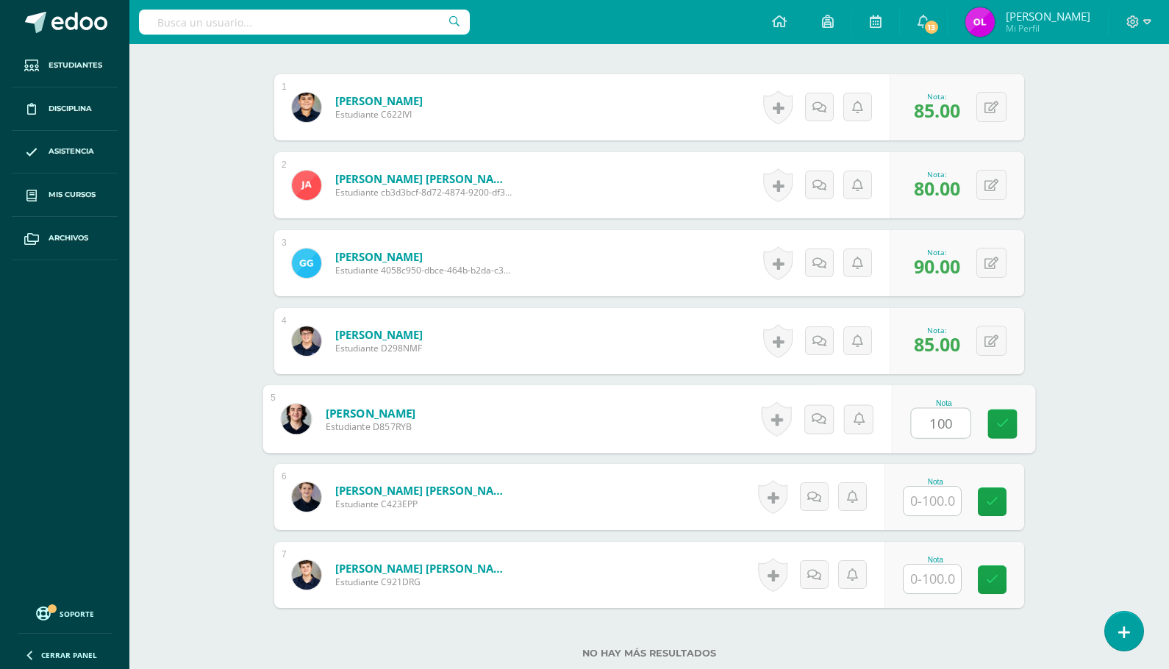
type input "100"
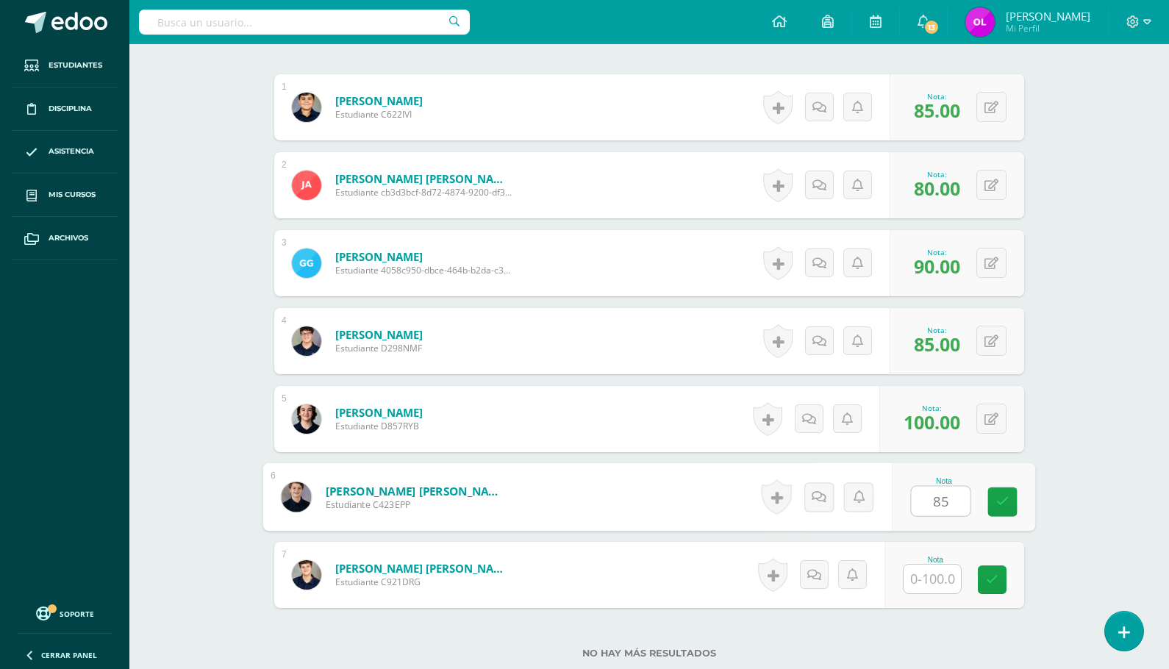
type input "85"
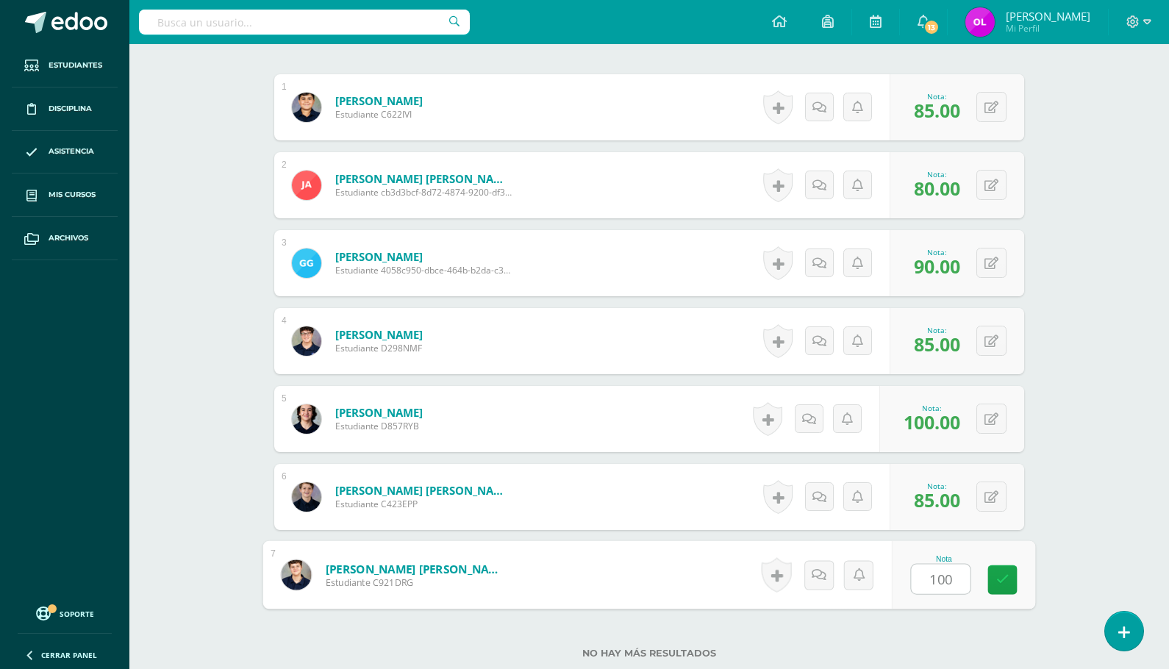
type input "100"
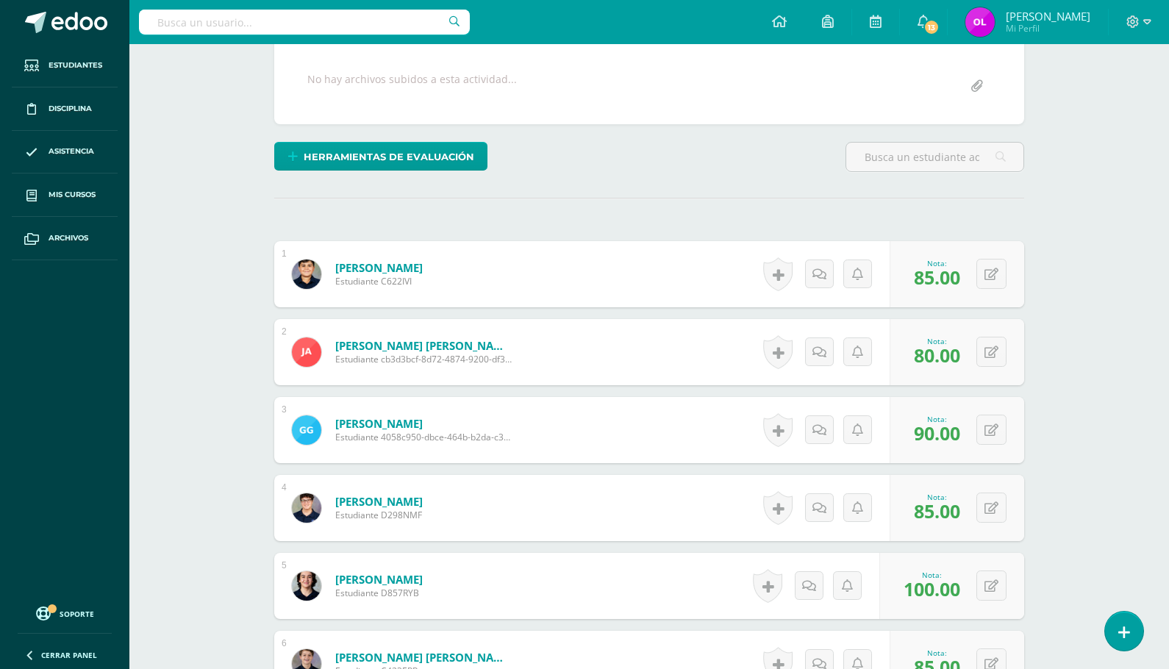
scroll to position [219, 0]
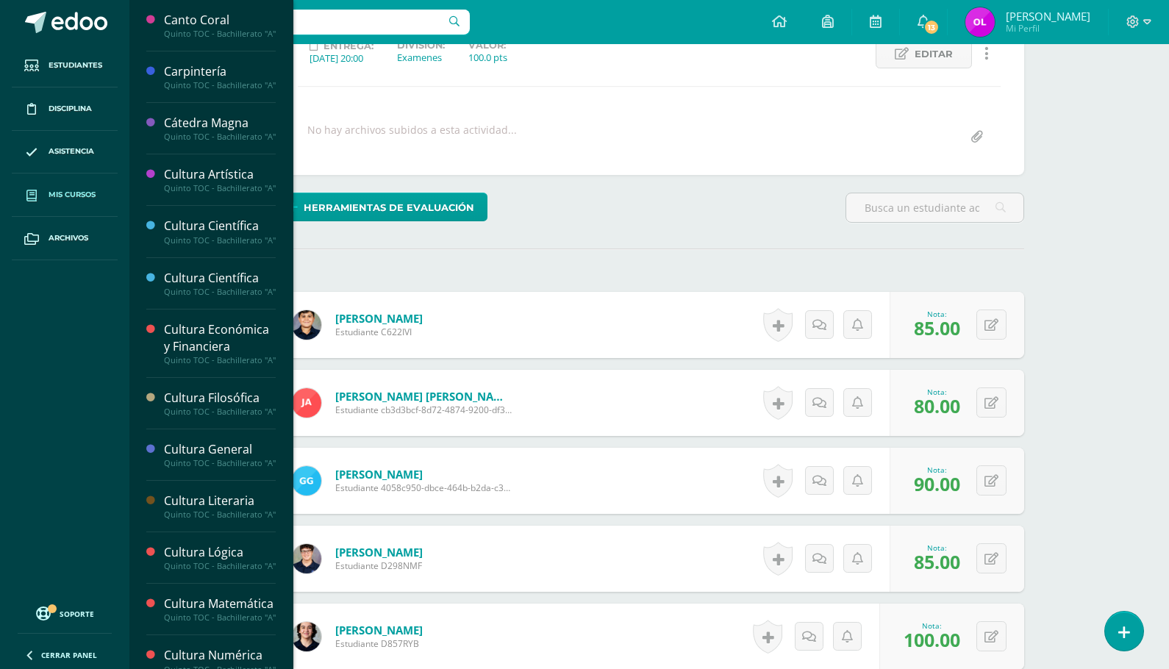
click at [60, 199] on span "Mis cursos" at bounding box center [72, 195] width 47 height 12
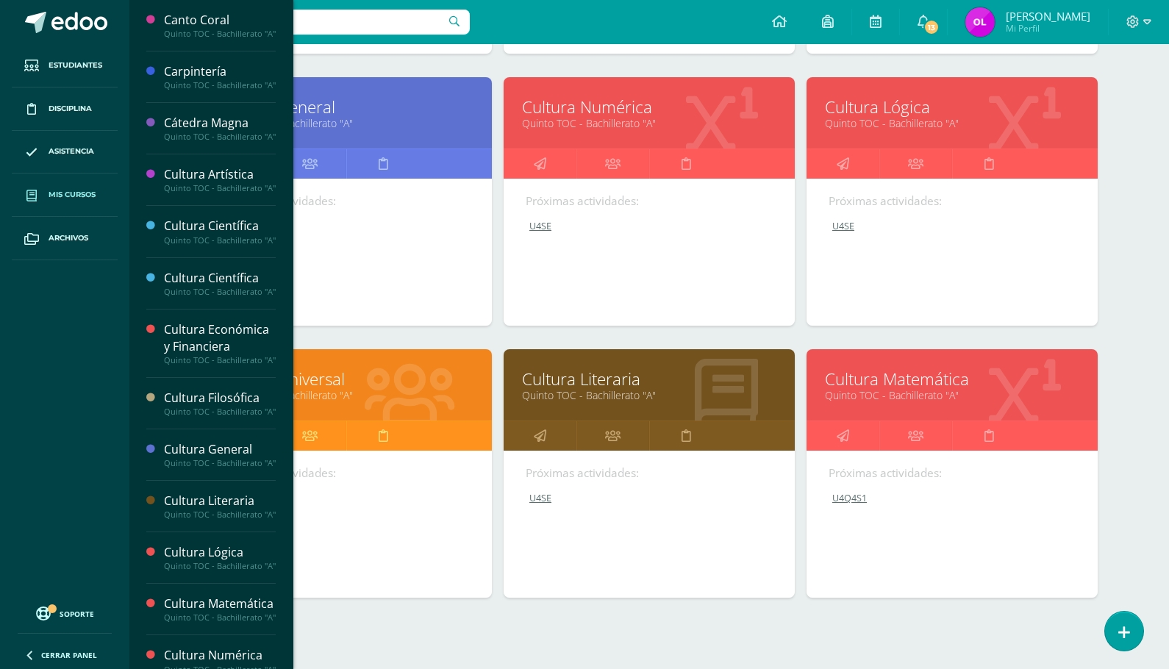
scroll to position [513, 0]
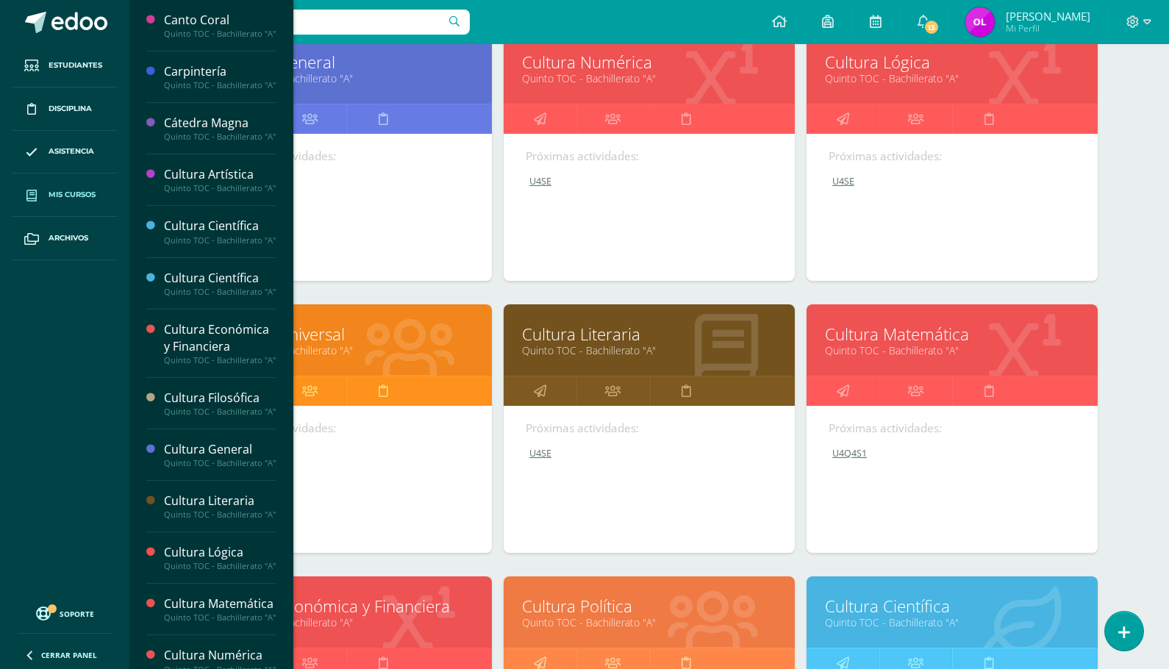
click at [397, 614] on link "Cultura Económica y Financiera" at bounding box center [346, 606] width 254 height 23
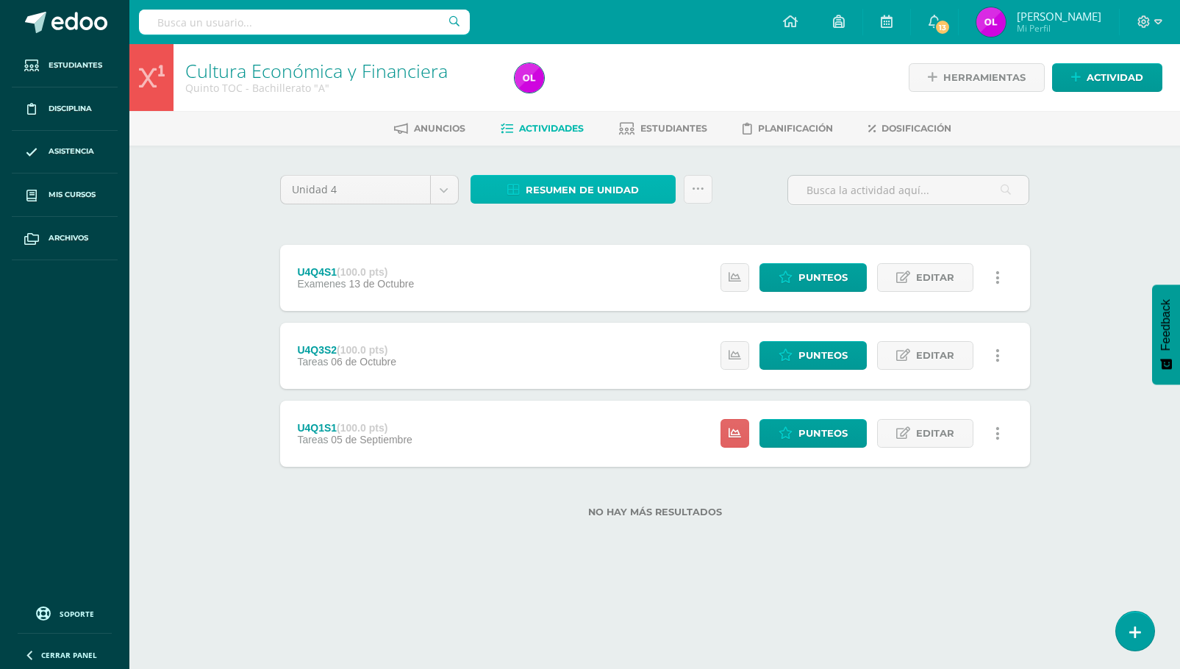
click at [576, 185] on span "Resumen de unidad" at bounding box center [582, 189] width 113 height 27
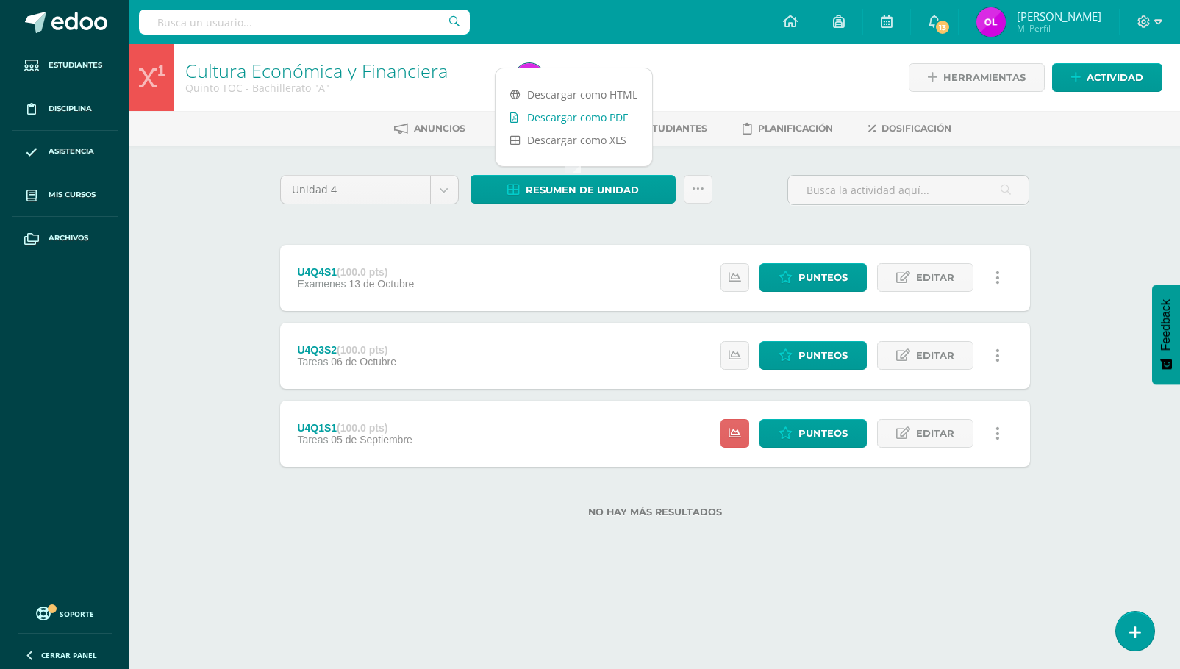
click at [606, 117] on link "Descargar como PDF" at bounding box center [573, 117] width 157 height 23
click at [831, 437] on span "Punteos" at bounding box center [822, 433] width 49 height 27
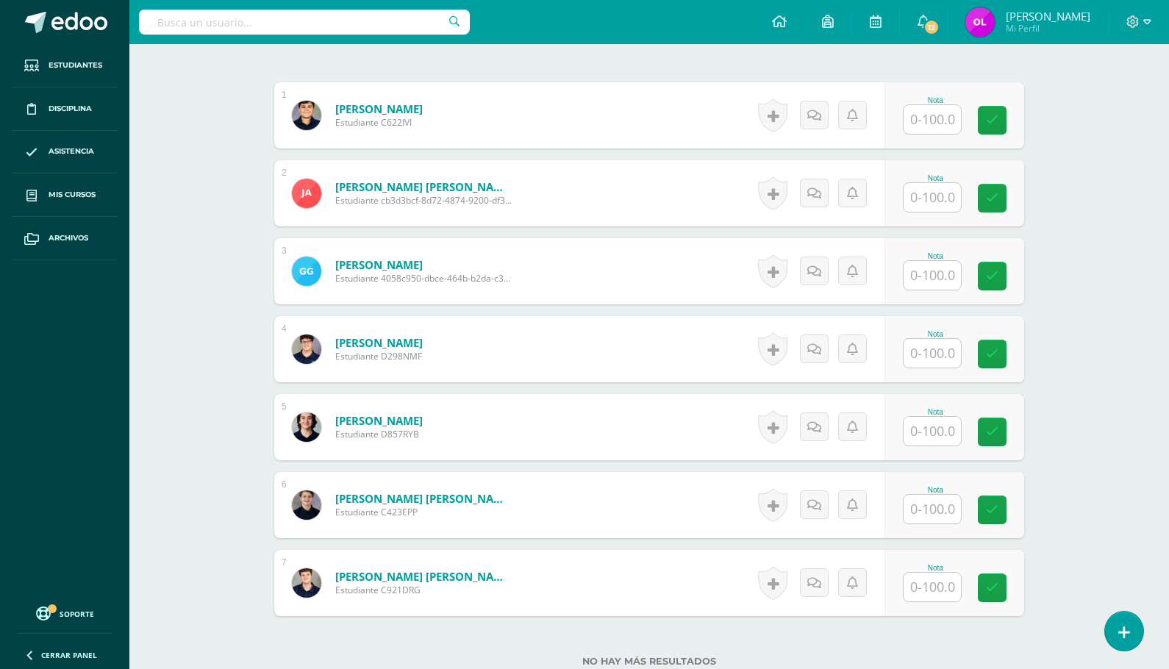
scroll to position [419, 0]
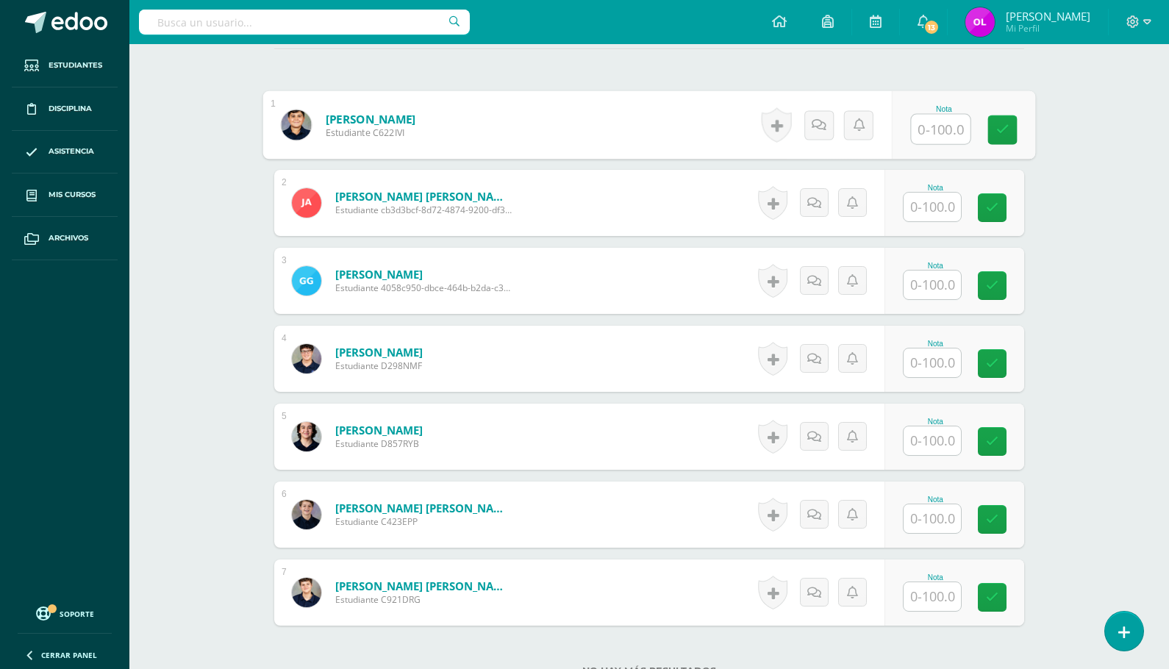
click at [931, 130] on input "text" at bounding box center [941, 129] width 59 height 29
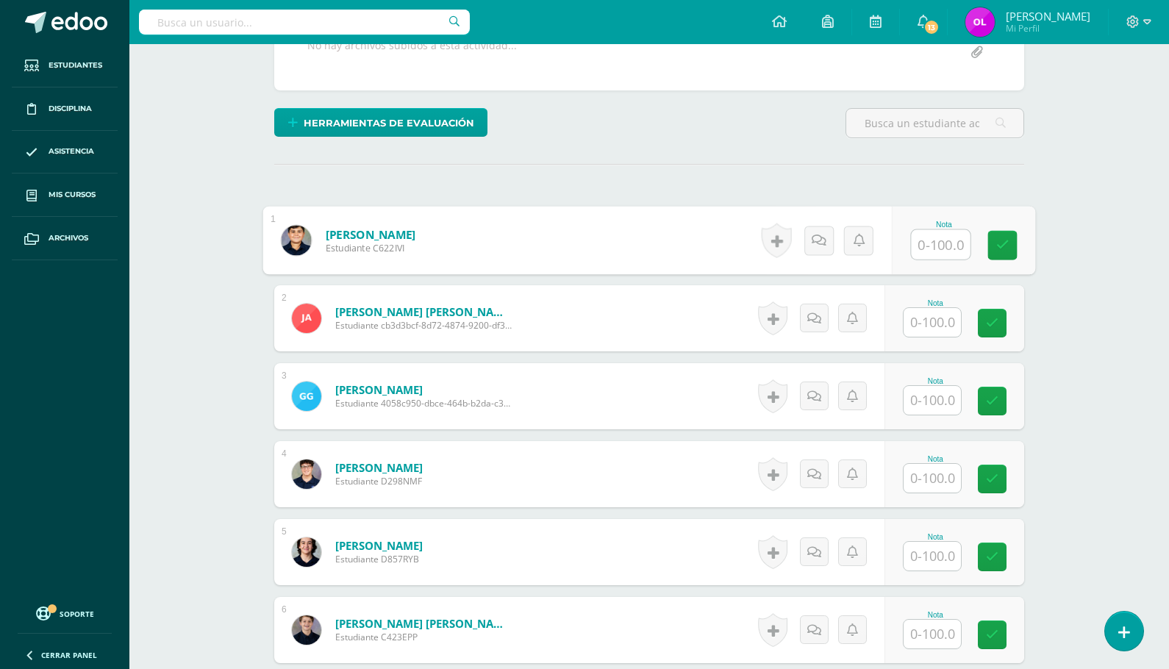
scroll to position [319, 0]
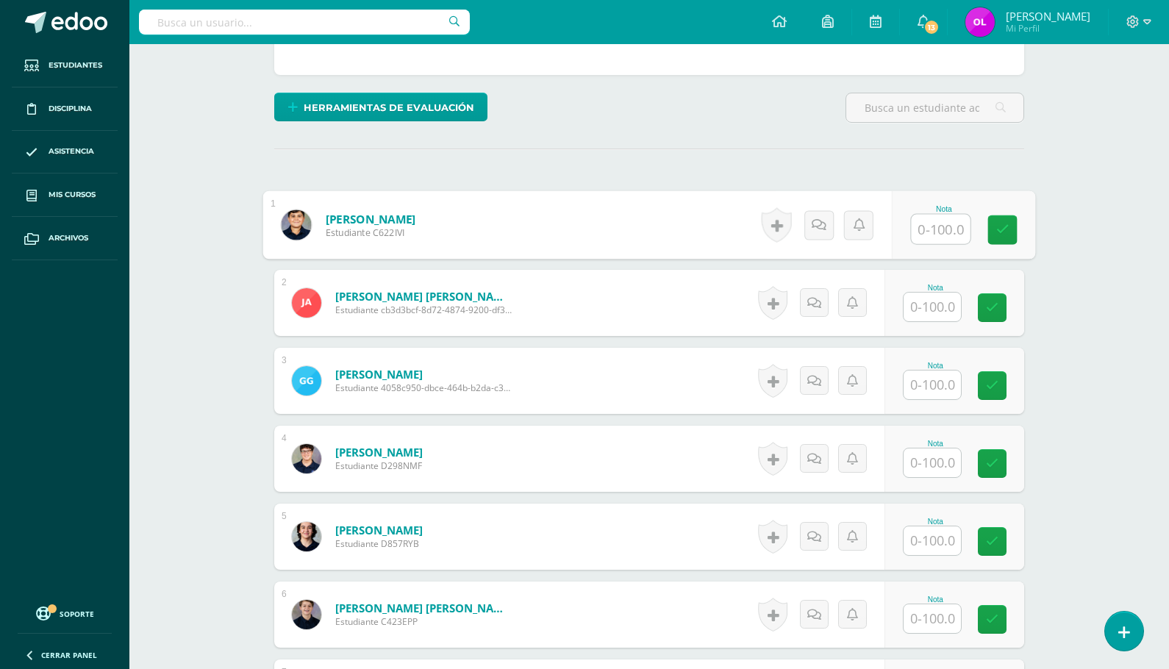
click at [935, 232] on input "text" at bounding box center [941, 229] width 59 height 29
type input "80"
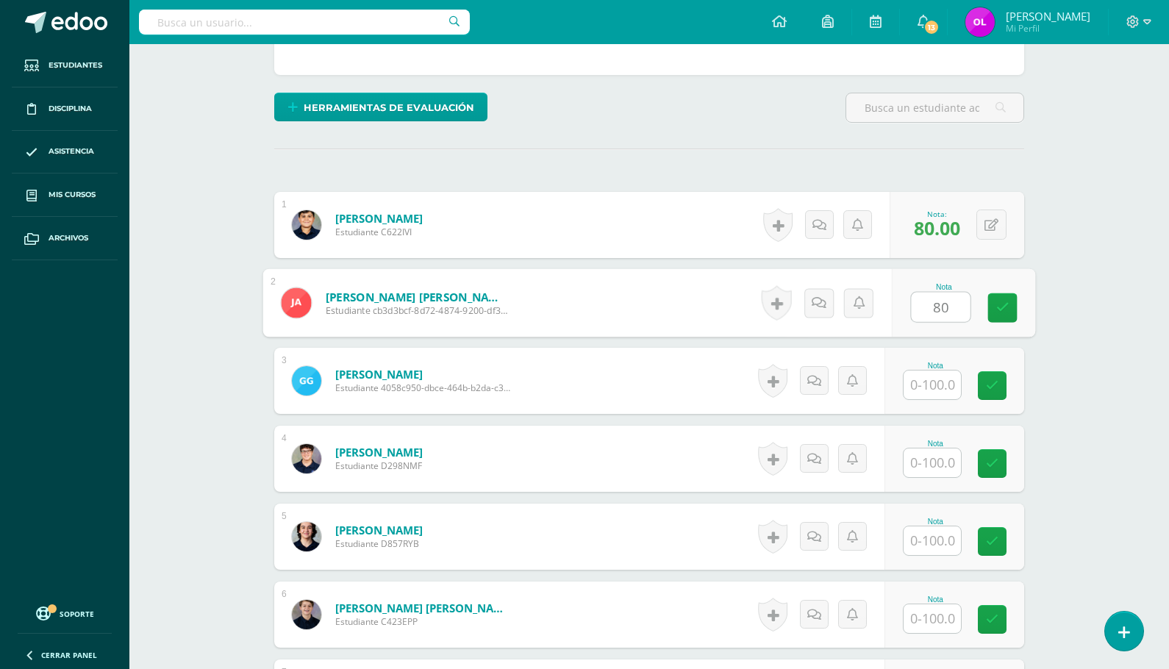
type input "80"
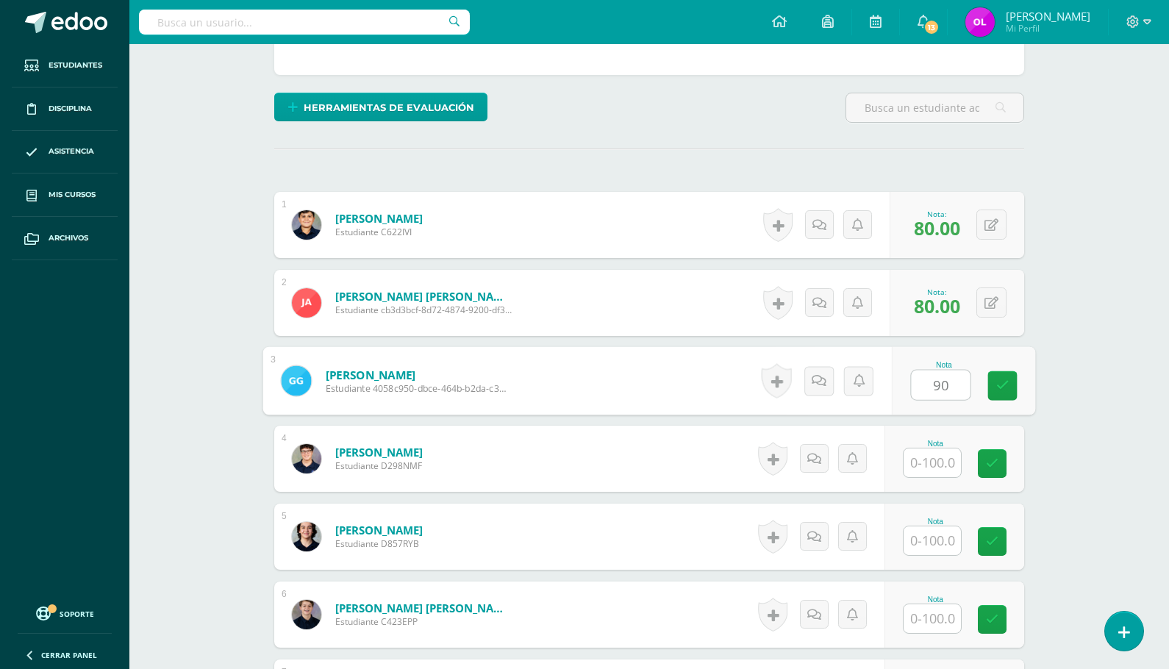
type input "90"
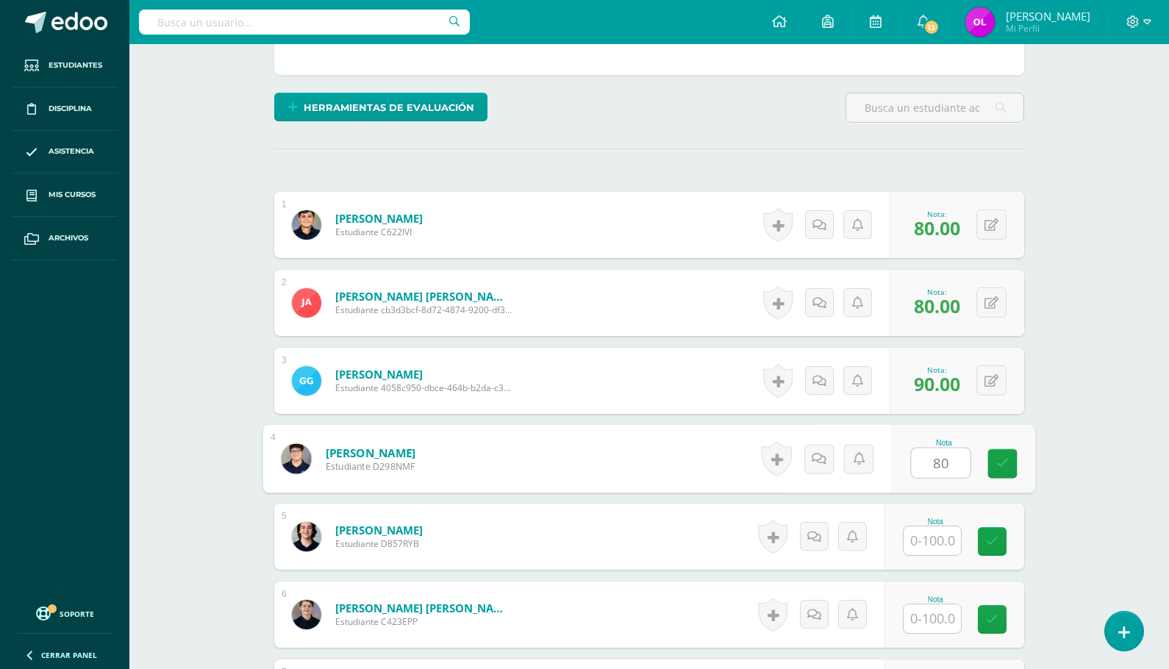
type input "80"
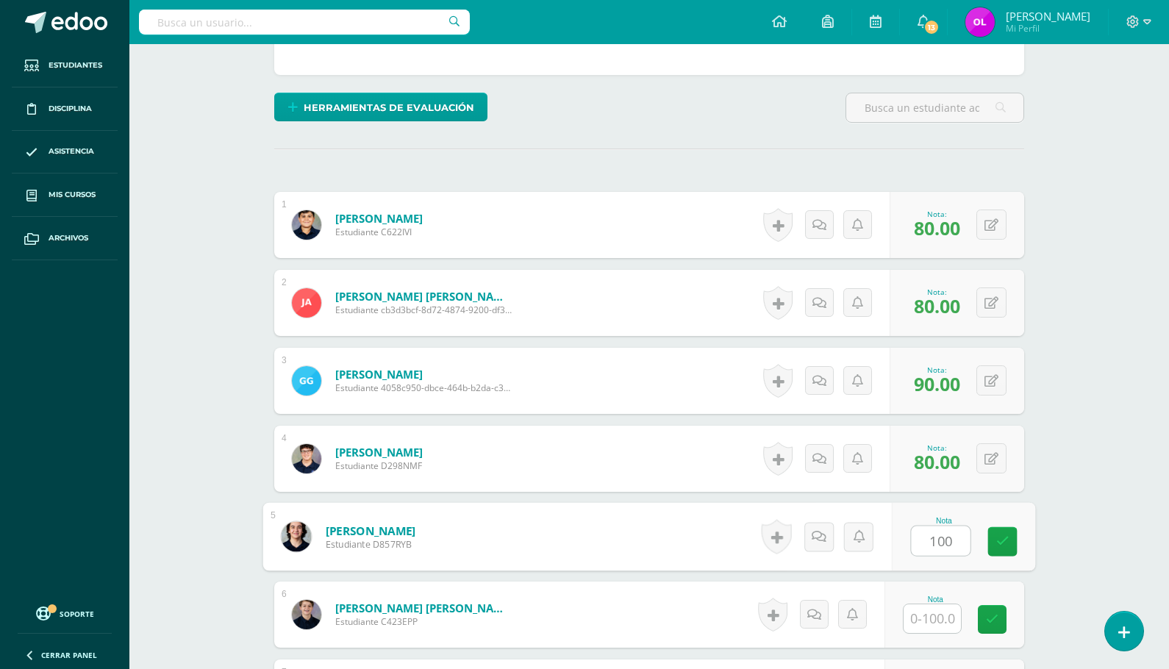
type input "100"
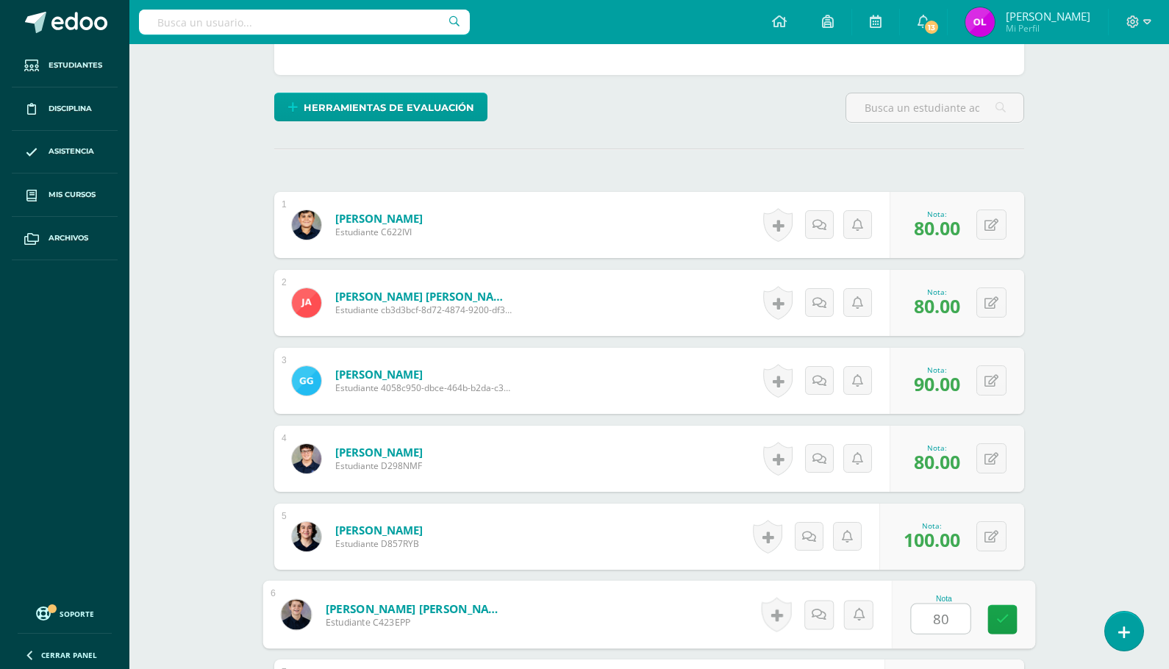
type input "80"
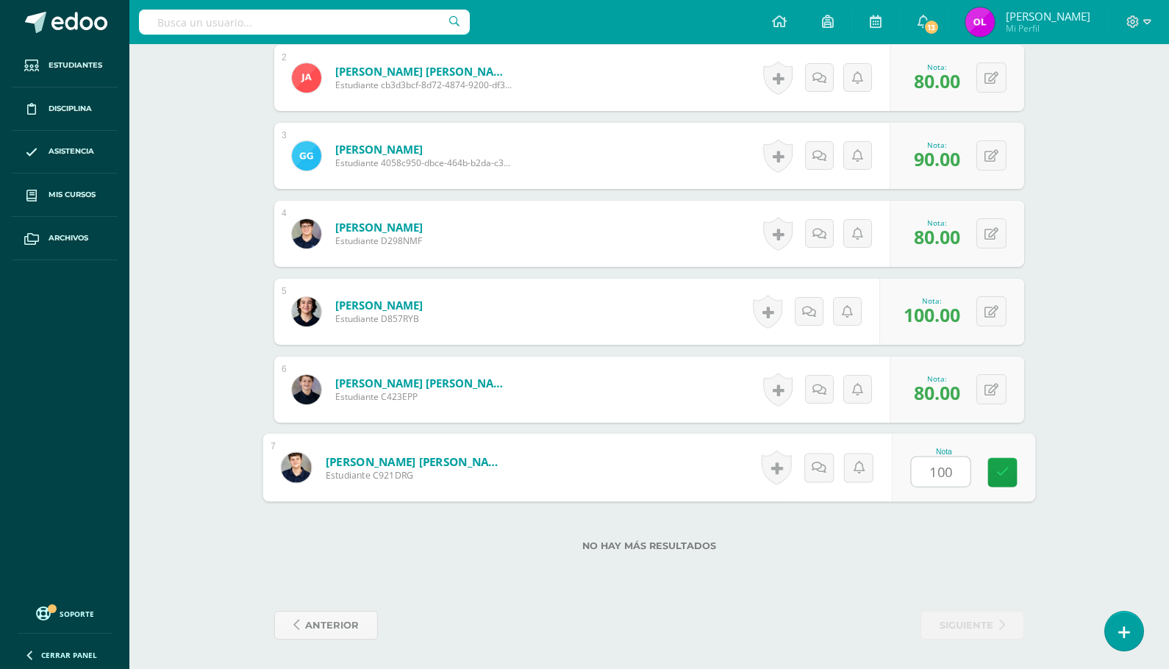
type input "100"
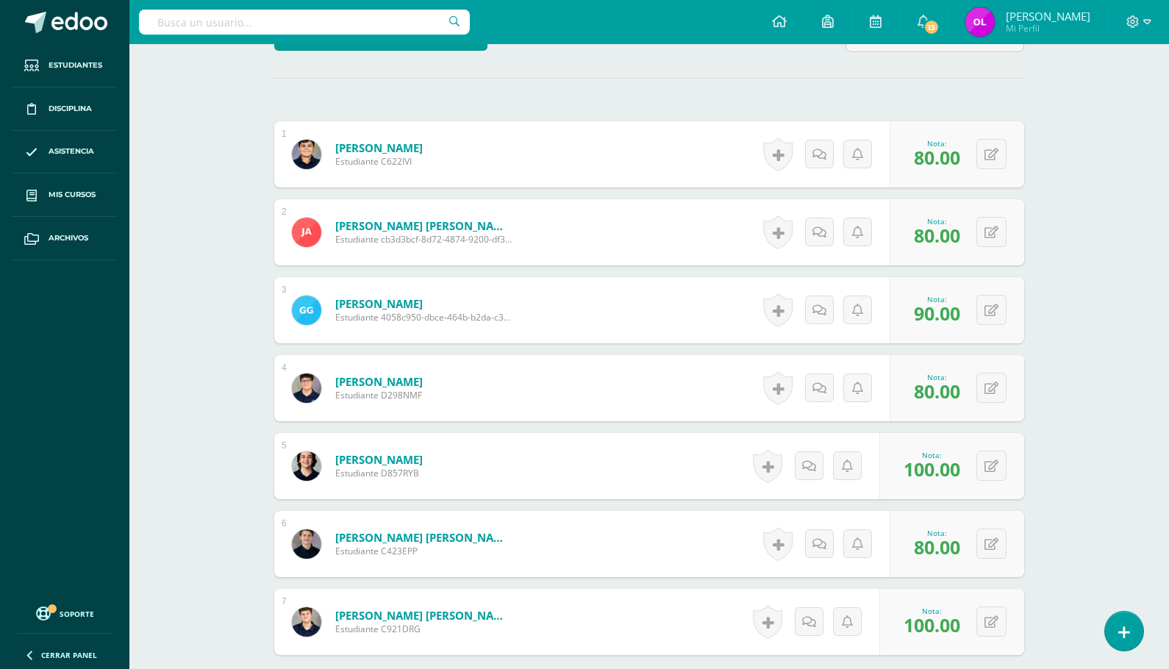
scroll to position [0, 0]
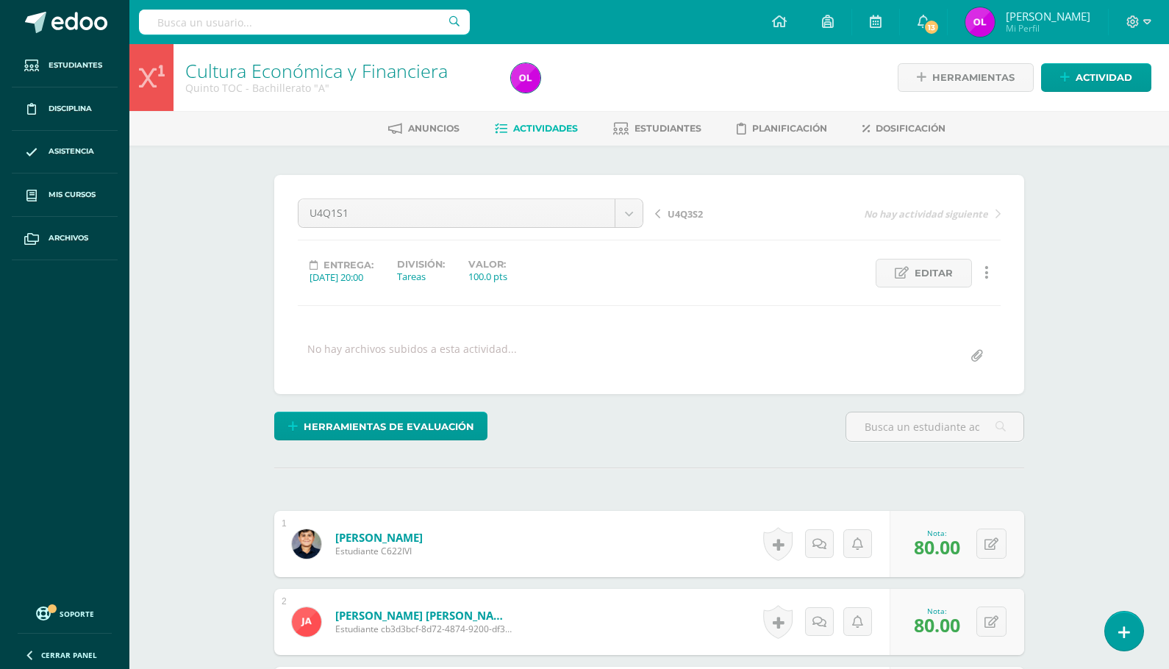
click at [515, 127] on span "Actividades" at bounding box center [545, 128] width 65 height 11
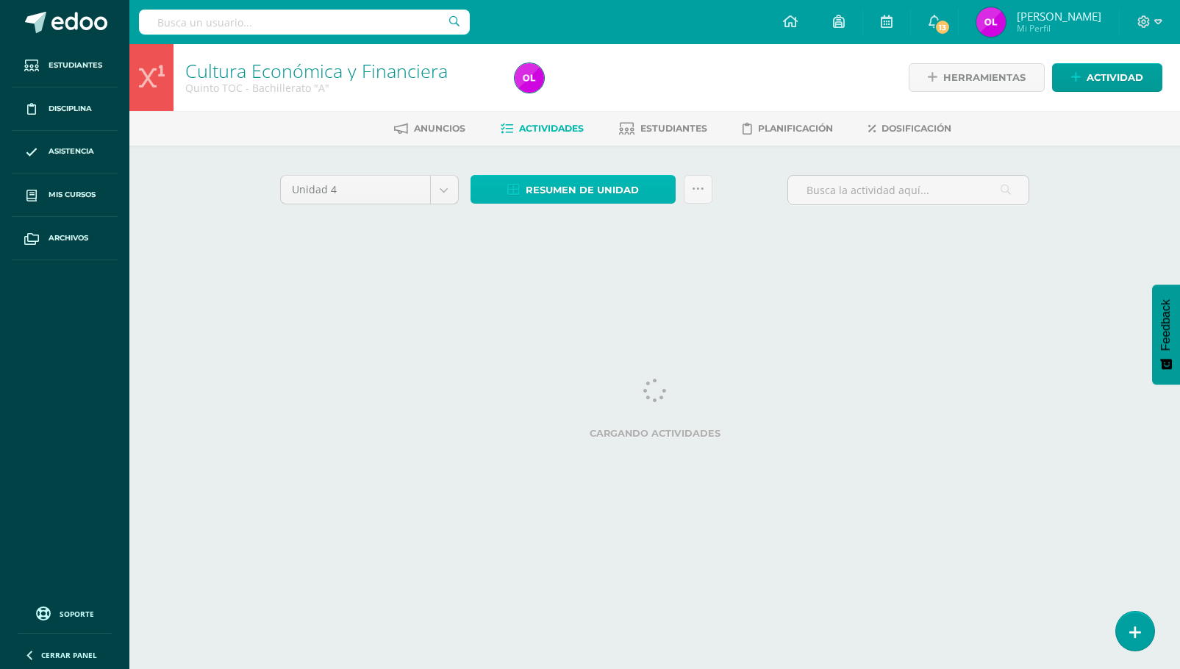
click at [593, 192] on span "Resumen de unidad" at bounding box center [582, 189] width 113 height 27
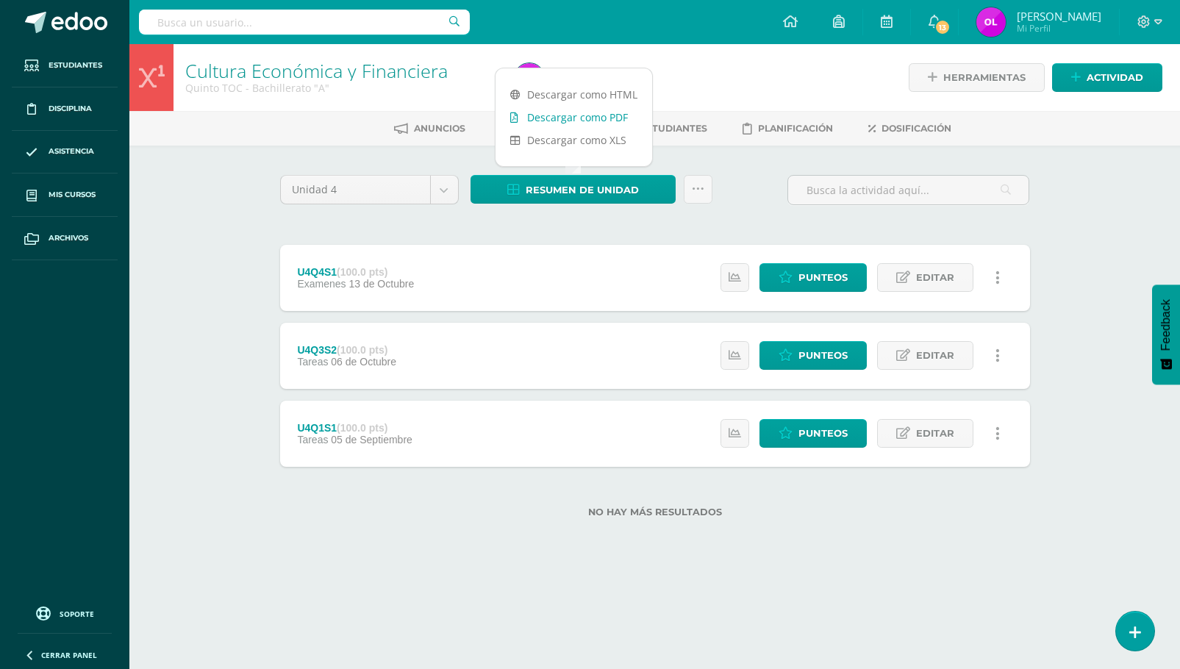
click at [608, 118] on link "Descargar como PDF" at bounding box center [573, 117] width 157 height 23
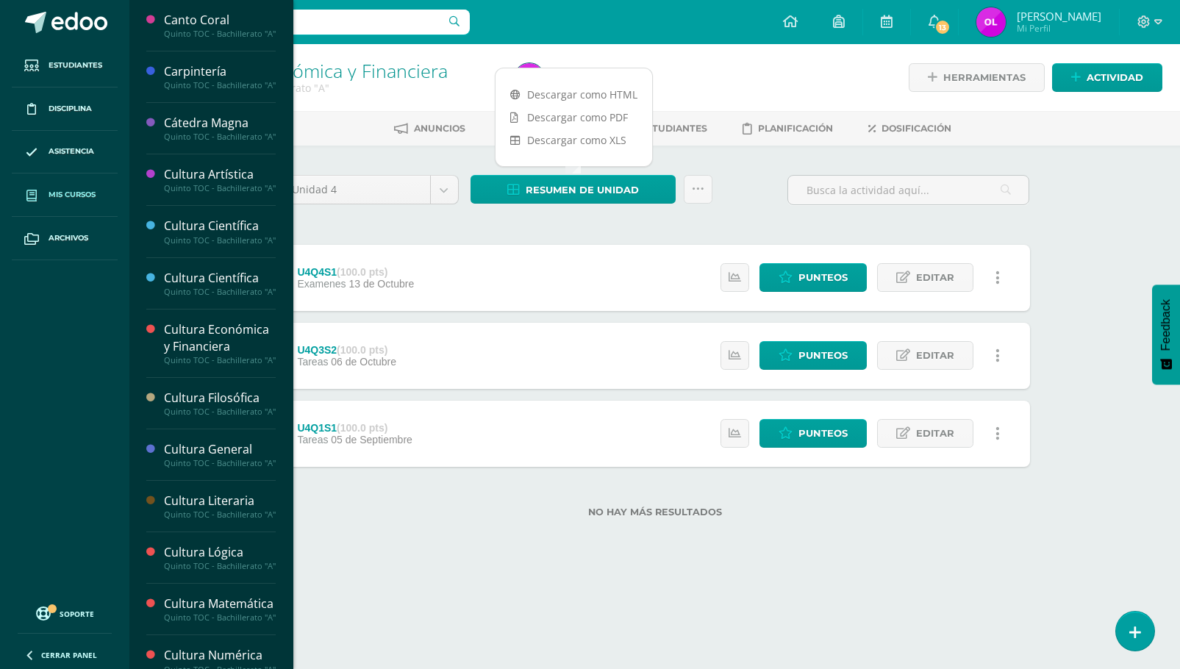
click at [71, 193] on span "Mis cursos" at bounding box center [72, 195] width 47 height 12
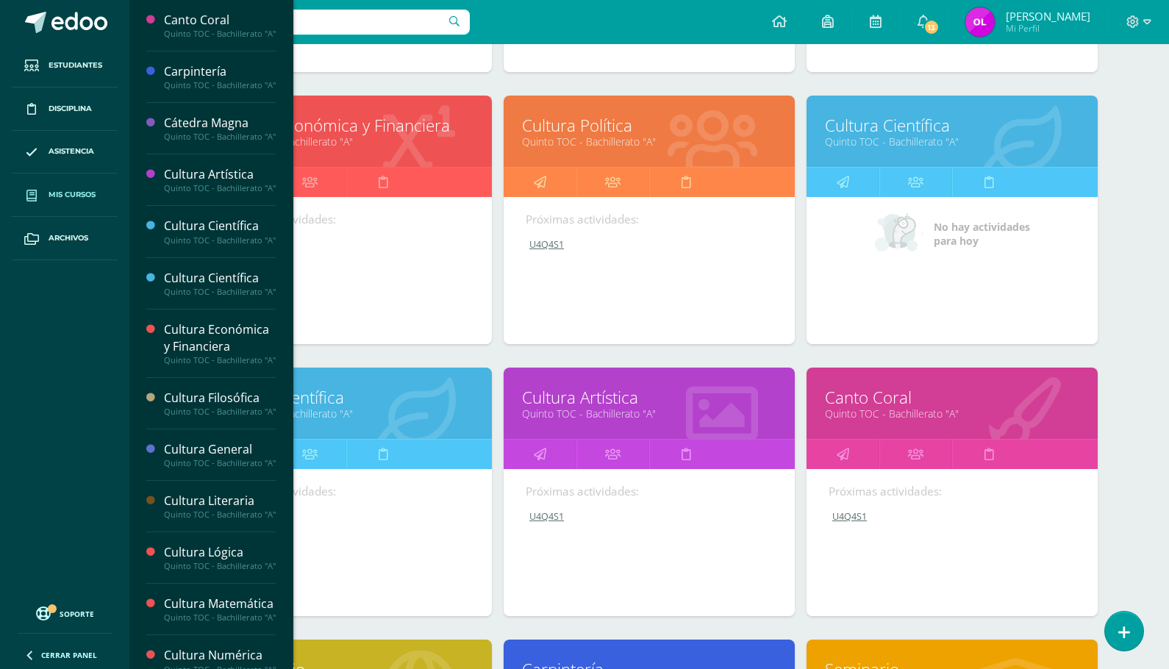
scroll to position [987, 0]
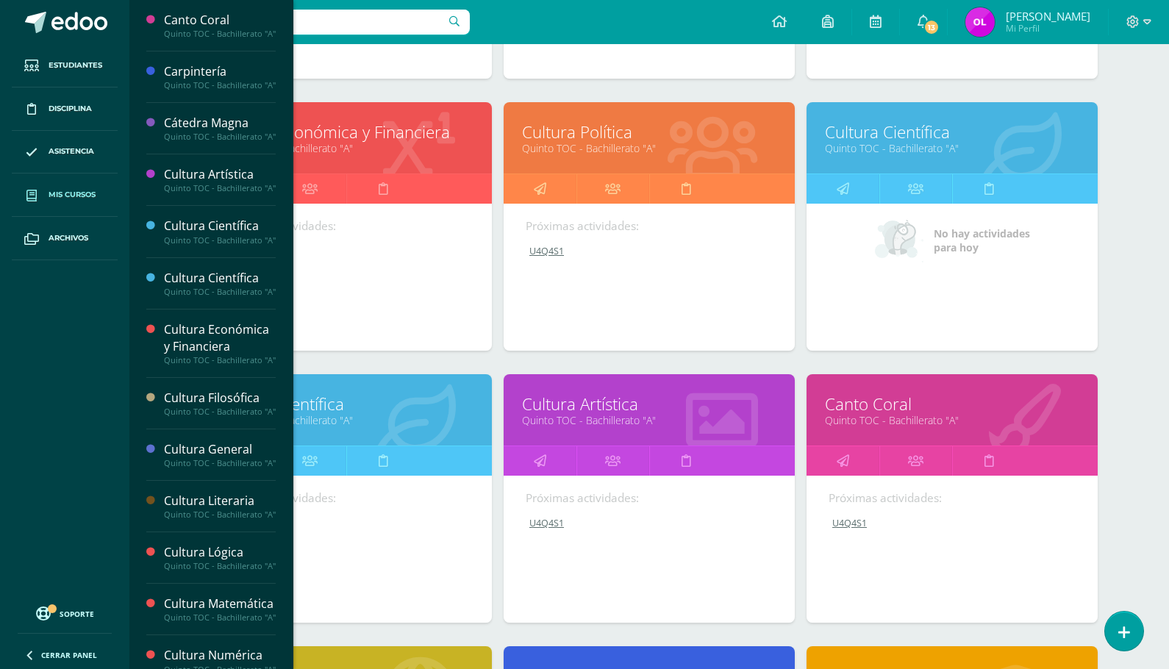
click at [610, 132] on link "Cultura Política" at bounding box center [649, 132] width 254 height 23
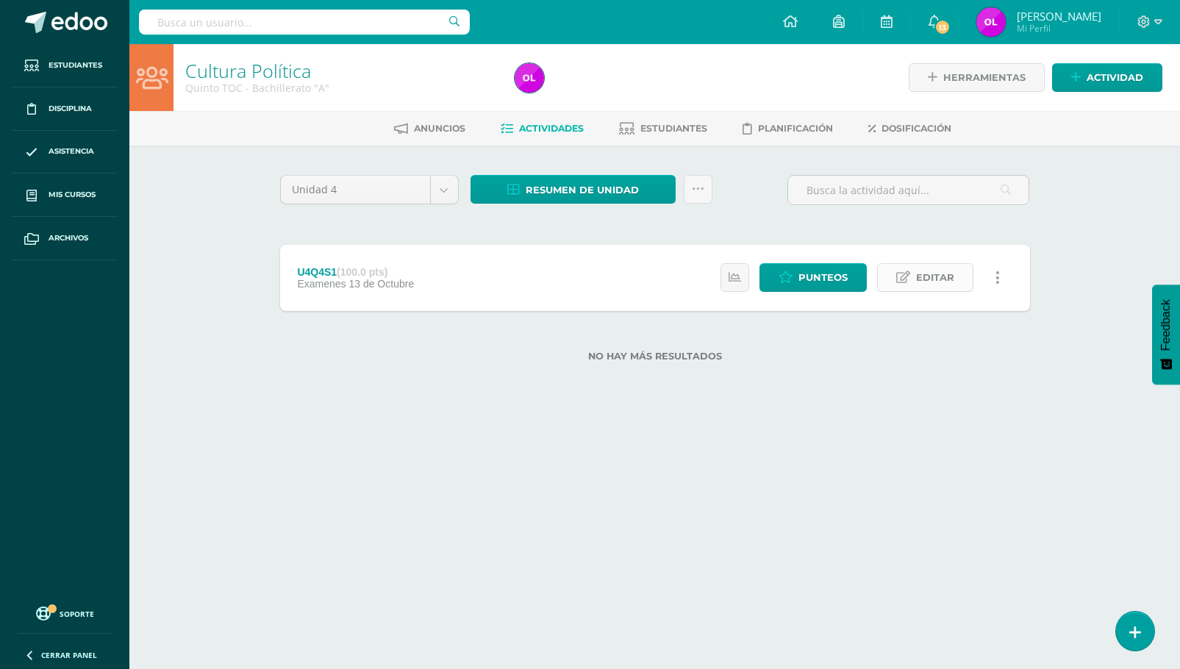
click at [918, 278] on span "Editar" at bounding box center [935, 277] width 38 height 27
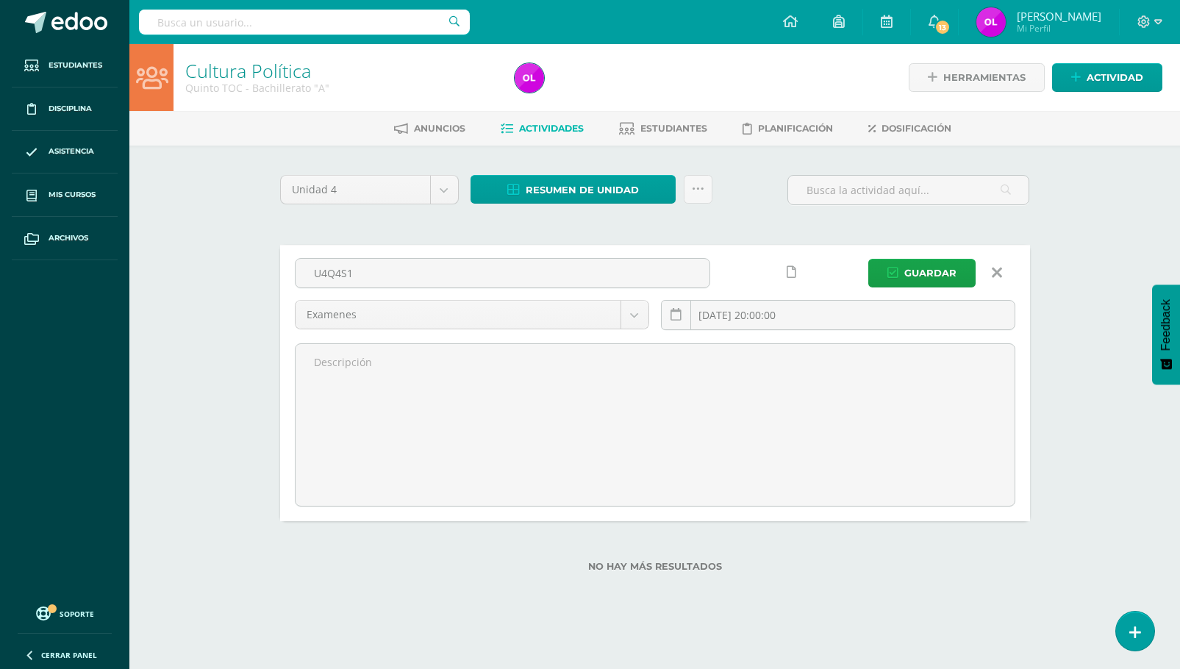
drag, startPoint x: 373, startPoint y: 271, endPoint x: 274, endPoint y: 268, distance: 99.3
click at [275, 268] on div "Unidad 4 Unidad 1 Unidad 2 Unidad 3 Unidad 4 Resumen de unidad Descargar como H…" at bounding box center [655, 382] width 762 height 415
type input "U4SE"
click at [868, 259] on button "Guardar" at bounding box center [921, 273] width 107 height 29
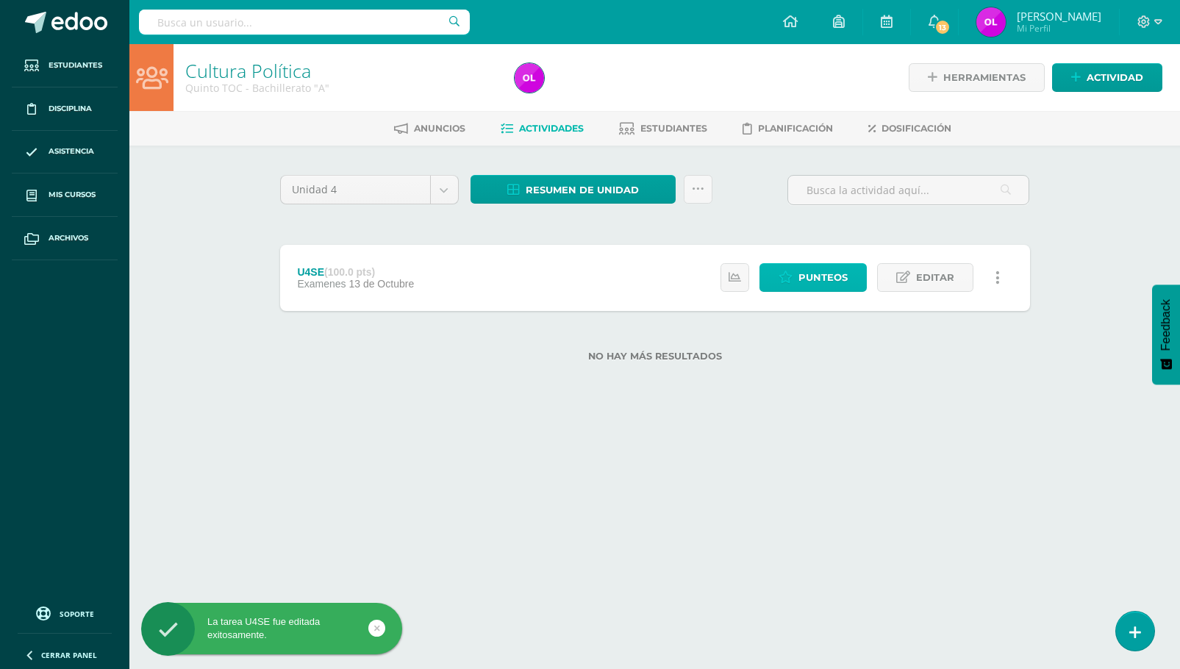
click at [840, 279] on span "Punteos" at bounding box center [822, 277] width 49 height 27
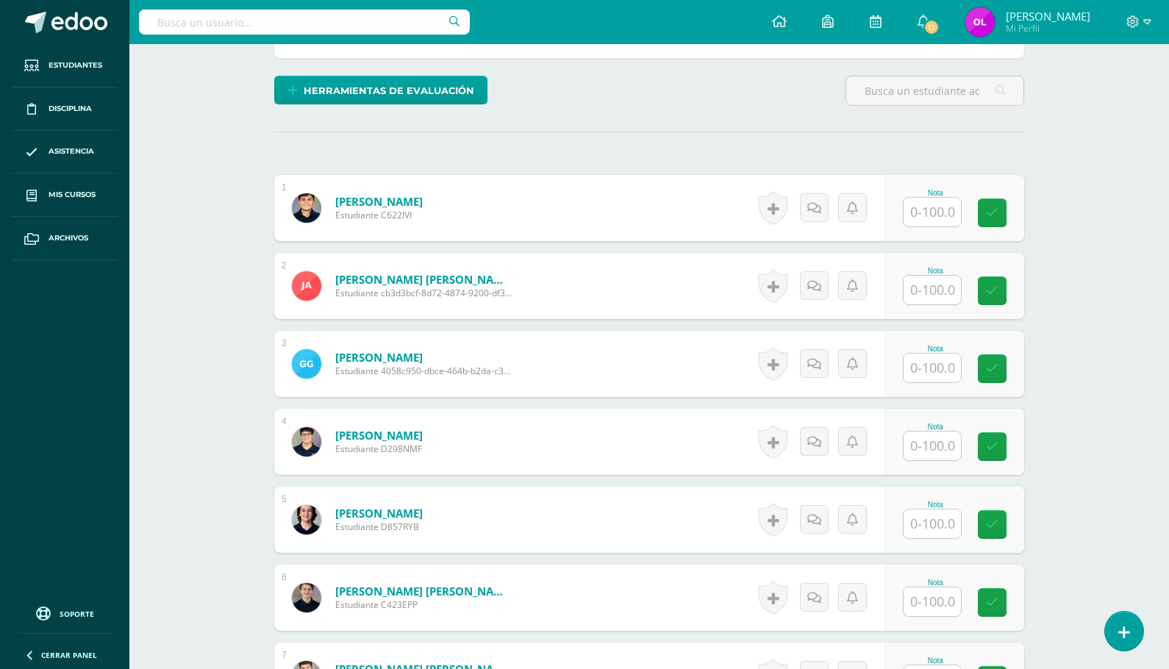
scroll to position [337, 0]
click at [917, 212] on input "text" at bounding box center [931, 211] width 57 height 29
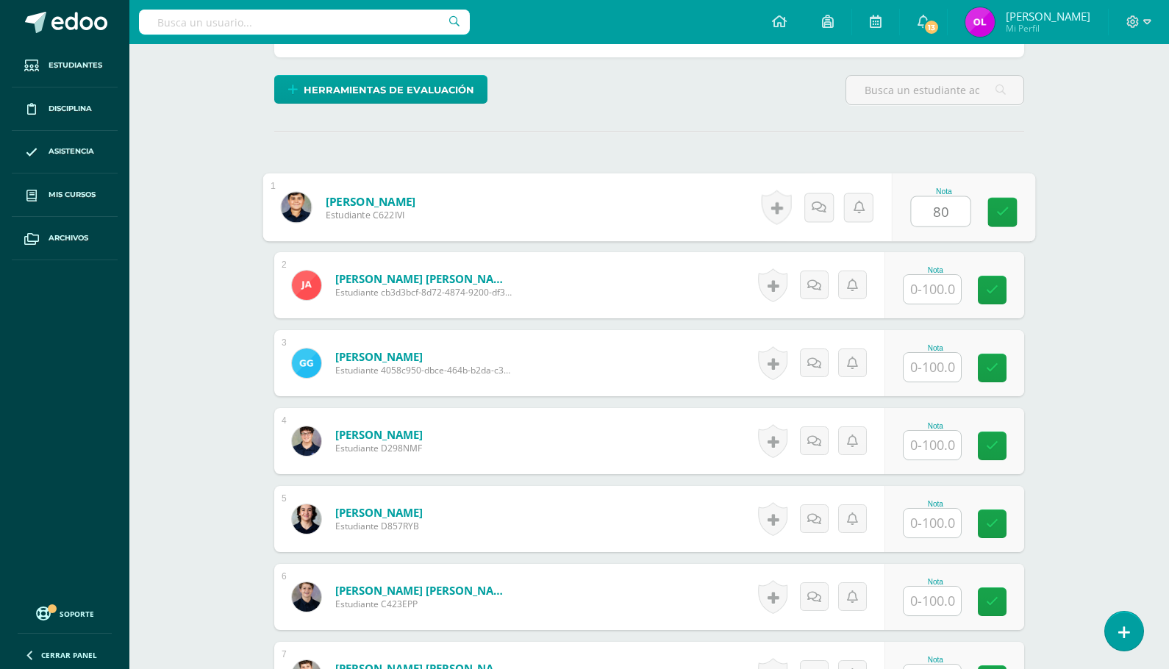
type input "80"
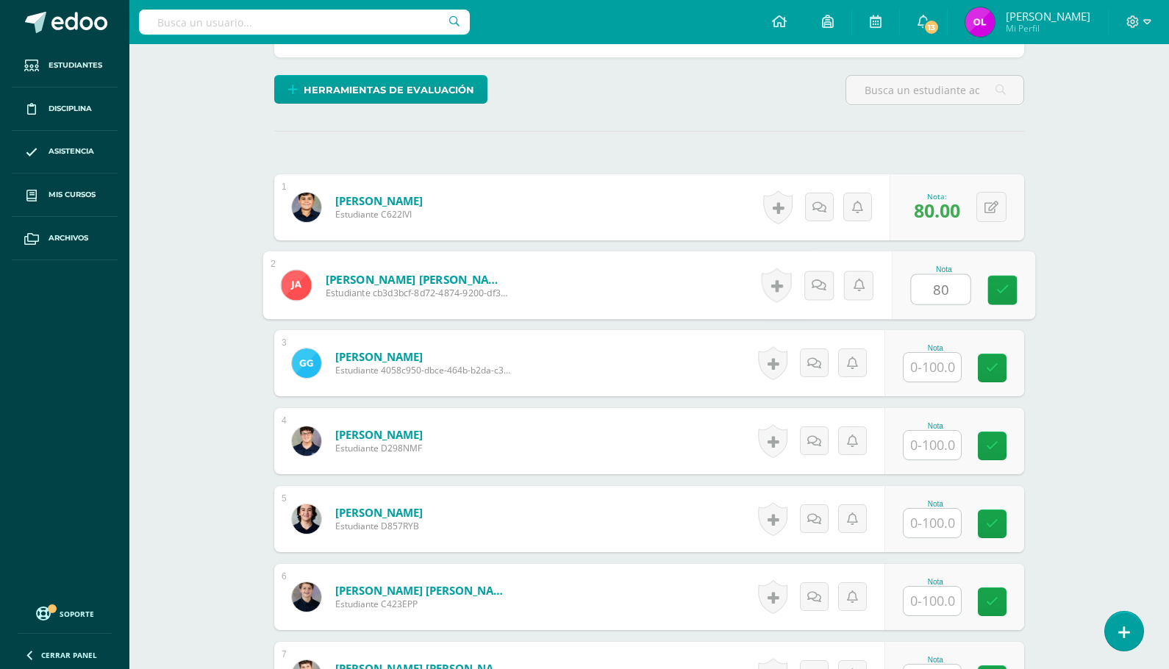
type input "80"
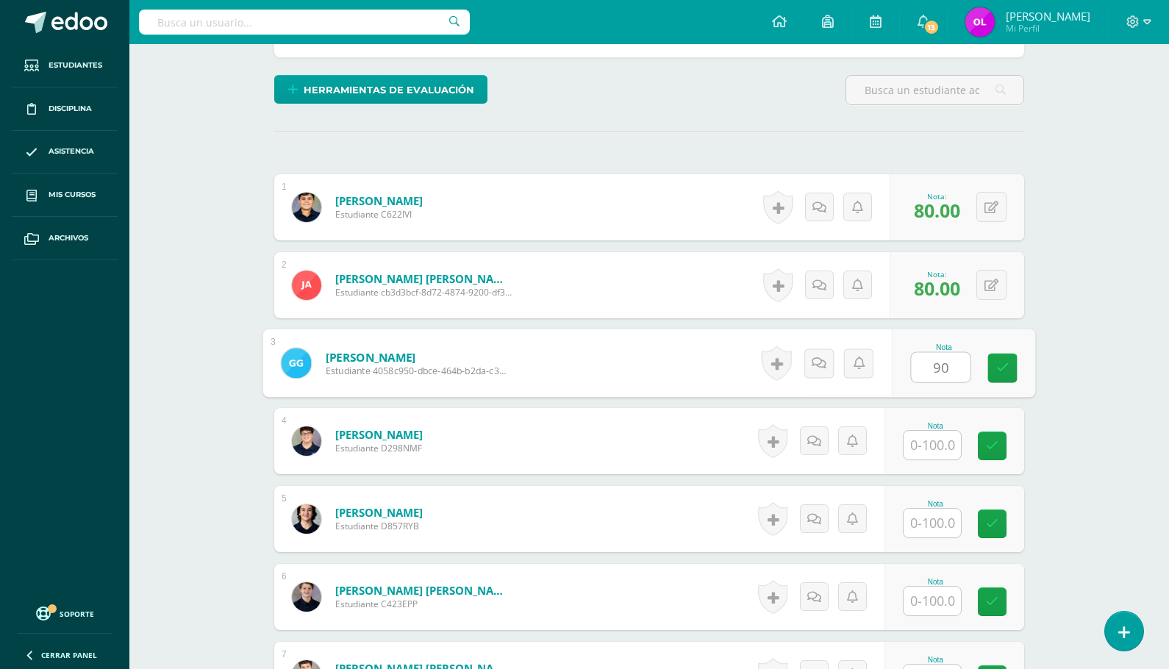
type input "90"
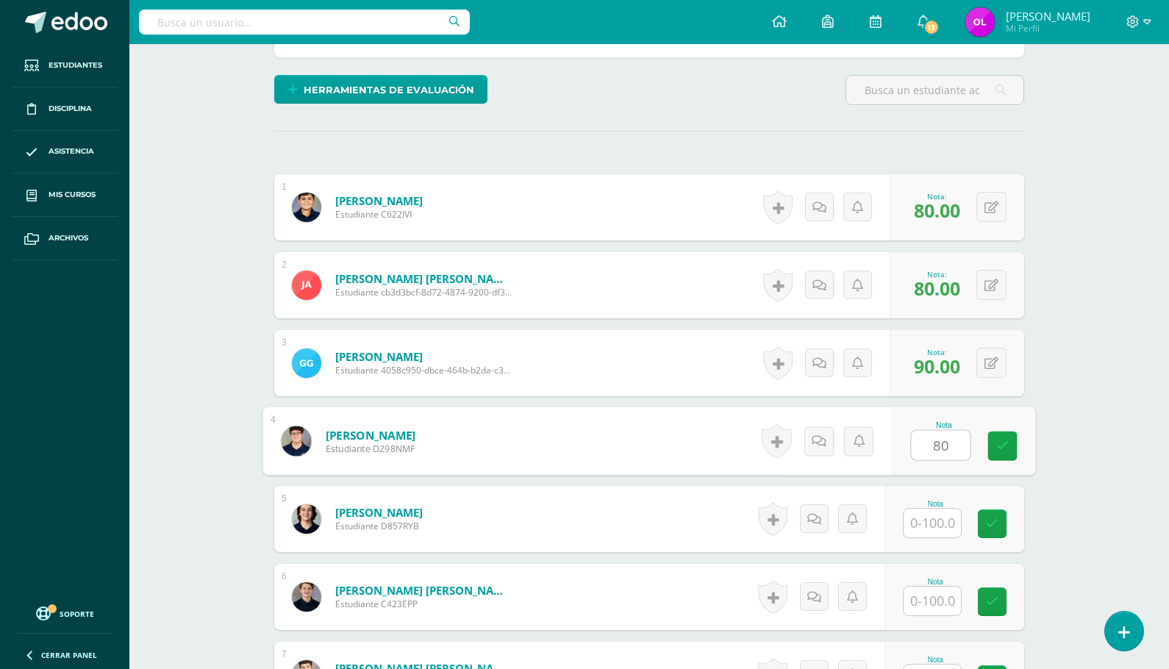
type input "80"
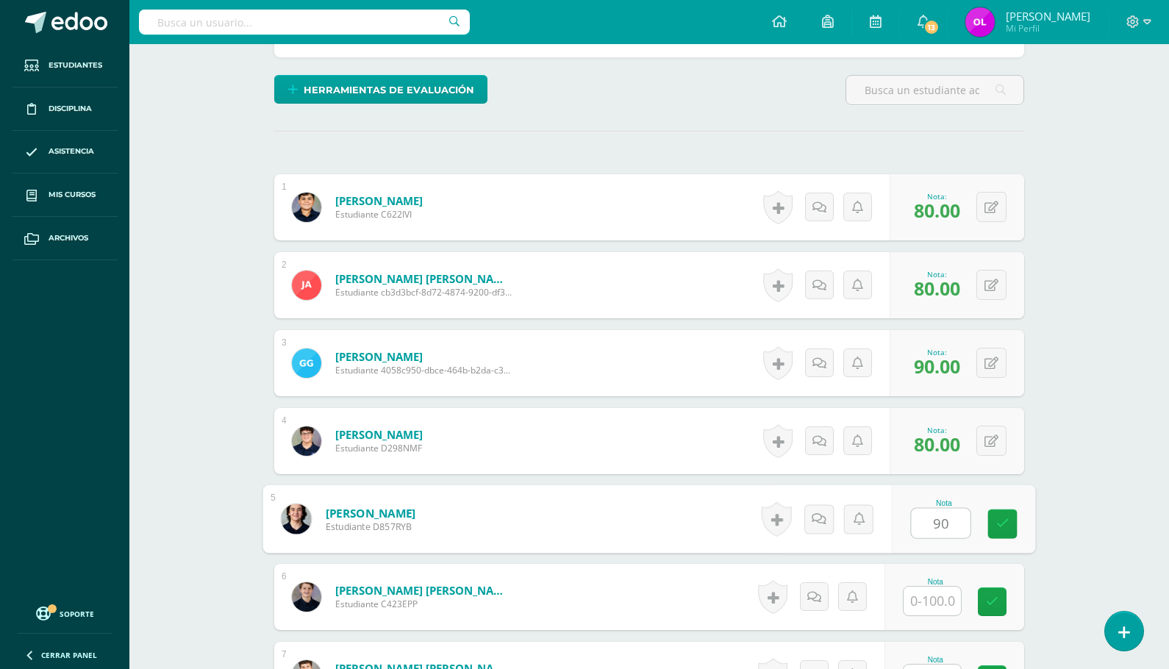
type input "90"
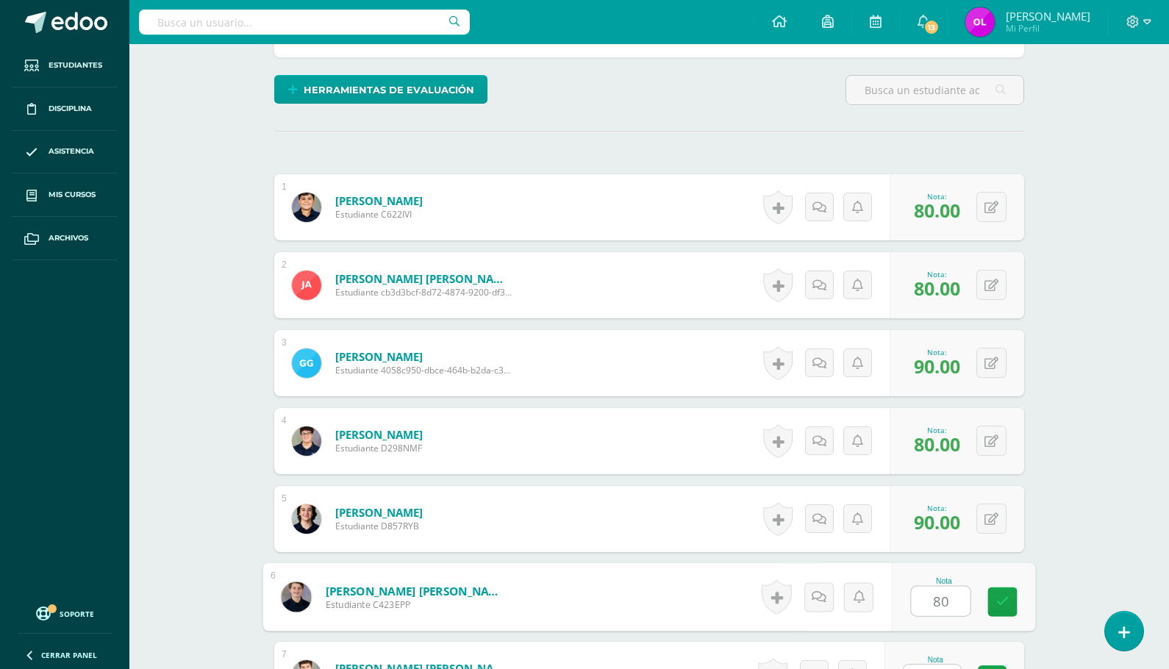
type input "80"
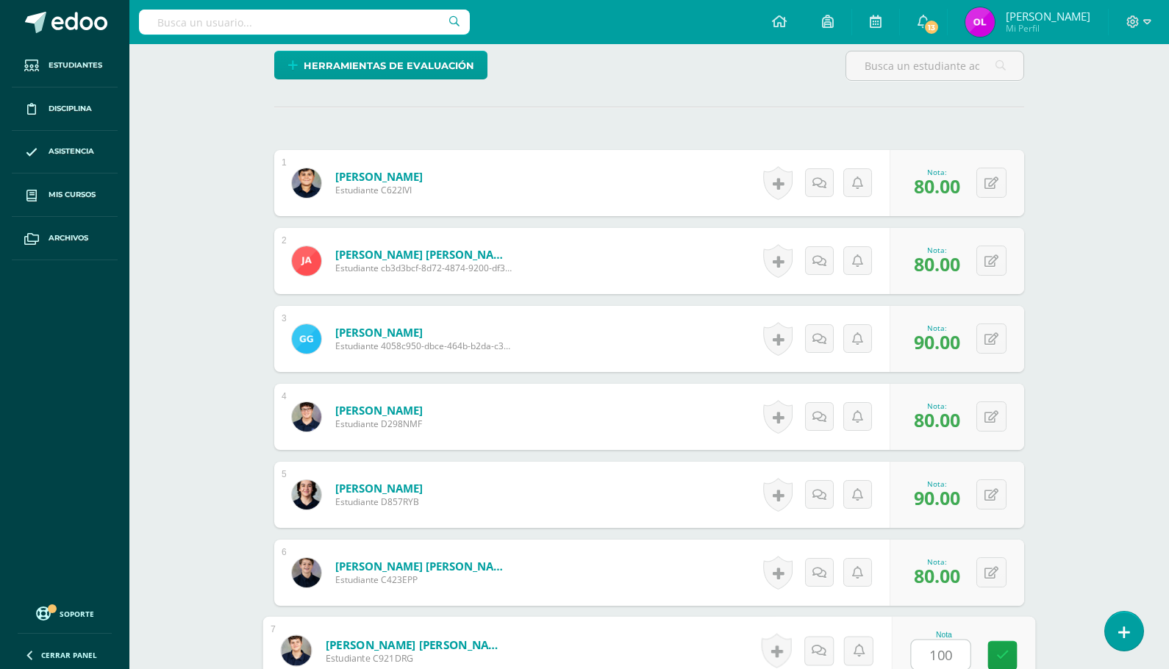
type input "100"
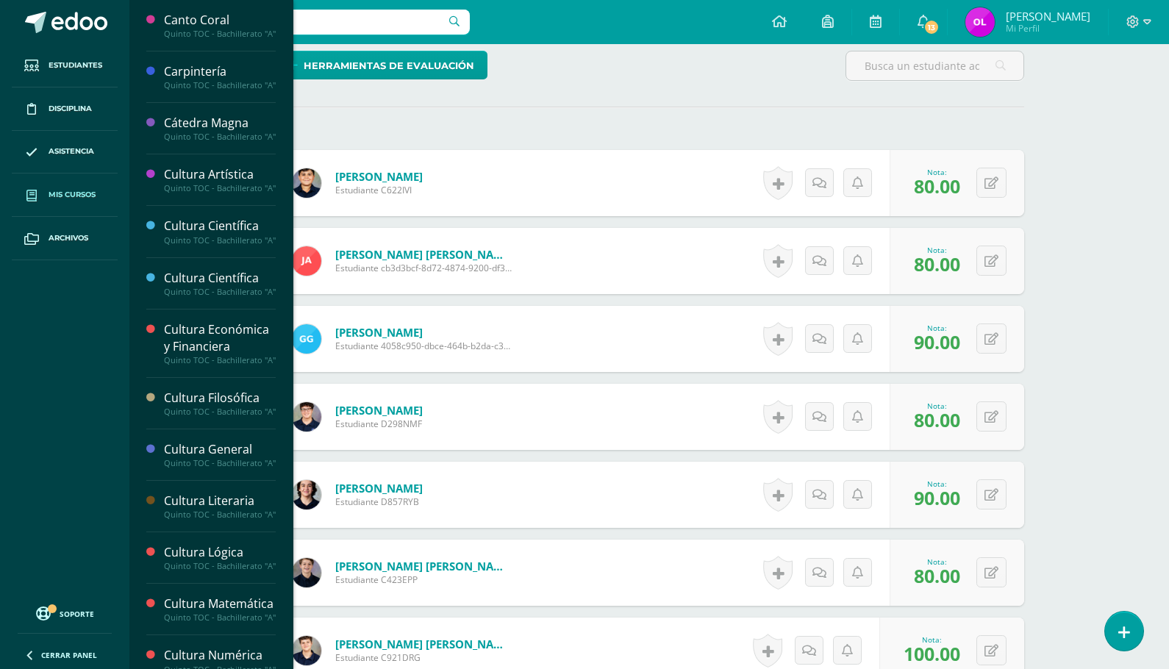
click at [76, 190] on span "Mis cursos" at bounding box center [72, 195] width 47 height 12
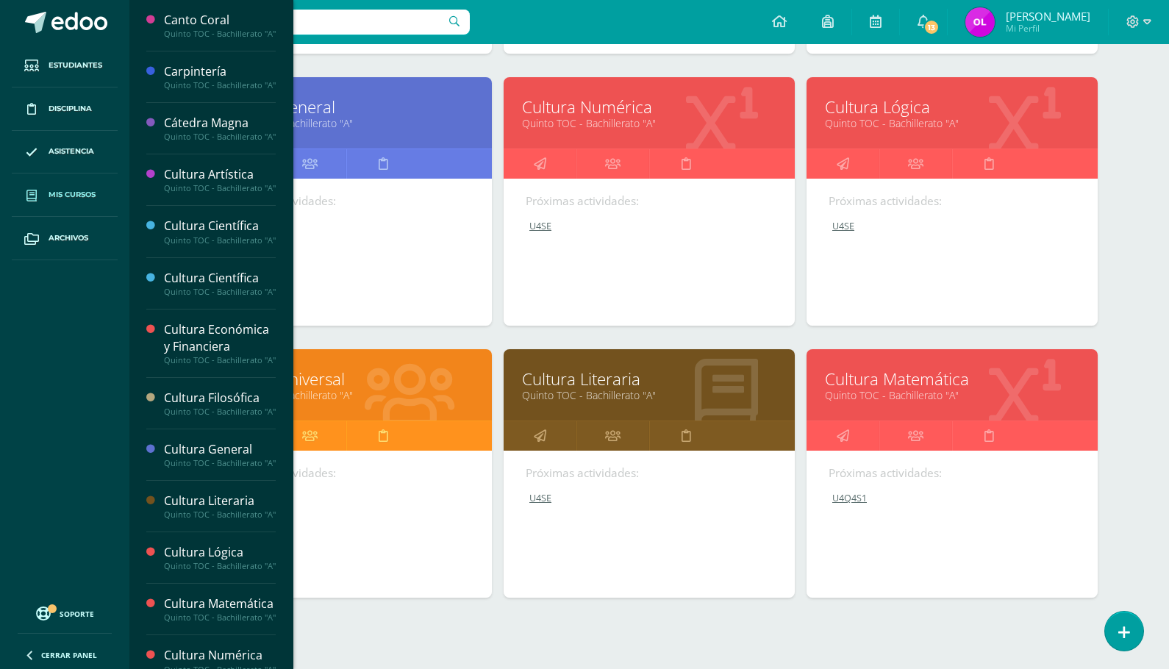
scroll to position [513, 0]
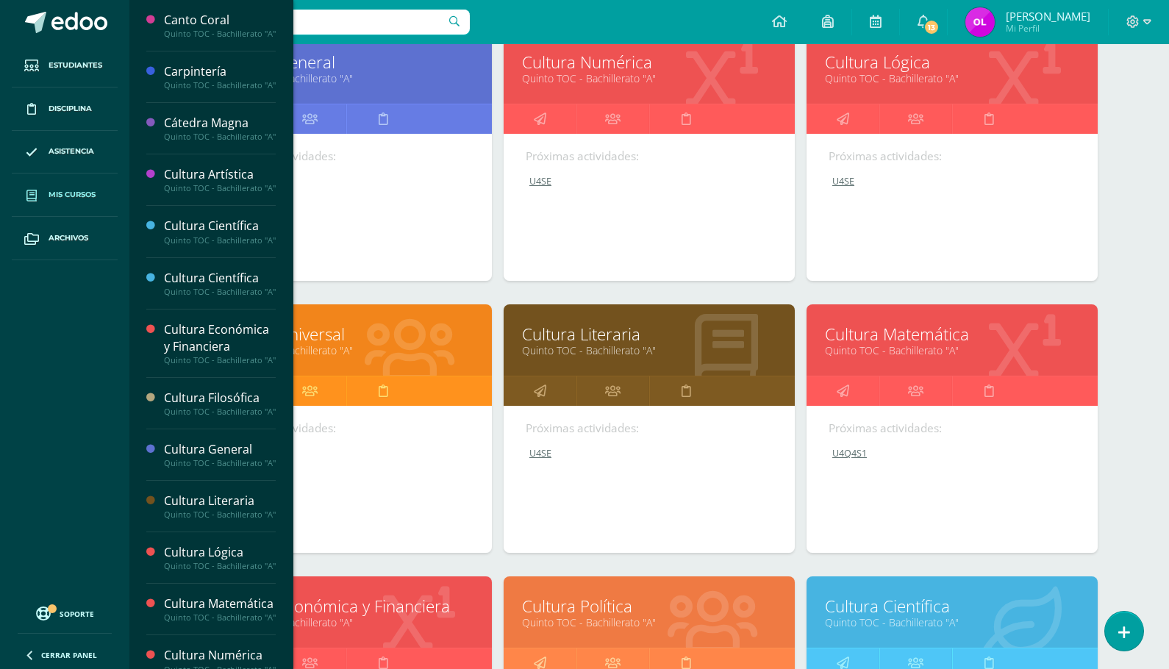
click at [589, 615] on link "Cultura Política" at bounding box center [649, 606] width 254 height 23
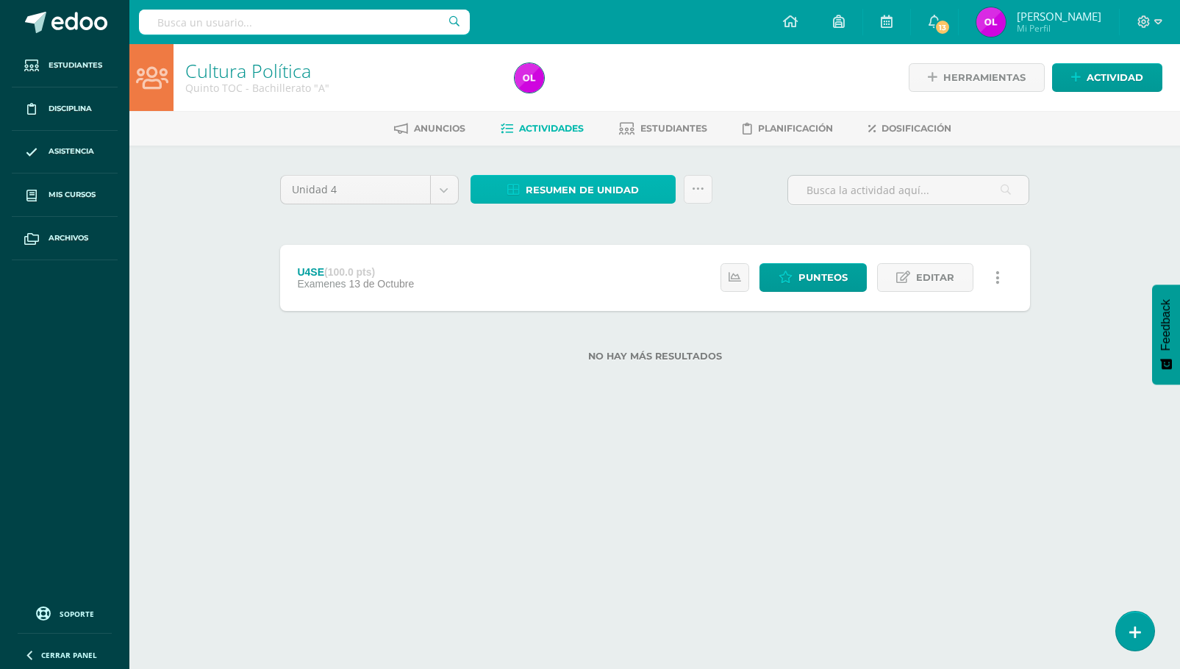
click at [559, 187] on span "Resumen de unidad" at bounding box center [582, 189] width 113 height 27
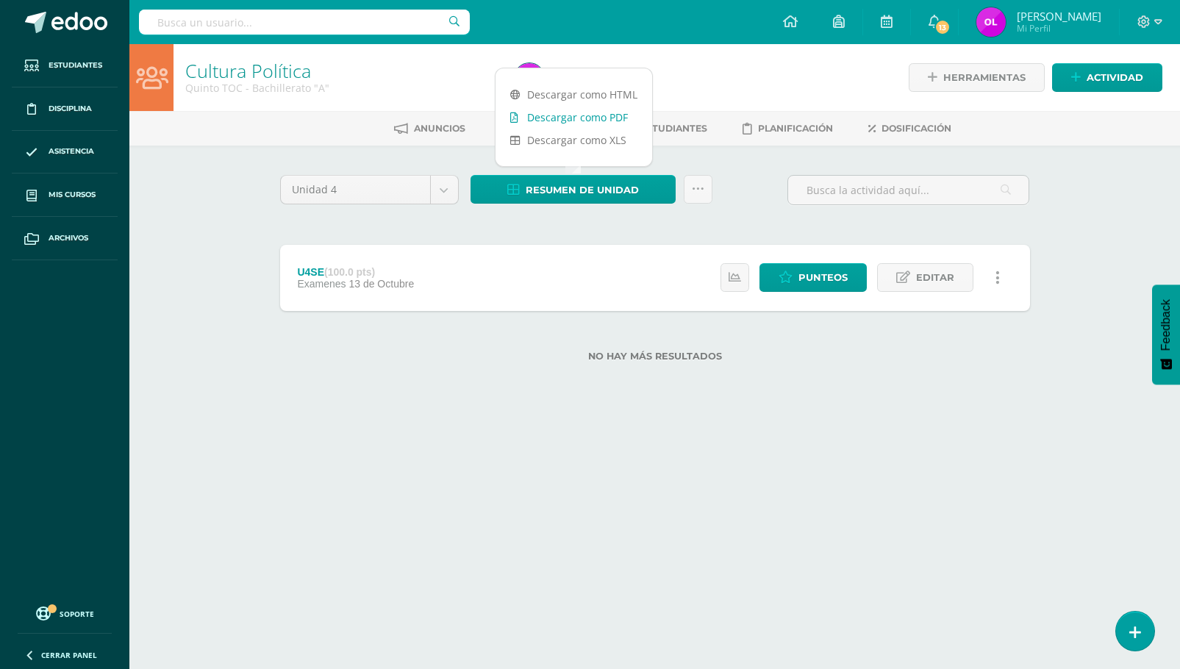
click at [579, 115] on link "Descargar como PDF" at bounding box center [573, 117] width 157 height 23
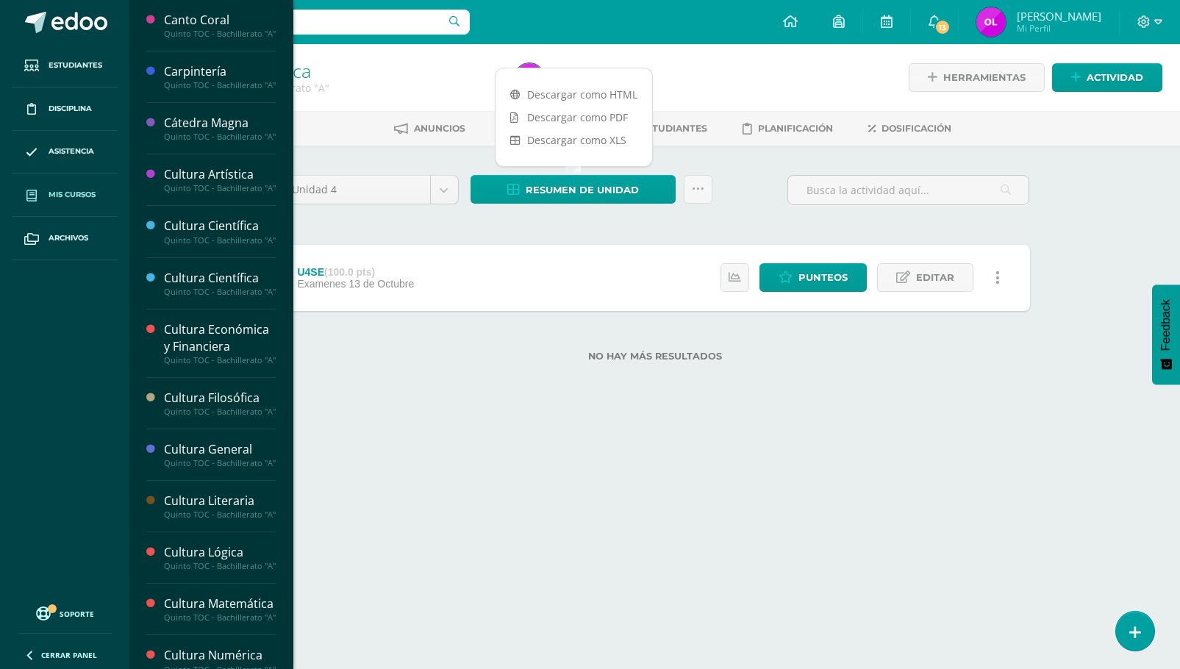
click at [70, 188] on link "Mis cursos" at bounding box center [65, 194] width 106 height 43
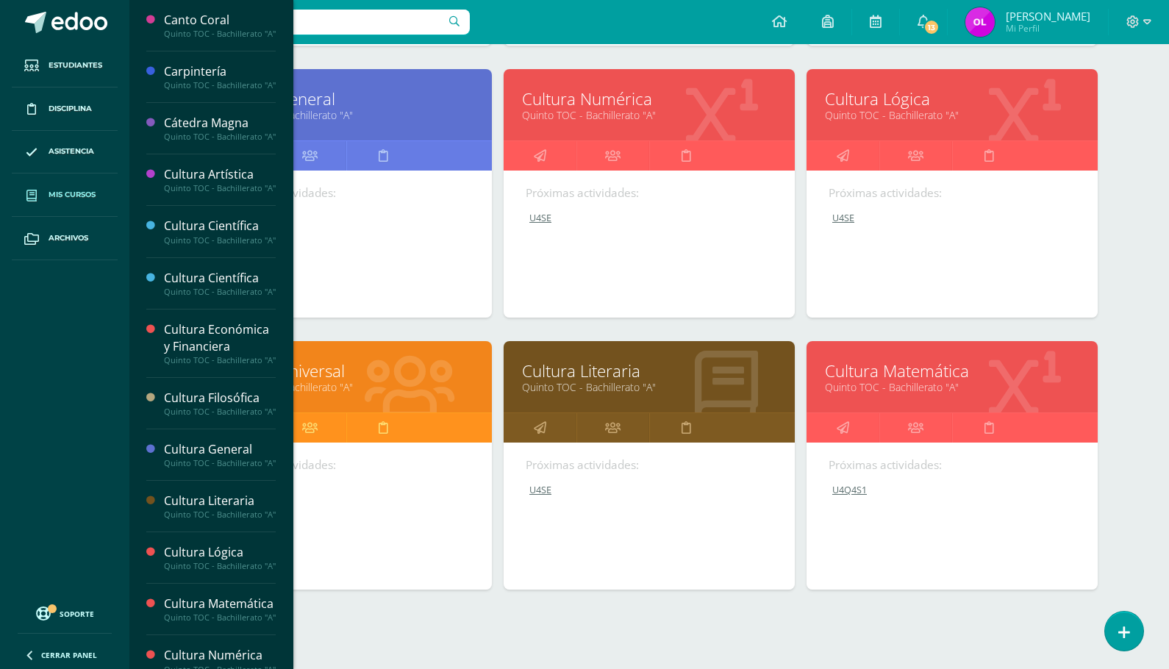
scroll to position [513, 0]
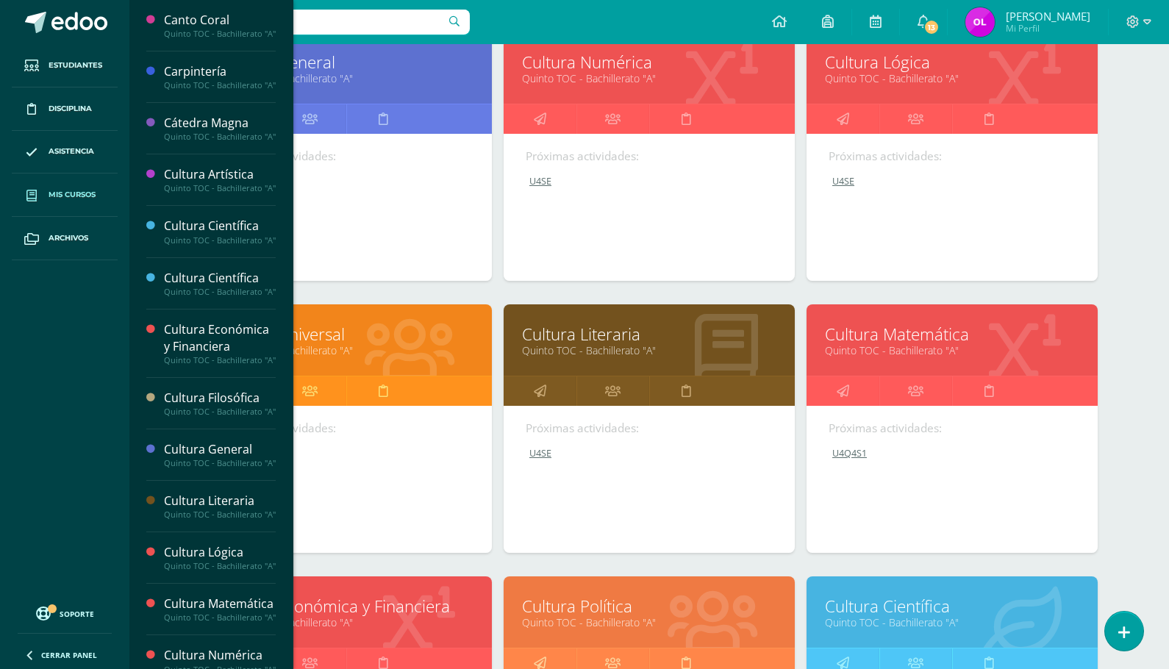
click at [934, 609] on link "Cultura Científica" at bounding box center [952, 606] width 254 height 23
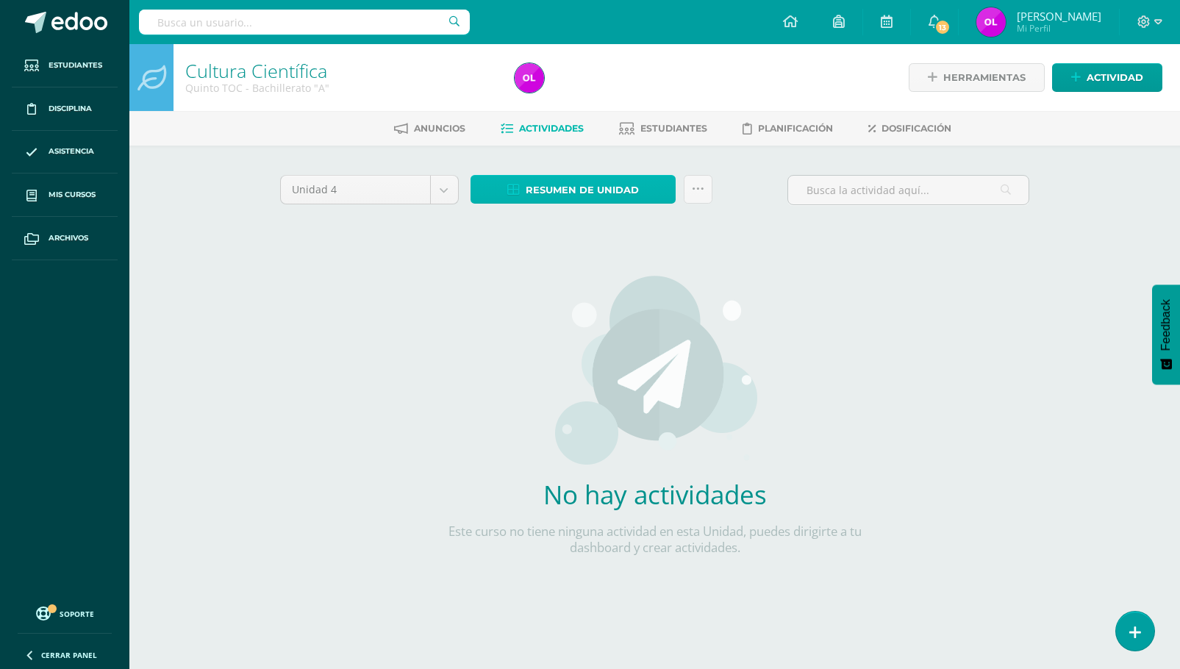
click at [614, 187] on span "Resumen de unidad" at bounding box center [582, 189] width 113 height 27
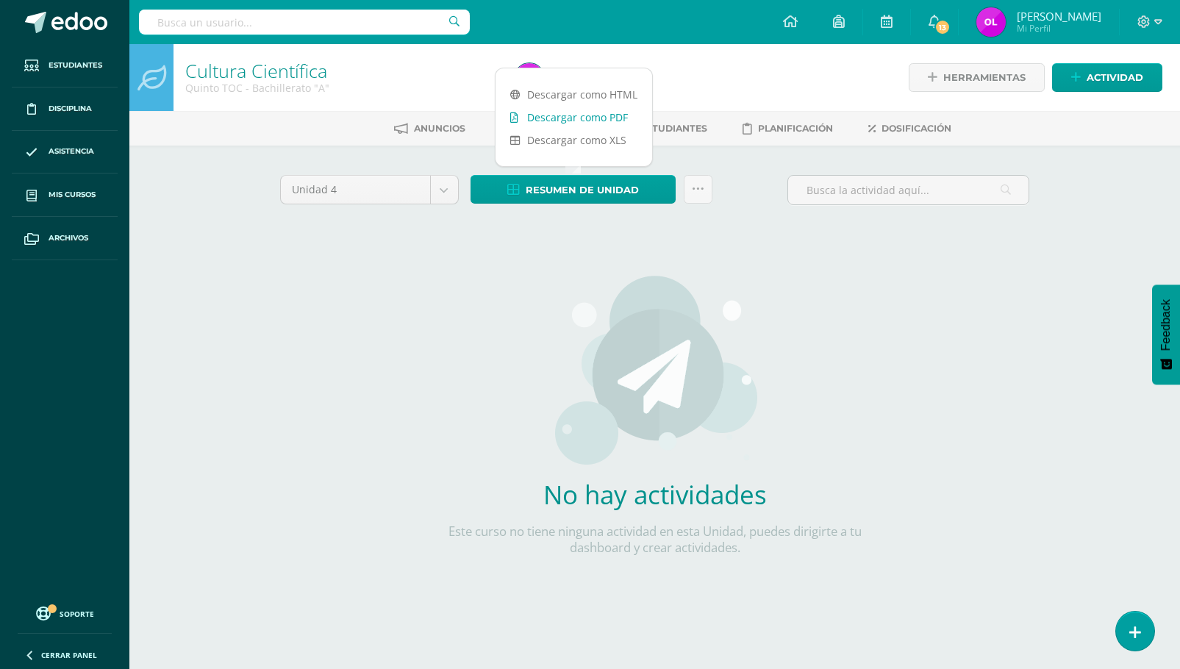
click at [575, 120] on link "Descargar como PDF" at bounding box center [573, 117] width 157 height 23
click at [588, 187] on span "Resumen de unidad" at bounding box center [582, 189] width 113 height 27
click at [691, 123] on span "Estudiantes" at bounding box center [673, 128] width 67 height 11
click at [531, 126] on span "Actividades" at bounding box center [551, 128] width 65 height 11
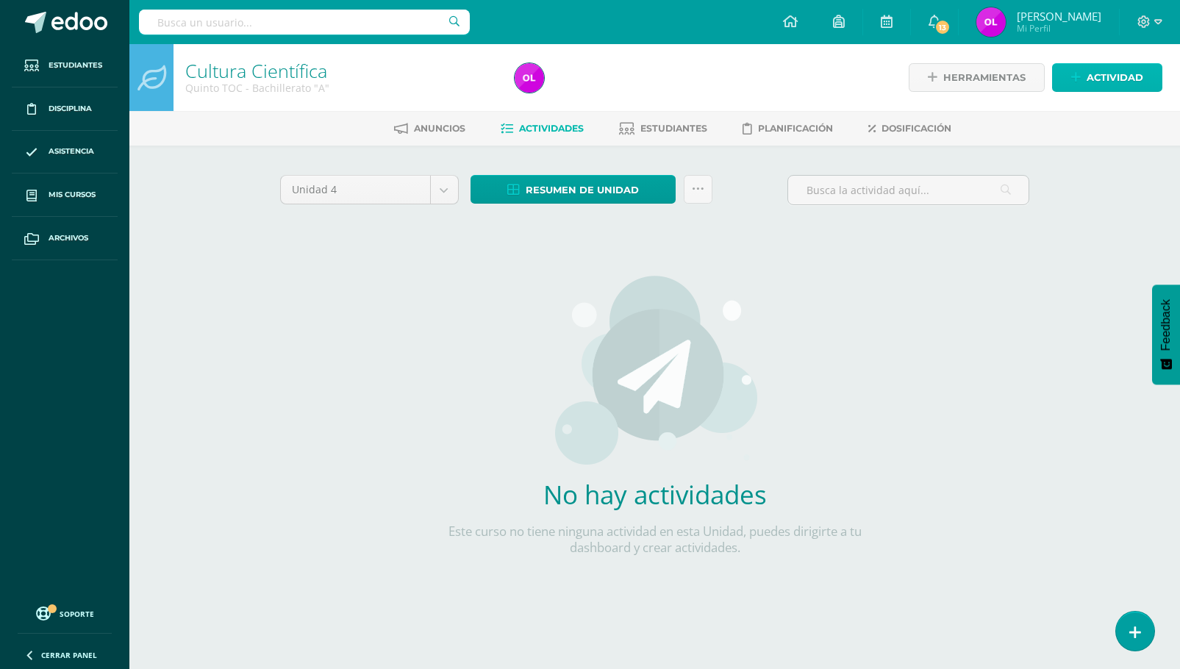
click at [1104, 78] on span "Actividad" at bounding box center [1115, 77] width 57 height 27
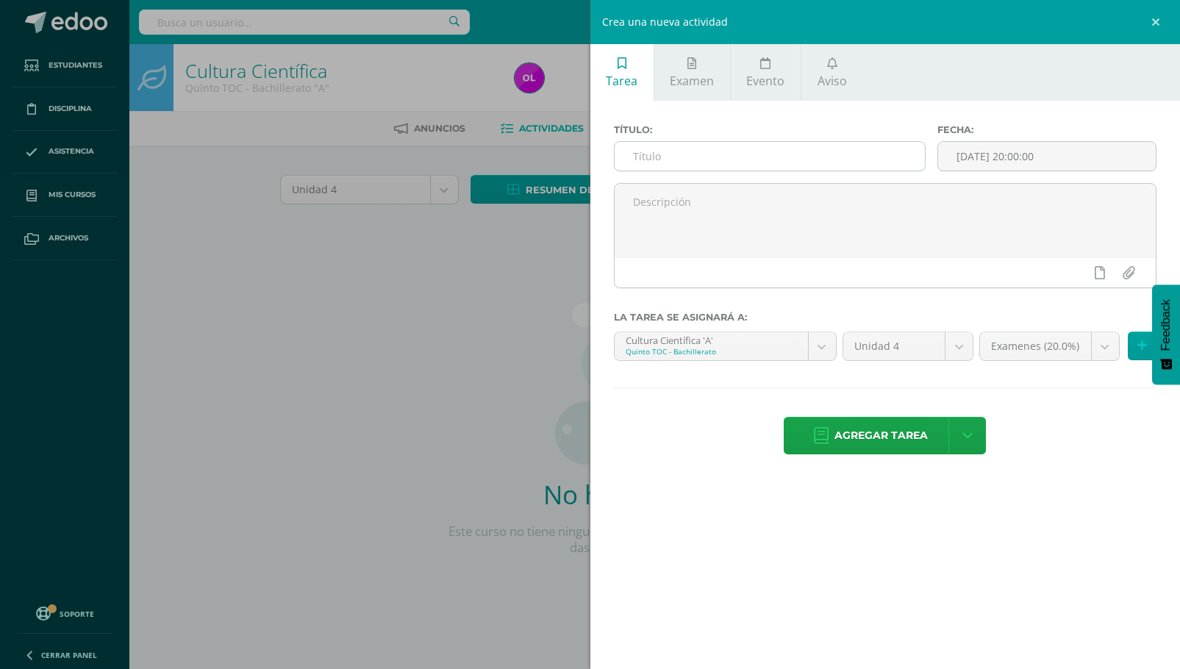
click at [660, 154] on input "text" at bounding box center [770, 156] width 310 height 29
type input "U4Q1S1"
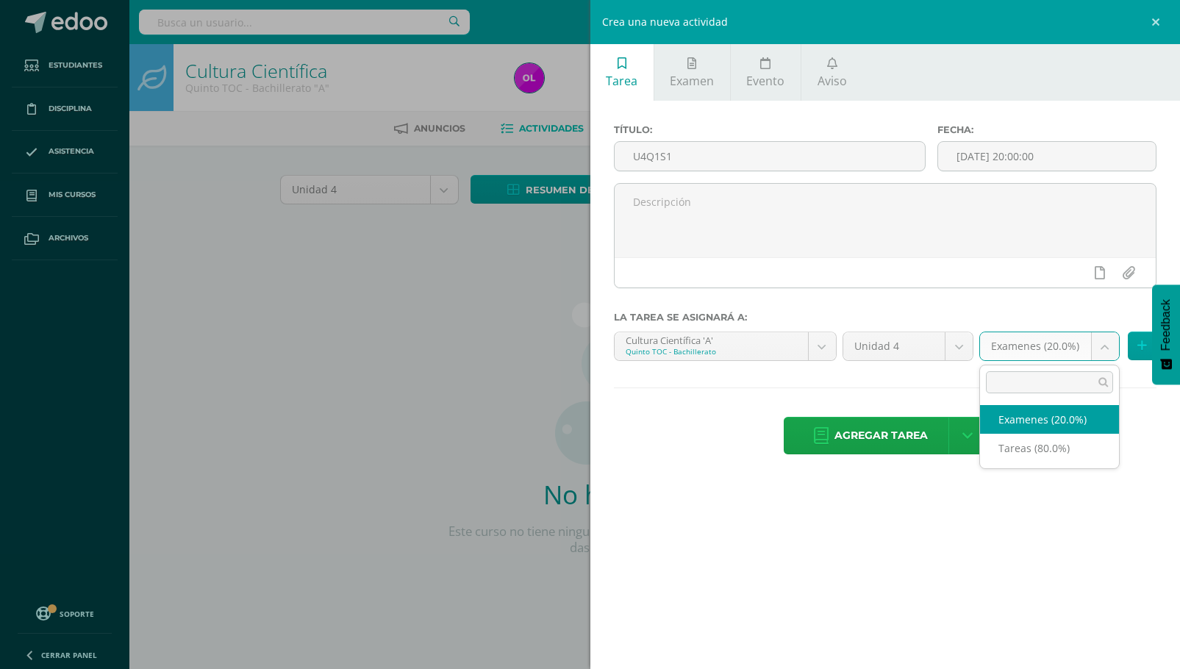
drag, startPoint x: 1103, startPoint y: 345, endPoint x: 1092, endPoint y: 352, distance: 13.3
click at [1102, 346] on body "Estudiantes Disciplina Asistencia Mis cursos Archivos Soporte Ayuda Reportar un…" at bounding box center [590, 315] width 1180 height 631
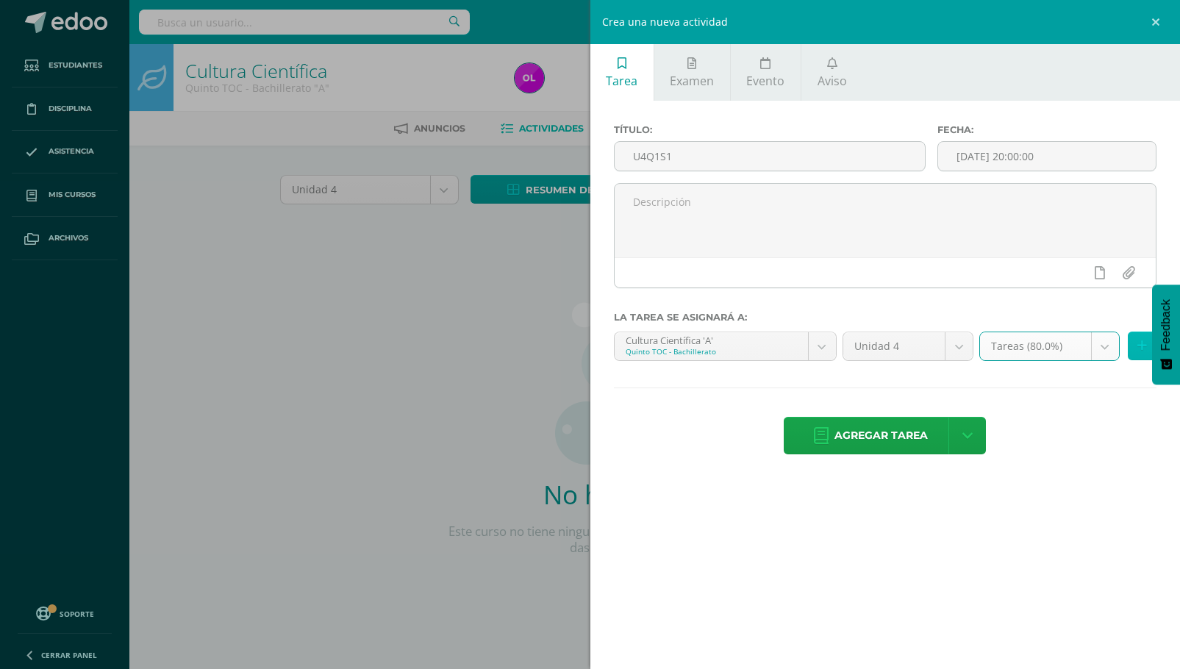
click at [1136, 344] on button at bounding box center [1142, 346] width 29 height 29
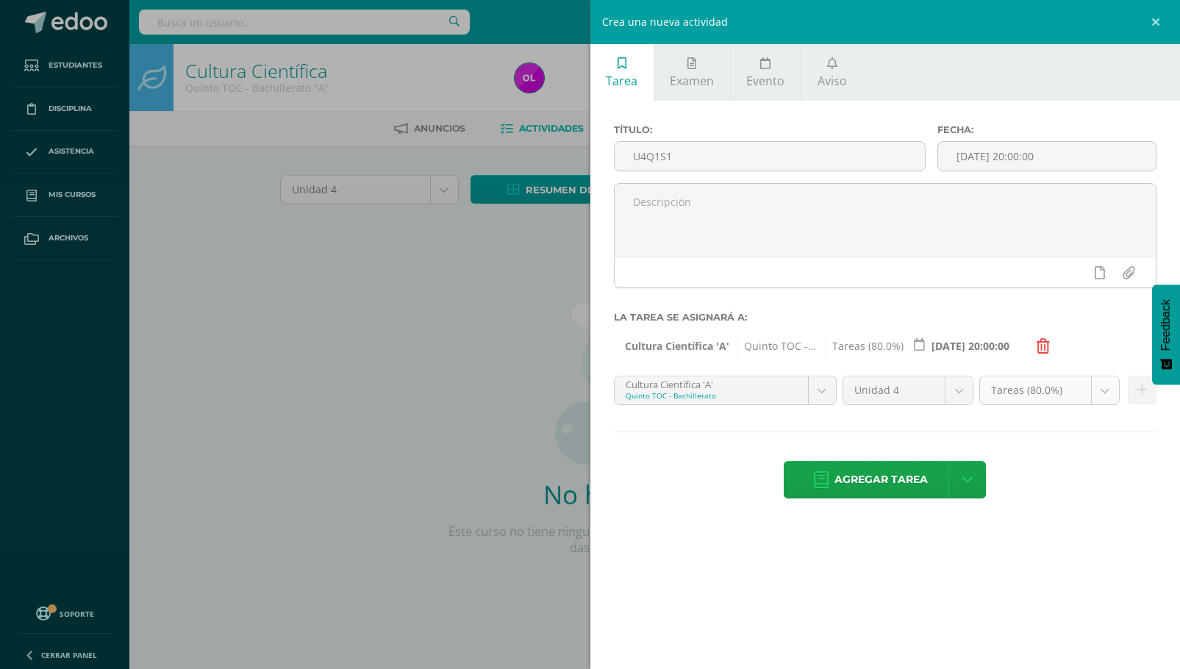
click at [1103, 388] on body "Estudiantes Disciplina Asistencia Mis cursos Archivos Soporte Ayuda Reportar un…" at bounding box center [590, 315] width 1180 height 631
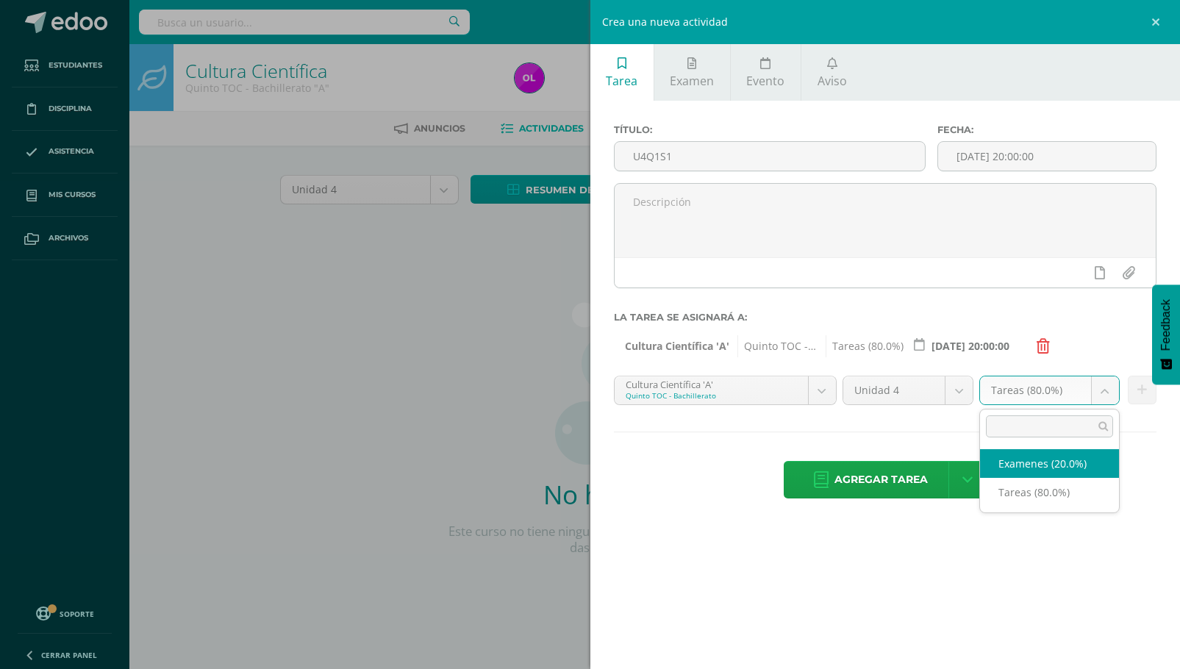
select select "148030"
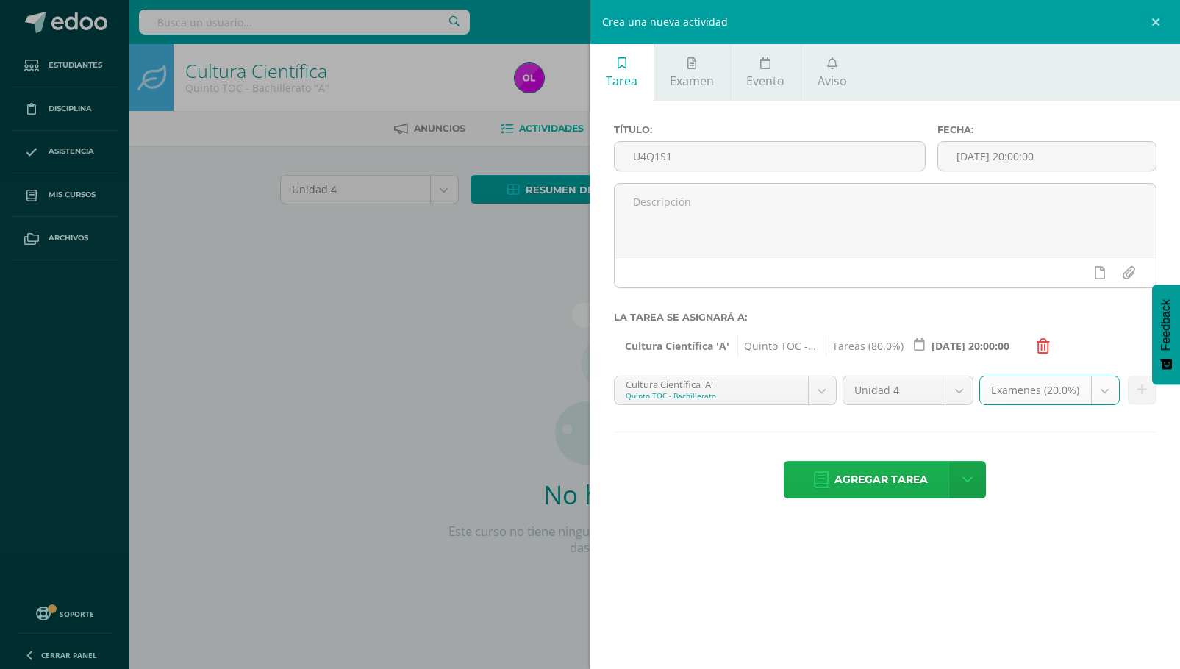
click at [870, 479] on span "Agregar tarea" at bounding box center [880, 480] width 93 height 36
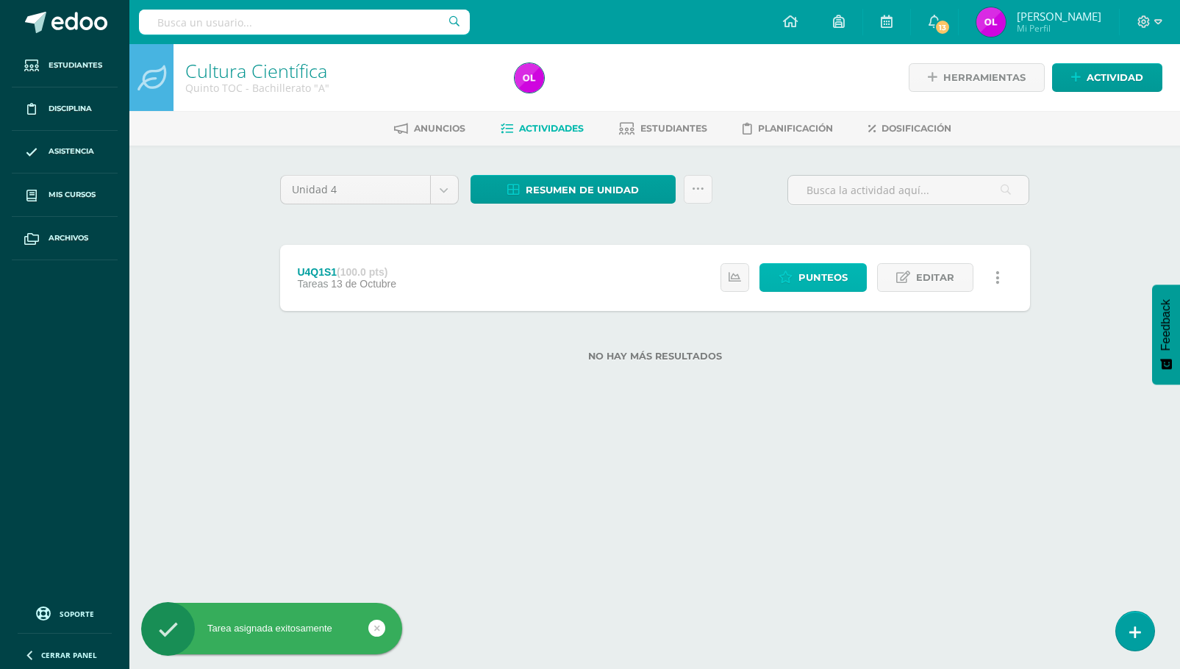
click at [837, 278] on span "Punteos" at bounding box center [822, 277] width 49 height 27
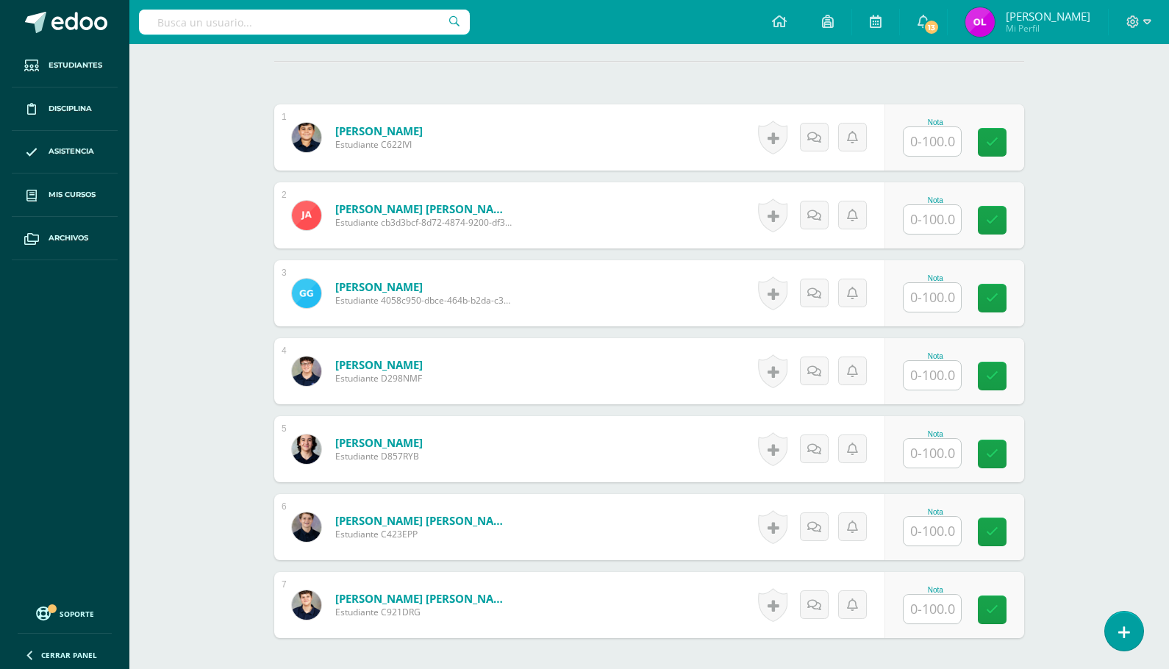
scroll to position [415, 0]
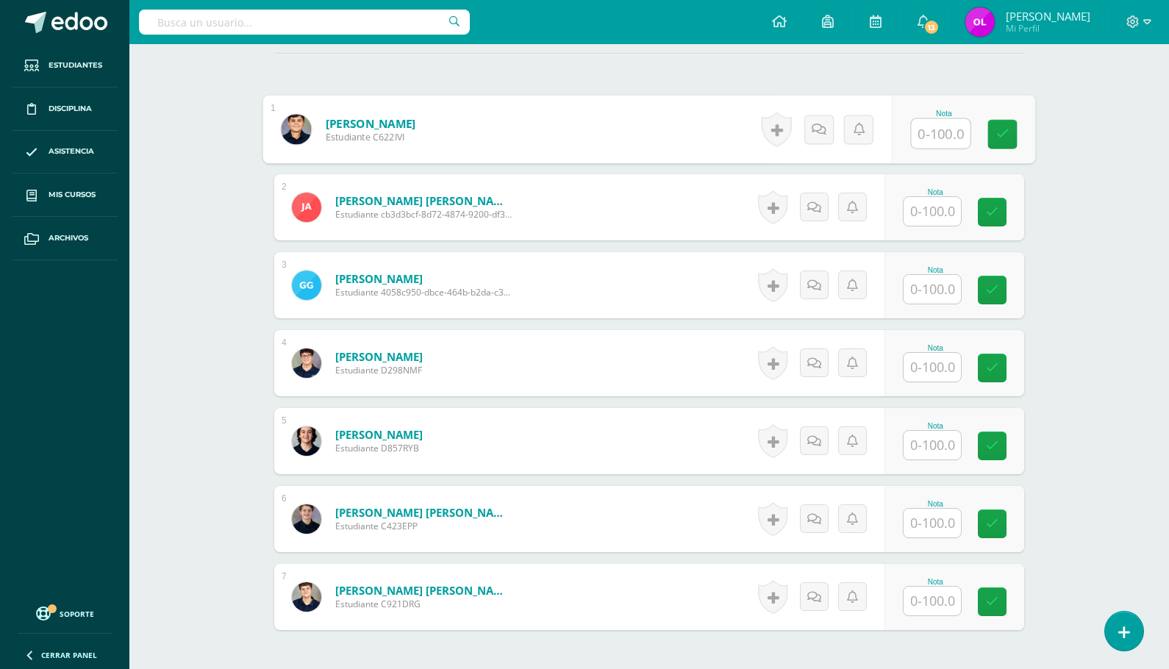
click at [943, 132] on input "text" at bounding box center [941, 133] width 59 height 29
type input "100"
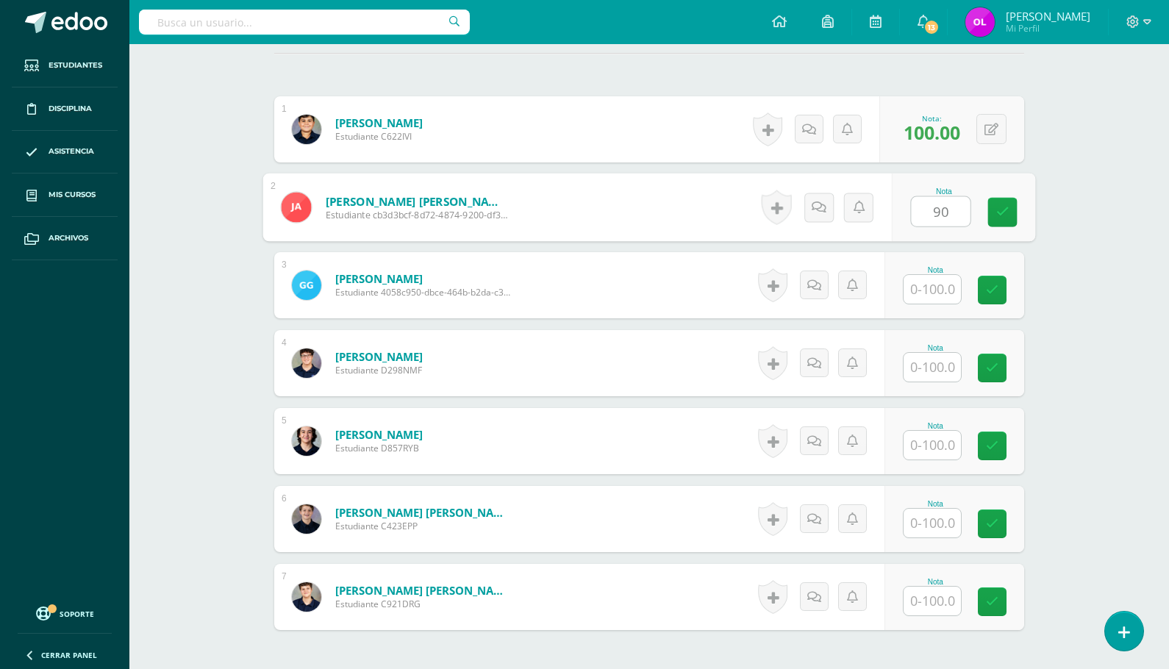
type input "90"
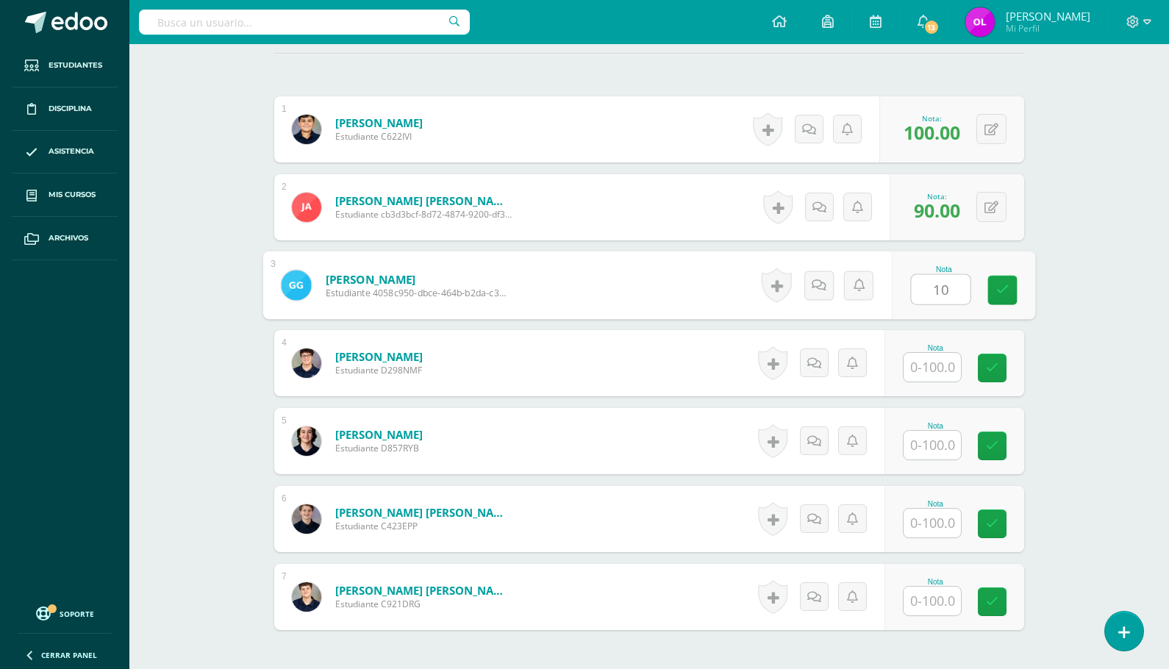
type input "1"
type input "90"
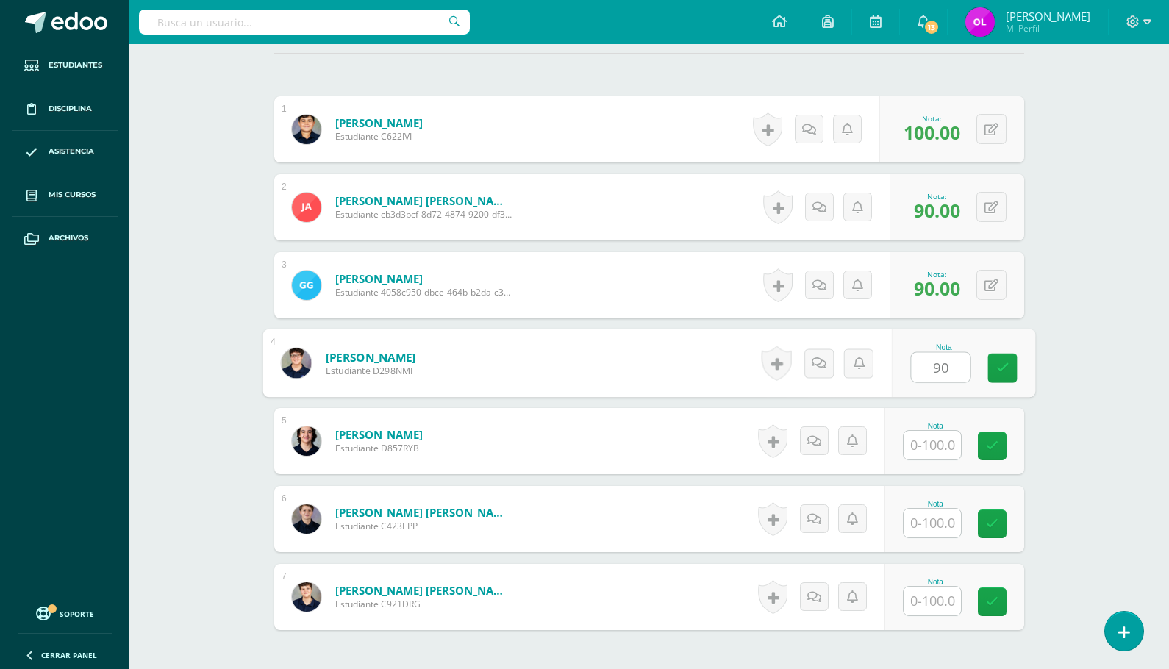
type input "90"
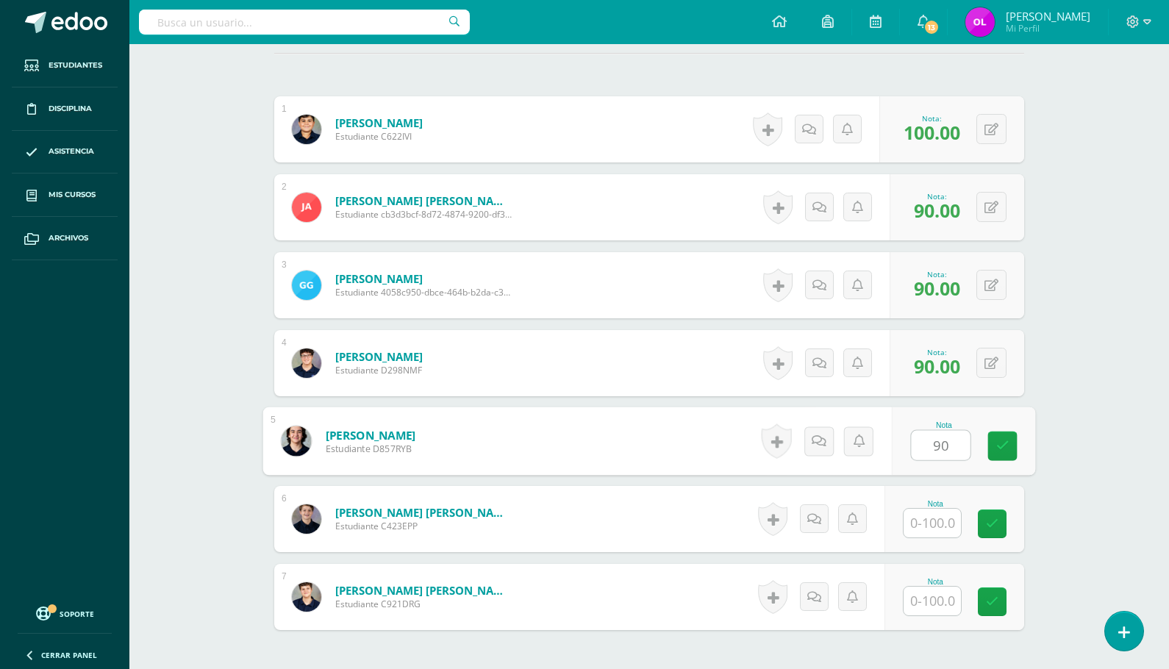
type input "90"
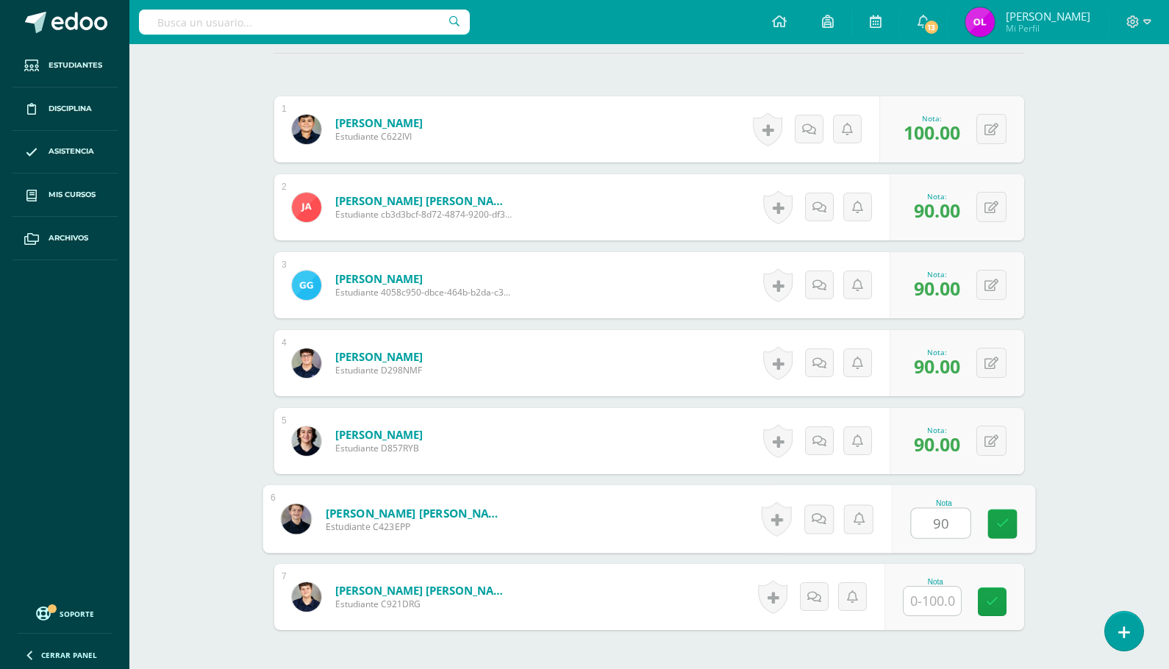
type input "90"
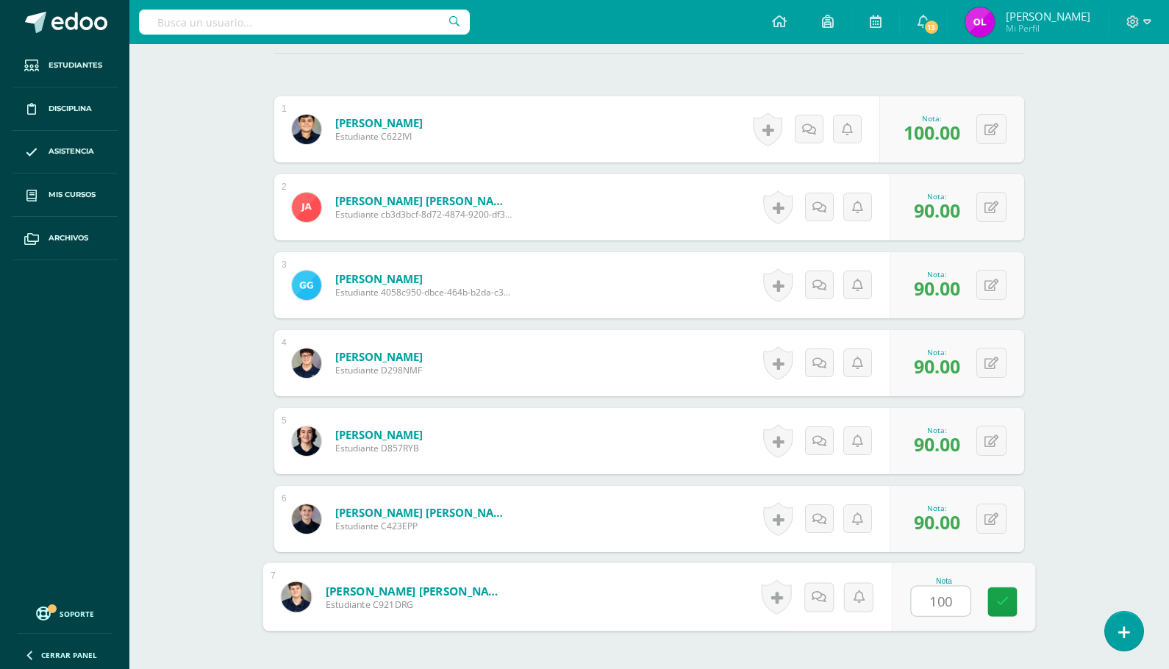
type input "100"
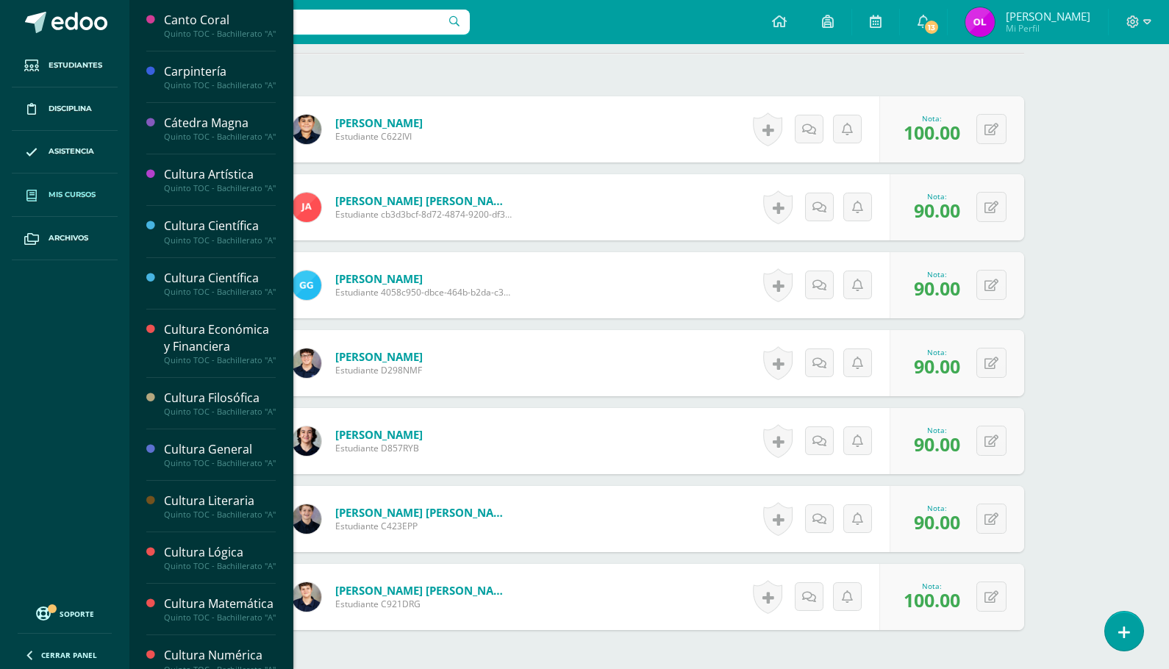
click at [85, 194] on span "Mis cursos" at bounding box center [72, 195] width 47 height 12
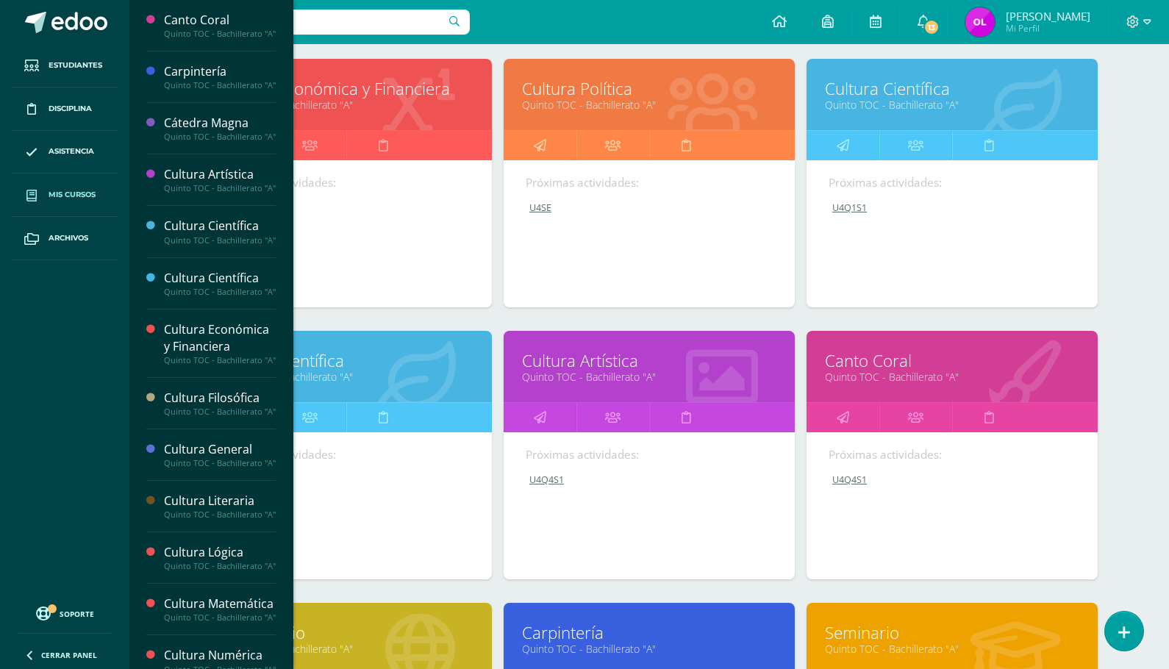
scroll to position [1038, 0]
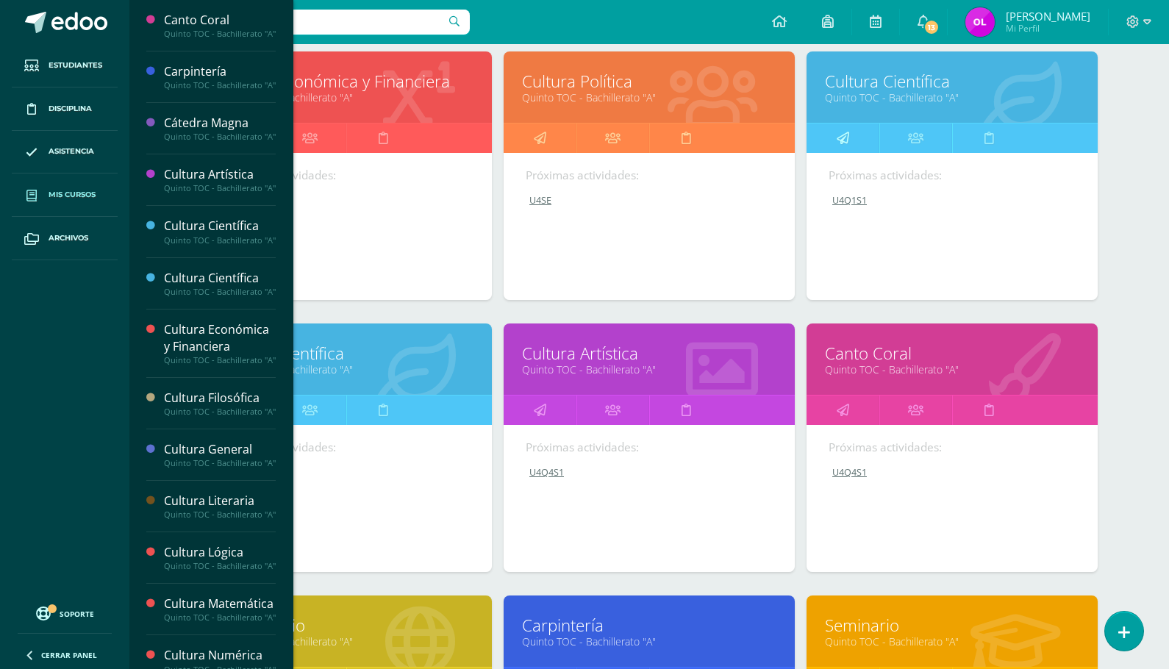
click at [846, 135] on icon at bounding box center [843, 138] width 12 height 29
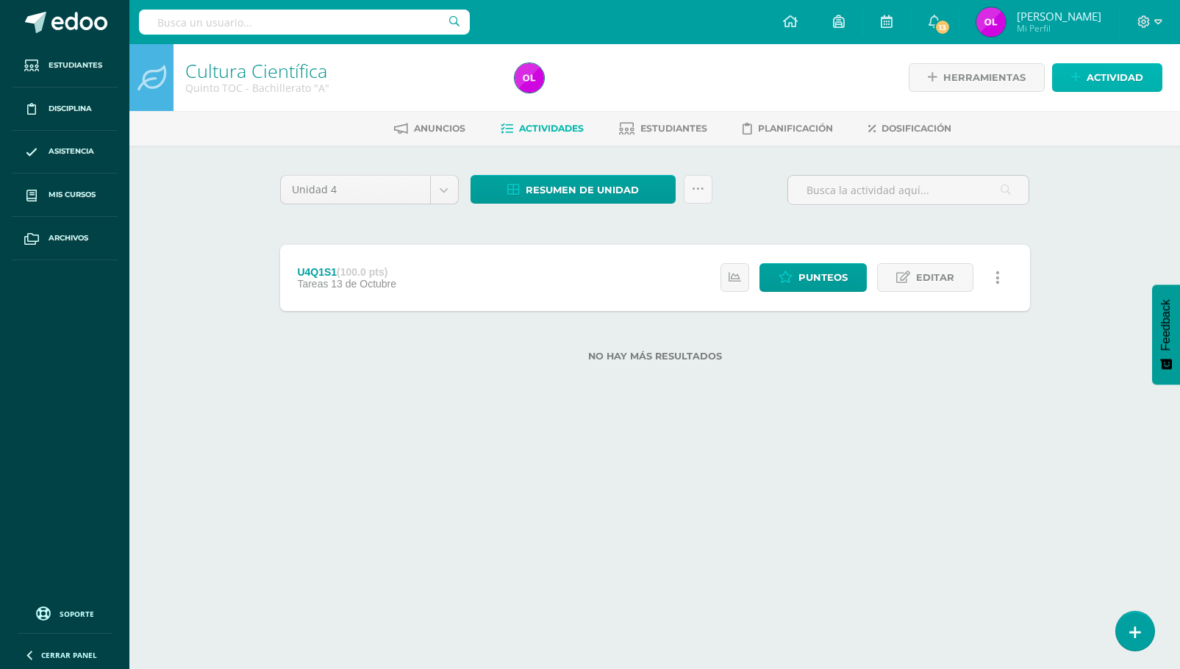
click at [1103, 74] on span "Actividad" at bounding box center [1115, 77] width 57 height 27
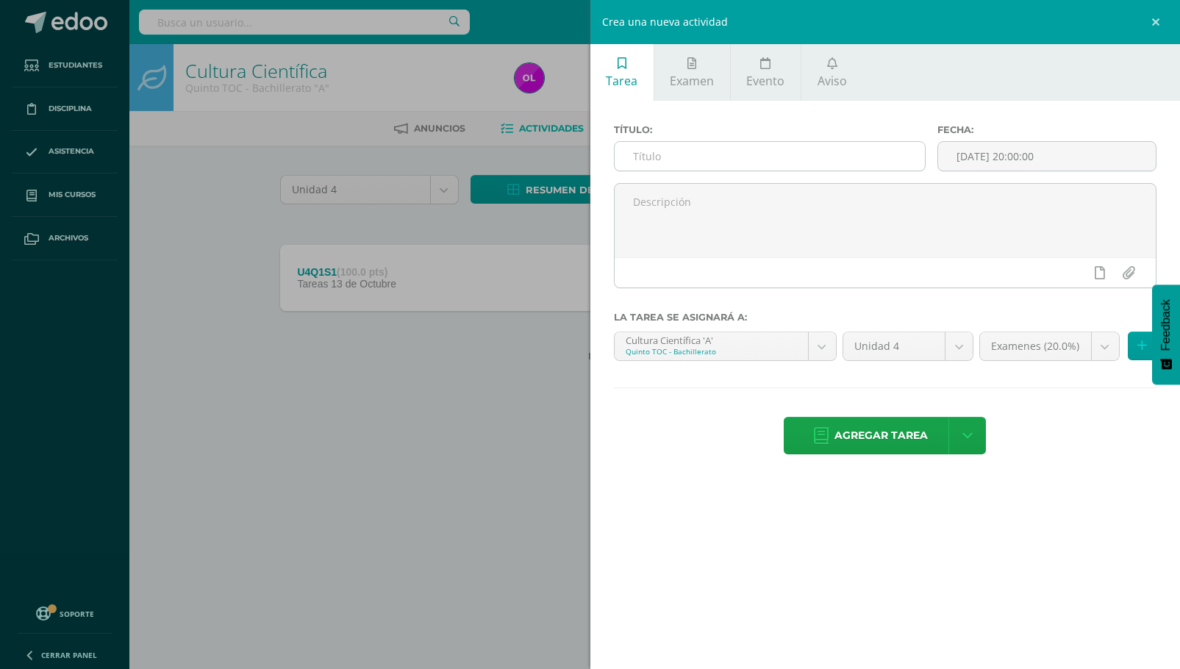
click at [635, 162] on input "text" at bounding box center [770, 156] width 310 height 29
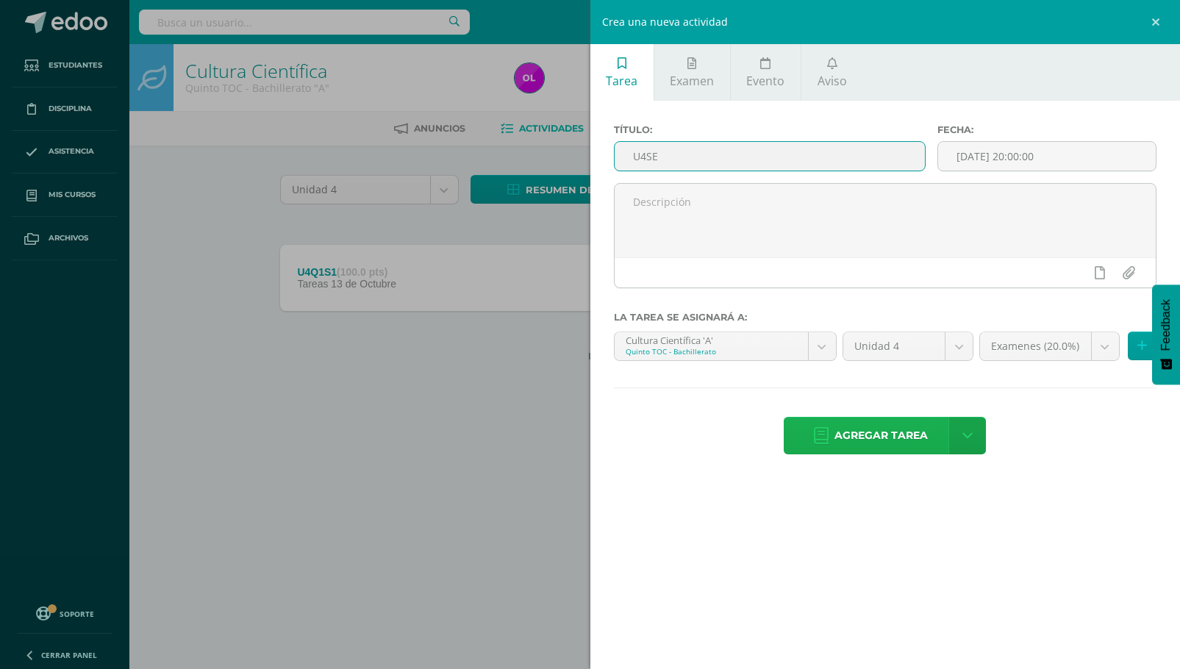
type input "U4SE"
click at [898, 431] on span "Agregar tarea" at bounding box center [880, 436] width 93 height 36
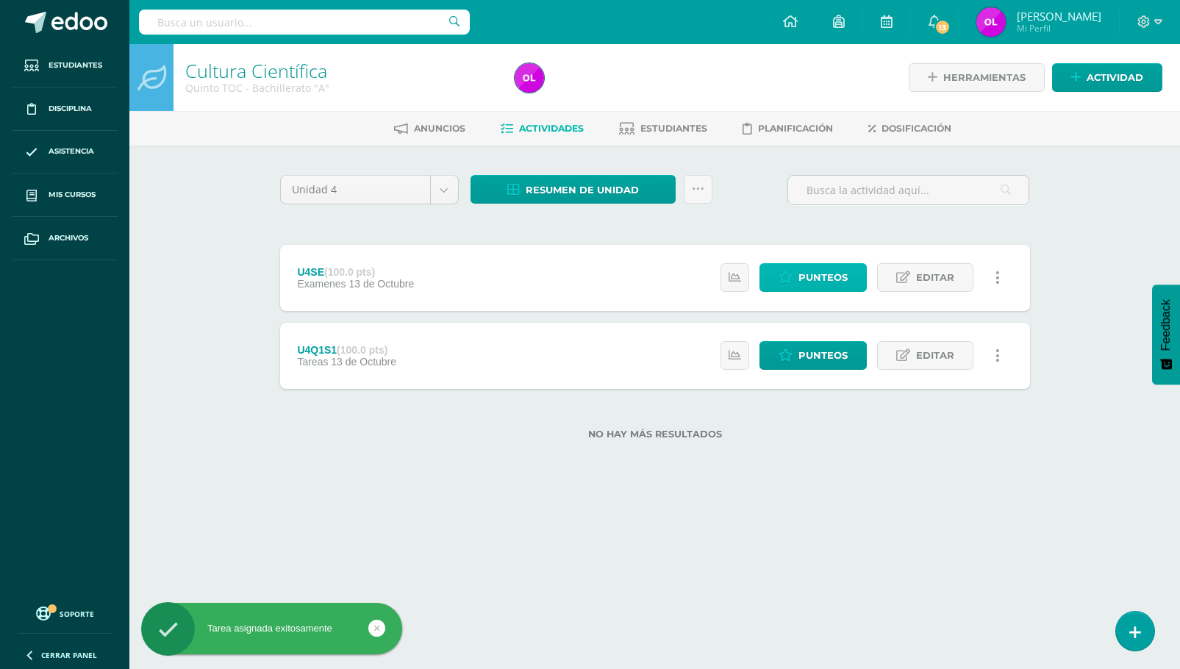
click at [838, 279] on span "Punteos" at bounding box center [822, 277] width 49 height 27
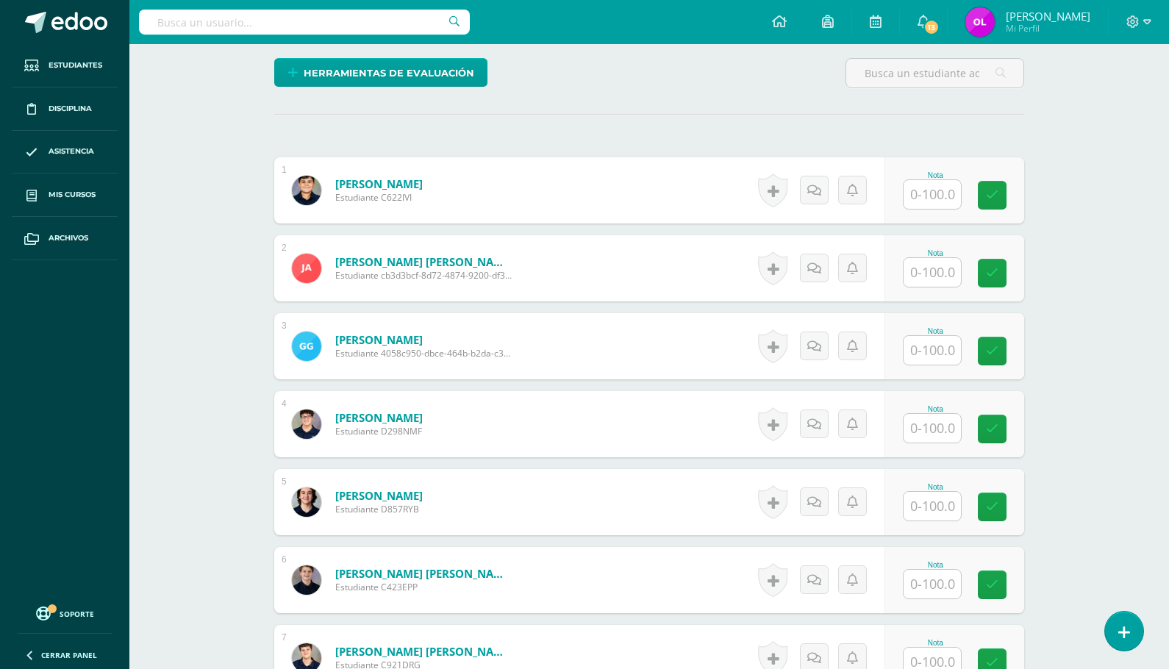
scroll to position [361, 0]
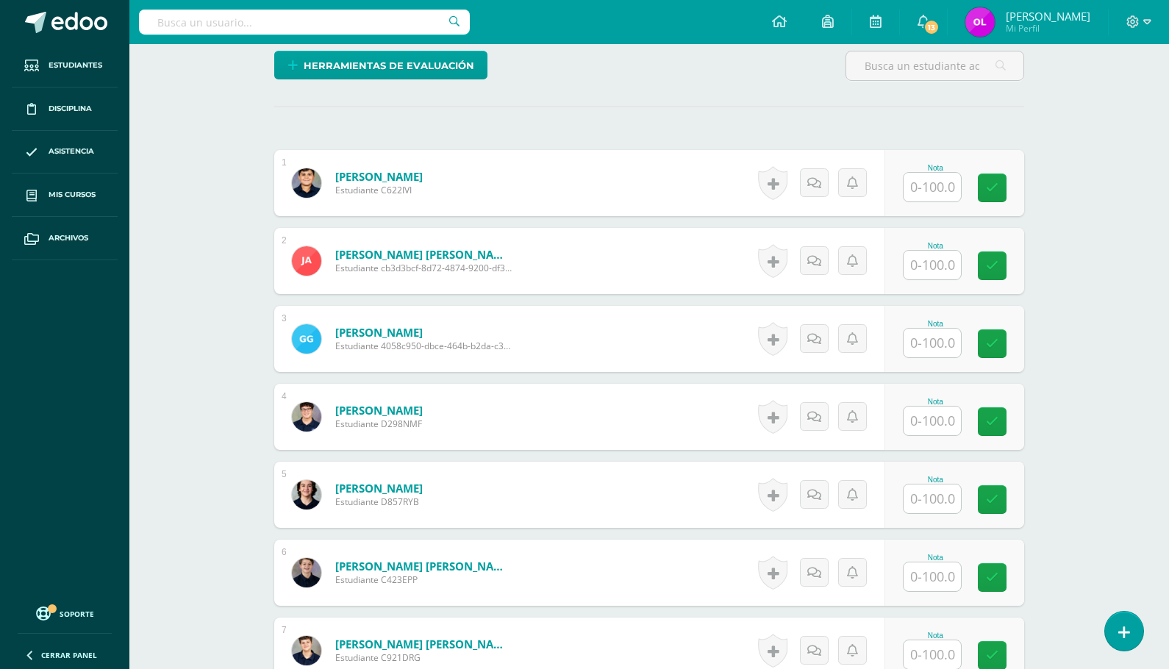
click at [937, 188] on input "text" at bounding box center [931, 187] width 57 height 29
type input "80"
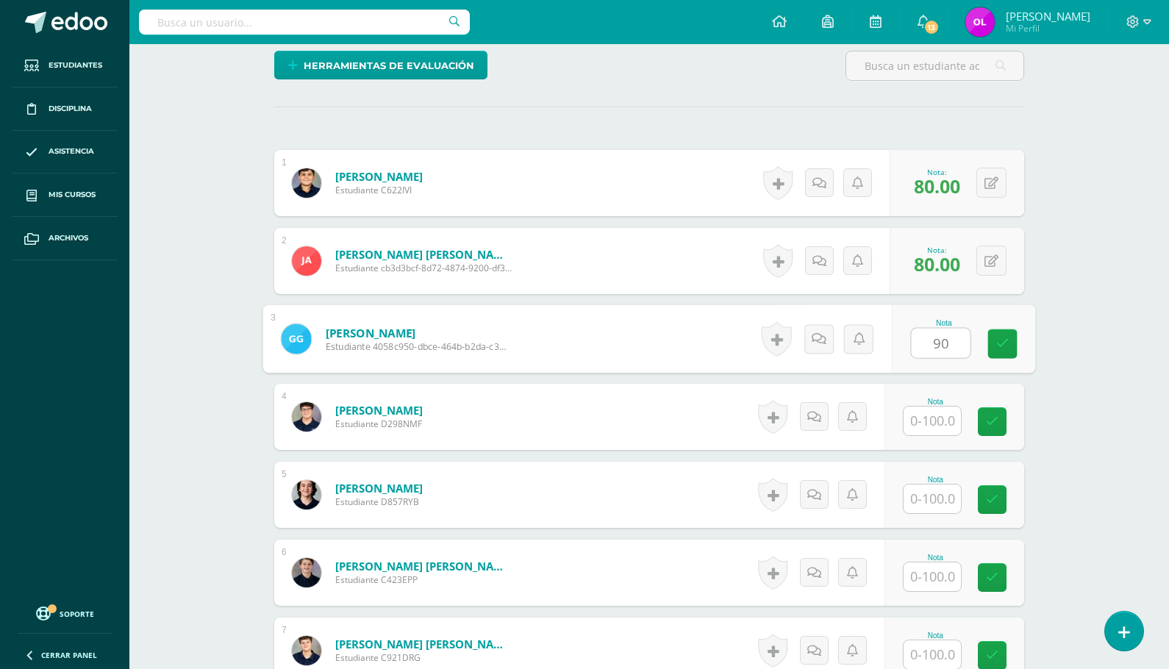
type input "90"
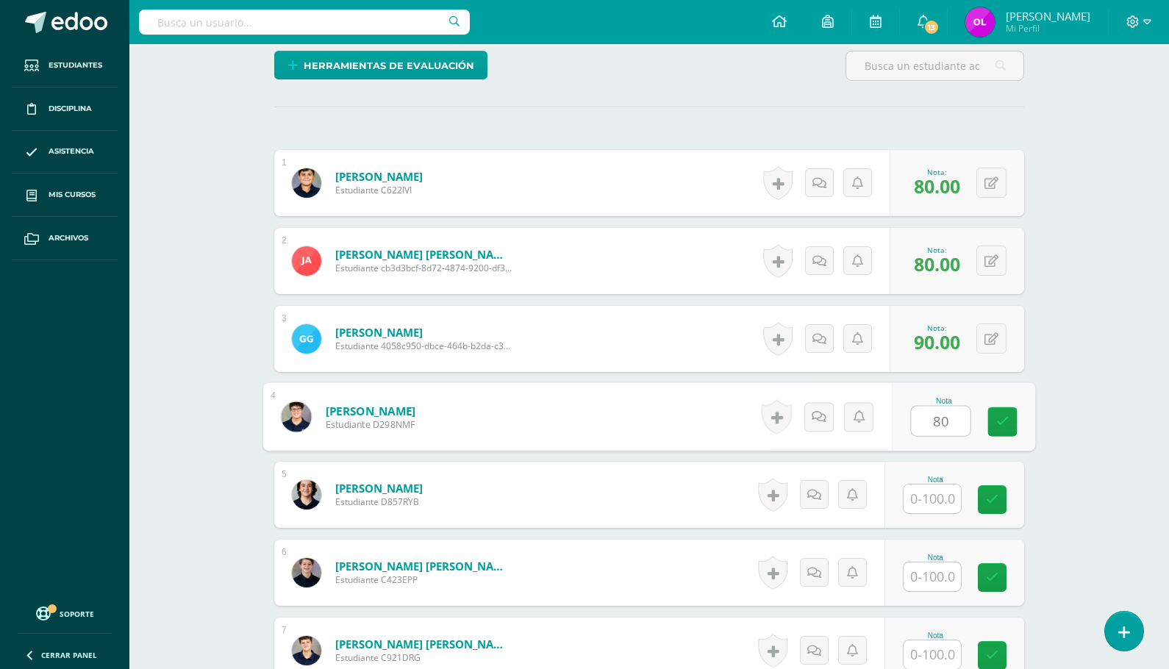
type input "80"
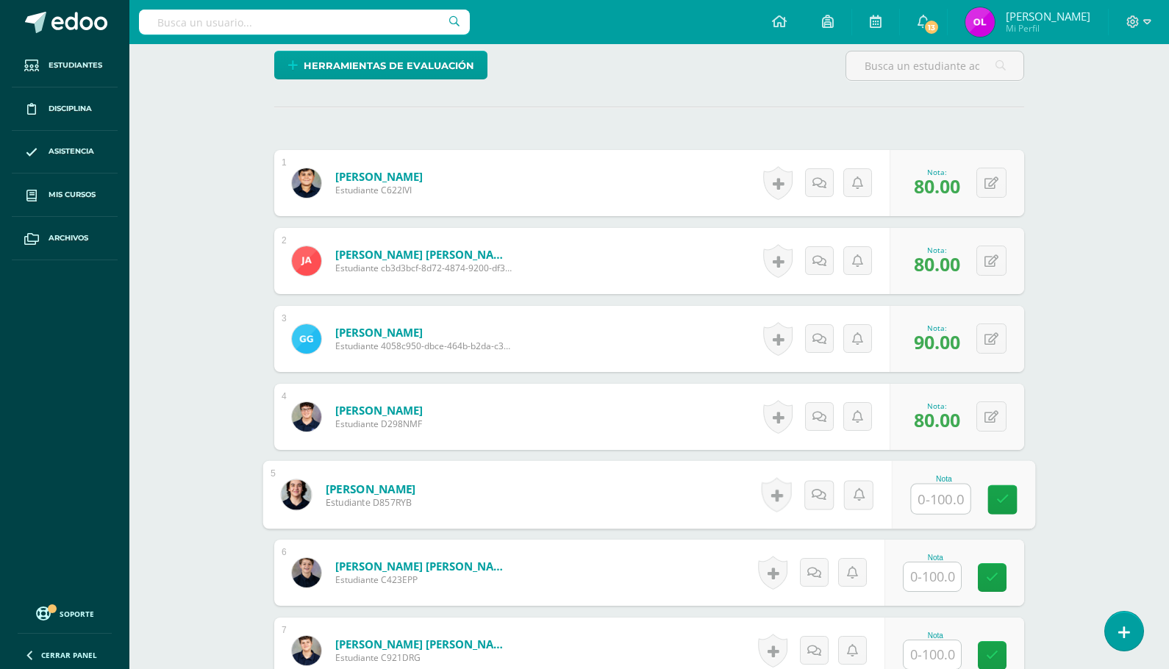
type input "9"
type input "85"
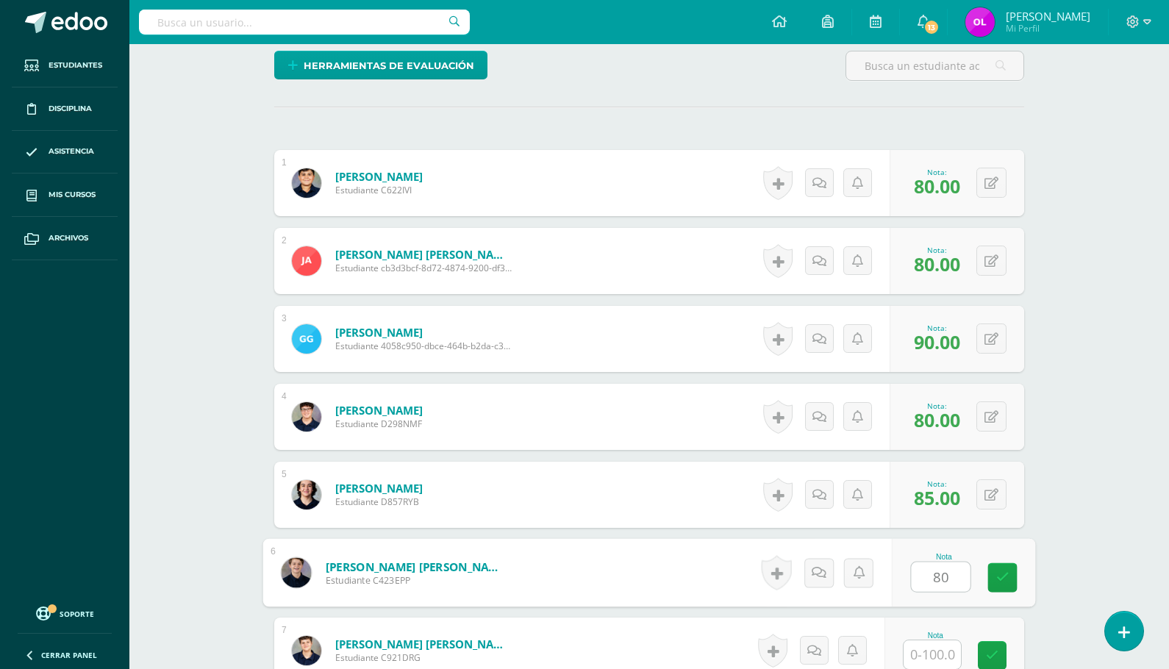
type input "80"
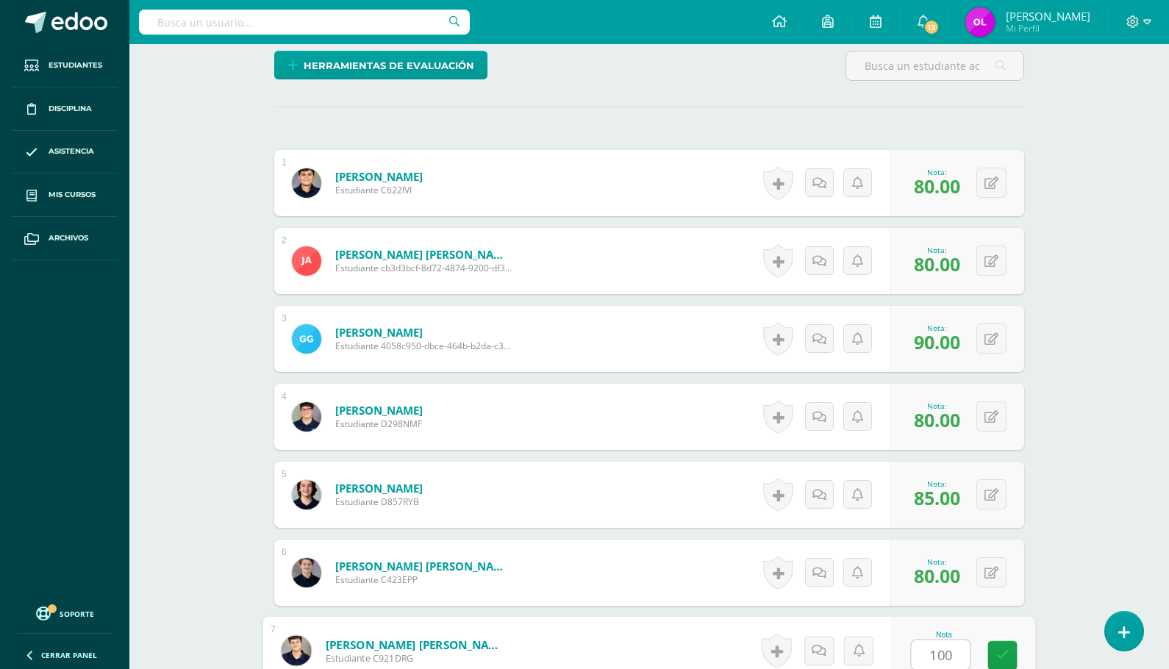
type input "100"
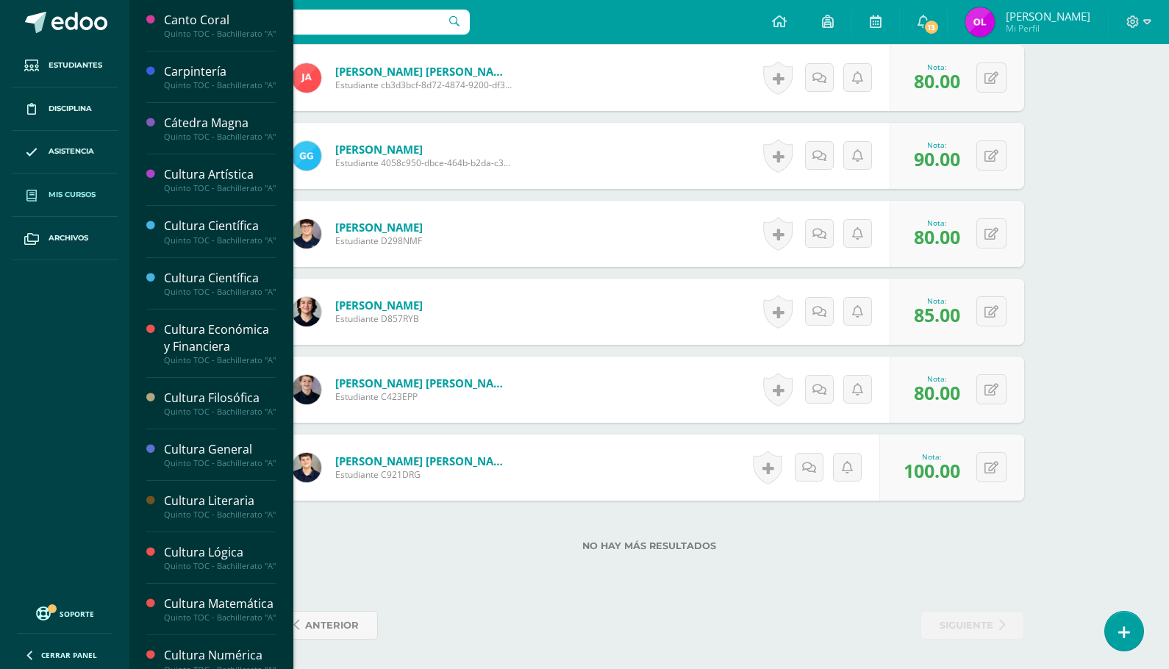
click at [62, 193] on span "Mis cursos" at bounding box center [72, 195] width 47 height 12
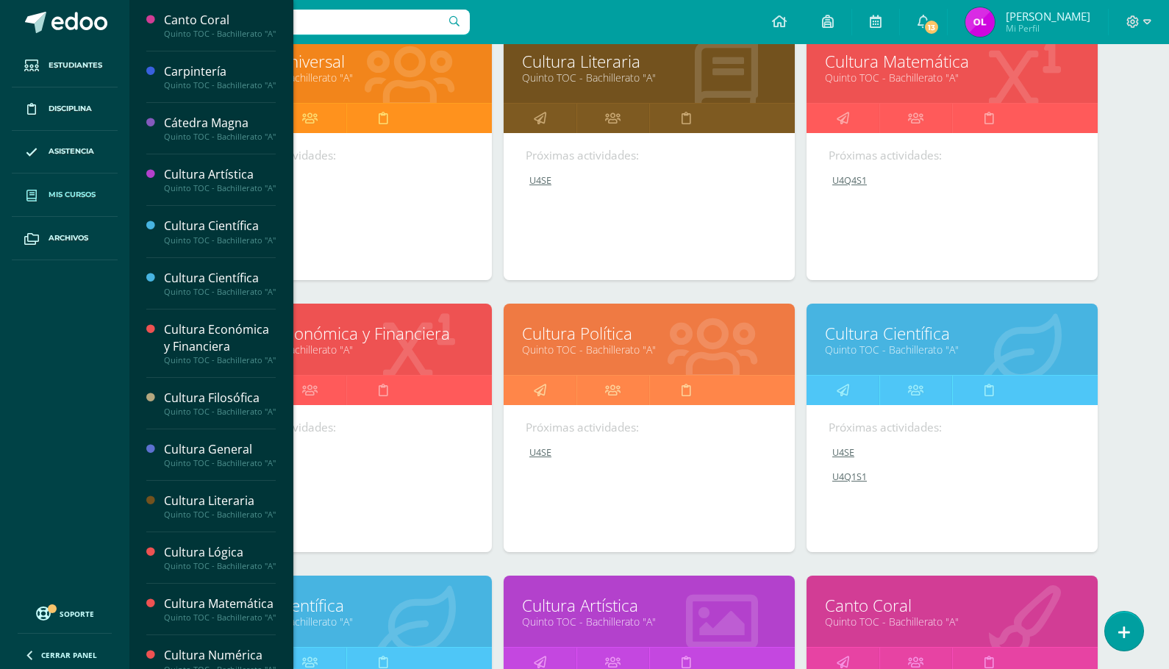
scroll to position [832, 0]
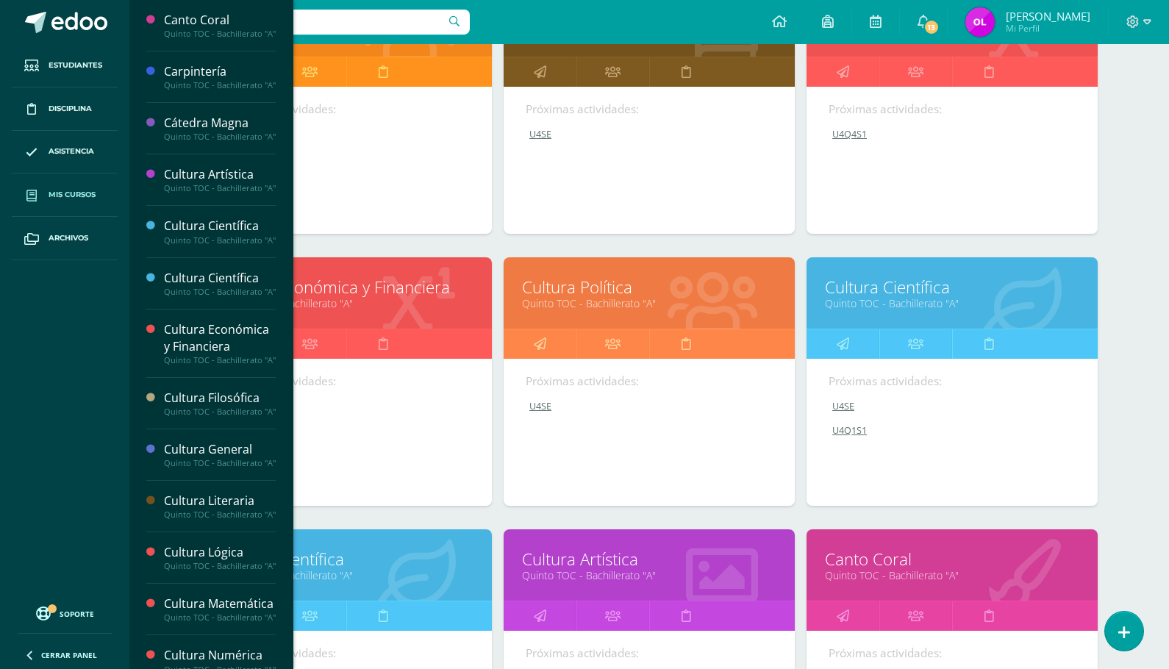
click at [908, 290] on link "Cultura Científica" at bounding box center [952, 287] width 254 height 23
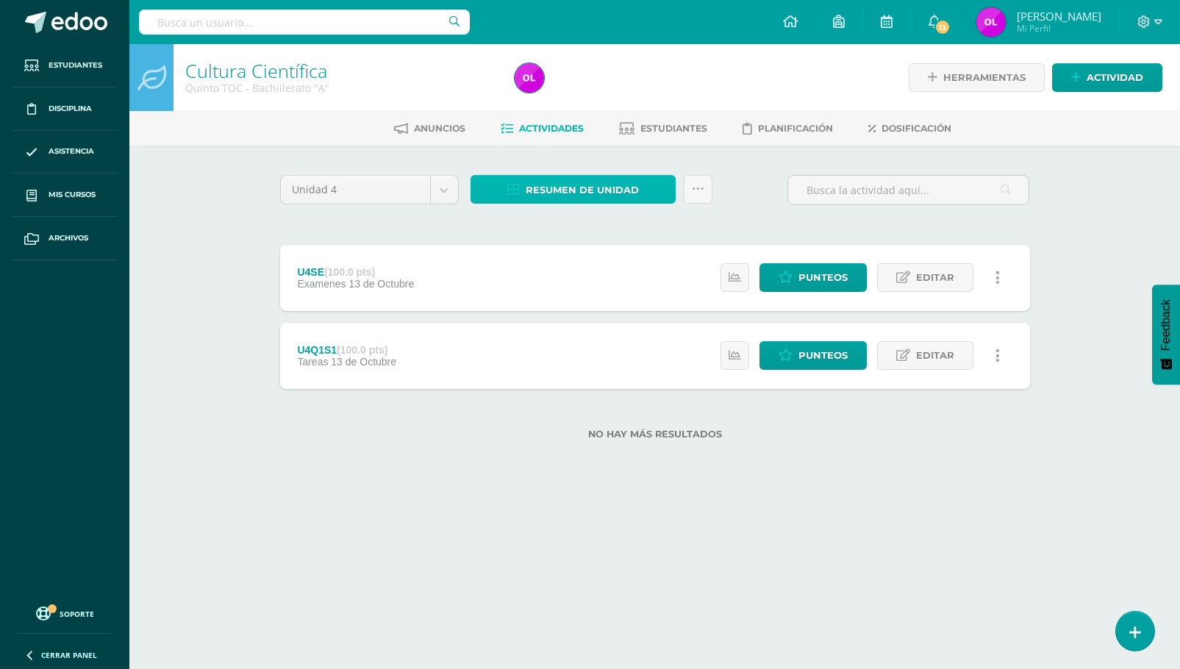
click at [578, 192] on span "Resumen de unidad" at bounding box center [582, 189] width 113 height 27
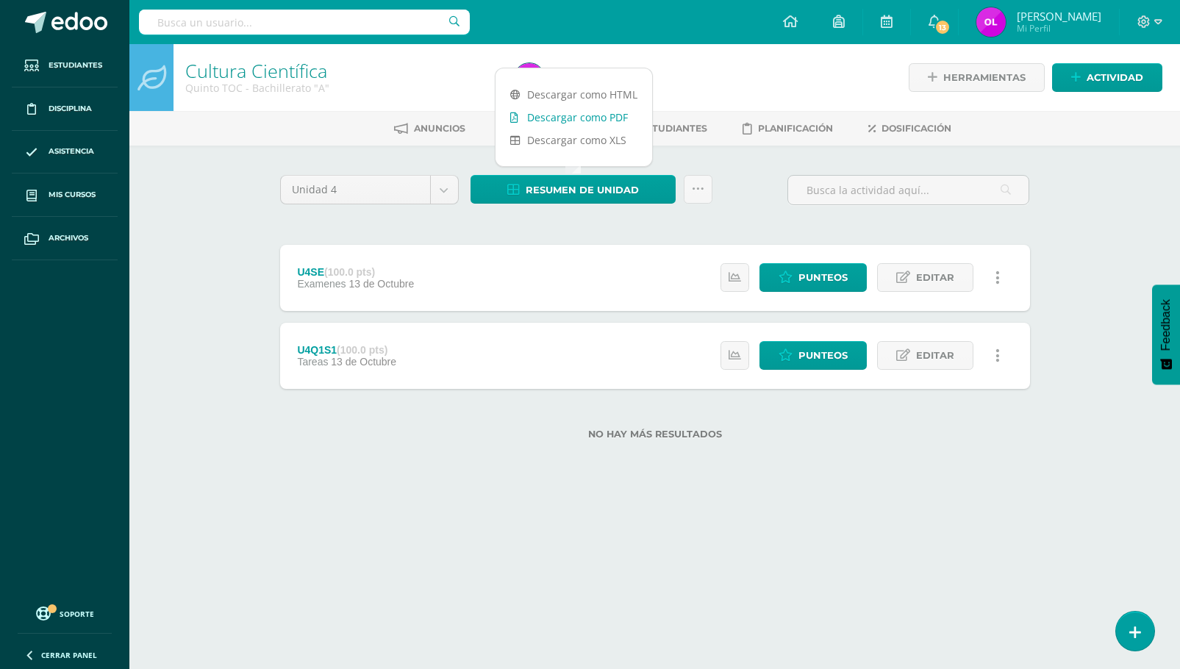
click at [591, 113] on link "Descargar como PDF" at bounding box center [573, 117] width 157 height 23
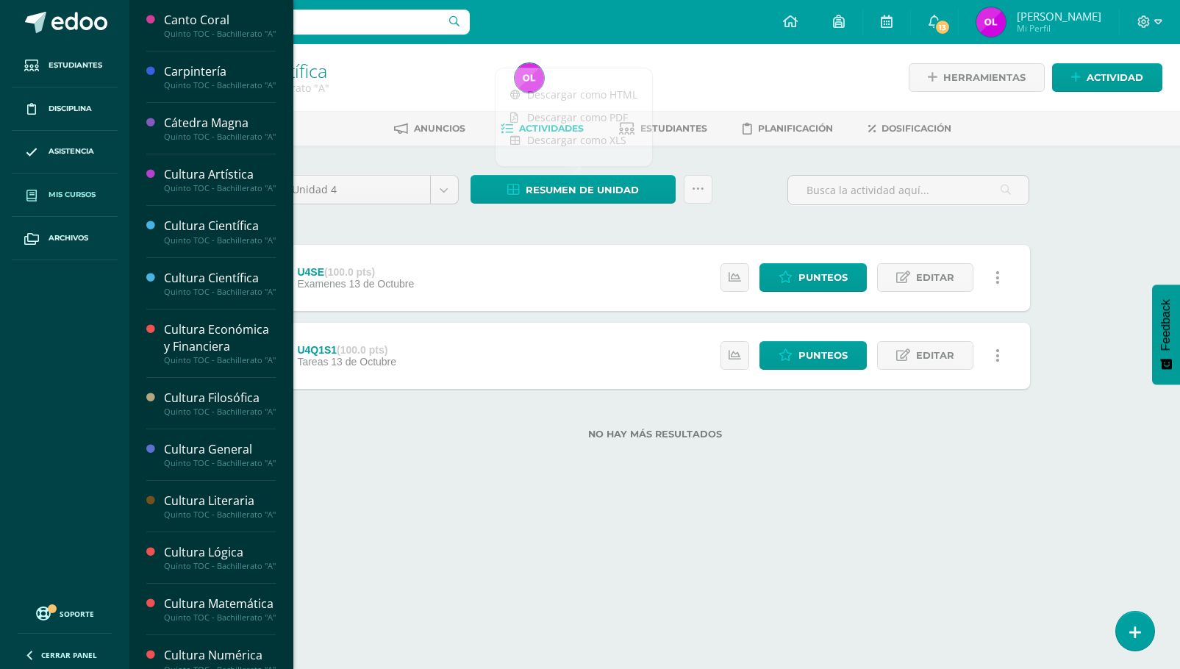
click at [57, 193] on span "Mis cursos" at bounding box center [72, 195] width 47 height 12
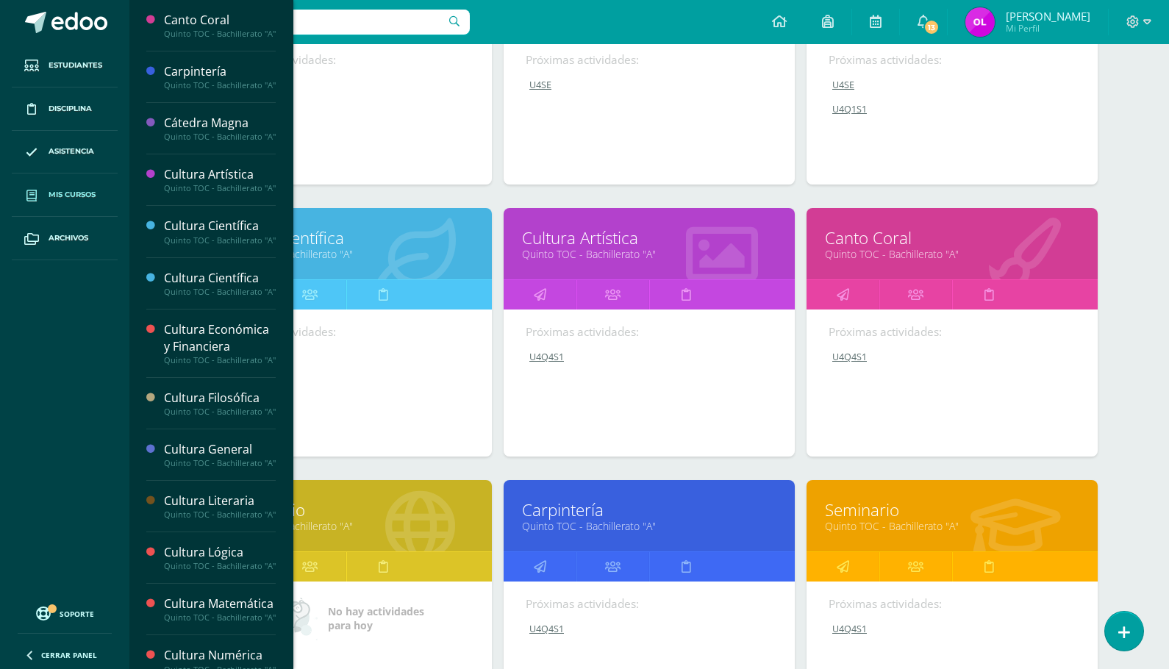
scroll to position [1158, 0]
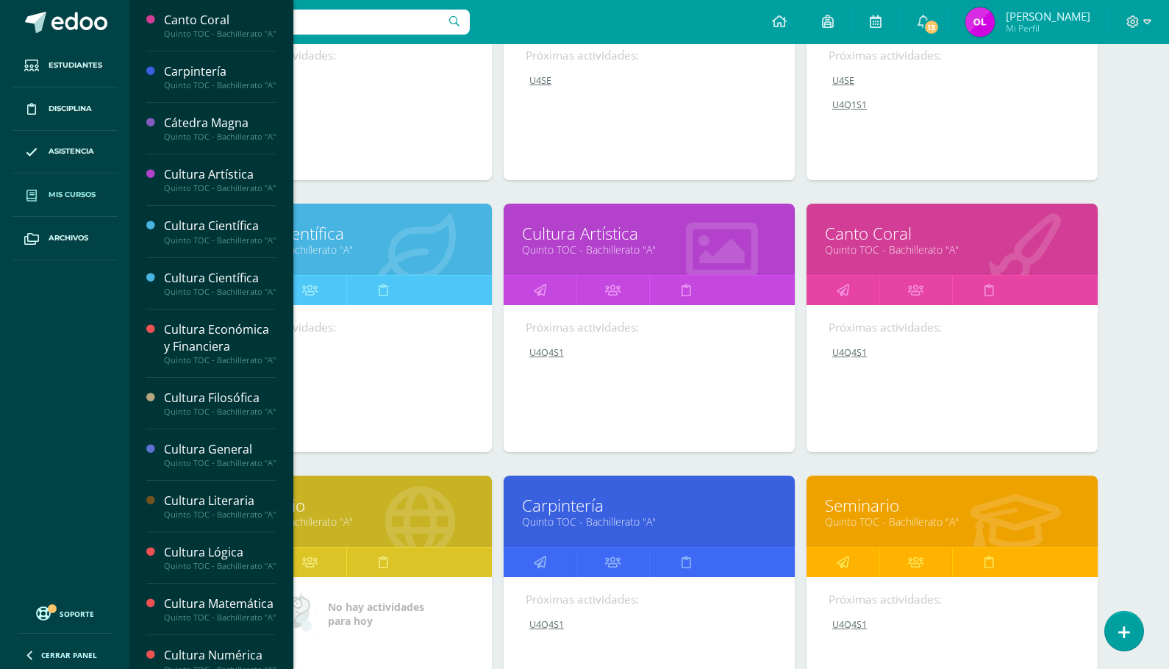
click at [407, 239] on link "Cultura Científica" at bounding box center [346, 233] width 254 height 23
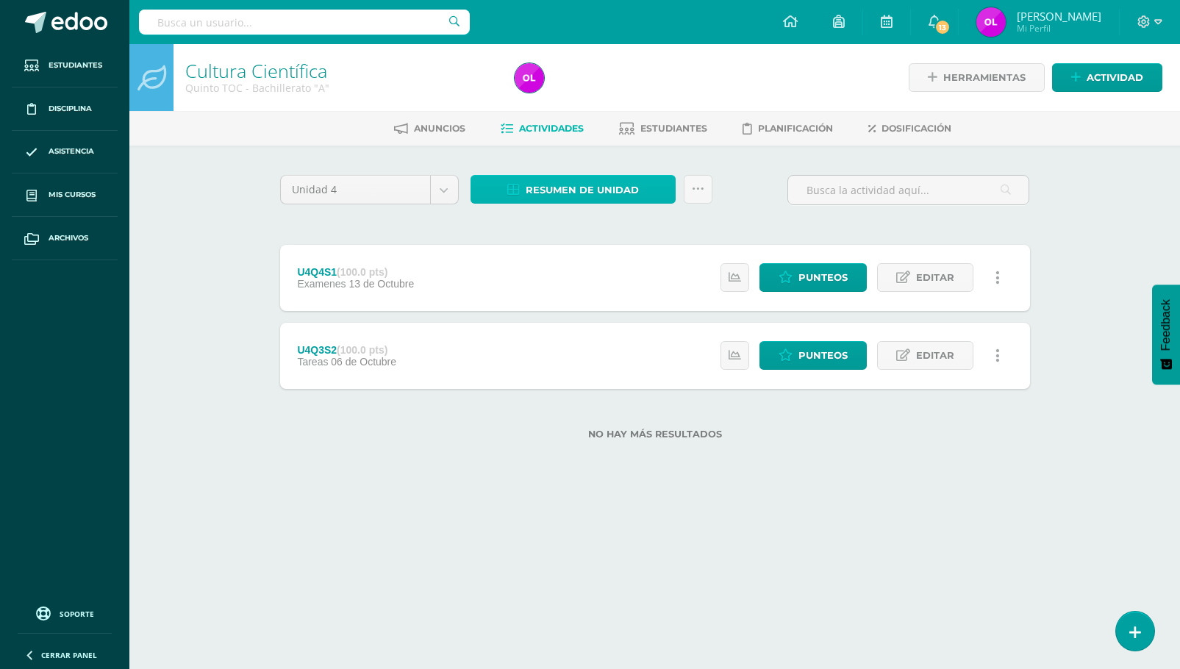
click at [569, 193] on span "Resumen de unidad" at bounding box center [582, 189] width 113 height 27
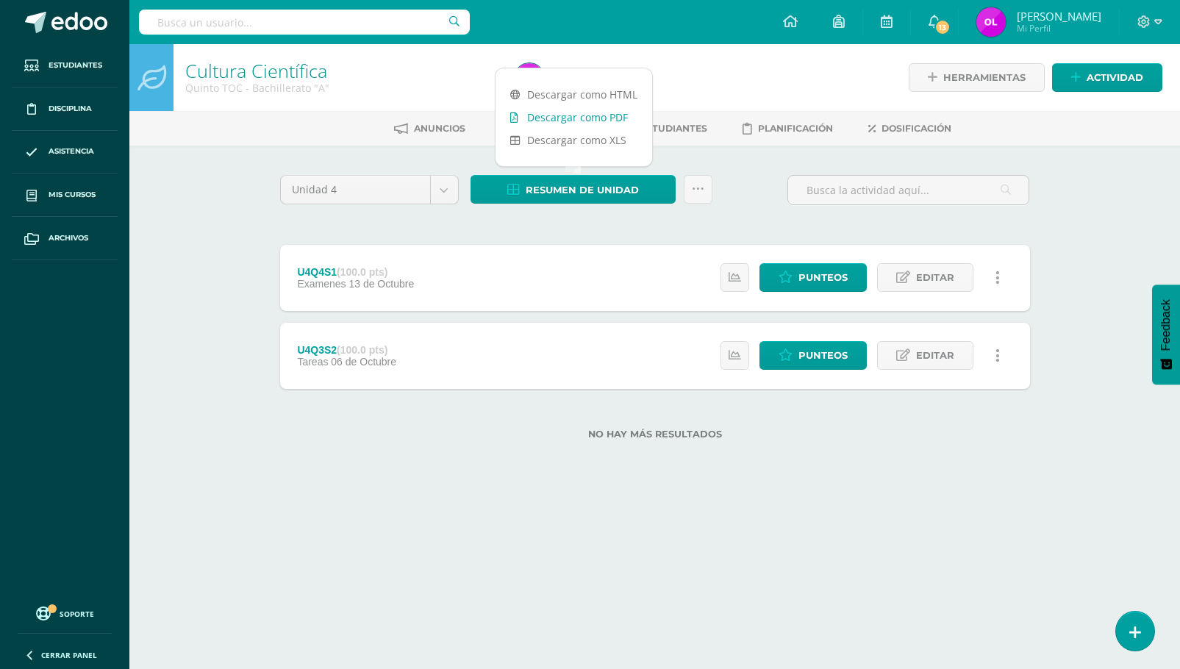
click at [590, 120] on link "Descargar como PDF" at bounding box center [573, 117] width 157 height 23
click at [939, 276] on span "Editar" at bounding box center [935, 277] width 38 height 27
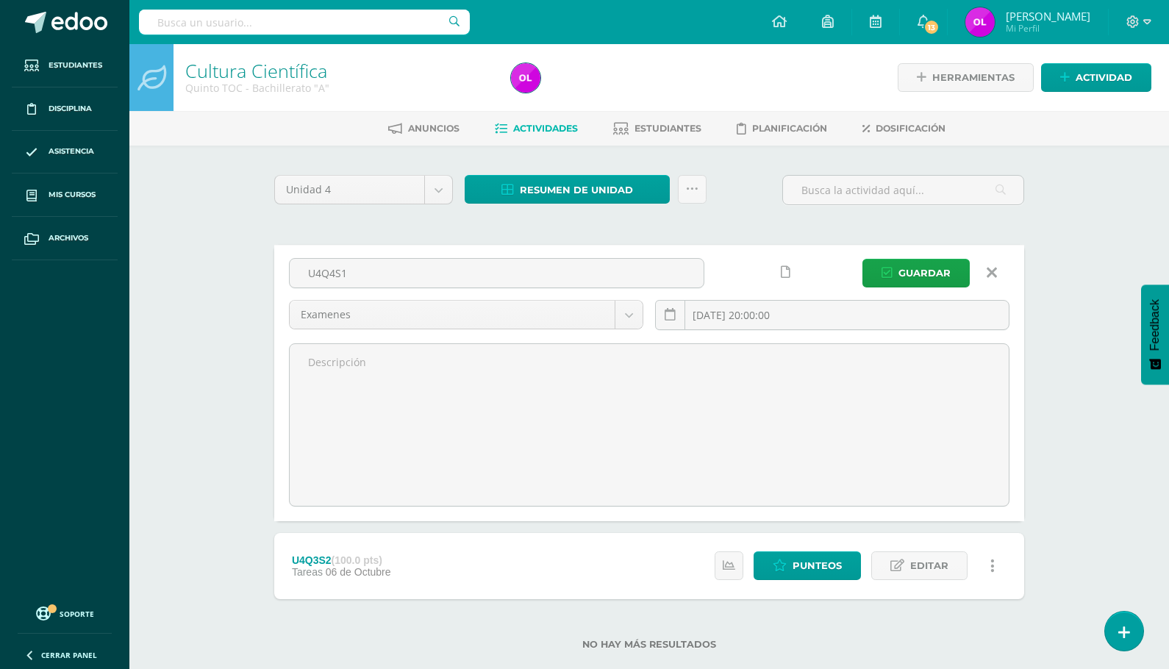
drag, startPoint x: 364, startPoint y: 276, endPoint x: 272, endPoint y: 274, distance: 91.9
click at [273, 274] on div "Unidad 4 Unidad 1 Unidad 2 Unidad 3 Unidad 4 Resumen de unidad Subir actividade…" at bounding box center [649, 421] width 762 height 493
type input "U4SE"
click at [898, 270] on button "Guardar" at bounding box center [915, 273] width 107 height 29
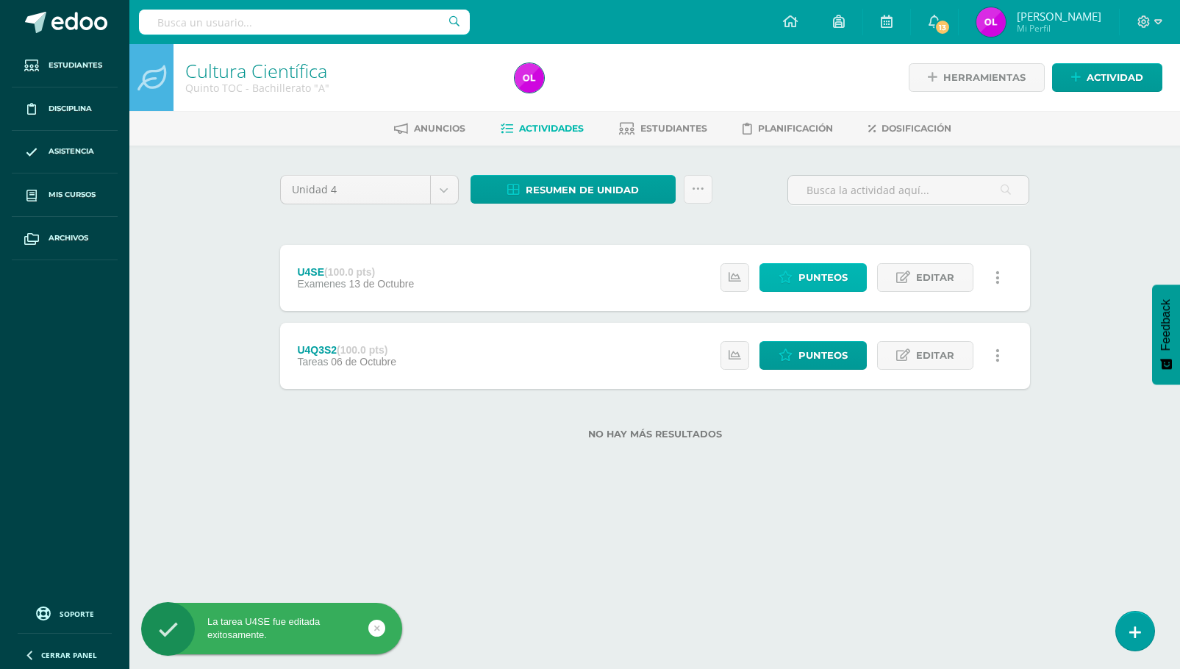
click at [831, 276] on span "Punteos" at bounding box center [822, 277] width 49 height 27
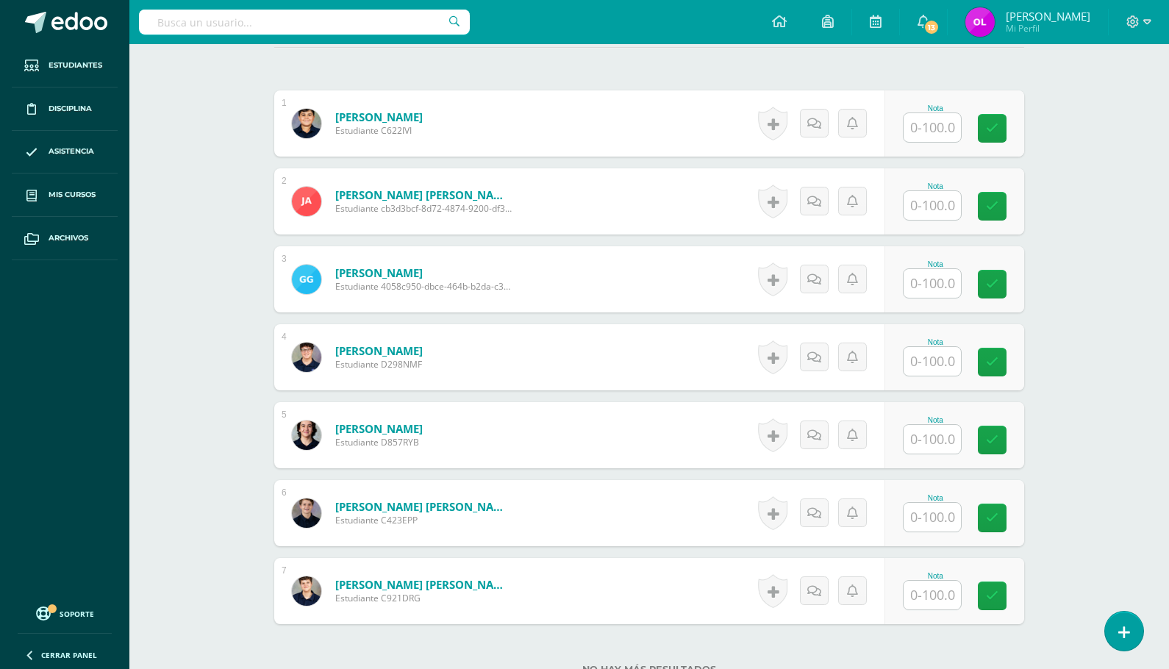
scroll to position [426, 0]
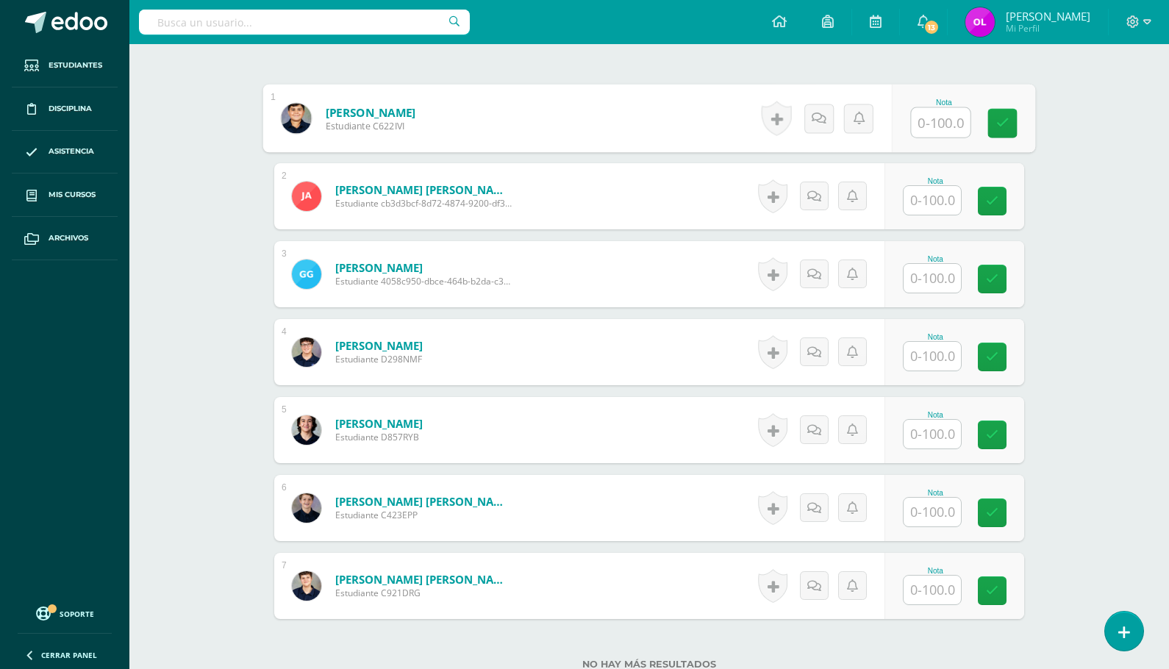
click at [921, 123] on input "text" at bounding box center [941, 122] width 59 height 29
type input "90"
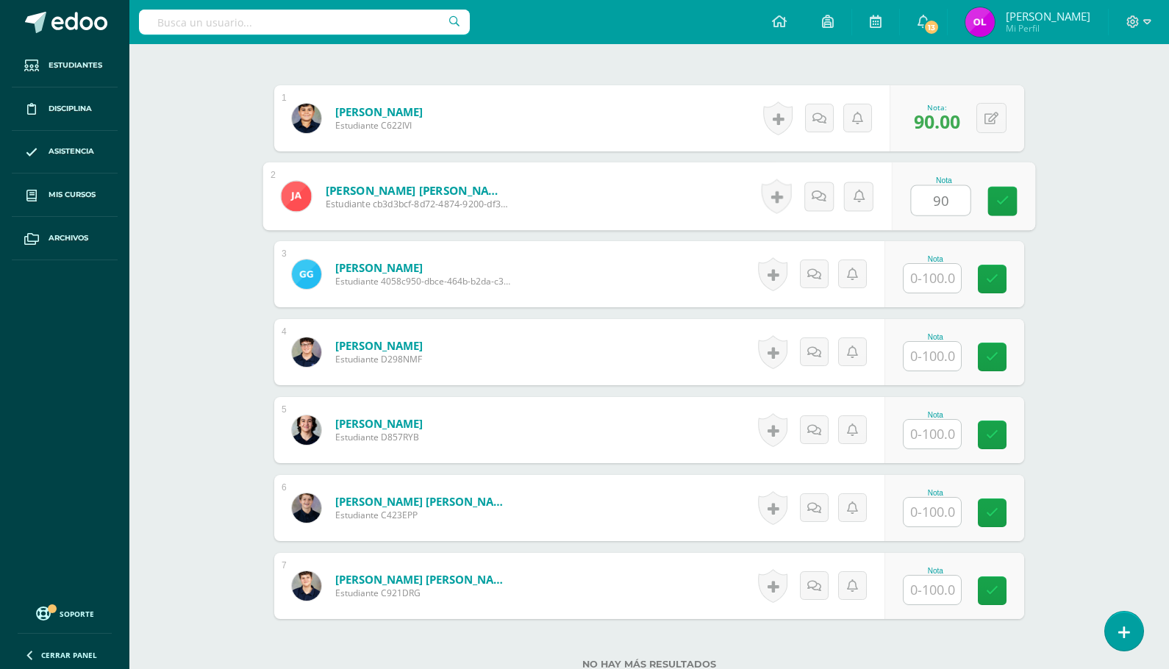
type input "90"
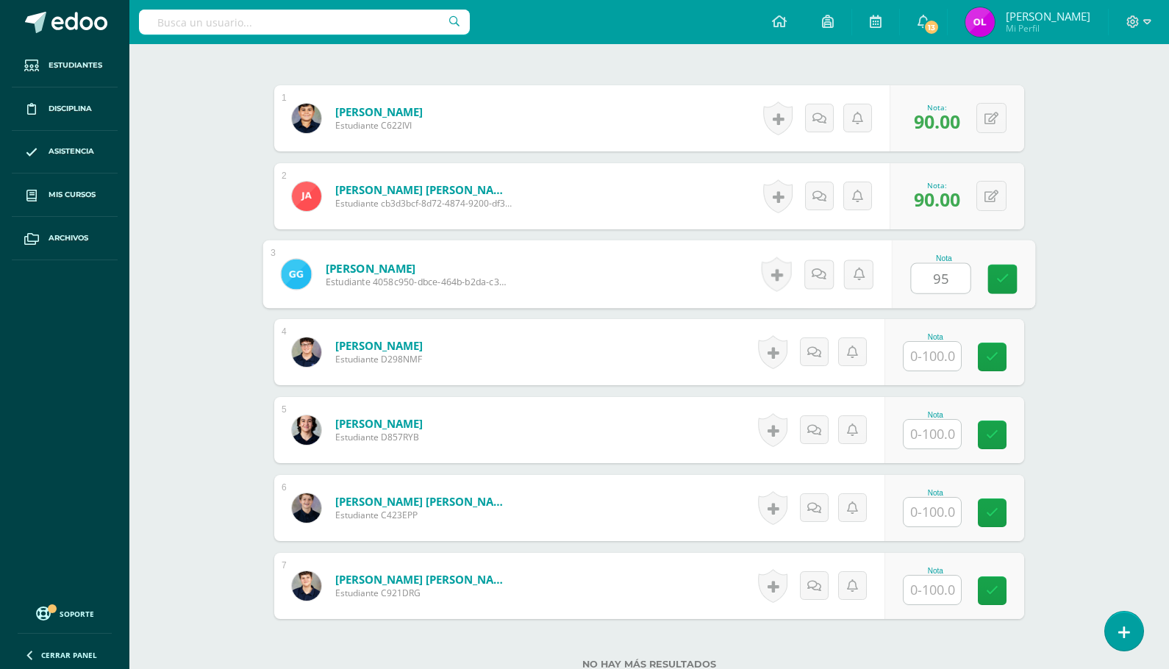
type input "95"
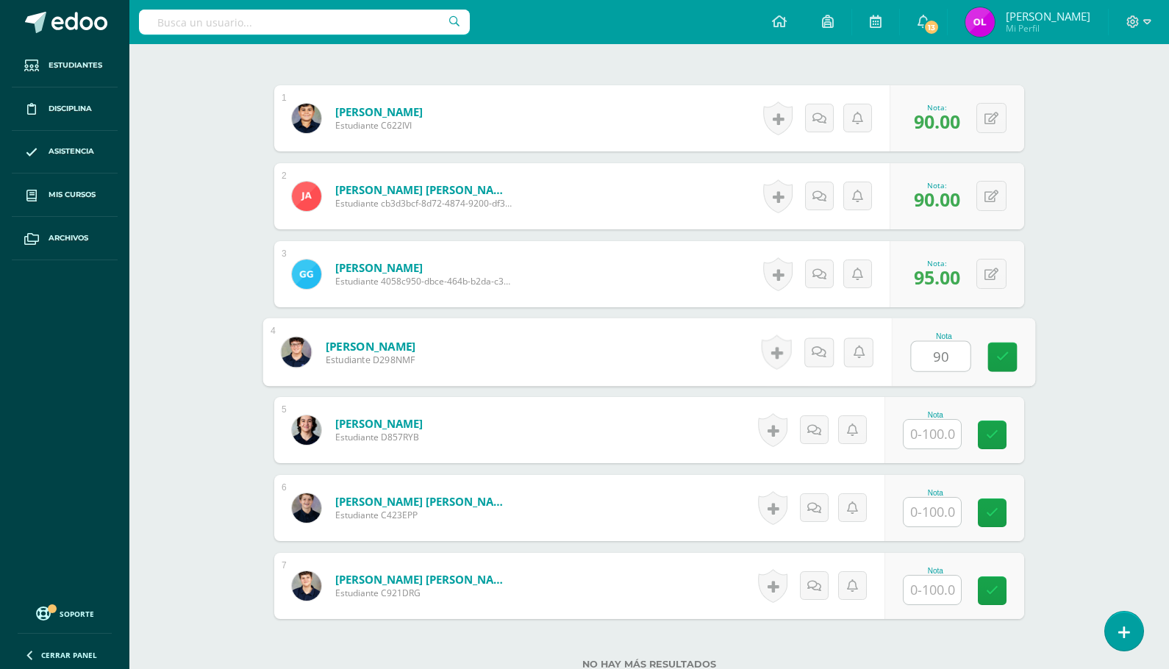
type input "90"
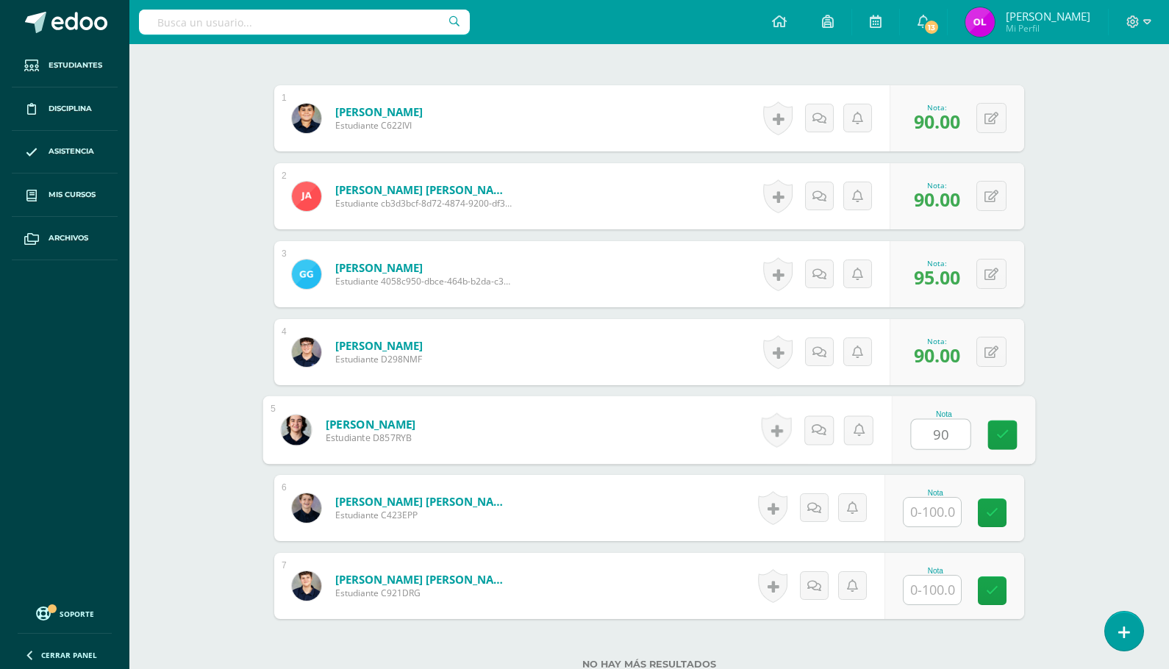
type input "90"
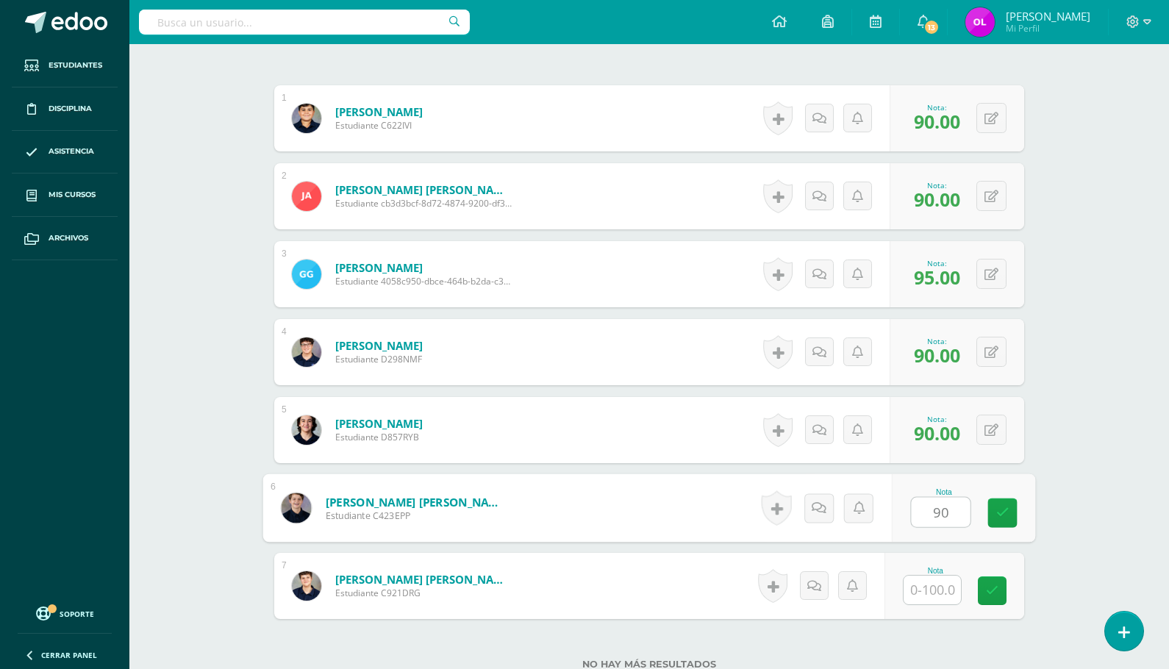
type input "90"
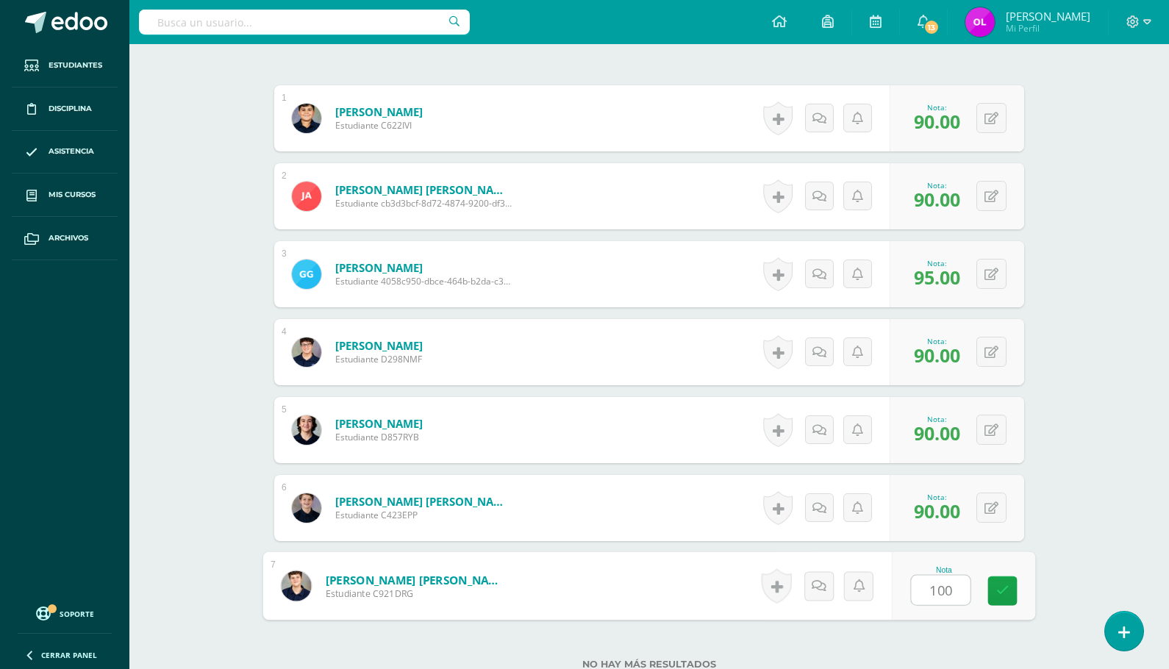
type input "100"
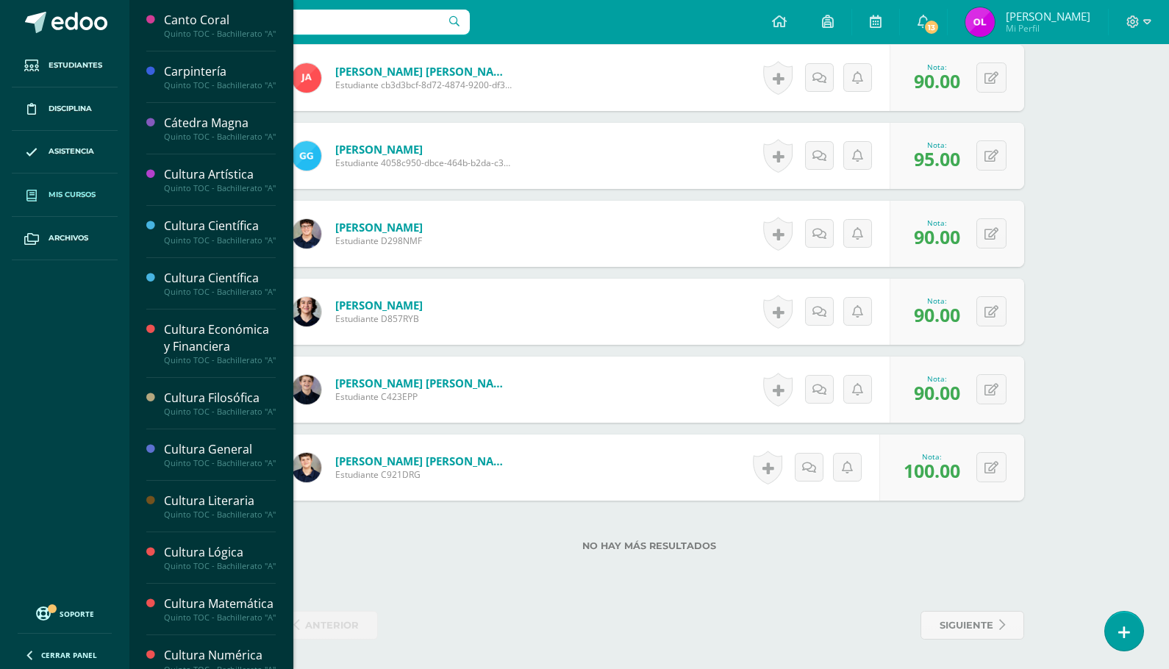
click at [63, 197] on span "Mis cursos" at bounding box center [72, 195] width 47 height 12
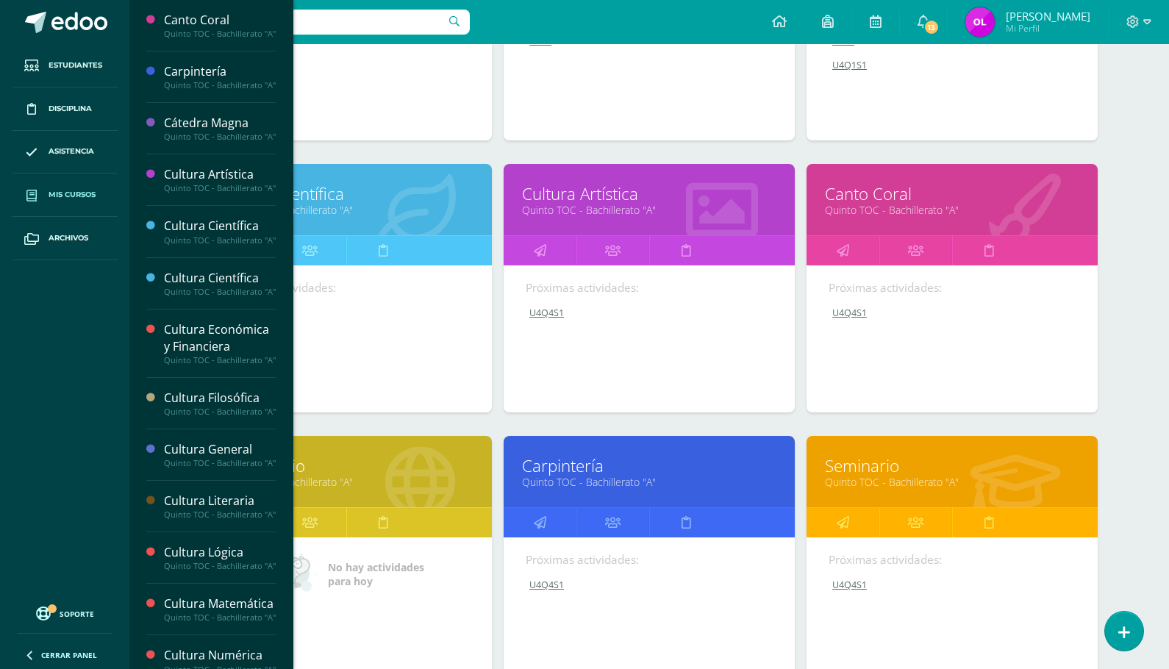
scroll to position [1204, 0]
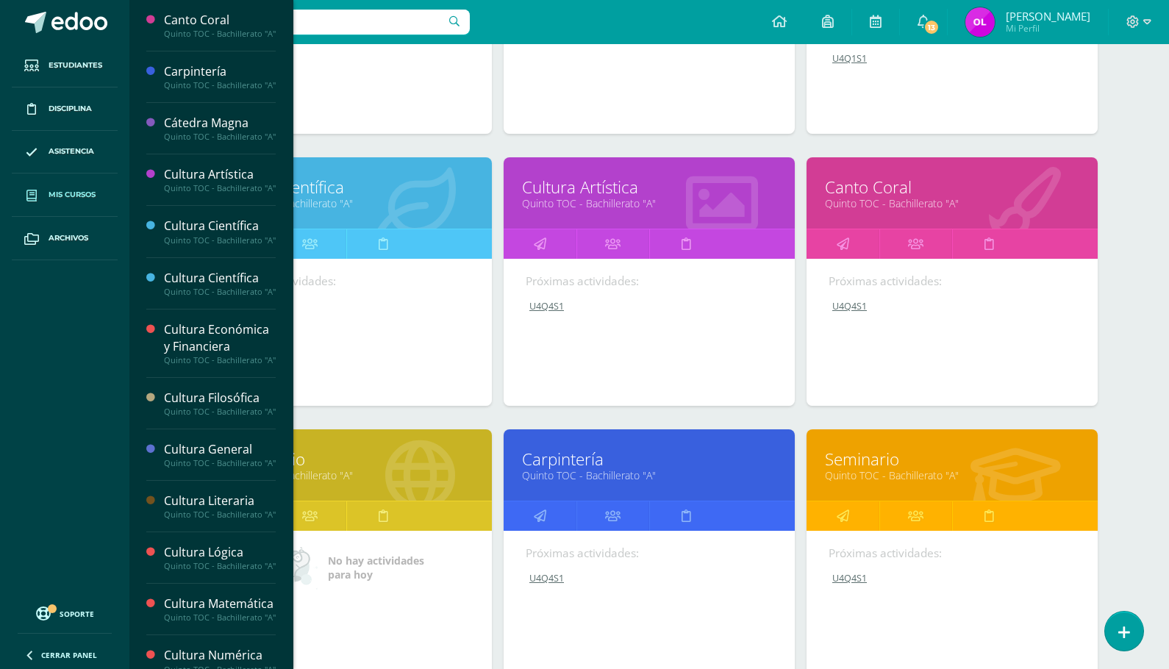
click at [382, 190] on link "Cultura Científica" at bounding box center [346, 187] width 254 height 23
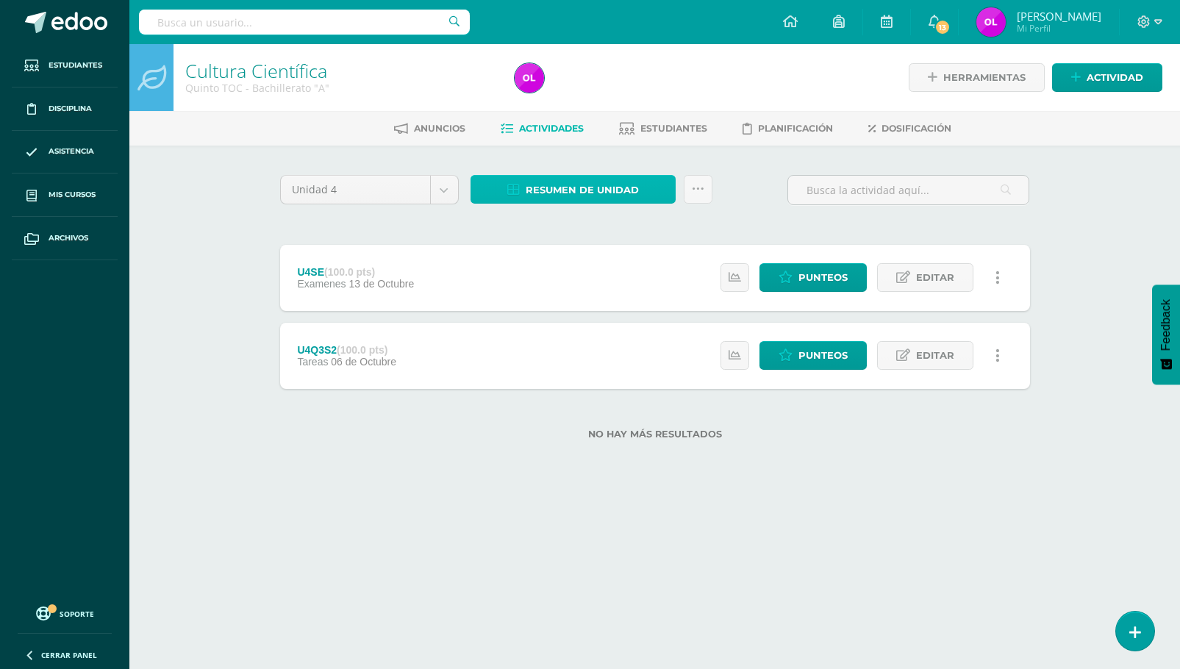
click at [589, 193] on span "Resumen de unidad" at bounding box center [582, 189] width 113 height 27
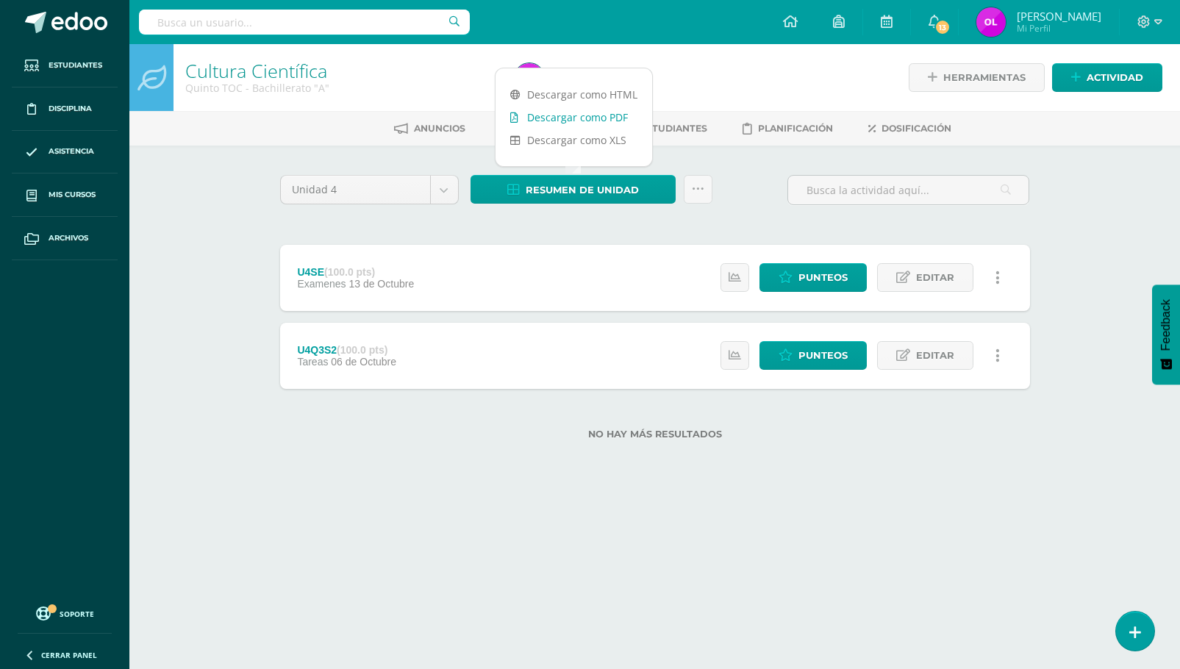
click at [604, 117] on link "Descargar como PDF" at bounding box center [573, 117] width 157 height 23
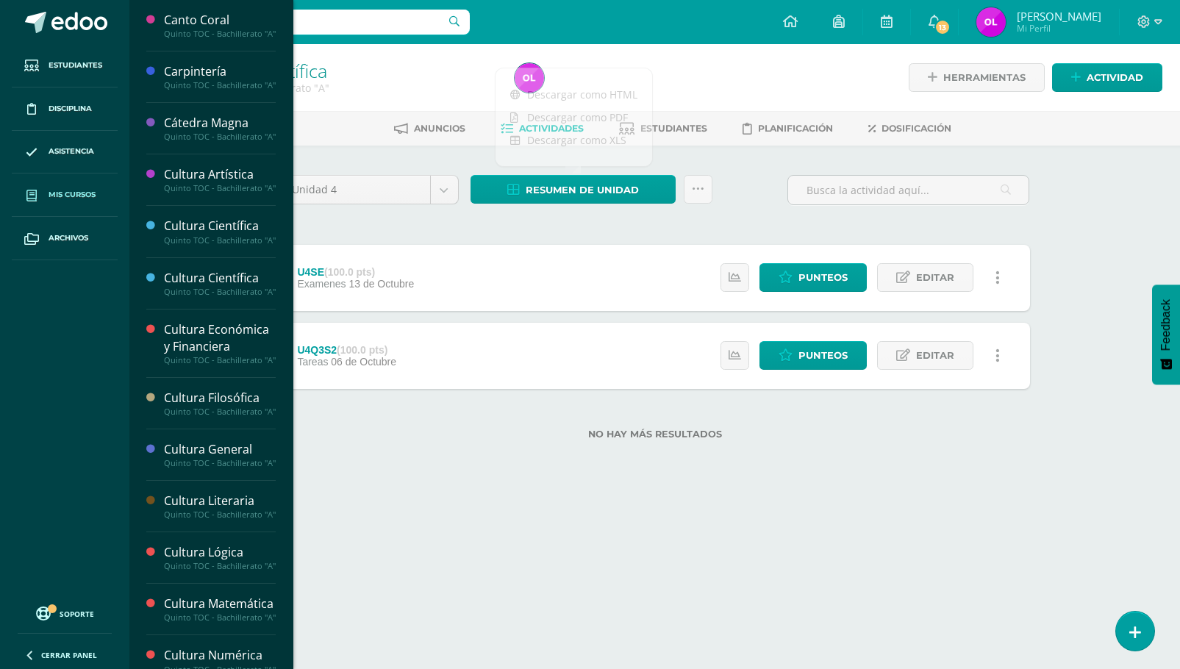
click at [60, 196] on span "Mis cursos" at bounding box center [72, 195] width 47 height 12
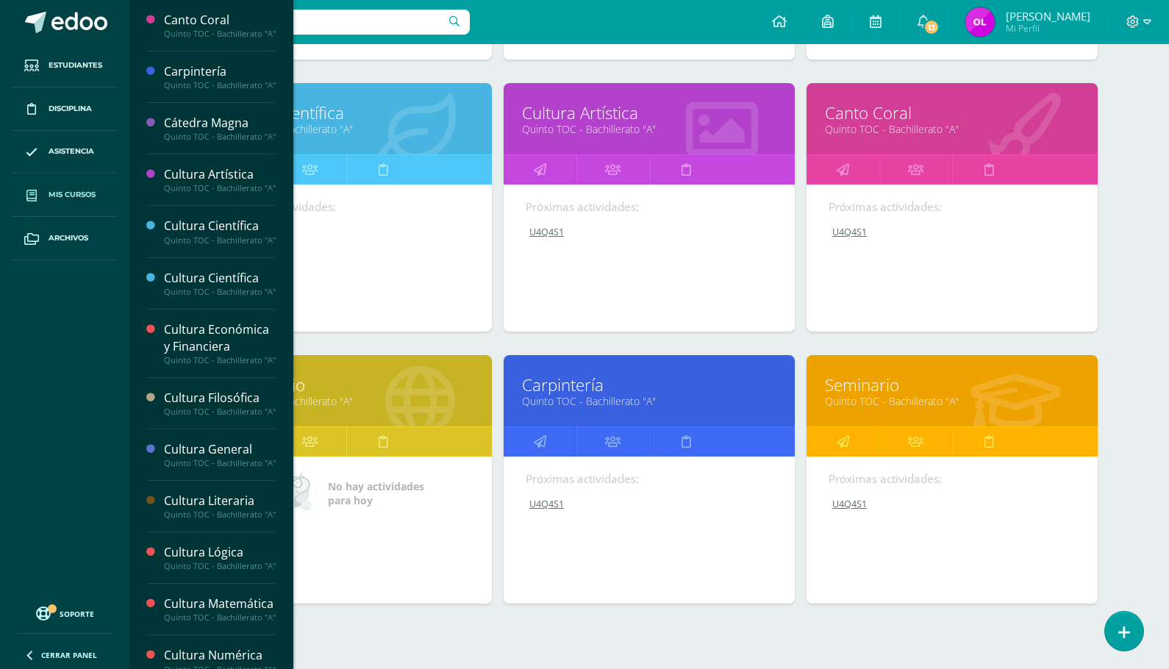
scroll to position [1329, 0]
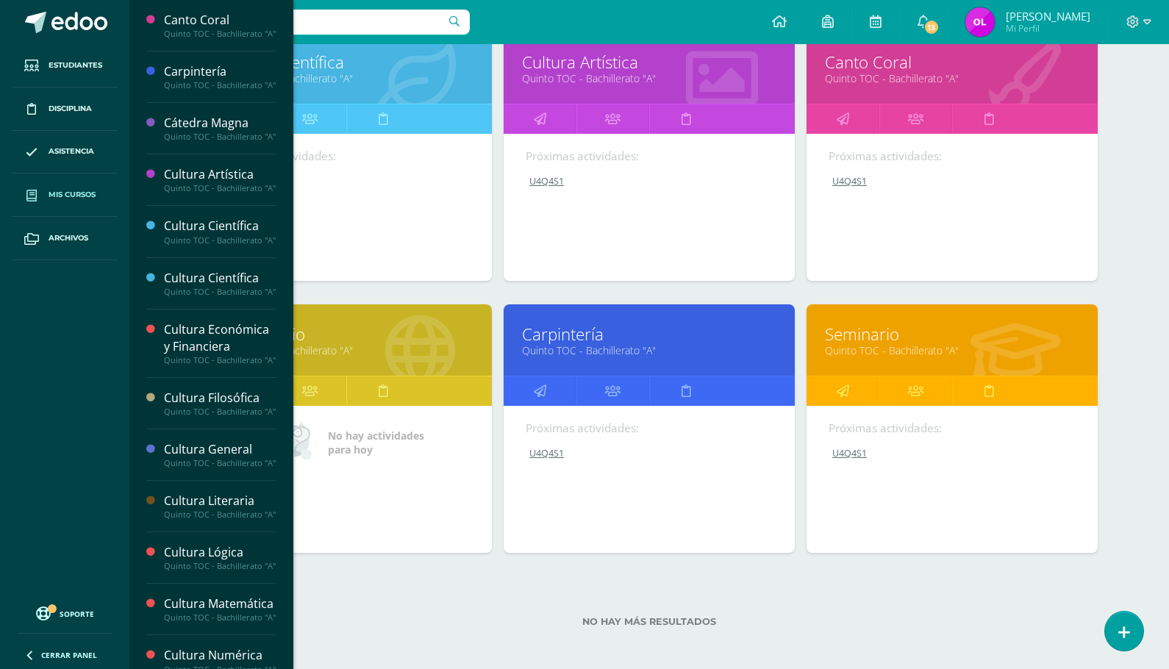
click at [594, 65] on link "Cultura Artística" at bounding box center [649, 62] width 254 height 23
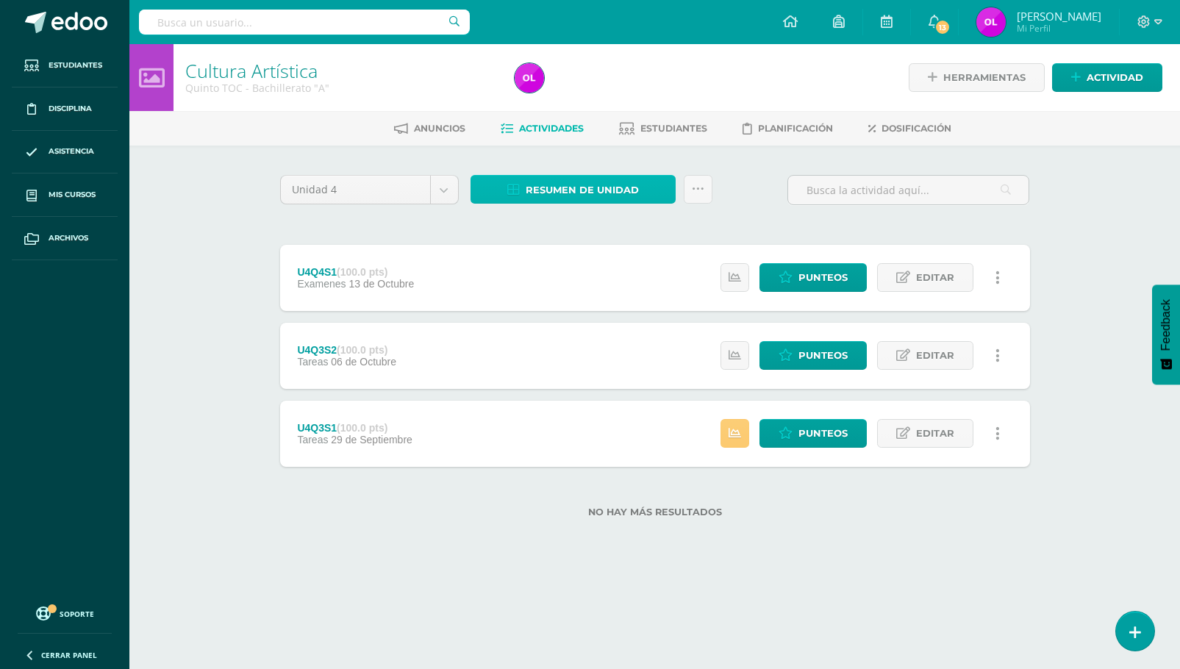
click at [625, 191] on span "Resumen de unidad" at bounding box center [582, 189] width 113 height 27
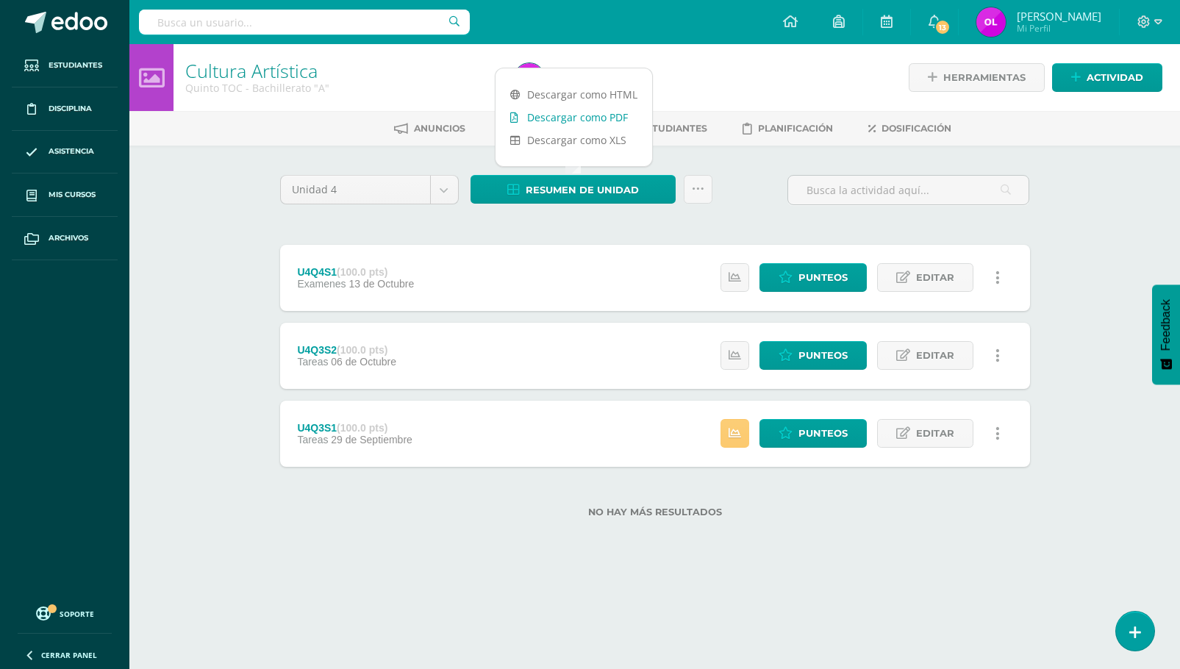
click at [606, 121] on link "Descargar como PDF" at bounding box center [573, 117] width 157 height 23
click at [926, 279] on span "Editar" at bounding box center [935, 277] width 38 height 27
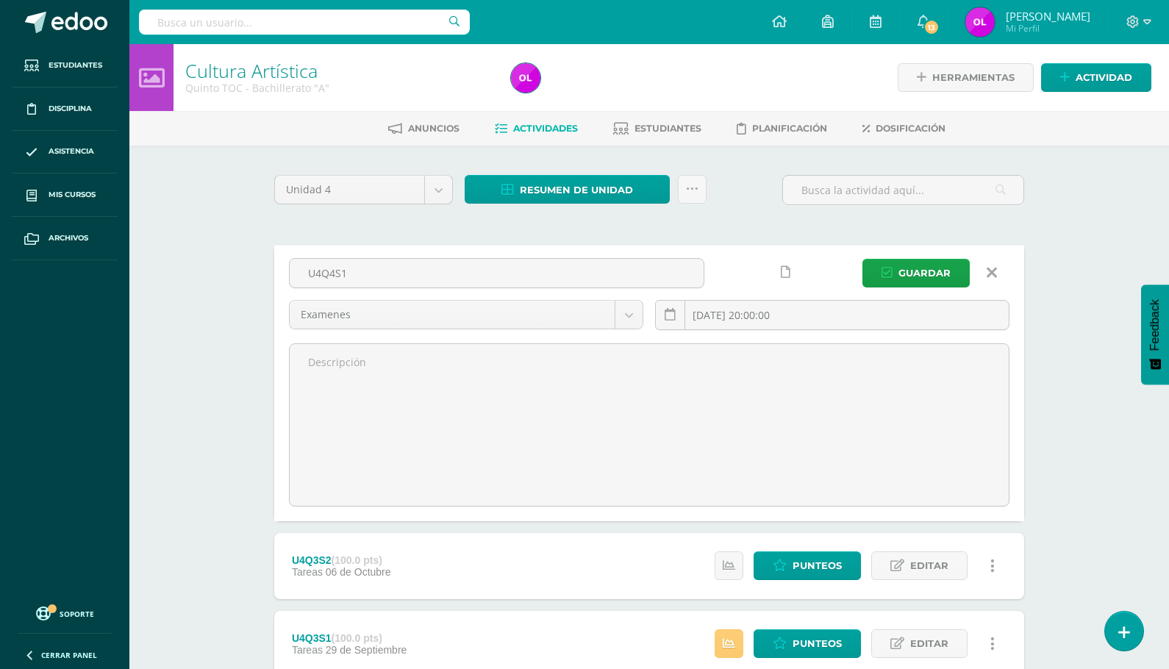
drag, startPoint x: 356, startPoint y: 269, endPoint x: 263, endPoint y: 265, distance: 92.7
click at [263, 265] on div "Unidad 4 Unidad 1 Unidad 2 Unidad 3 Unidad 4 Resumen de unidad Subir actividade…" at bounding box center [649, 460] width 809 height 629
type input "U4SE"
click at [901, 265] on span "Guardar" at bounding box center [924, 272] width 52 height 27
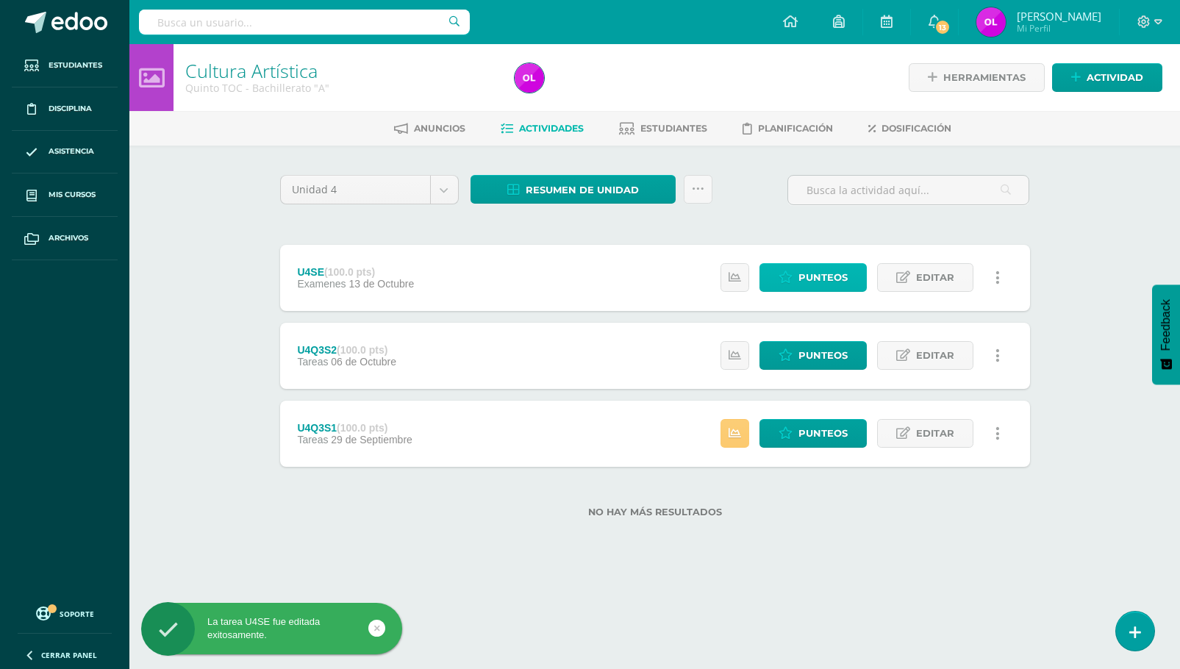
click at [827, 279] on span "Punteos" at bounding box center [822, 277] width 49 height 27
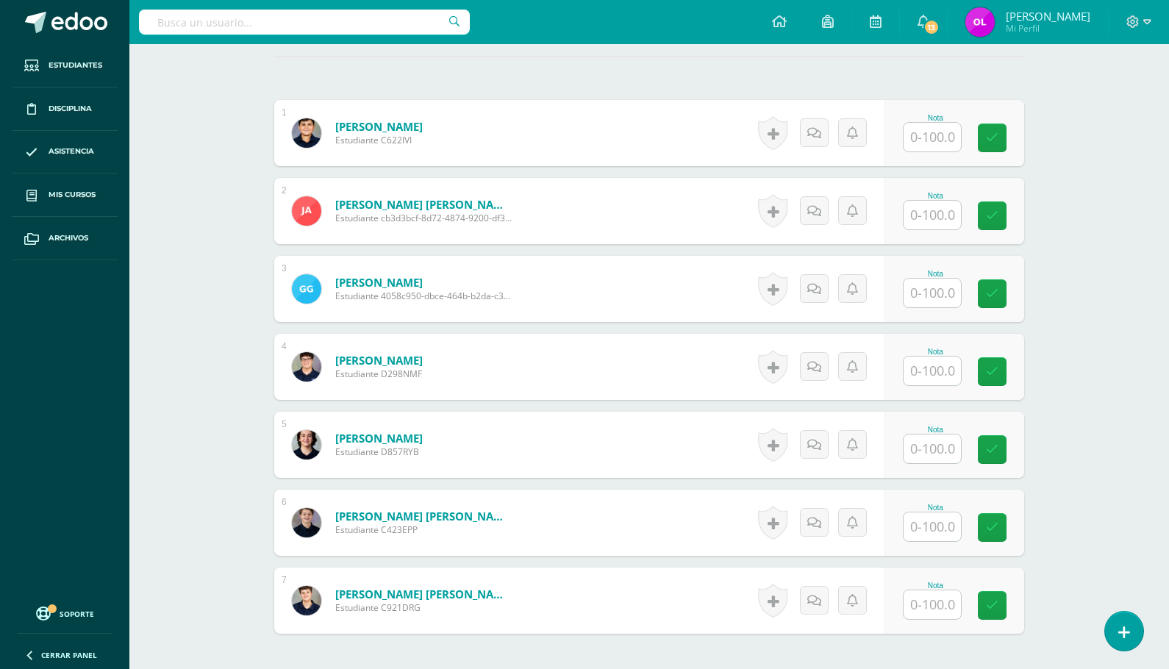
scroll to position [412, 0]
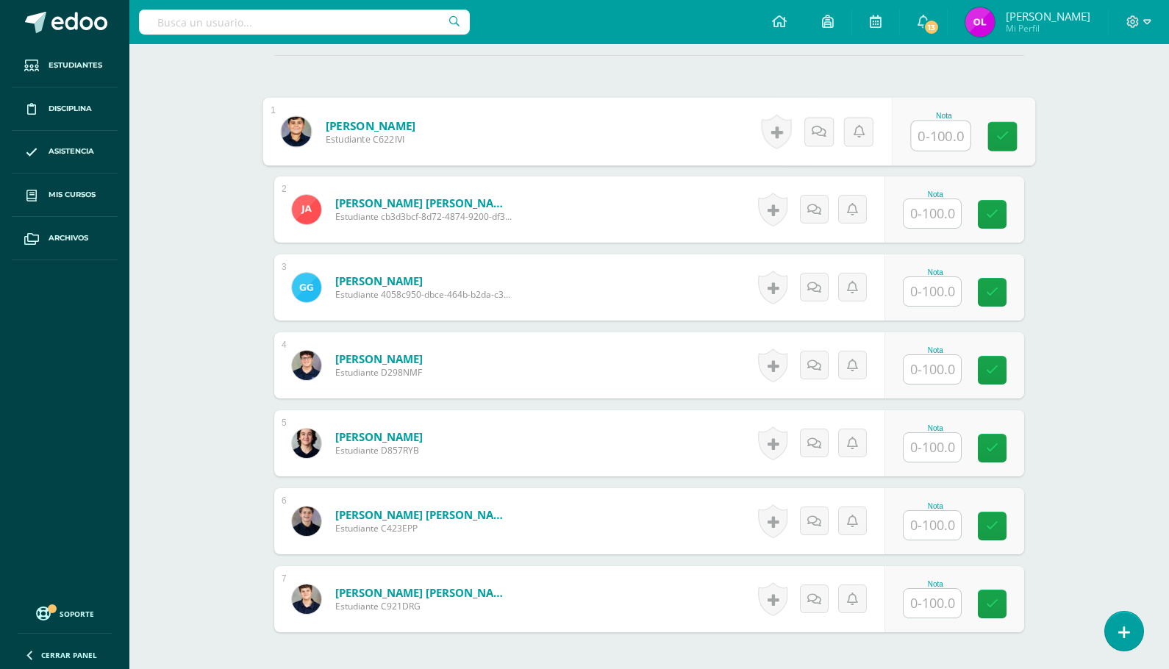
click at [935, 138] on input "text" at bounding box center [941, 135] width 59 height 29
click at [923, 610] on input "text" at bounding box center [931, 603] width 57 height 29
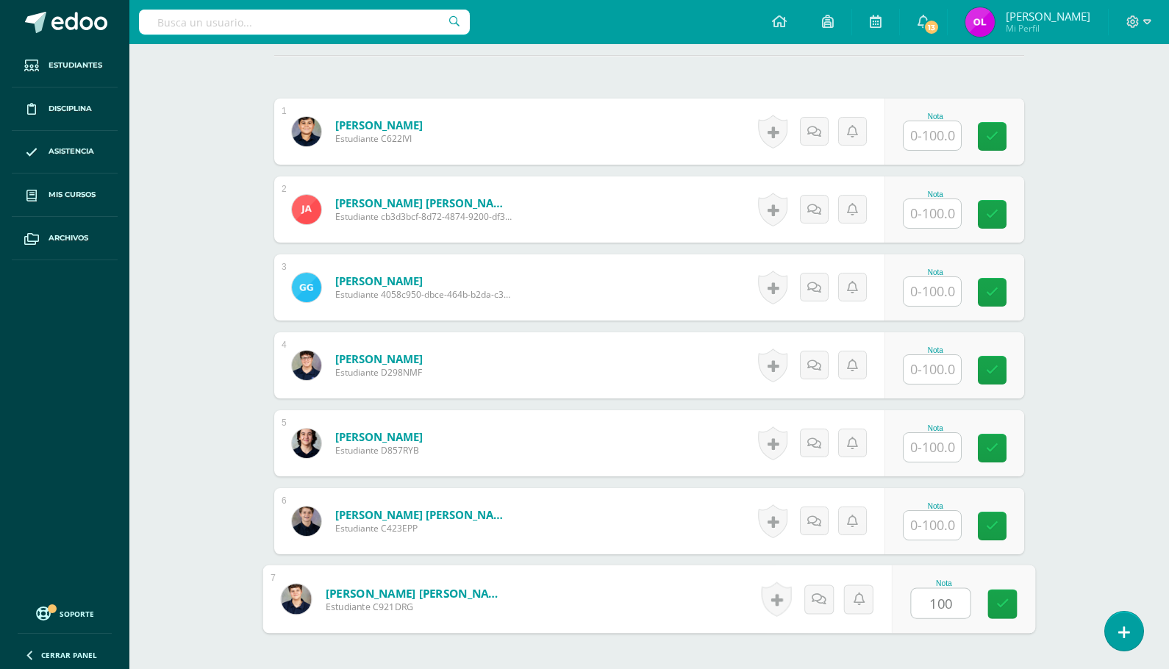
type input "100"
click at [939, 289] on input "text" at bounding box center [931, 291] width 57 height 29
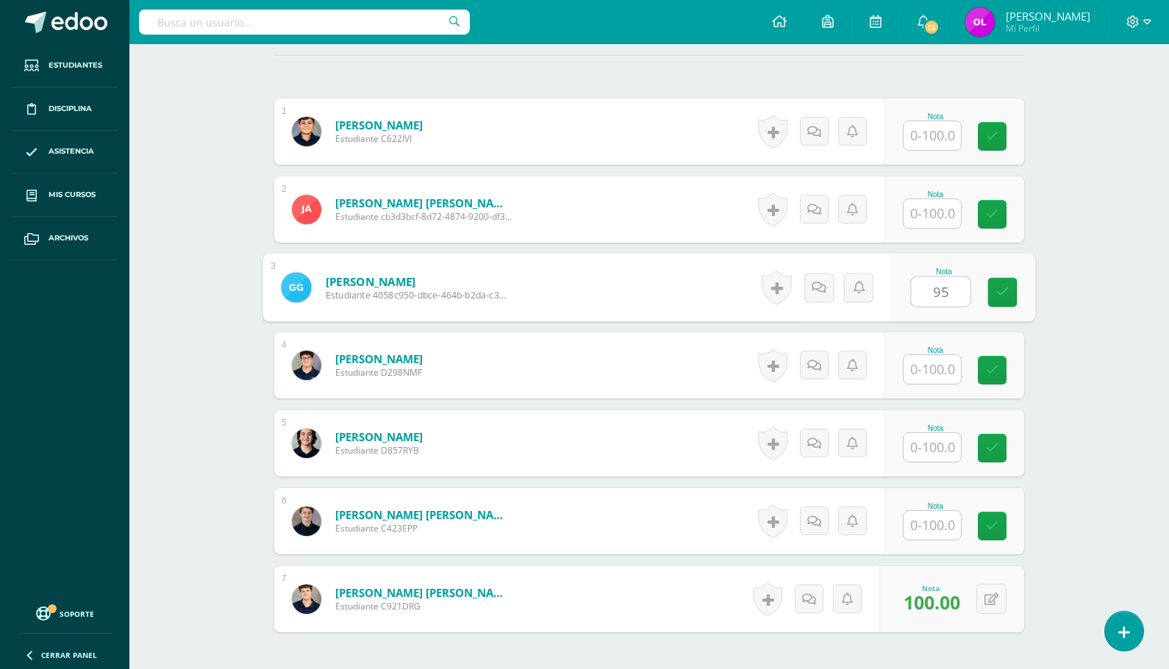
type input "95"
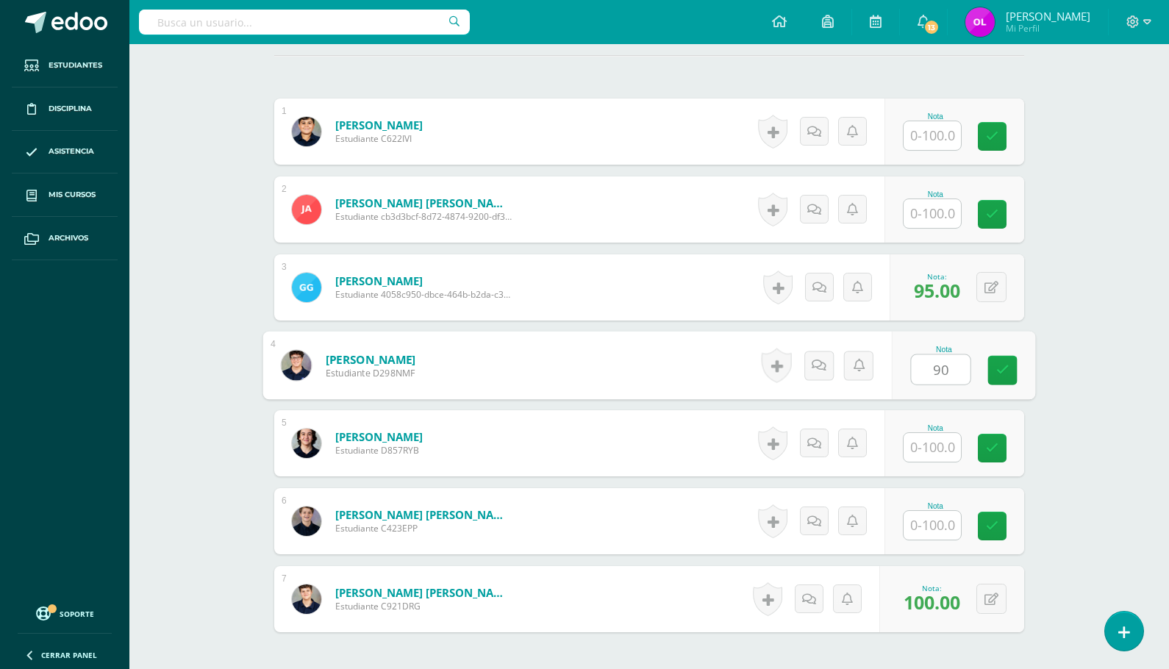
type input "90"
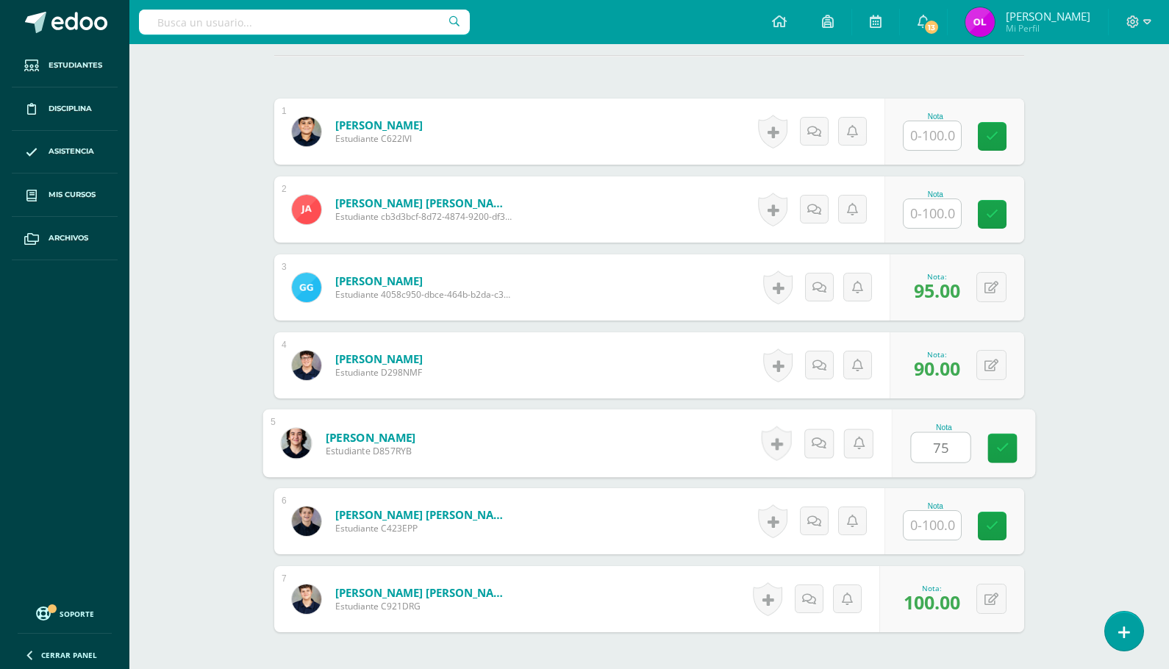
type input "75"
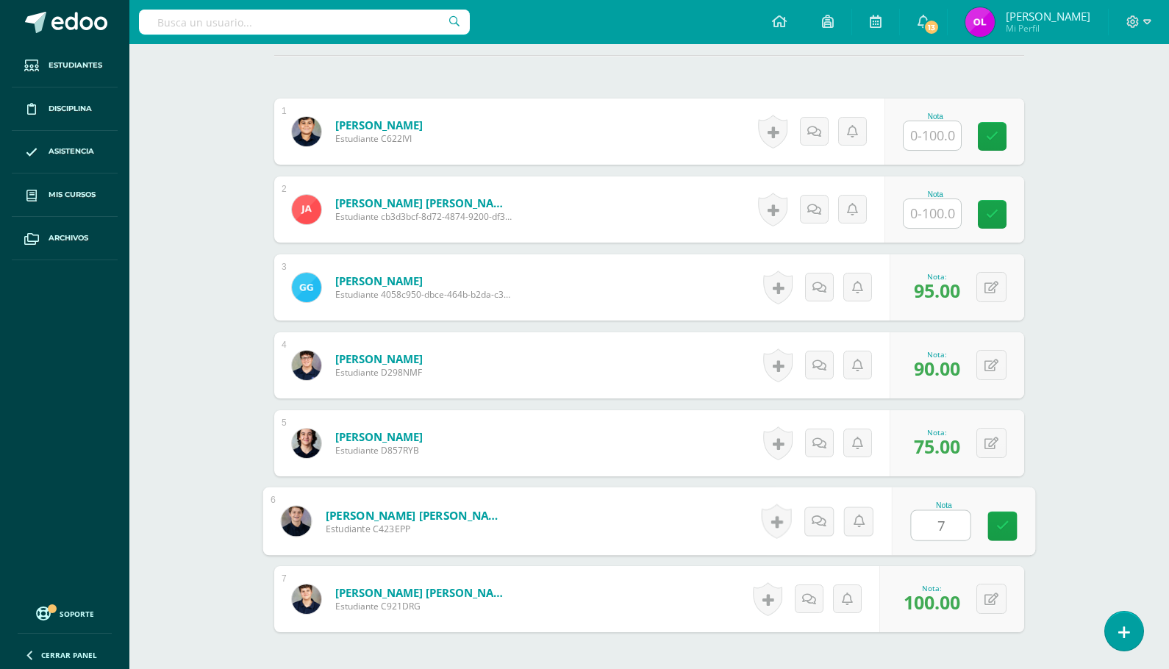
type input "75"
click at [939, 212] on input "text" at bounding box center [931, 213] width 57 height 29
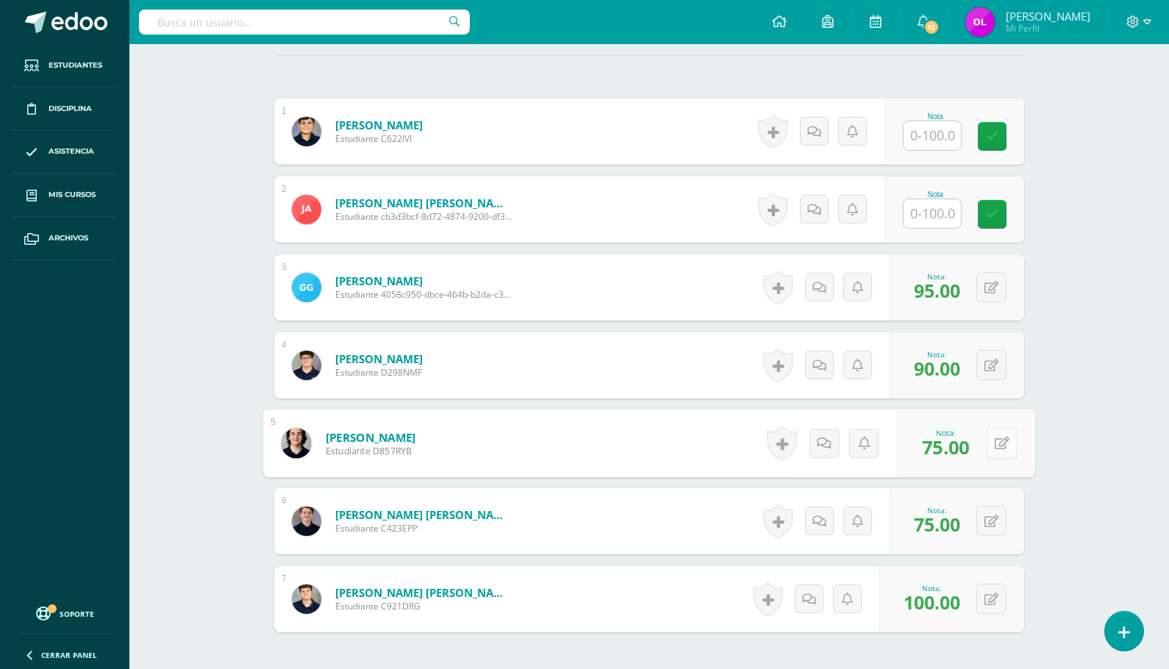
click at [990, 441] on button at bounding box center [1001, 443] width 31 height 31
type input "80"
click at [1003, 523] on icon at bounding box center [1002, 521] width 15 height 12
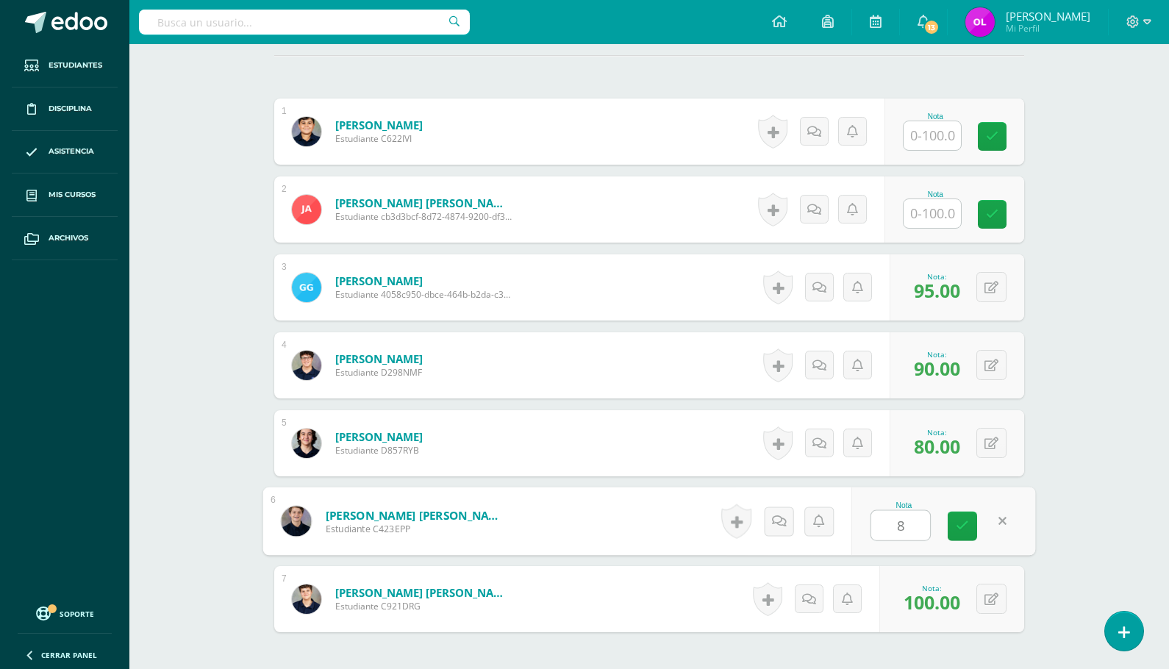
type input "80"
click at [931, 212] on input "text" at bounding box center [931, 213] width 57 height 29
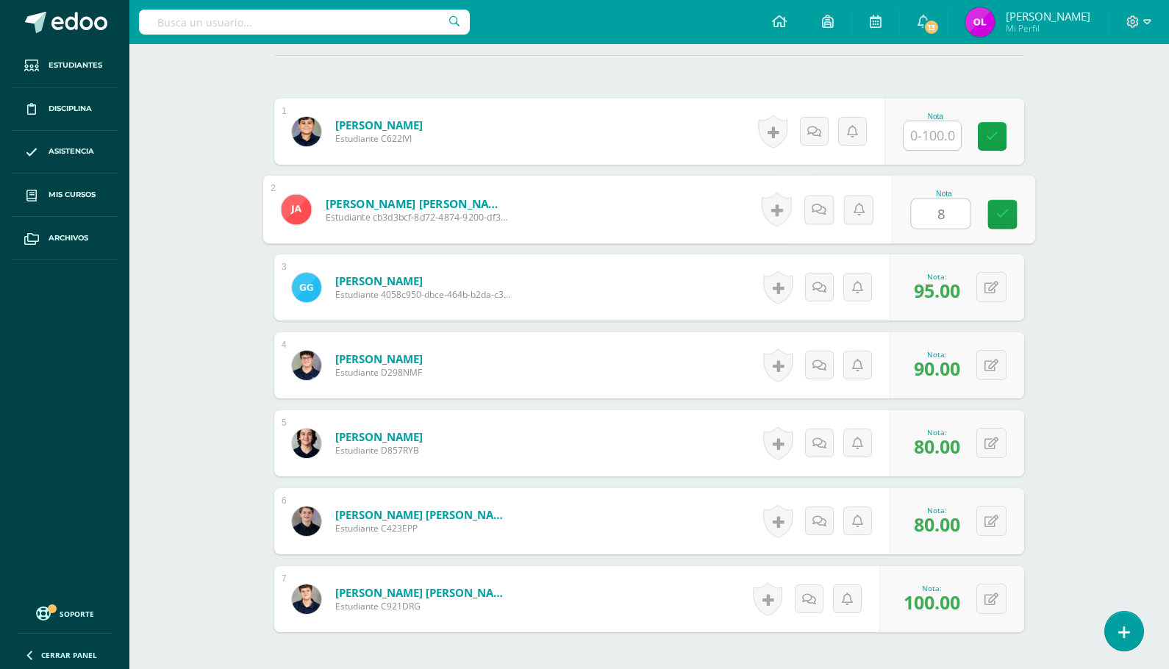
type input "80"
click at [992, 134] on icon at bounding box center [992, 136] width 12 height 12
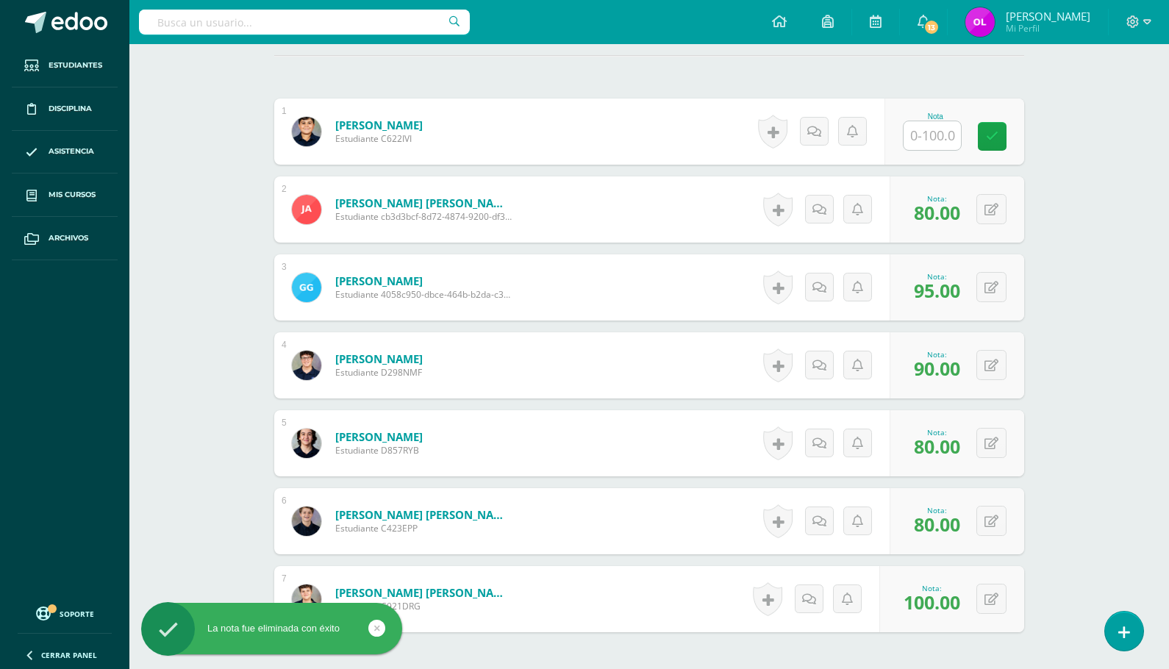
click at [937, 135] on input "text" at bounding box center [931, 135] width 57 height 29
type input "90"
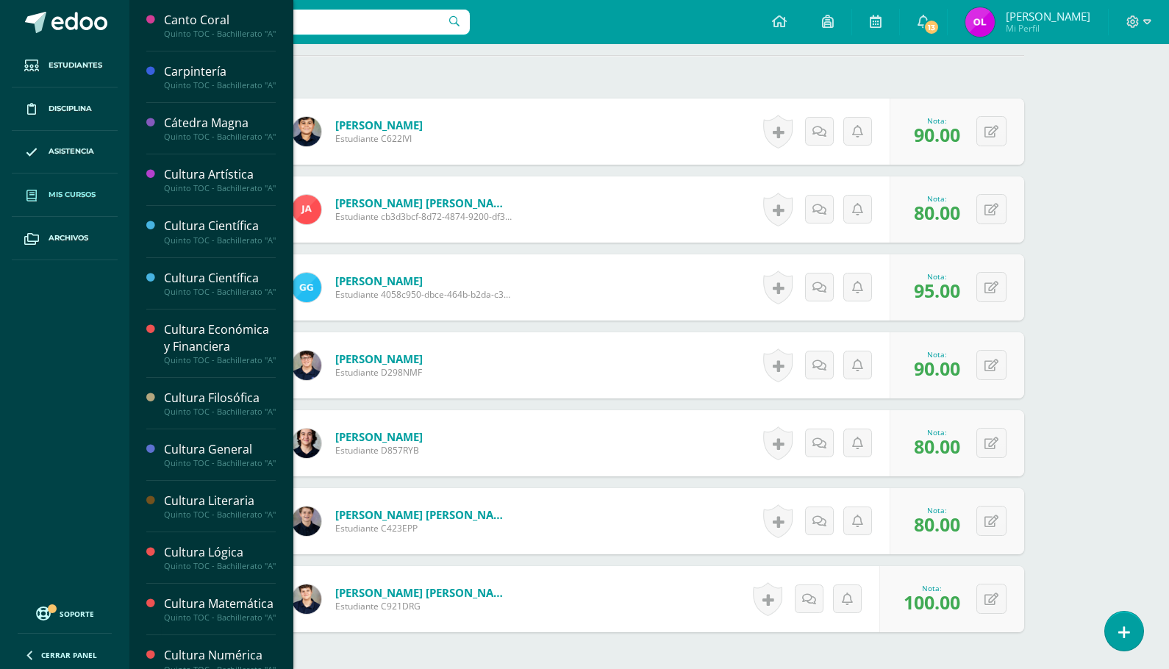
click at [97, 197] on link "Mis cursos" at bounding box center [65, 194] width 106 height 43
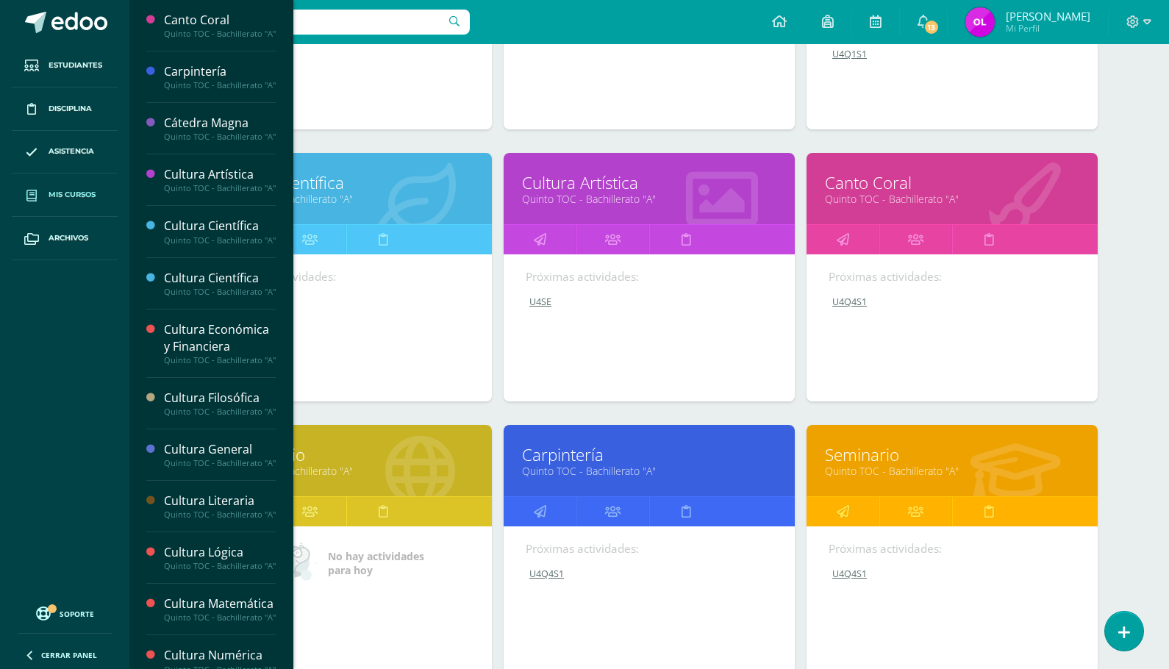
scroll to position [1211, 0]
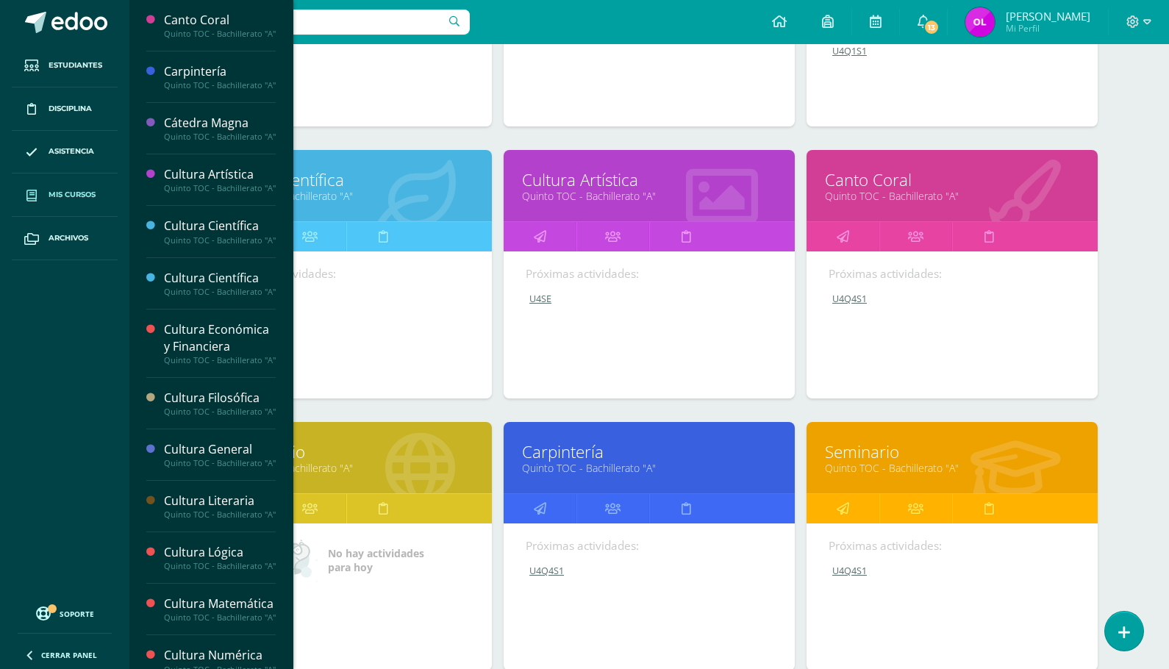
click at [603, 186] on link "Cultura Artística" at bounding box center [649, 179] width 254 height 23
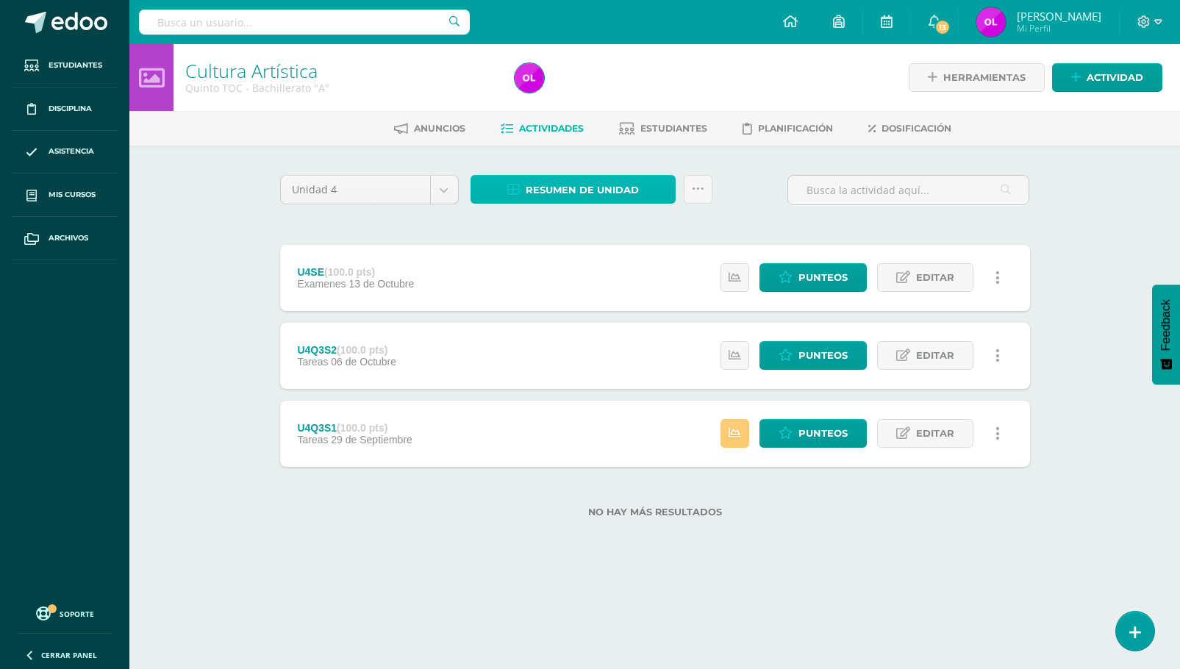
click at [590, 190] on span "Resumen de unidad" at bounding box center [582, 189] width 113 height 27
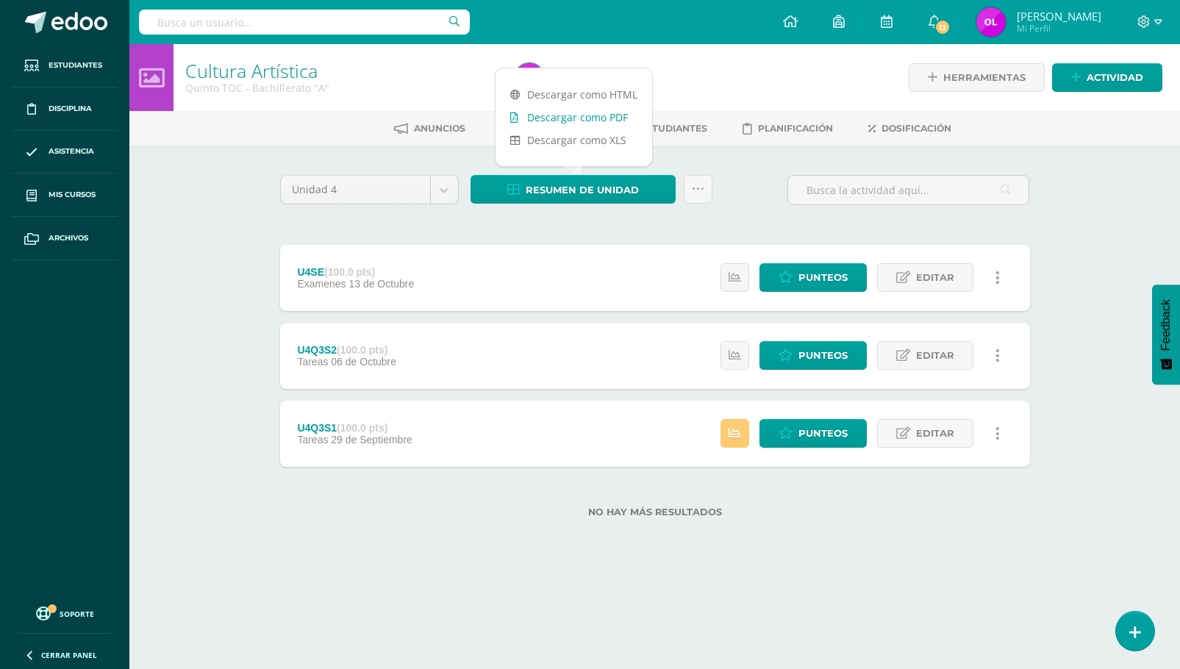
click at [578, 121] on link "Descargar como PDF" at bounding box center [573, 117] width 157 height 23
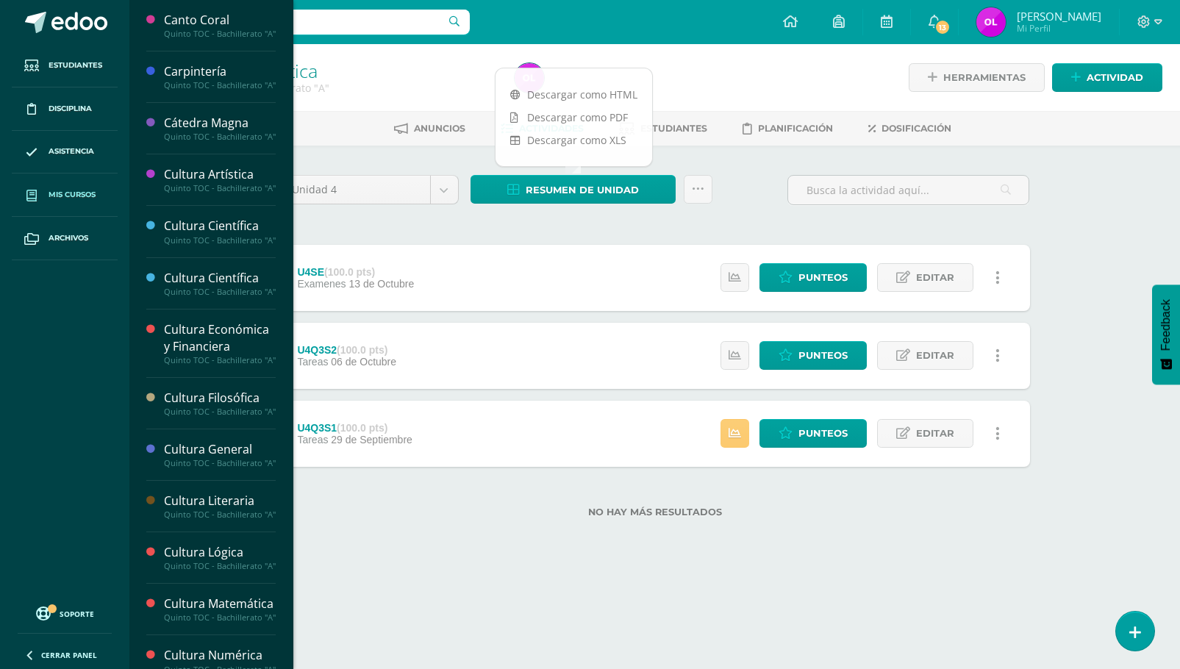
click at [73, 197] on span "Mis cursos" at bounding box center [72, 195] width 47 height 12
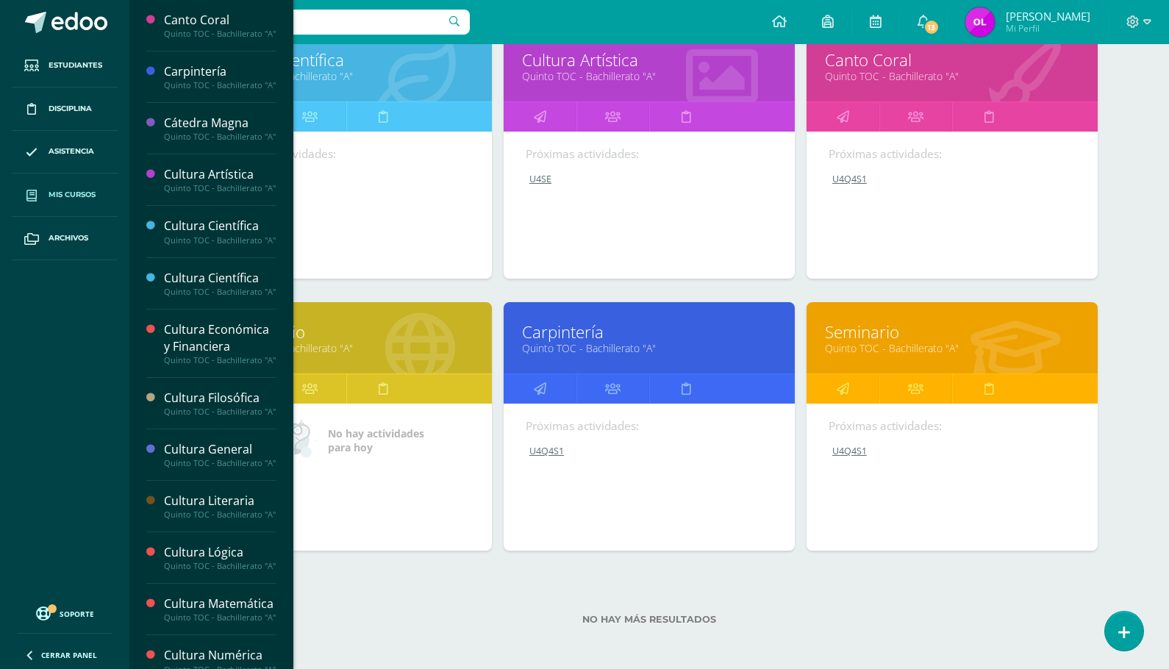
scroll to position [1334, 0]
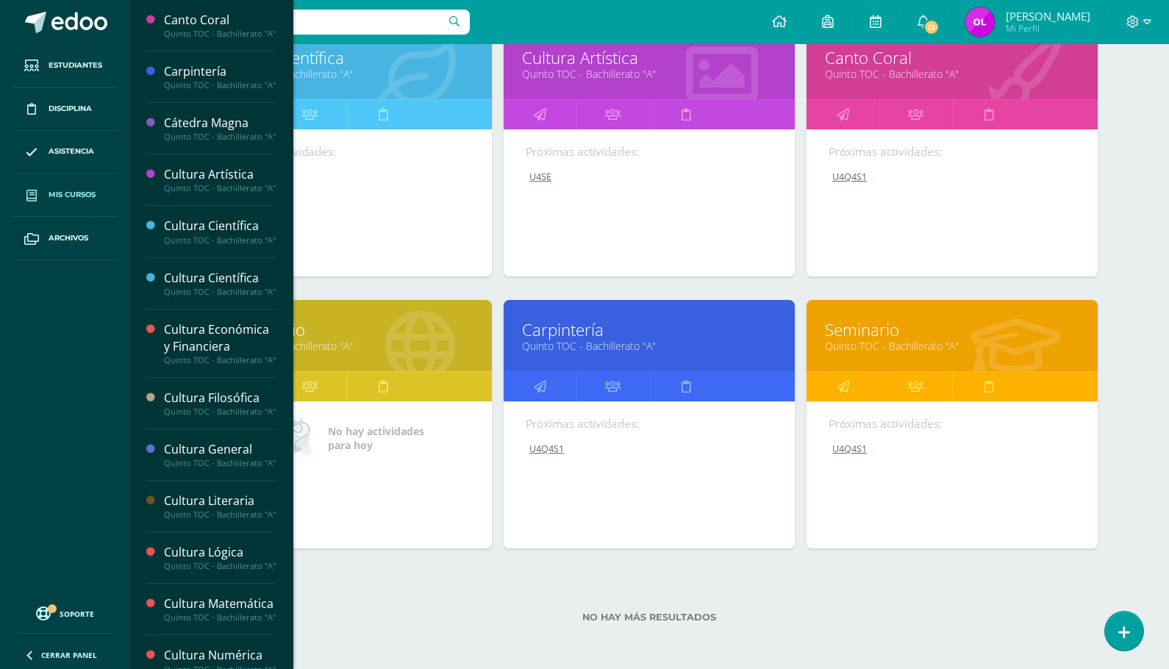
click at [859, 60] on link "Canto Coral" at bounding box center [952, 57] width 254 height 23
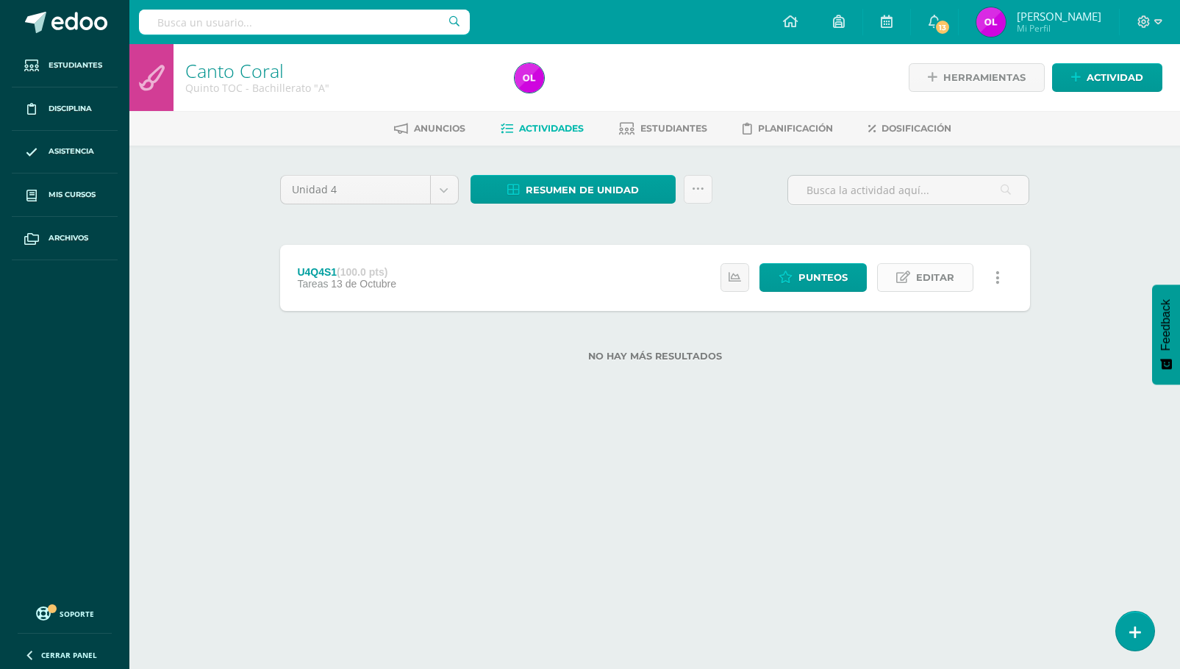
click at [924, 279] on span "Editar" at bounding box center [935, 277] width 38 height 27
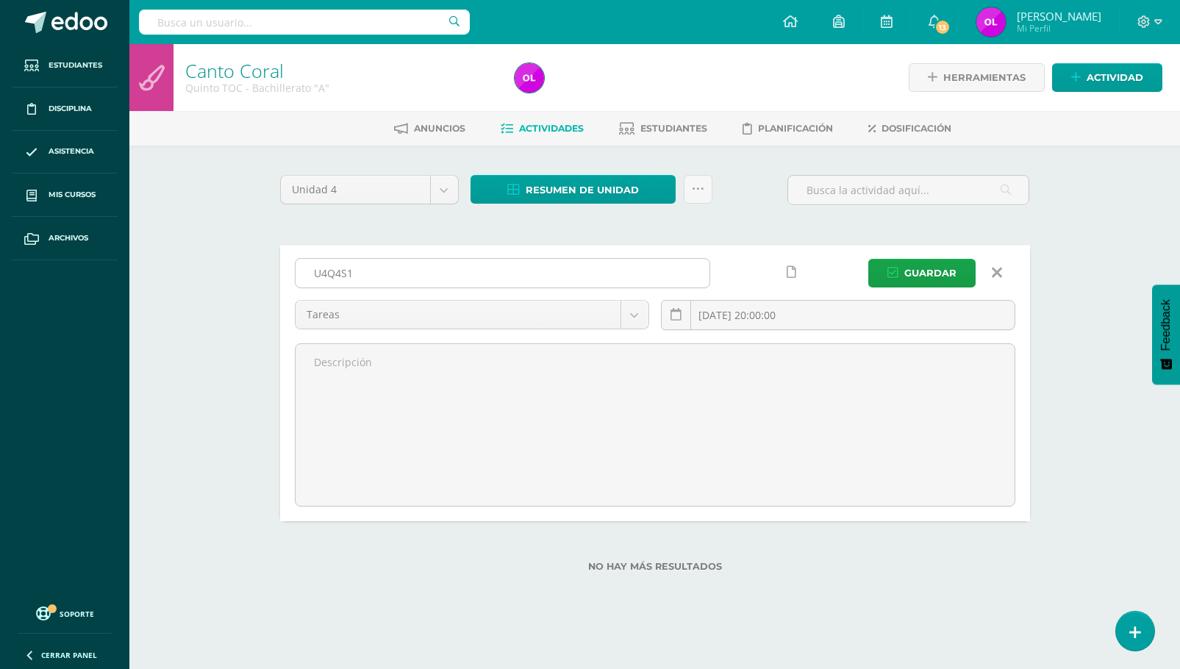
drag, startPoint x: 384, startPoint y: 278, endPoint x: 296, endPoint y: 275, distance: 89.0
click at [296, 275] on input "U4Q4S1" at bounding box center [503, 273] width 414 height 29
type input "U4SE"
click at [921, 274] on span "Guardar" at bounding box center [930, 272] width 52 height 27
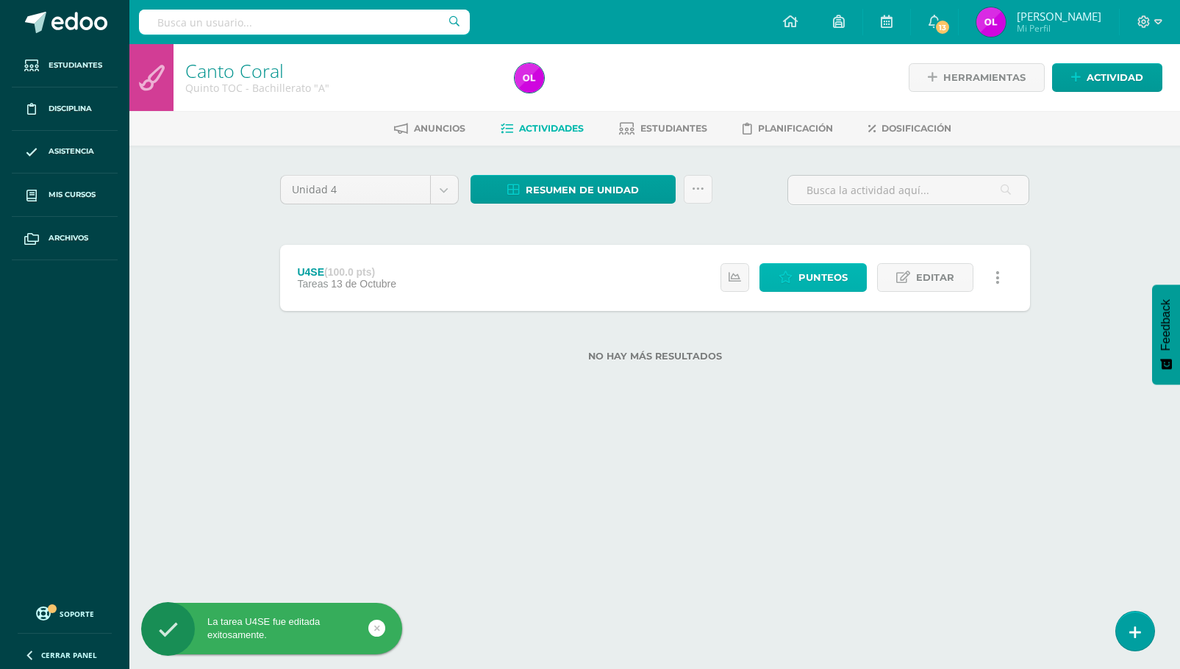
click at [822, 276] on span "Punteos" at bounding box center [822, 277] width 49 height 27
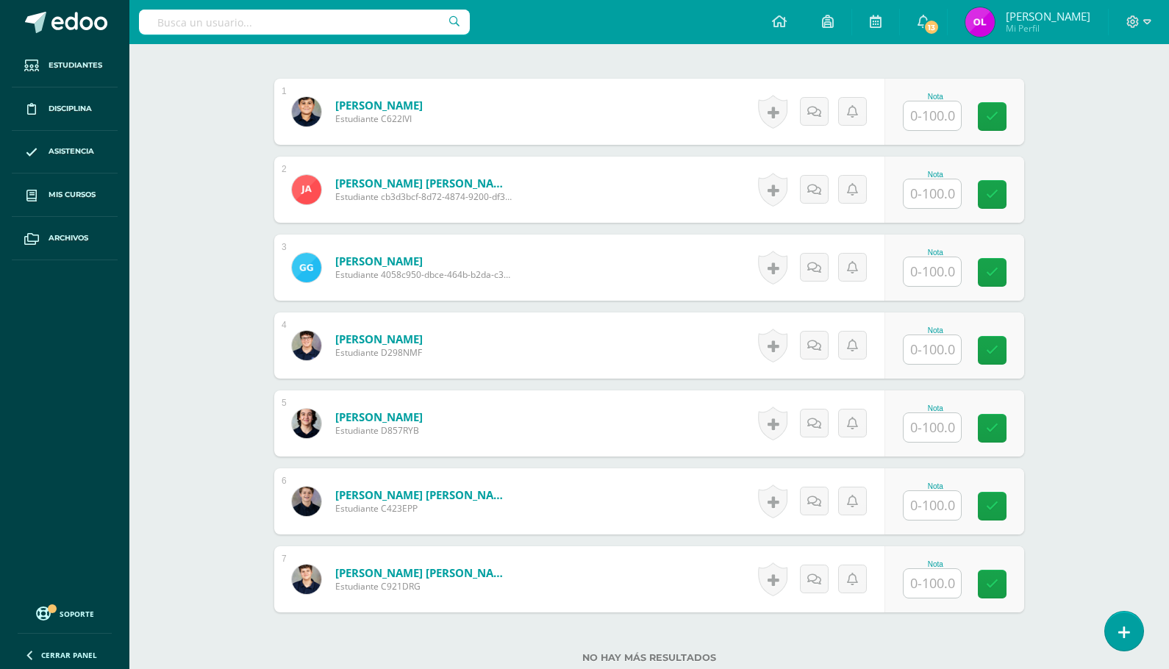
scroll to position [434, 0]
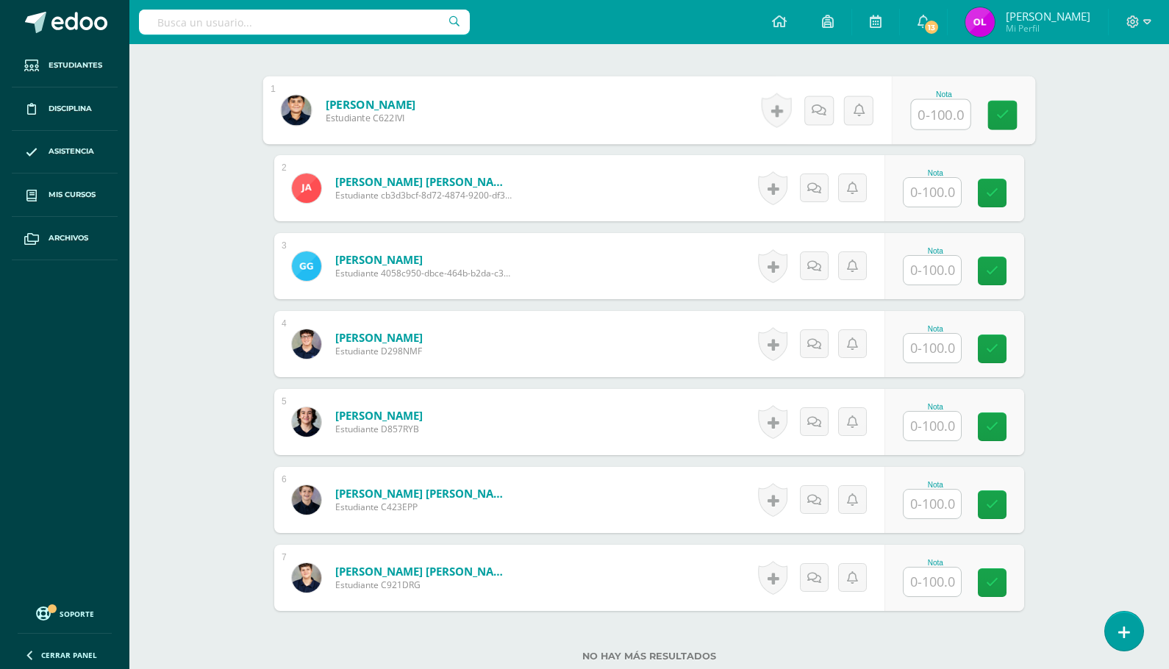
click at [928, 118] on input "text" at bounding box center [941, 114] width 59 height 29
click at [943, 118] on input "text" at bounding box center [941, 114] width 59 height 29
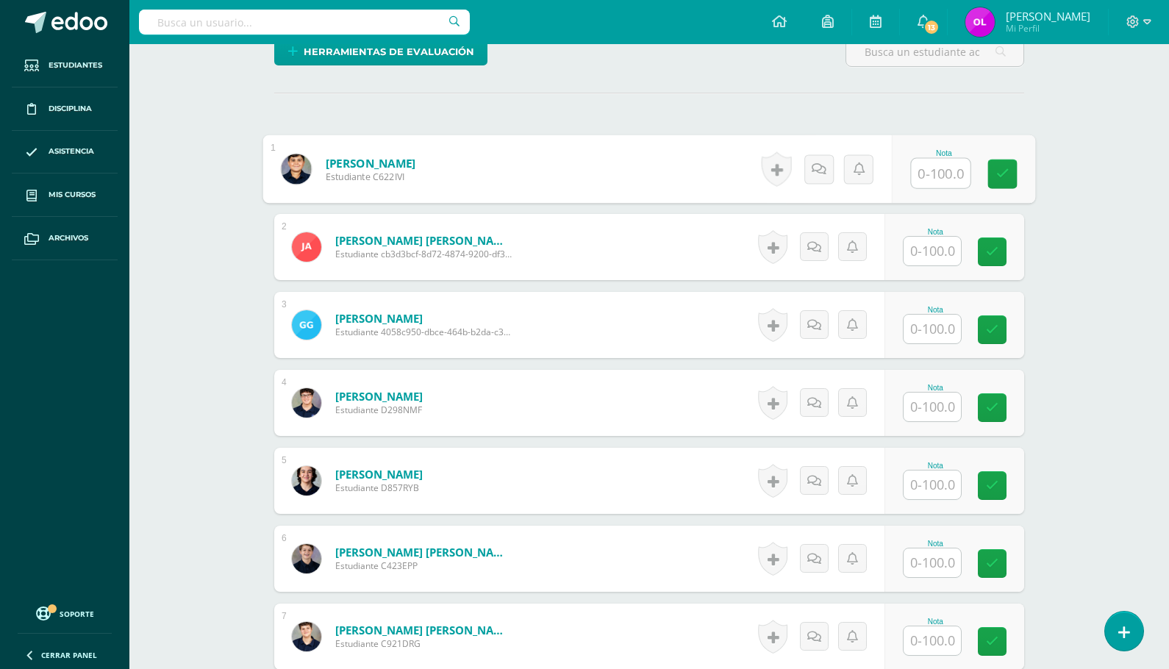
scroll to position [379, 0]
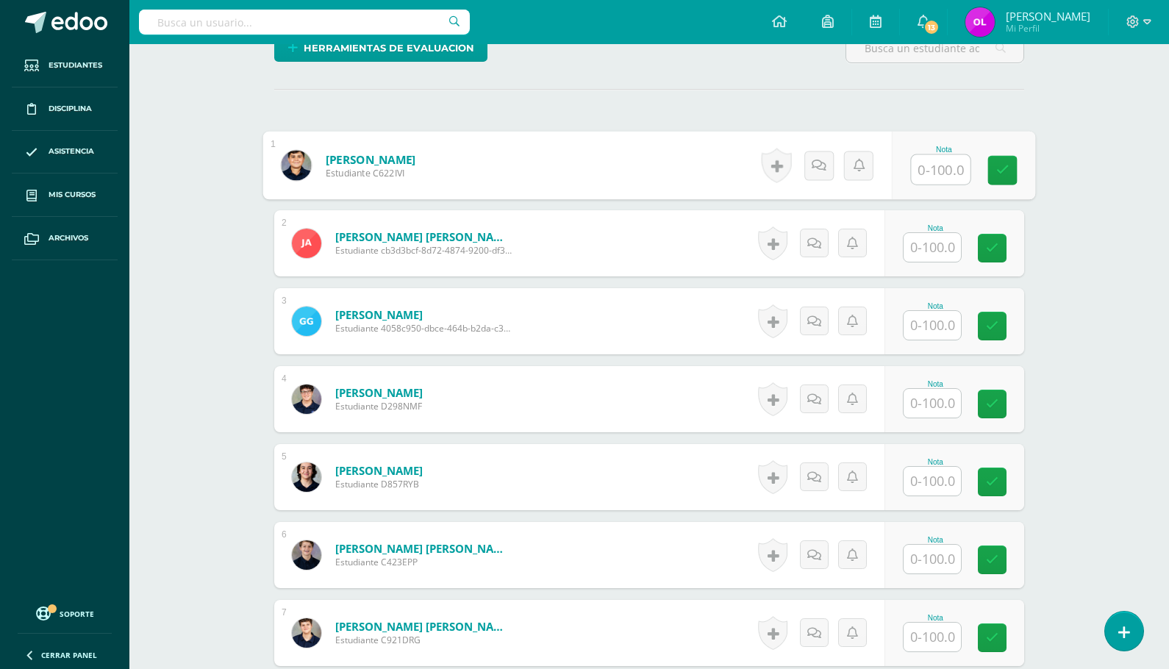
click at [923, 170] on input "text" at bounding box center [941, 169] width 59 height 29
type input "90"
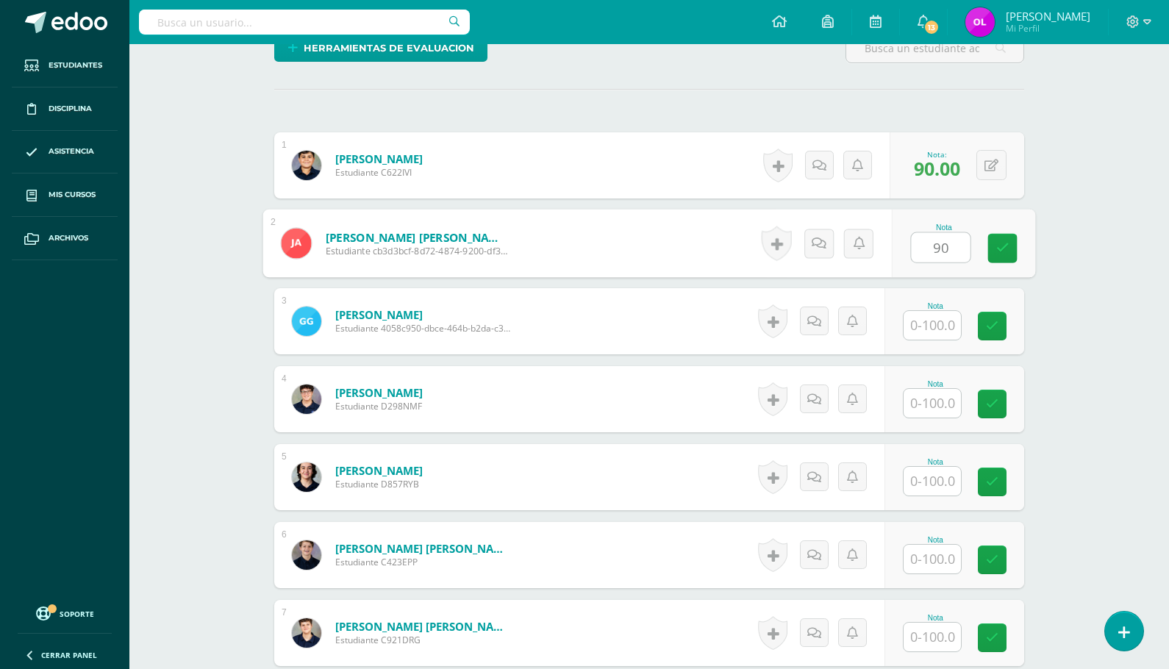
type input "90"
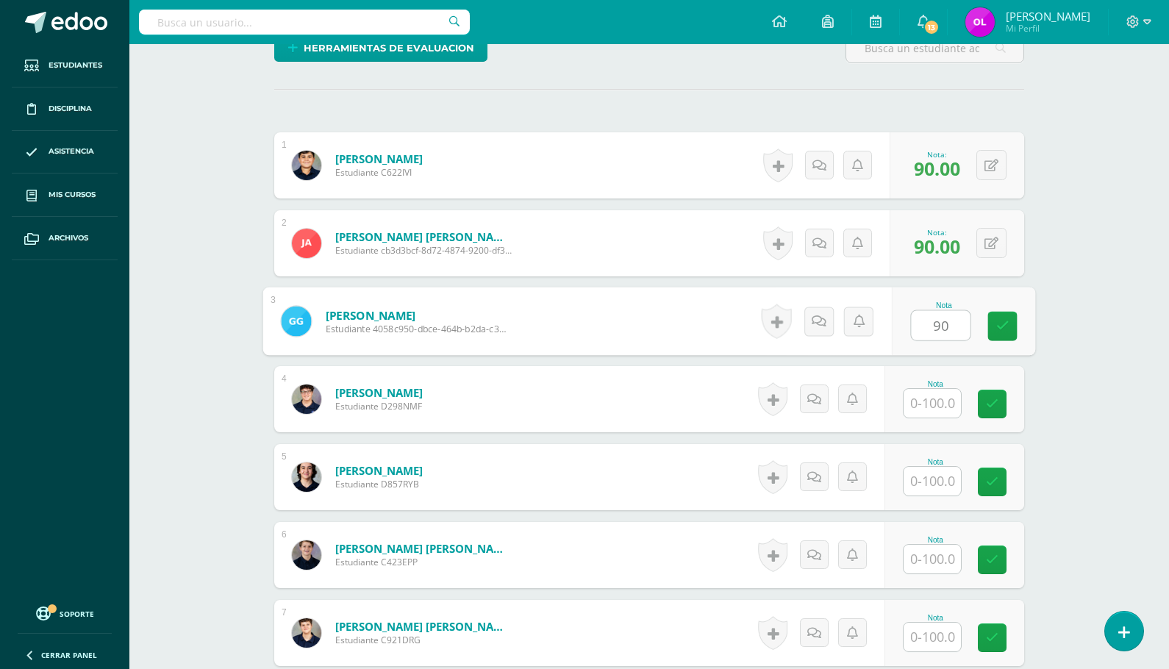
type input "90"
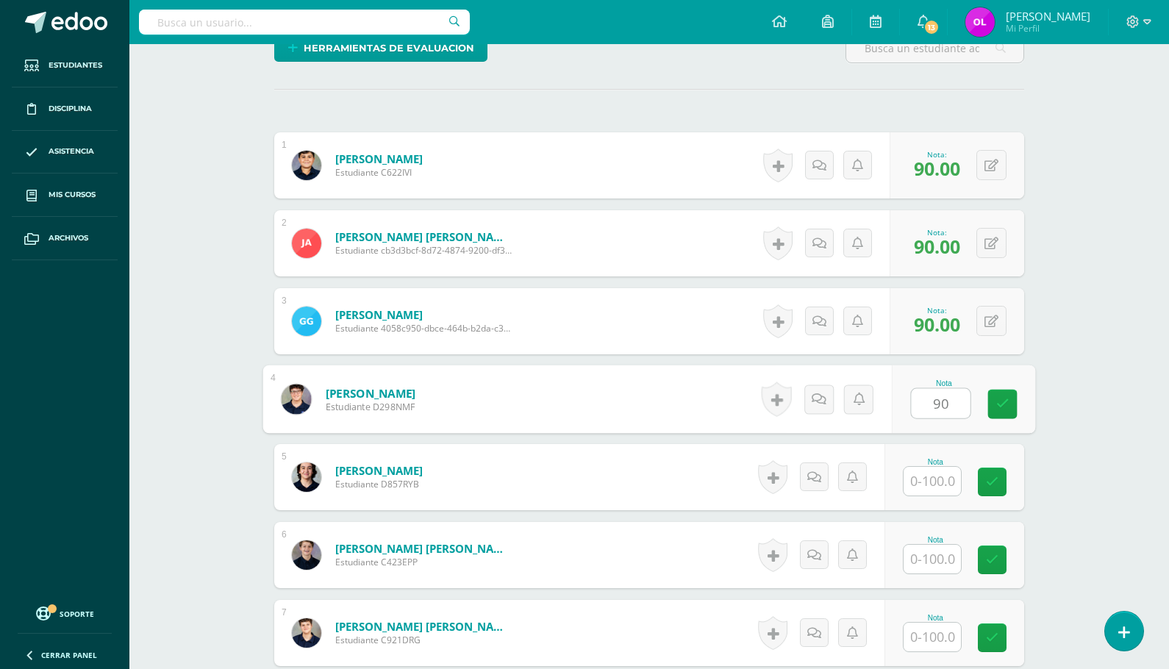
type input "90"
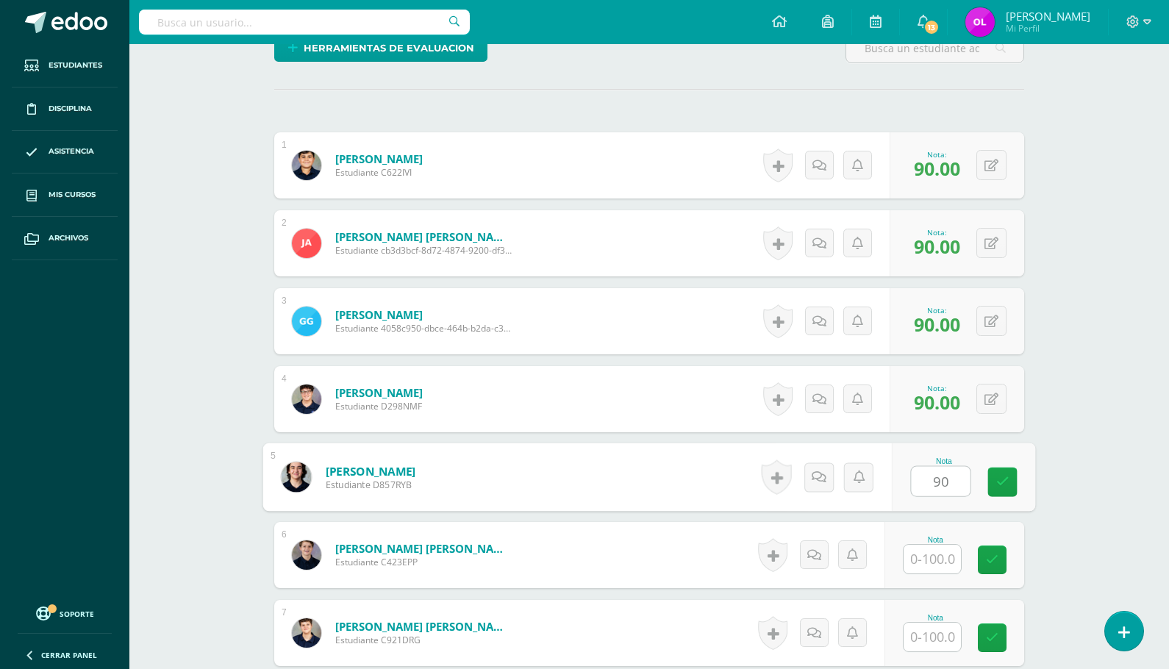
type input "90"
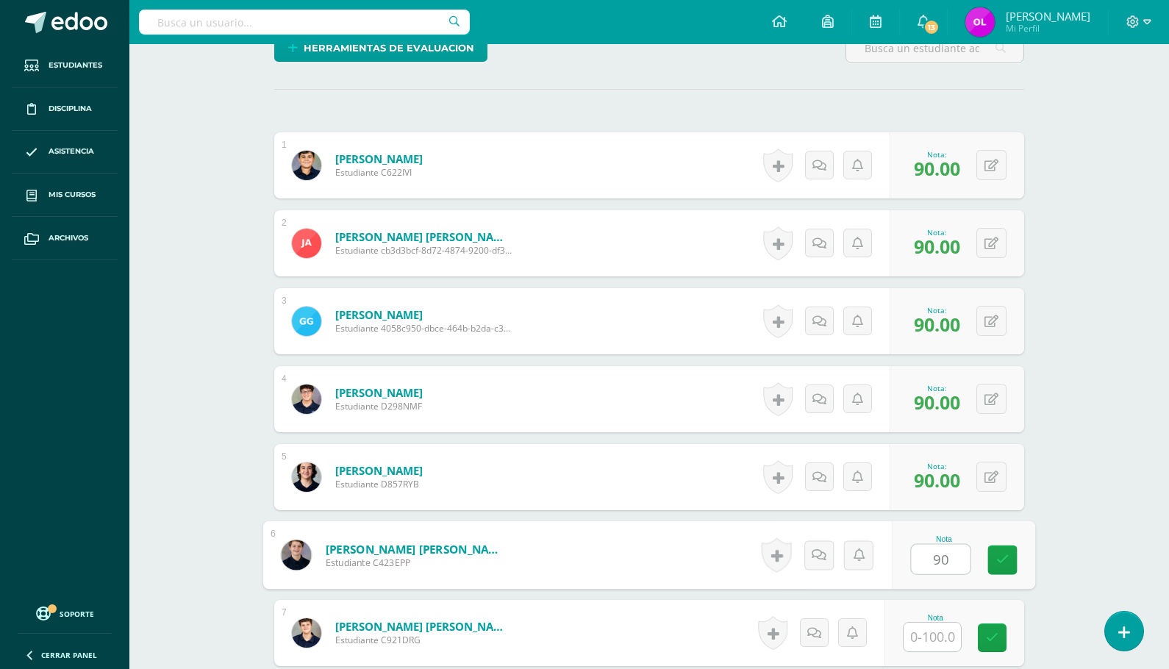
type input "90"
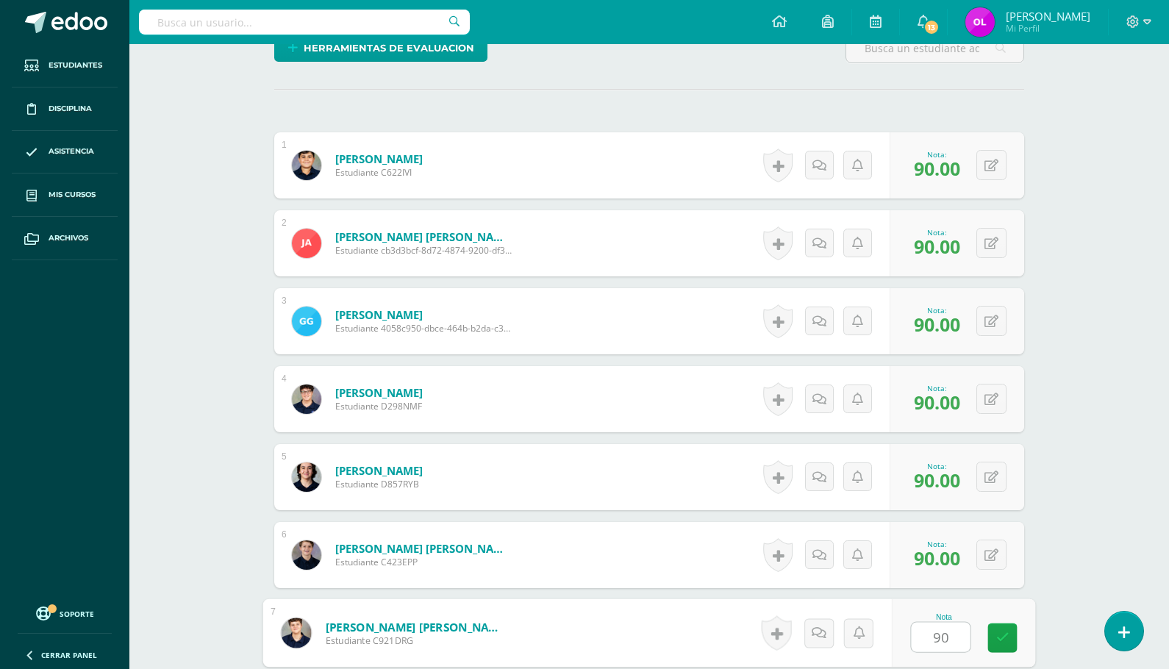
type input "90"
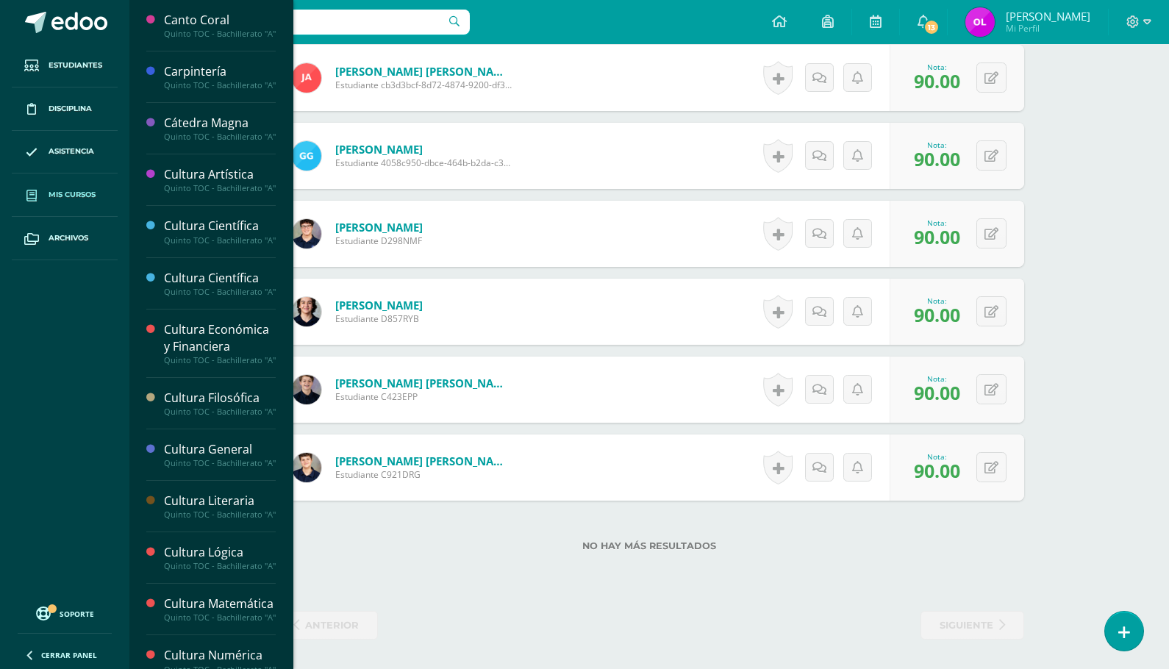
click at [63, 196] on span "Mis cursos" at bounding box center [72, 195] width 47 height 12
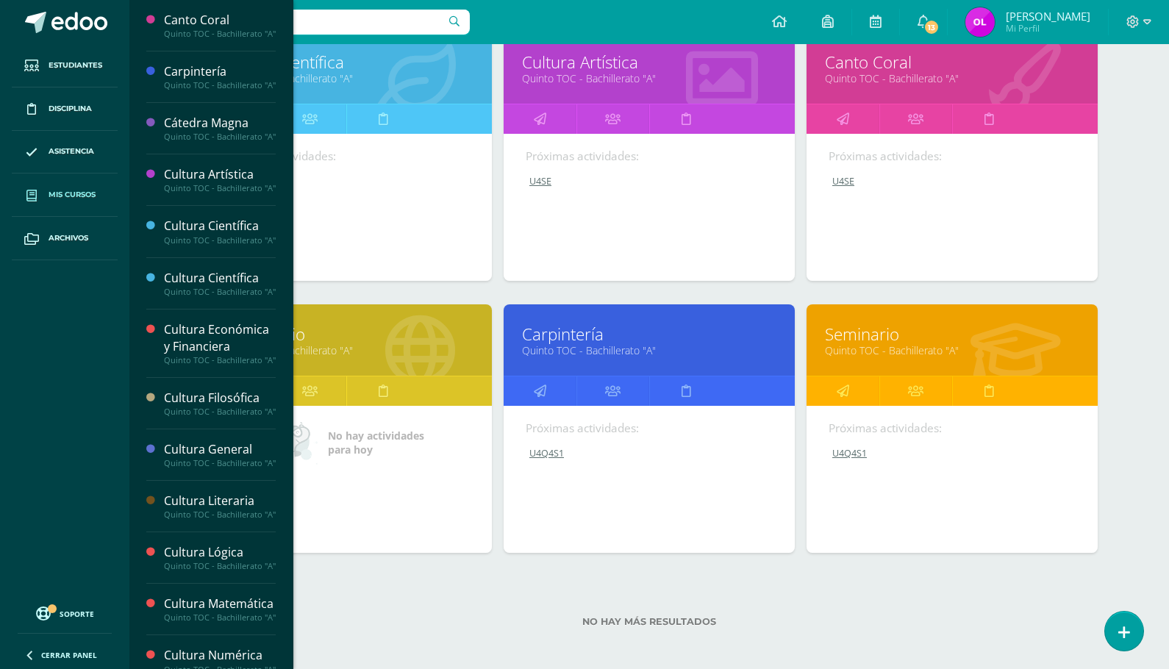
scroll to position [1334, 0]
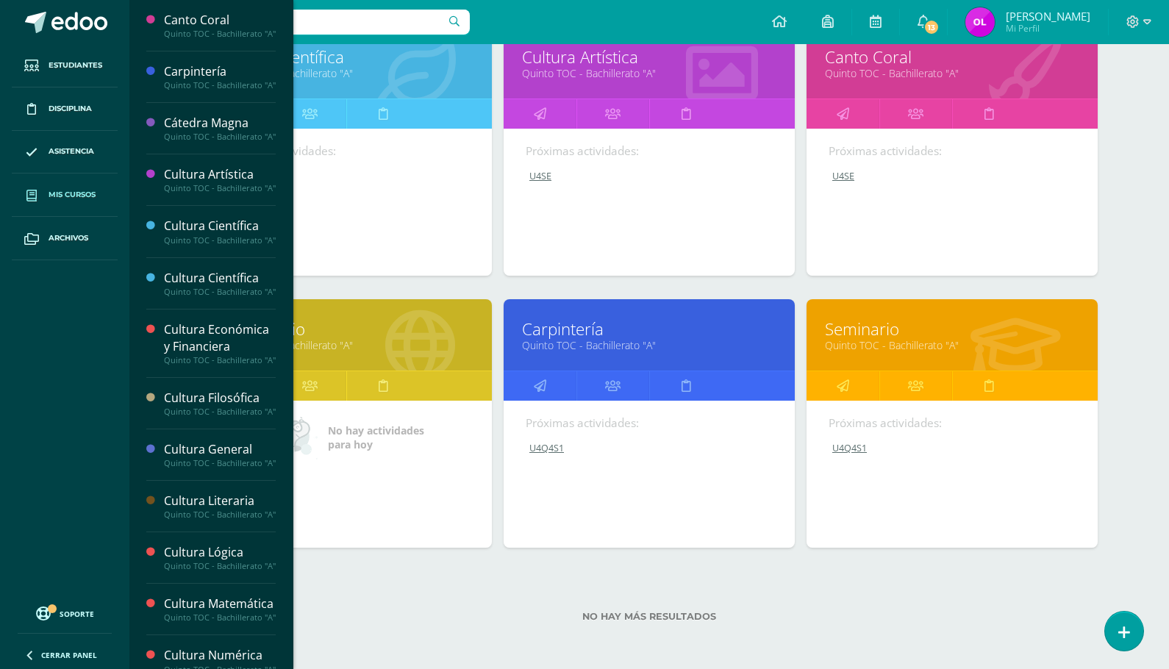
click at [332, 311] on div "Laboratorio Quinto TOC - Bachillerato "A"" at bounding box center [346, 334] width 291 height 71
click at [402, 330] on link "Laboratorio" at bounding box center [346, 329] width 254 height 23
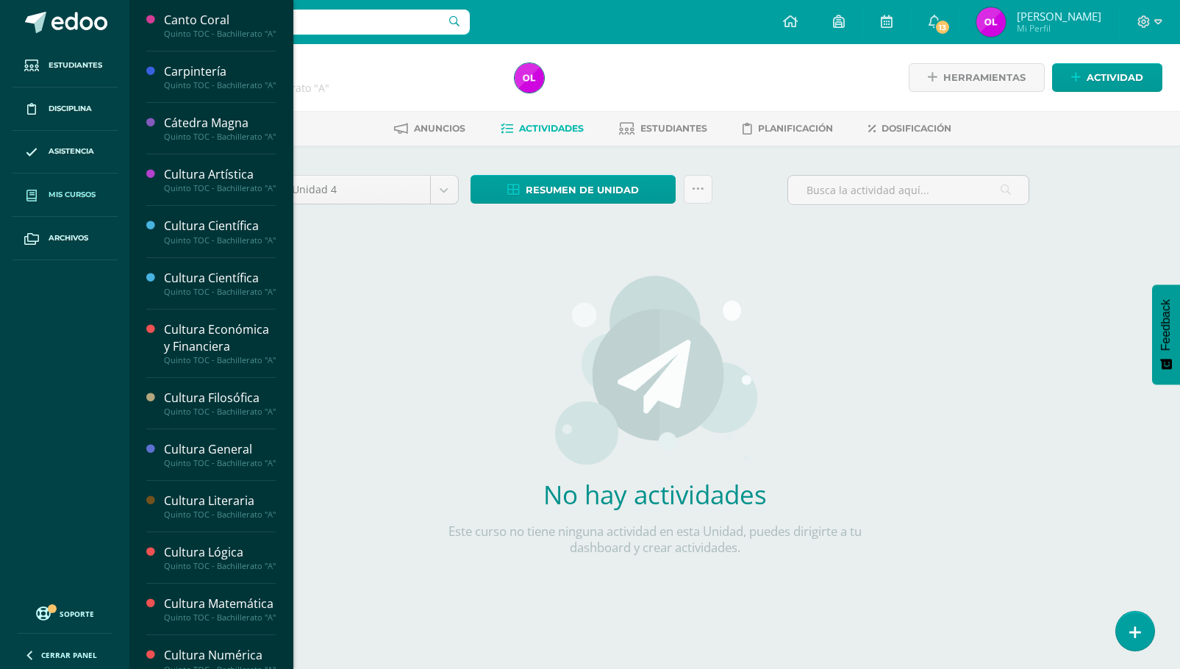
click at [89, 196] on span "Mis cursos" at bounding box center [72, 195] width 47 height 12
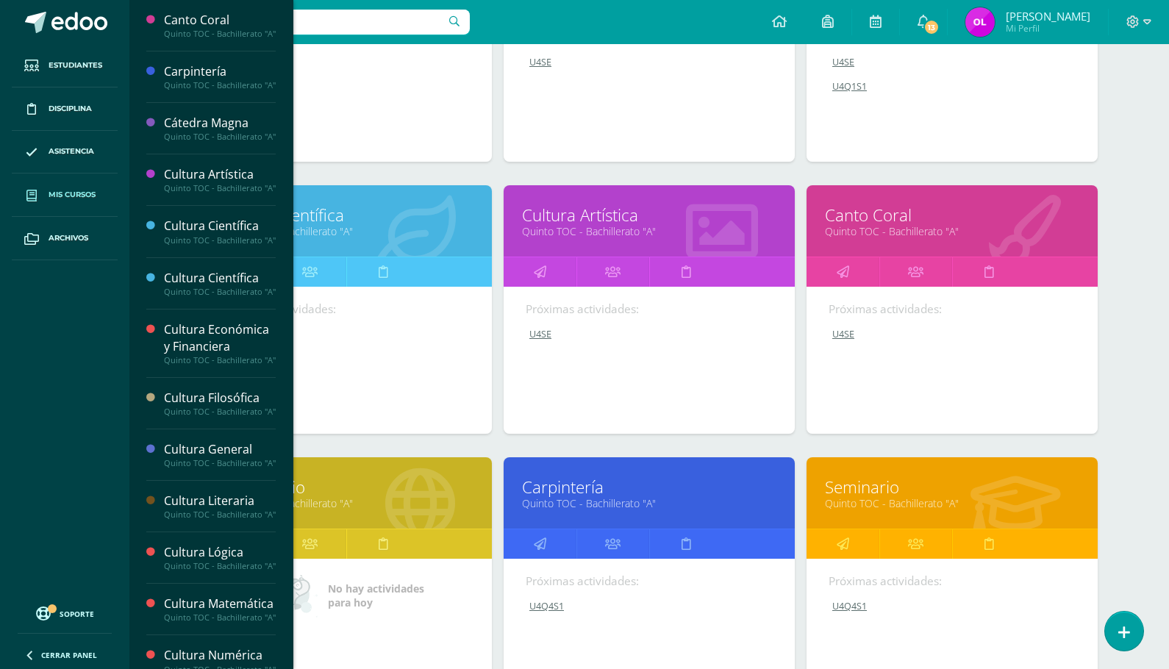
scroll to position [1329, 0]
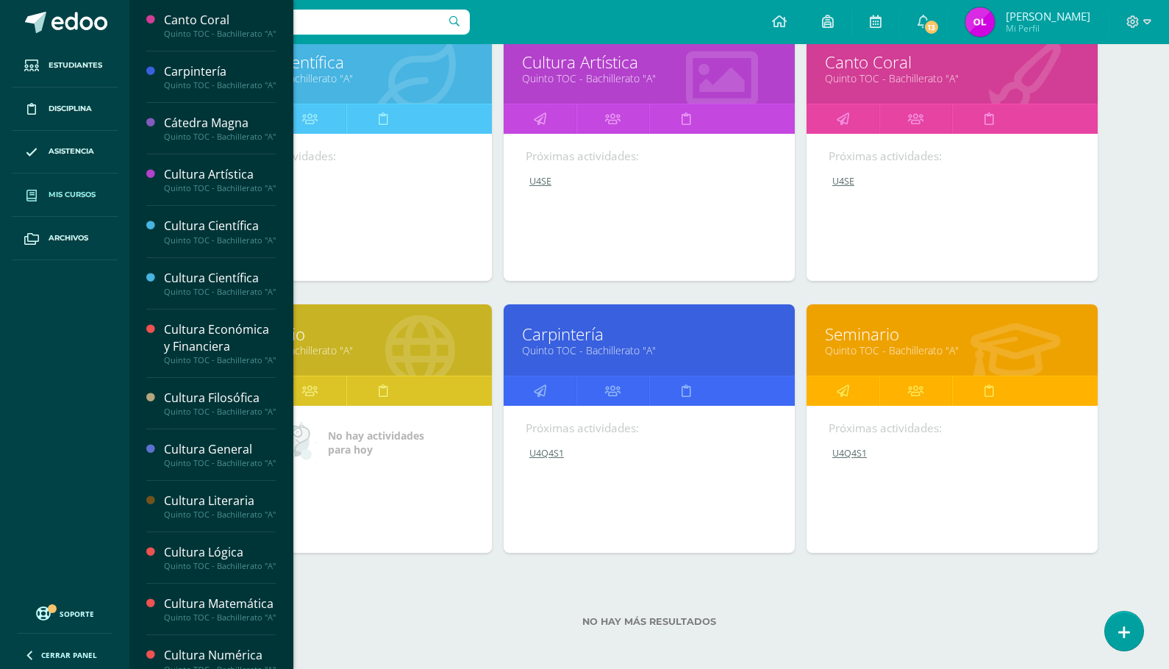
click at [579, 330] on link "Carpintería" at bounding box center [649, 334] width 254 height 23
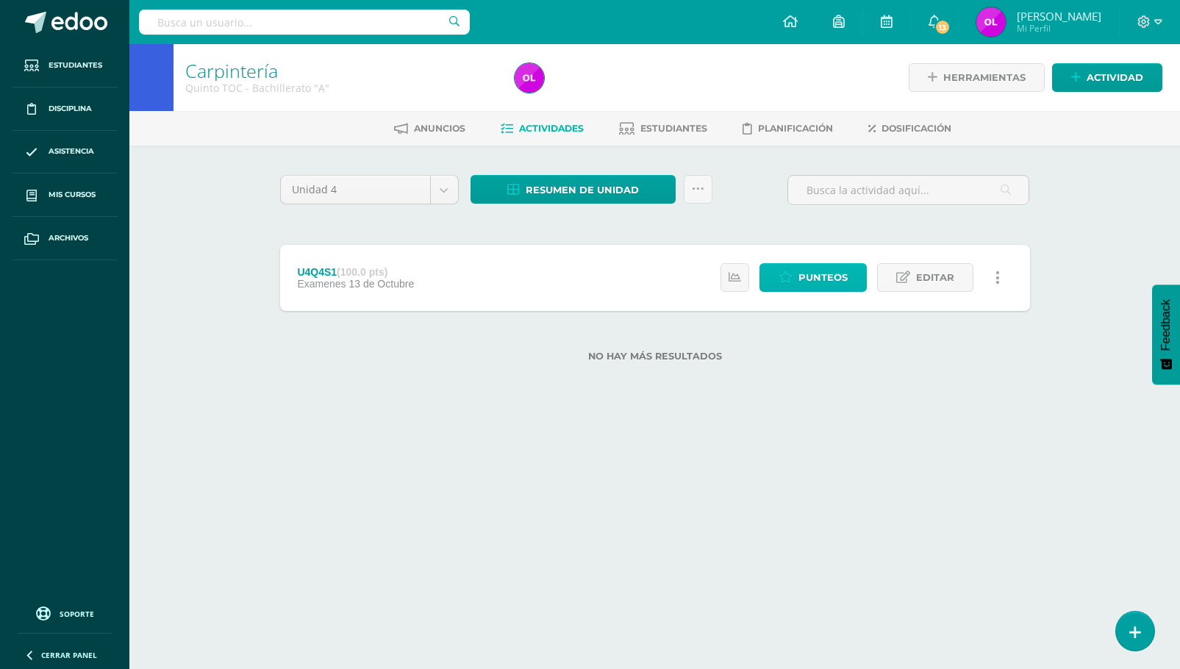
click at [826, 278] on span "Punteos" at bounding box center [822, 277] width 49 height 27
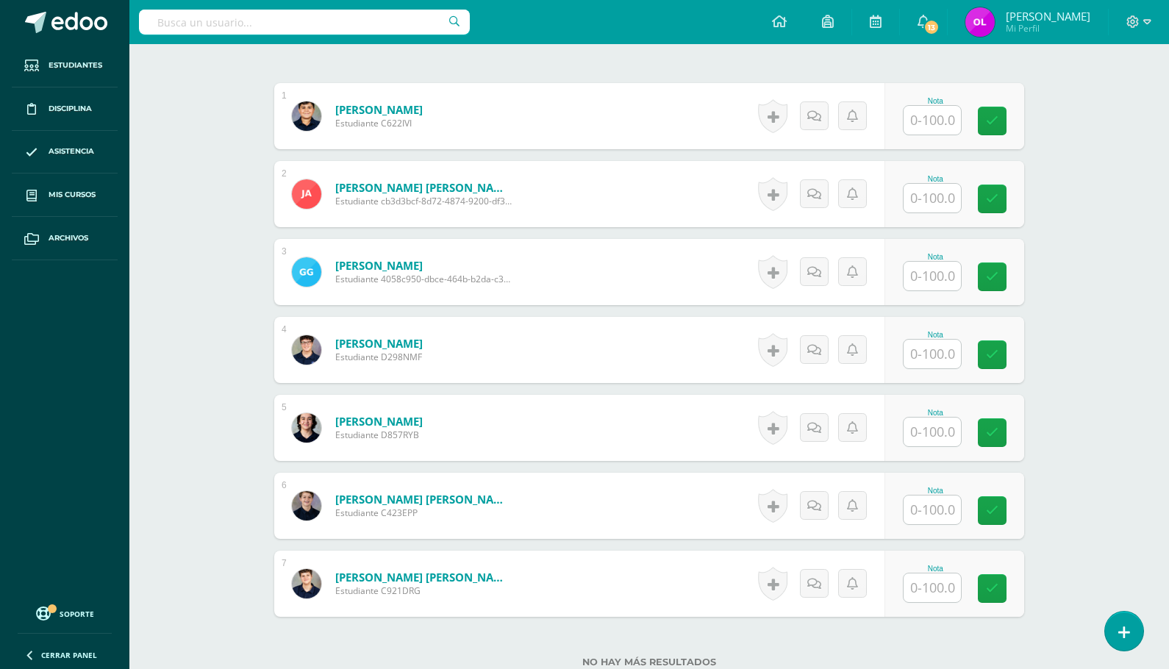
scroll to position [431, 0]
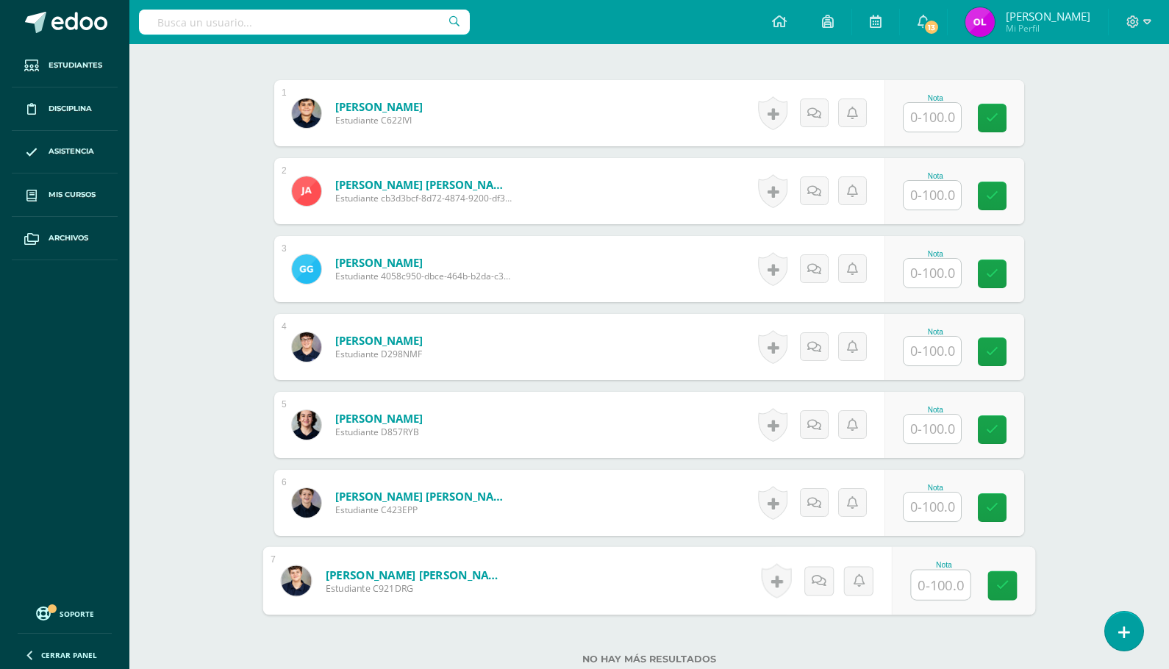
click at [929, 588] on input "text" at bounding box center [941, 584] width 59 height 29
type input "100"
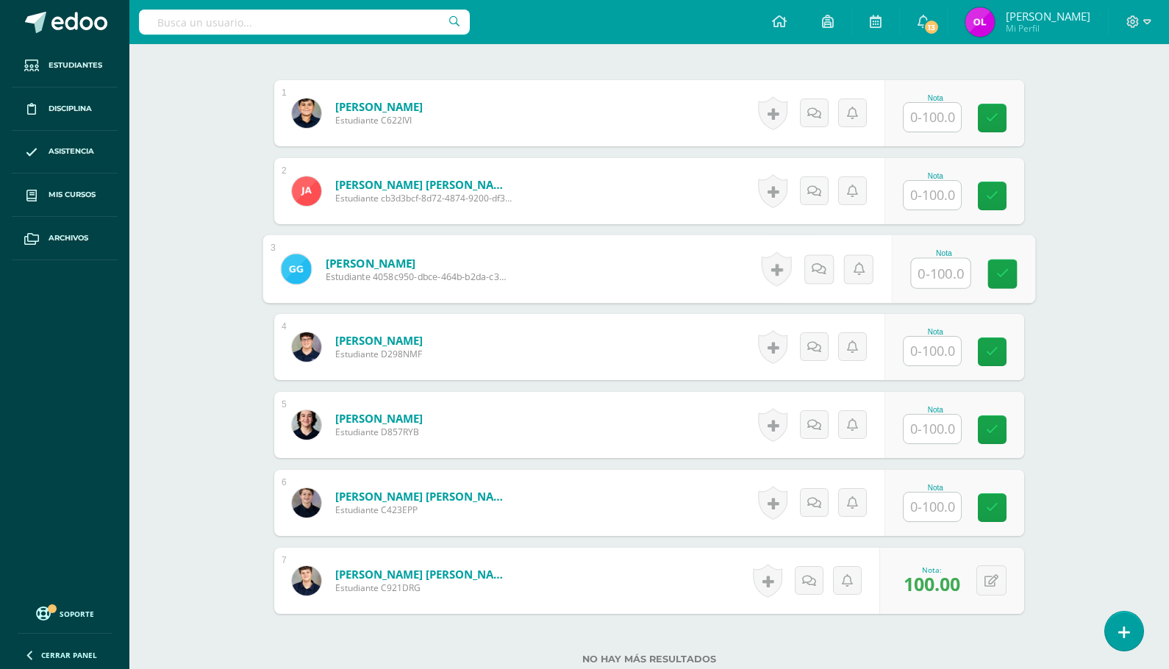
click at [937, 271] on input "text" at bounding box center [941, 273] width 59 height 29
type input "100"
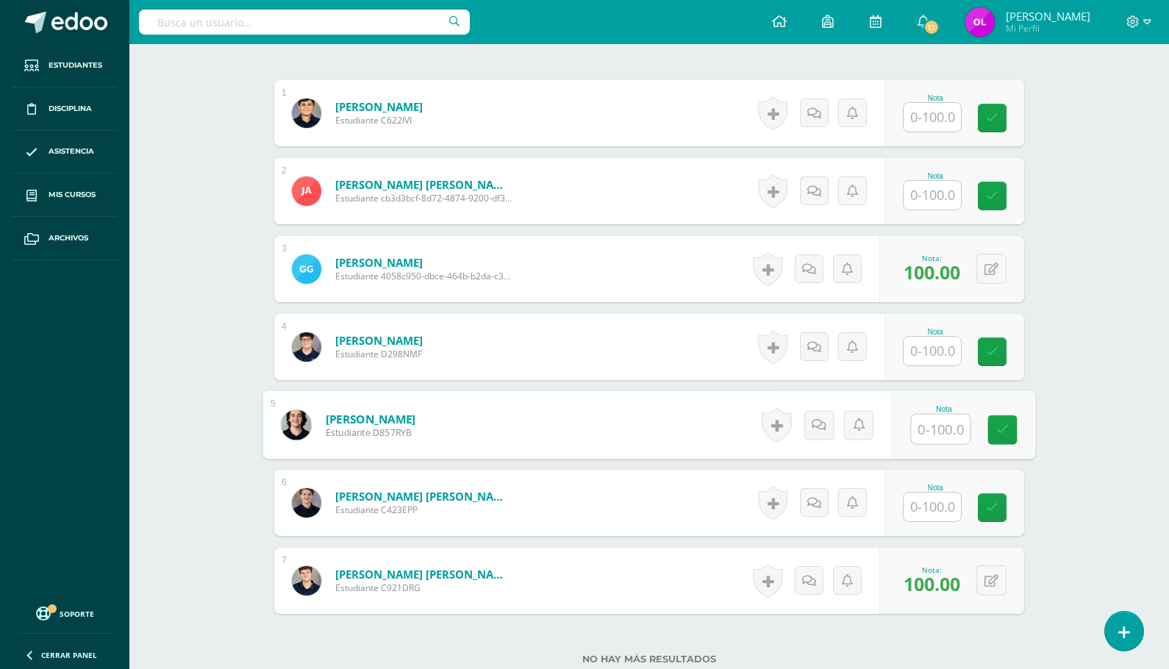
click at [933, 430] on input "text" at bounding box center [941, 429] width 59 height 29
type input "90"
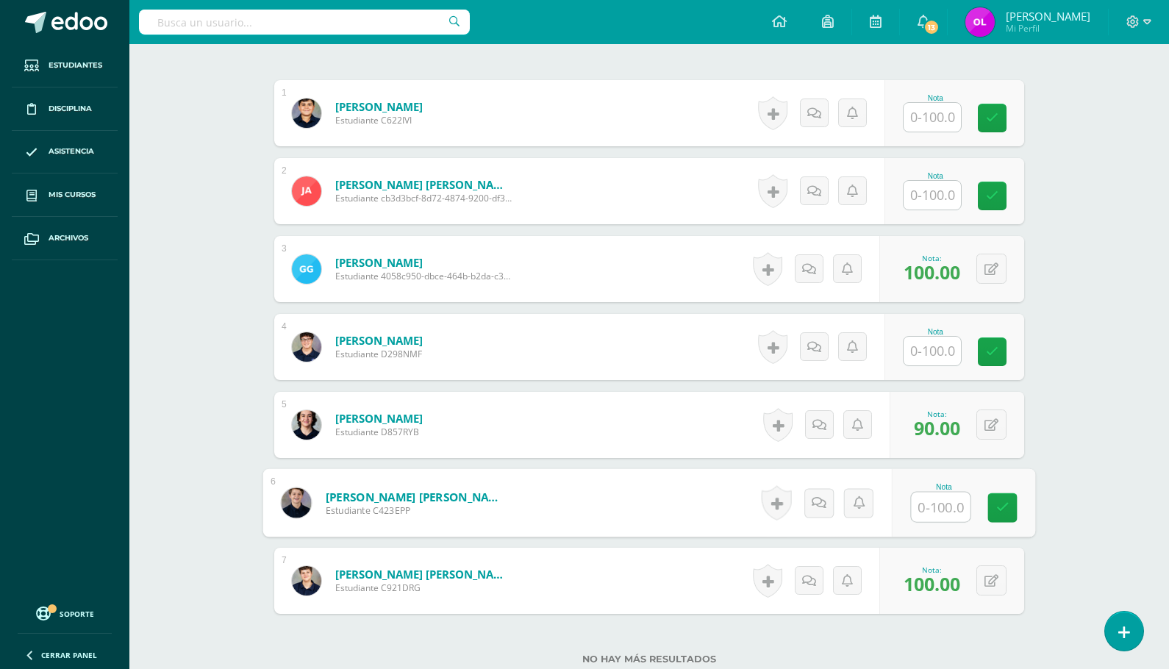
click at [941, 509] on input "text" at bounding box center [941, 507] width 59 height 29
click at [922, 121] on input "text" at bounding box center [931, 117] width 57 height 29
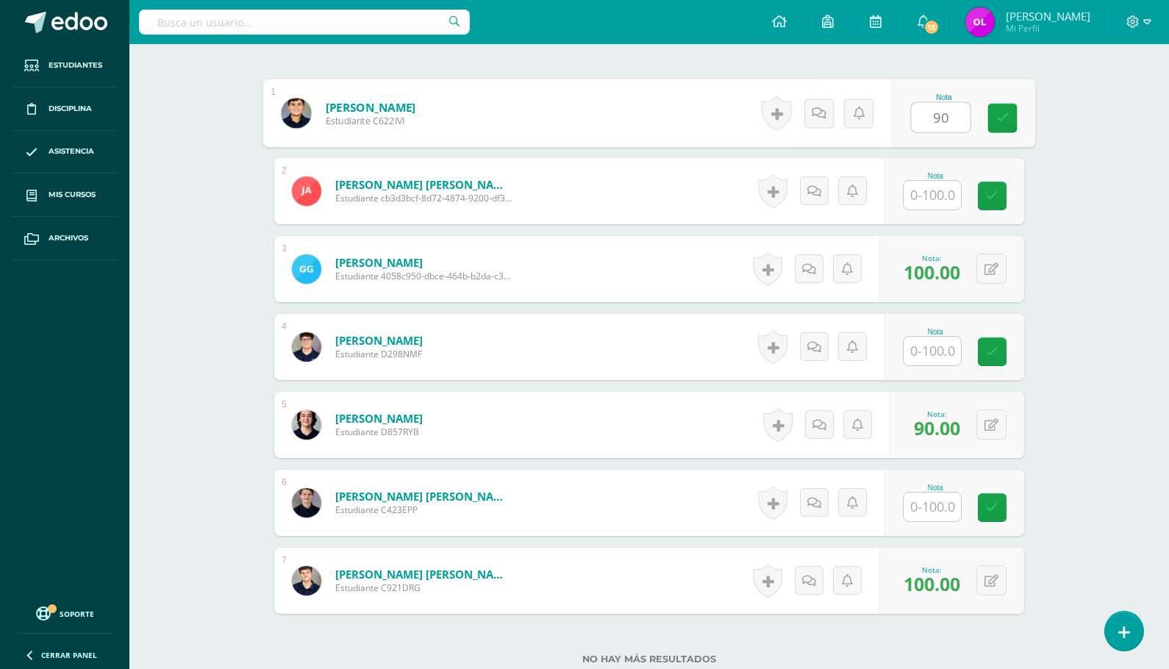
type input "90"
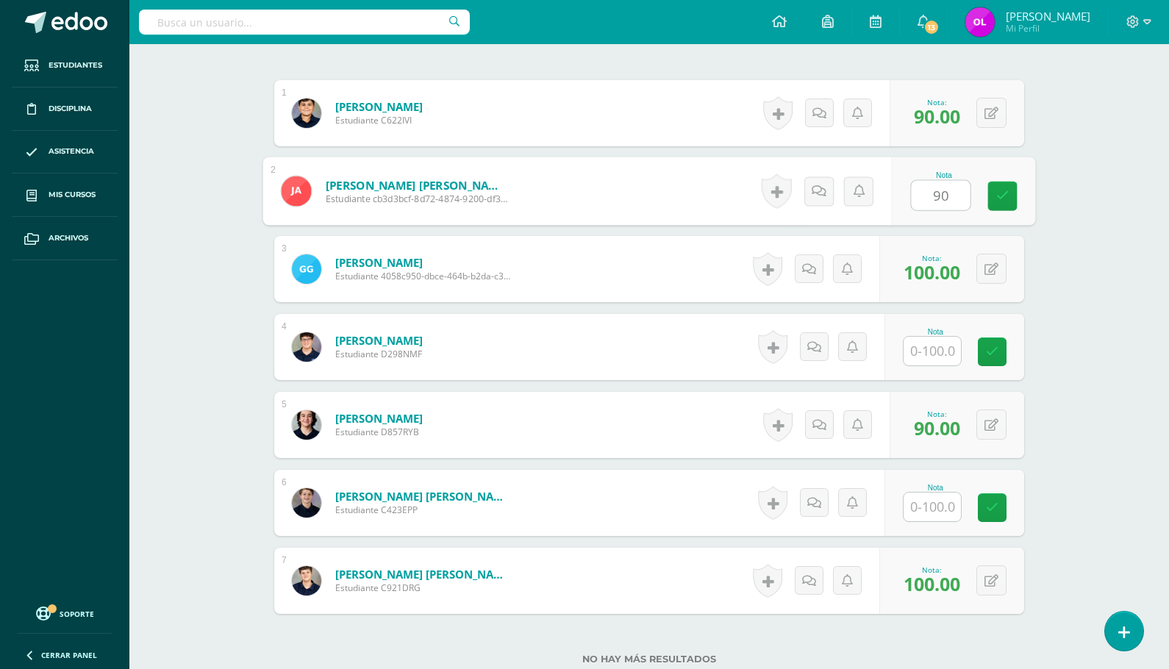
type input "90"
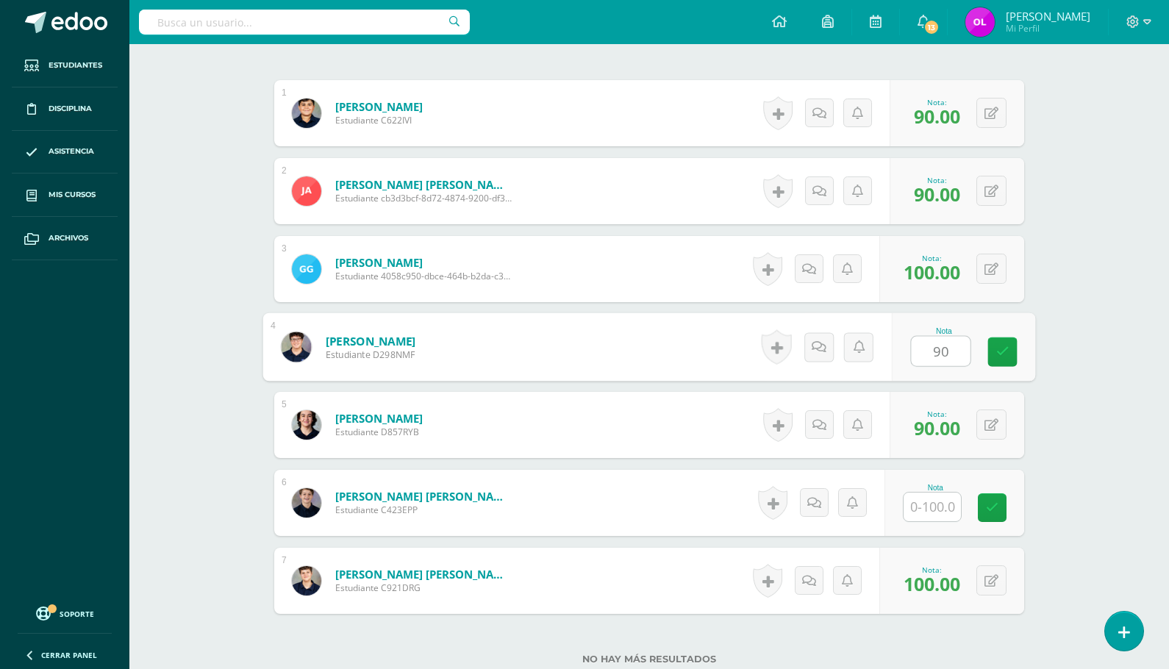
type input "90"
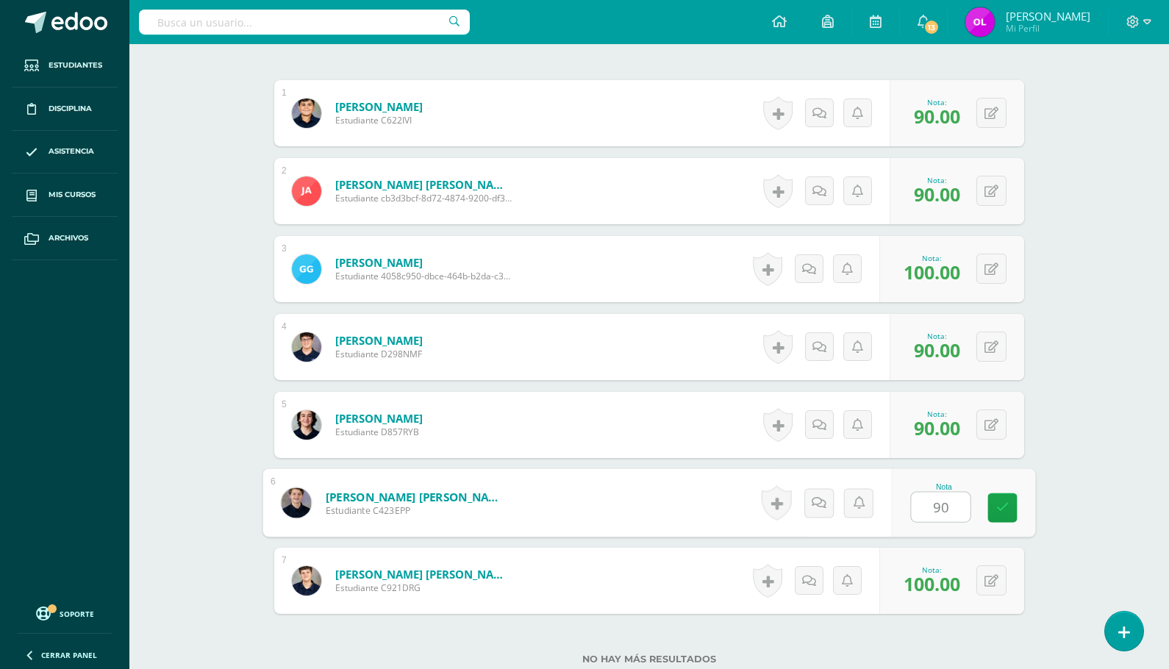
type input "90"
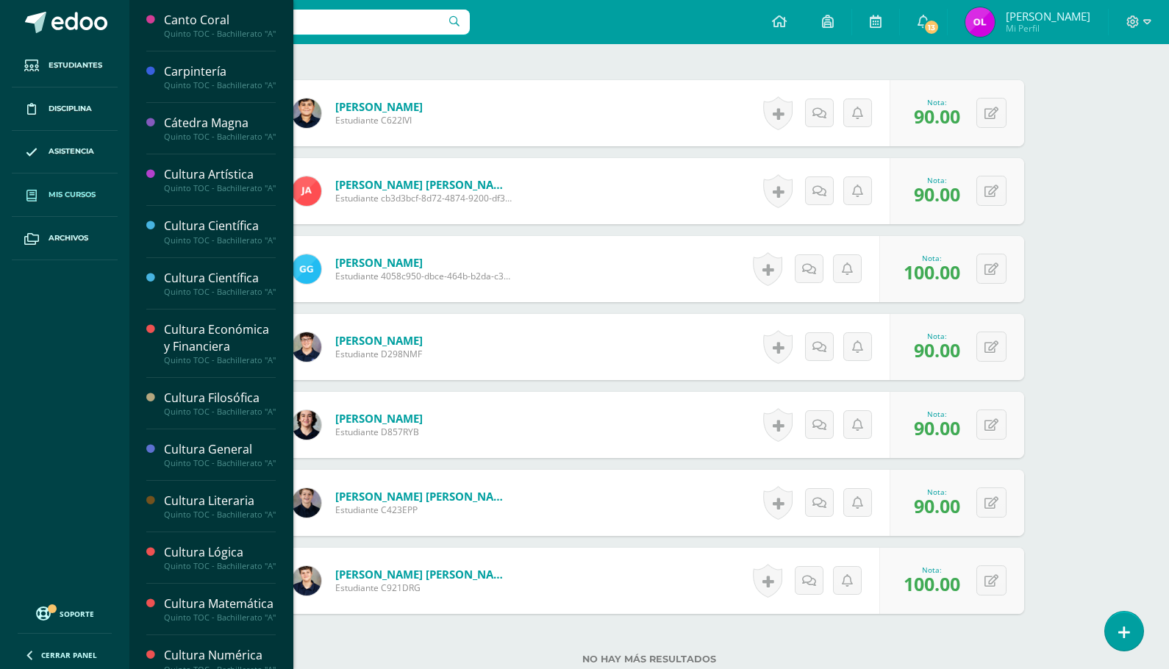
click at [51, 192] on span "Mis cursos" at bounding box center [72, 195] width 47 height 12
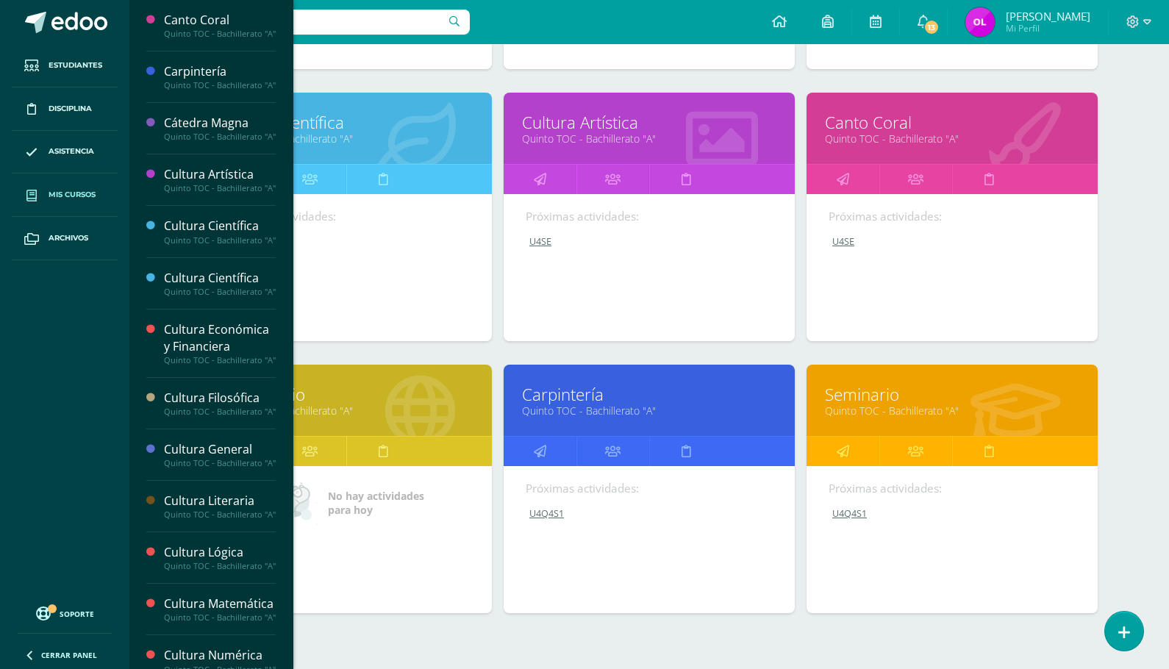
scroll to position [1329, 0]
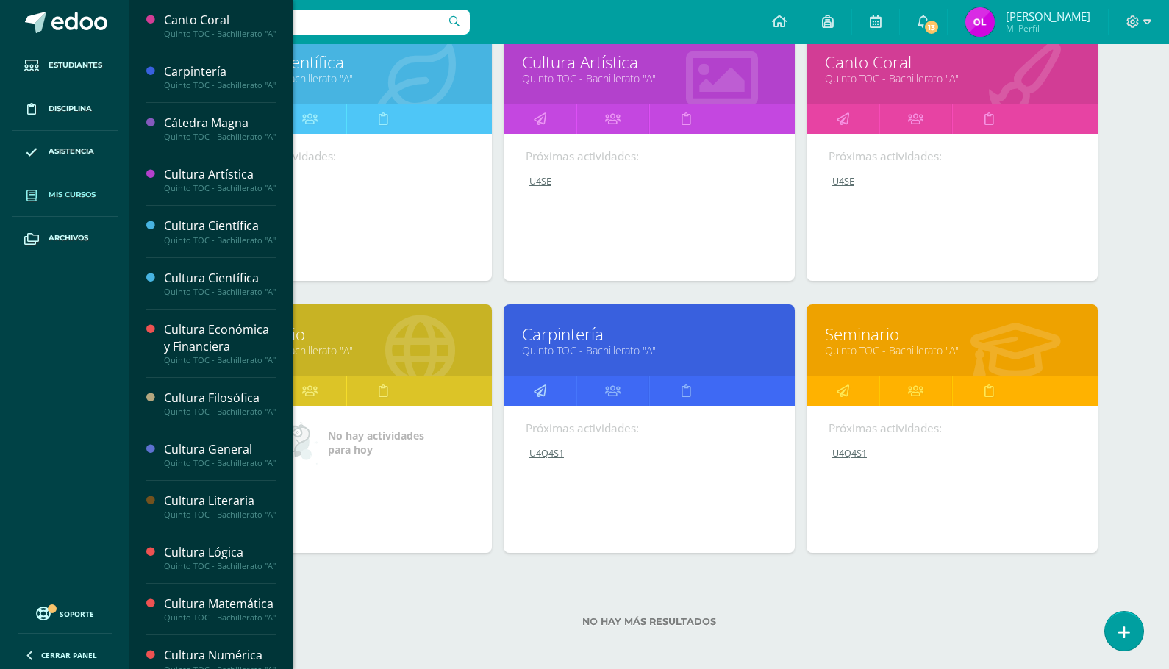
click at [537, 384] on icon at bounding box center [540, 390] width 12 height 29
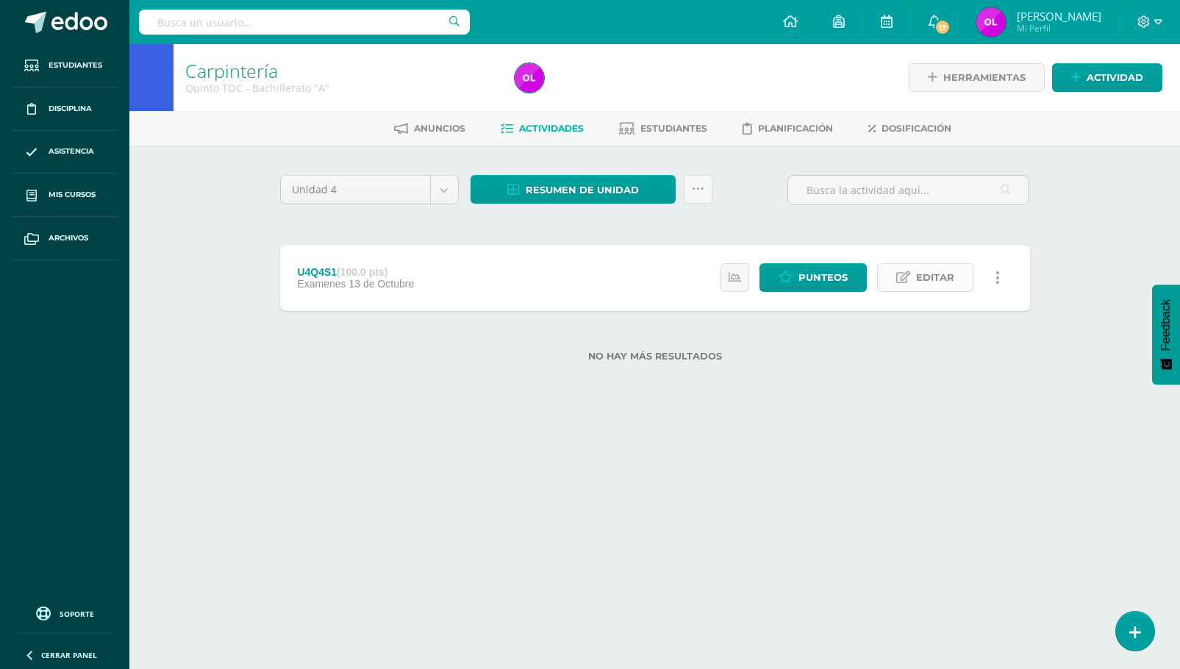
click at [920, 278] on span "Editar" at bounding box center [935, 277] width 38 height 27
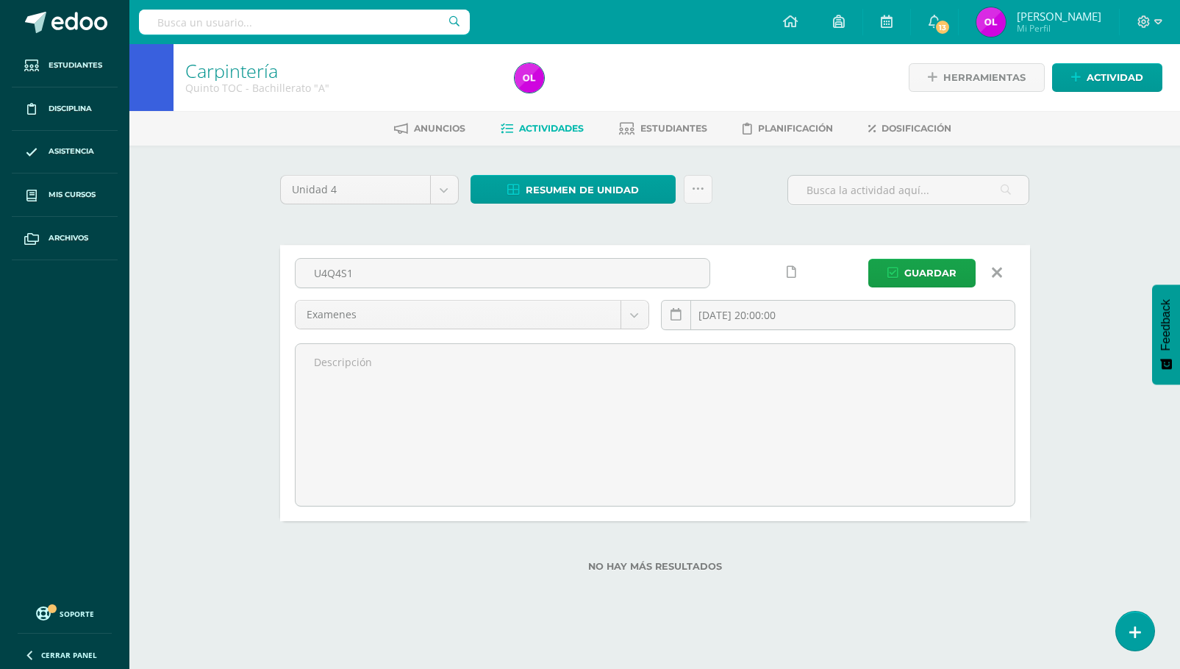
drag, startPoint x: 379, startPoint y: 277, endPoint x: 263, endPoint y: 275, distance: 116.2
click at [265, 275] on div "Unidad 4 Unidad 1 Unidad 2 Unidad 3 Unidad 4 Resumen de unidad Descargar como H…" at bounding box center [655, 382] width 809 height 473
type input "U4SE"
click at [912, 273] on span "Guardar" at bounding box center [930, 272] width 52 height 27
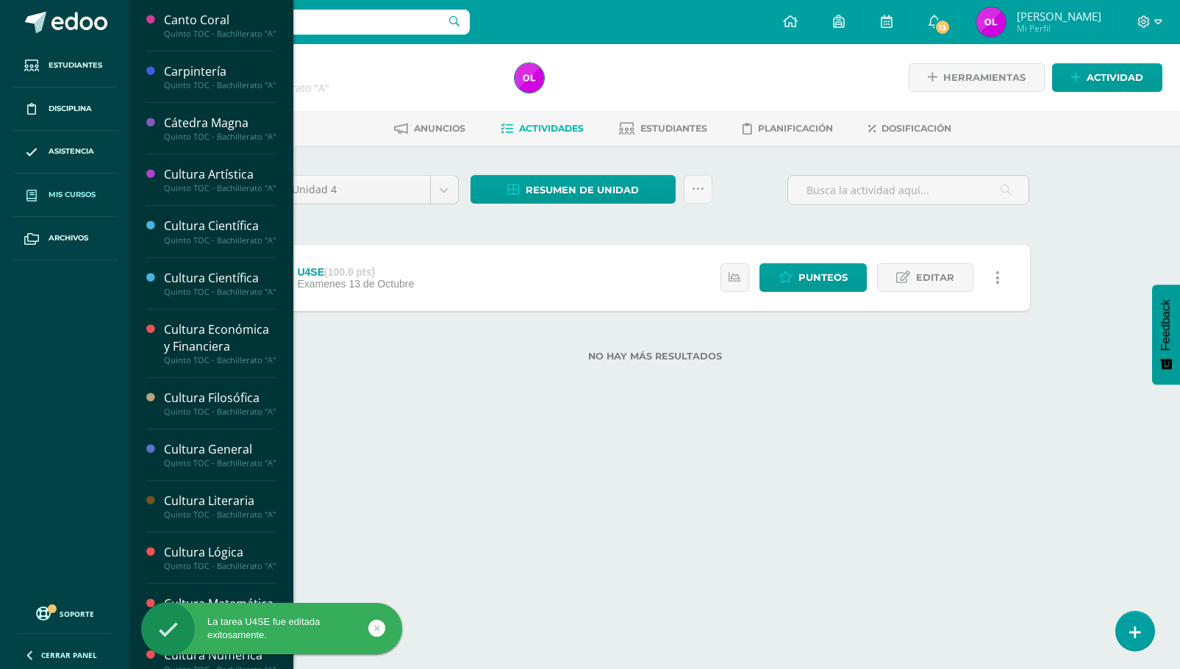
click at [57, 195] on span "Mis cursos" at bounding box center [72, 195] width 47 height 12
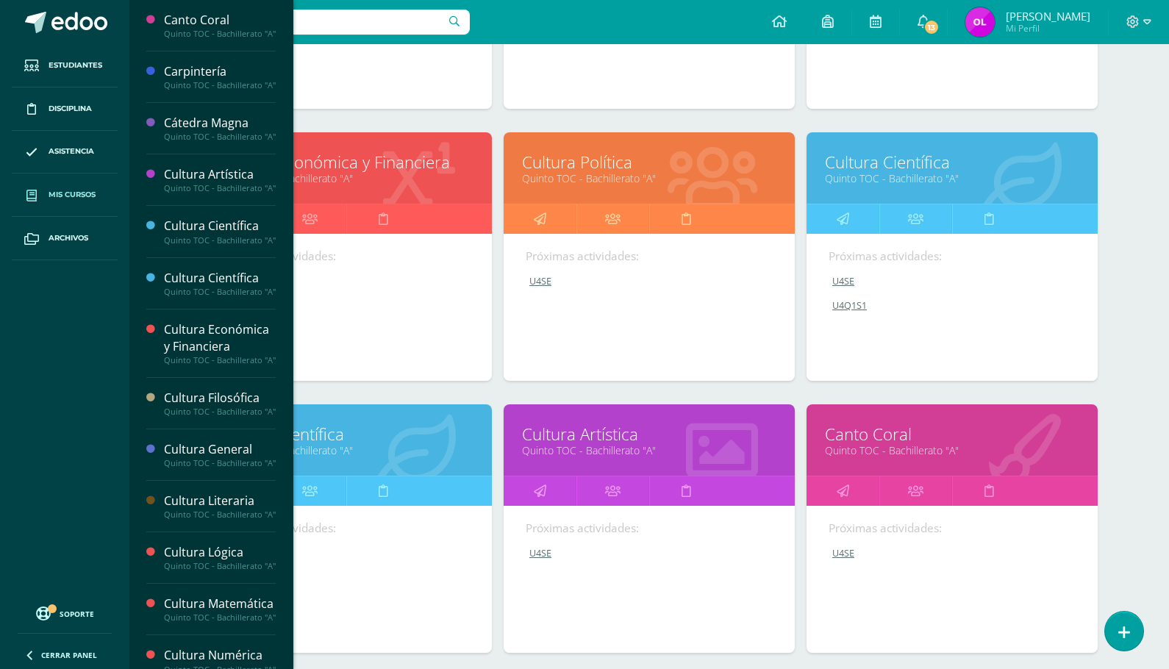
scroll to position [1329, 0]
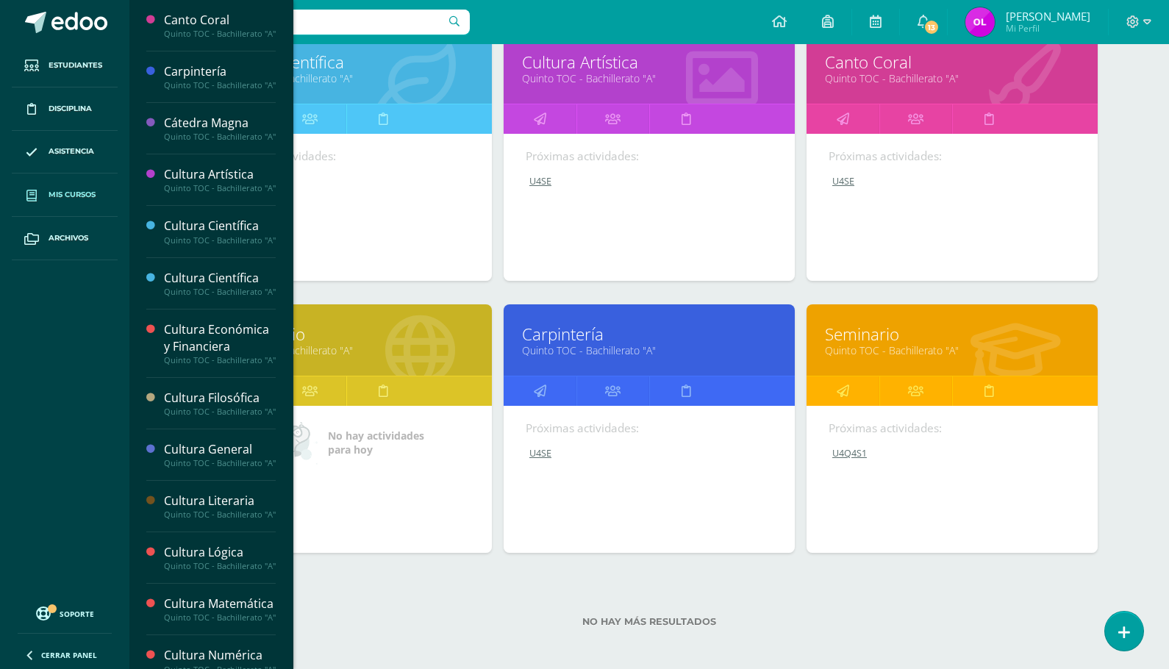
click at [851, 338] on link "Seminario" at bounding box center [952, 334] width 254 height 23
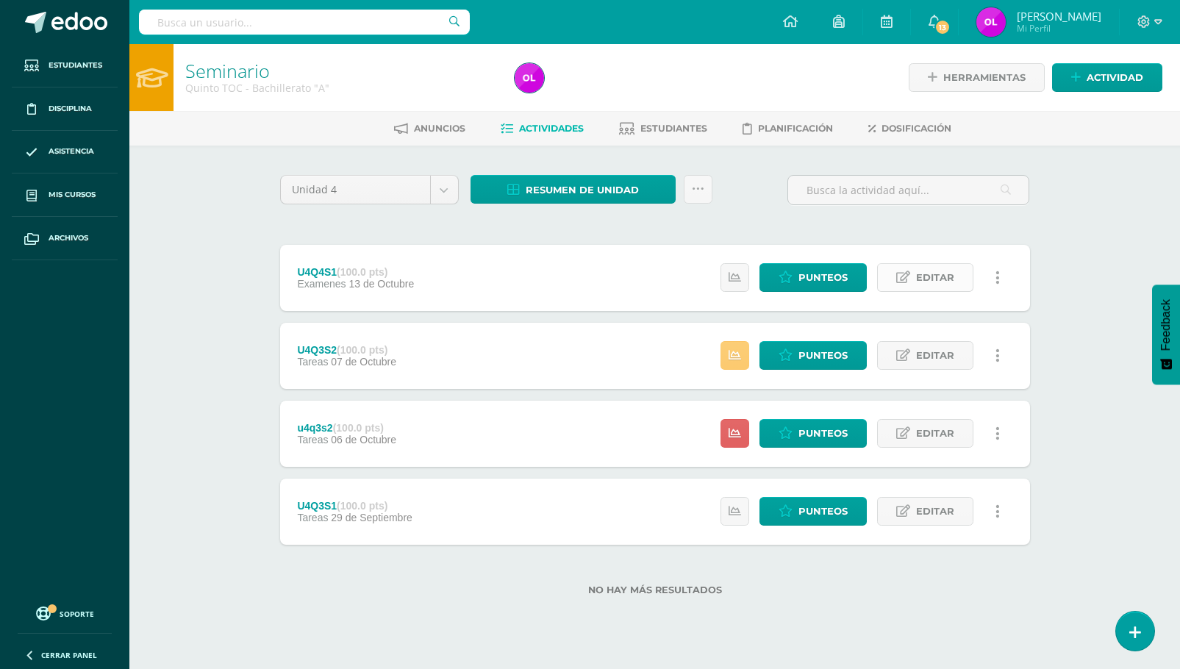
click at [926, 276] on span "Editar" at bounding box center [935, 277] width 38 height 27
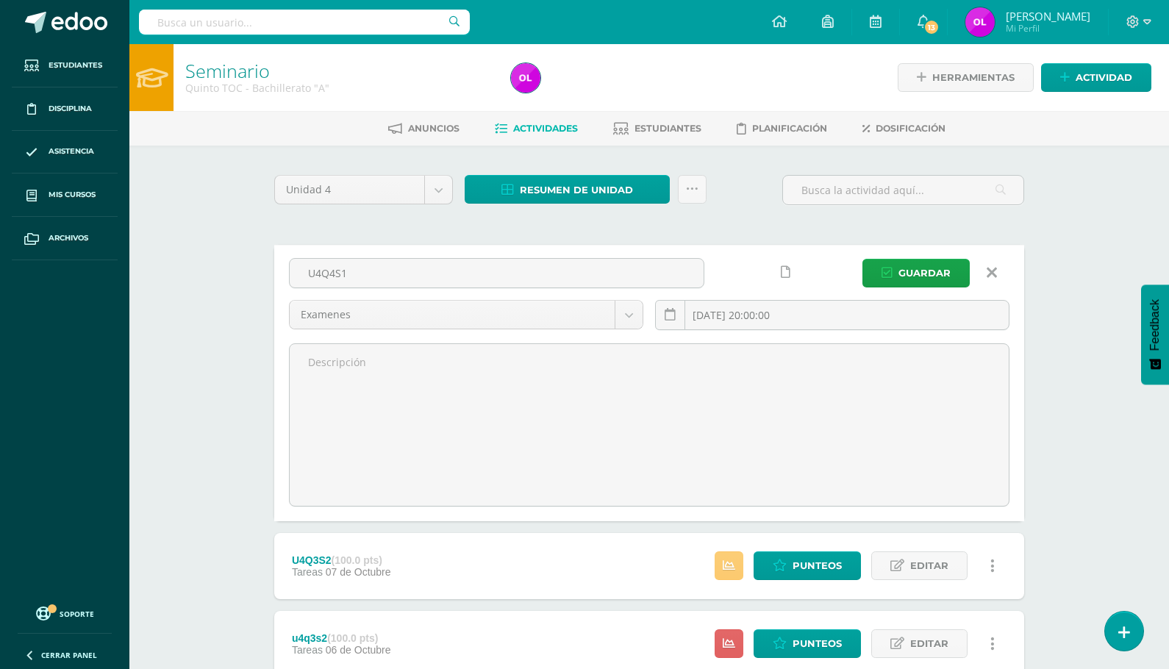
drag, startPoint x: 368, startPoint y: 276, endPoint x: 273, endPoint y: 265, distance: 94.8
click at [273, 265] on div "Unidad 4 Unidad 1 Unidad 2 Unidad 3 Unidad 4 Resumen de unidad Descargar como H…" at bounding box center [649, 499] width 762 height 648
type input "U4SE"
click at [942, 268] on span "Guardar" at bounding box center [924, 272] width 52 height 27
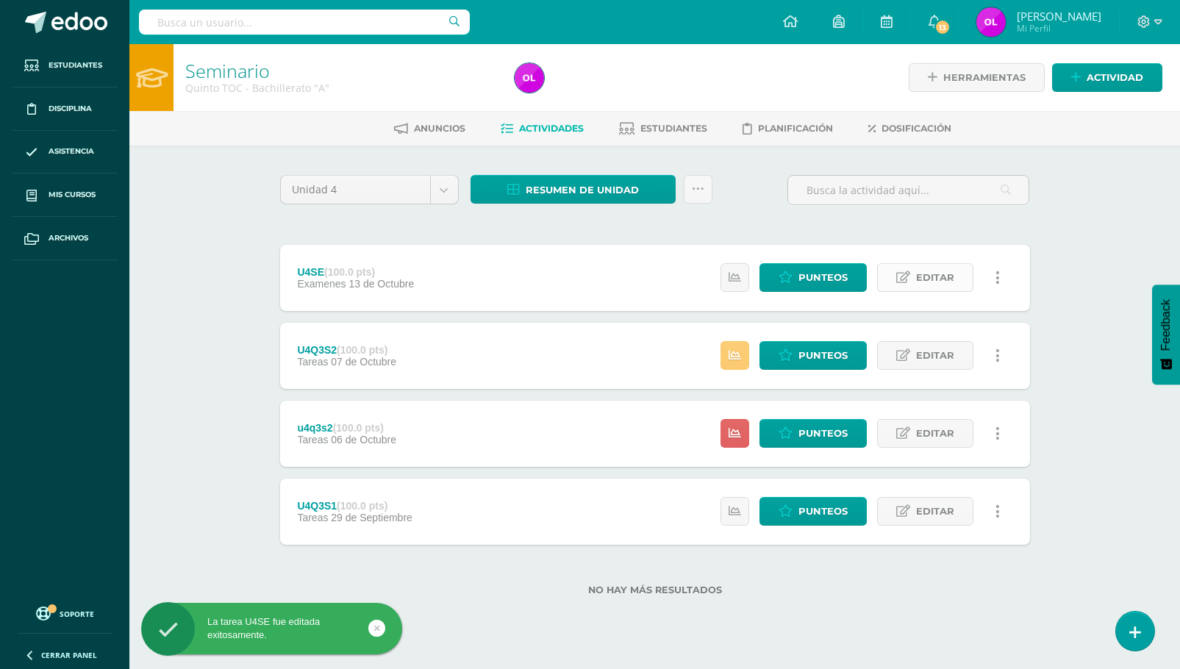
click at [906, 277] on icon at bounding box center [903, 277] width 14 height 12
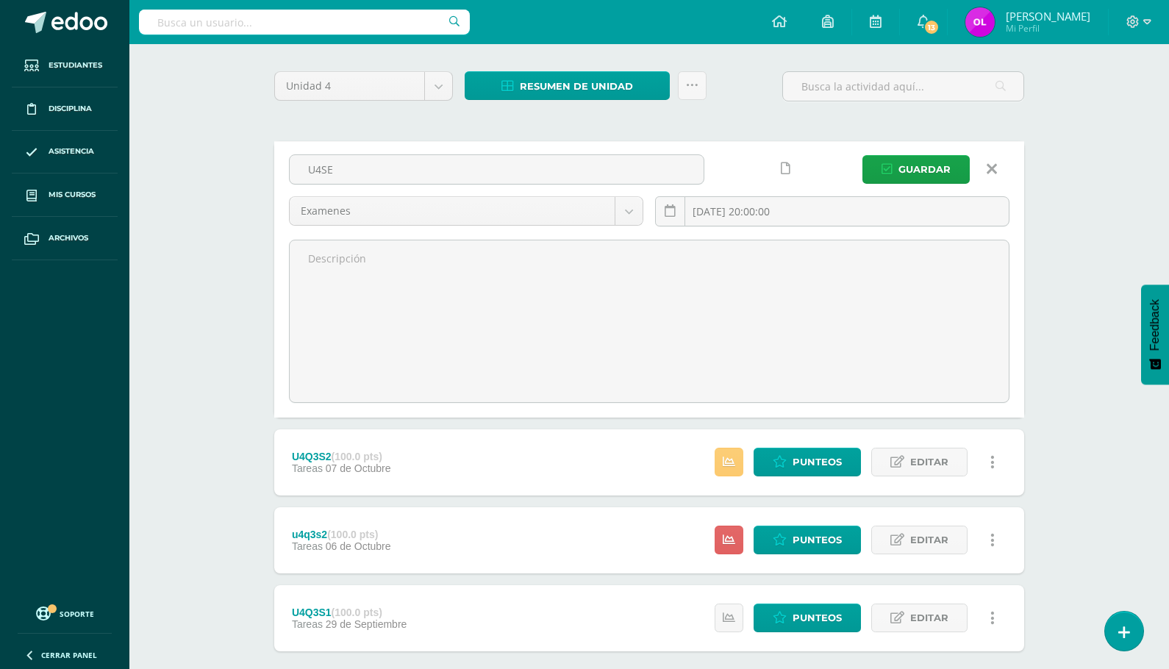
scroll to position [104, 0]
click at [927, 170] on span "Guardar" at bounding box center [924, 168] width 52 height 27
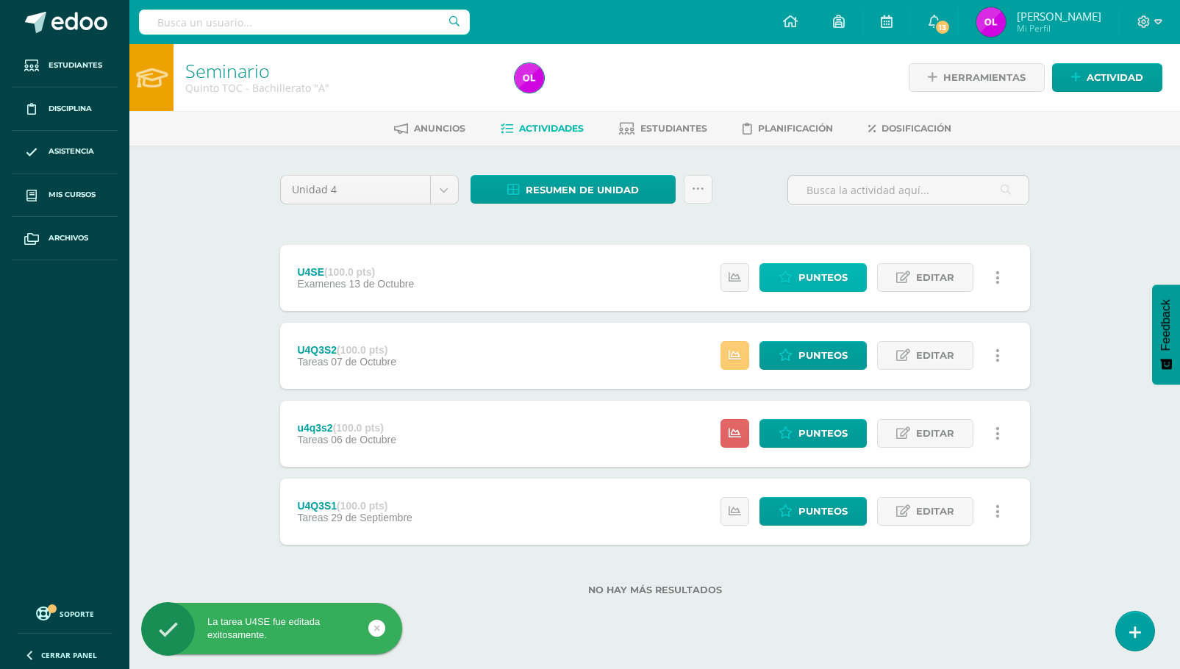
click at [831, 280] on span "Punteos" at bounding box center [822, 277] width 49 height 27
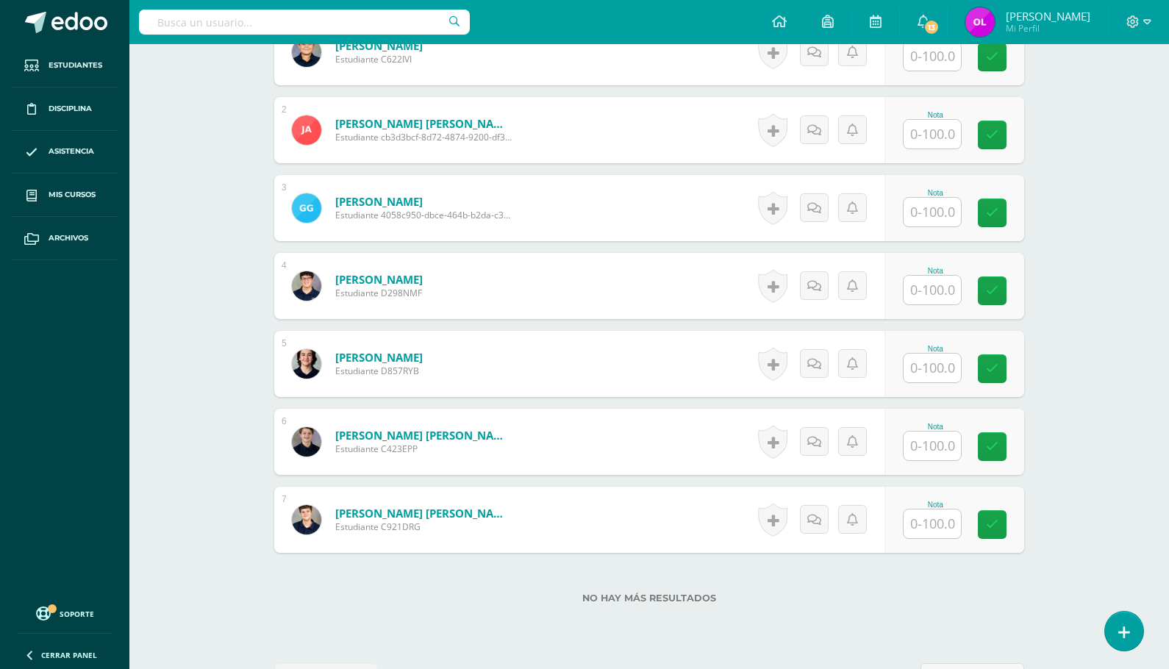
scroll to position [544, 0]
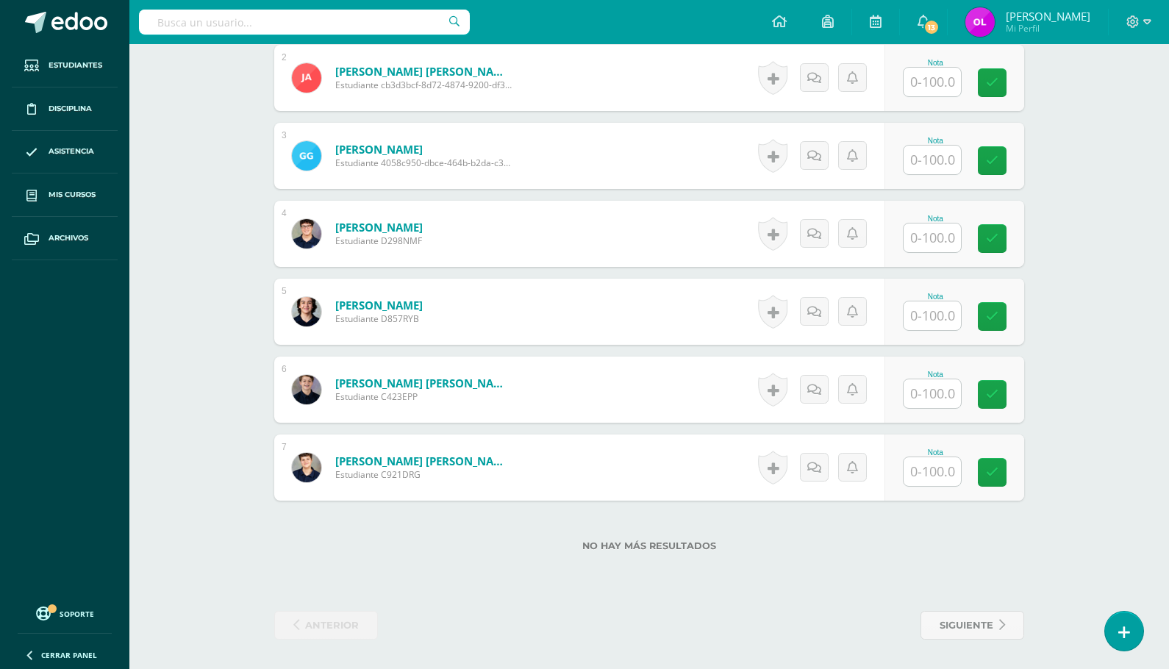
click at [928, 468] on input "text" at bounding box center [931, 471] width 57 height 29
type input "96"
click at [925, 158] on input "text" at bounding box center [931, 160] width 57 height 29
type input "90"
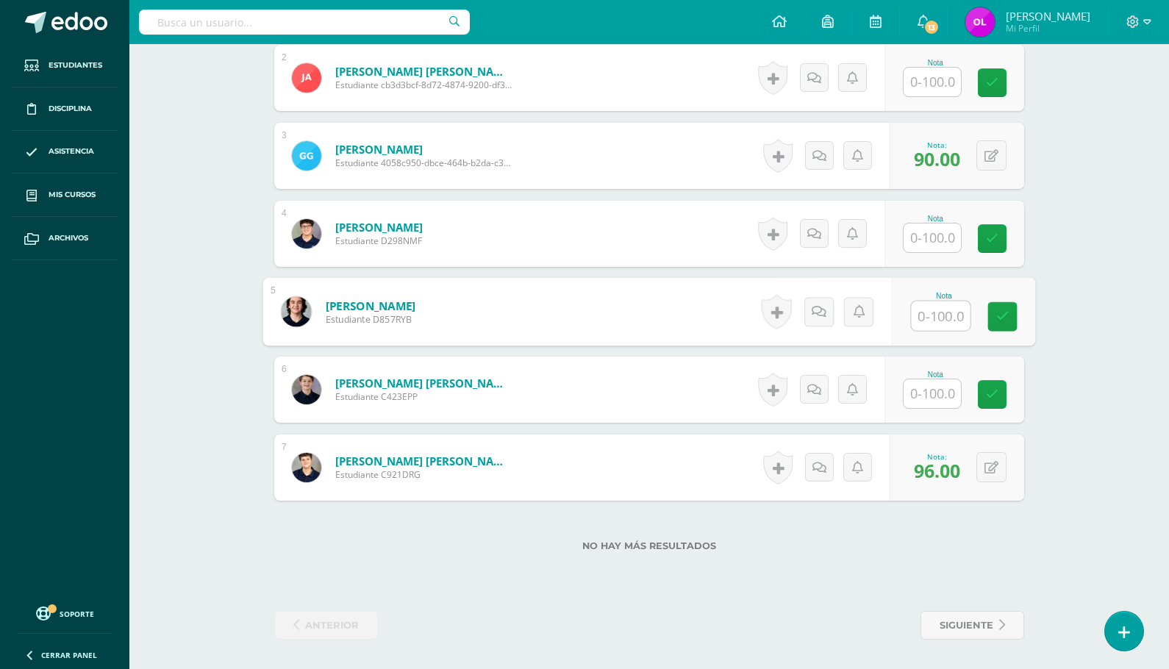
click at [935, 317] on input "text" at bounding box center [941, 315] width 59 height 29
type input "90"
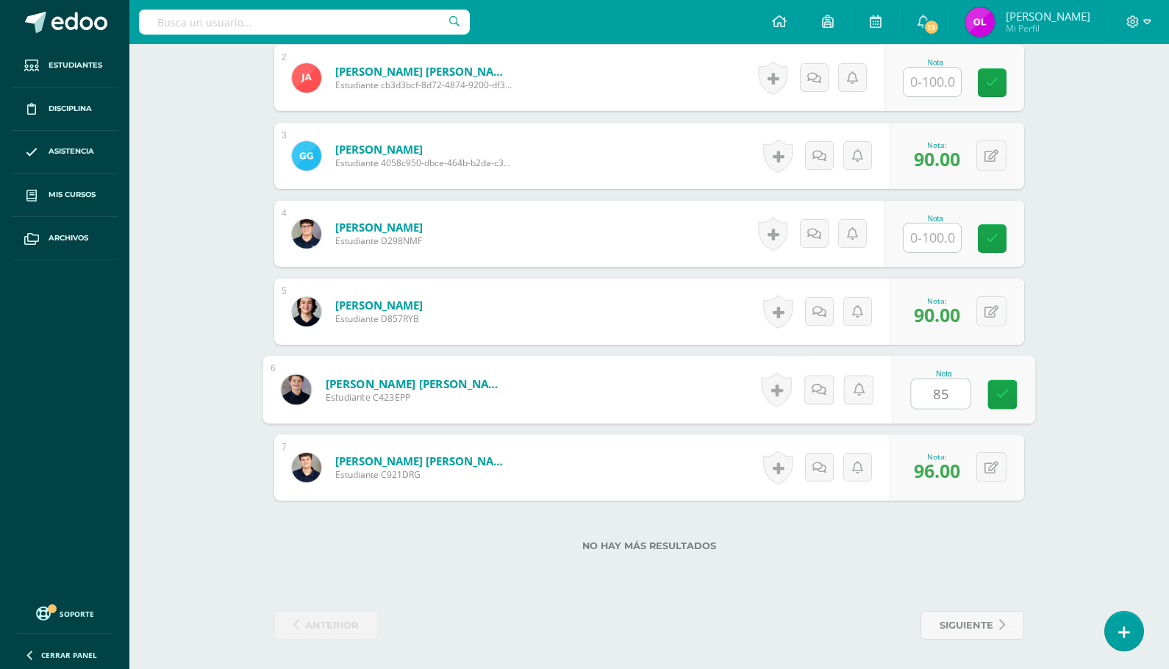
type input "85"
click at [932, 241] on input "text" at bounding box center [931, 237] width 57 height 29
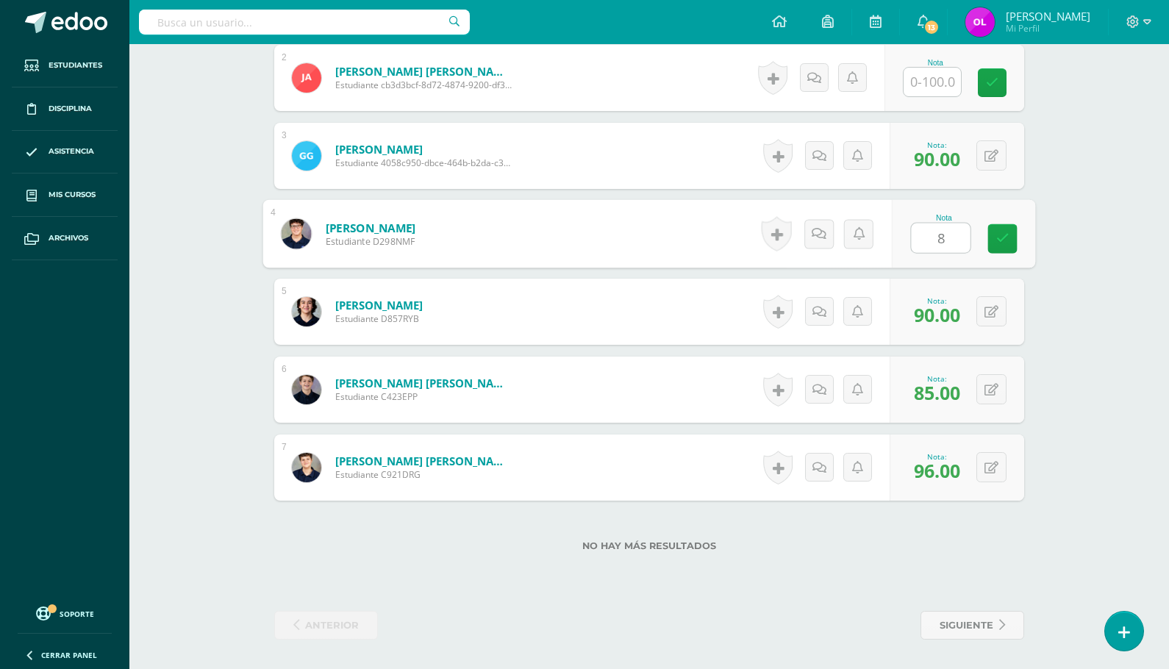
type input "85"
click at [1009, 237] on link at bounding box center [1002, 238] width 29 height 29
click at [928, 79] on input "text" at bounding box center [931, 82] width 57 height 29
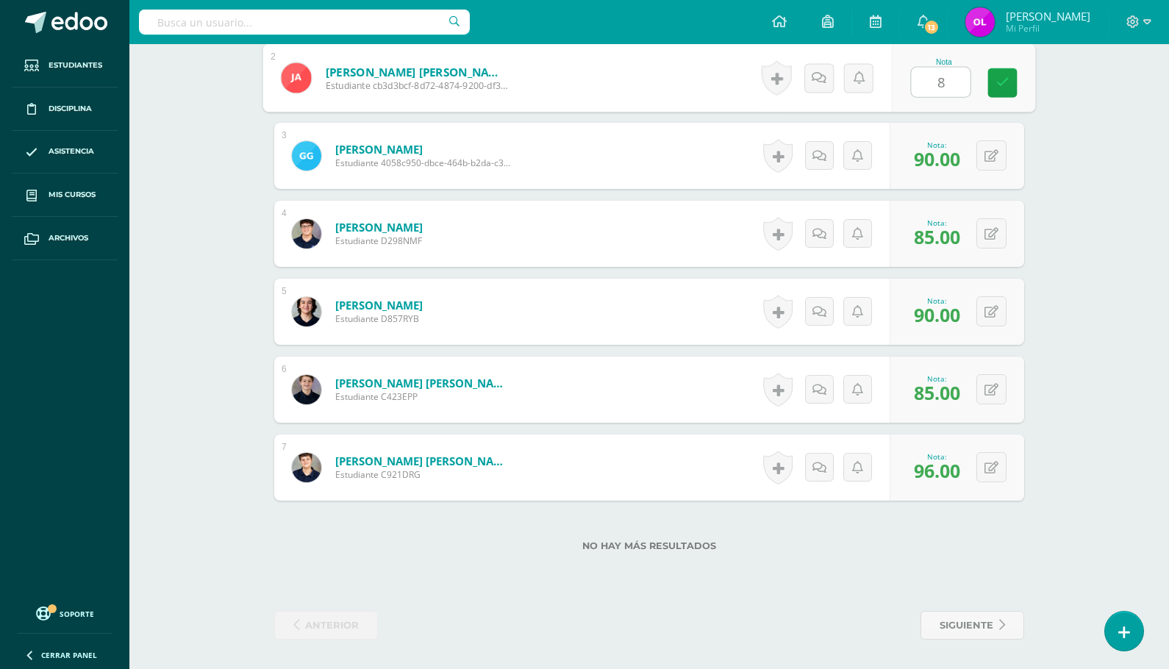
type input "85"
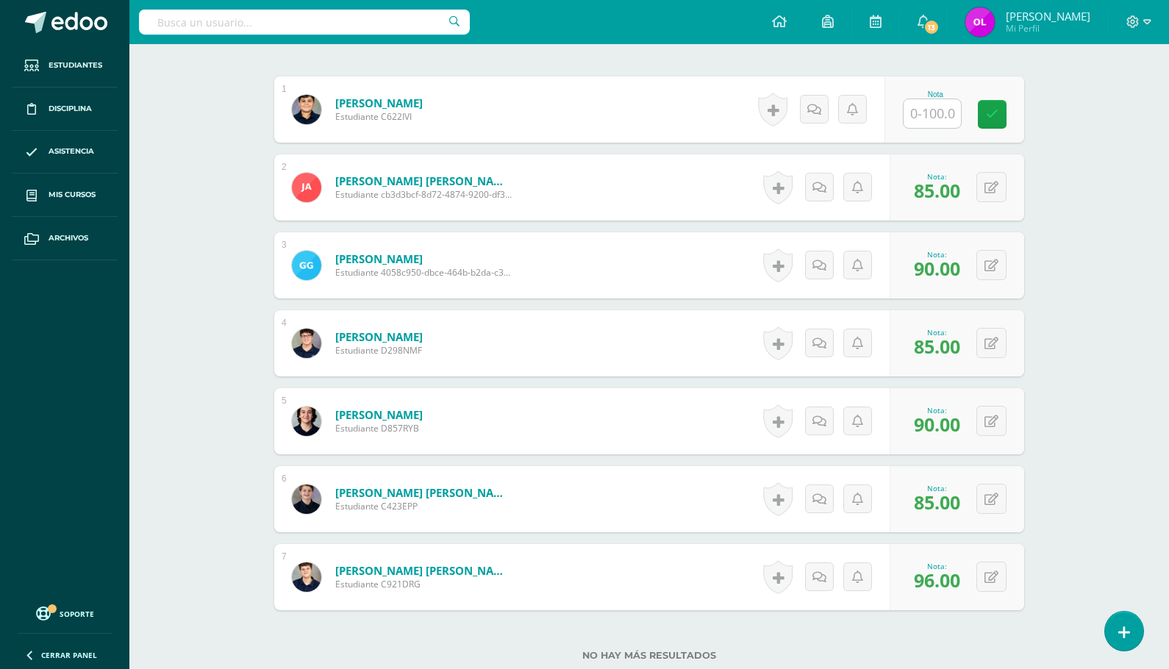
scroll to position [430, 0]
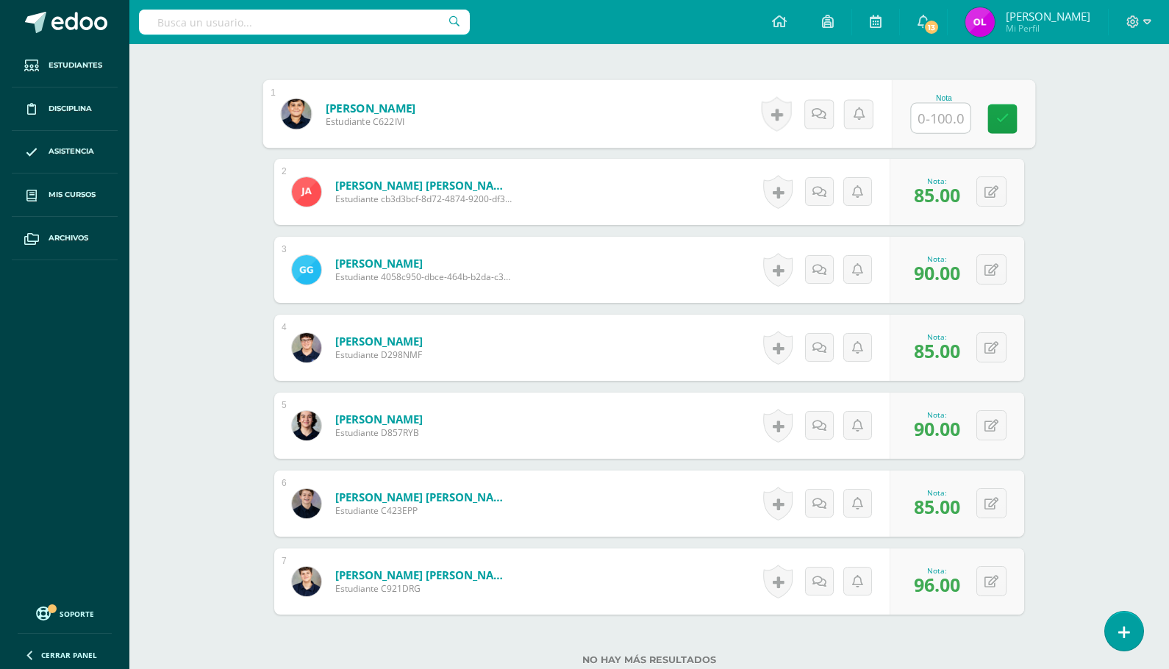
click at [928, 112] on input "text" at bounding box center [941, 118] width 59 height 29
type input "85"
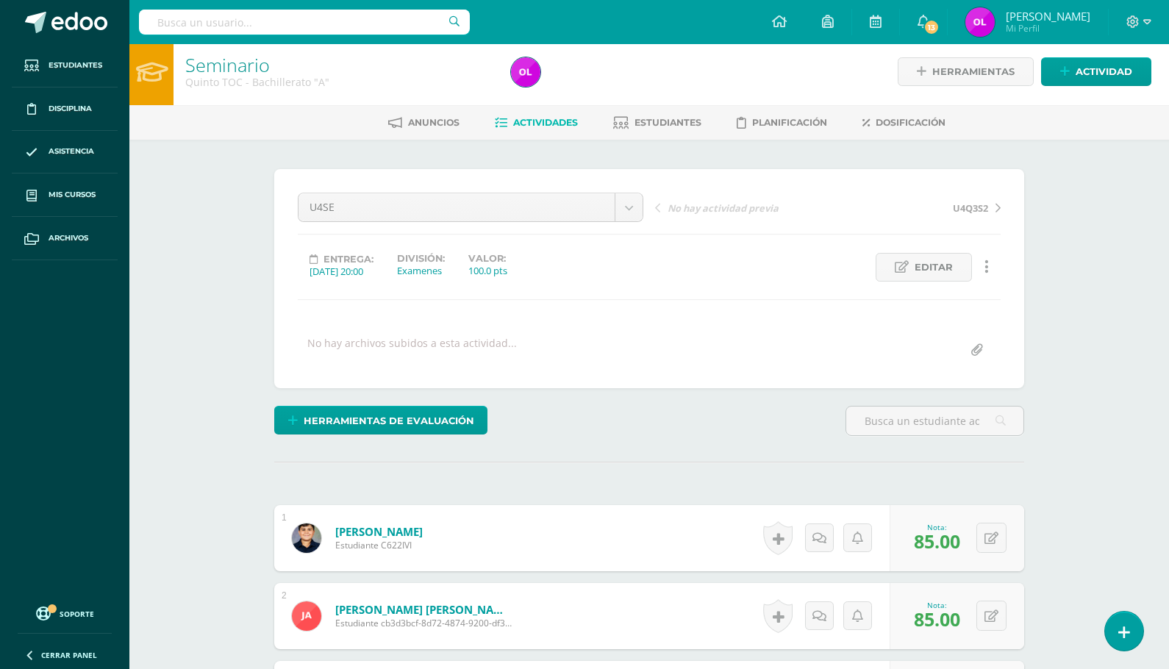
scroll to position [0, 0]
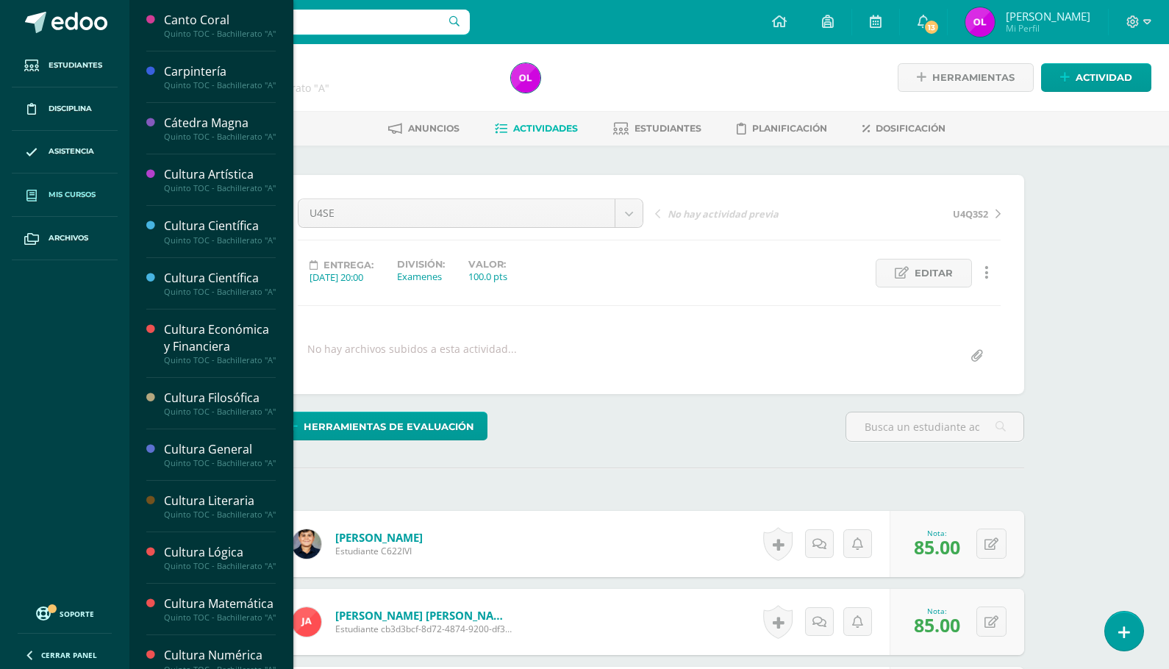
click at [86, 196] on span "Mis cursos" at bounding box center [72, 195] width 47 height 12
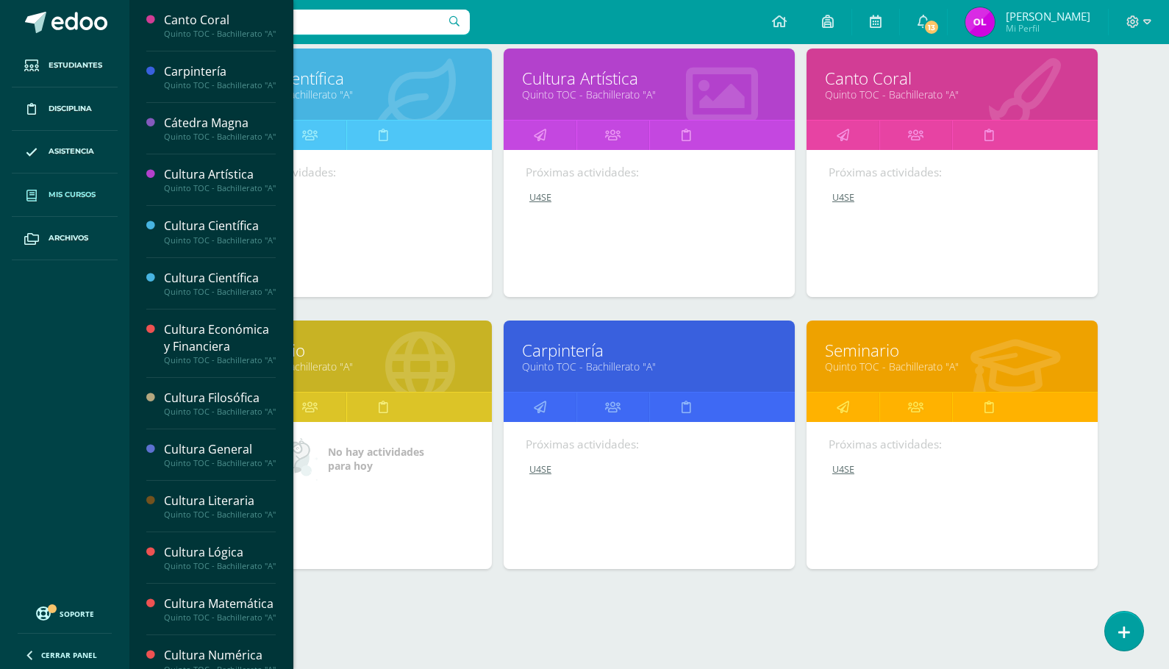
scroll to position [1329, 0]
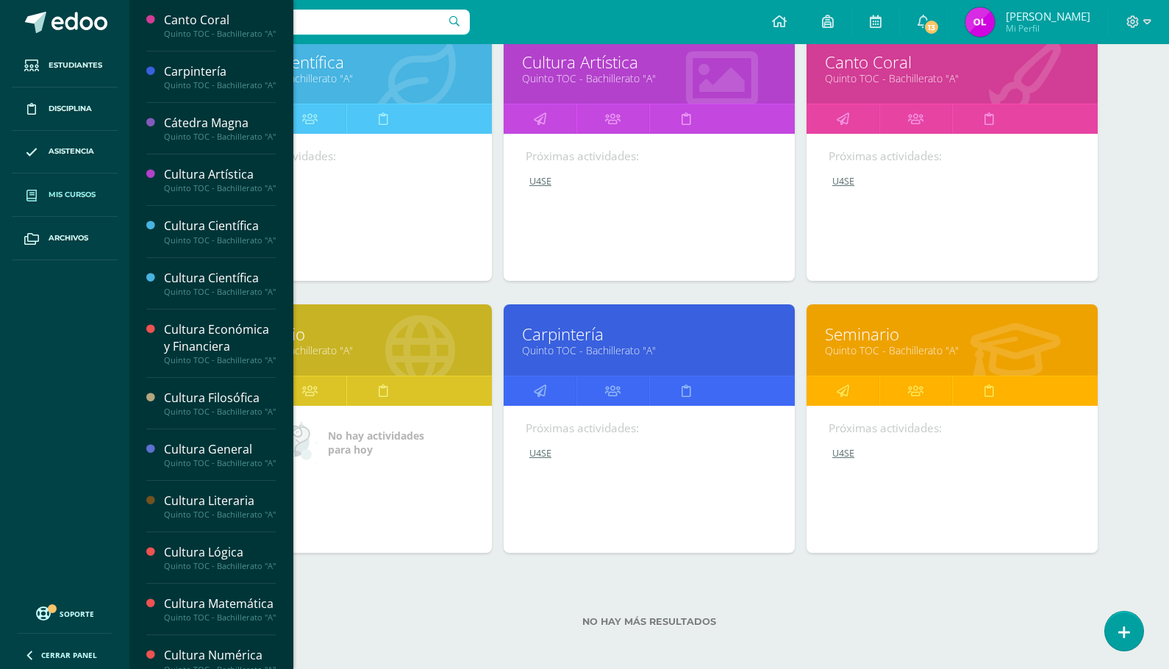
click at [867, 336] on link "Seminario" at bounding box center [952, 334] width 254 height 23
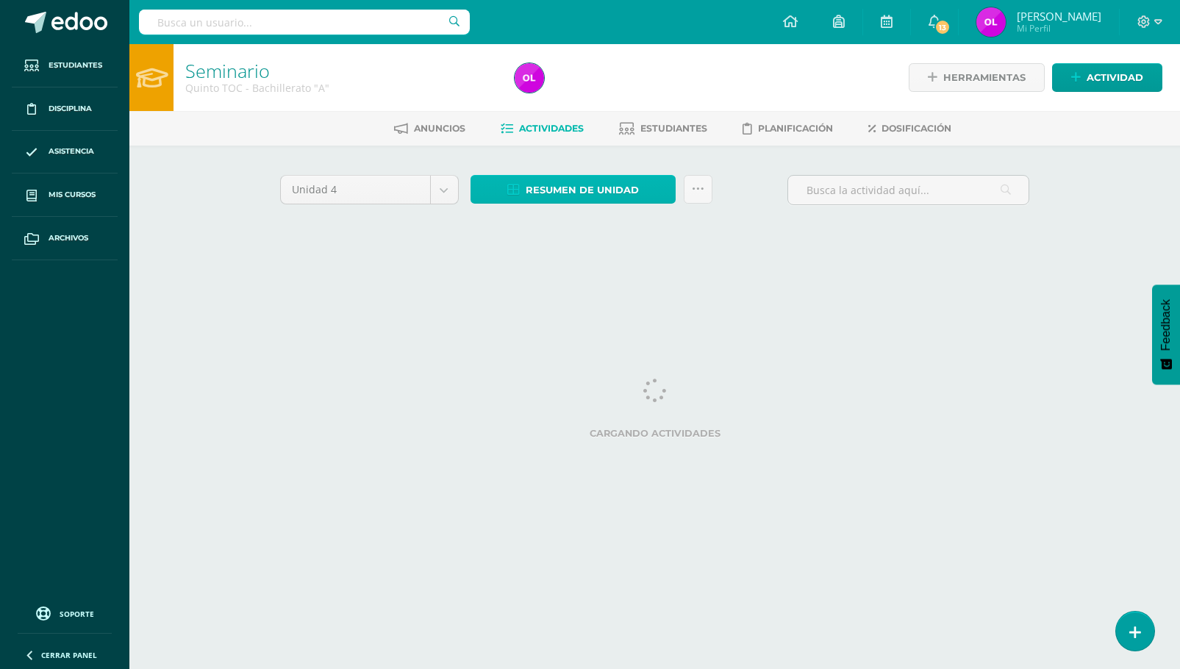
click at [573, 193] on span "Resumen de unidad" at bounding box center [582, 189] width 113 height 27
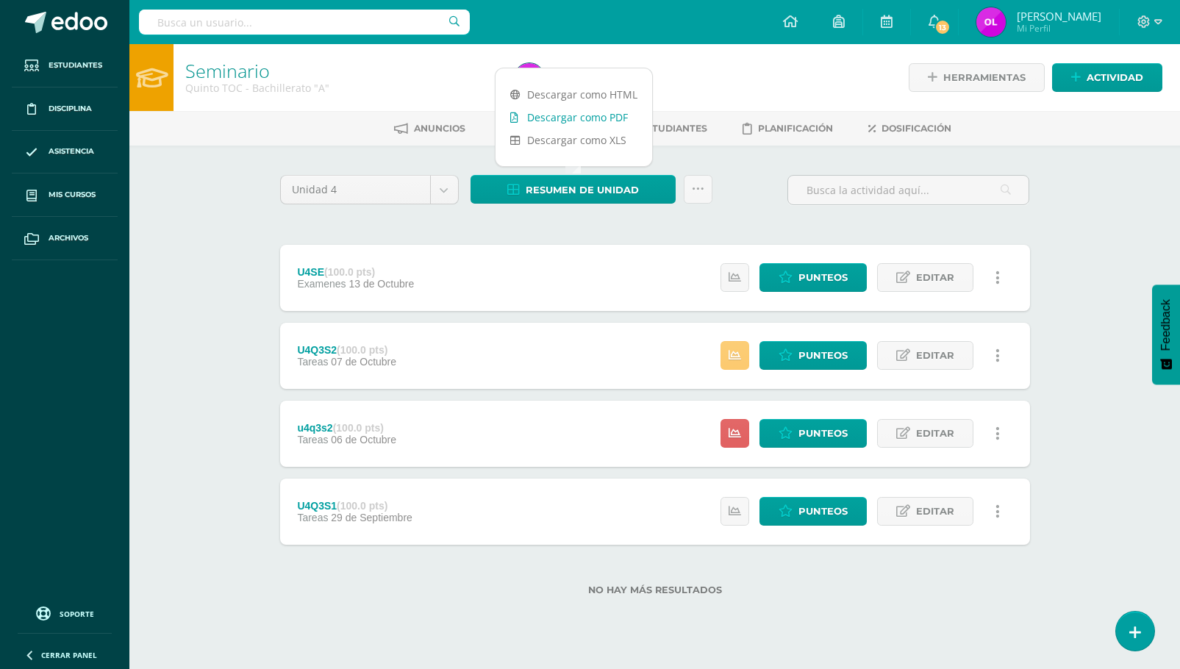
click at [589, 121] on link "Descargar como PDF" at bounding box center [573, 117] width 157 height 23
click at [829, 434] on span "Punteos" at bounding box center [822, 433] width 49 height 27
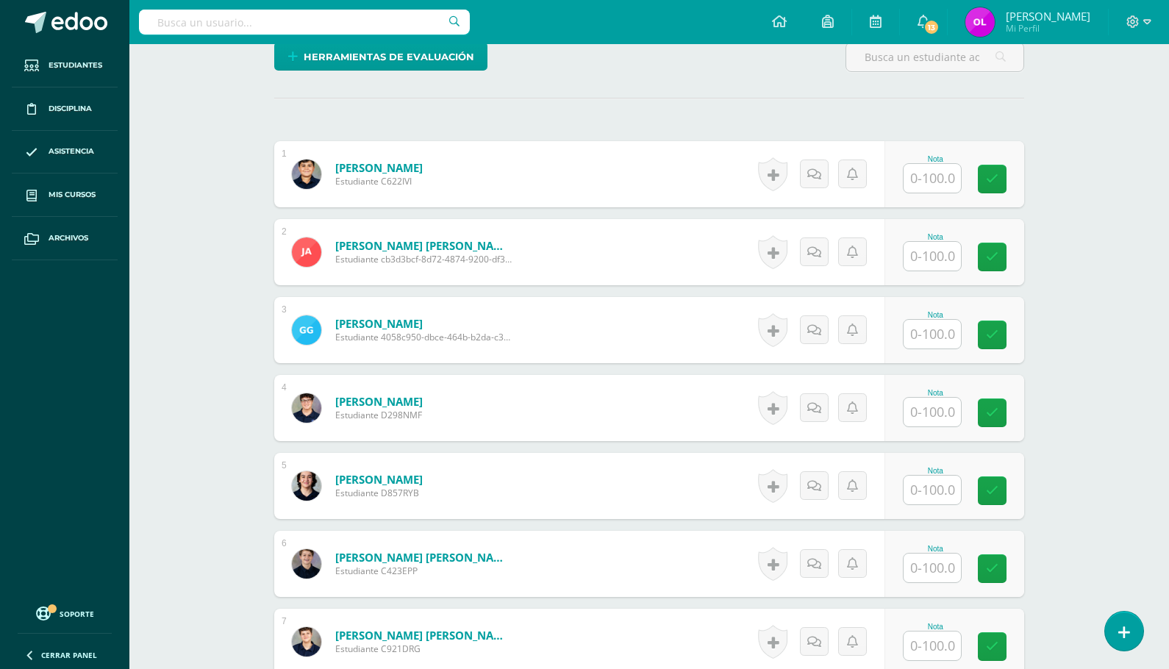
scroll to position [368, 0]
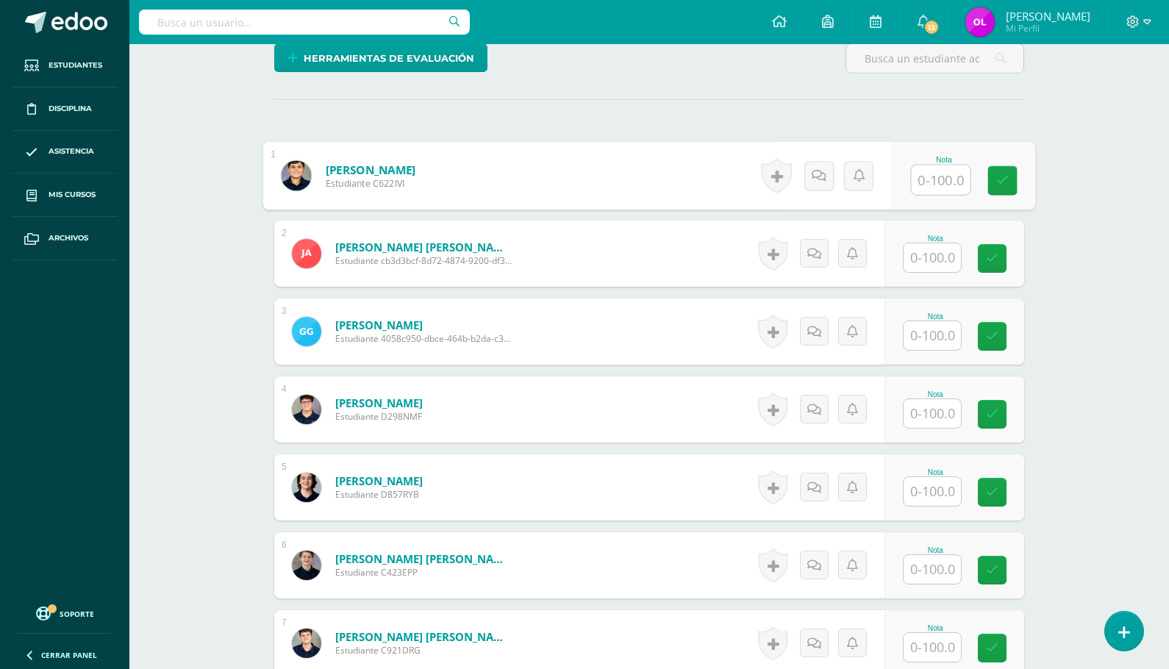
click at [941, 181] on input "text" at bounding box center [941, 179] width 59 height 29
type input "80"
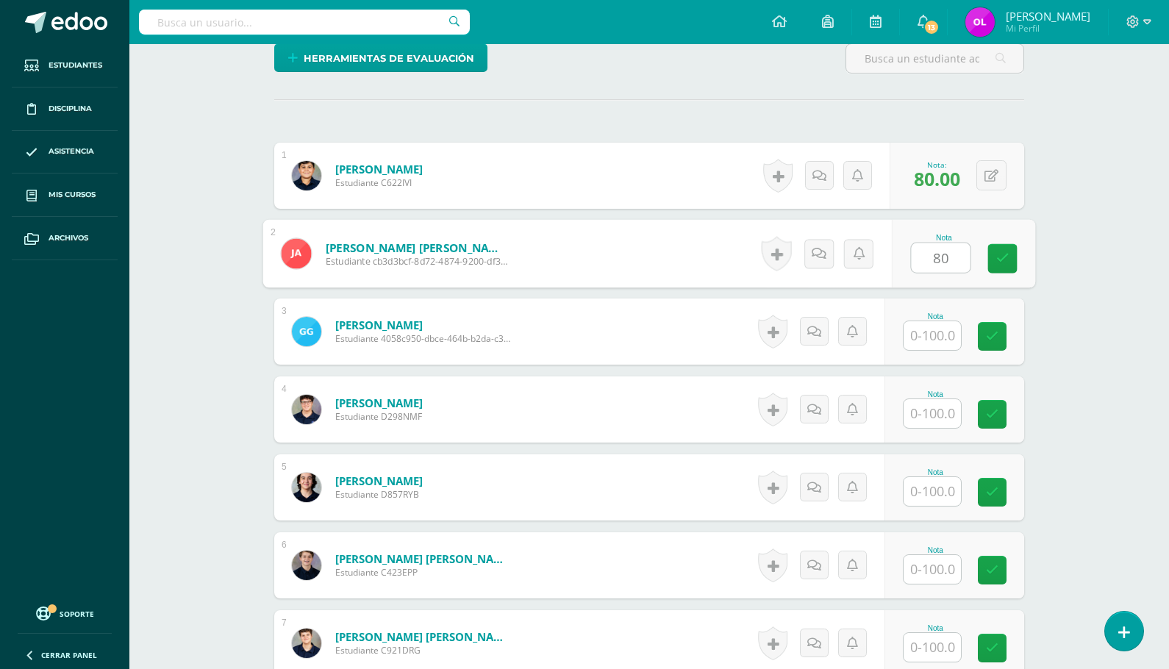
type input "80"
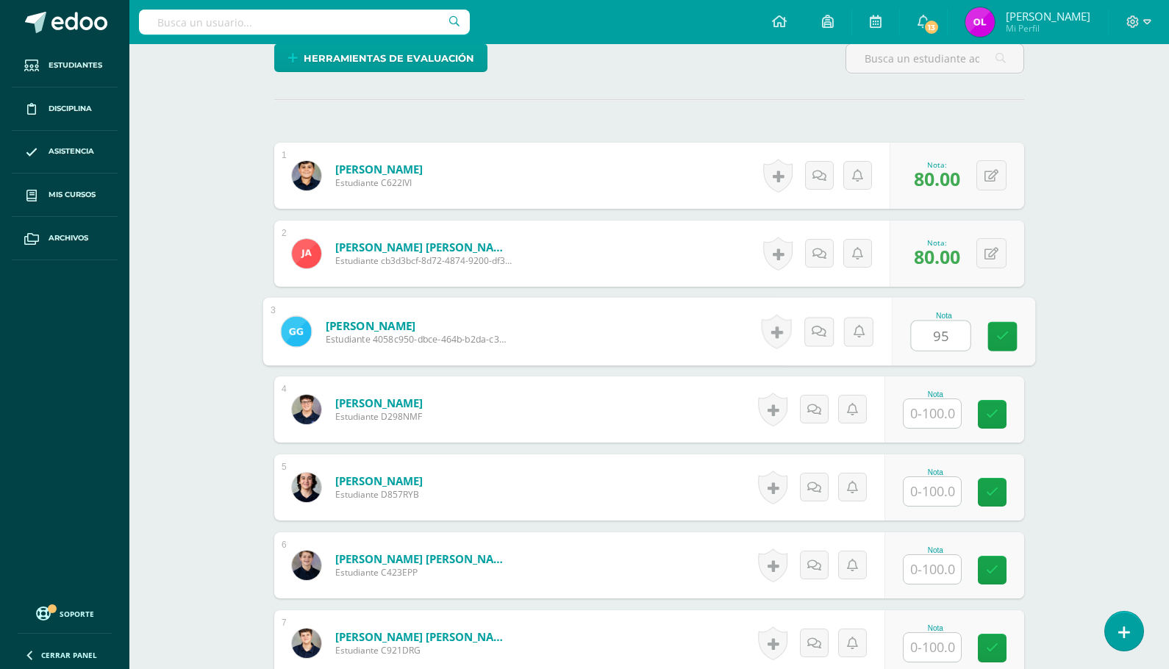
type input "95"
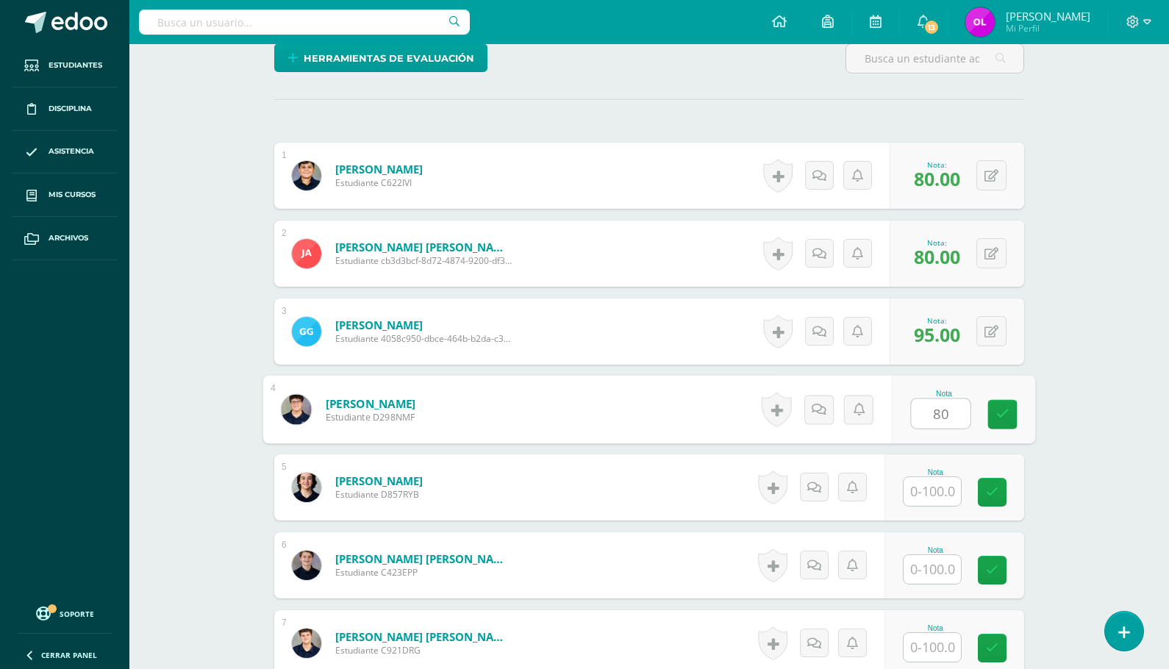
type input "80"
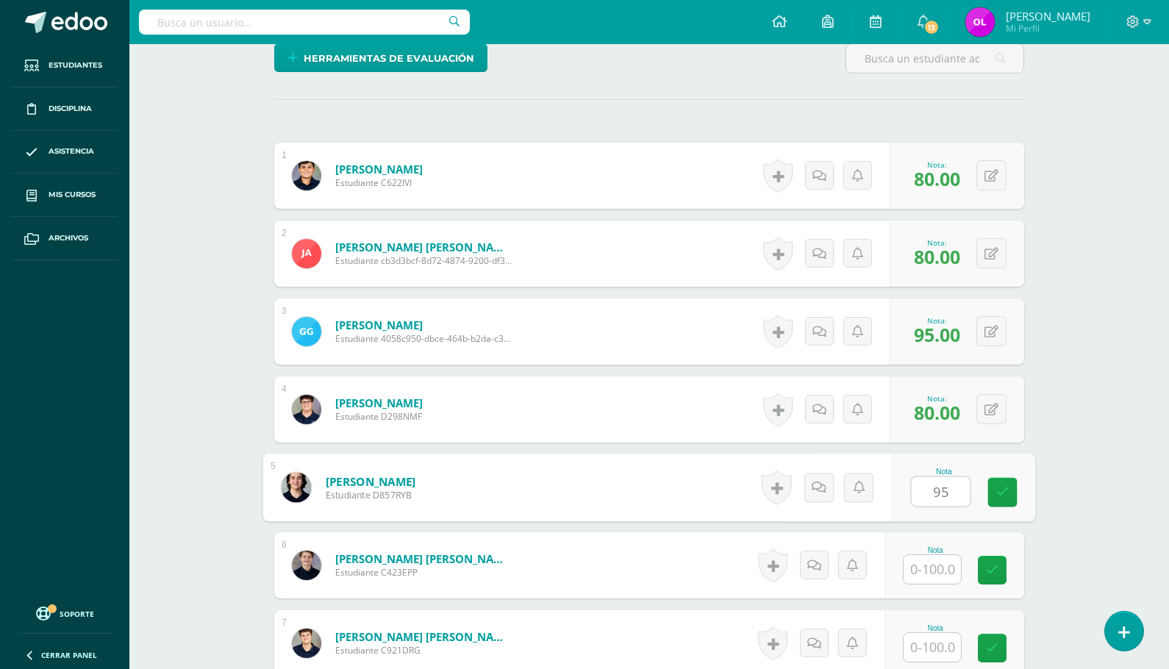
type input "95"
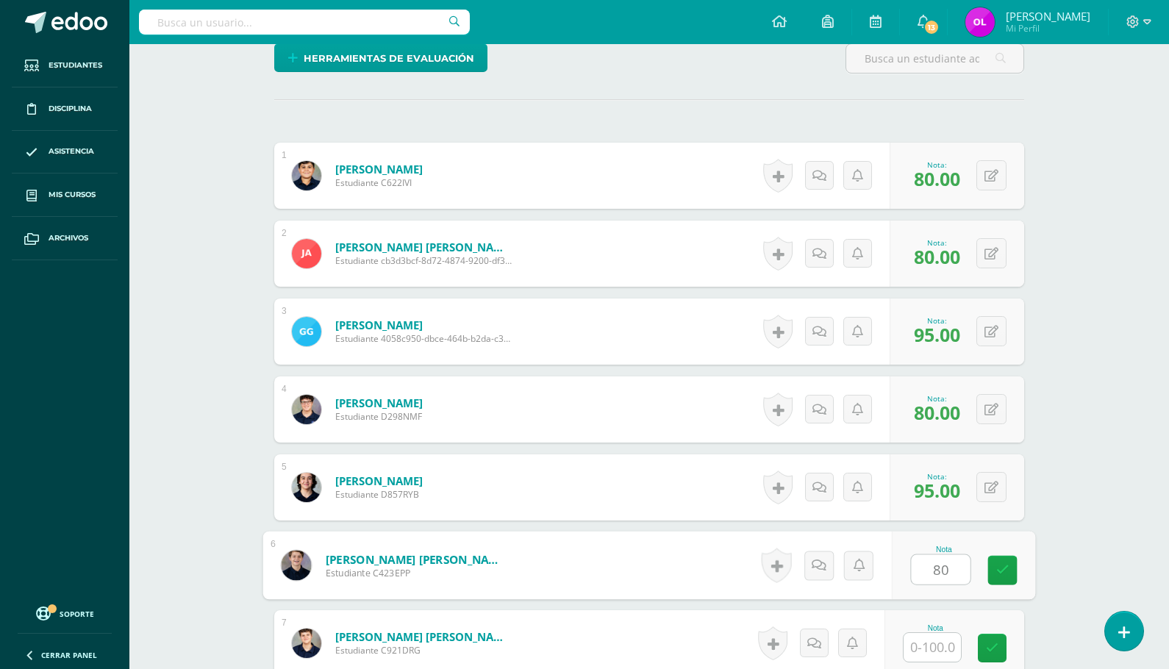
type input "80"
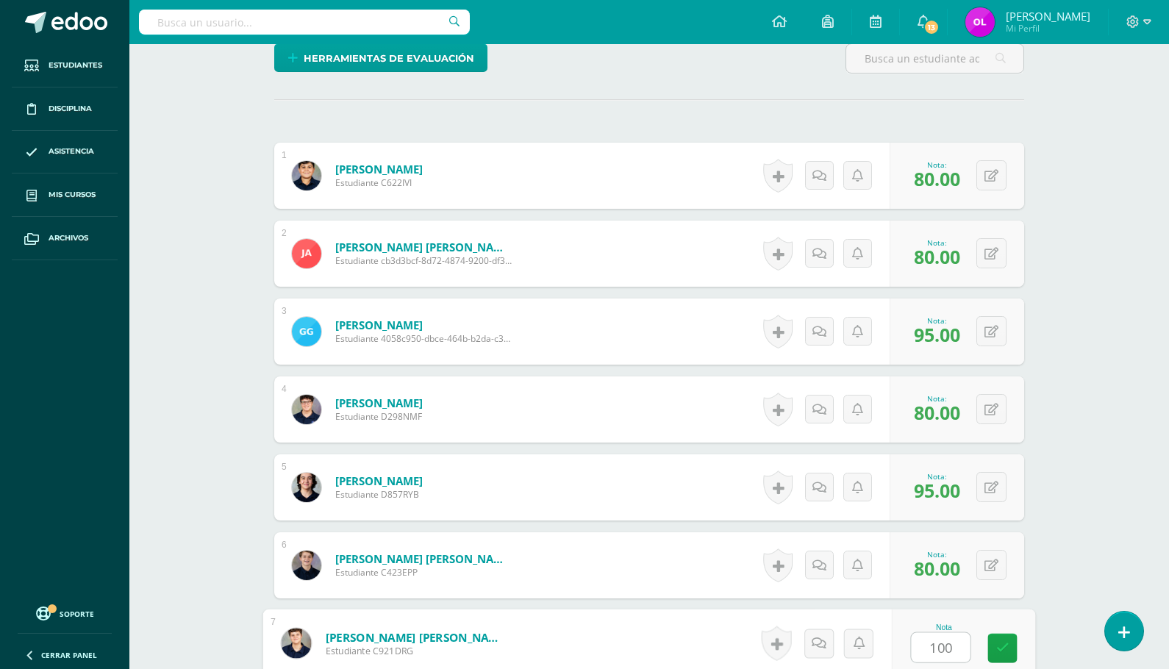
type input "100"
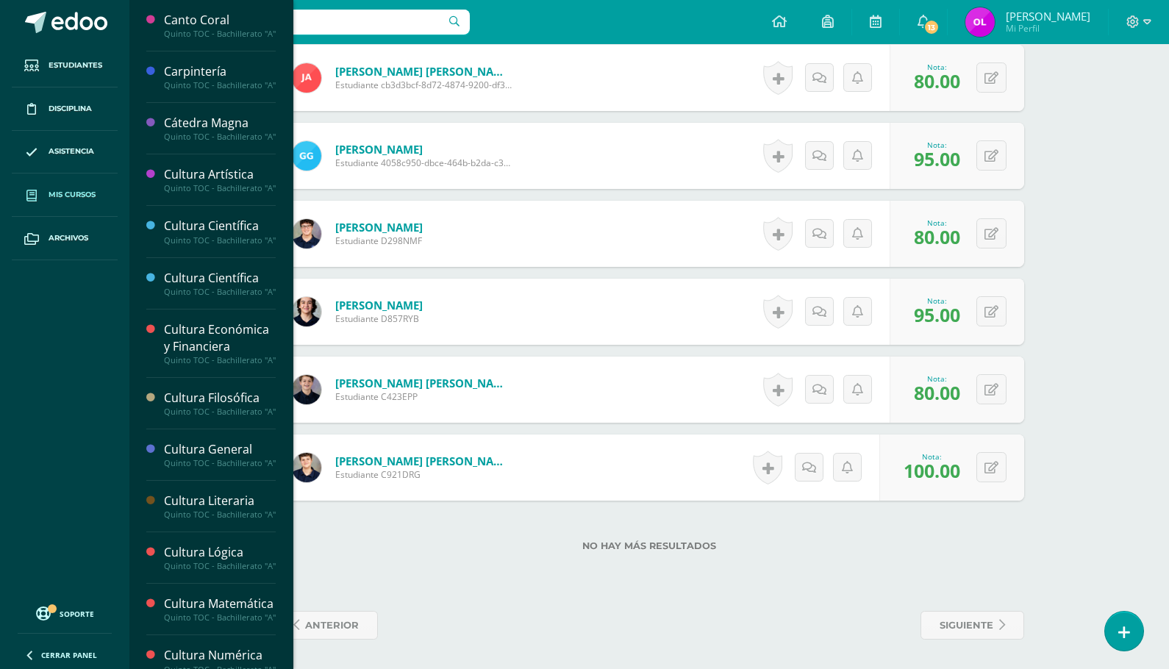
click at [53, 193] on span "Mis cursos" at bounding box center [72, 195] width 47 height 12
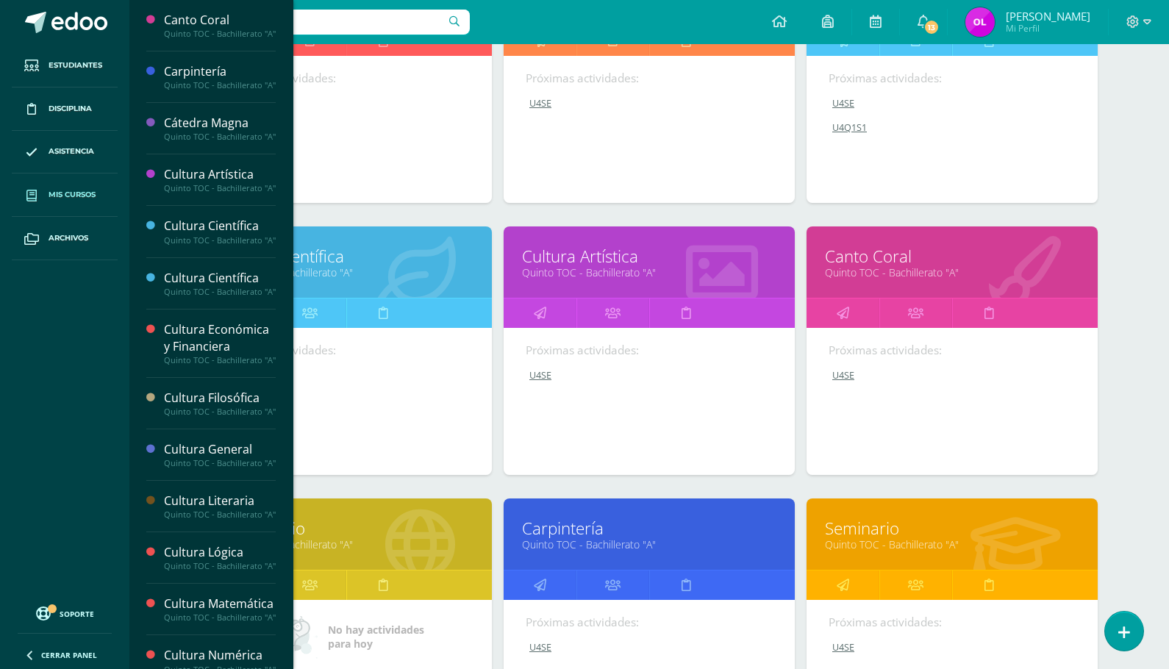
scroll to position [1329, 0]
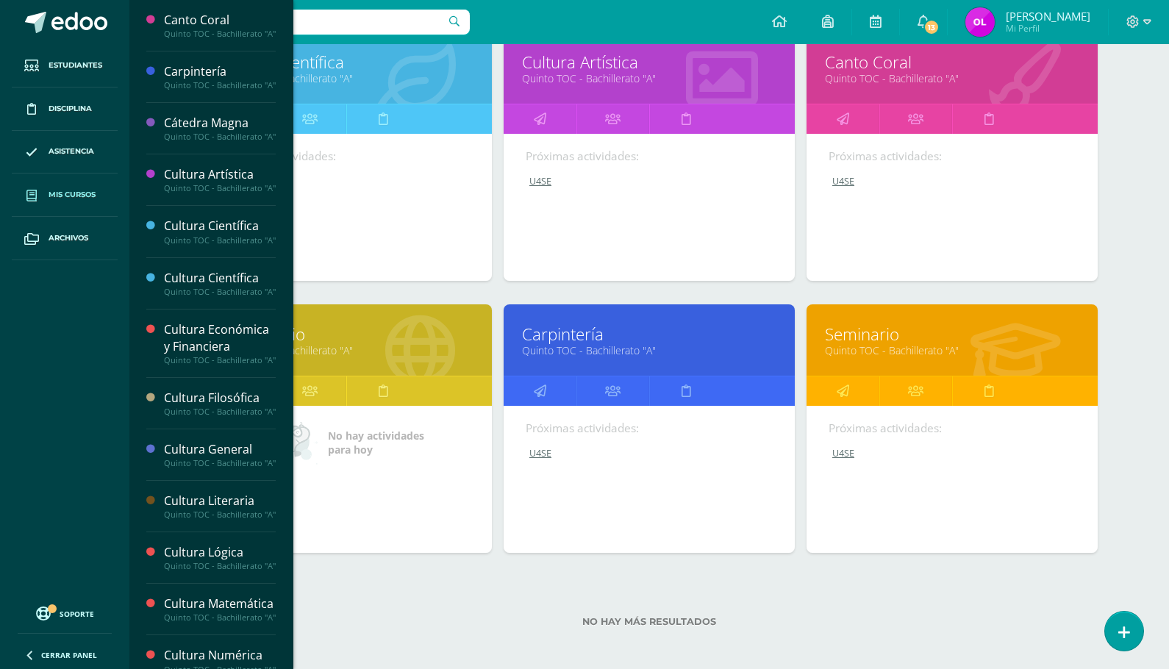
click at [889, 329] on link "Seminario" at bounding box center [952, 334] width 254 height 23
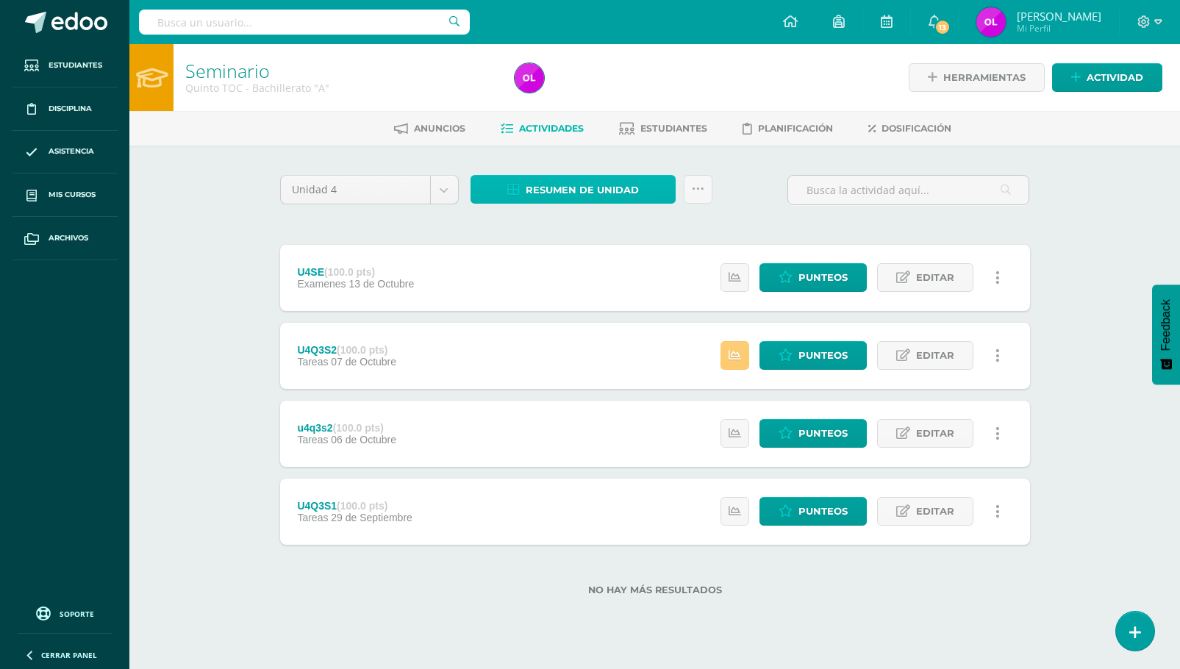
click at [605, 194] on span "Resumen de unidad" at bounding box center [582, 189] width 113 height 27
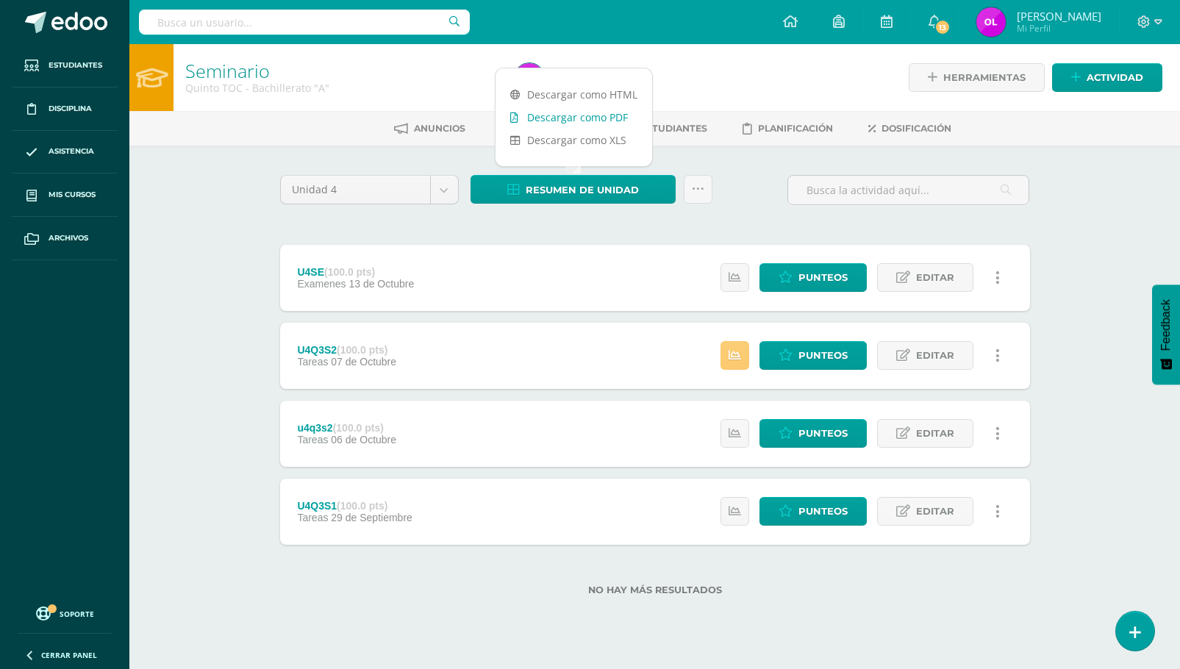
click at [633, 114] on link "Descargar como PDF" at bounding box center [573, 117] width 157 height 23
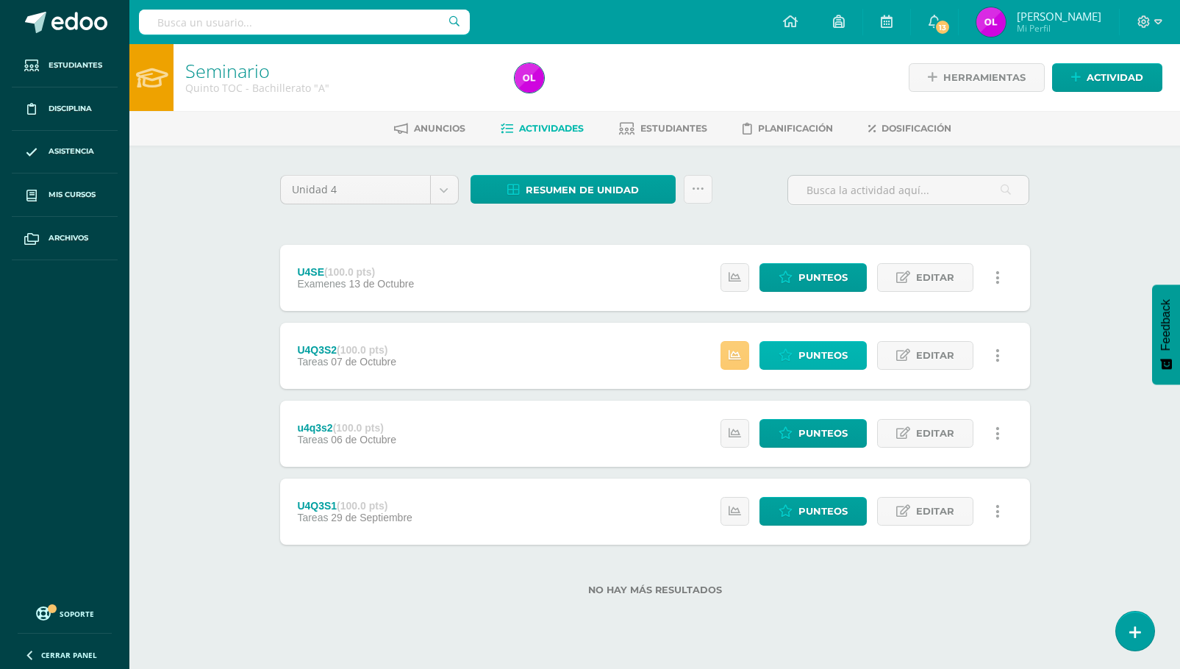
click at [823, 357] on span "Punteos" at bounding box center [822, 355] width 49 height 27
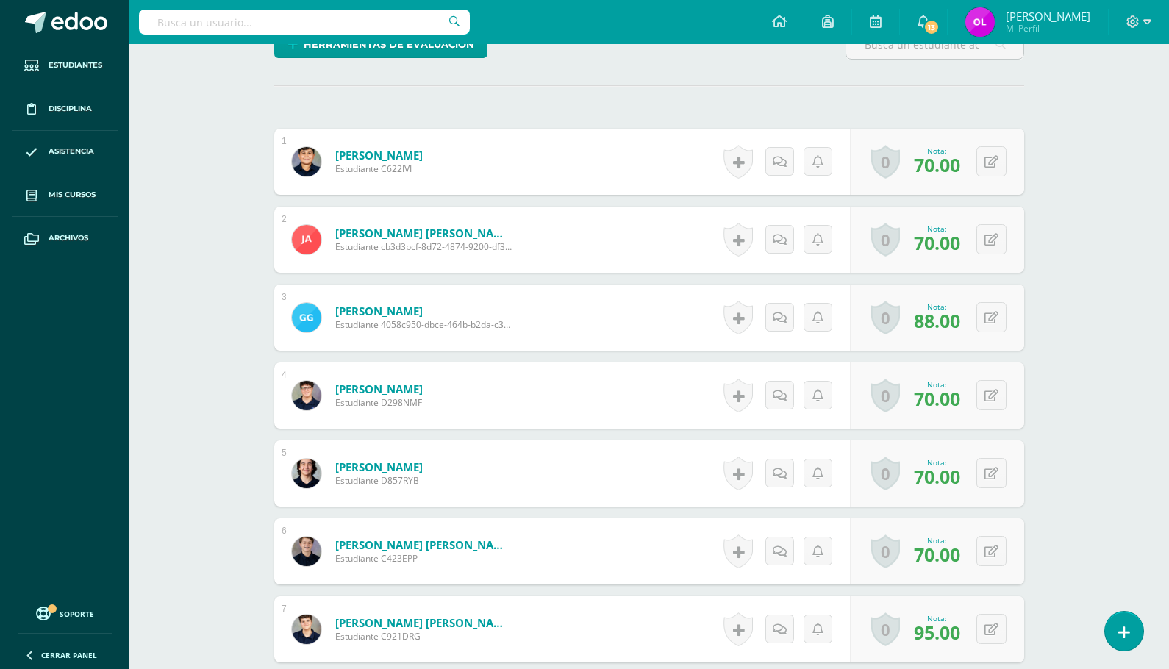
scroll to position [405, 0]
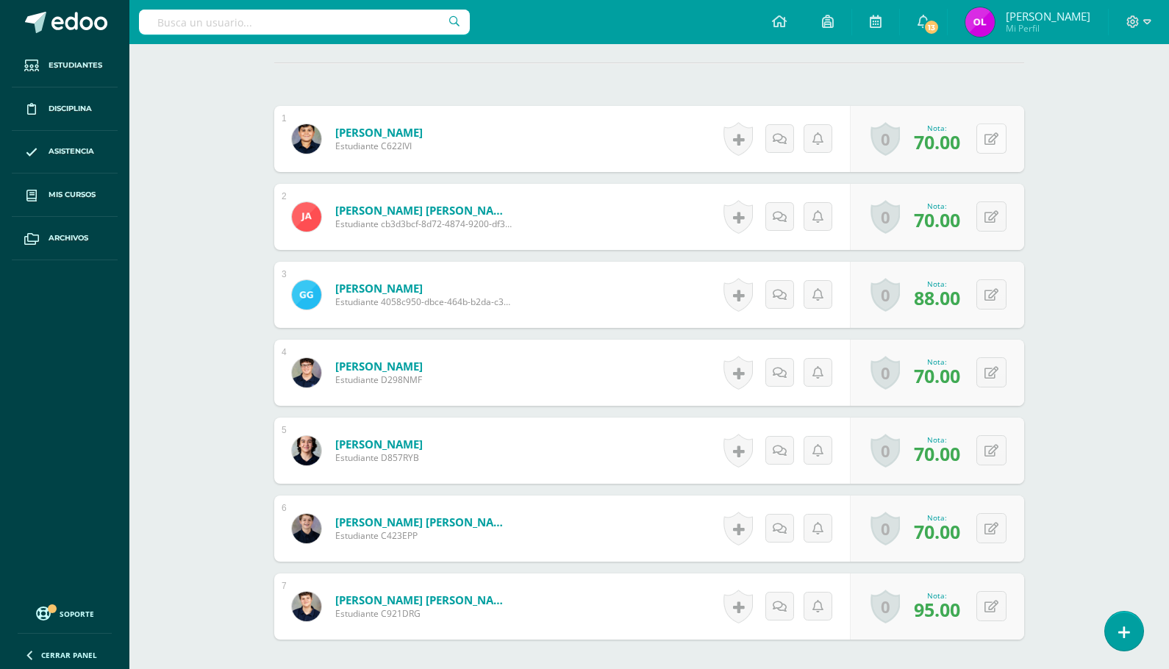
click at [994, 137] on icon at bounding box center [991, 139] width 14 height 12
type input "80"
click at [1002, 219] on icon at bounding box center [1002, 216] width 15 height 12
type input "80"
click at [997, 296] on icon at bounding box center [1002, 294] width 15 height 12
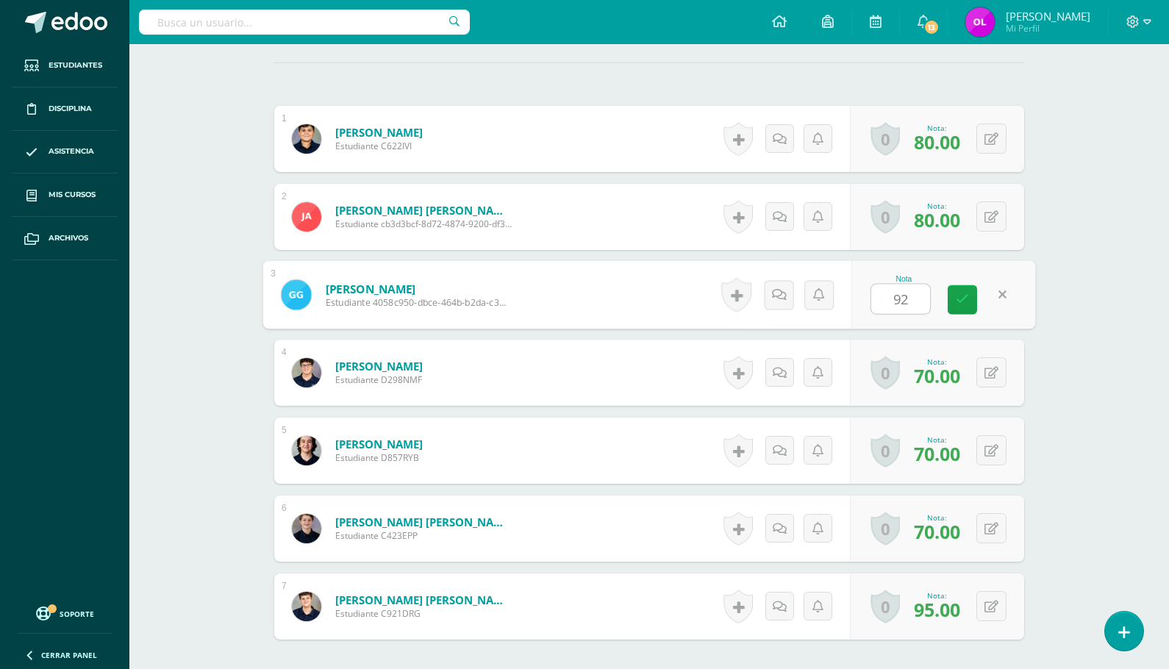
type input "92"
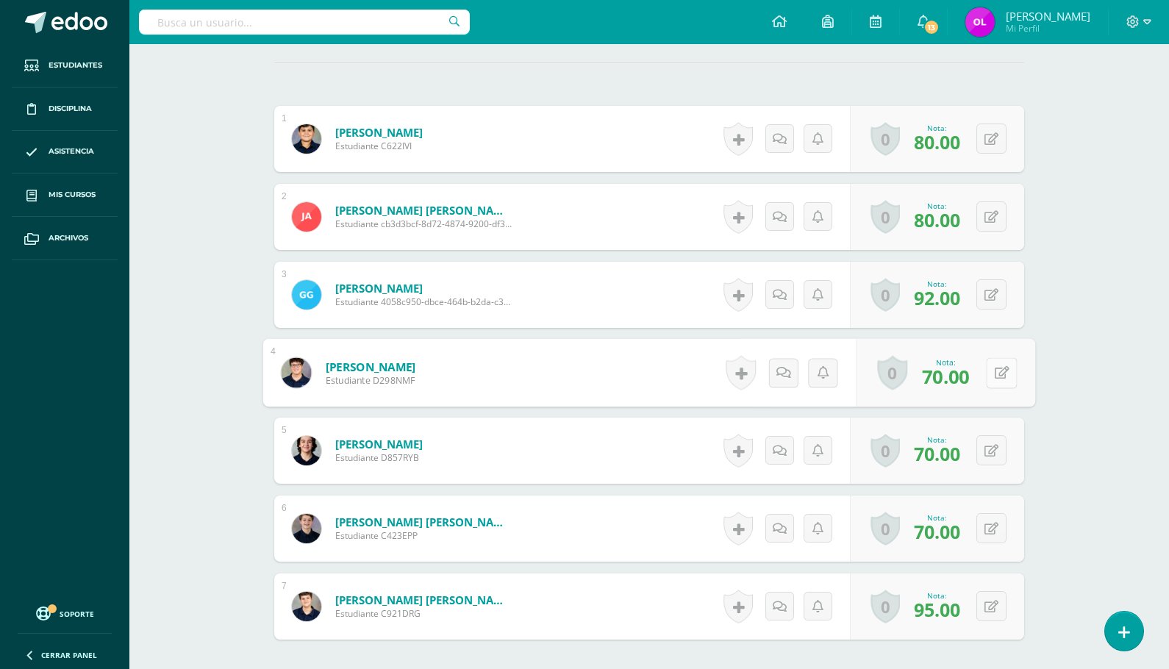
click at [999, 379] on icon at bounding box center [1002, 372] width 15 height 12
type input "80"
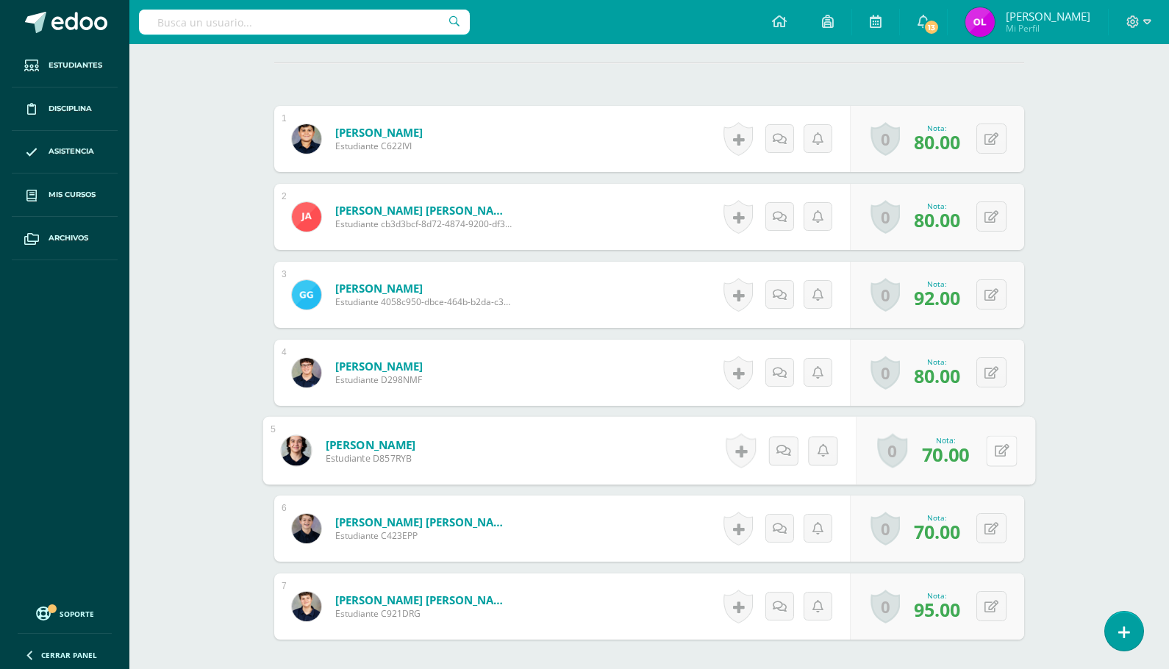
click at [995, 453] on icon at bounding box center [1002, 450] width 15 height 12
type input "80"
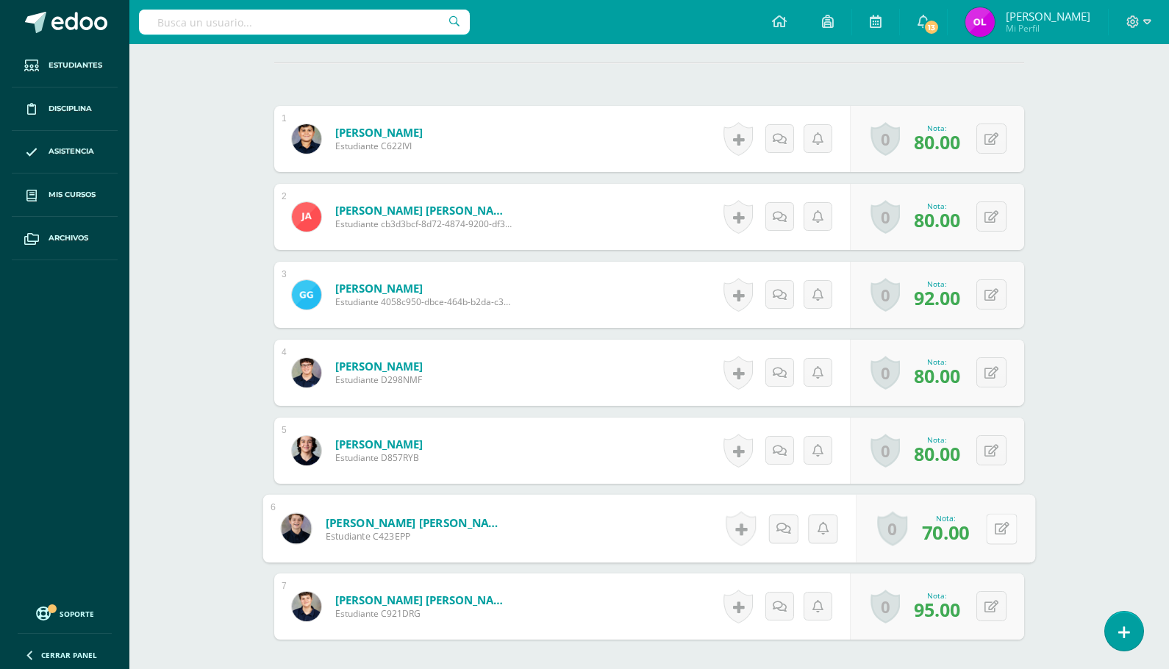
click at [1003, 525] on icon at bounding box center [1002, 528] width 15 height 12
type input "80"
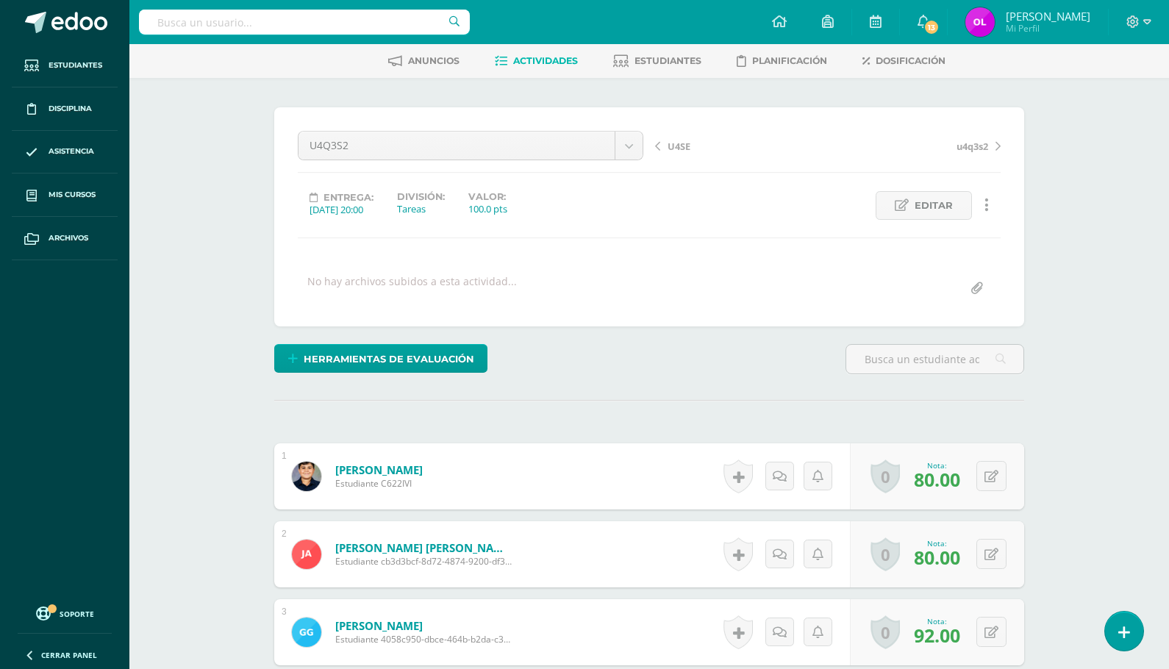
scroll to position [0, 0]
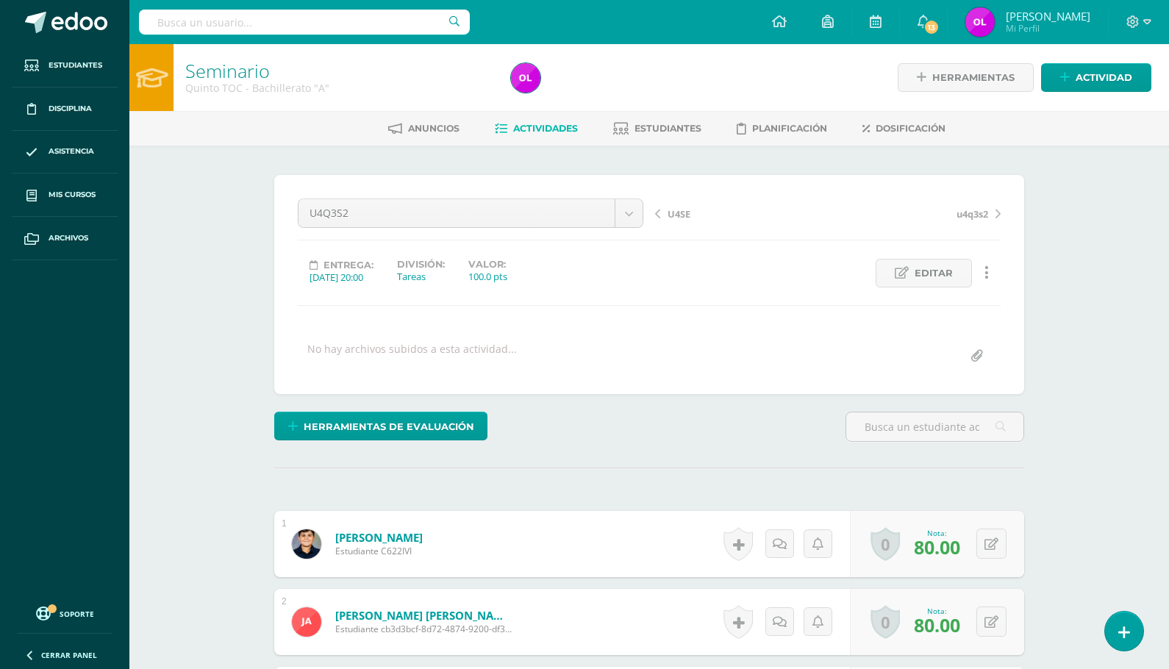
click at [522, 131] on span "Actividades" at bounding box center [545, 128] width 65 height 11
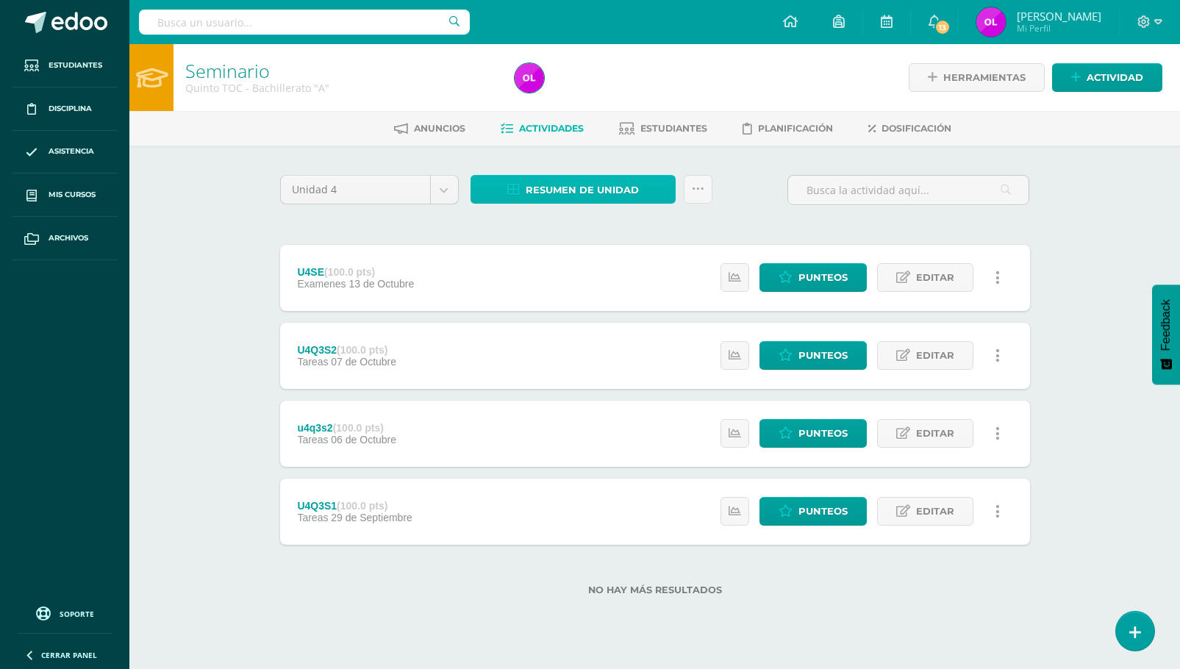
click at [579, 195] on span "Resumen de unidad" at bounding box center [582, 189] width 113 height 27
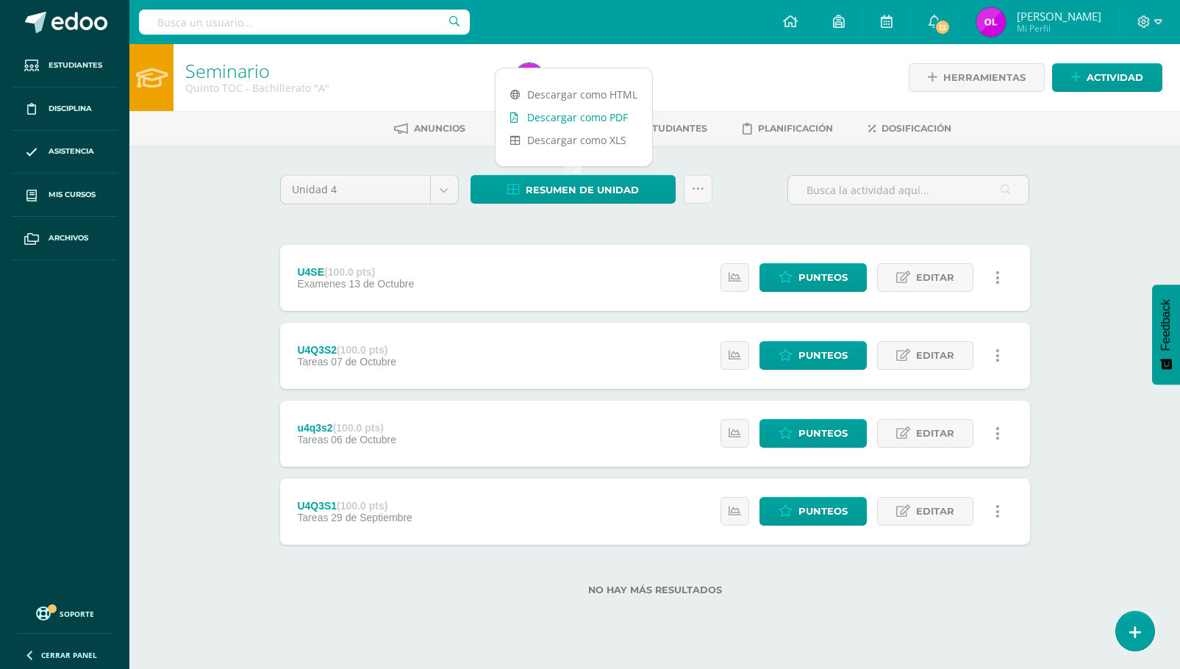
click at [604, 121] on link "Descargar como PDF" at bounding box center [573, 117] width 157 height 23
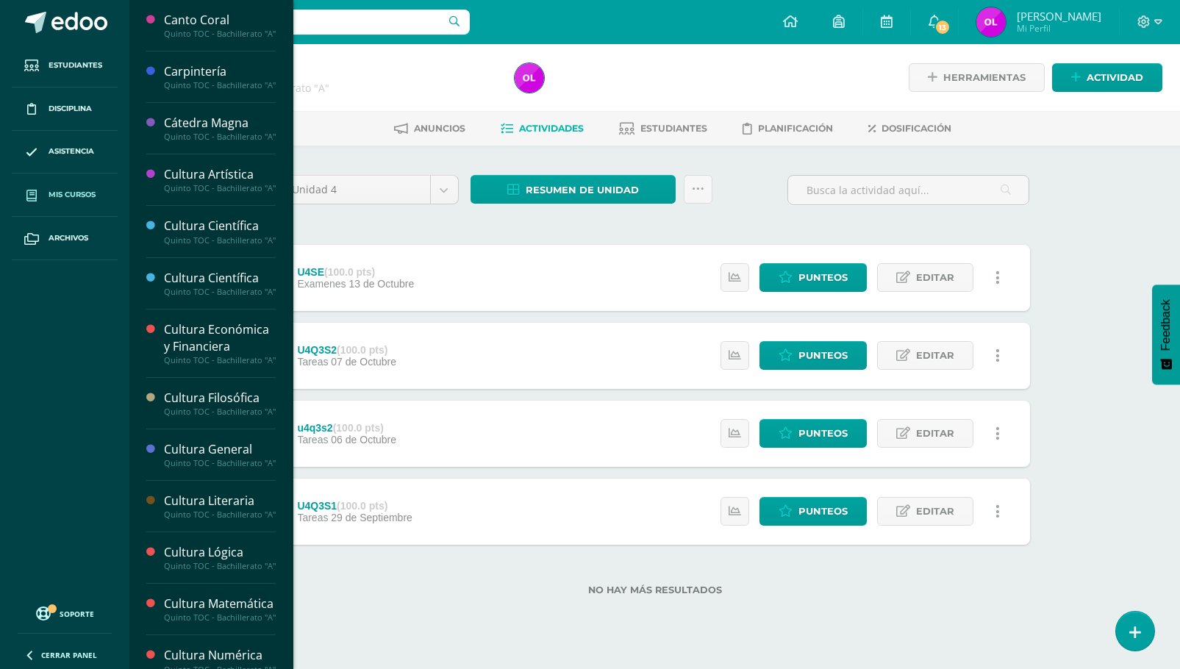
click at [76, 198] on span "Mis cursos" at bounding box center [72, 195] width 47 height 12
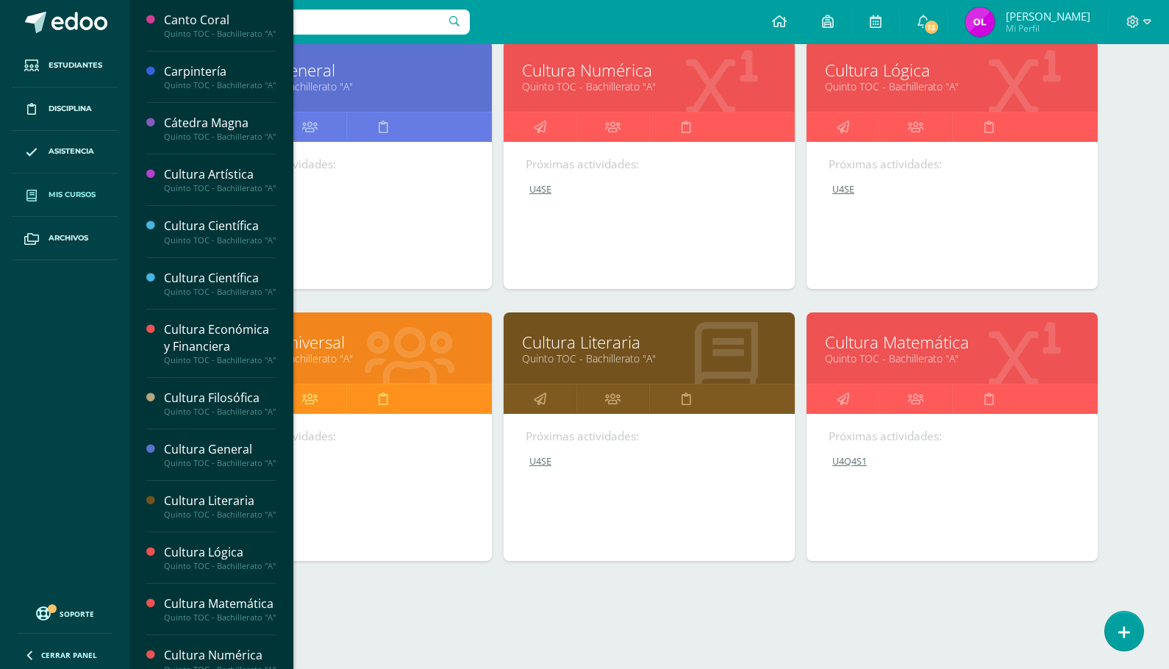
scroll to position [513, 0]
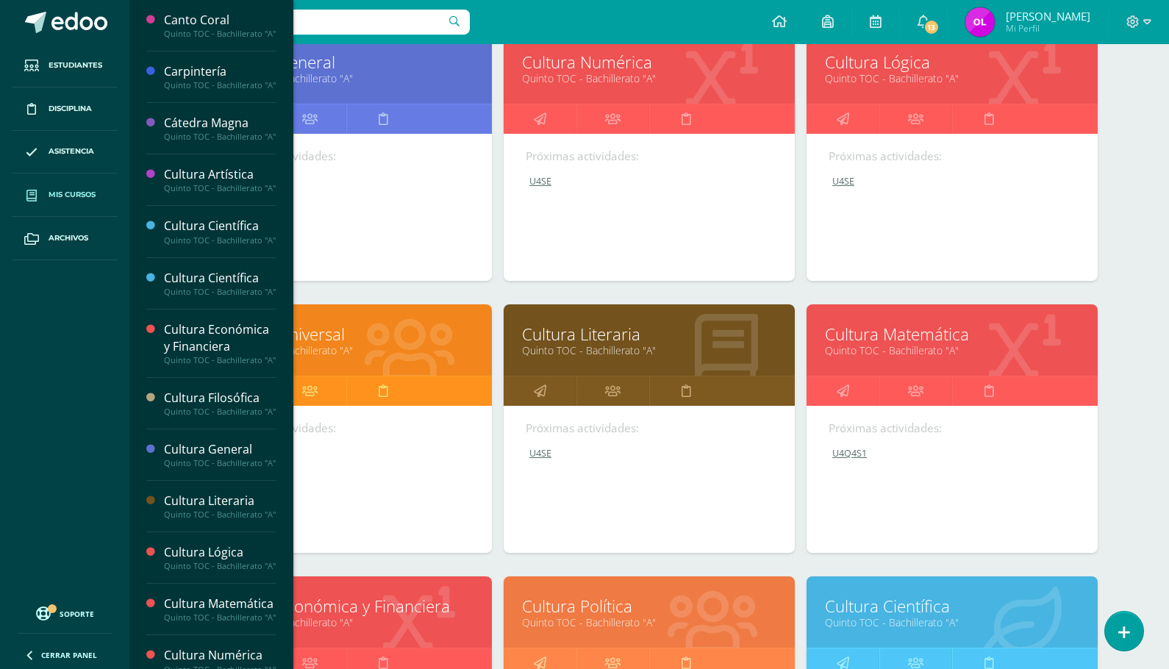
click at [382, 233] on div "Próximas actividades: U4SE U4SE Cultura General Cargando contenido" at bounding box center [346, 207] width 291 height 147
